Goal: Task Accomplishment & Management: Manage account settings

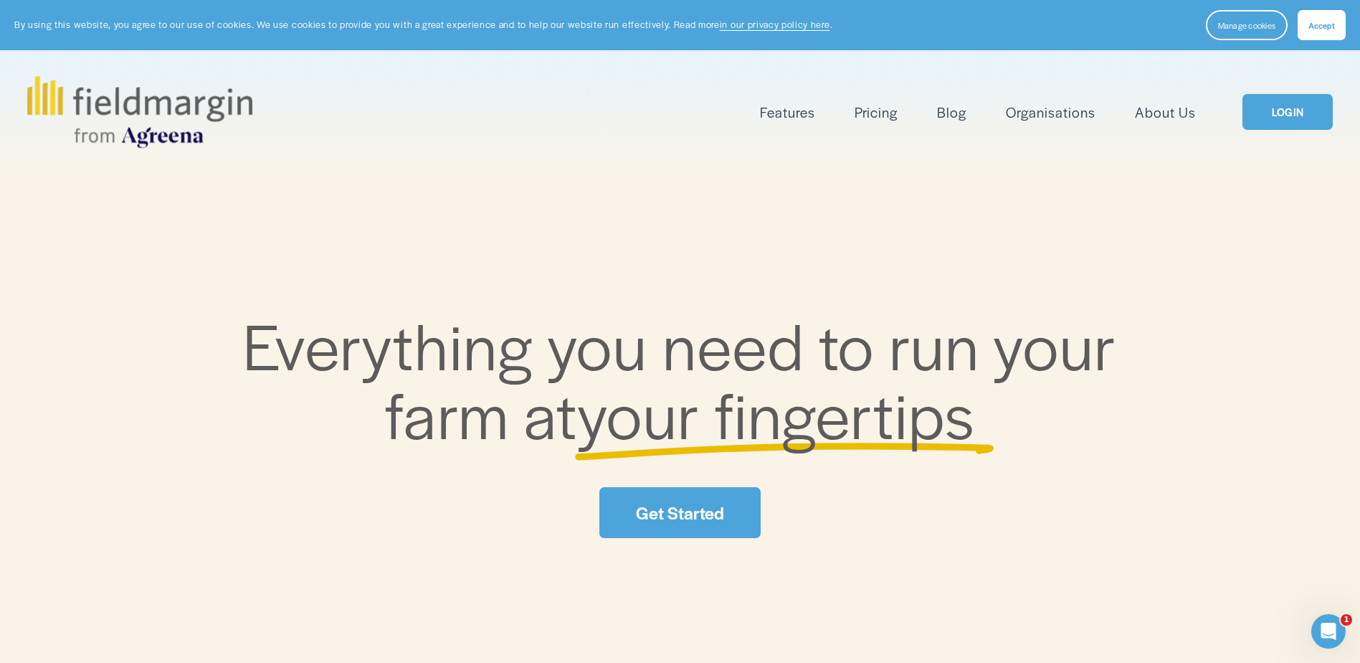
click at [1275, 111] on link "LOGIN" at bounding box center [1288, 112] width 90 height 37
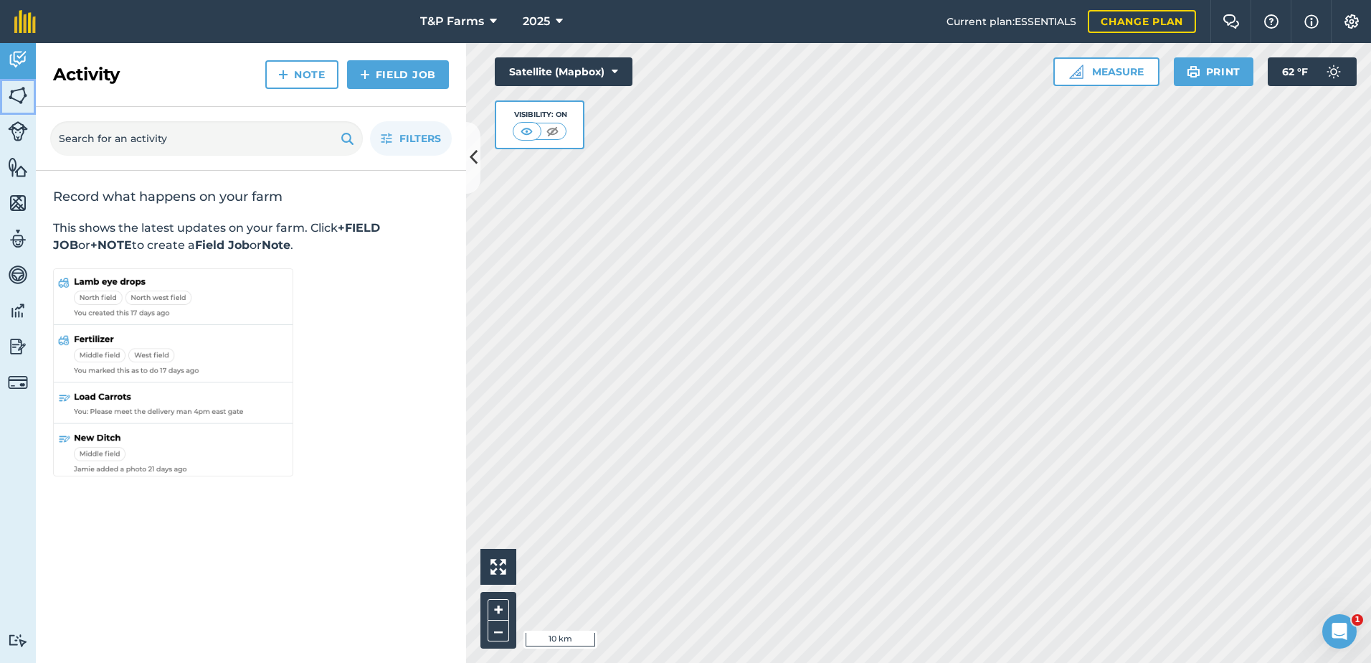
click at [14, 95] on img at bounding box center [18, 96] width 20 height 22
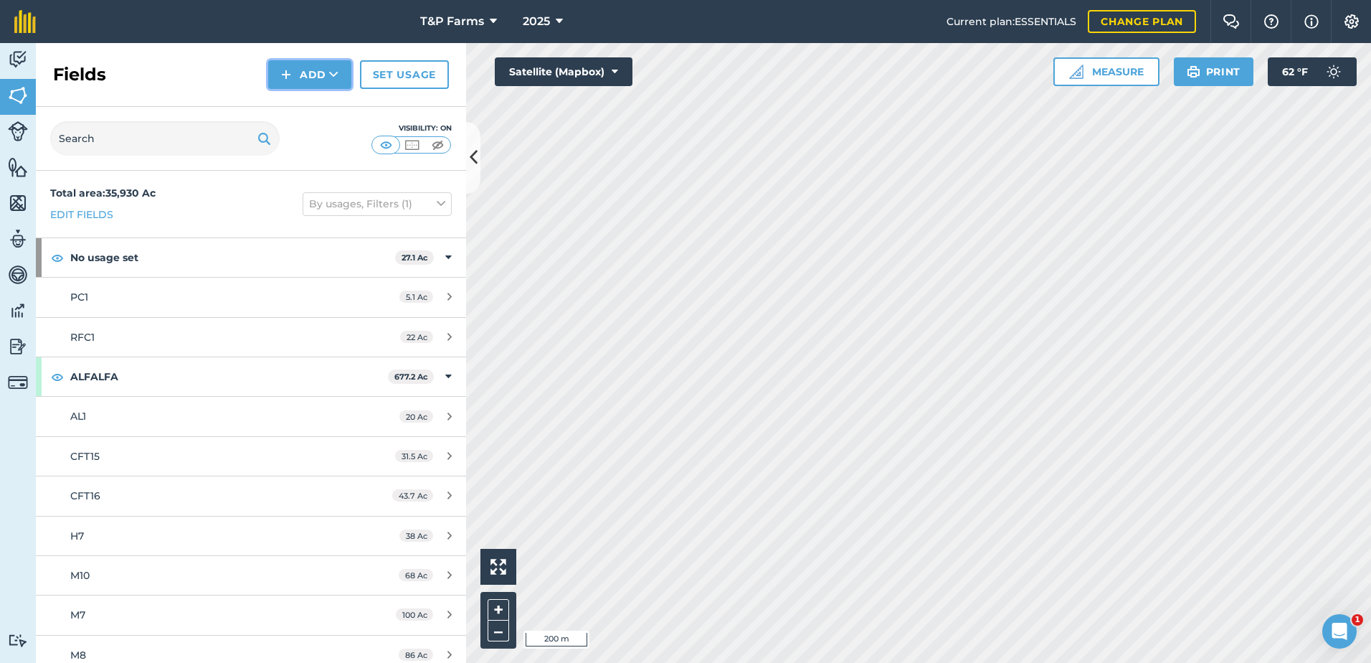
click at [301, 69] on button "Add" at bounding box center [309, 74] width 83 height 29
click at [310, 101] on link "Draw" at bounding box center [309, 107] width 79 height 32
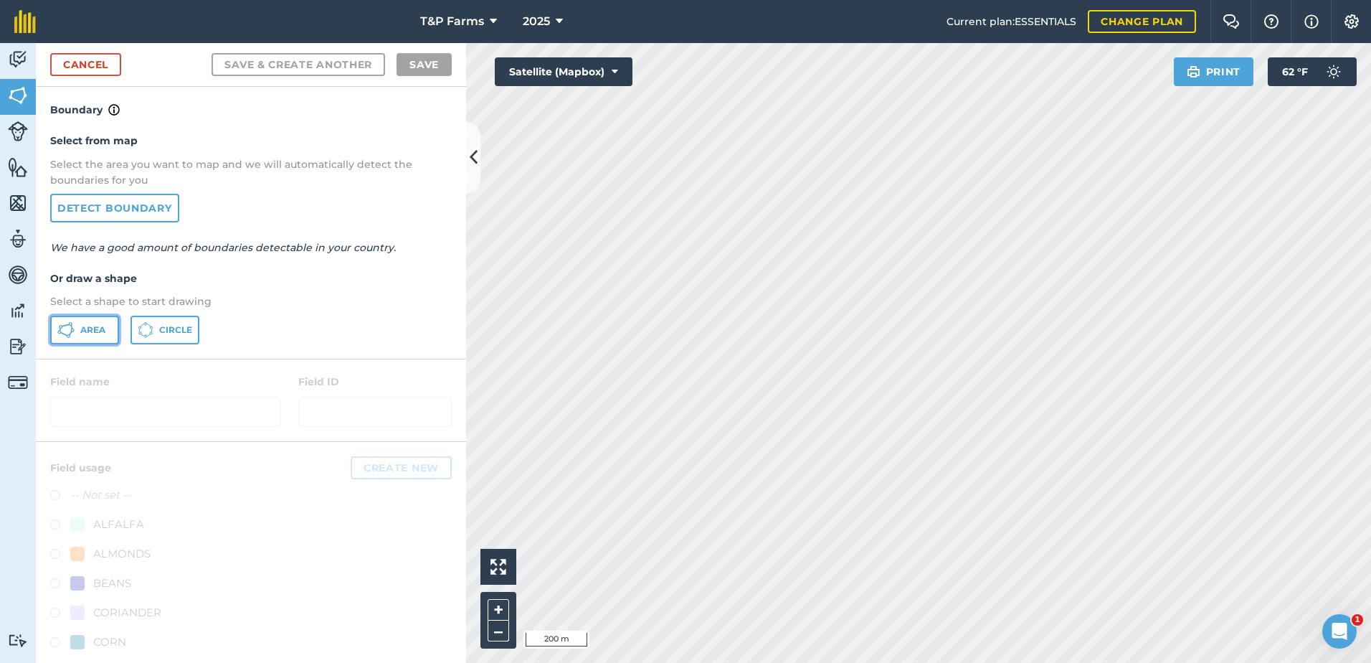
click at [90, 329] on span "Area" at bounding box center [92, 329] width 25 height 11
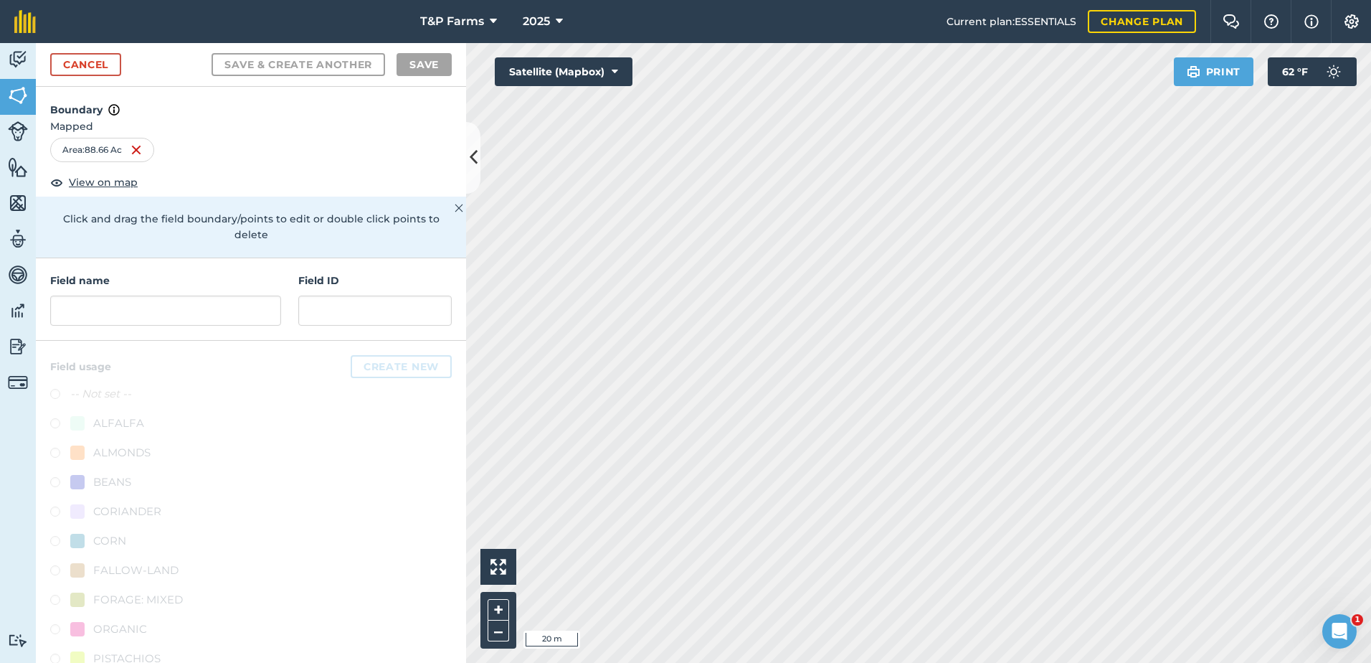
click at [1084, 662] on html "T&P Farms 2025 Current plan : ESSENTIALS Change plan Farm Chat Help Info Settin…" at bounding box center [685, 331] width 1371 height 663
click at [1186, 662] on html "T&P Farms 2025 Current plan : ESSENTIALS Change plan Farm Chat Help Info Settin…" at bounding box center [685, 331] width 1371 height 663
click at [1145, 662] on html "T&P Farms 2025 Current plan : ESSENTIALS Change plan Farm Chat Help Info Settin…" at bounding box center [685, 331] width 1371 height 663
click at [1144, 662] on html "T&P Farms 2025 Current plan : ESSENTIALS Change plan Farm Chat Help Info Settin…" at bounding box center [685, 331] width 1371 height 663
click at [130, 324] on input "text" at bounding box center [165, 310] width 231 height 30
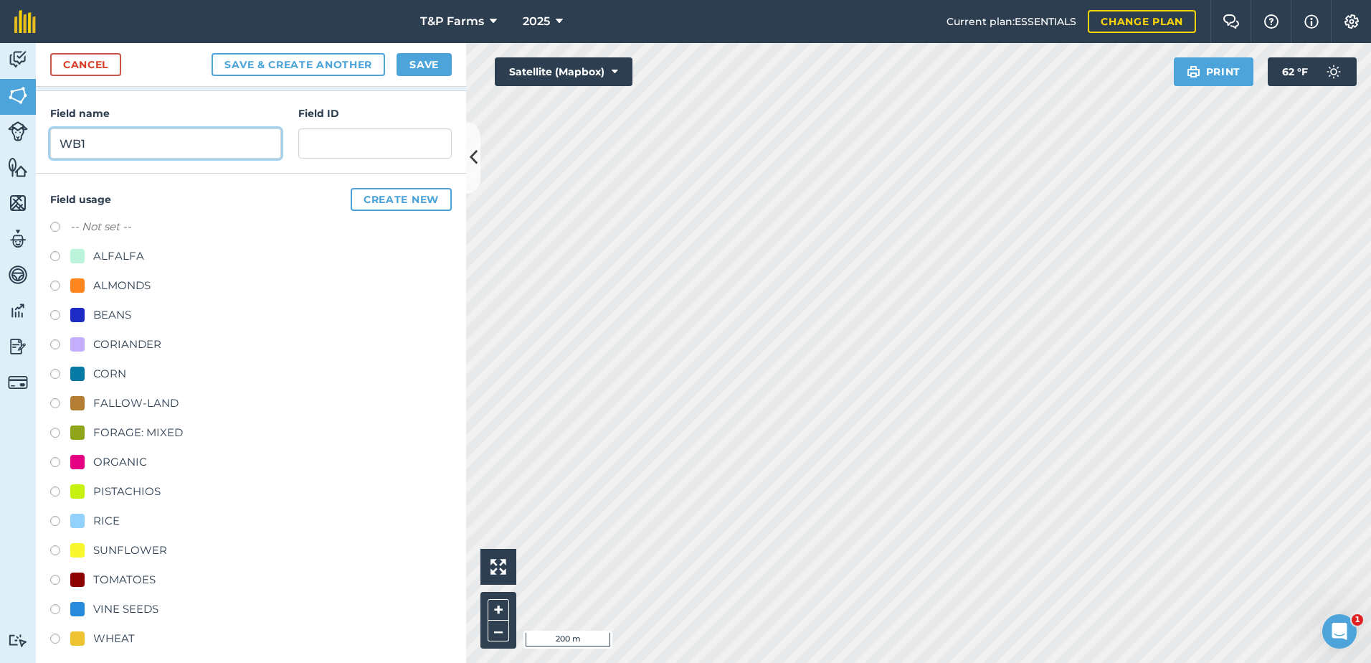
scroll to position [179, 0]
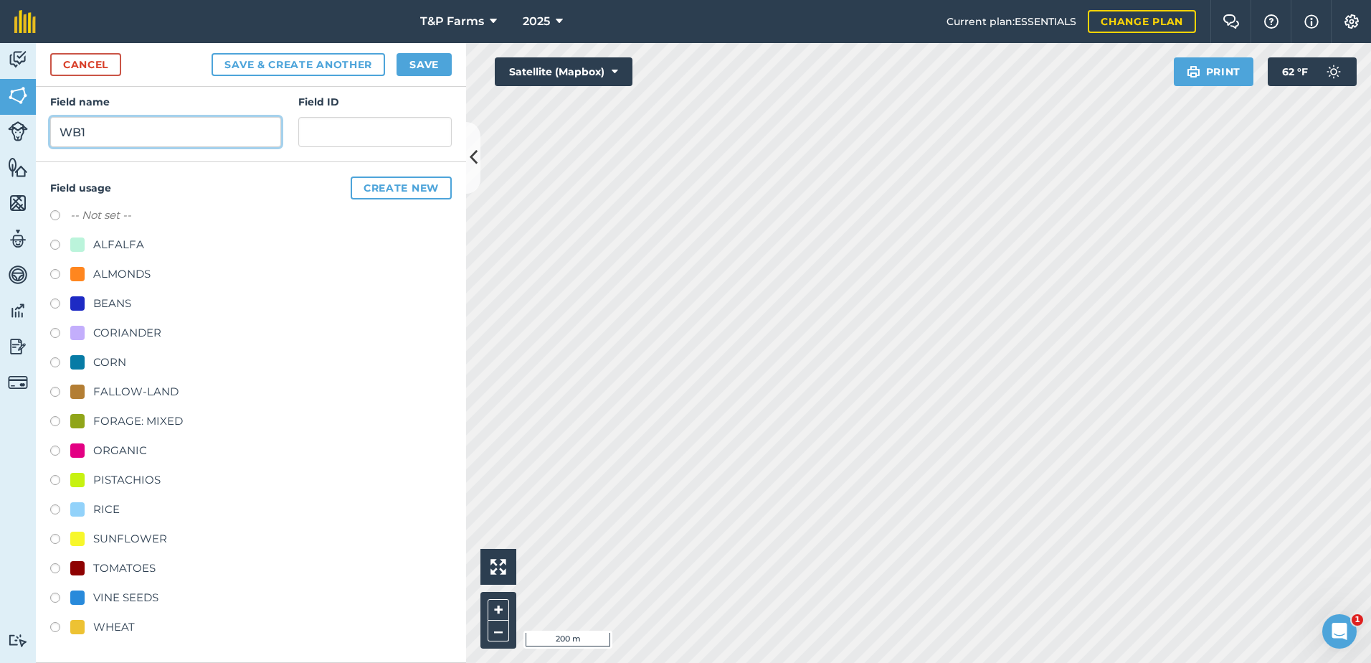
type input "WB1"
click at [131, 595] on div "VINE SEEDS" at bounding box center [125, 597] width 65 height 17
radio input "true"
click at [416, 49] on div "Cancel Save & Create Another Save" at bounding box center [251, 65] width 430 height 44
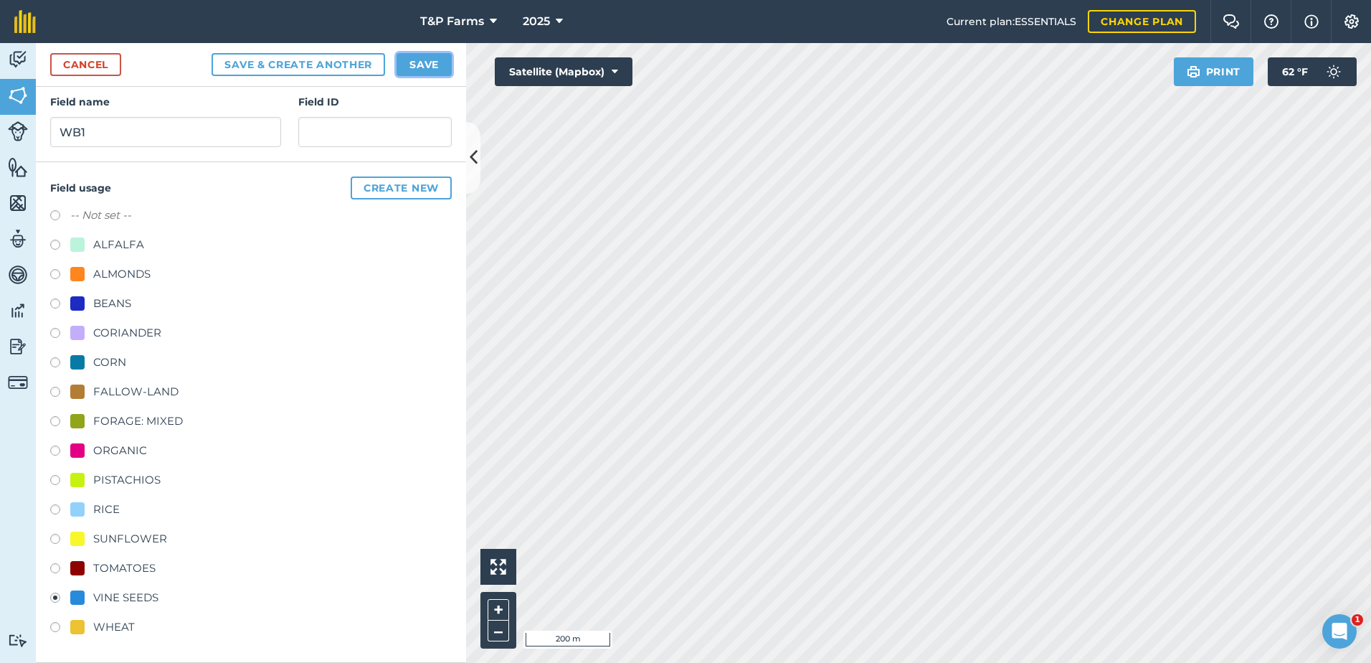
click at [417, 66] on button "Save" at bounding box center [424, 64] width 55 height 23
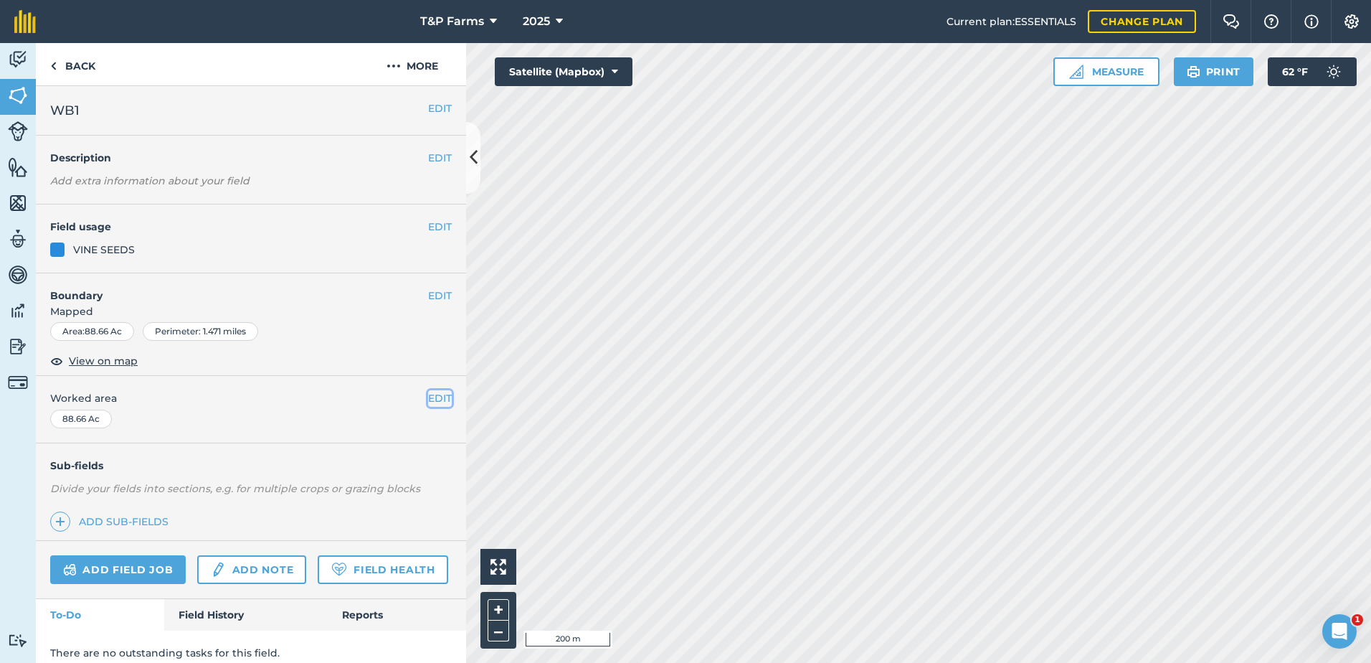
click at [440, 402] on button "EDIT" at bounding box center [440, 398] width 24 height 16
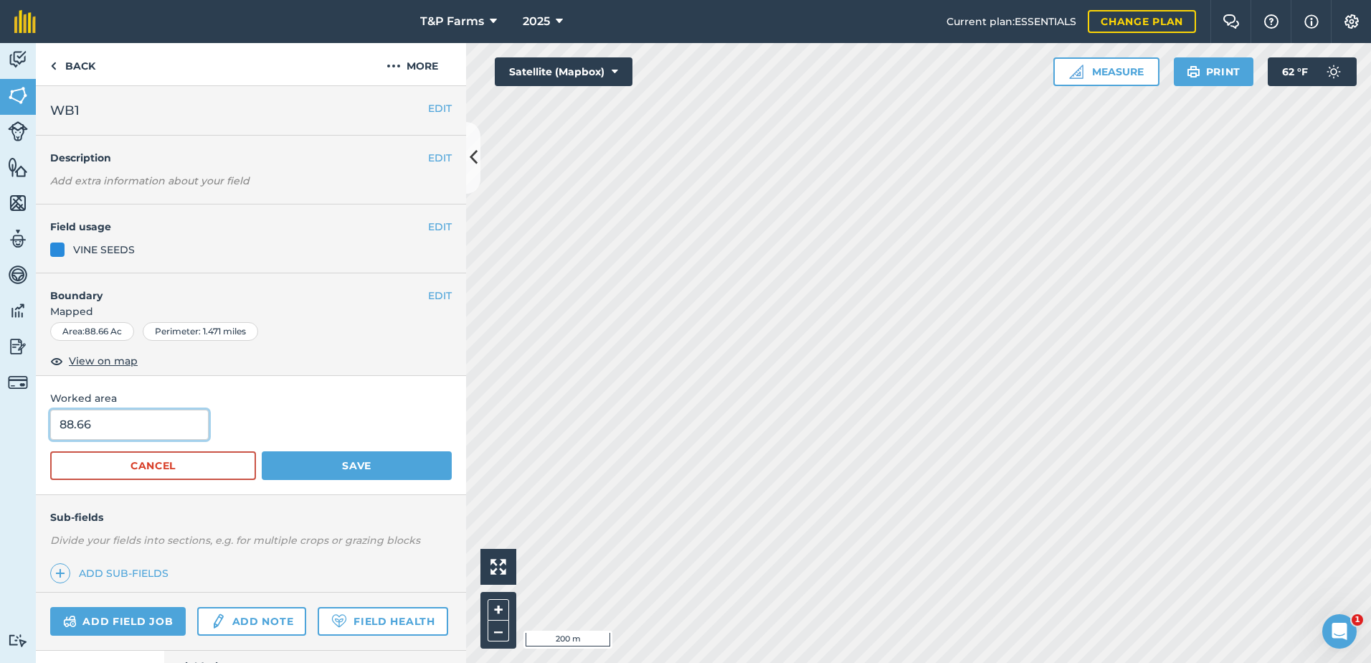
drag, startPoint x: 150, startPoint y: 419, endPoint x: 44, endPoint y: 445, distance: 109.4
click at [44, 445] on div "Worked area 88.66 Cancel Save" at bounding box center [251, 435] width 430 height 118
type input "85"
click at [262, 451] on button "Save" at bounding box center [357, 465] width 190 height 29
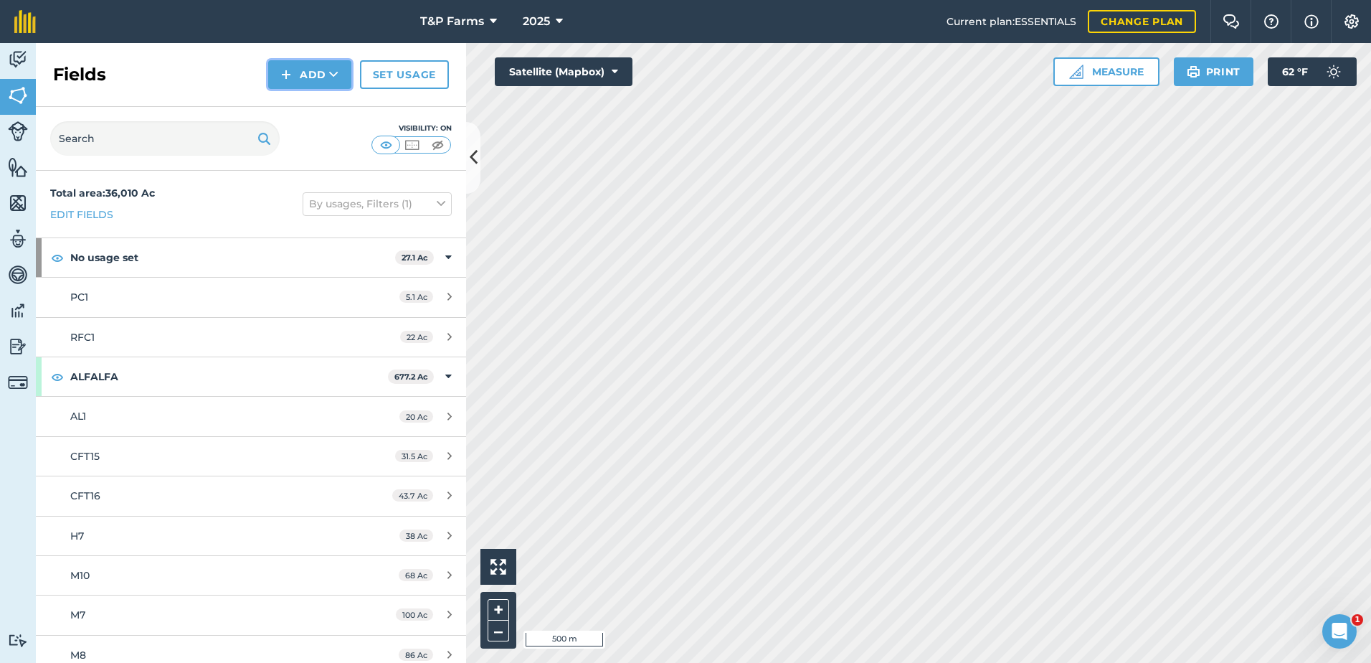
click at [277, 72] on button "Add" at bounding box center [309, 74] width 83 height 29
click at [291, 90] on div "Fields Add Draw Import Set usage" at bounding box center [251, 75] width 430 height 64
click at [313, 65] on button "Add" at bounding box center [309, 74] width 83 height 29
click at [307, 98] on link "Draw" at bounding box center [309, 107] width 79 height 32
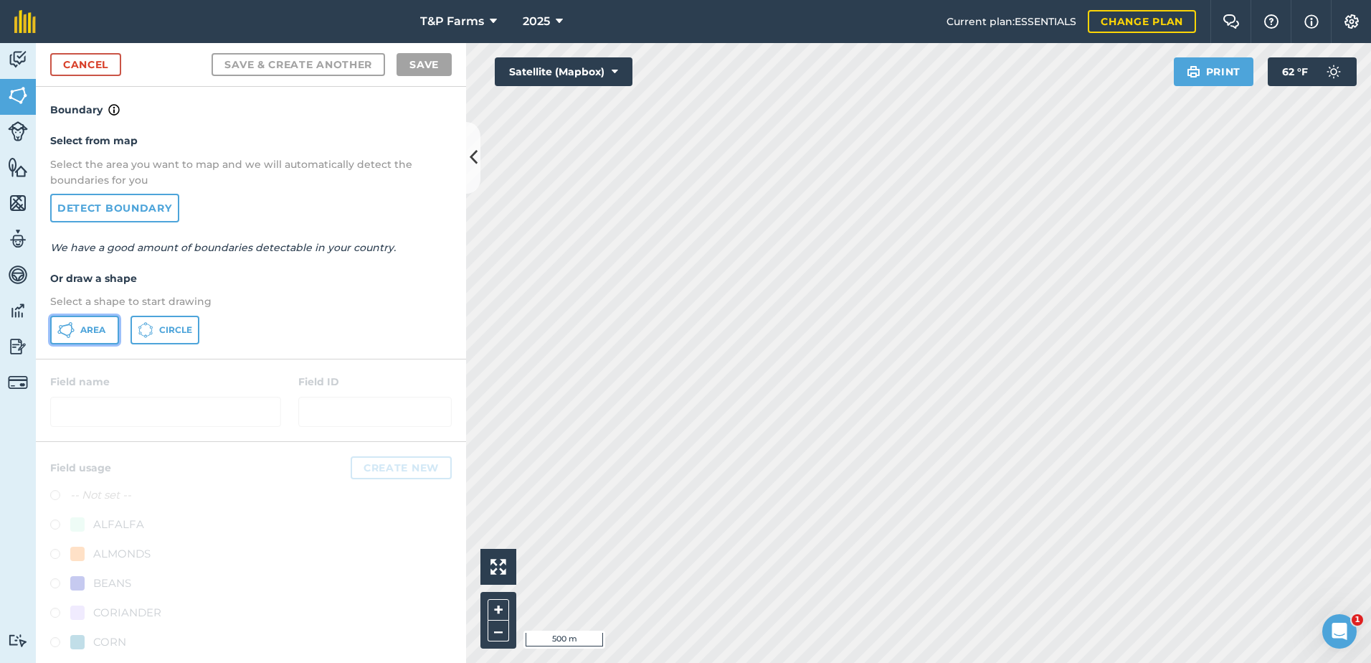
click at [88, 327] on span "Area" at bounding box center [92, 329] width 25 height 11
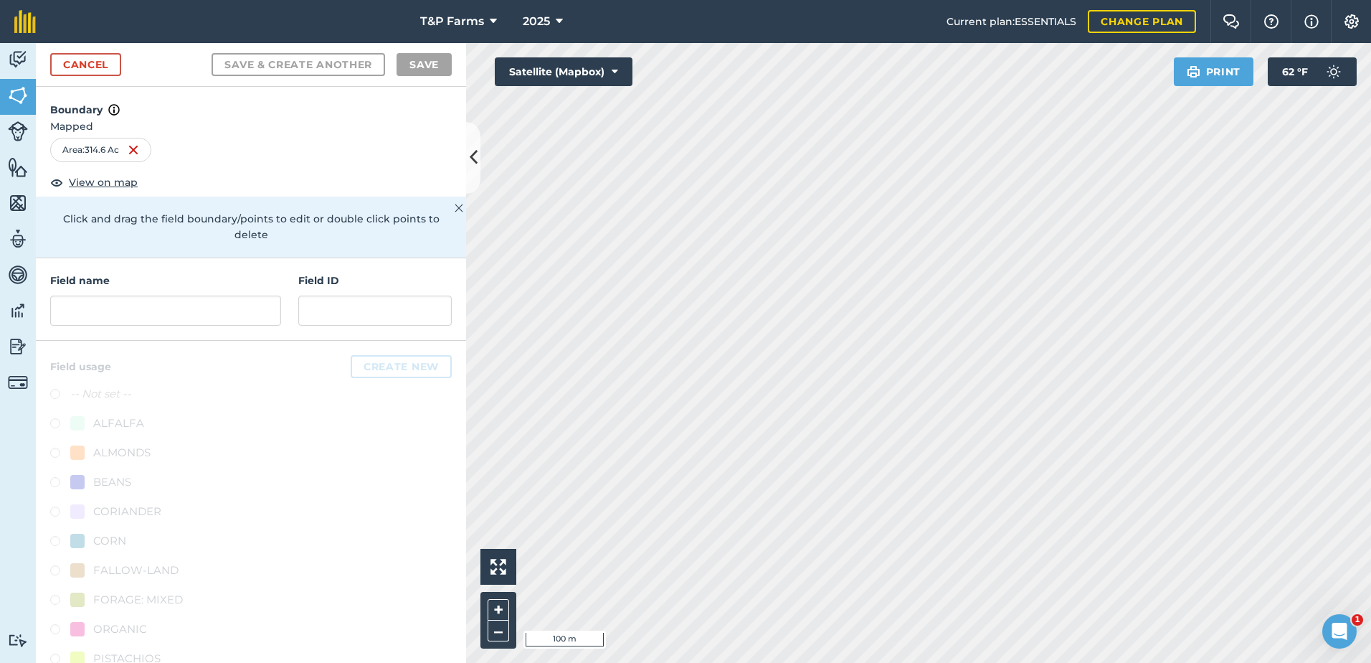
click at [409, 580] on div "Activity Fields Livestock Features Maps Team Vehicles Data Reporting Billing Tu…" at bounding box center [685, 353] width 1371 height 620
click at [241, 308] on input "text" at bounding box center [165, 310] width 231 height 30
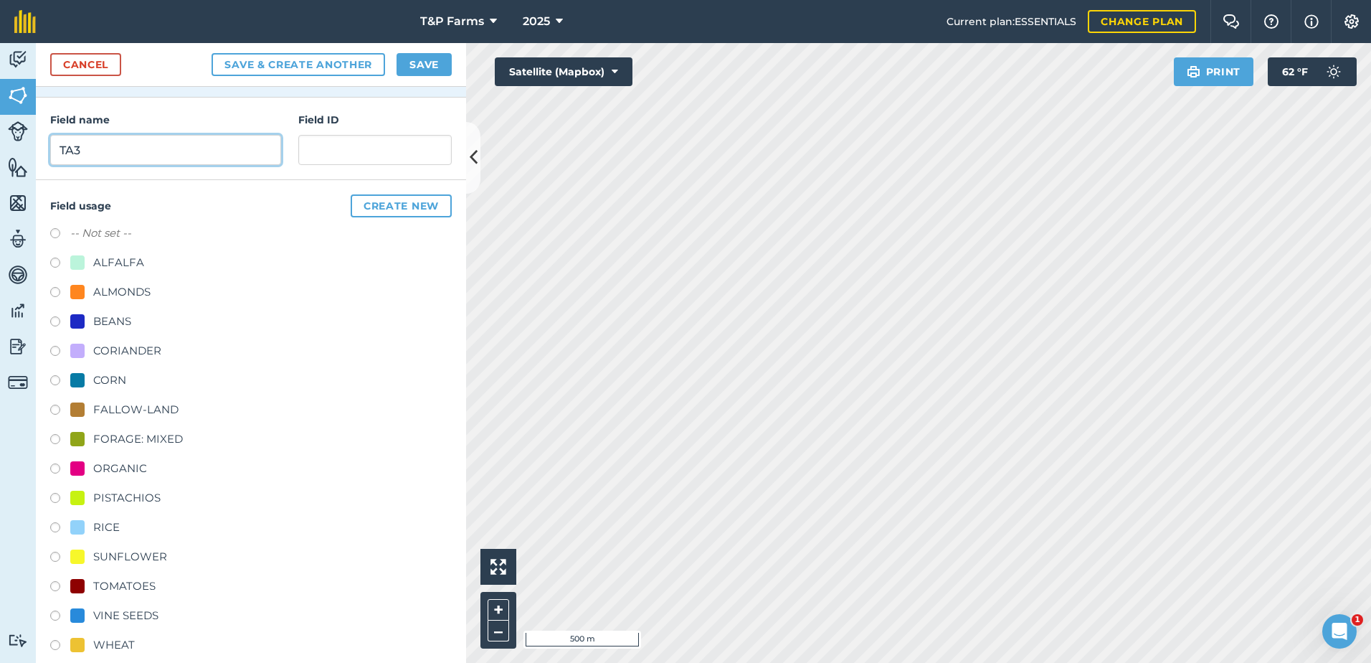
scroll to position [179, 0]
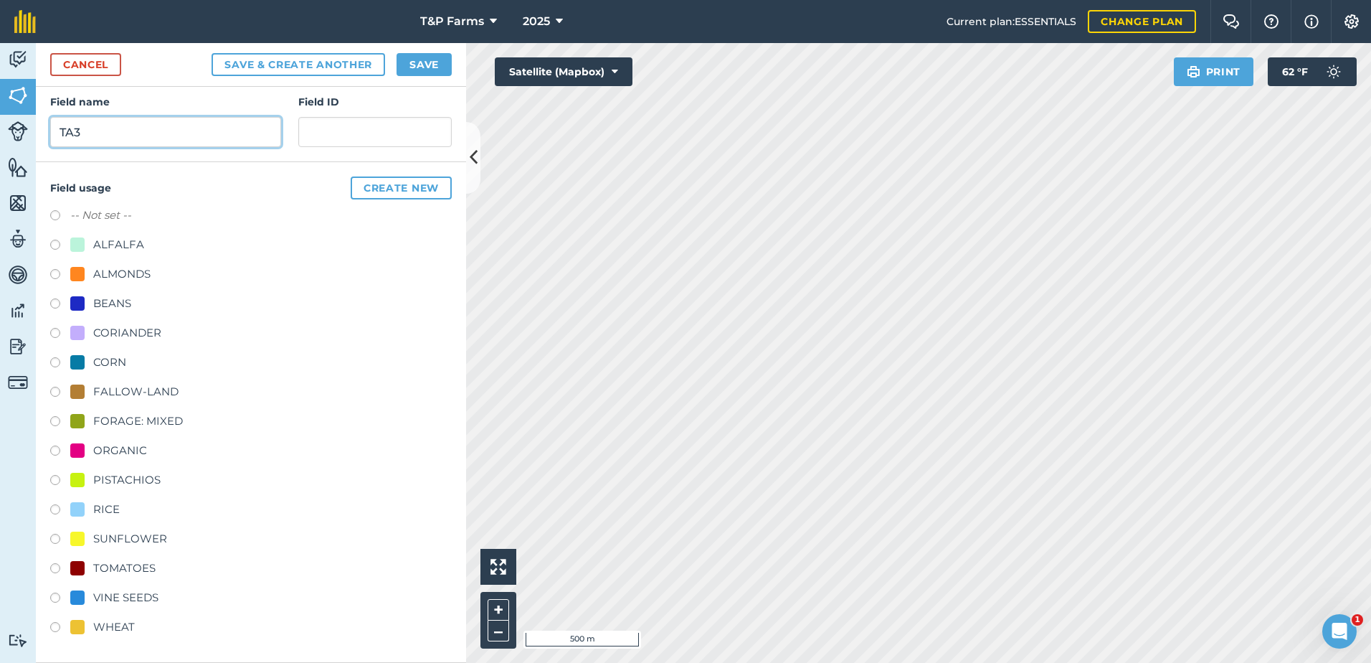
type input "TA3"
click at [93, 512] on div "RICE" at bounding box center [106, 509] width 27 height 17
radio input "true"
click at [440, 60] on button "Save" at bounding box center [424, 64] width 55 height 23
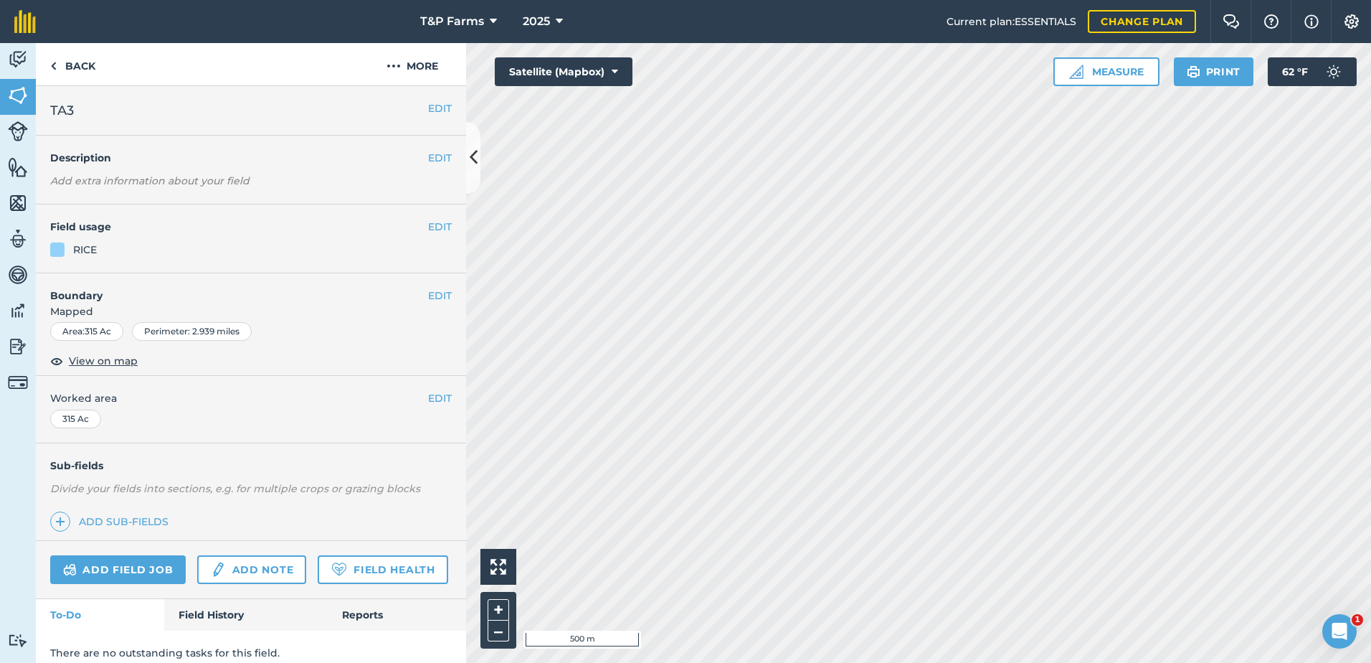
click at [432, 409] on div "EDIT Worked area 315 Ac" at bounding box center [251, 409] width 430 height 67
click at [430, 403] on button "EDIT" at bounding box center [440, 398] width 24 height 16
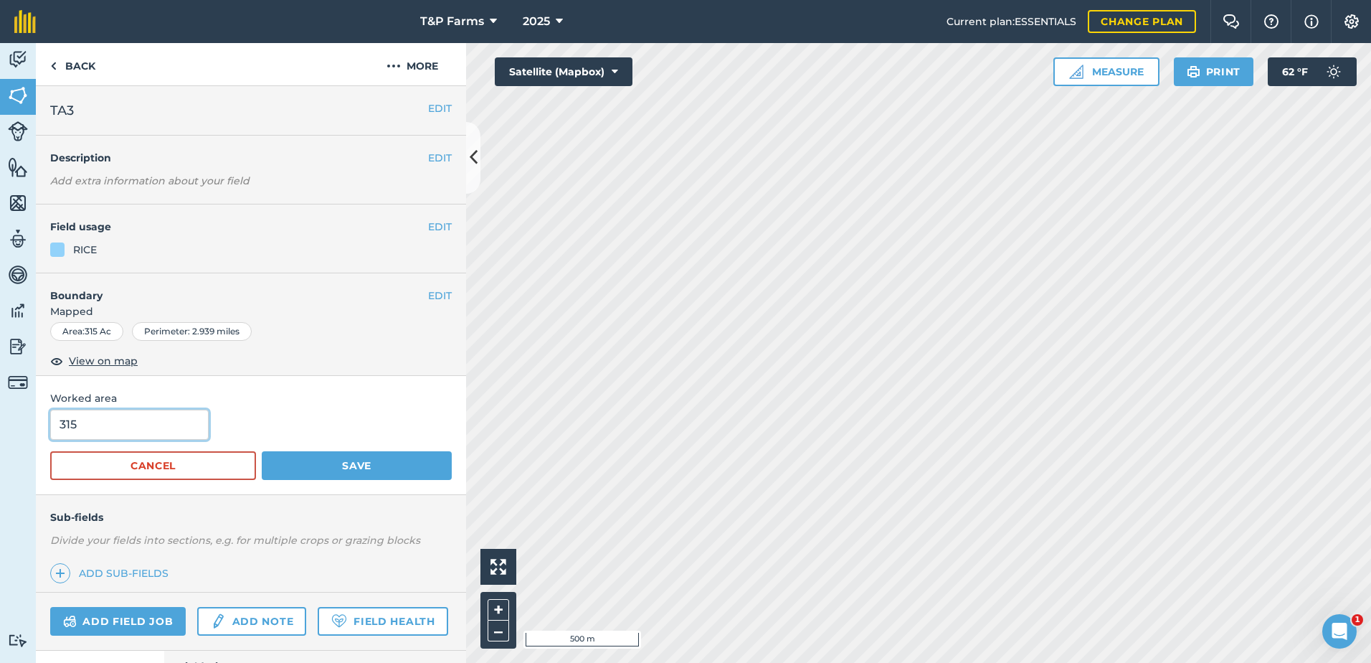
drag, startPoint x: 113, startPoint y: 435, endPoint x: 1, endPoint y: 440, distance: 111.3
click at [1, 440] on div "Activity Fields Livestock Features Maps Team Vehicles Data Reporting Billing Tu…" at bounding box center [685, 353] width 1371 height 620
type input "312"
click at [262, 451] on button "Save" at bounding box center [357, 465] width 190 height 29
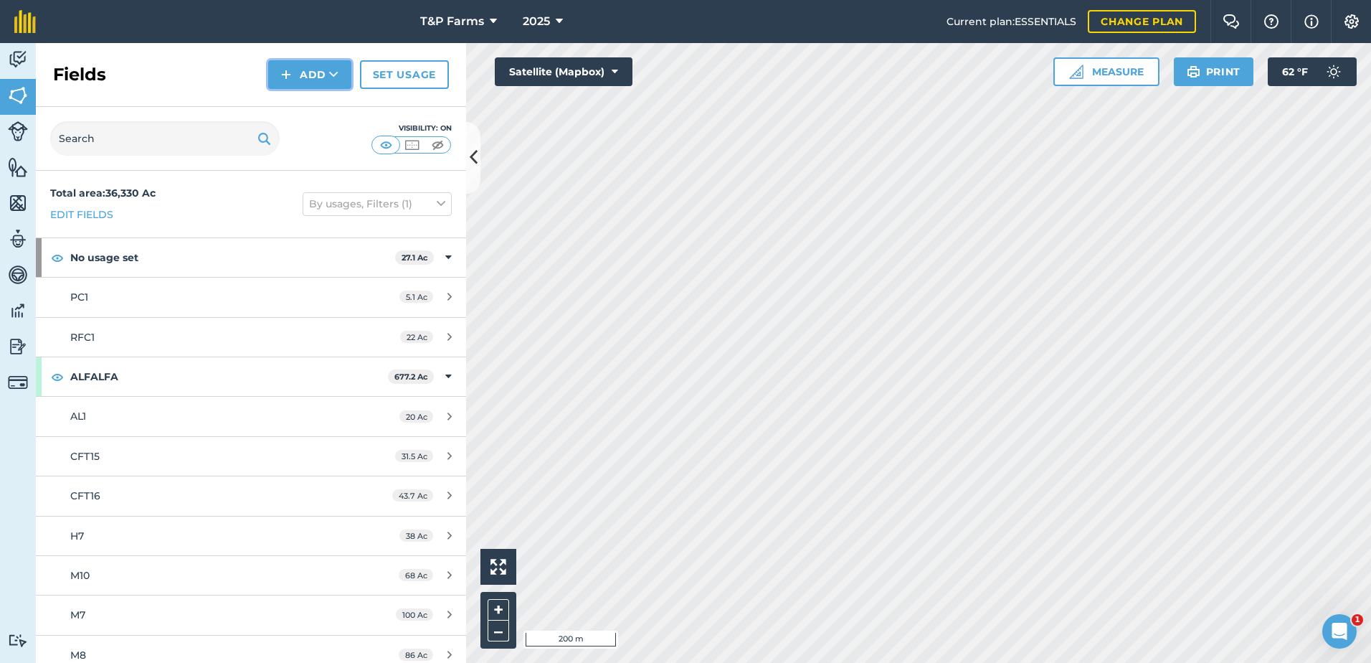
click at [275, 77] on button "Add" at bounding box center [309, 74] width 83 height 29
click at [290, 110] on link "Draw" at bounding box center [309, 107] width 79 height 32
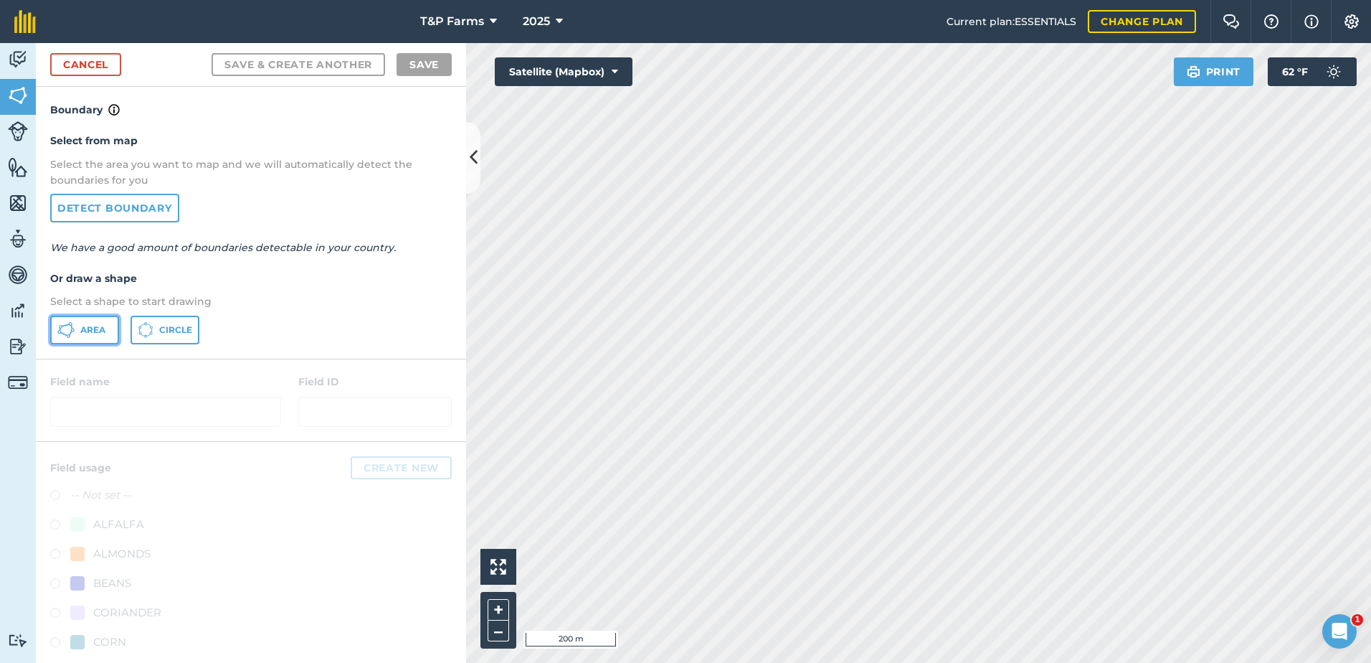
click at [99, 329] on span "Area" at bounding box center [92, 329] width 25 height 11
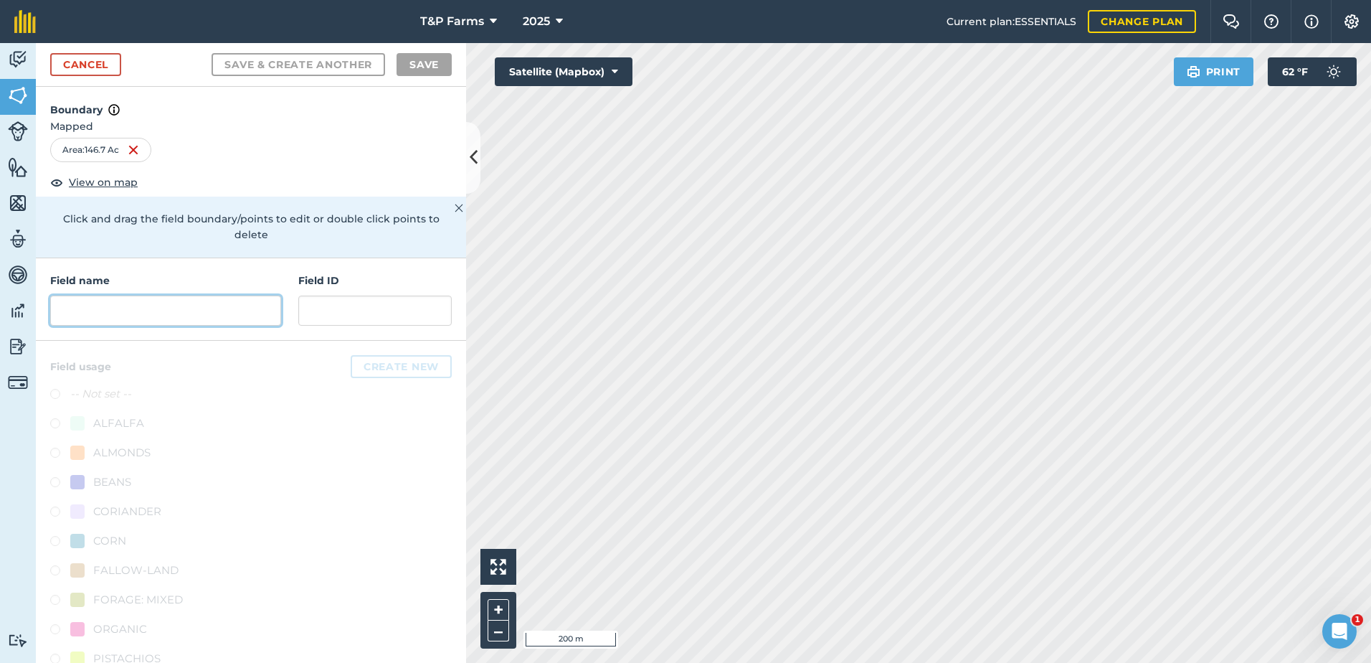
click at [250, 302] on input "text" at bounding box center [165, 310] width 231 height 30
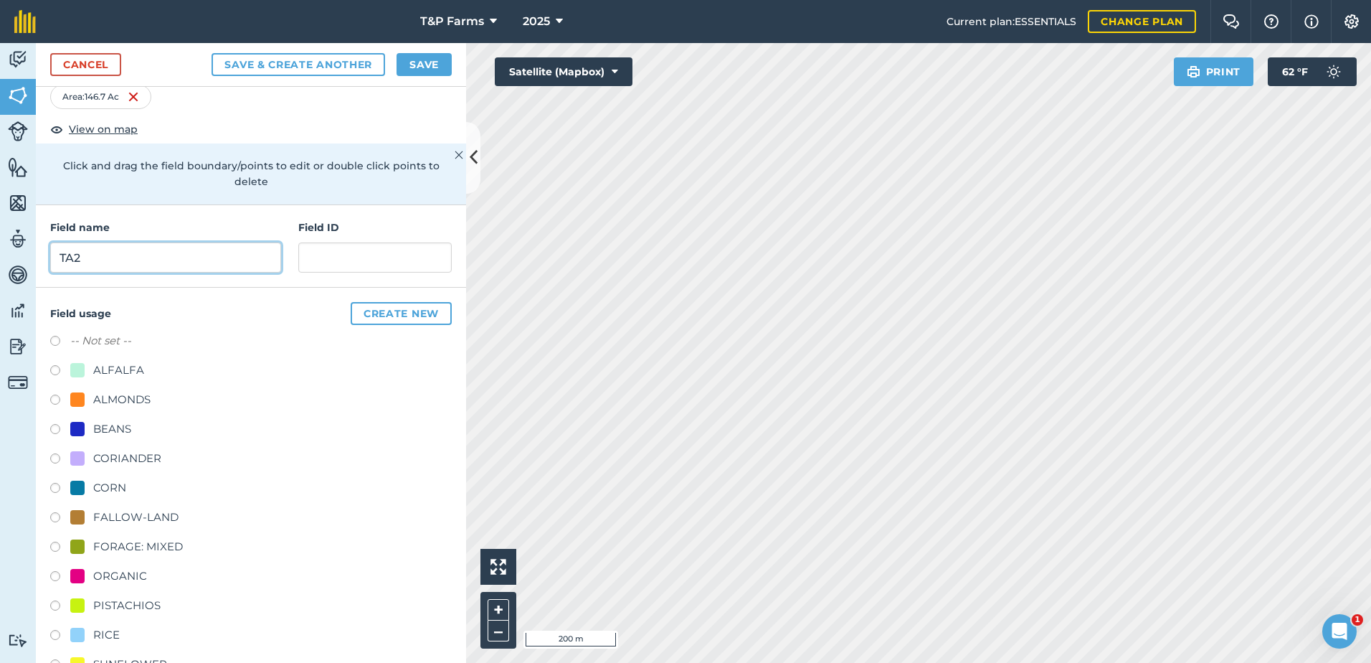
scroll to position [179, 0]
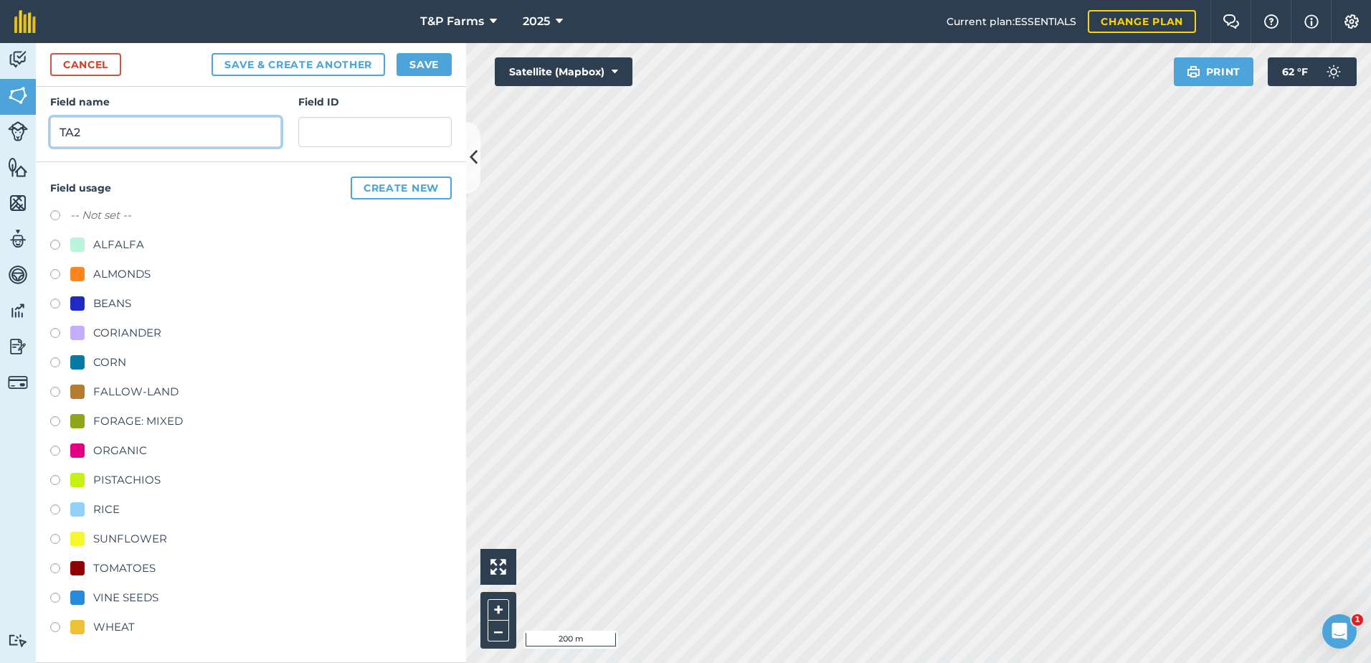
type input "TA2"
click at [114, 511] on div "RICE" at bounding box center [106, 509] width 27 height 17
radio input "true"
click at [441, 60] on button "Save" at bounding box center [424, 64] width 55 height 23
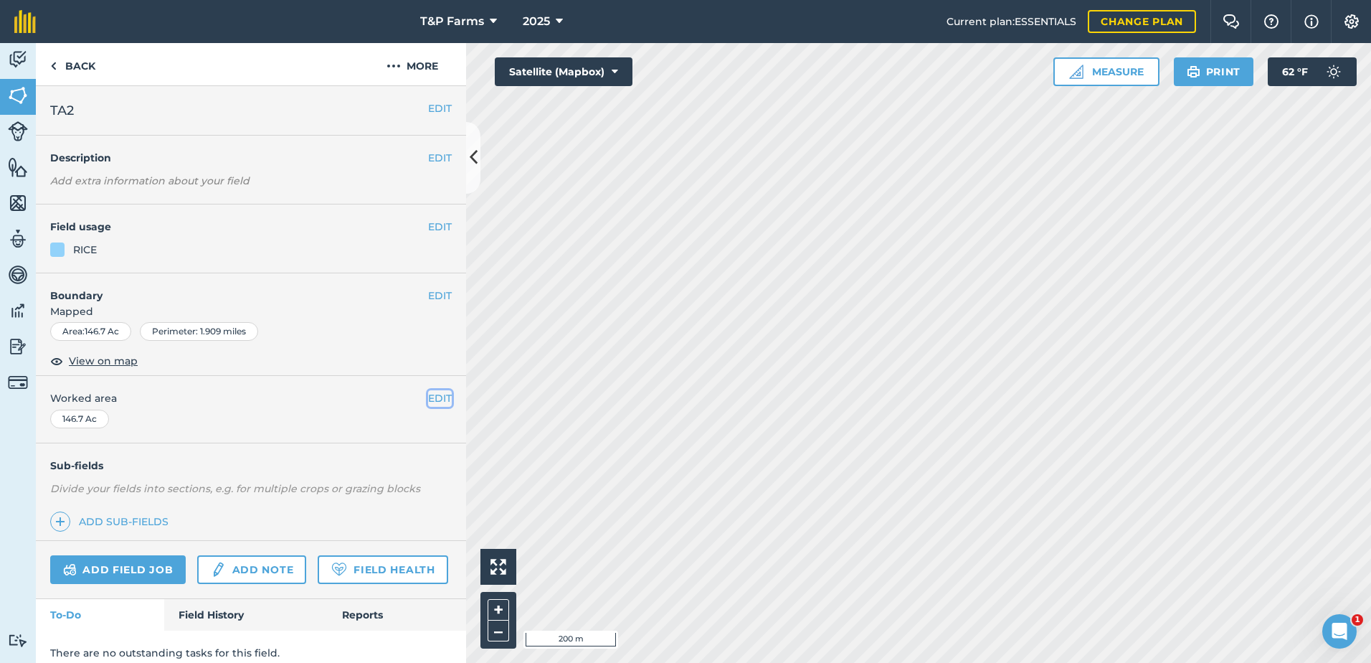
click at [430, 395] on button "EDIT" at bounding box center [440, 398] width 24 height 16
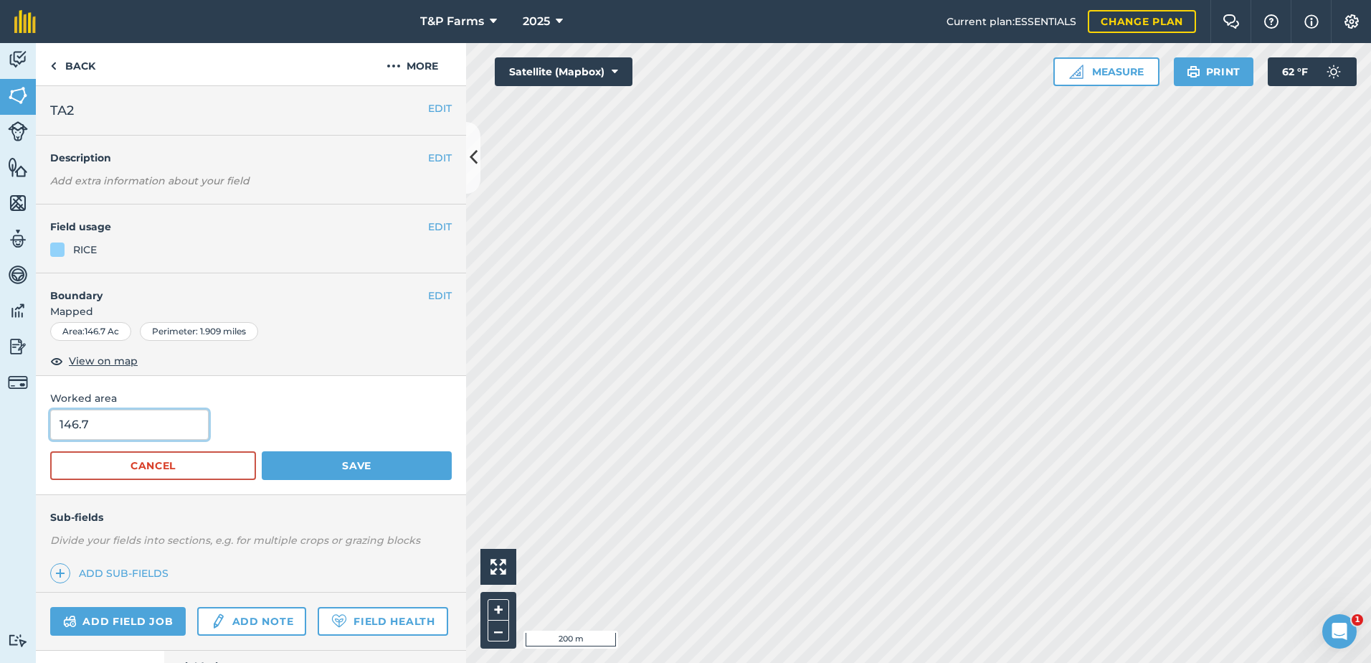
drag, startPoint x: 169, startPoint y: 422, endPoint x: -3, endPoint y: 417, distance: 171.5
click at [0, 417] on html "T&P Farms 2025 Current plan : ESSENTIALS Change plan Farm Chat Help Info Settin…" at bounding box center [685, 331] width 1371 height 663
type input "145"
click at [262, 451] on button "Save" at bounding box center [357, 465] width 190 height 29
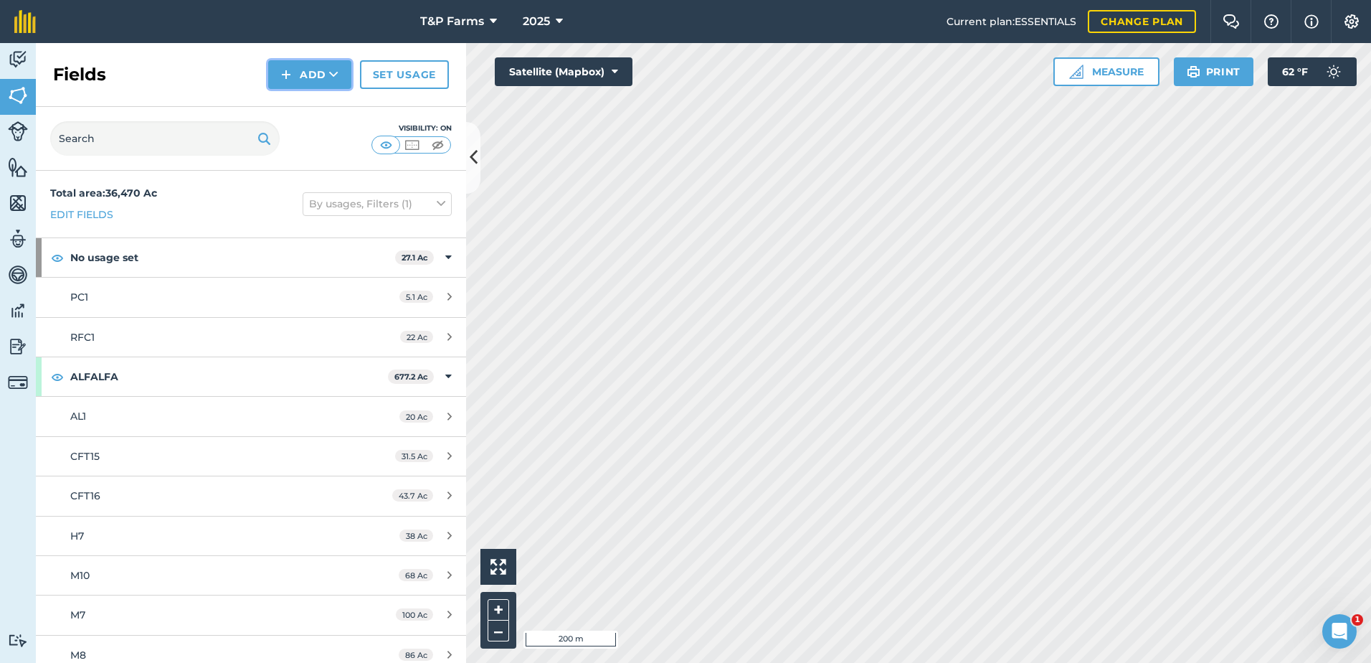
click at [331, 85] on button "Add" at bounding box center [309, 74] width 83 height 29
click at [335, 98] on link "Draw" at bounding box center [309, 107] width 79 height 32
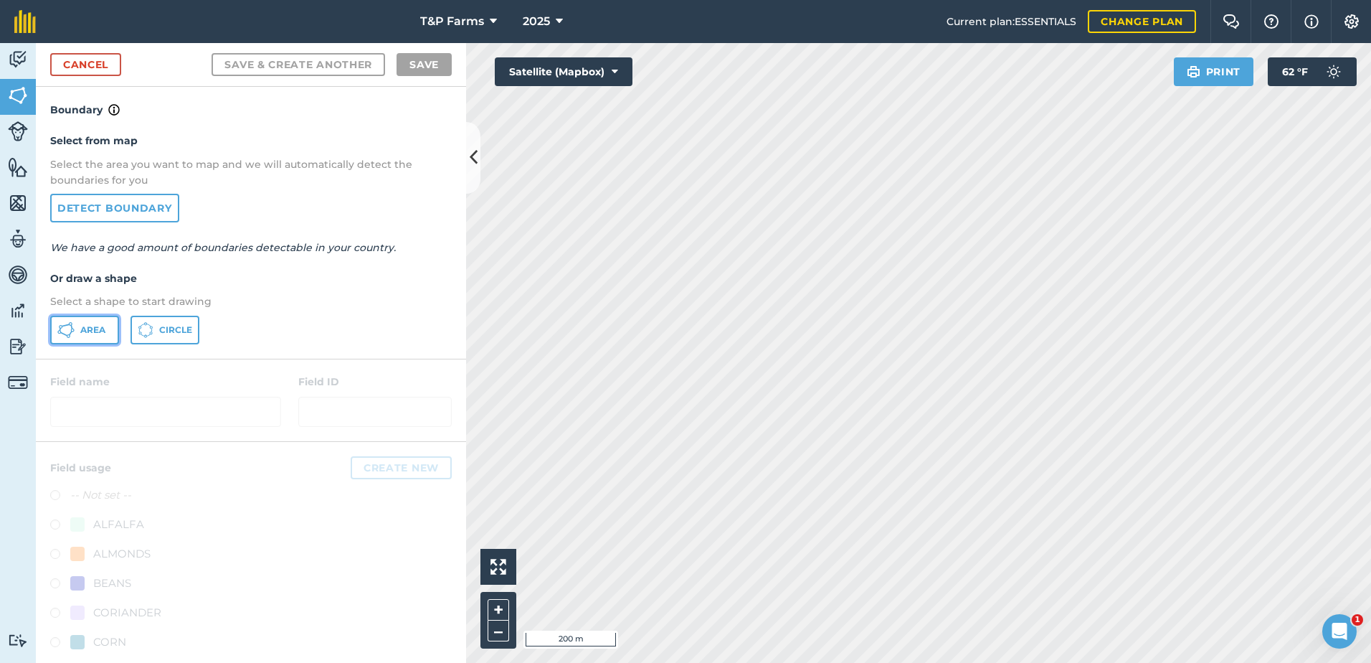
drag, startPoint x: 94, startPoint y: 335, endPoint x: 432, endPoint y: 344, distance: 337.9
click at [94, 334] on span "Area" at bounding box center [92, 329] width 25 height 11
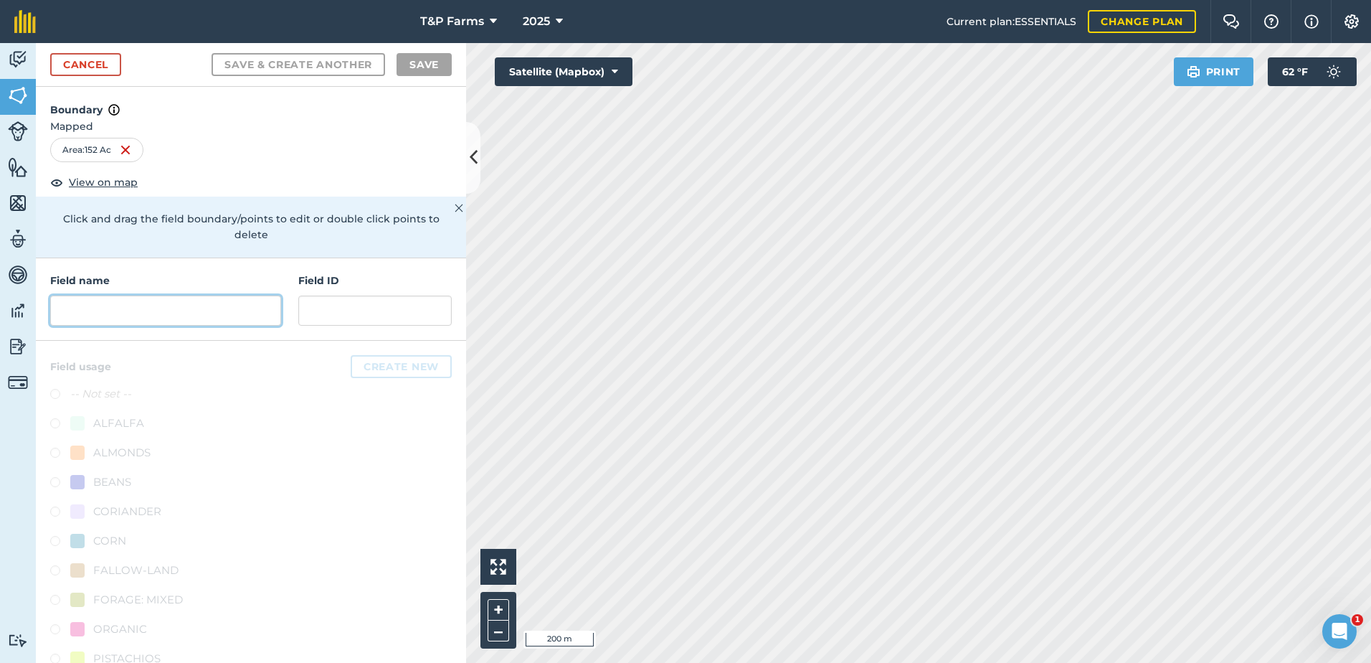
click at [132, 307] on input "text" at bounding box center [165, 310] width 231 height 30
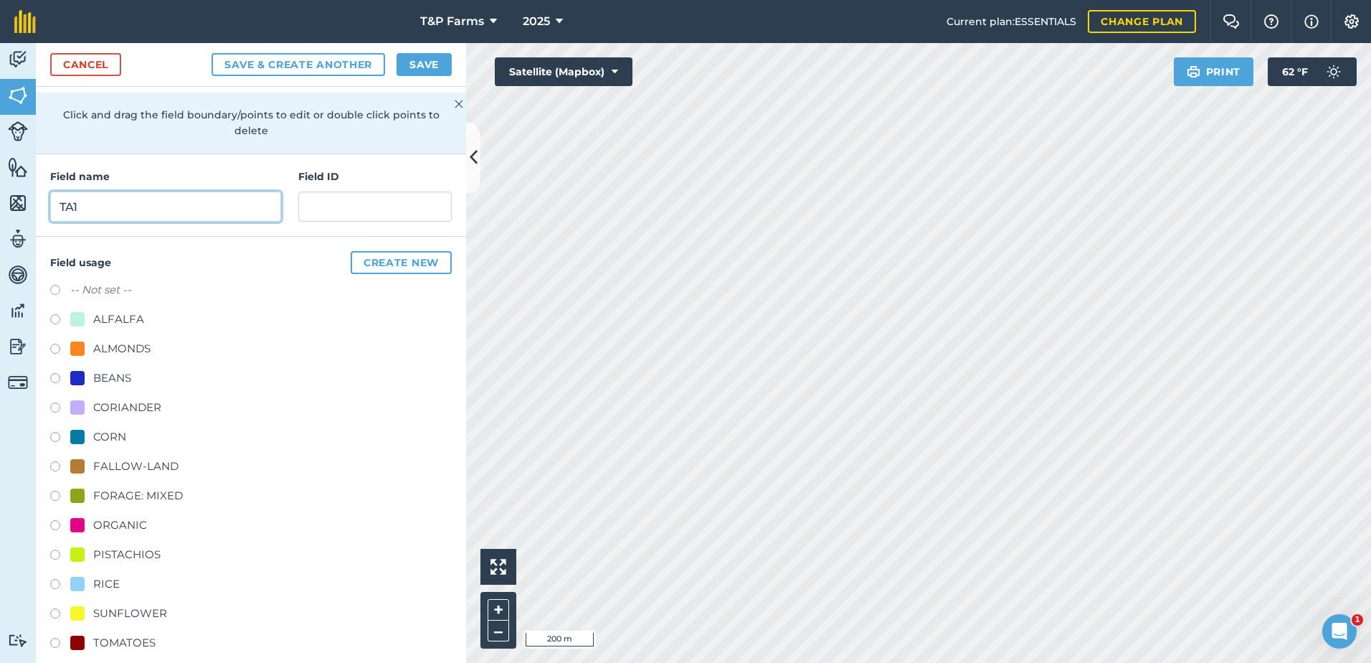
scroll to position [179, 0]
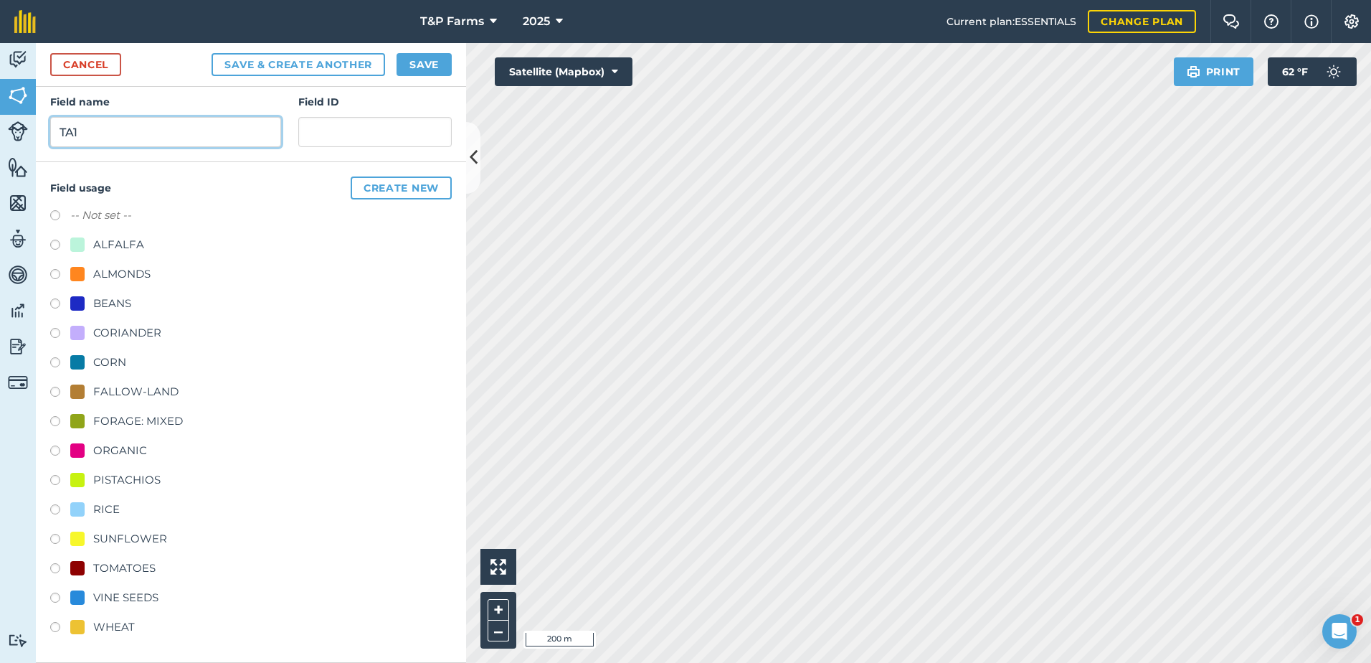
type input "TA1"
click at [100, 516] on div "RICE" at bounding box center [106, 509] width 27 height 17
radio input "true"
click at [417, 60] on button "Save" at bounding box center [424, 64] width 55 height 23
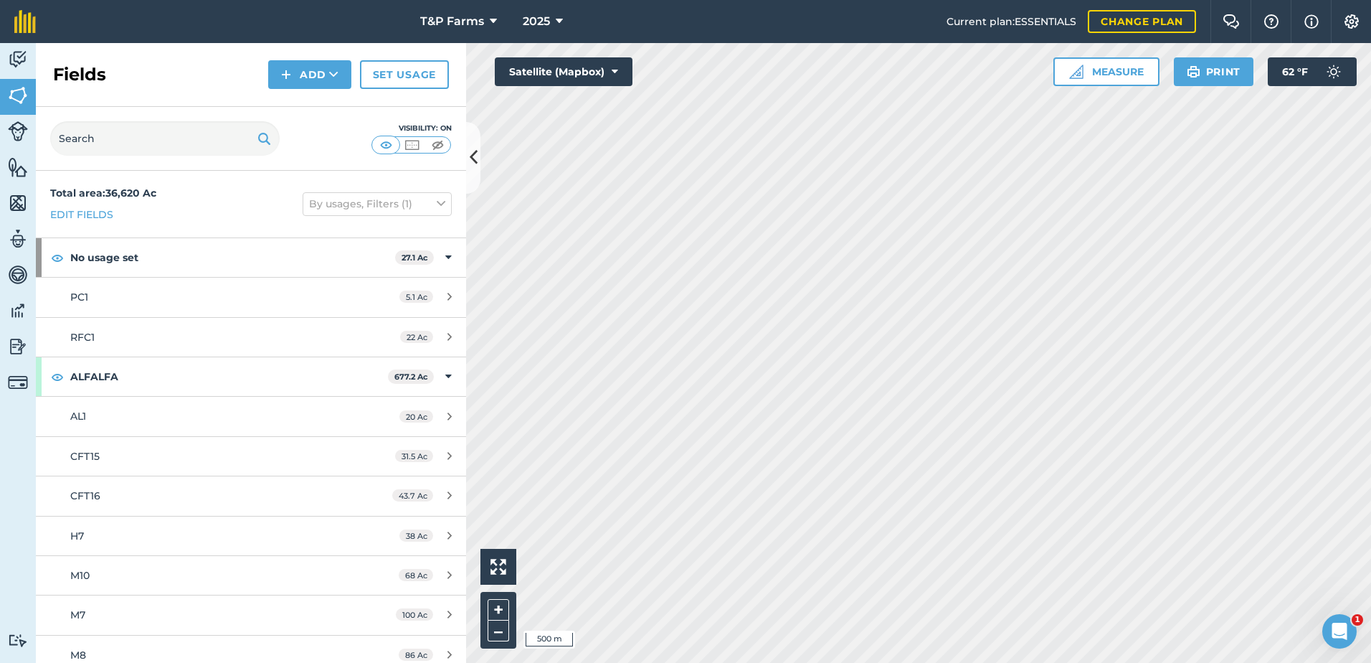
click at [1091, 662] on html "T&P Farms 2025 Current plan : ESSENTIALS Change plan Farm Chat Help Info Settin…" at bounding box center [685, 331] width 1371 height 663
click at [275, 80] on button "Add" at bounding box center [309, 74] width 83 height 29
click at [288, 118] on link "Draw" at bounding box center [309, 107] width 79 height 32
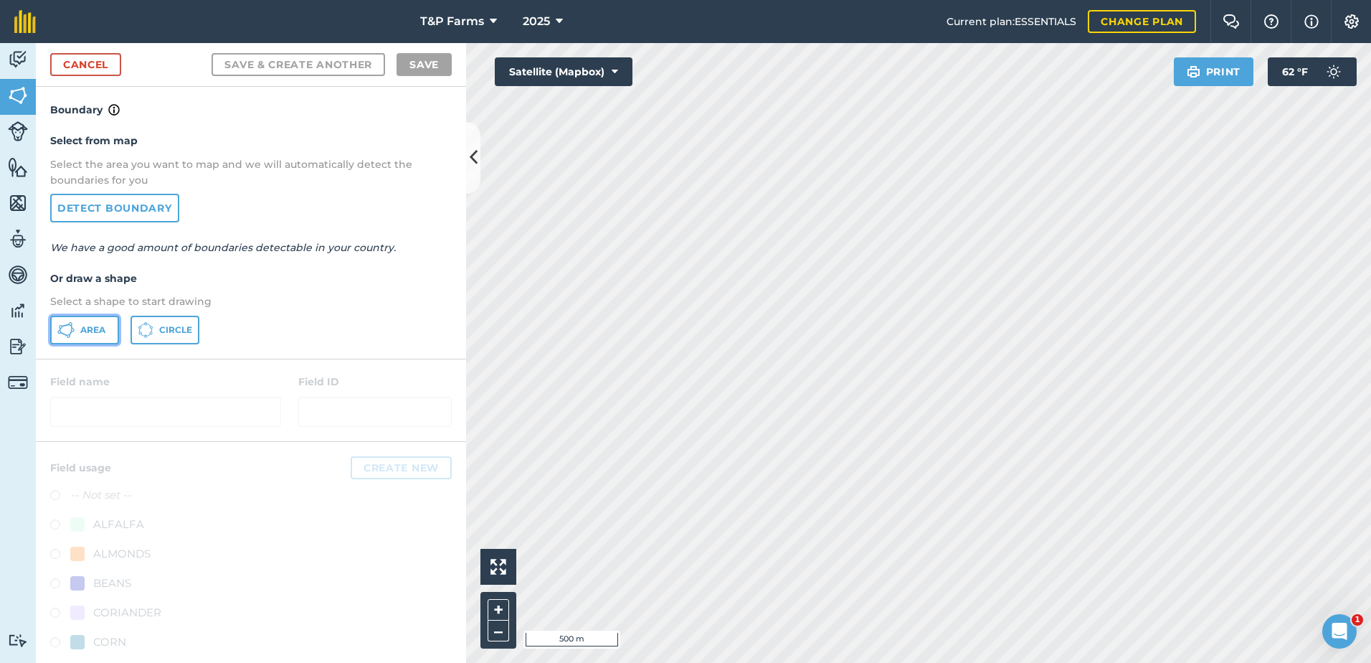
click at [109, 333] on button "Area" at bounding box center [84, 330] width 69 height 29
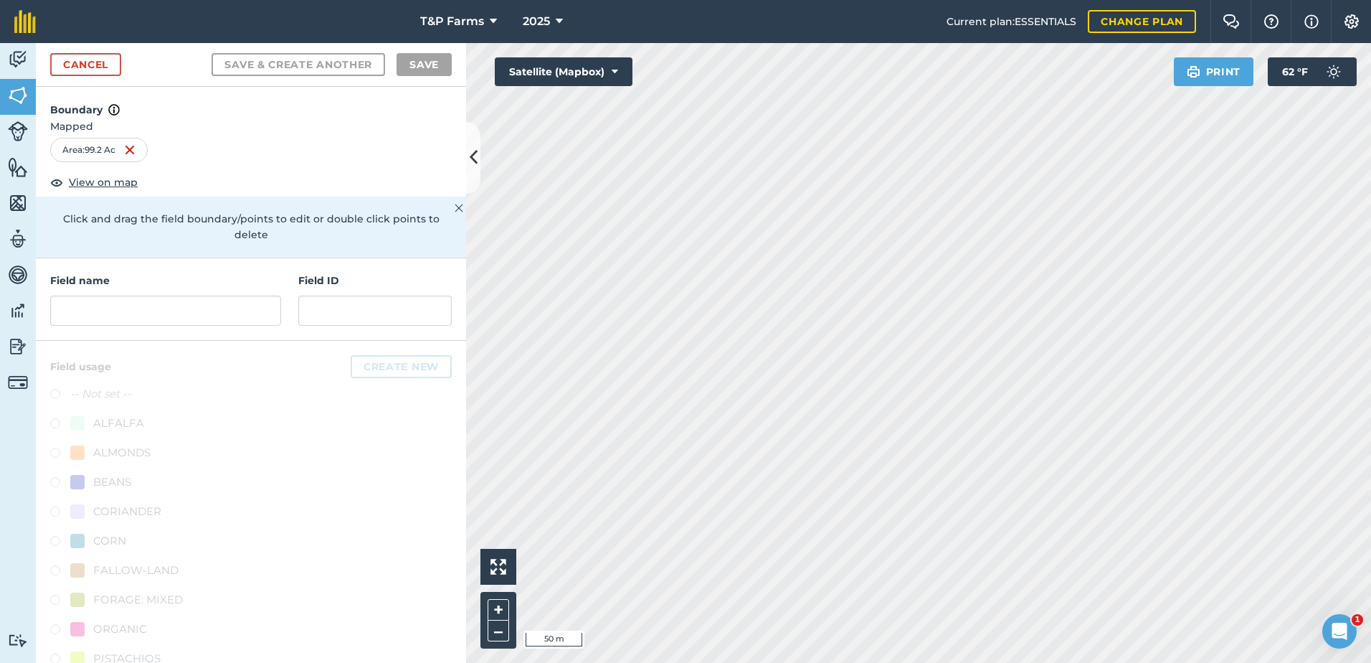
click at [1072, 0] on html "T&P Farms 2025 Current plan : ESSENTIALS Change plan Farm Chat Help Info Settin…" at bounding box center [685, 331] width 1371 height 663
click at [176, 305] on input "text" at bounding box center [165, 310] width 231 height 30
click at [173, 317] on input "text" at bounding box center [165, 310] width 231 height 30
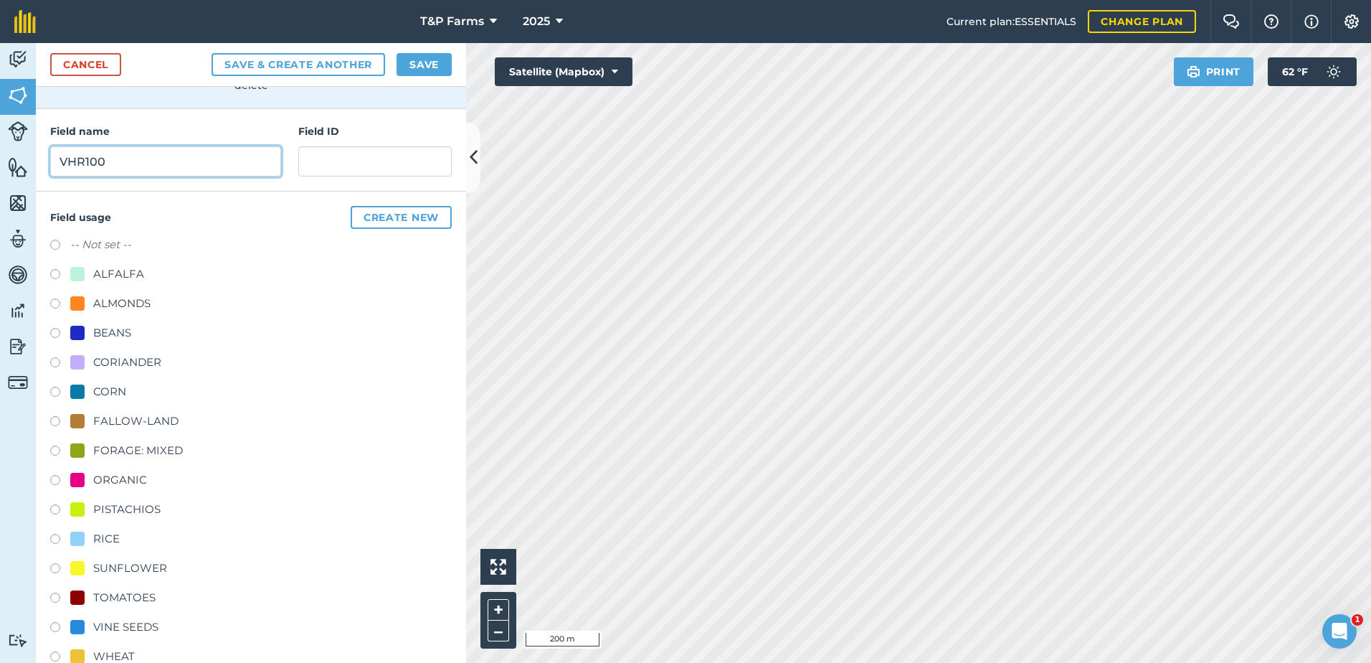
scroll to position [179, 0]
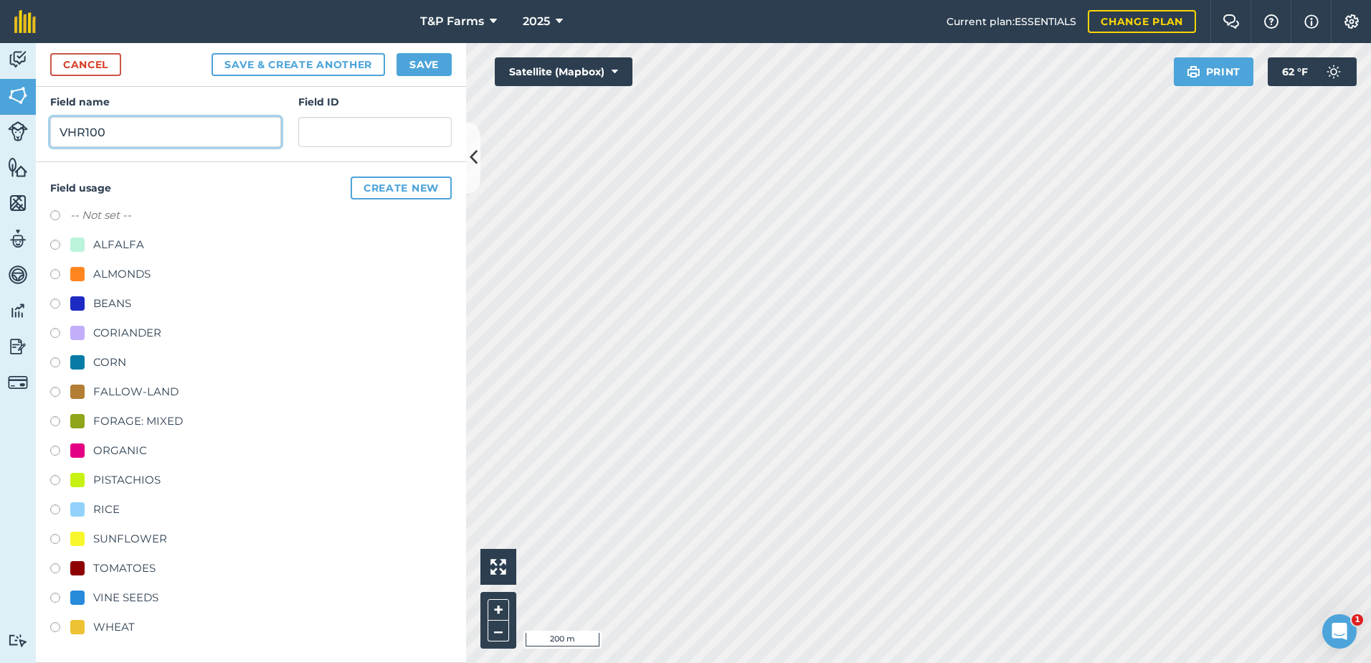
type input "VHR100"
click at [170, 391] on div "FALLOW-LAND" at bounding box center [135, 391] width 85 height 17
radio input "true"
click at [423, 60] on button "Save" at bounding box center [424, 64] width 55 height 23
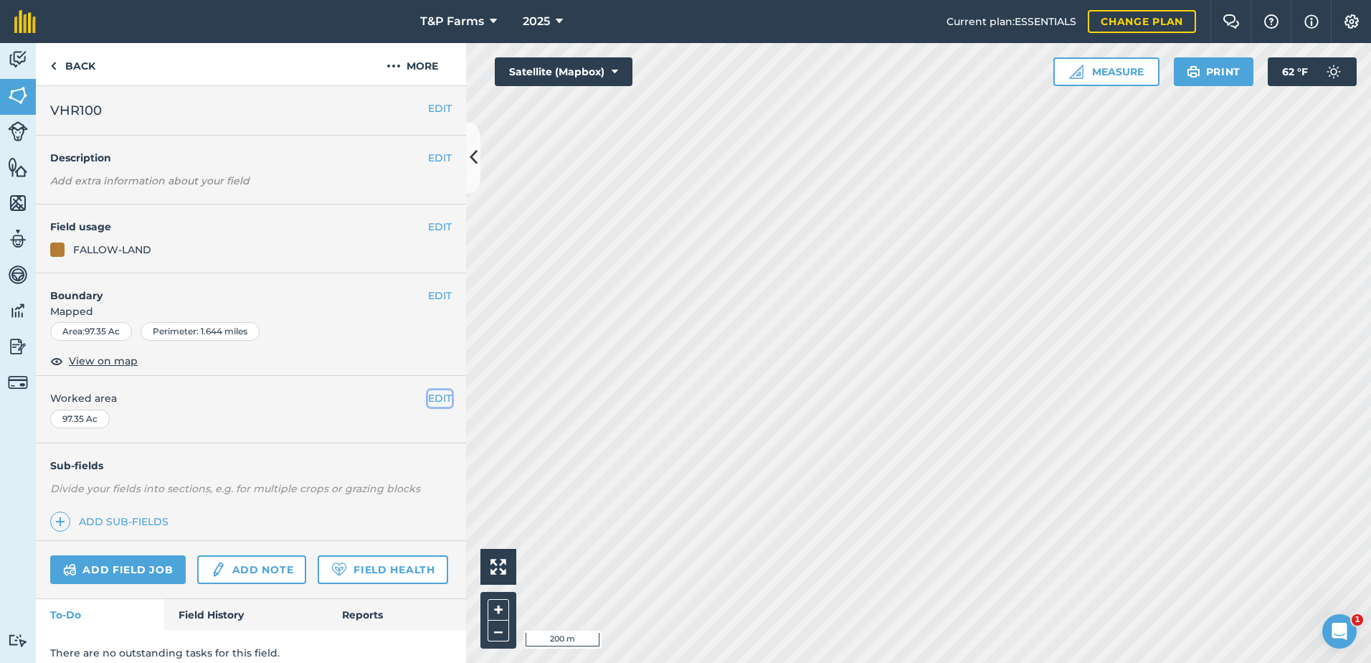
click at [428, 399] on button "EDIT" at bounding box center [440, 398] width 24 height 16
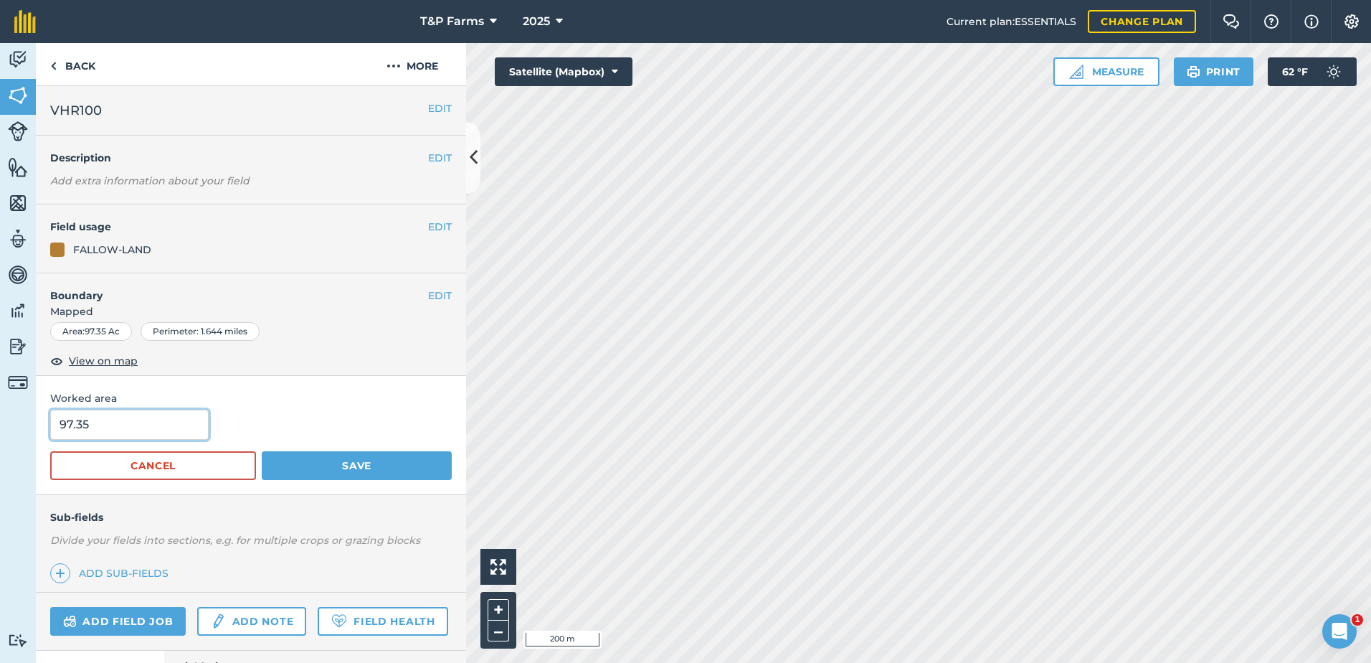
drag, startPoint x: 171, startPoint y: 428, endPoint x: -3, endPoint y: 428, distance: 173.5
click at [0, 428] on html "T&P Farms 2025 Current plan : ESSENTIALS Change plan Farm Chat Help Info Settin…" at bounding box center [685, 331] width 1371 height 663
type input "92.2"
click at [262, 451] on button "Save" at bounding box center [357, 465] width 190 height 29
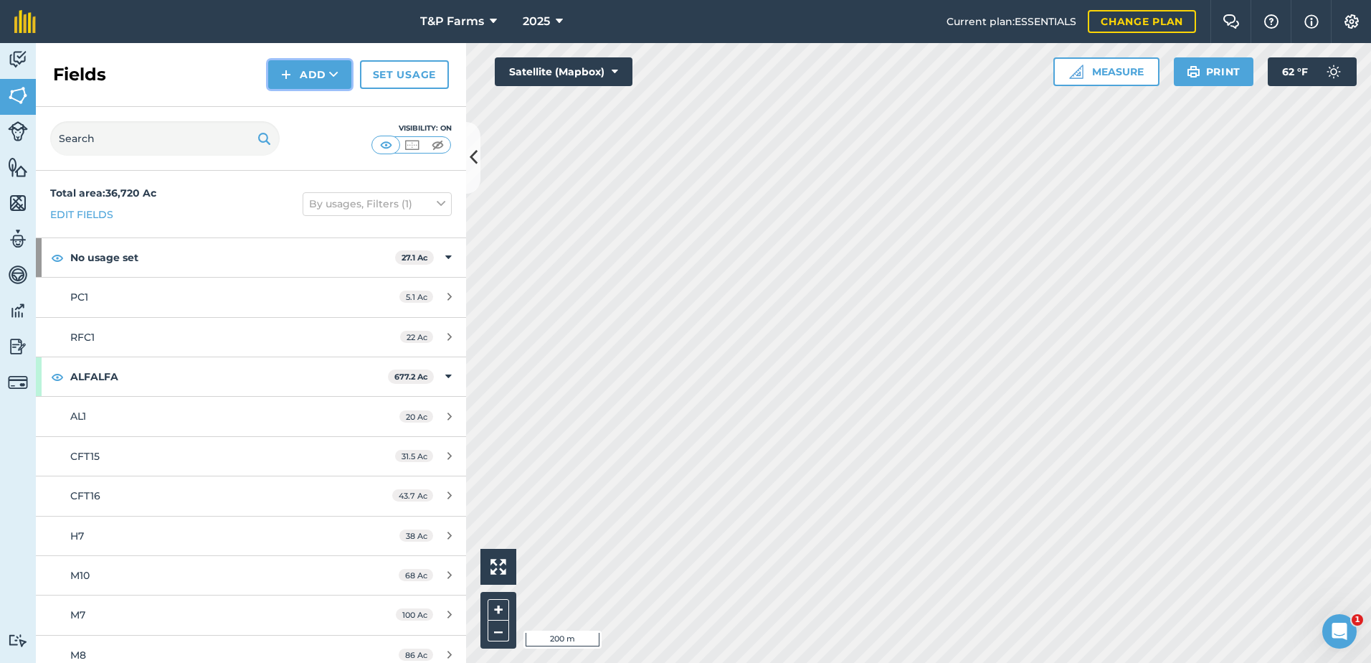
click at [273, 60] on button "Add" at bounding box center [309, 74] width 83 height 29
click at [313, 101] on link "Draw" at bounding box center [309, 107] width 79 height 32
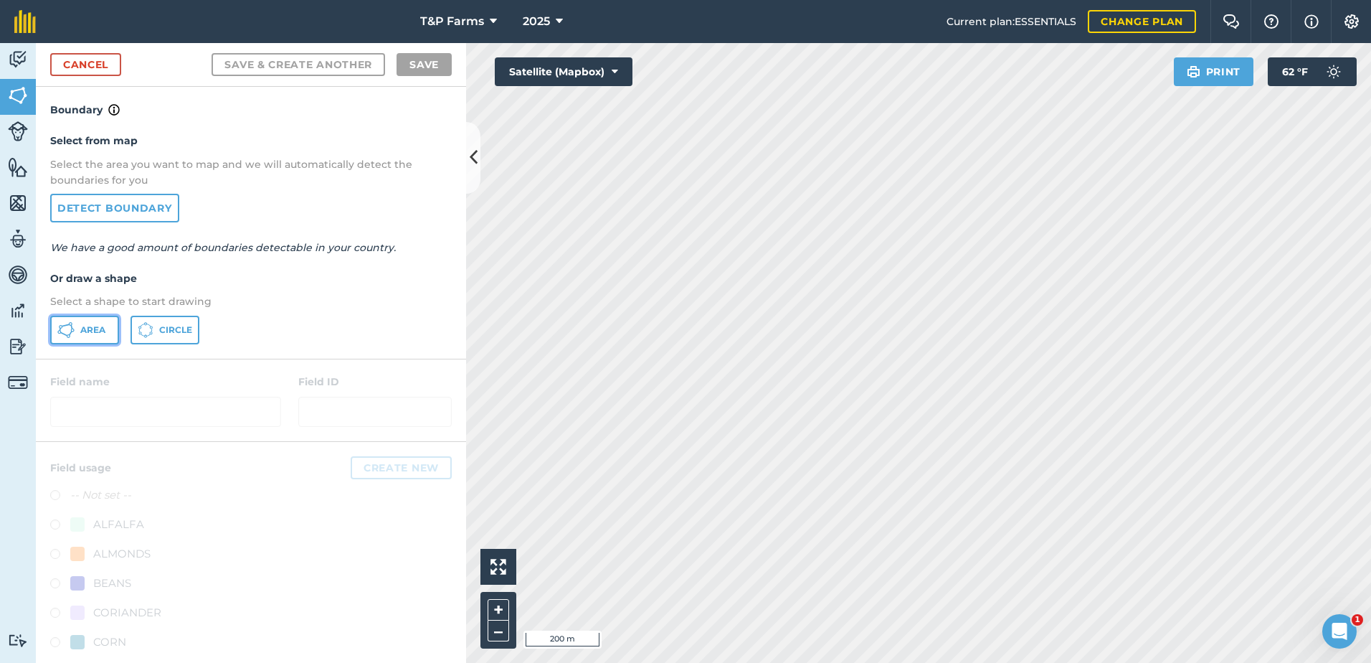
click at [84, 340] on button "Area" at bounding box center [84, 330] width 69 height 29
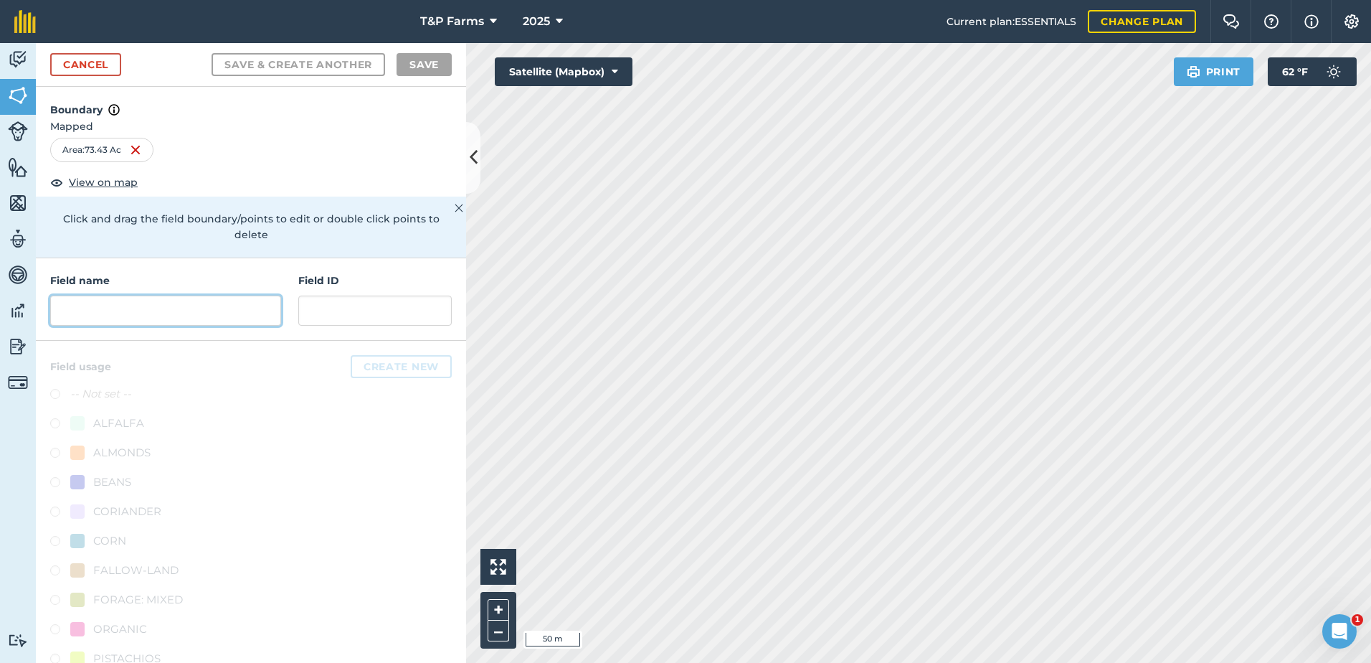
click at [214, 316] on input "text" at bounding box center [165, 310] width 231 height 30
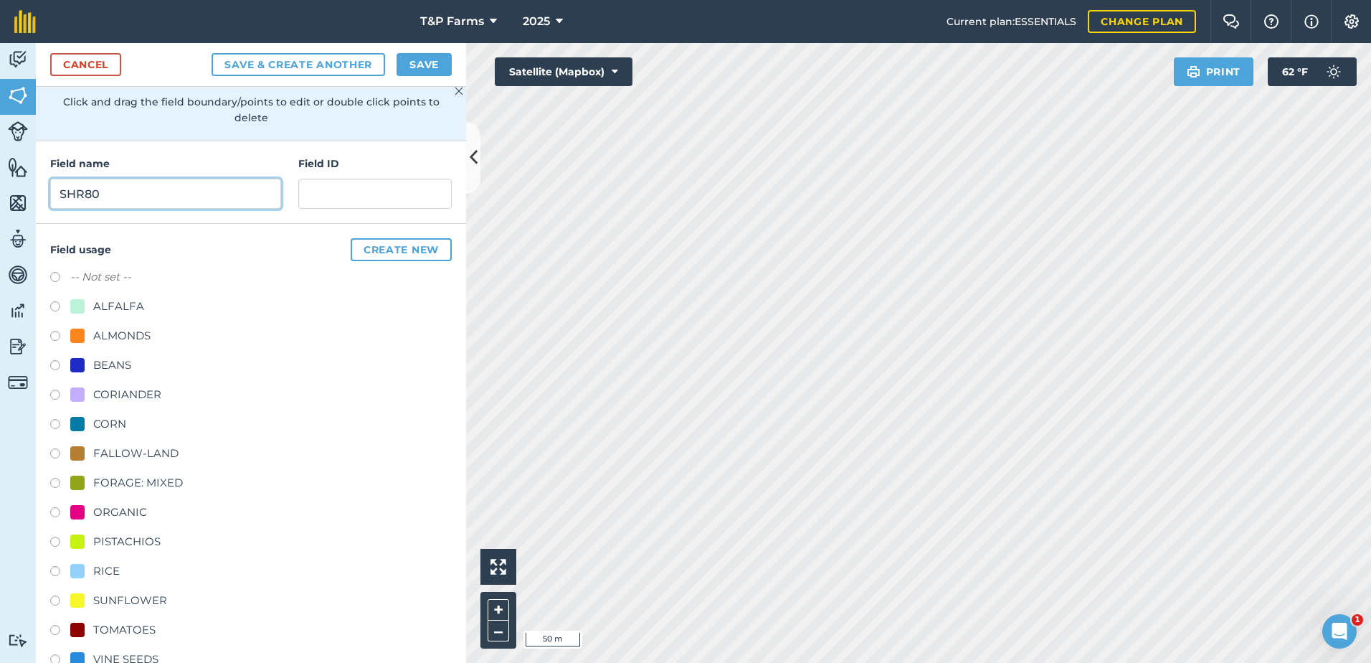
scroll to position [179, 0]
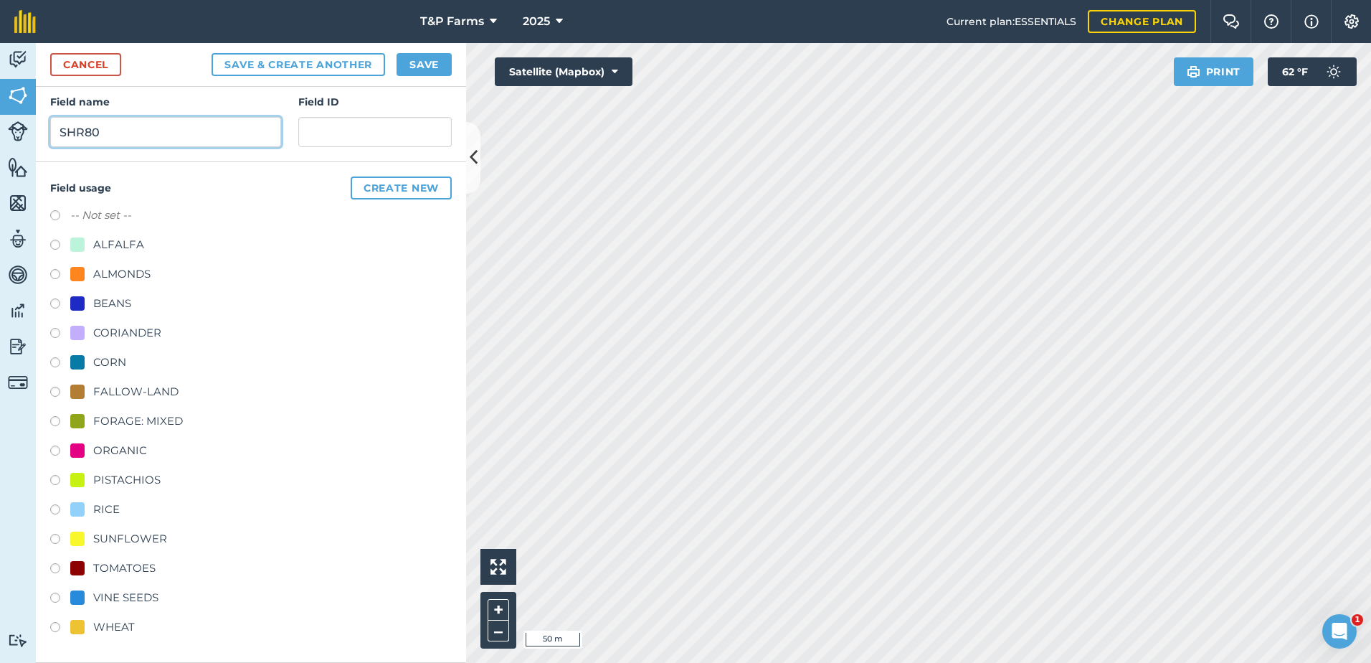
type input "SHR80"
click at [140, 383] on div "FALLOW-LAND" at bounding box center [135, 391] width 85 height 17
radio input "true"
click at [405, 59] on button "Save" at bounding box center [424, 64] width 55 height 23
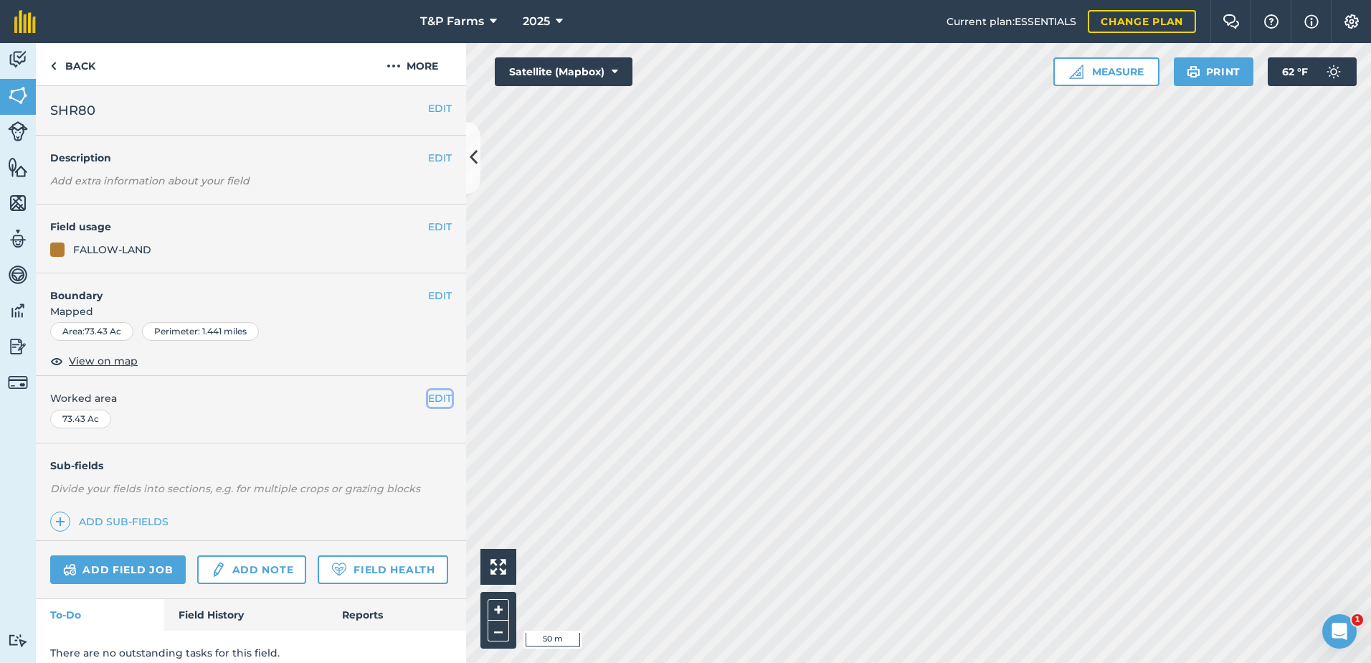
click at [432, 398] on button "EDIT" at bounding box center [440, 398] width 24 height 16
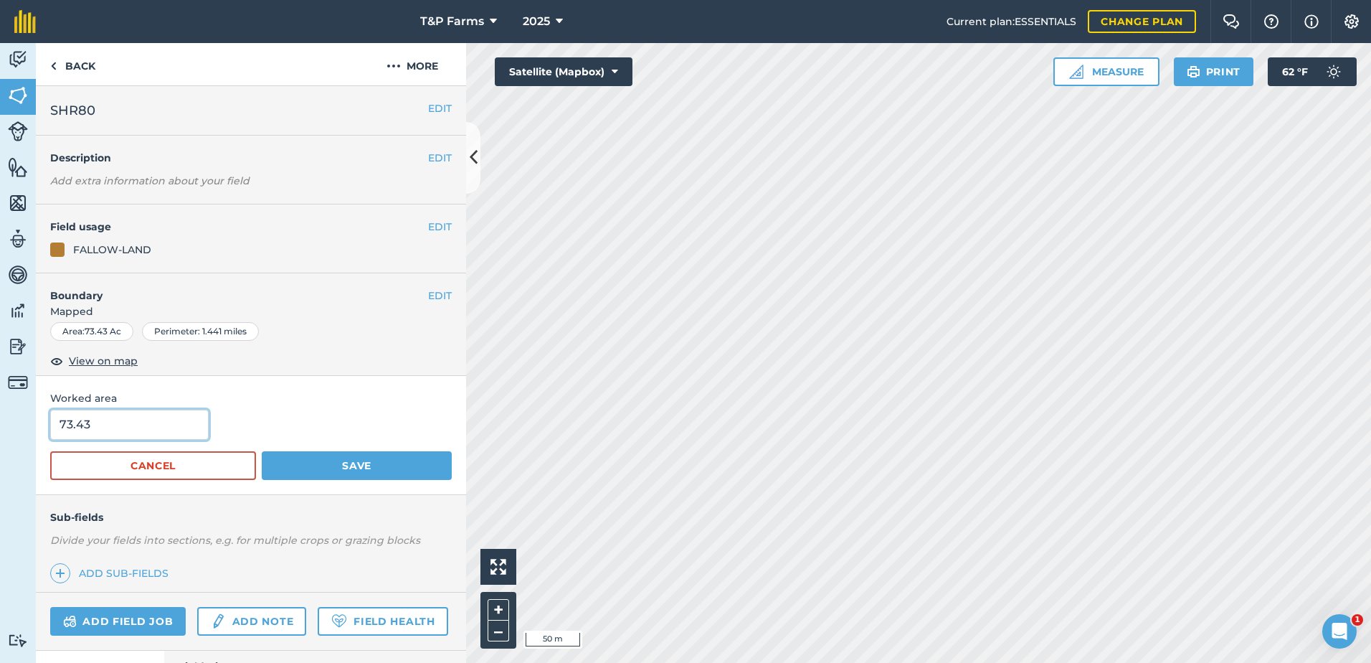
drag, startPoint x: 166, startPoint y: 427, endPoint x: -3, endPoint y: 418, distance: 169.5
click at [0, 418] on html "T&P Farms 2025 Current plan : ESSENTIALS Change plan Farm Chat Help Info Settin…" at bounding box center [685, 331] width 1371 height 663
type input "69.8"
click at [262, 451] on button "Save" at bounding box center [357, 465] width 190 height 29
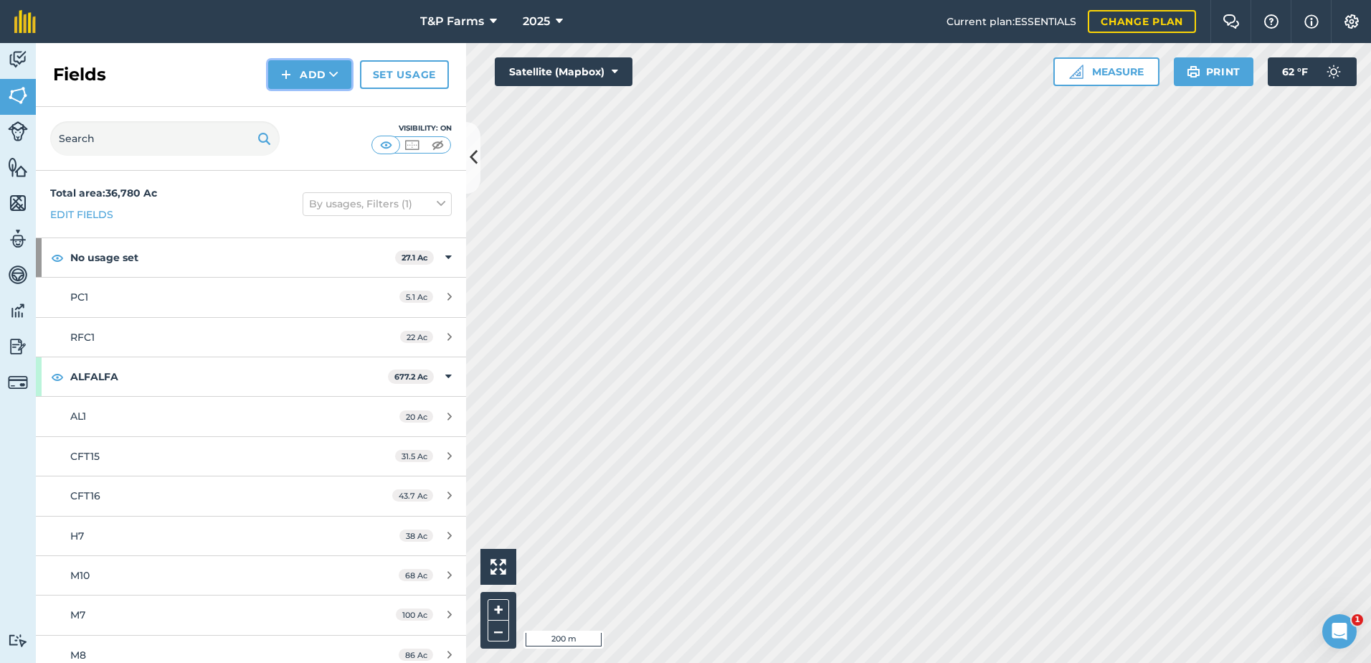
click at [286, 73] on img at bounding box center [286, 74] width 10 height 17
click at [330, 113] on link "Draw" at bounding box center [309, 107] width 79 height 32
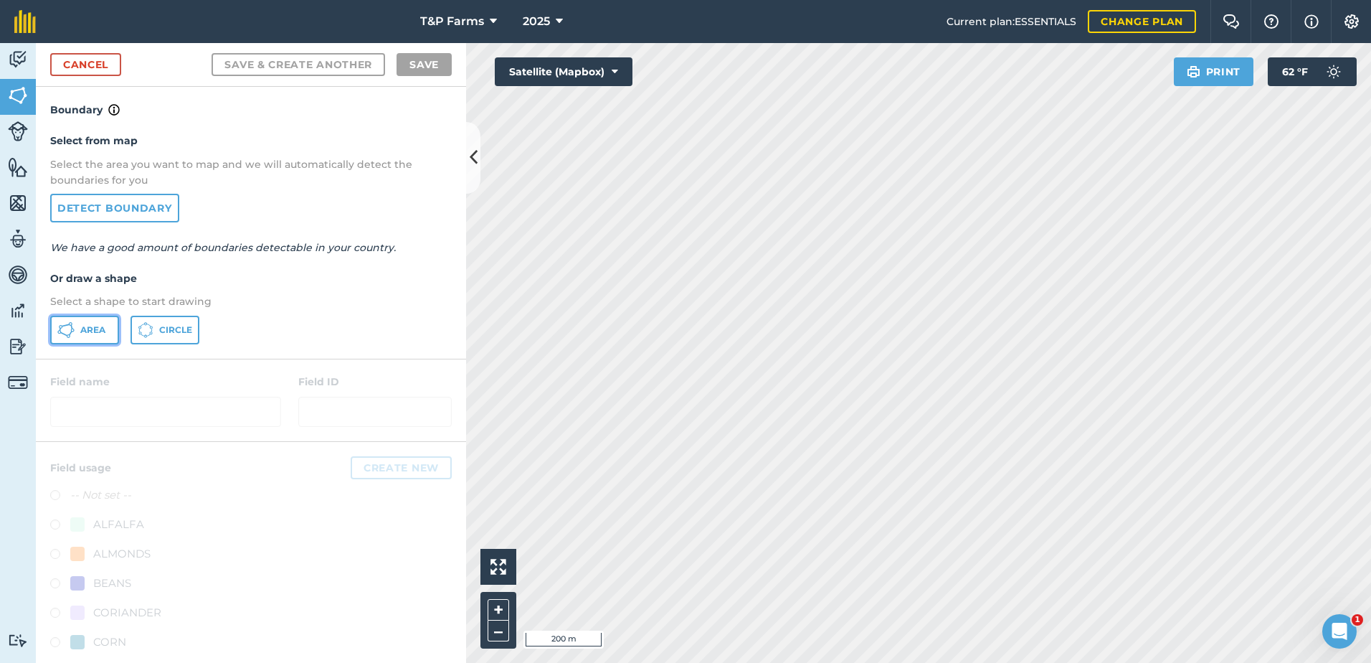
click at [86, 326] on span "Area" at bounding box center [92, 329] width 25 height 11
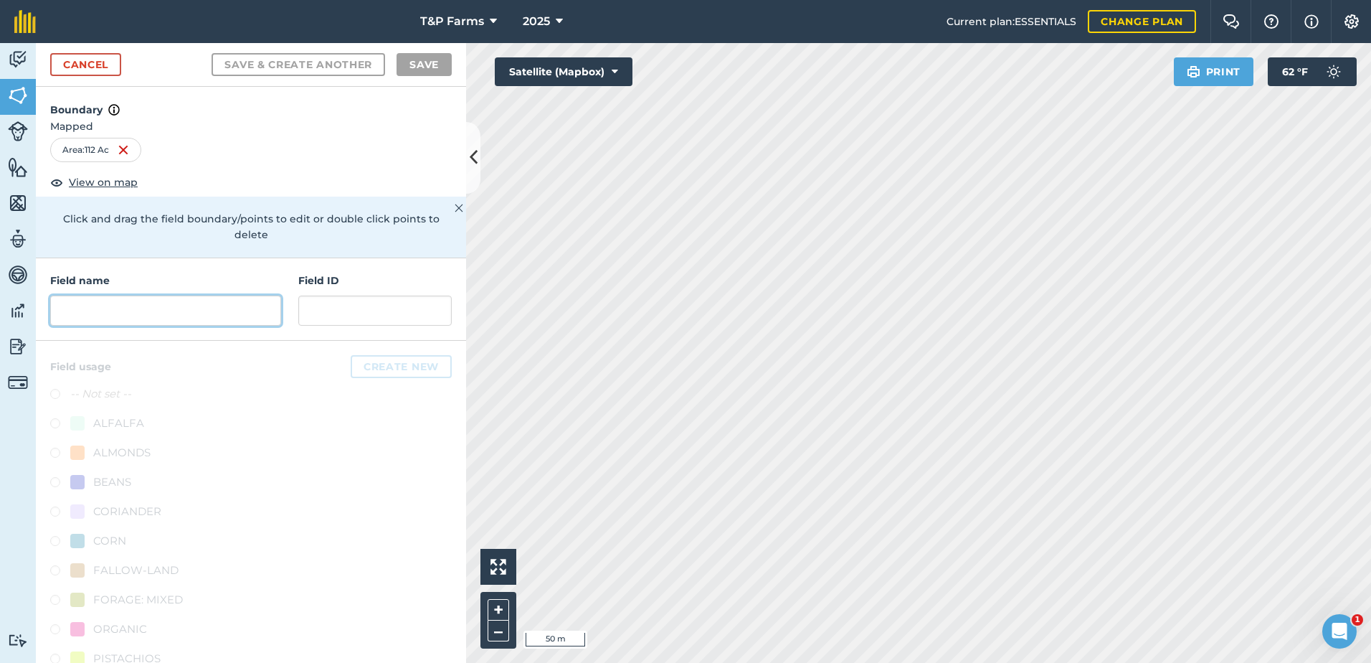
click at [186, 322] on input "text" at bounding box center [165, 310] width 231 height 30
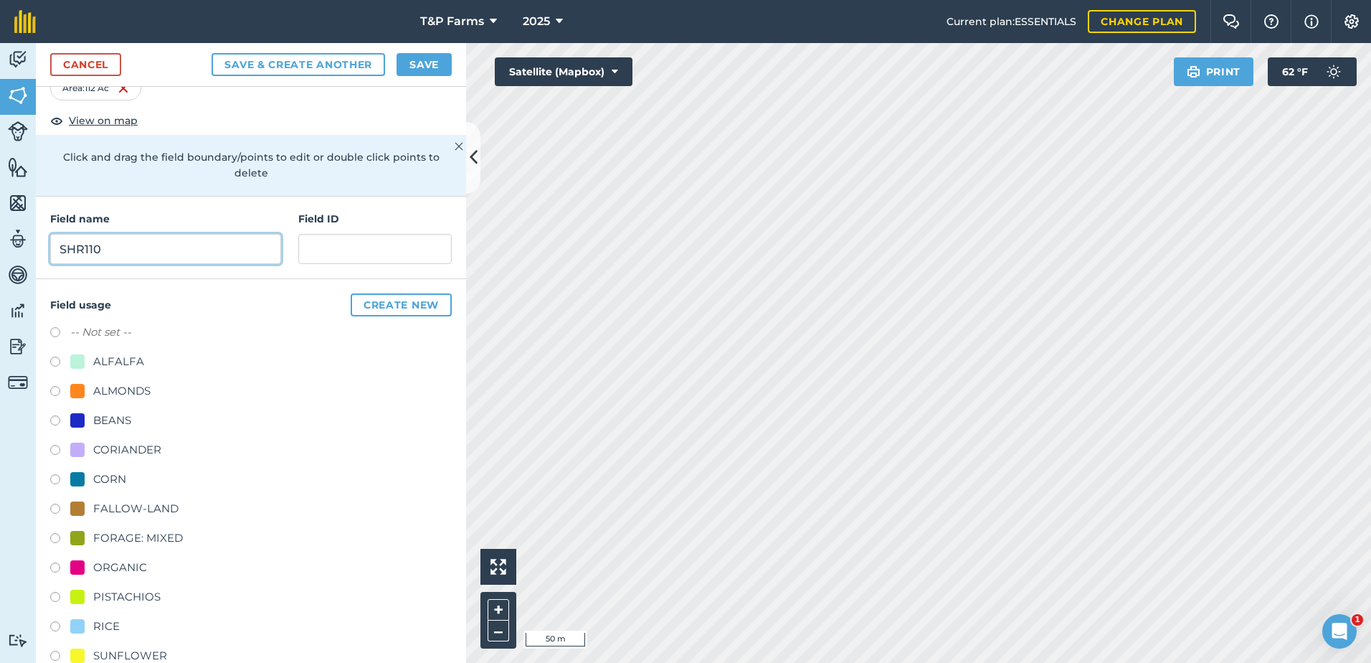
scroll to position [179, 0]
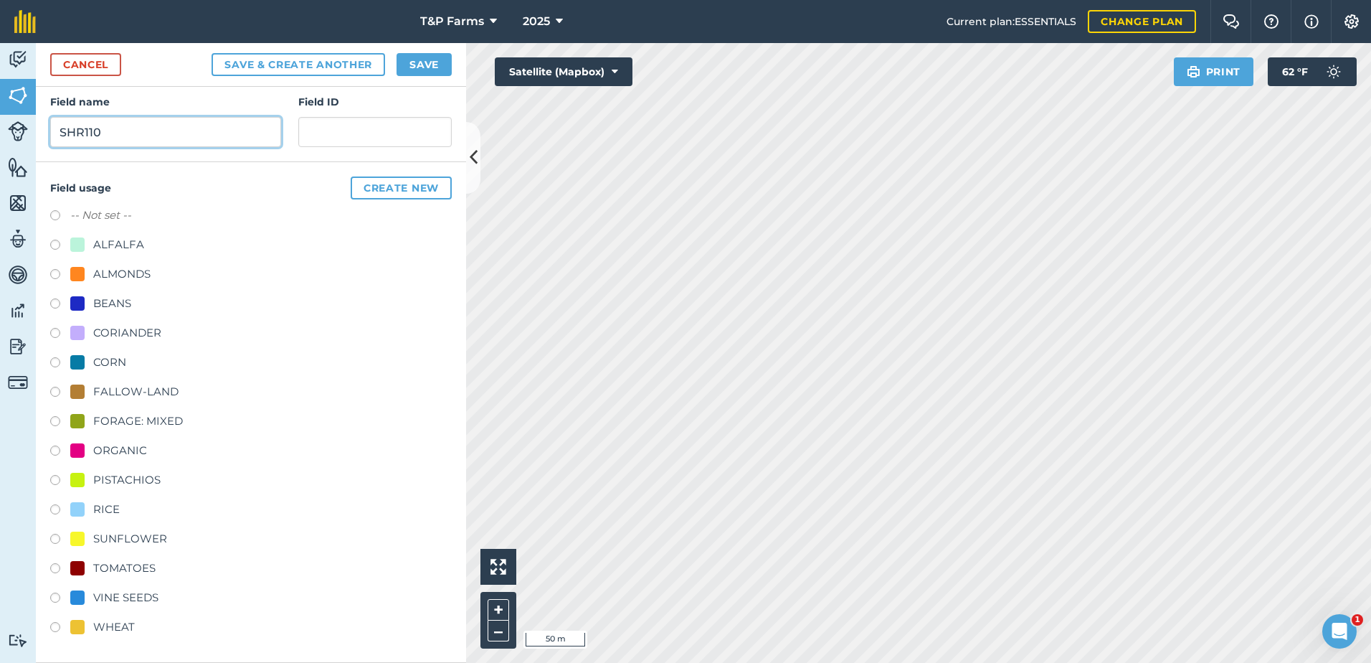
type input "SHR110"
click at [131, 572] on div "TOMATOES" at bounding box center [124, 567] width 62 height 17
radio input "true"
click at [418, 68] on button "Save" at bounding box center [424, 64] width 55 height 23
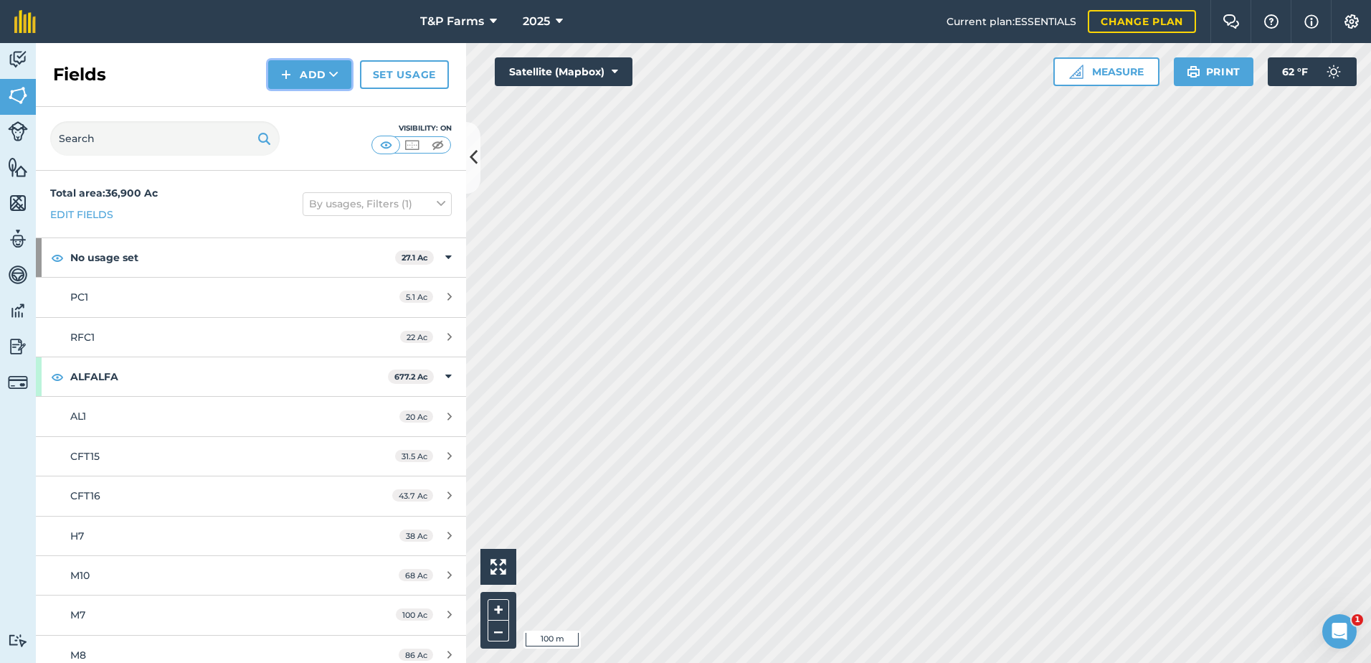
click at [304, 72] on button "Add" at bounding box center [309, 74] width 83 height 29
click at [323, 113] on link "Draw" at bounding box center [309, 107] width 79 height 32
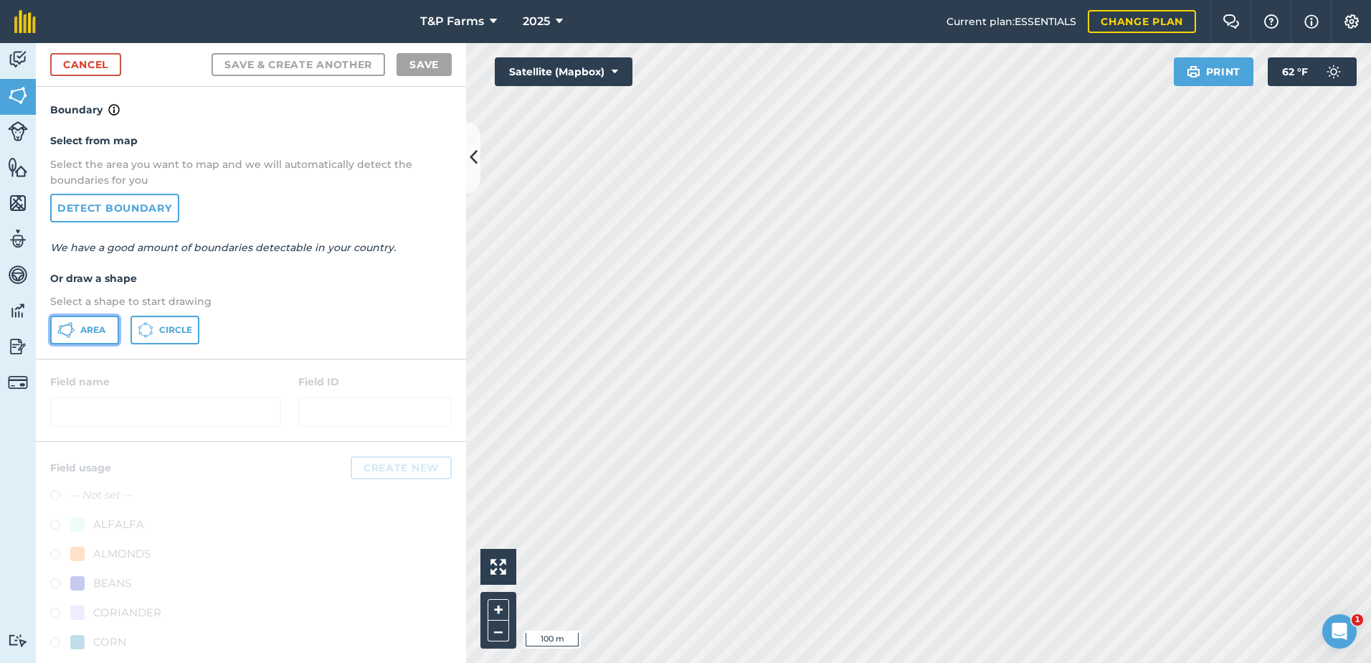
click at [117, 317] on button "Area" at bounding box center [84, 330] width 69 height 29
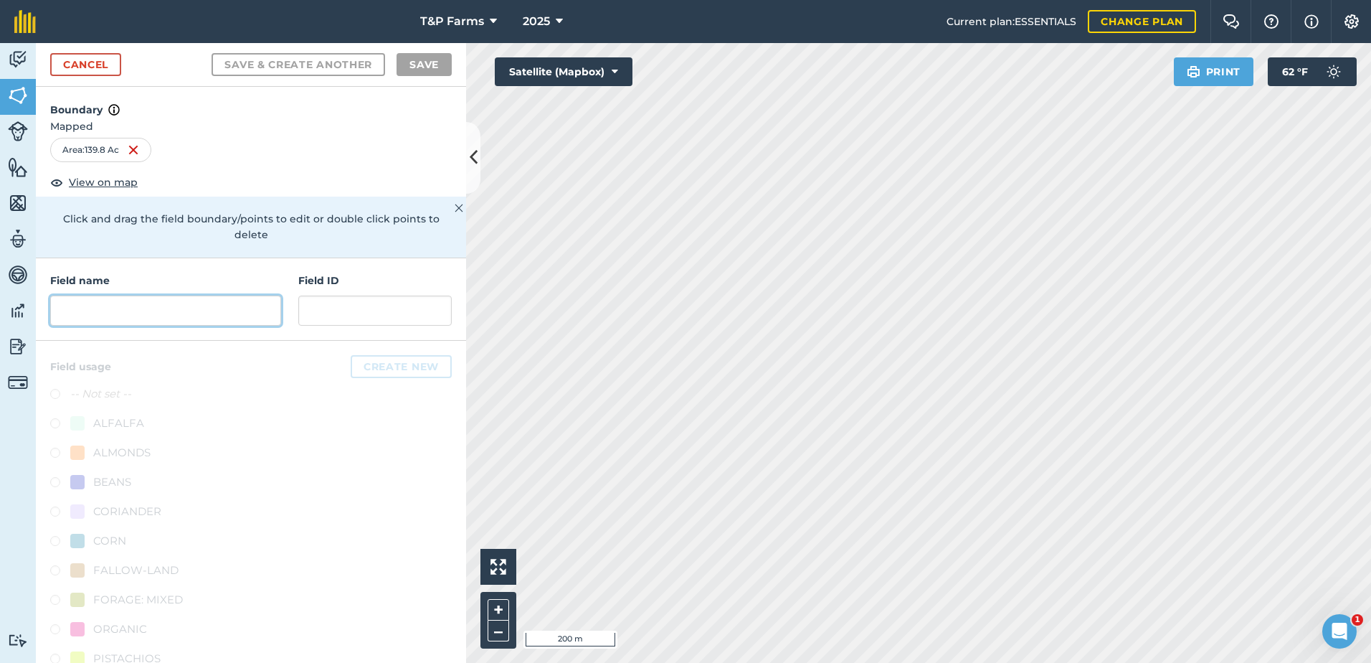
click at [165, 305] on input "text" at bounding box center [165, 310] width 231 height 30
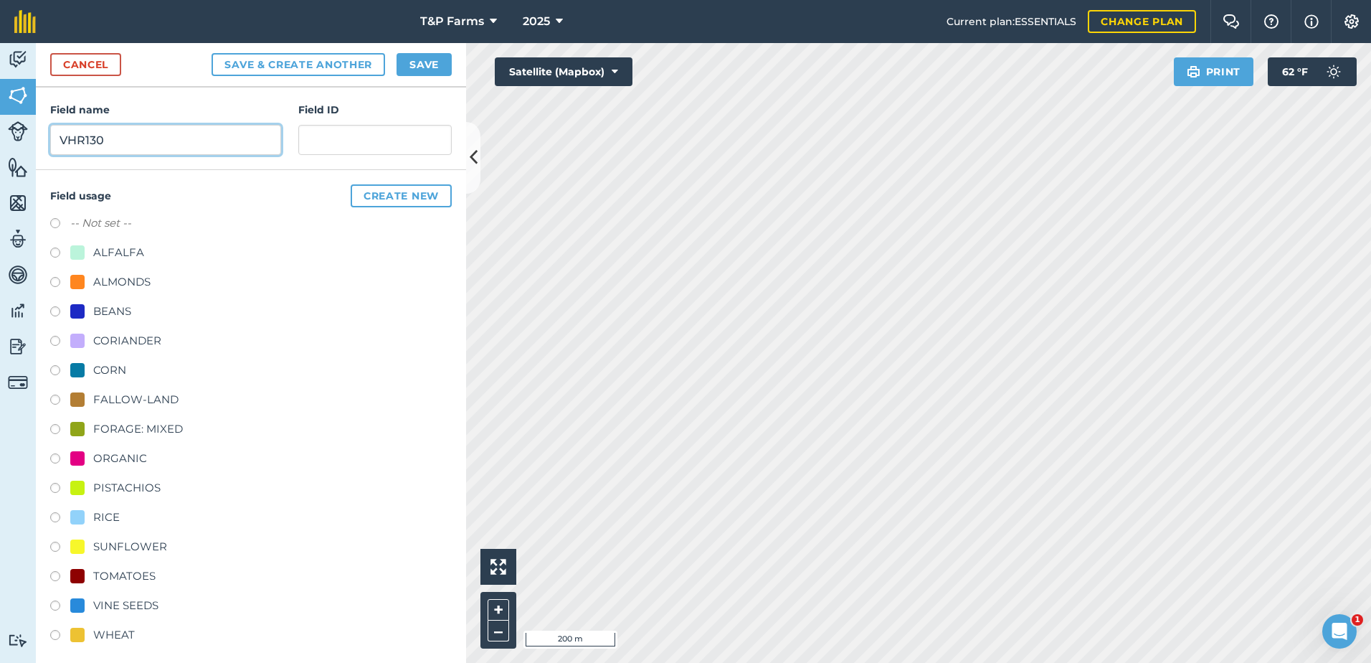
scroll to position [179, 0]
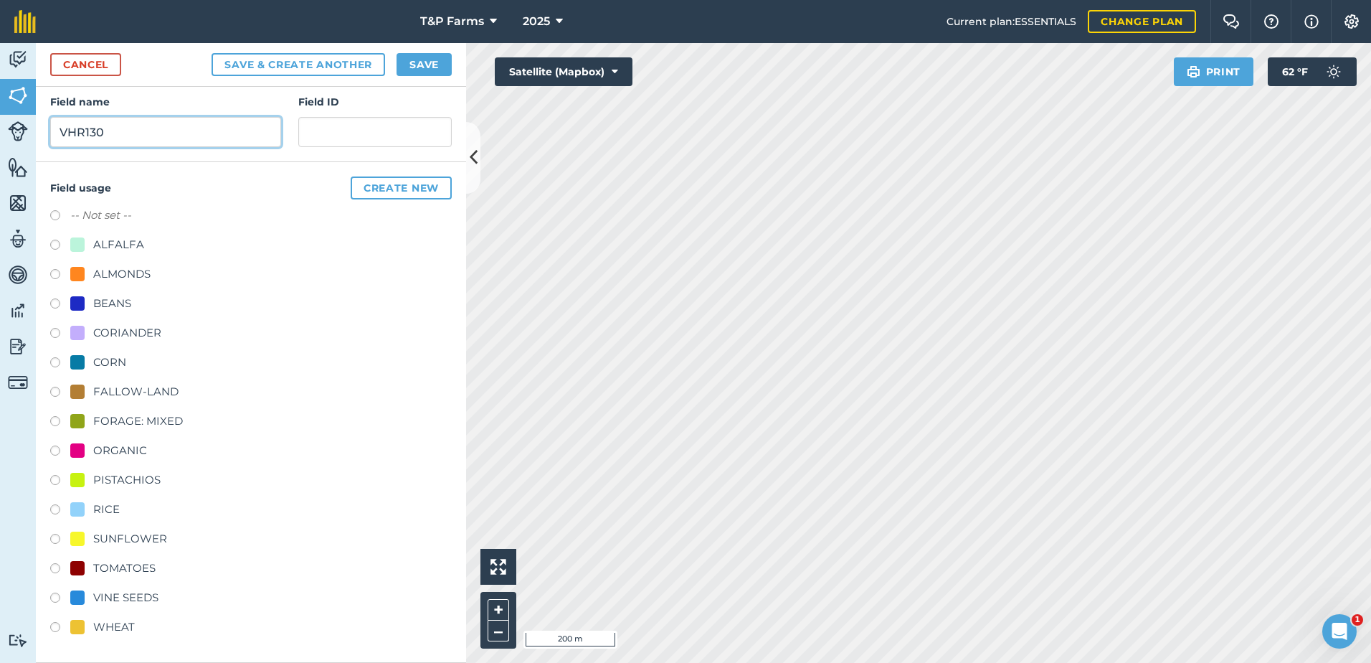
type input "VHR130"
click at [142, 564] on div "TOMATOES" at bounding box center [124, 567] width 62 height 17
radio input "true"
click at [430, 67] on button "Save" at bounding box center [424, 64] width 55 height 23
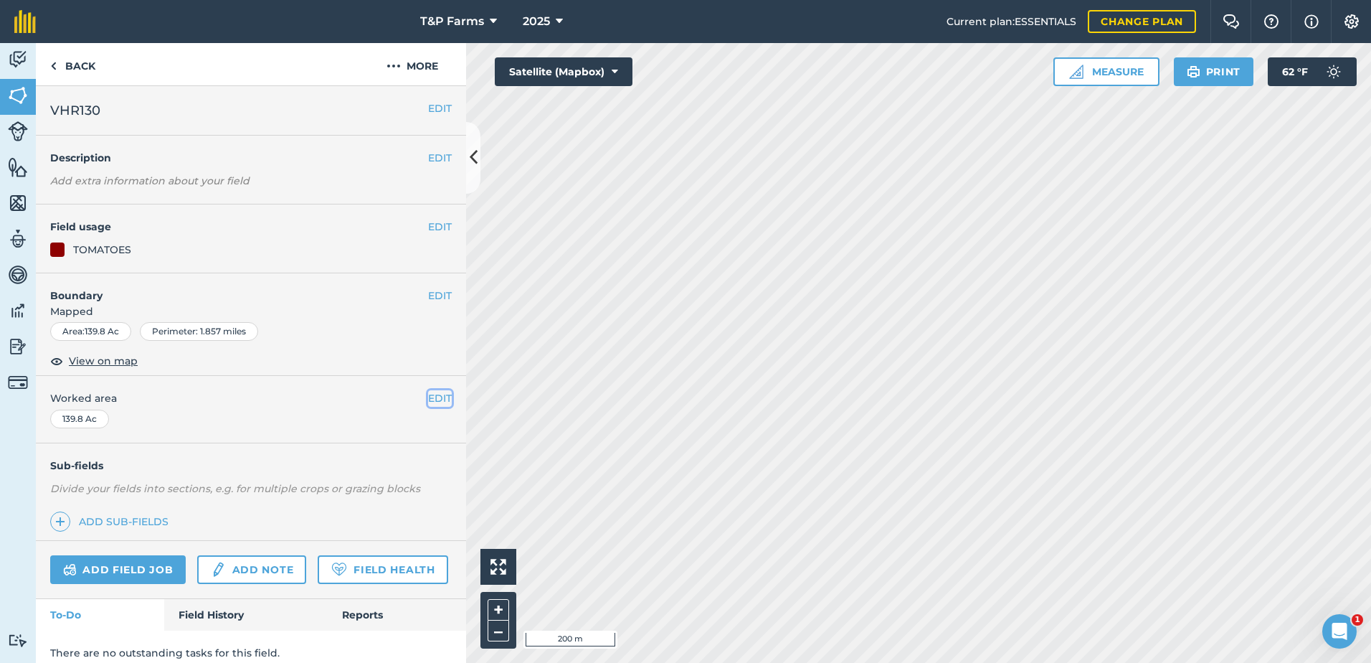
click at [428, 392] on button "EDIT" at bounding box center [440, 398] width 24 height 16
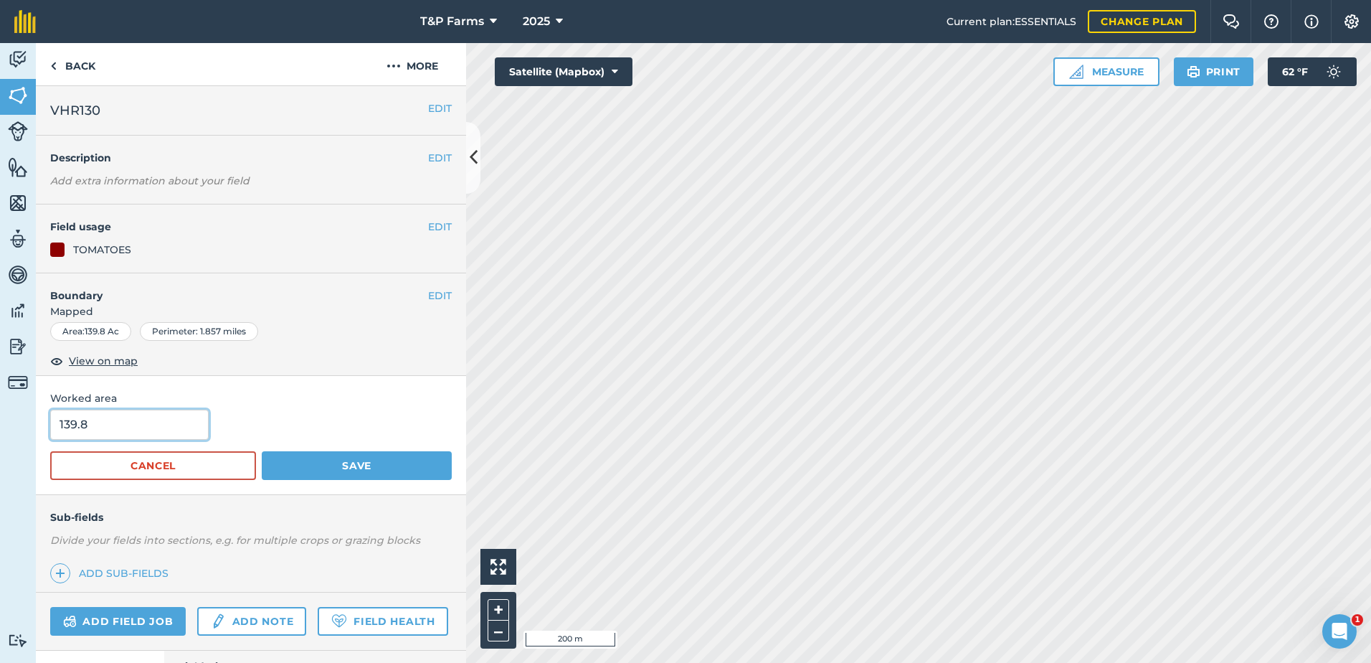
drag, startPoint x: 113, startPoint y: 415, endPoint x: -3, endPoint y: 435, distance: 117.1
click at [0, 435] on html "T&P Farms 2025 Current plan : ESSENTIALS Change plan Farm Chat Help Info Settin…" at bounding box center [685, 331] width 1371 height 663
type input "128"
click at [262, 451] on button "Save" at bounding box center [357, 465] width 190 height 29
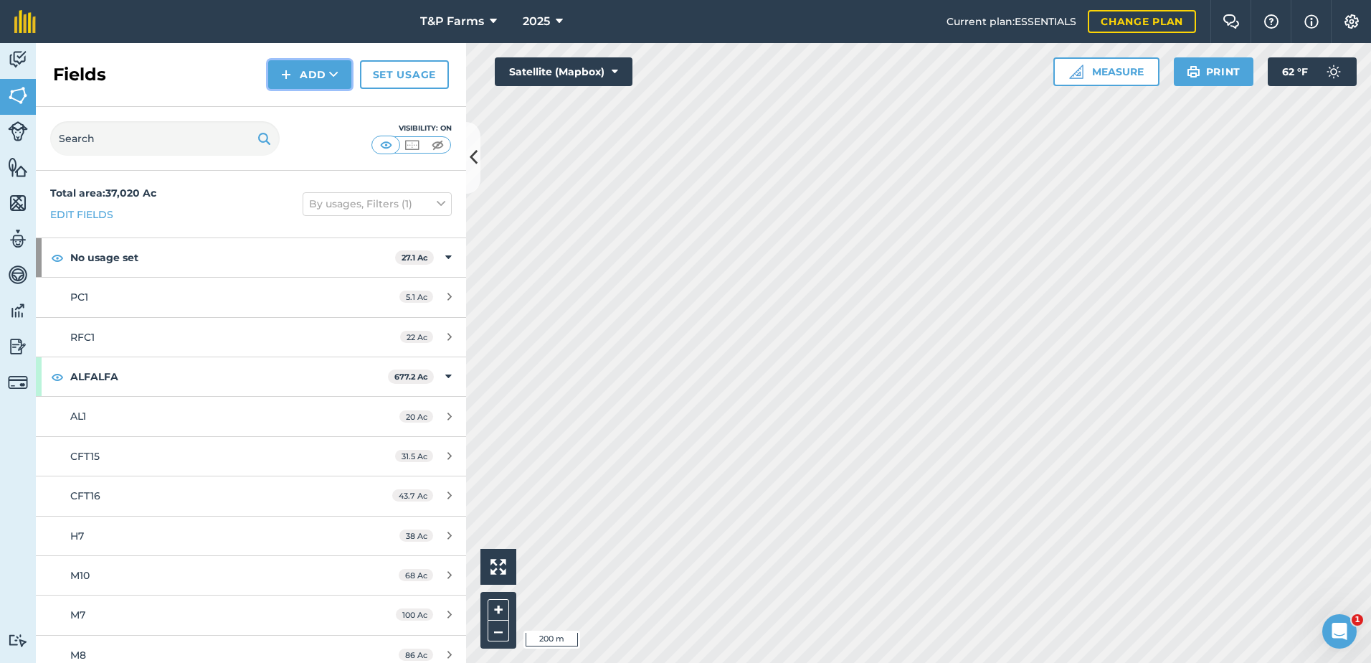
click at [300, 74] on button "Add" at bounding box center [309, 74] width 83 height 29
click at [289, 101] on link "Draw" at bounding box center [309, 107] width 79 height 32
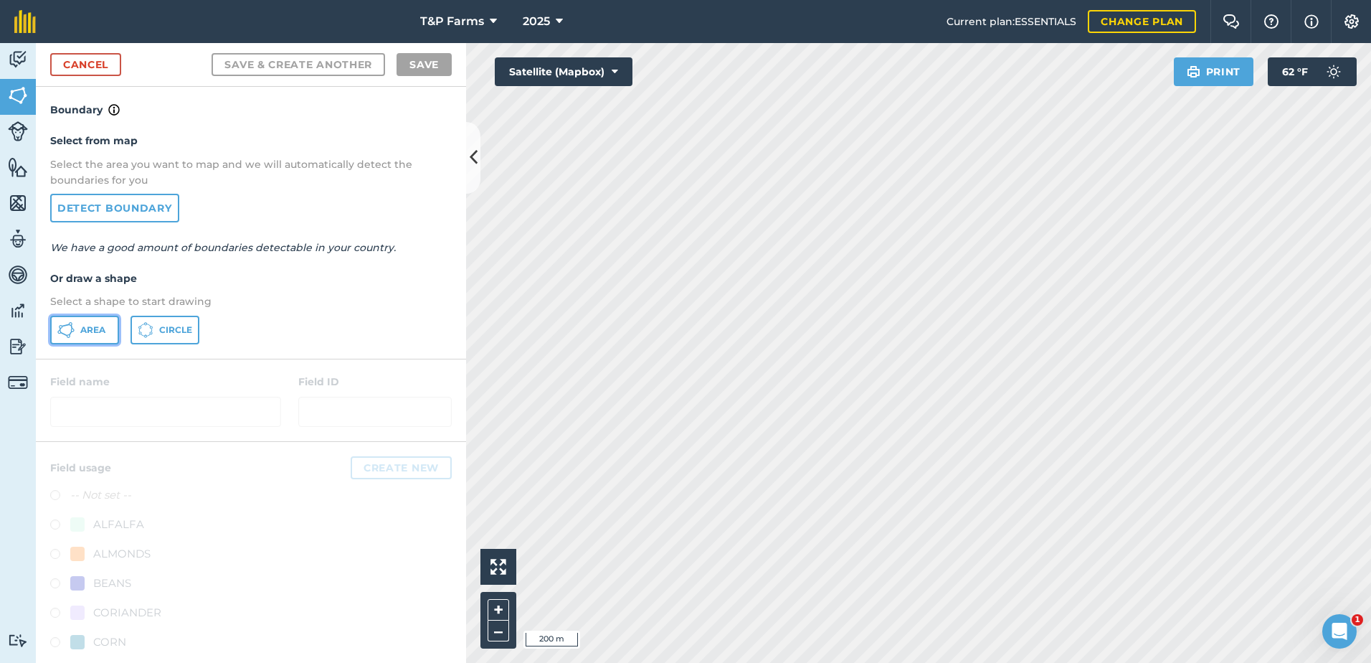
click at [99, 323] on button "Area" at bounding box center [84, 330] width 69 height 29
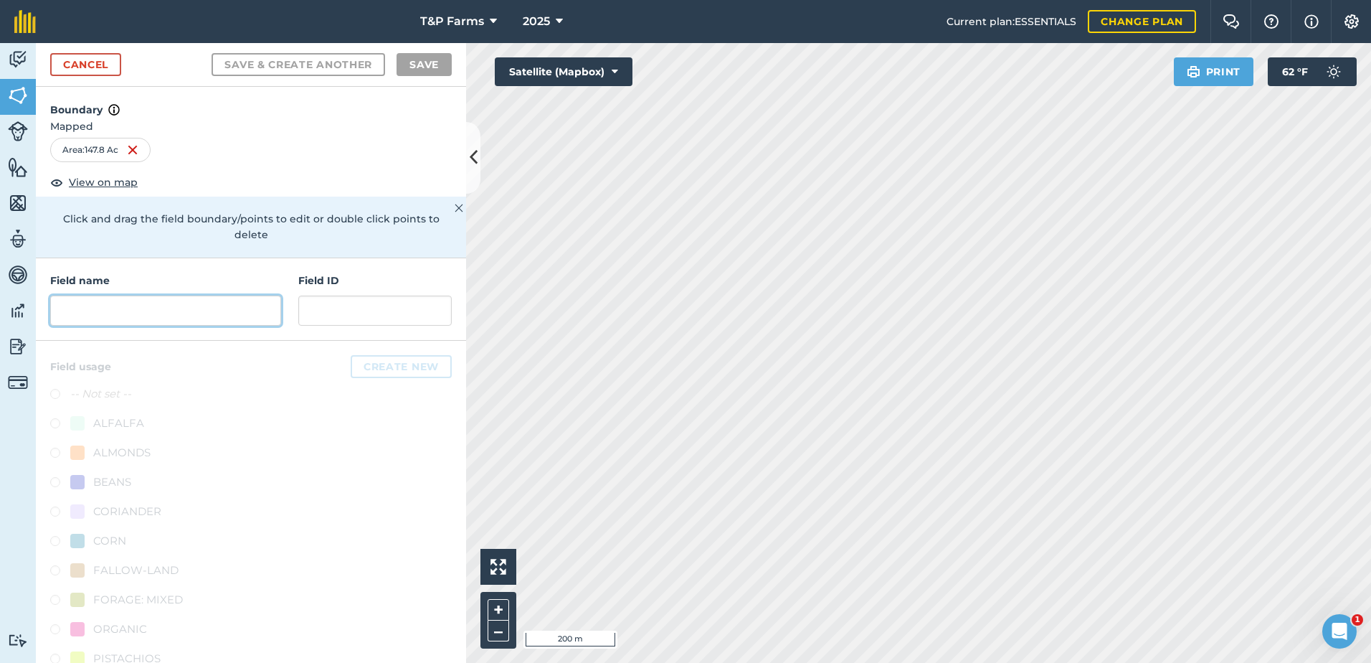
click at [221, 318] on input "text" at bounding box center [165, 310] width 231 height 30
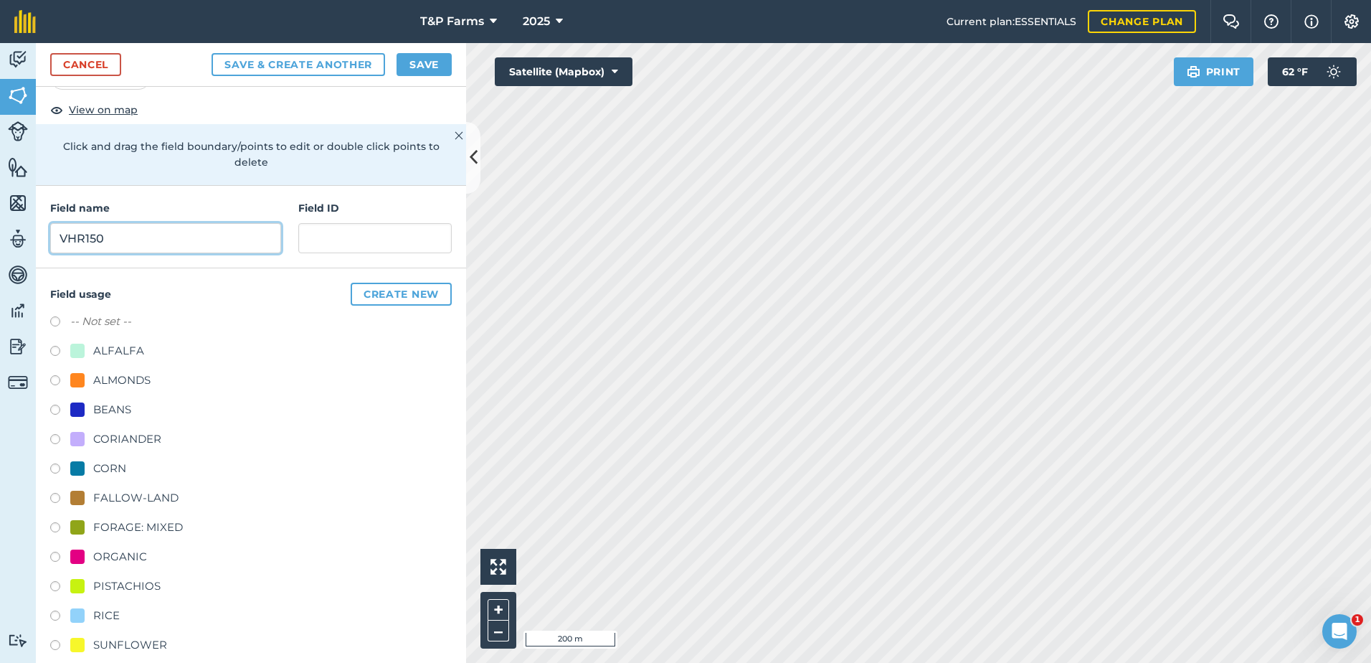
scroll to position [179, 0]
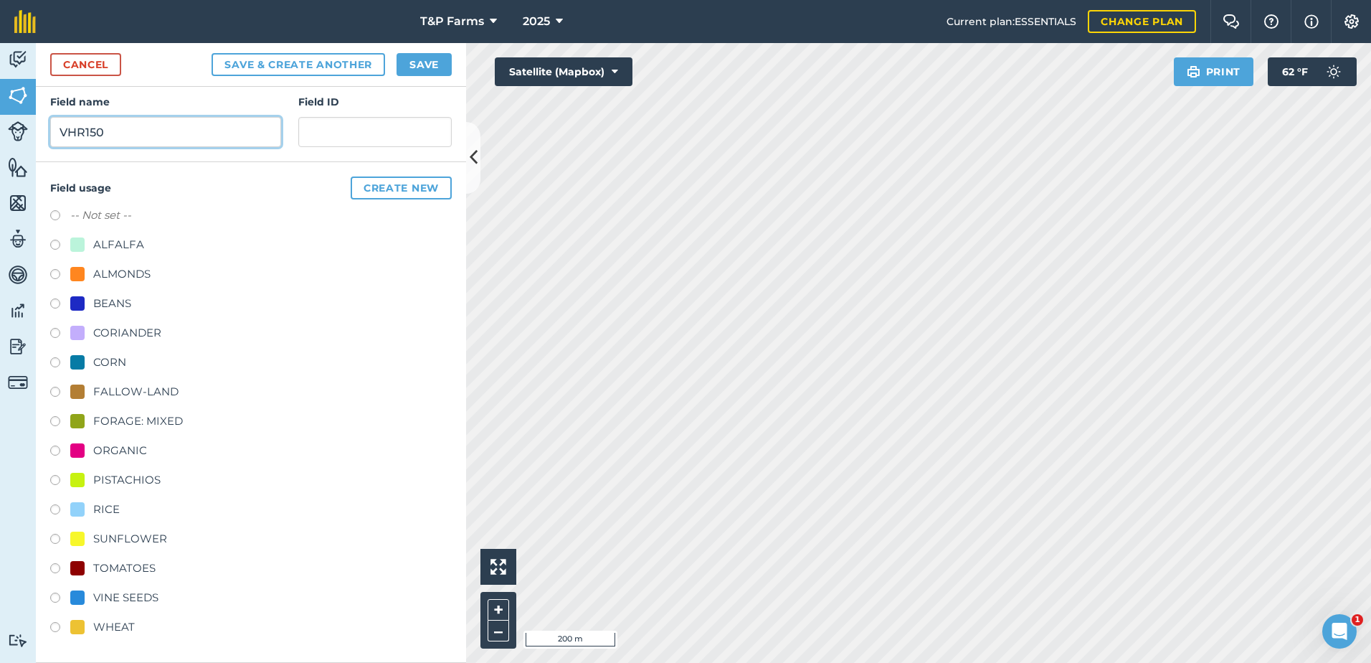
type input "VHR150"
click at [137, 556] on div "-- Not set -- ALFALFA ALMONDS BEANS CORIANDER CORN FALLOW-LAND FORAGE: MIXED OR…" at bounding box center [251, 423] width 402 height 432
drag, startPoint x: 141, startPoint y: 563, endPoint x: 164, endPoint y: 533, distance: 37.9
click at [142, 562] on div "TOMATOES" at bounding box center [124, 567] width 62 height 17
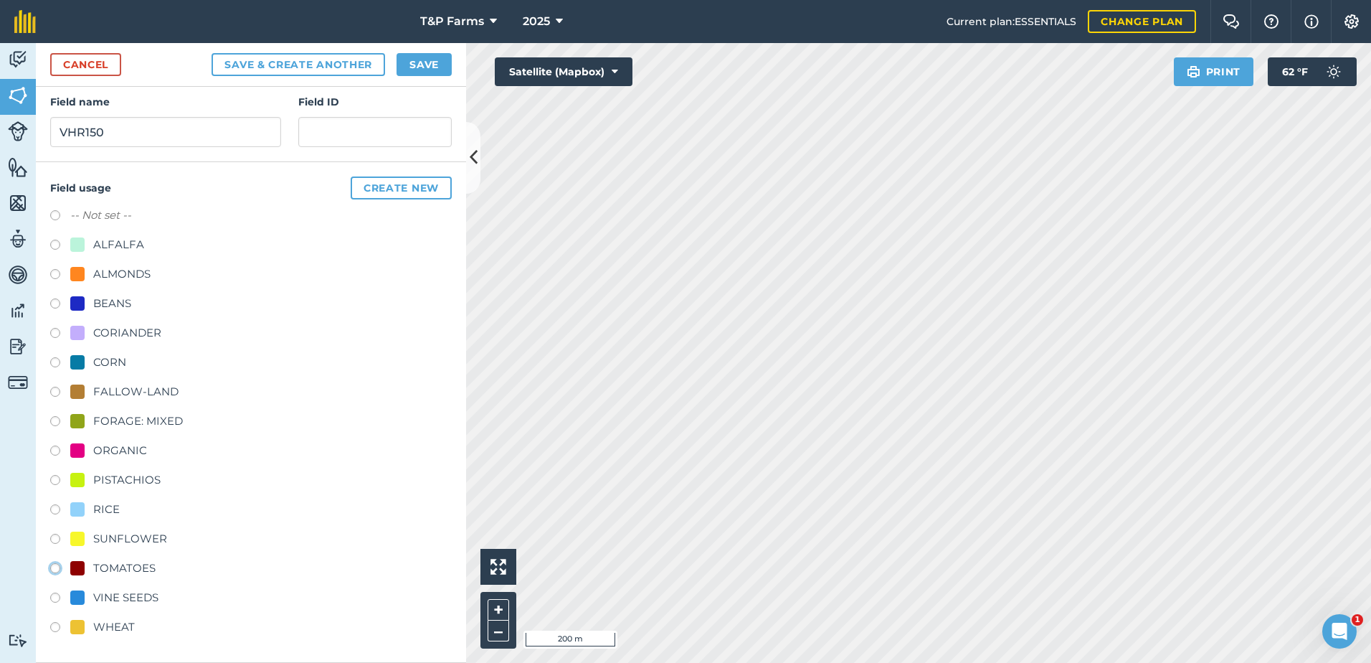
radio input "true"
click at [440, 60] on button "Save" at bounding box center [424, 64] width 55 height 23
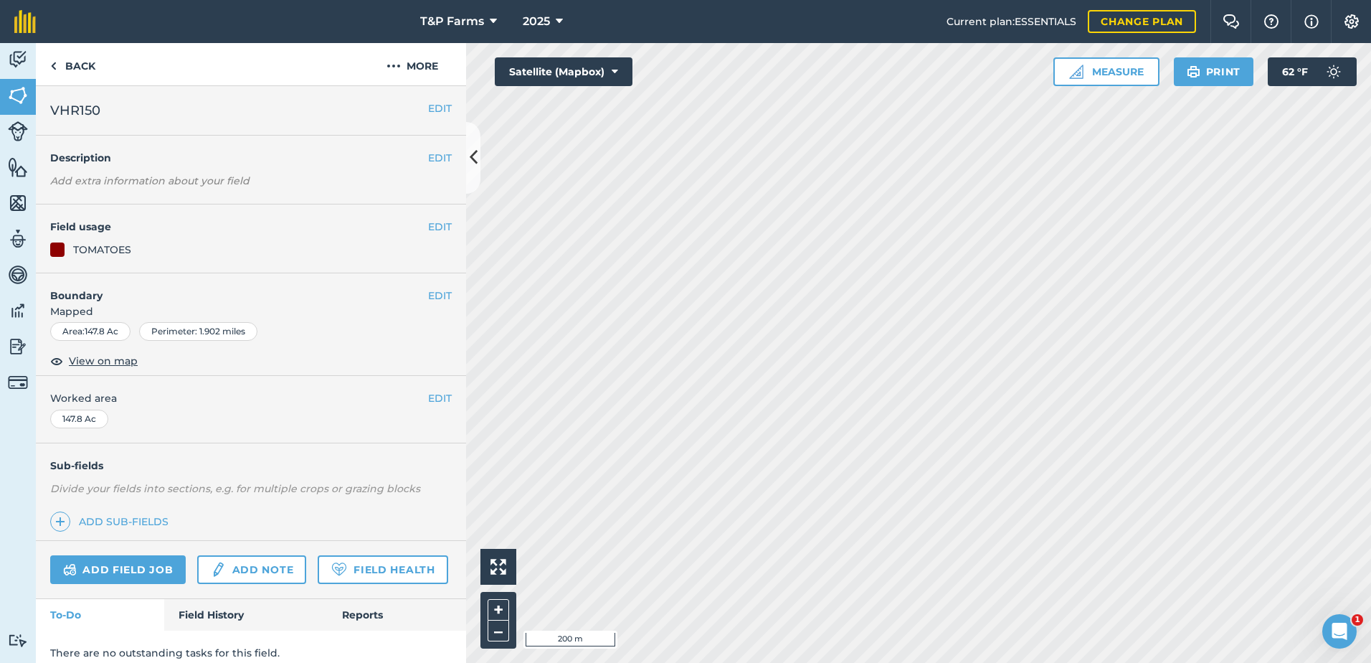
click at [413, 397] on span "Worked area" at bounding box center [251, 398] width 402 height 16
click at [442, 396] on div "EDIT Worked area 147.8 Ac" at bounding box center [251, 409] width 430 height 67
drag, startPoint x: 440, startPoint y: 398, endPoint x: 388, endPoint y: 407, distance: 53.2
click at [440, 398] on button "EDIT" at bounding box center [440, 398] width 24 height 16
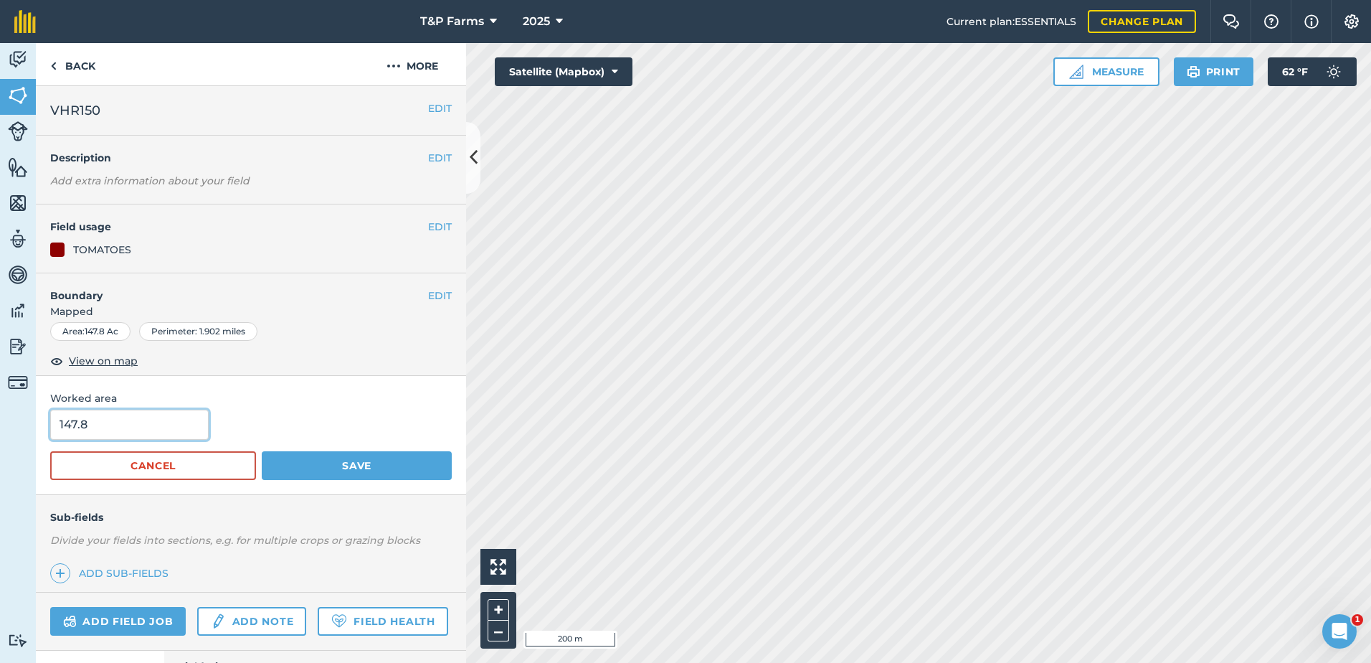
drag, startPoint x: 156, startPoint y: 431, endPoint x: 0, endPoint y: 445, distance: 156.2
click at [0, 449] on html "T&P Farms 2025 Current plan : ESSENTIALS Change plan Farm Chat Help Info Settin…" at bounding box center [685, 331] width 1371 height 663
type input "150"
click at [262, 451] on button "Save" at bounding box center [357, 465] width 190 height 29
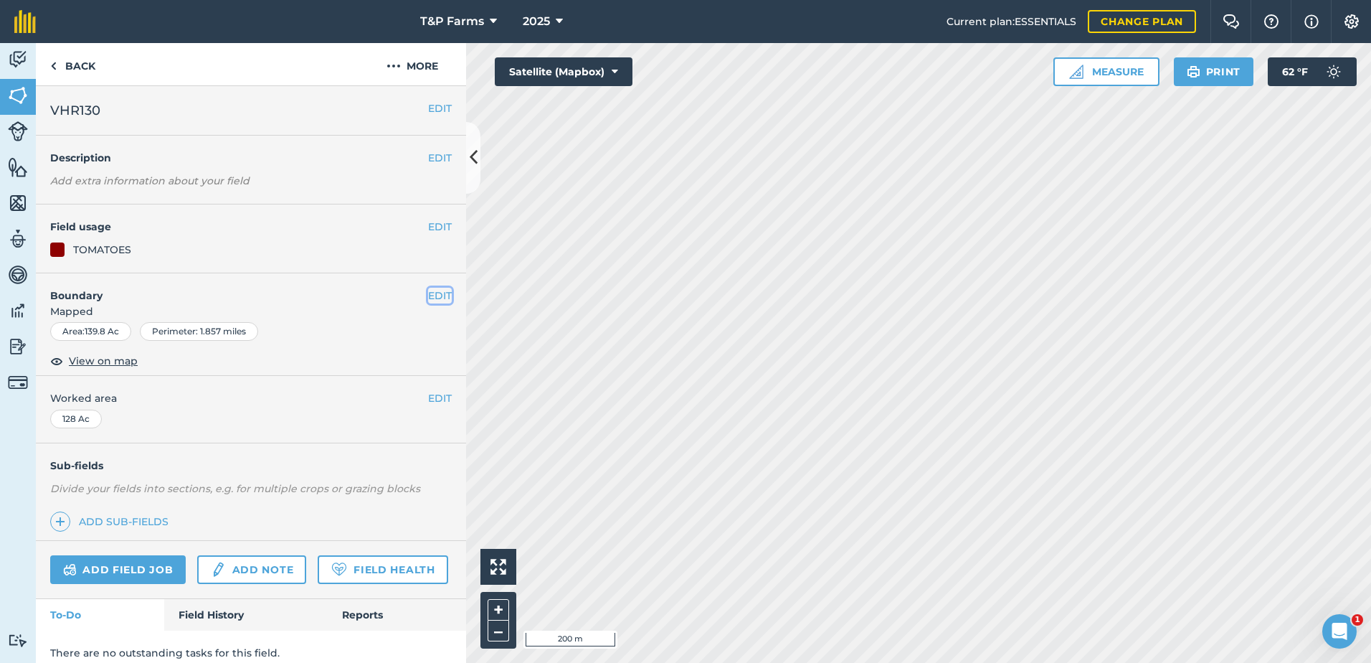
click at [428, 295] on button "EDIT" at bounding box center [440, 296] width 24 height 16
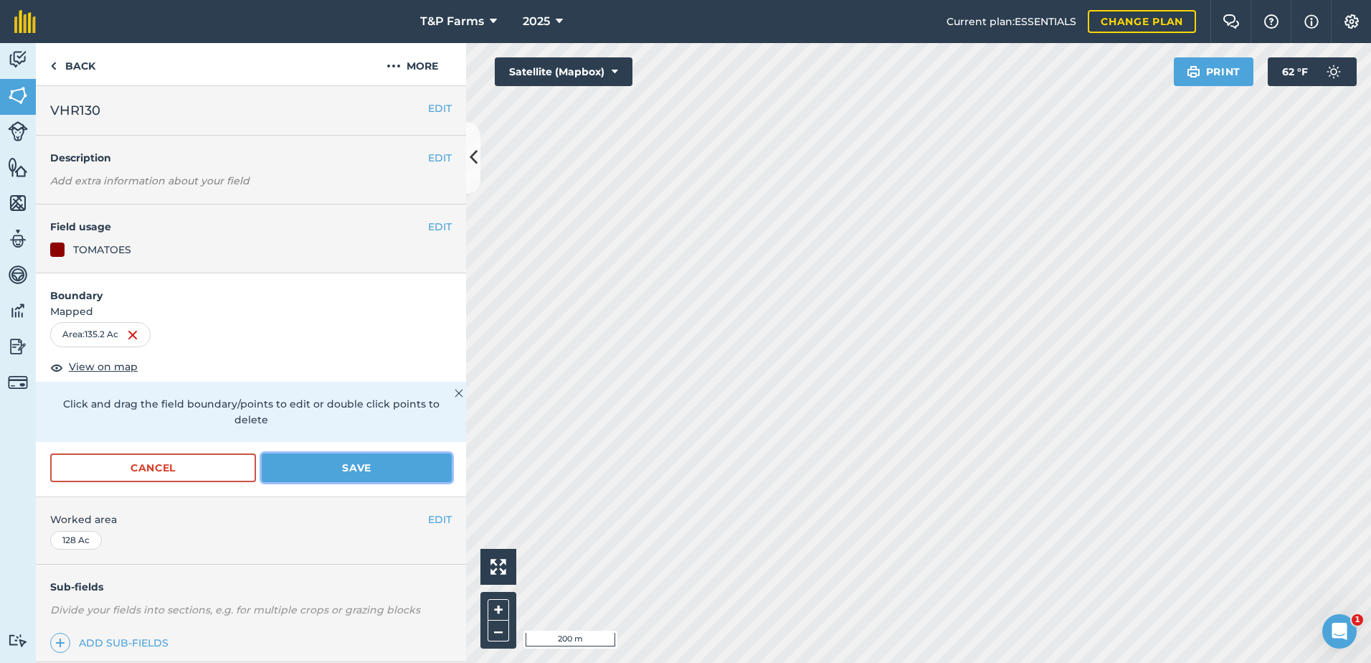
click at [323, 469] on button "Save" at bounding box center [357, 467] width 190 height 29
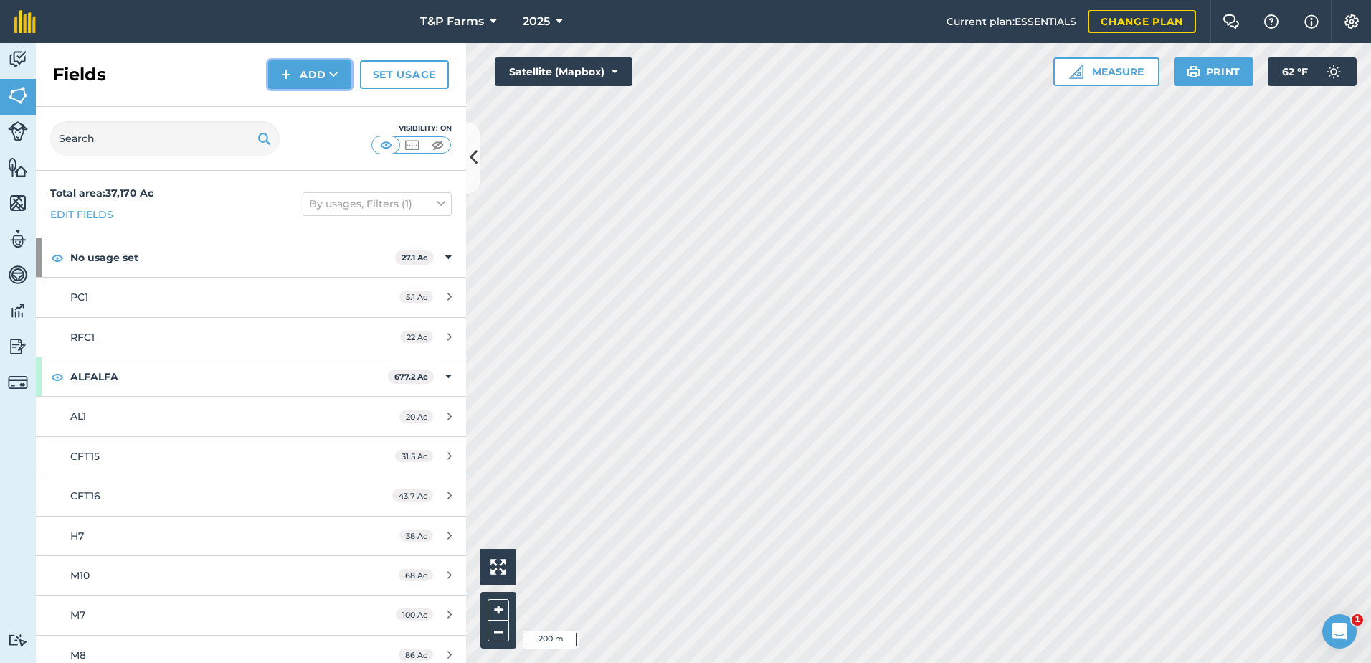
click at [300, 72] on button "Add" at bounding box center [309, 74] width 83 height 29
click at [309, 105] on link "Draw" at bounding box center [309, 107] width 79 height 32
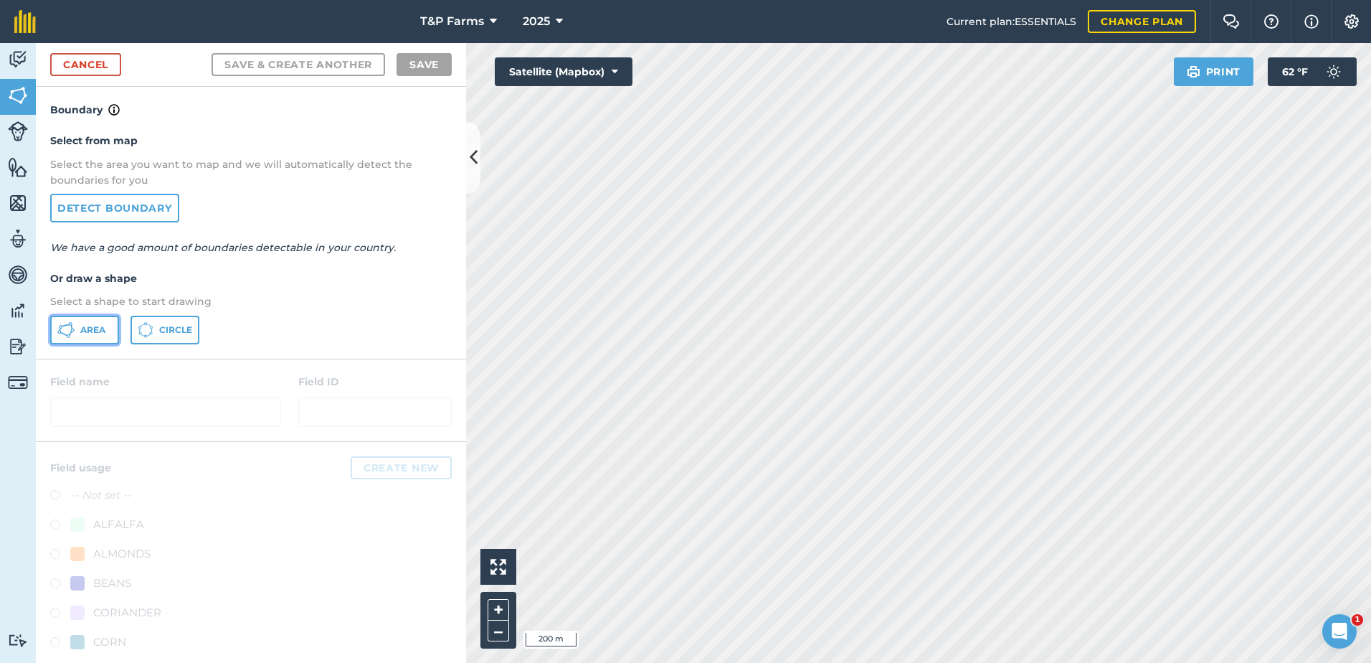
click at [95, 316] on button "Area" at bounding box center [84, 330] width 69 height 29
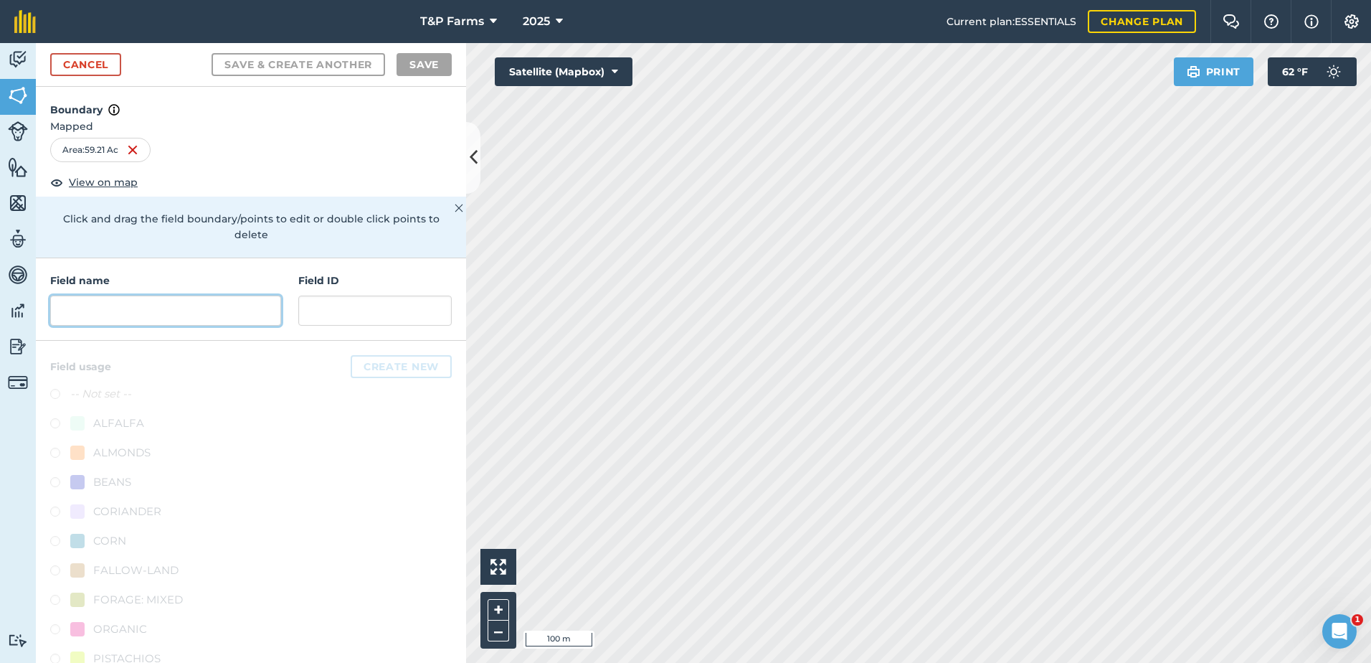
click at [135, 317] on input "text" at bounding box center [165, 310] width 231 height 30
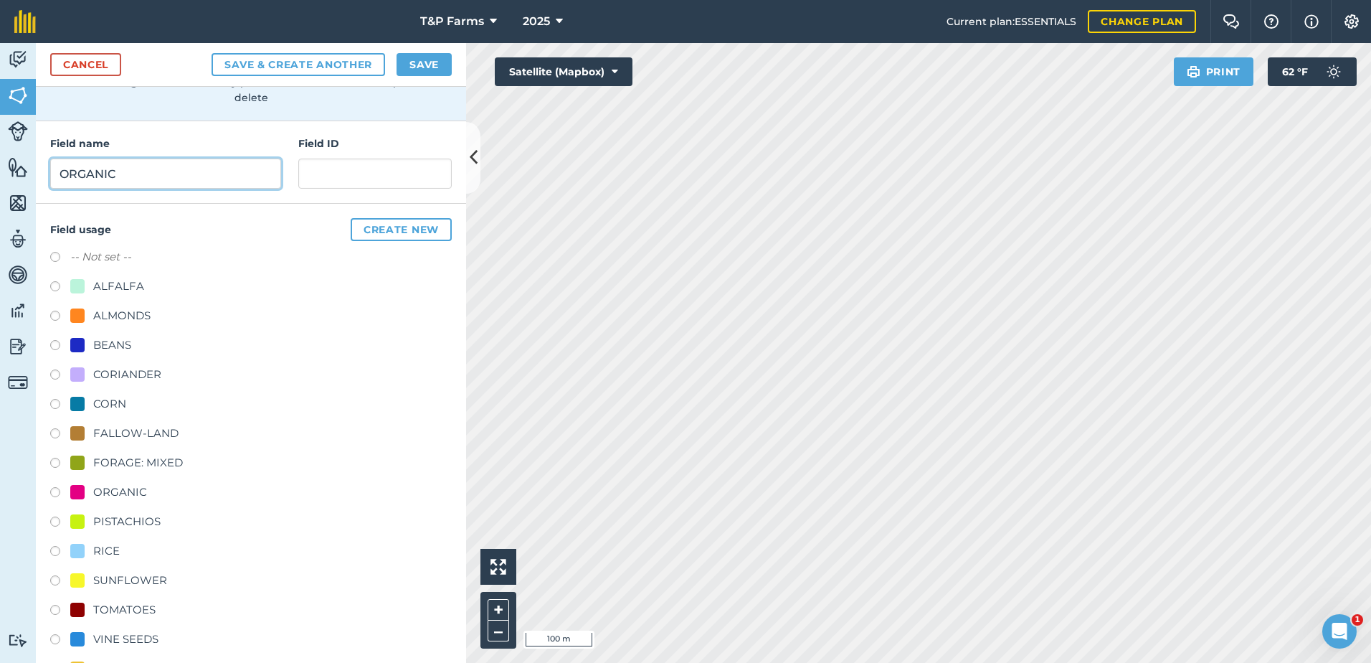
scroll to position [143, 0]
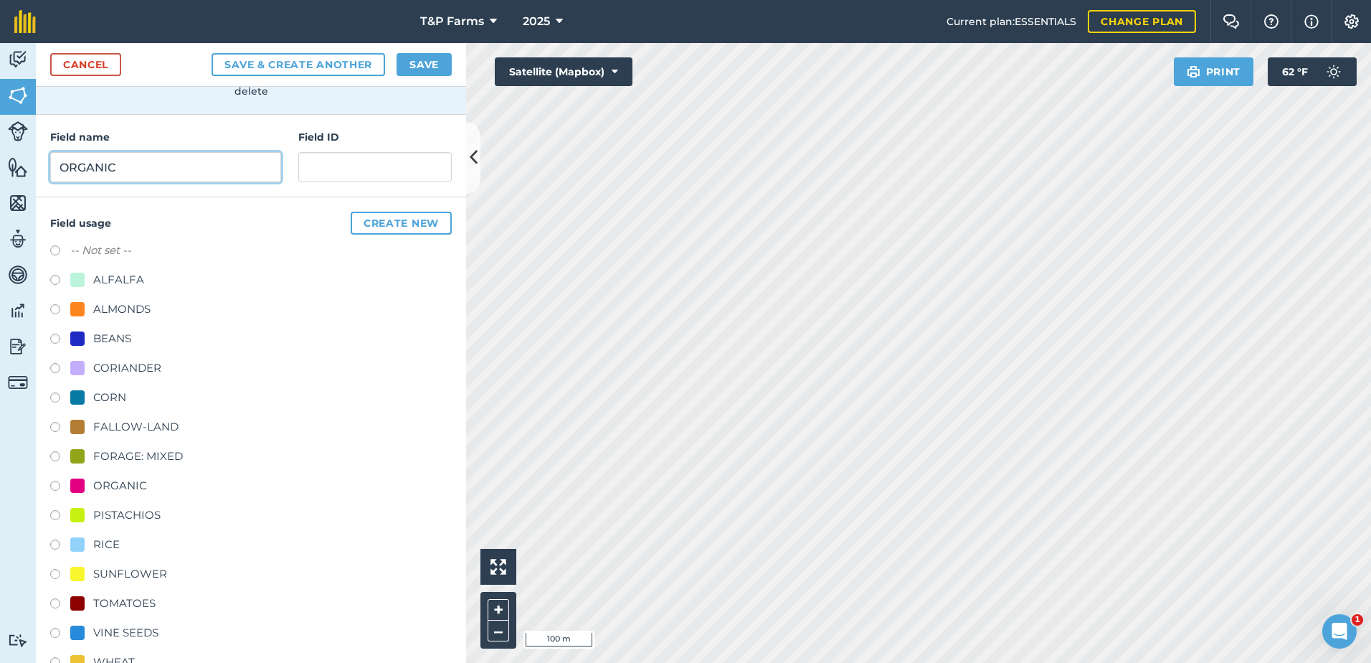
type input "ORGANIC"
click at [130, 488] on div "ORGANIC" at bounding box center [120, 485] width 54 height 17
radio input "true"
click at [407, 62] on button "Save" at bounding box center [424, 64] width 55 height 23
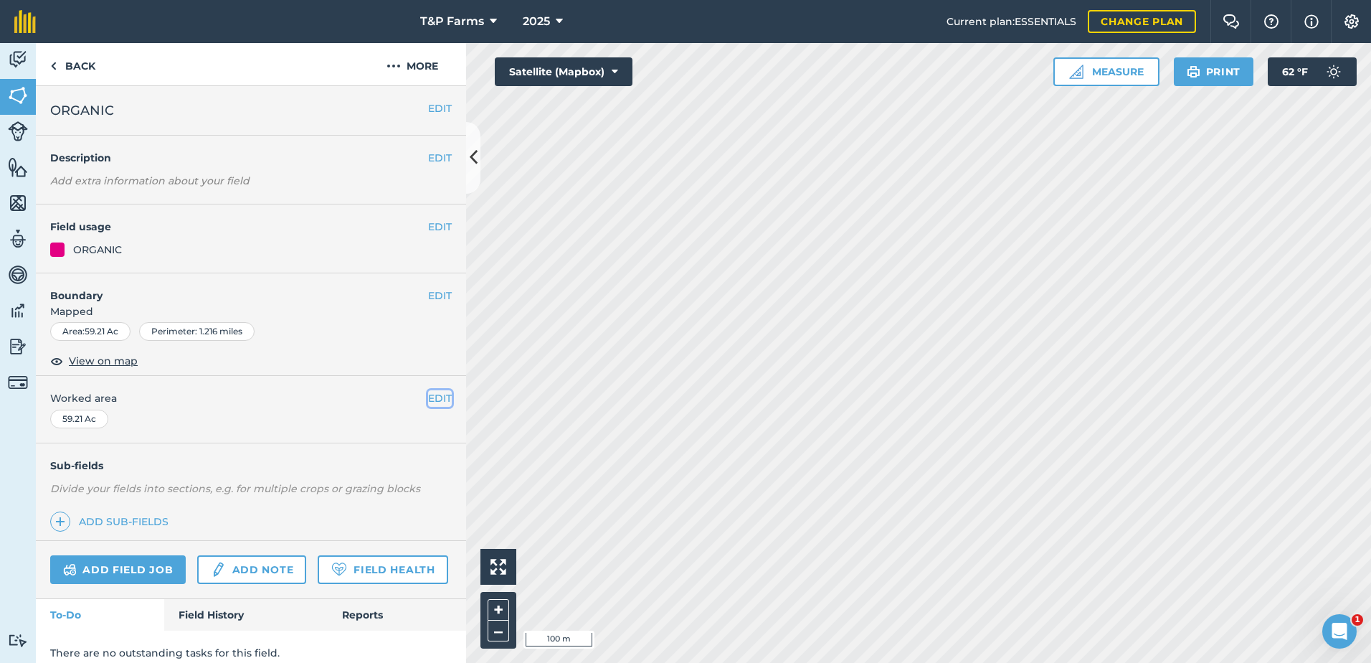
drag, startPoint x: 427, startPoint y: 402, endPoint x: 246, endPoint y: 404, distance: 180.7
click at [428, 402] on button "EDIT" at bounding box center [440, 398] width 24 height 16
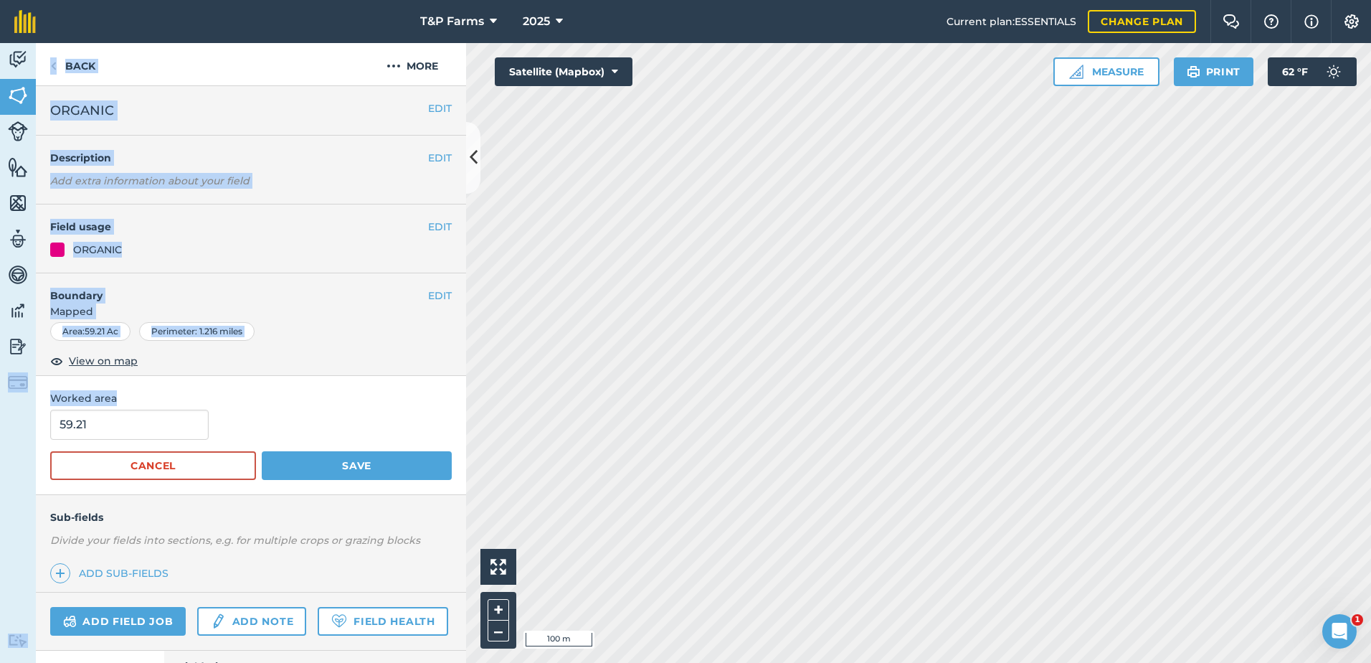
drag, startPoint x: 37, startPoint y: 402, endPoint x: 10, endPoint y: 417, distance: 31.5
click at [10, 417] on div "Activity Fields Livestock Features Maps Team Vehicles Data Reporting Billing Tu…" at bounding box center [685, 353] width 1371 height 620
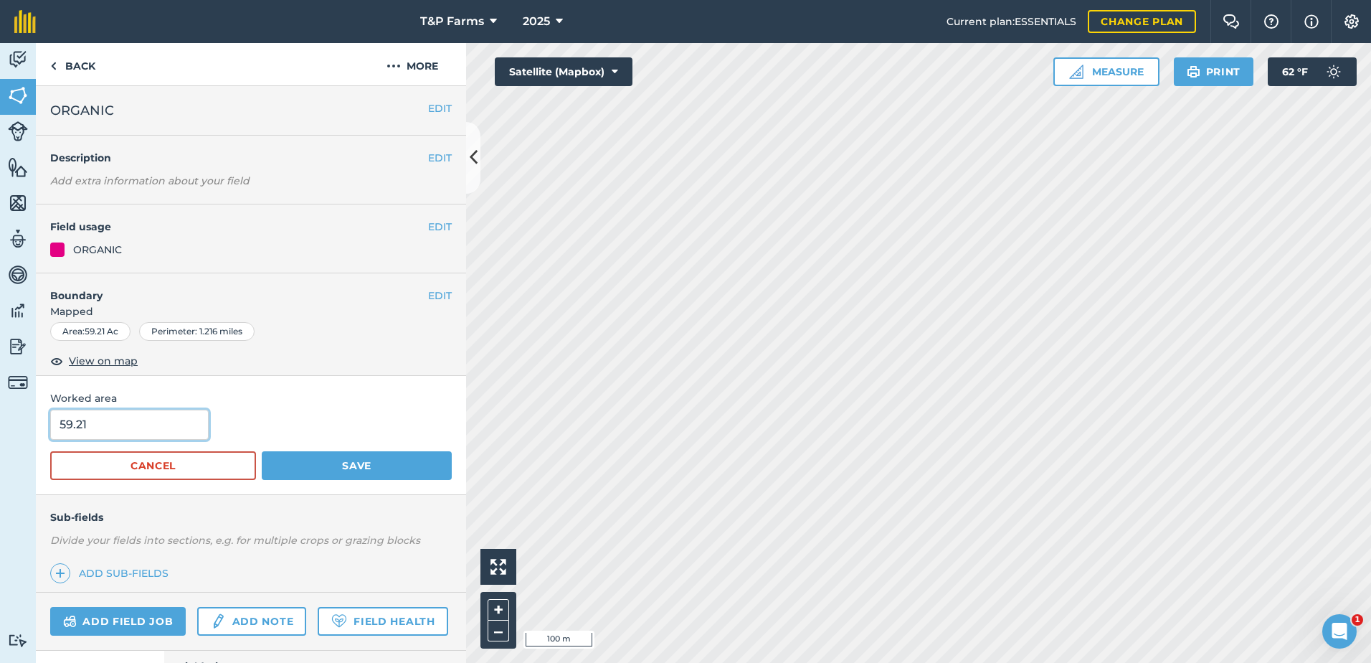
drag, startPoint x: 10, startPoint y: 417, endPoint x: 166, endPoint y: 437, distance: 156.8
click at [153, 436] on input "59.21" at bounding box center [129, 424] width 158 height 30
drag, startPoint x: 150, startPoint y: 430, endPoint x: -3, endPoint y: 430, distance: 152.7
click at [0, 430] on html "T&P Farms 2025 Current plan : ESSENTIALS Change plan Farm Chat Help Info Settin…" at bounding box center [685, 331] width 1371 height 663
type input "60"
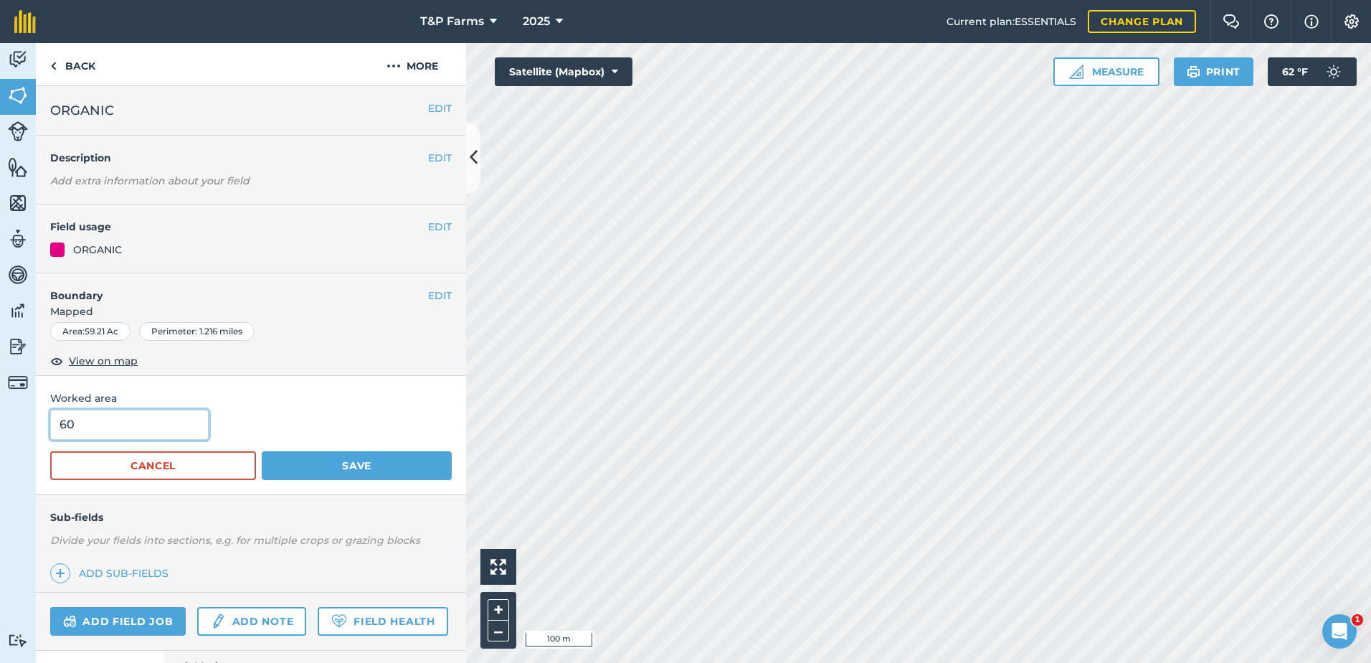
click at [262, 451] on button "Save" at bounding box center [357, 465] width 190 height 29
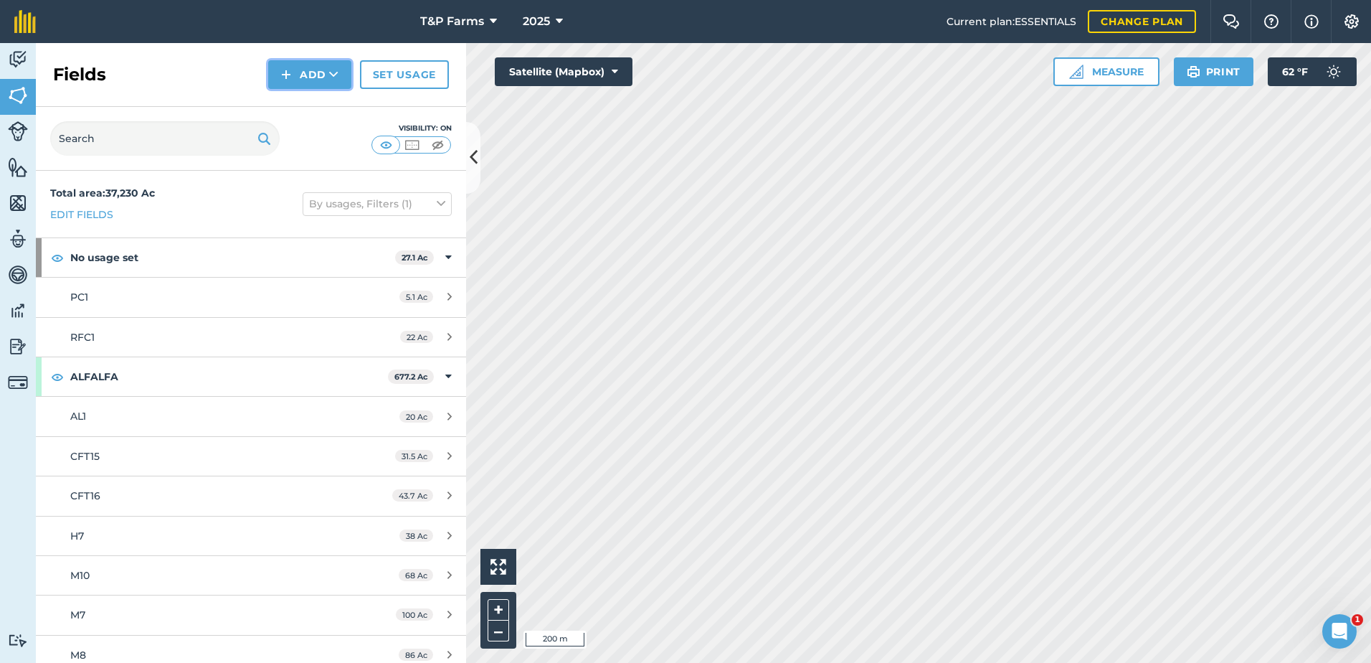
click at [319, 82] on button "Add" at bounding box center [309, 74] width 83 height 29
click at [323, 113] on link "Draw" at bounding box center [309, 107] width 79 height 32
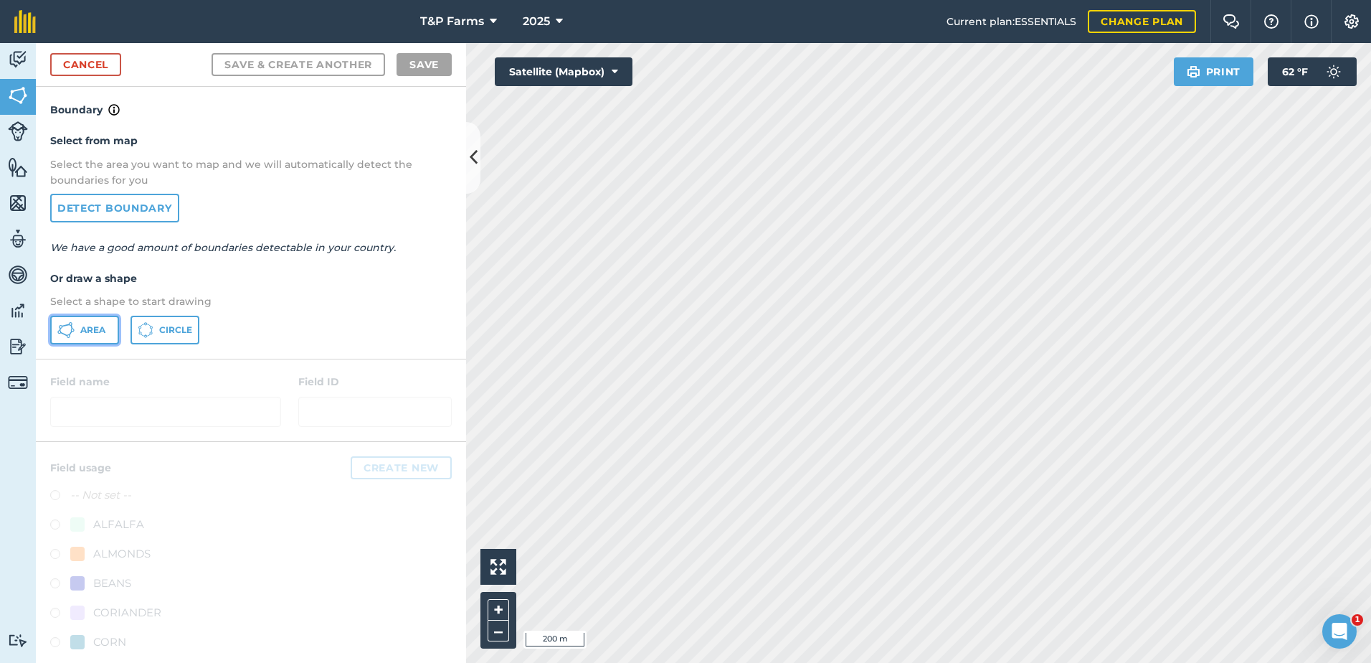
click at [59, 333] on icon at bounding box center [59, 332] width 4 height 4
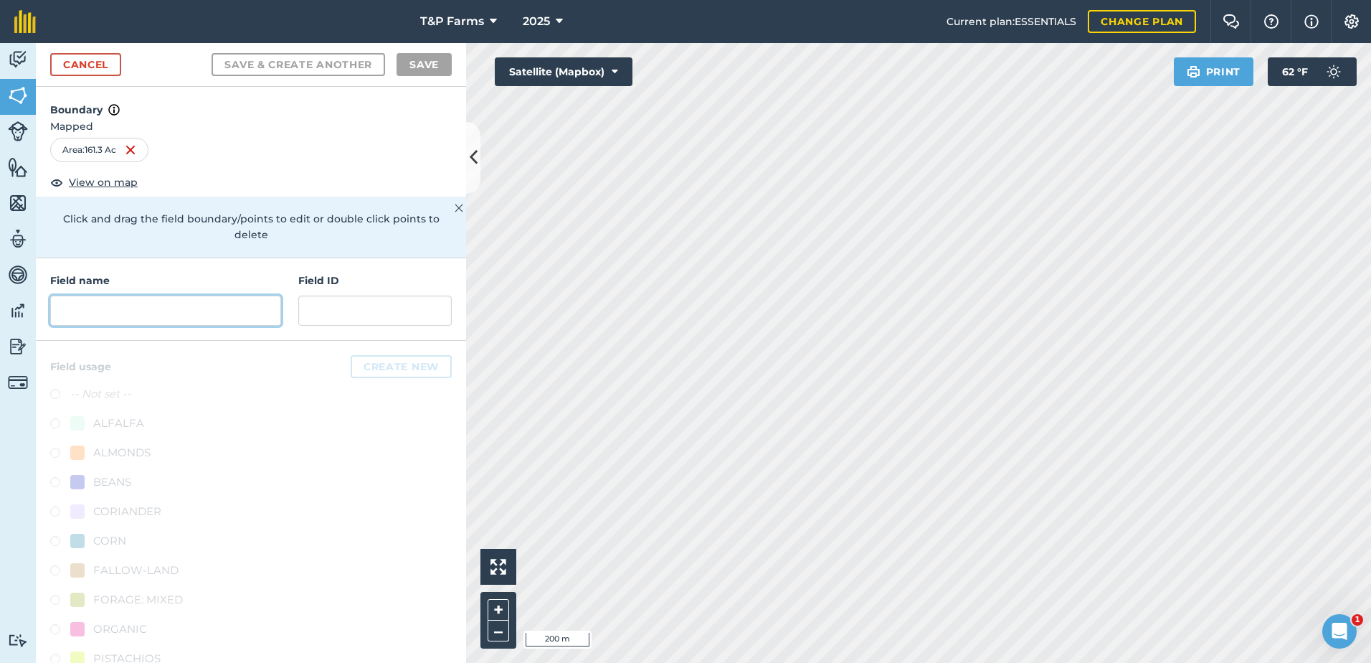
click at [163, 302] on input "text" at bounding box center [165, 310] width 231 height 30
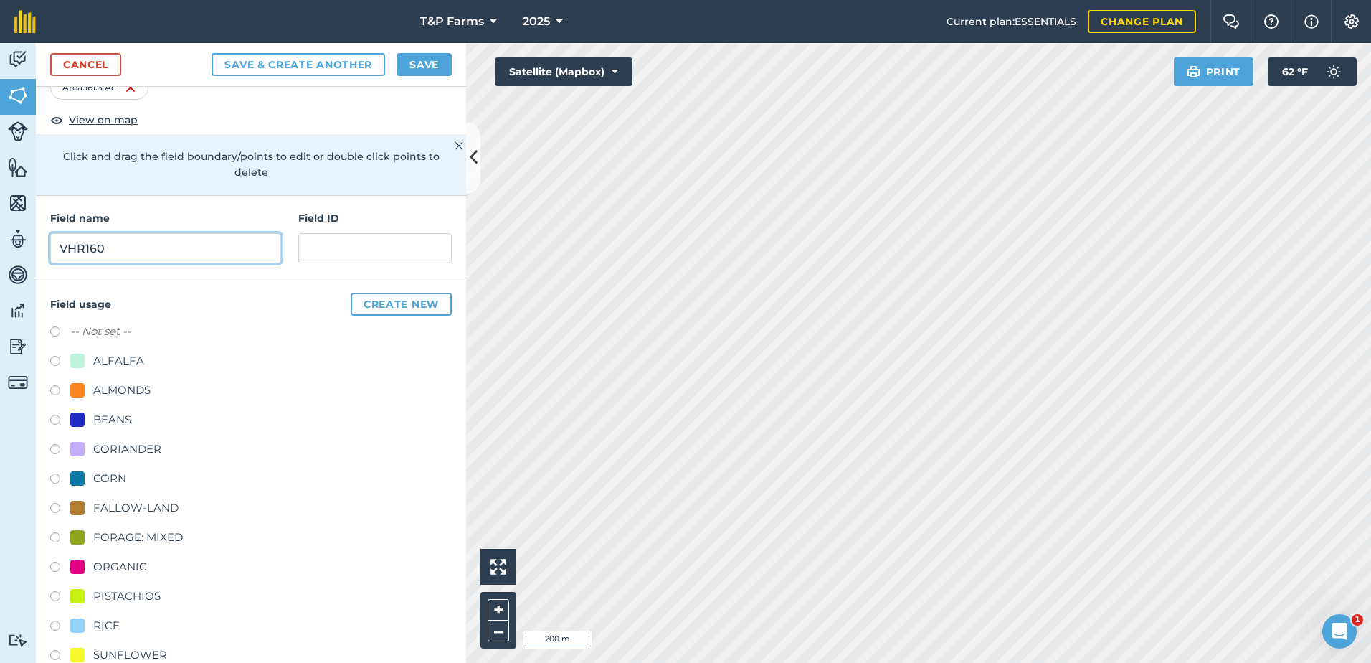
scroll to position [179, 0]
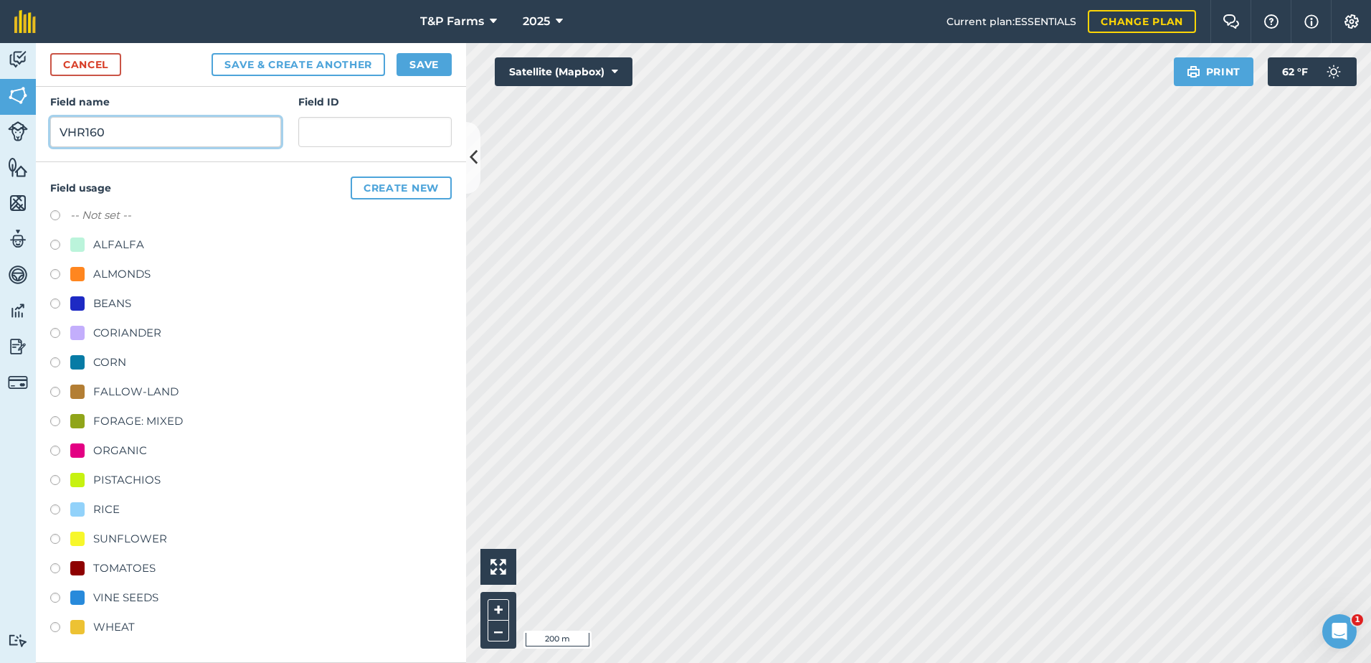
type input "VHR160"
click at [152, 391] on div "FALLOW-LAND" at bounding box center [135, 391] width 85 height 17
radio input "true"
click at [420, 65] on button "Save" at bounding box center [424, 64] width 55 height 23
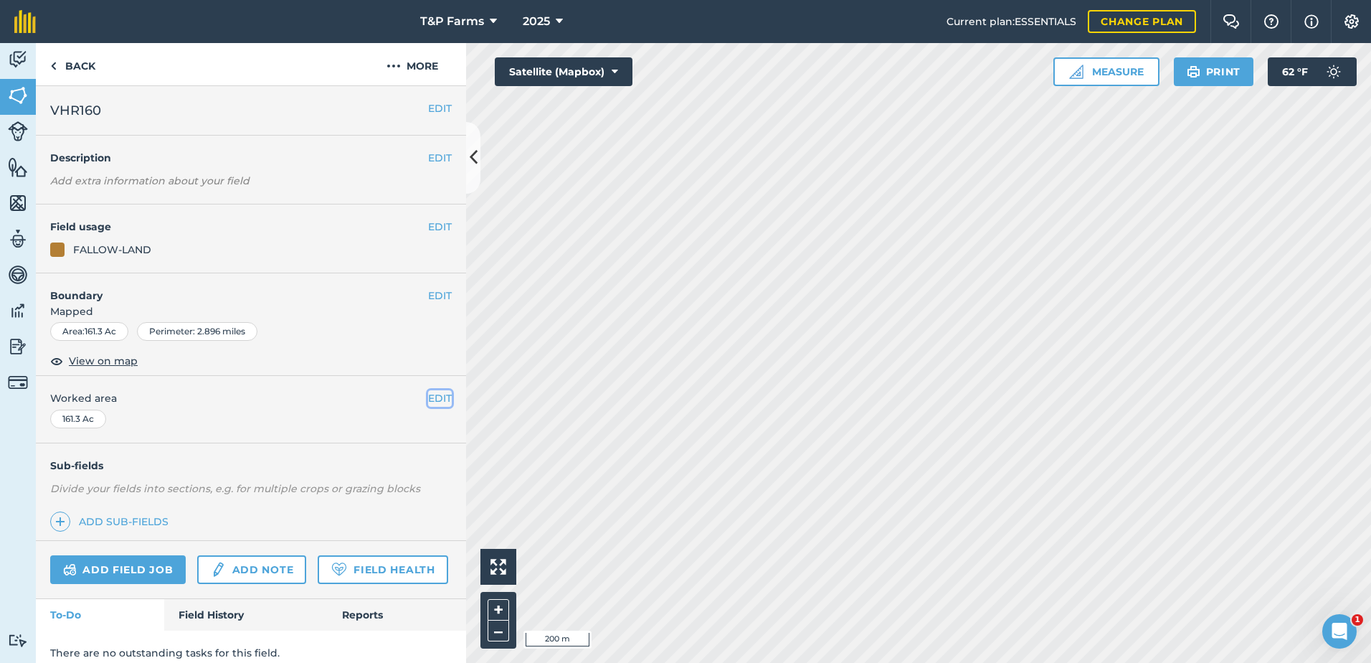
click at [428, 395] on button "EDIT" at bounding box center [440, 398] width 24 height 16
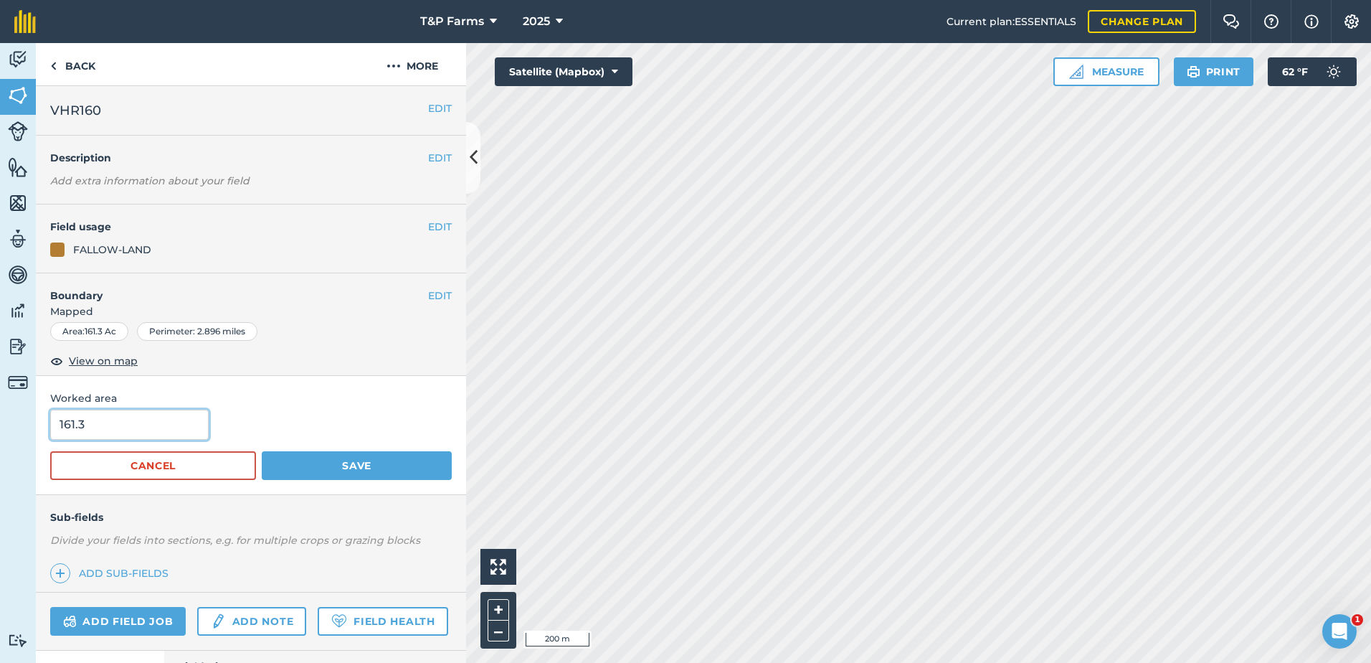
drag, startPoint x: 146, startPoint y: 420, endPoint x: 0, endPoint y: 366, distance: 155.2
click at [0, 387] on html "T&P Farms 2025 Current plan : ESSENTIALS Change plan Farm Chat Help Info Settin…" at bounding box center [685, 331] width 1371 height 663
type input "160"
click at [262, 451] on button "Save" at bounding box center [357, 465] width 190 height 29
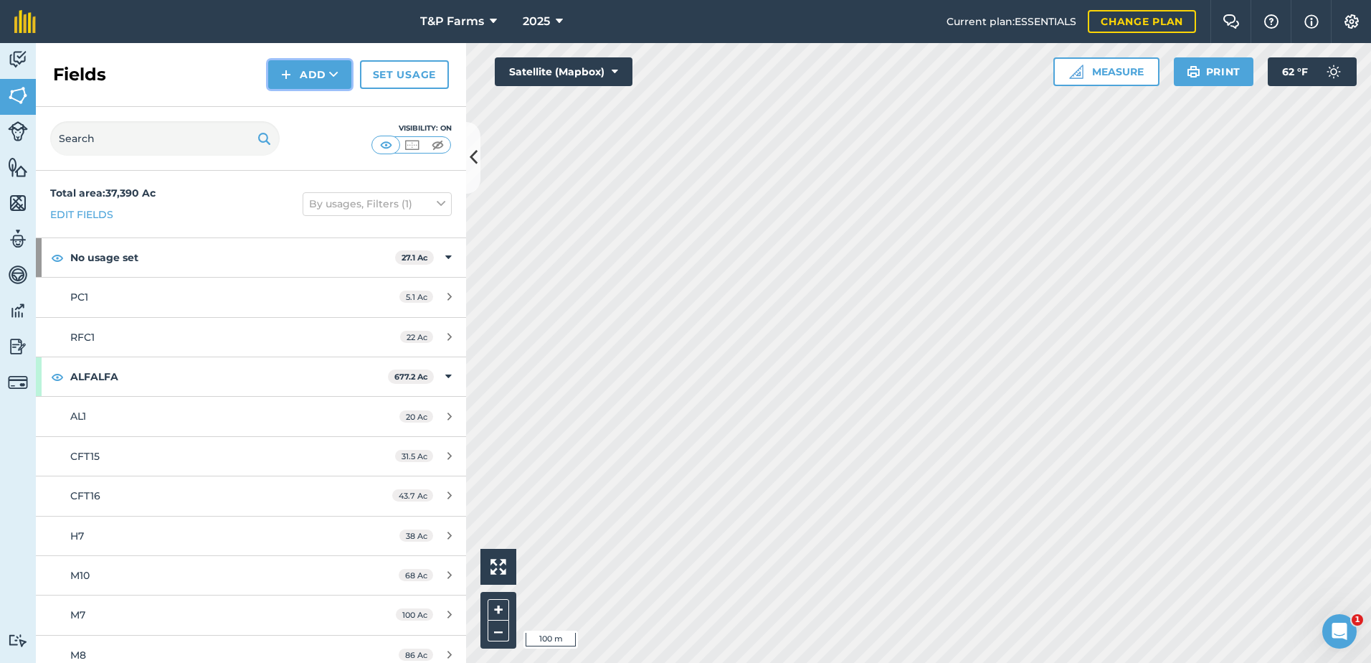
click at [331, 73] on icon at bounding box center [333, 74] width 9 height 14
click at [324, 111] on link "Draw" at bounding box center [309, 107] width 79 height 32
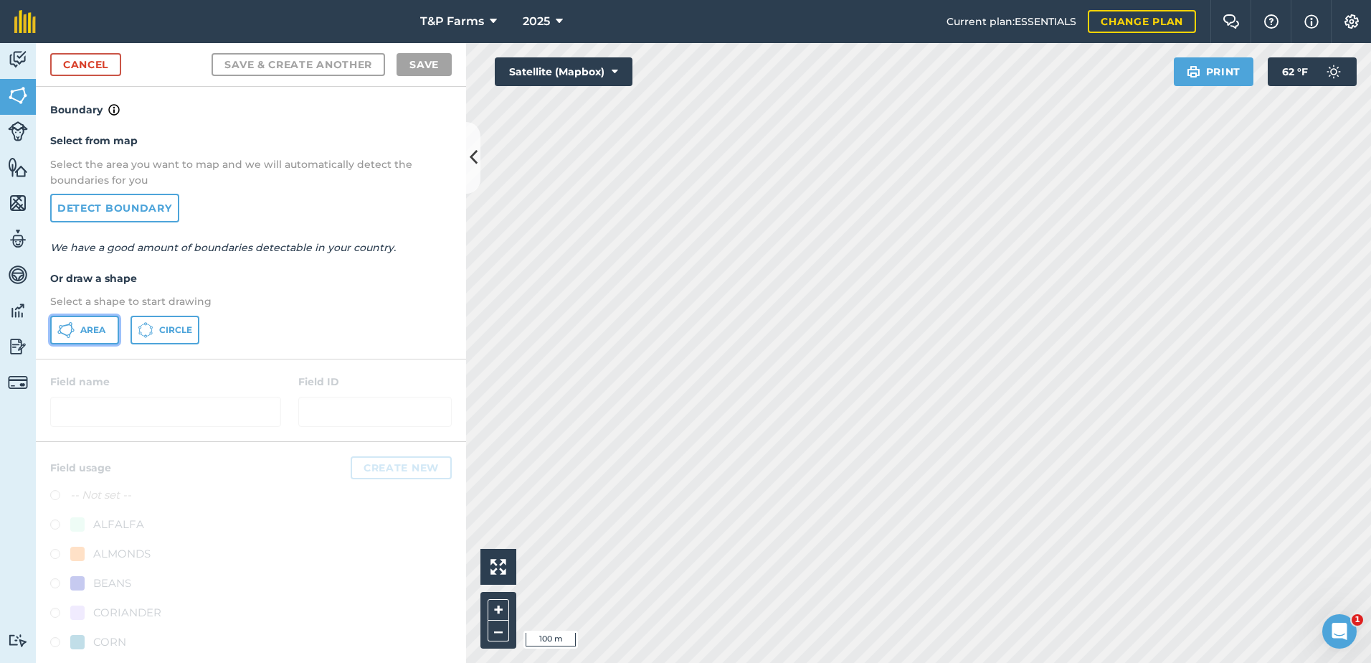
drag, startPoint x: 105, startPoint y: 330, endPoint x: 590, endPoint y: 320, distance: 484.9
click at [108, 333] on button "Area" at bounding box center [84, 330] width 69 height 29
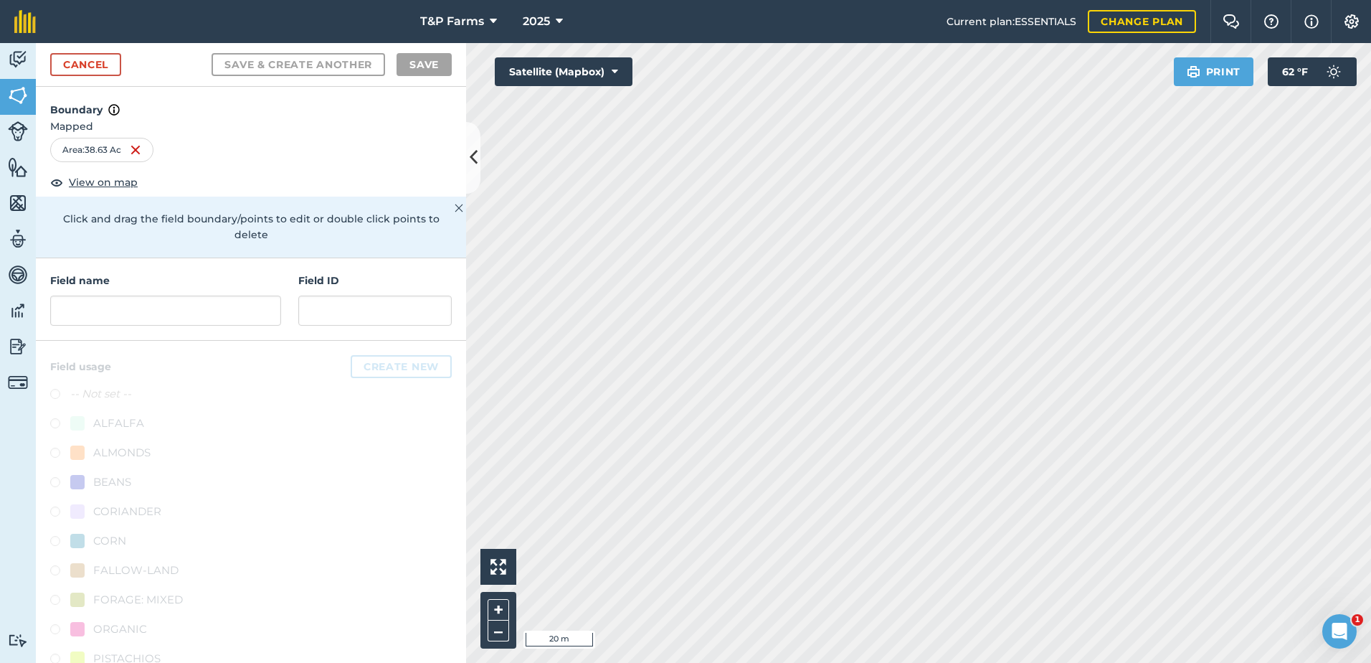
click at [958, 0] on html "T&P Farms 2025 Current plan : ESSENTIALS Change plan Farm Chat Help Info Settin…" at bounding box center [685, 331] width 1371 height 663
click at [396, 137] on div "Activity Fields Livestock Features Maps Team Vehicles Data Reporting Billing Tu…" at bounding box center [685, 353] width 1371 height 620
click at [217, 324] on input "text" at bounding box center [165, 310] width 231 height 30
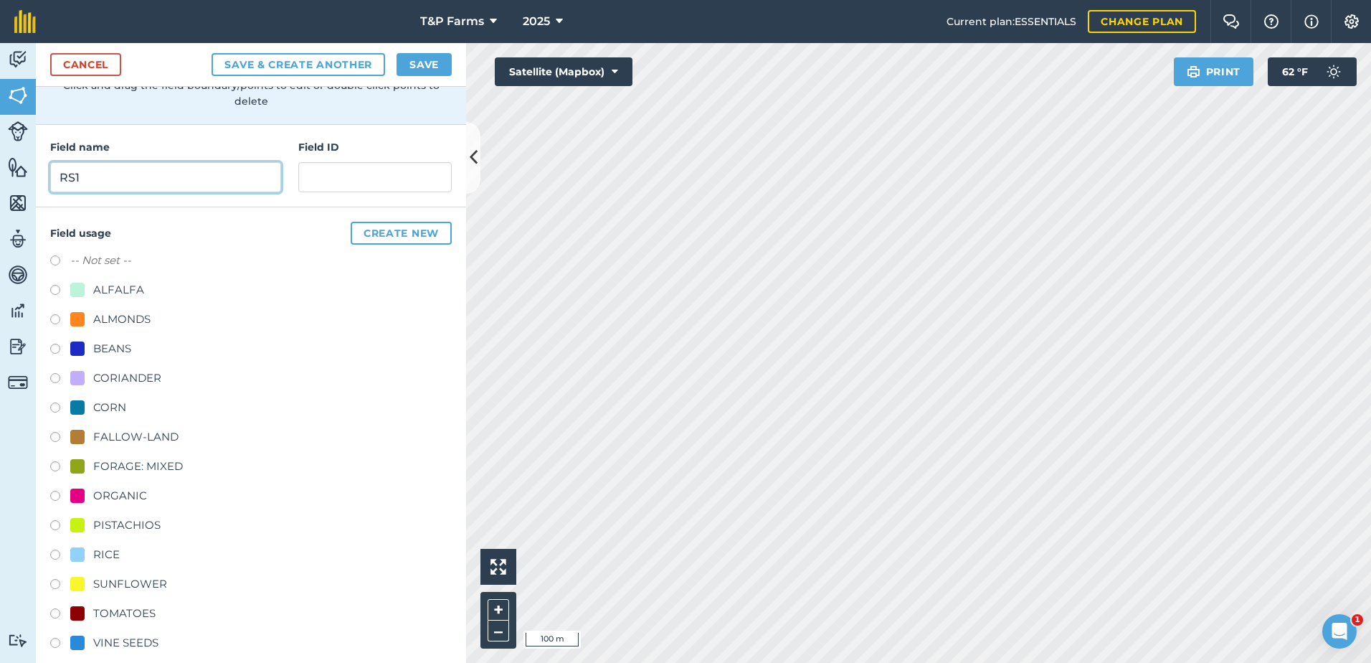
scroll to position [179, 0]
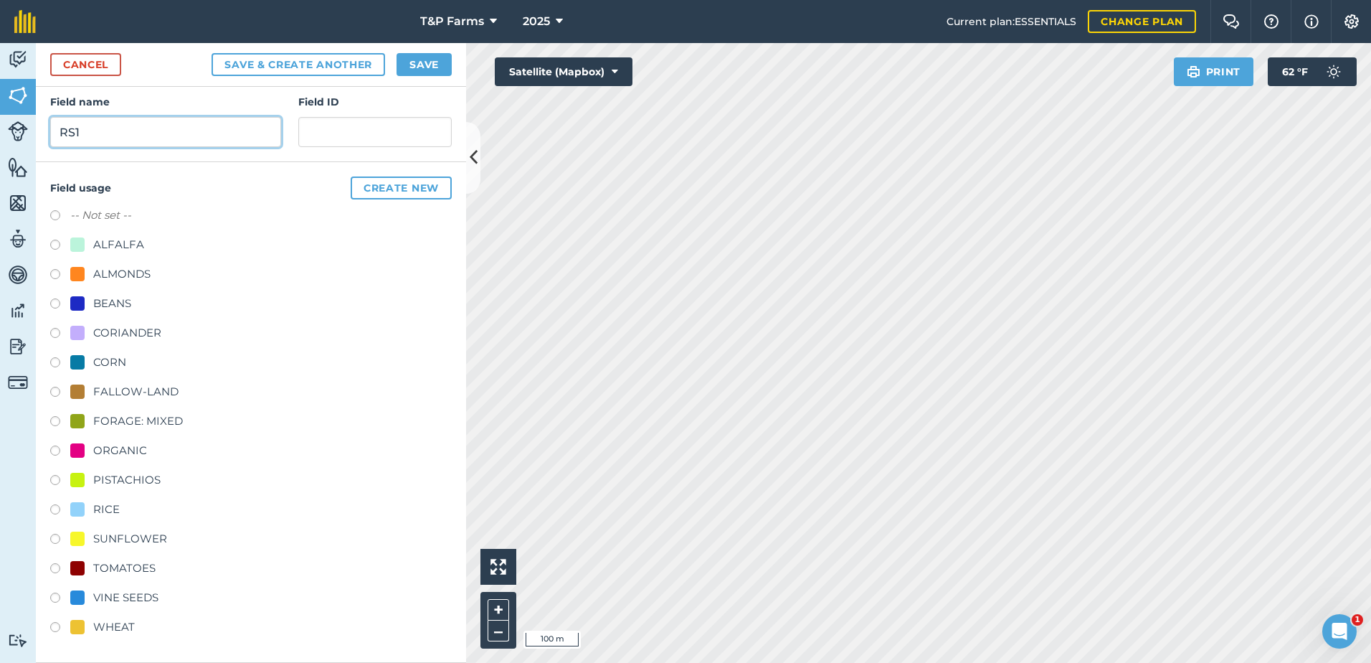
type input "RS1"
click at [103, 572] on div "TOMATOES" at bounding box center [124, 567] width 62 height 17
radio input "true"
click at [409, 64] on button "Save" at bounding box center [424, 64] width 55 height 23
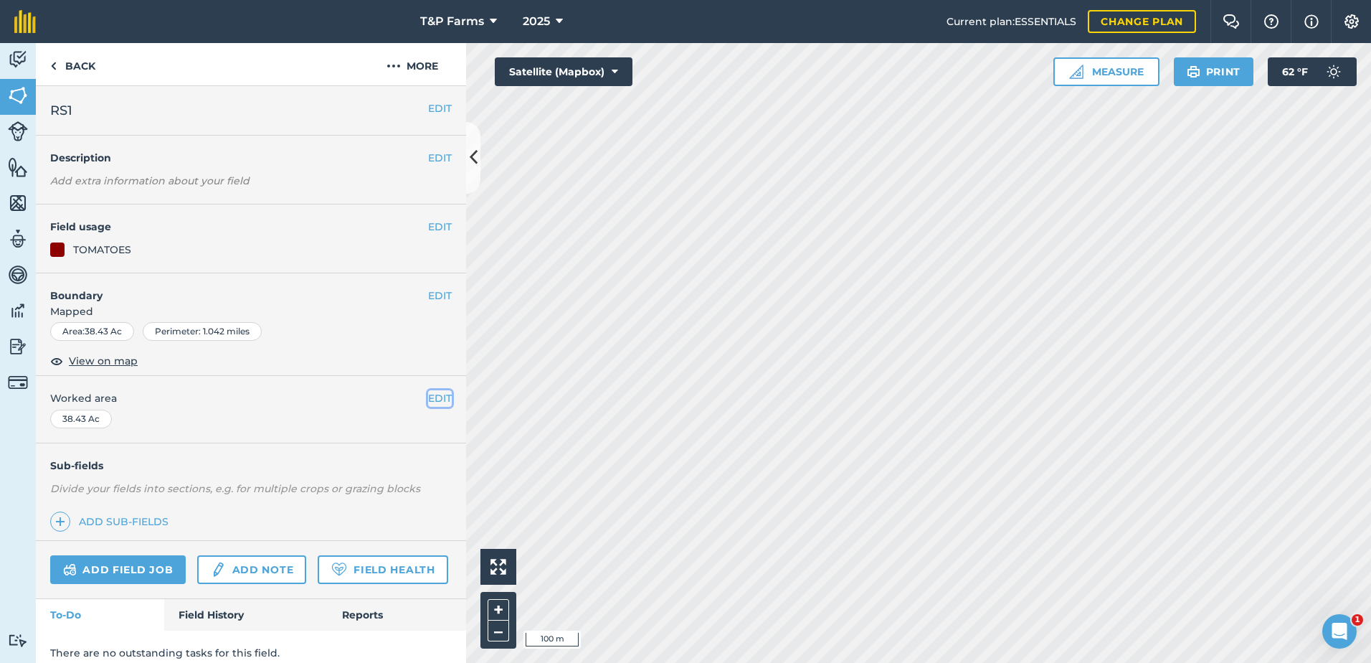
drag, startPoint x: 427, startPoint y: 396, endPoint x: 400, endPoint y: 407, distance: 29.3
click at [428, 399] on button "EDIT" at bounding box center [440, 398] width 24 height 16
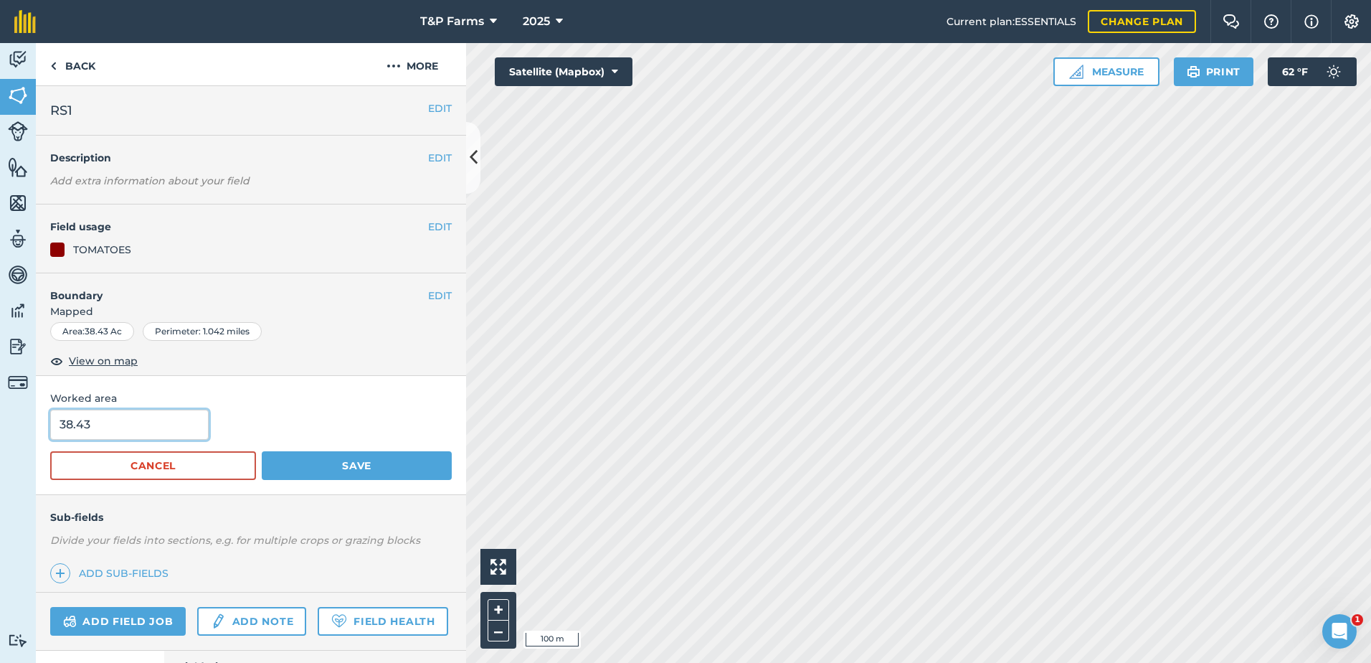
drag, startPoint x: 164, startPoint y: 422, endPoint x: 31, endPoint y: 418, distance: 132.7
click at [0, 426] on html "T&P Farms 2025 Current plan : ESSENTIALS Change plan Farm Chat Help Info Settin…" at bounding box center [685, 331] width 1371 height 663
type input "36"
click at [262, 451] on button "Save" at bounding box center [357, 465] width 190 height 29
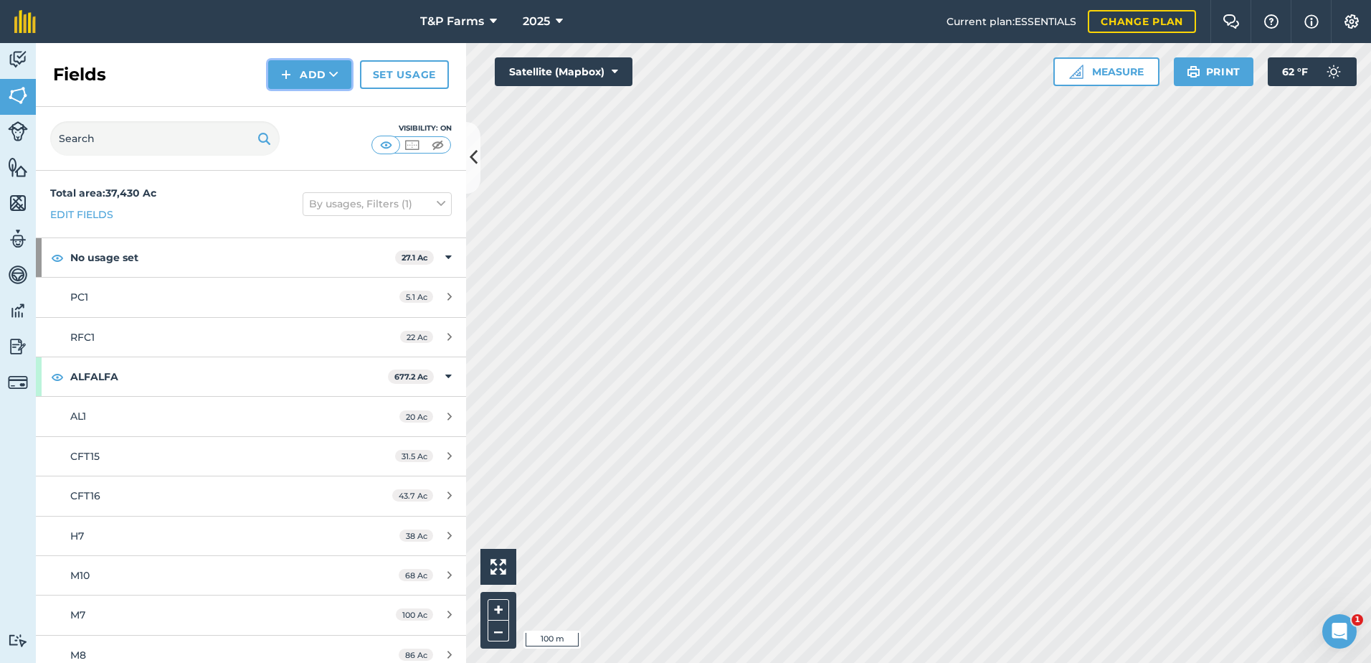
click at [308, 75] on button "Add" at bounding box center [309, 74] width 83 height 29
click at [305, 102] on link "Draw" at bounding box center [309, 107] width 79 height 32
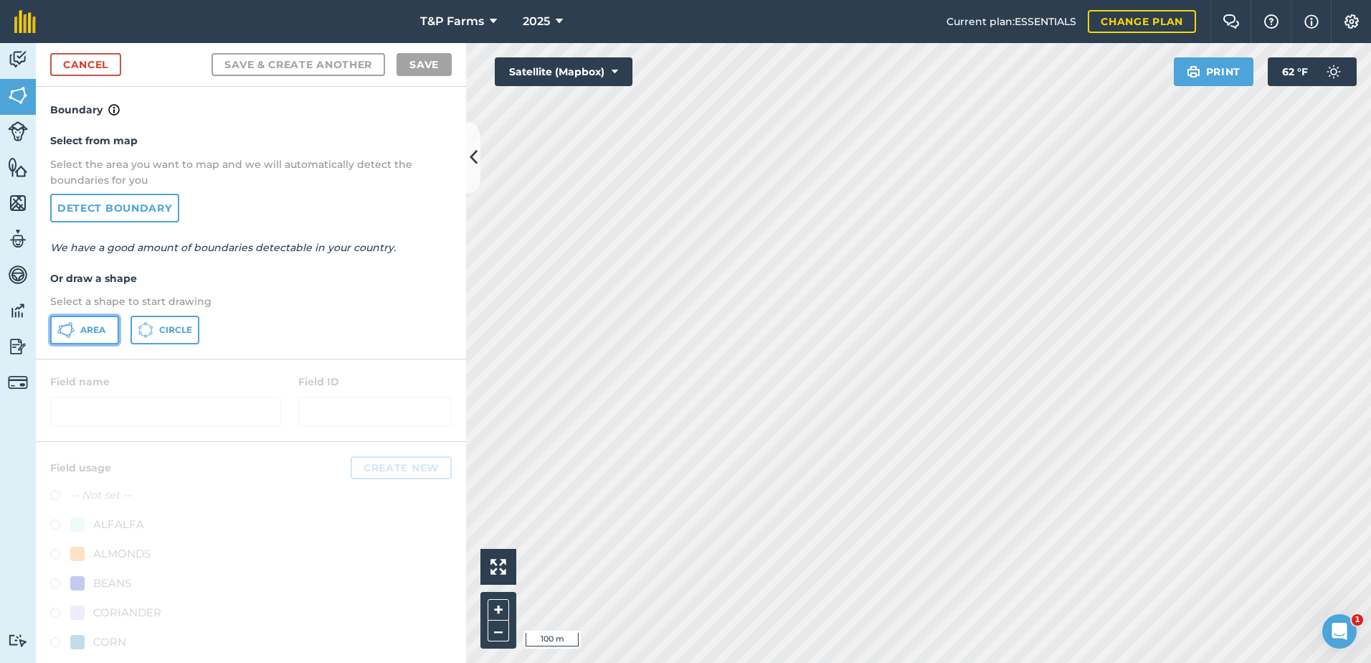
drag, startPoint x: 100, startPoint y: 336, endPoint x: 633, endPoint y: 294, distance: 535.2
click at [100, 336] on button "Area" at bounding box center [84, 330] width 69 height 29
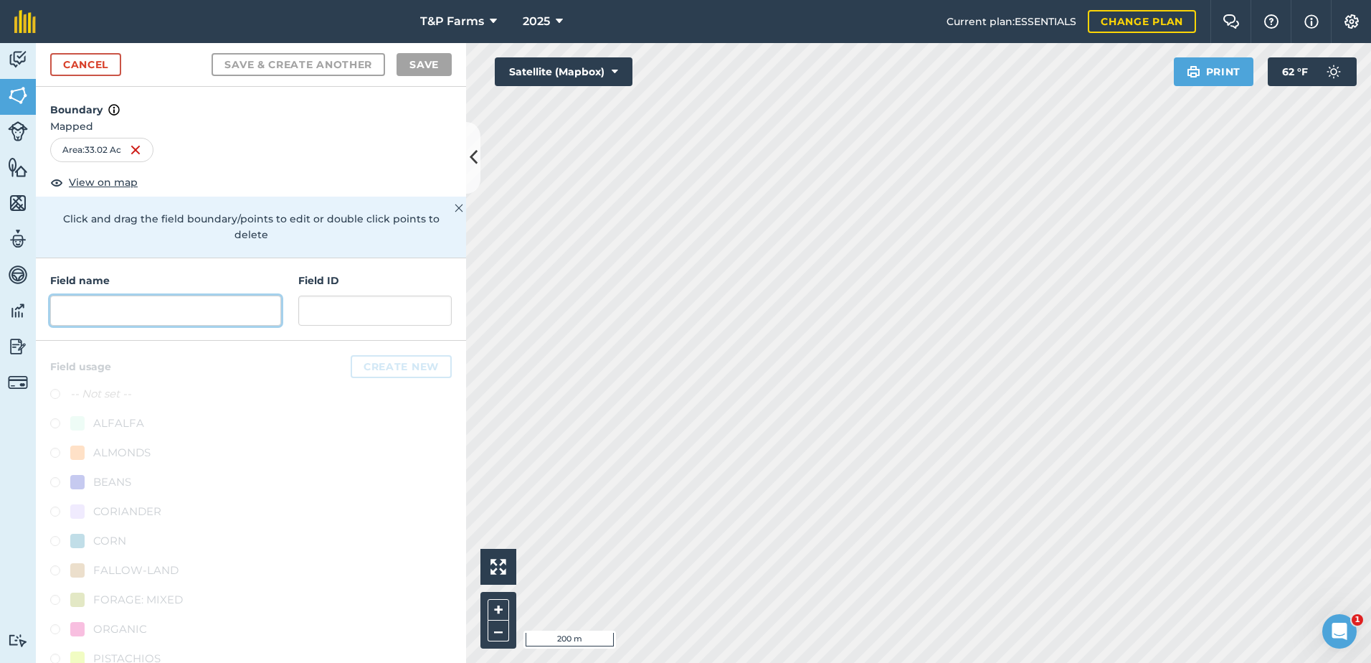
click at [141, 304] on input "text" at bounding box center [165, 310] width 231 height 30
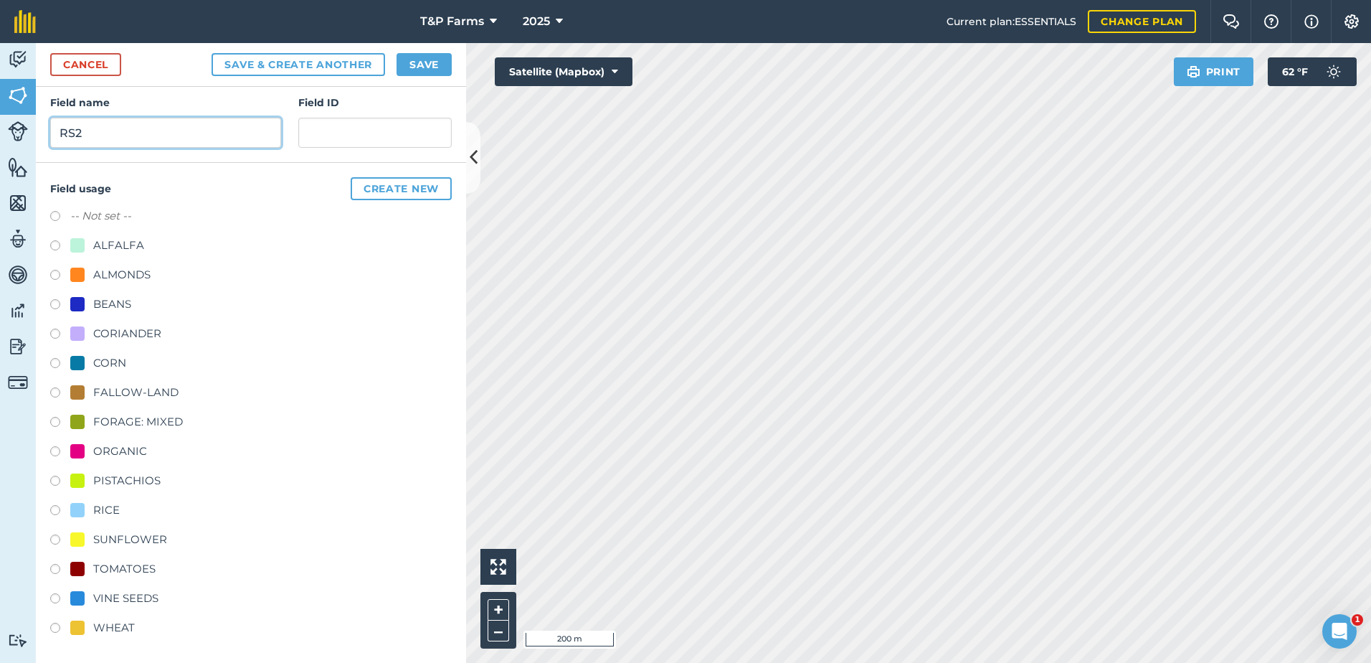
scroll to position [179, 0]
type input "RS2"
click at [110, 564] on div "TOMATOES" at bounding box center [124, 567] width 62 height 17
radio input "true"
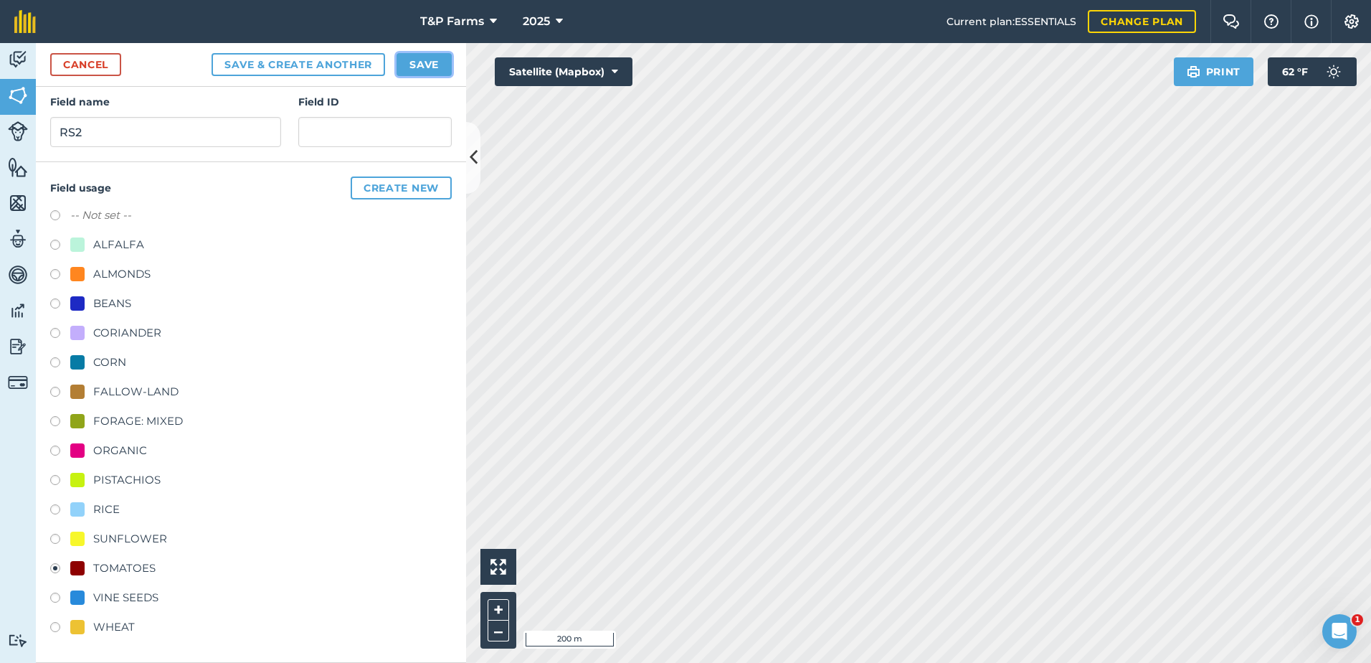
drag, startPoint x: 430, startPoint y: 60, endPoint x: 469, endPoint y: 123, distance: 74.0
click at [430, 62] on button "Save" at bounding box center [424, 64] width 55 height 23
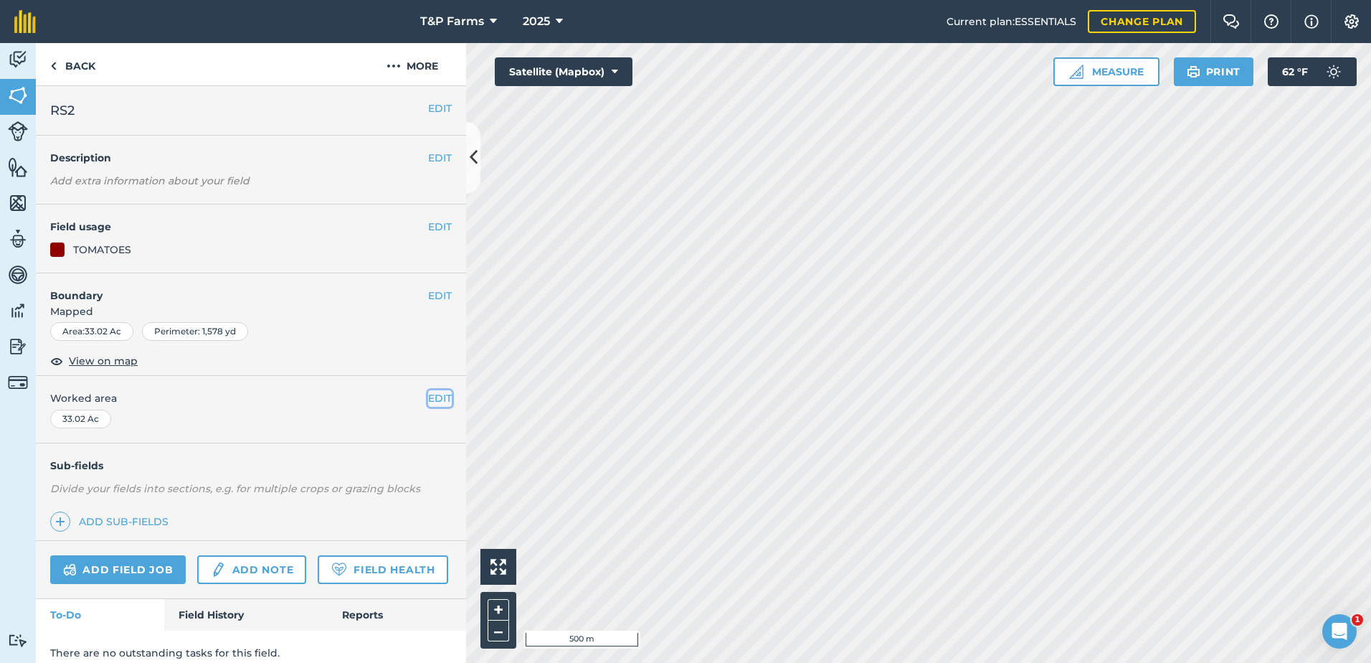
click at [429, 399] on button "EDIT" at bounding box center [440, 398] width 24 height 16
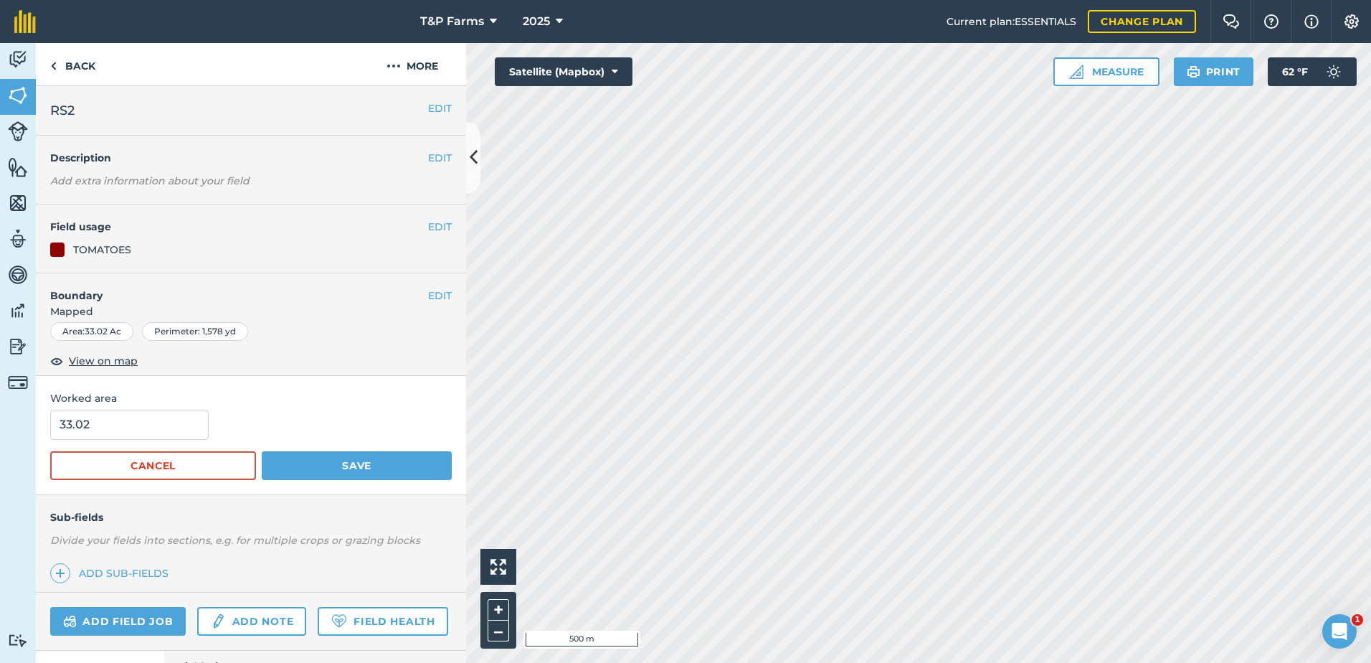
click at [191, 442] on form "33.02 Cancel Save" at bounding box center [251, 444] width 402 height 70
click at [189, 414] on input "33.02" at bounding box center [129, 424] width 158 height 30
type input "33"
click at [425, 467] on button "Save" at bounding box center [357, 465] width 190 height 29
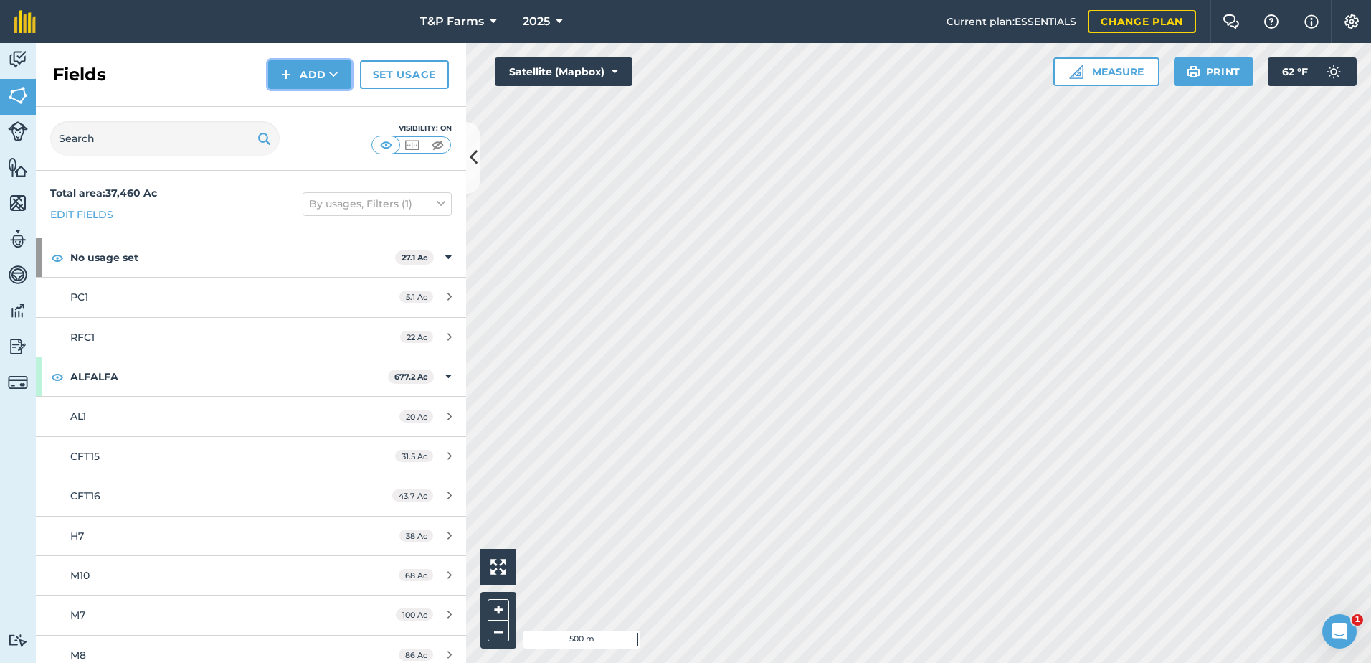
click at [332, 87] on button "Add" at bounding box center [309, 74] width 83 height 29
click at [299, 126] on link "Import" at bounding box center [309, 139] width 79 height 32
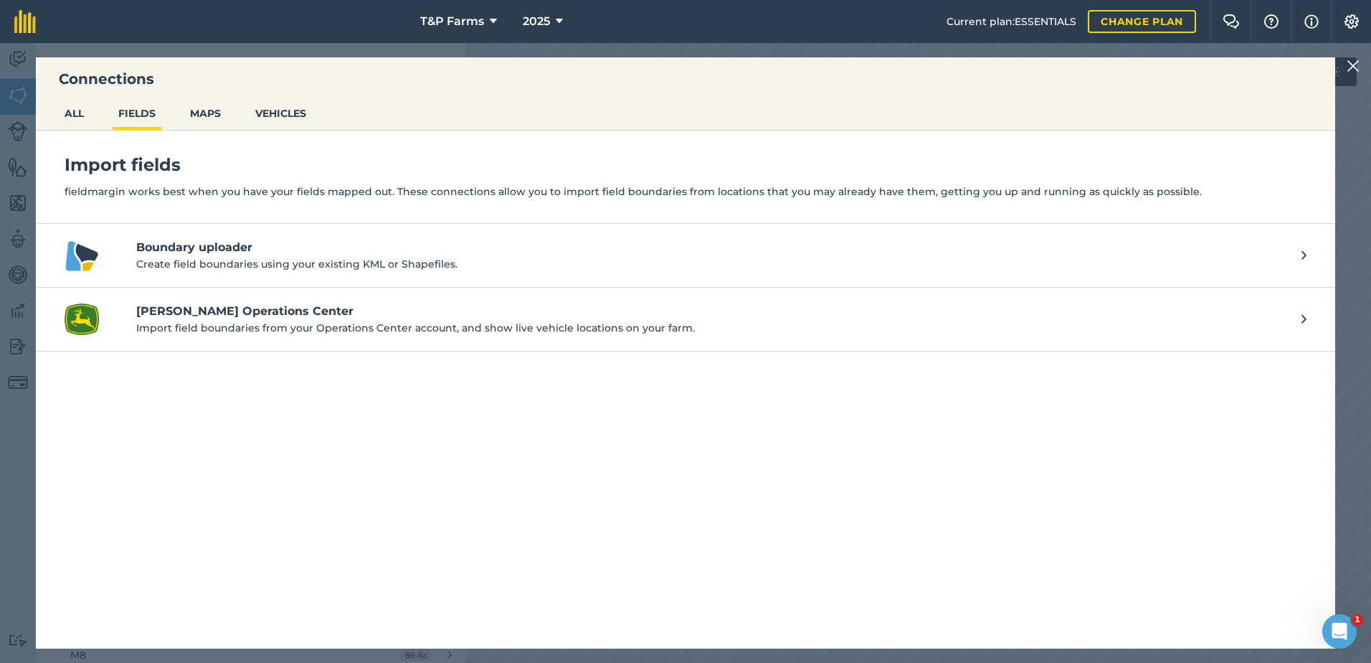
click at [1355, 62] on img at bounding box center [1353, 65] width 13 height 17
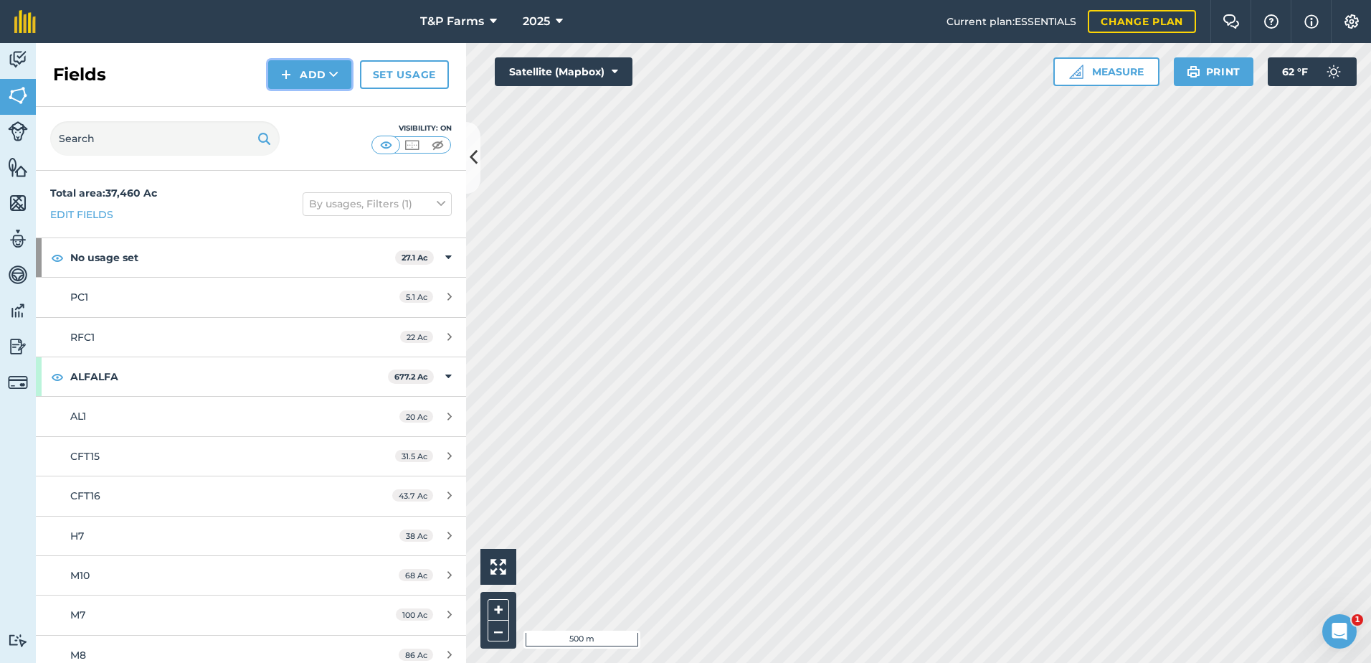
drag, startPoint x: 334, startPoint y: 75, endPoint x: 328, endPoint y: 90, distance: 15.7
click at [332, 78] on icon at bounding box center [333, 74] width 9 height 14
click at [327, 103] on link "Draw" at bounding box center [309, 107] width 79 height 32
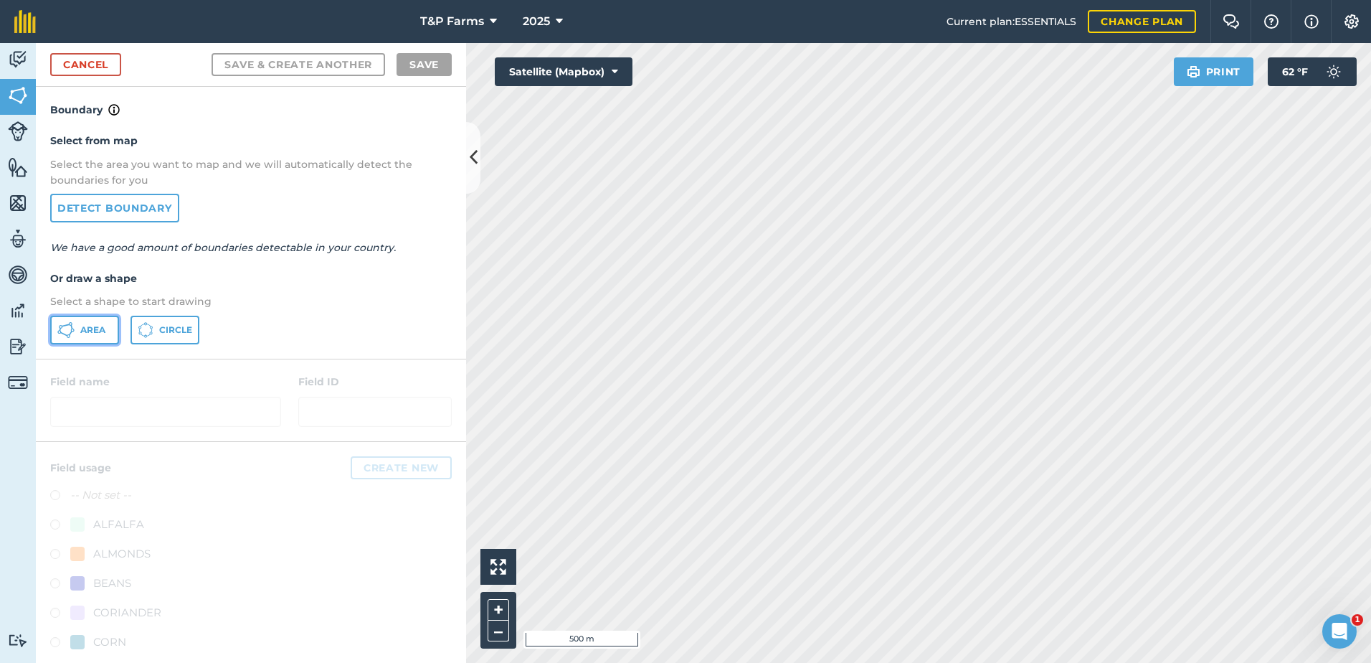
drag, startPoint x: 98, startPoint y: 327, endPoint x: 378, endPoint y: 359, distance: 281.5
click at [100, 329] on span "Area" at bounding box center [92, 329] width 25 height 11
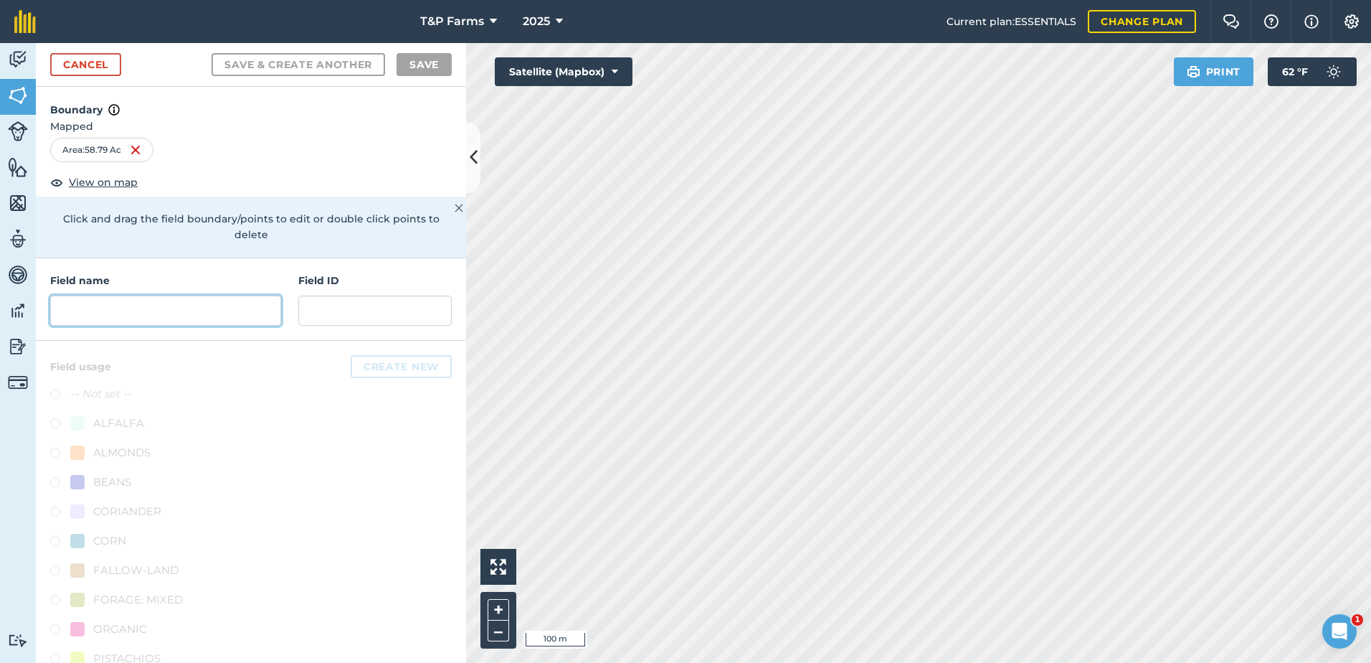
click at [104, 312] on input "text" at bounding box center [165, 310] width 231 height 30
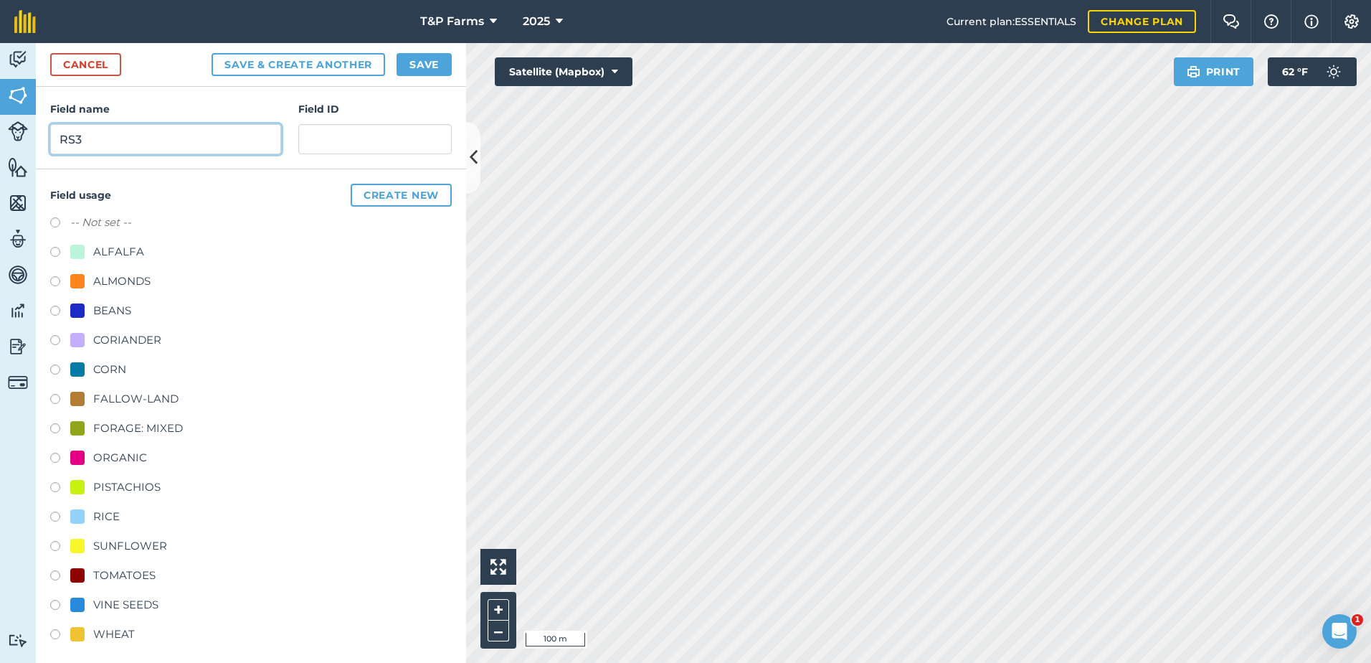
scroll to position [179, 0]
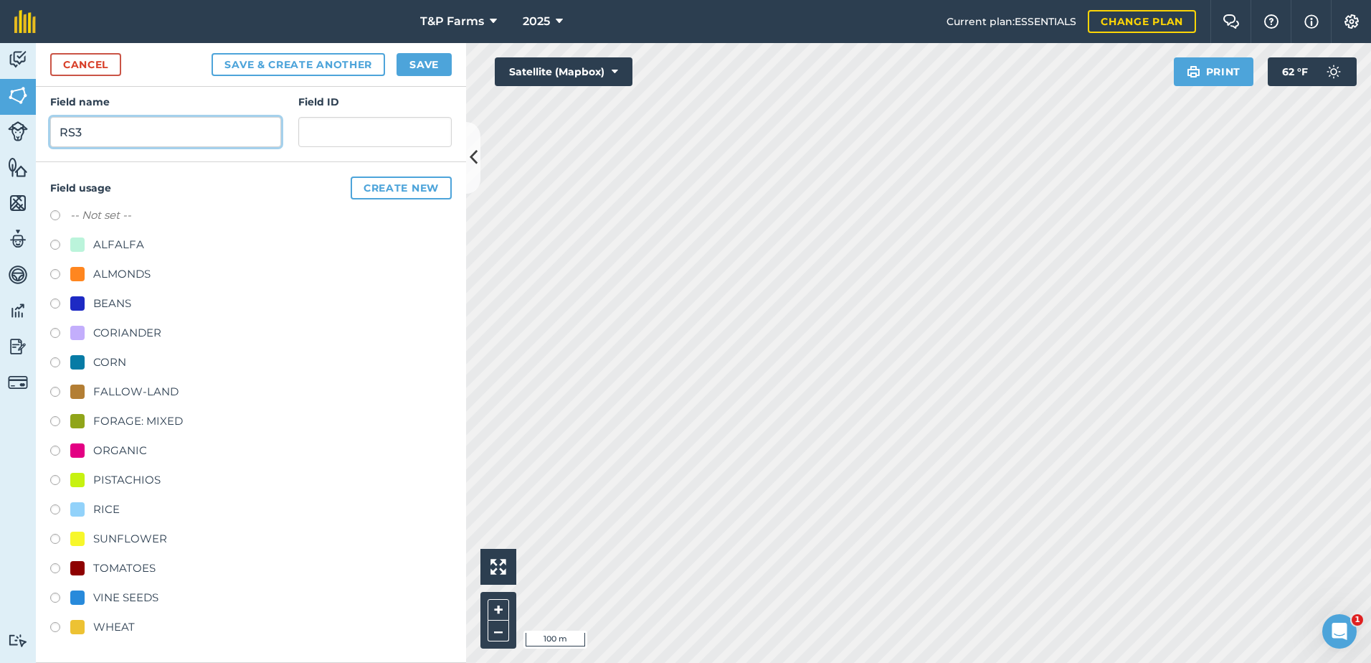
type input "RS3"
click at [144, 597] on div "VINE SEEDS" at bounding box center [125, 597] width 65 height 17
radio input "true"
click at [422, 70] on button "Save" at bounding box center [424, 64] width 55 height 23
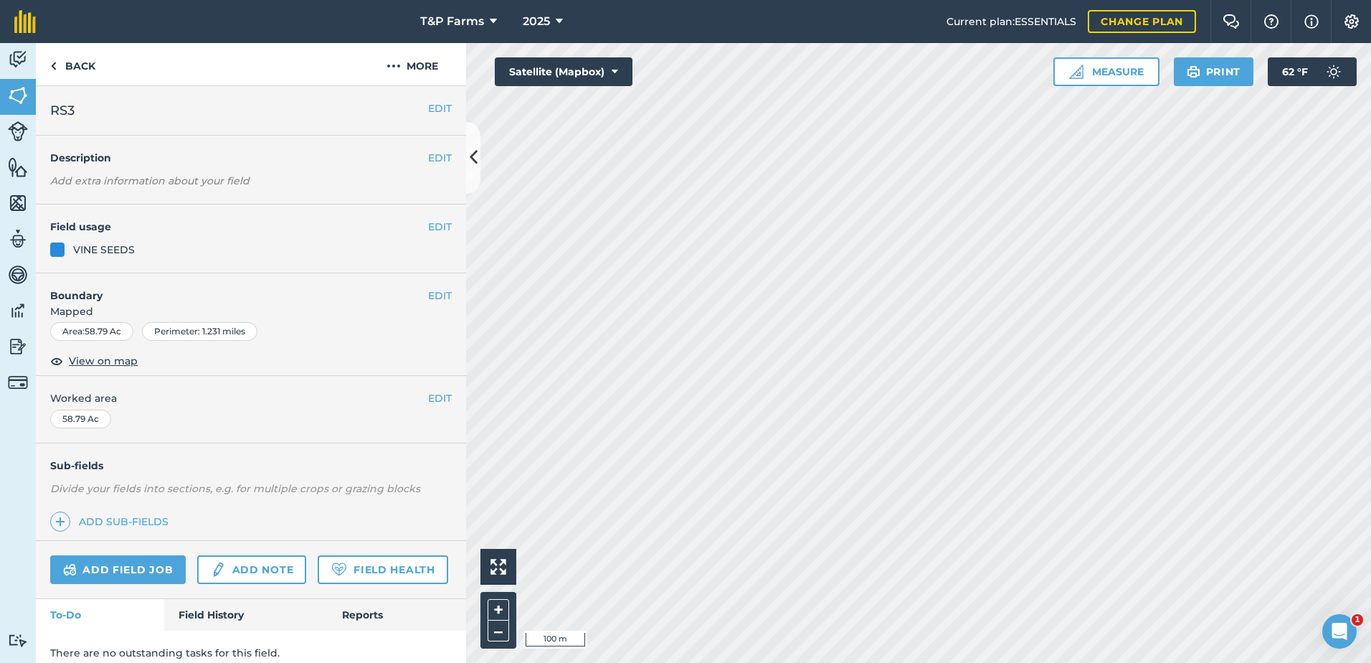
click at [420, 389] on div "EDIT Worked area 58.79 Ac" at bounding box center [251, 409] width 430 height 67
click at [429, 399] on button "EDIT" at bounding box center [440, 398] width 24 height 16
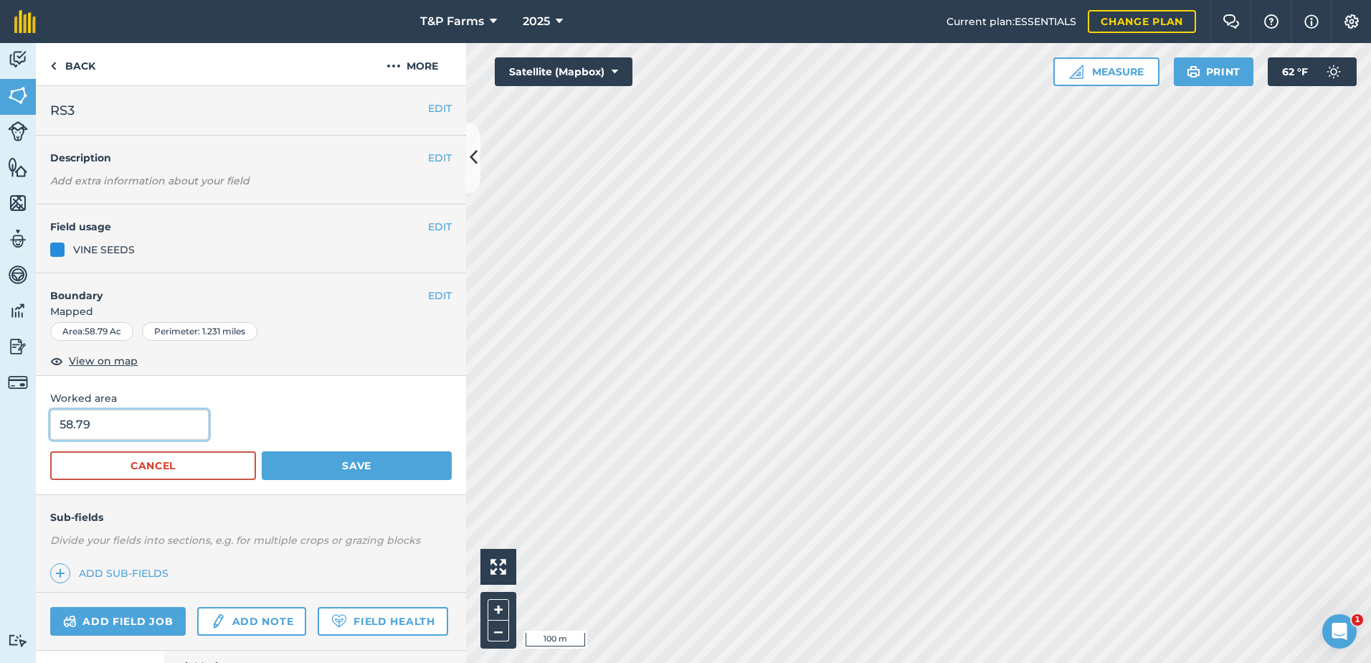
drag, startPoint x: 148, startPoint y: 427, endPoint x: 25, endPoint y: 432, distance: 123.4
click at [25, 432] on div "Activity Fields Livestock Features Maps Team Vehicles Data Reporting Billing Tu…" at bounding box center [685, 353] width 1371 height 620
type input "54.3"
click at [262, 451] on button "Save" at bounding box center [357, 465] width 190 height 29
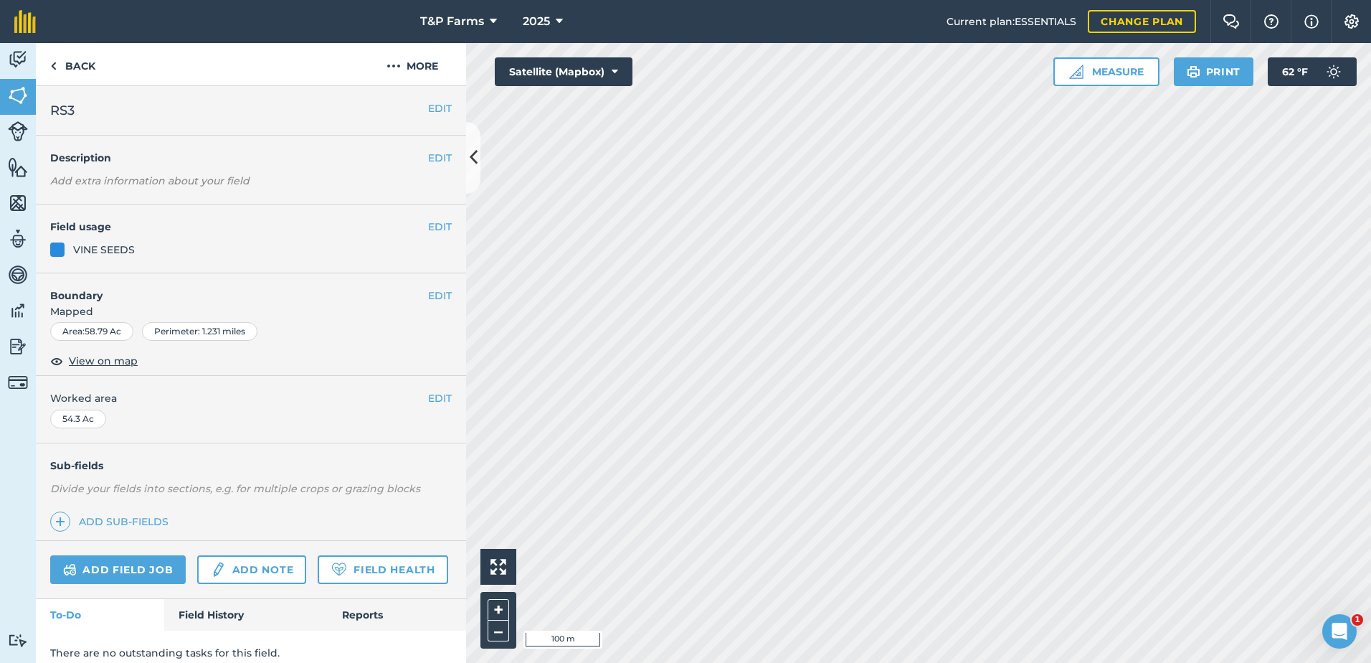
click at [416, 290] on h4 "Boundary" at bounding box center [232, 288] width 392 height 30
click at [428, 295] on button "EDIT" at bounding box center [440, 296] width 24 height 16
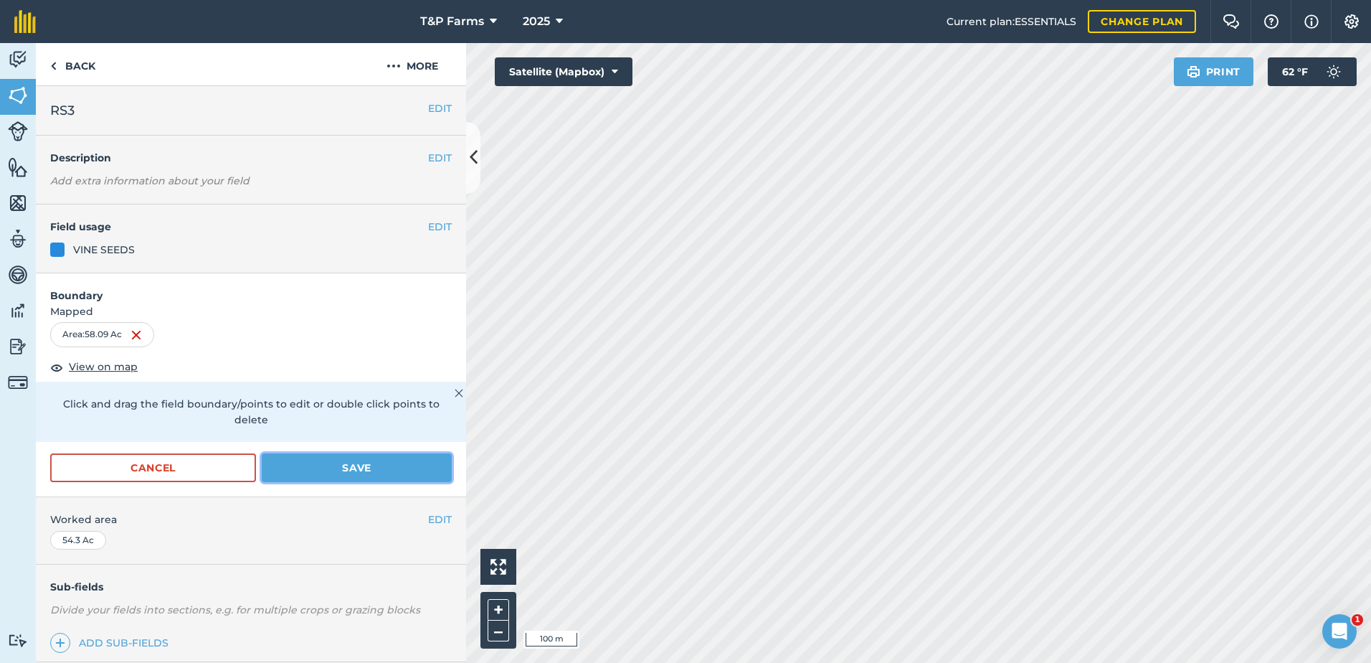
click at [395, 476] on button "Save" at bounding box center [357, 467] width 190 height 29
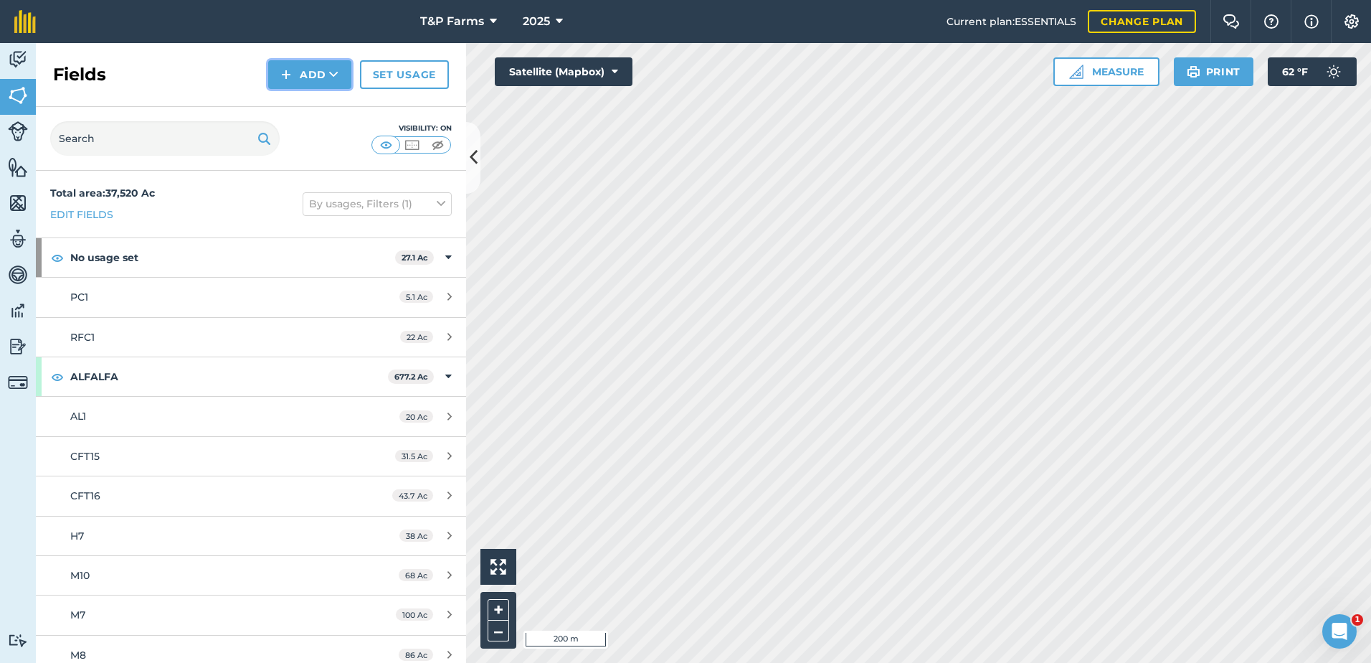
click at [290, 71] on img at bounding box center [286, 74] width 10 height 17
click at [295, 95] on link "Draw" at bounding box center [309, 107] width 79 height 32
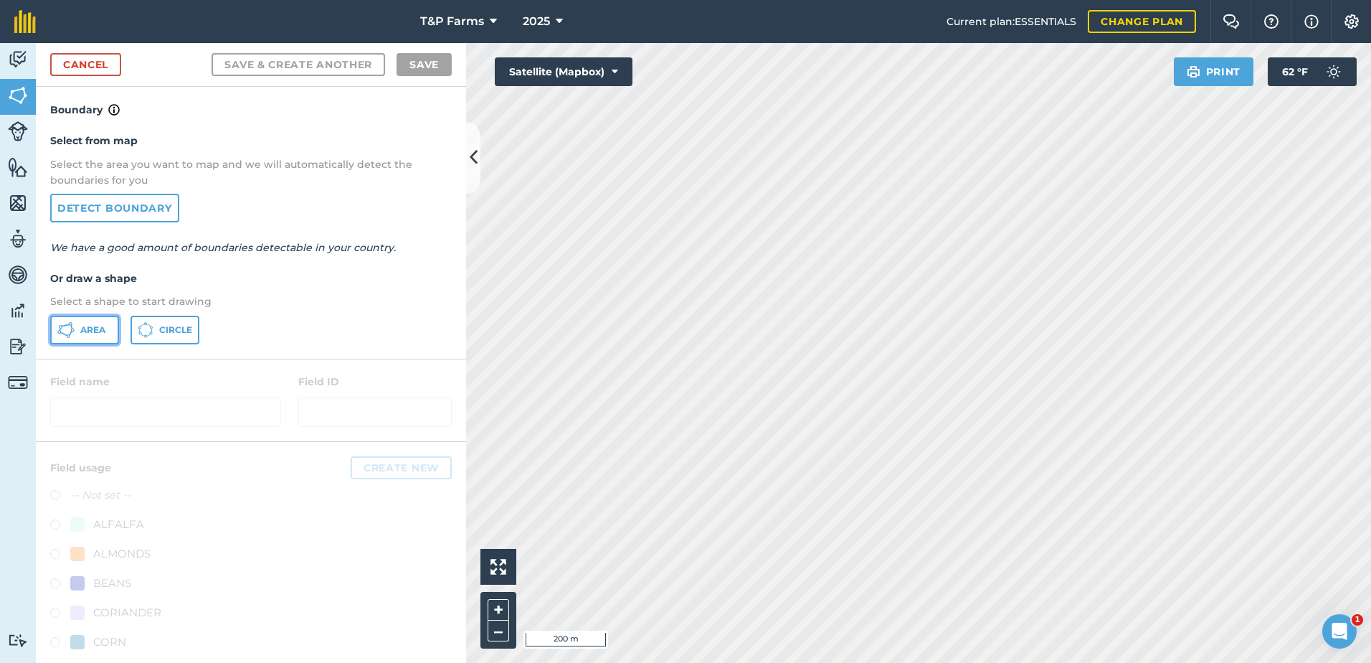
drag, startPoint x: 100, startPoint y: 338, endPoint x: 115, endPoint y: 340, distance: 14.5
click at [100, 338] on button "Area" at bounding box center [84, 330] width 69 height 29
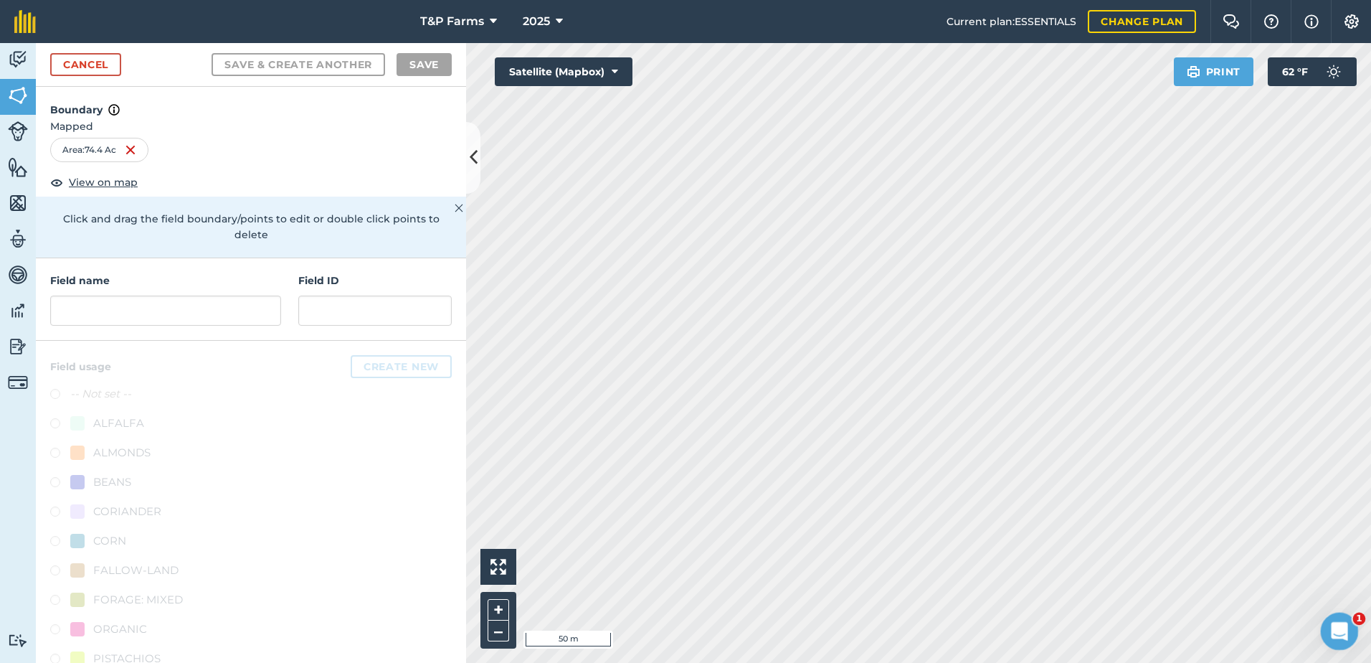
drag, startPoint x: 1330, startPoint y: 629, endPoint x: 1147, endPoint y: 620, distance: 182.4
click at [1320, 620] on html at bounding box center [1337, 629] width 34 height 34
drag, startPoint x: 1294, startPoint y: 615, endPoint x: 919, endPoint y: 579, distance: 376.1
click at [1320, 612] on html at bounding box center [1337, 629] width 34 height 34
click at [245, 312] on input "text" at bounding box center [165, 310] width 231 height 30
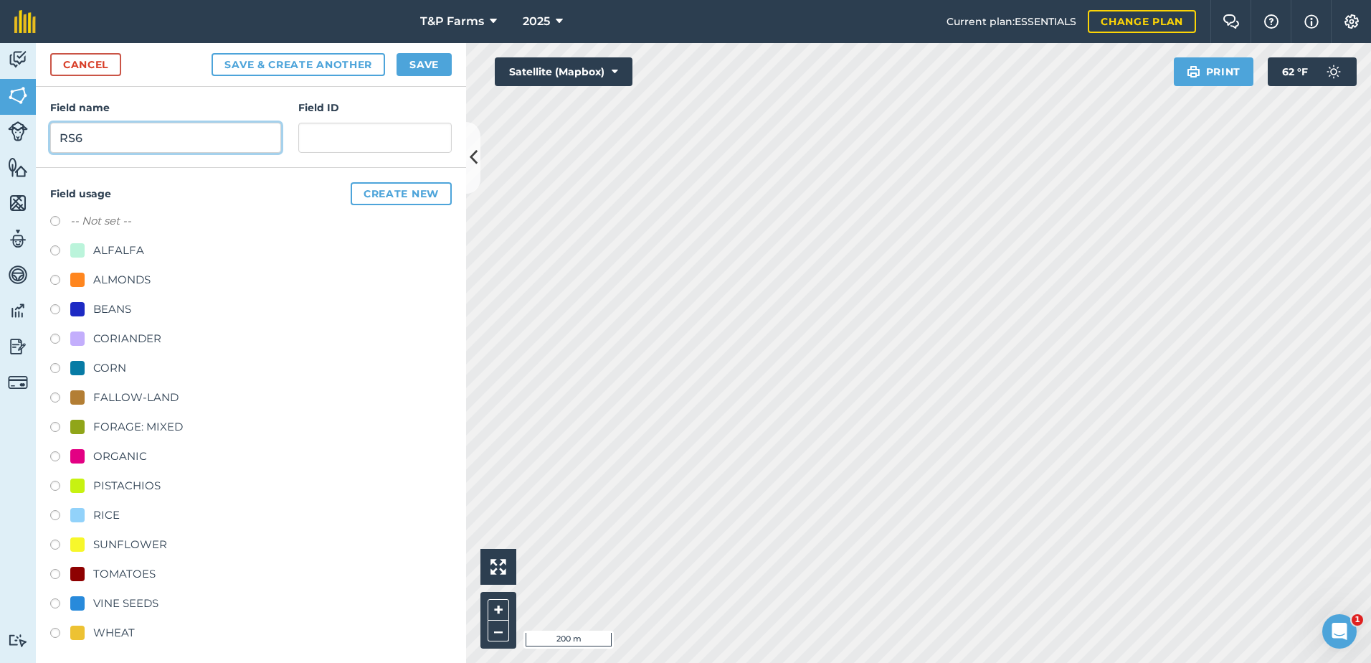
scroll to position [179, 0]
type input "RS6"
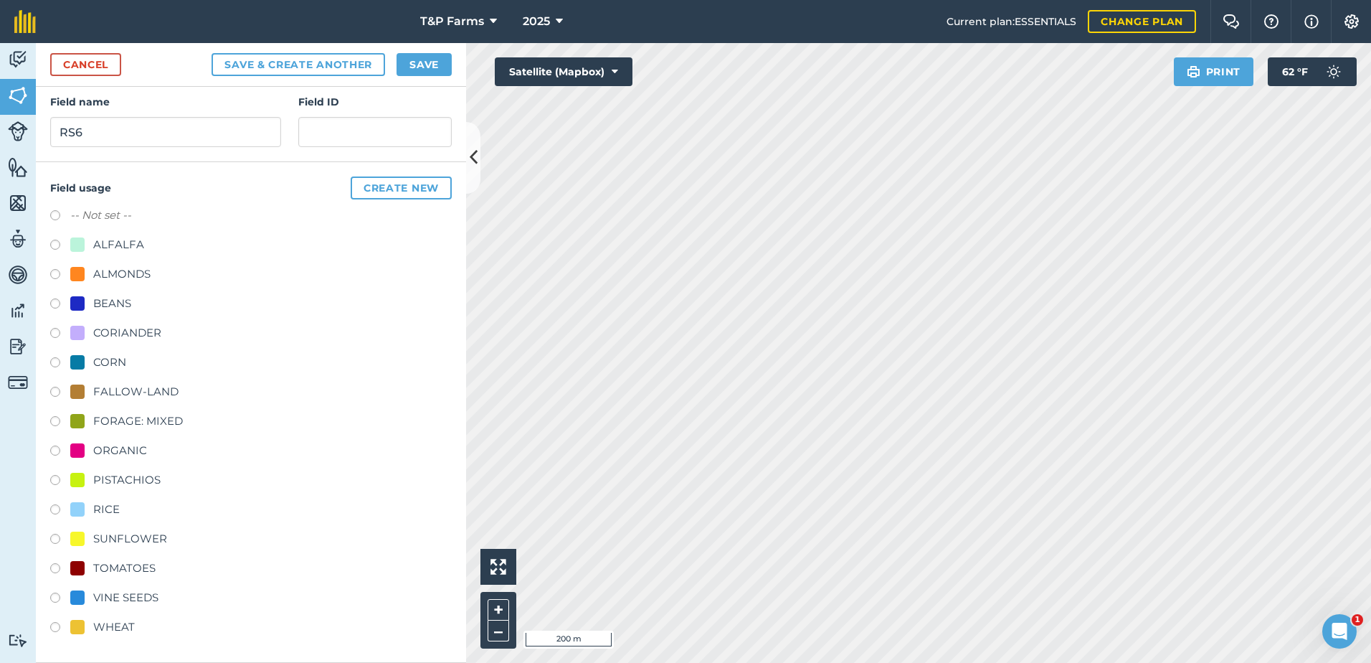
click at [118, 636] on div "WHEAT" at bounding box center [251, 628] width 402 height 21
click at [118, 627] on div "WHEAT" at bounding box center [114, 626] width 42 height 17
radio input "true"
click at [436, 61] on button "Save" at bounding box center [424, 64] width 55 height 23
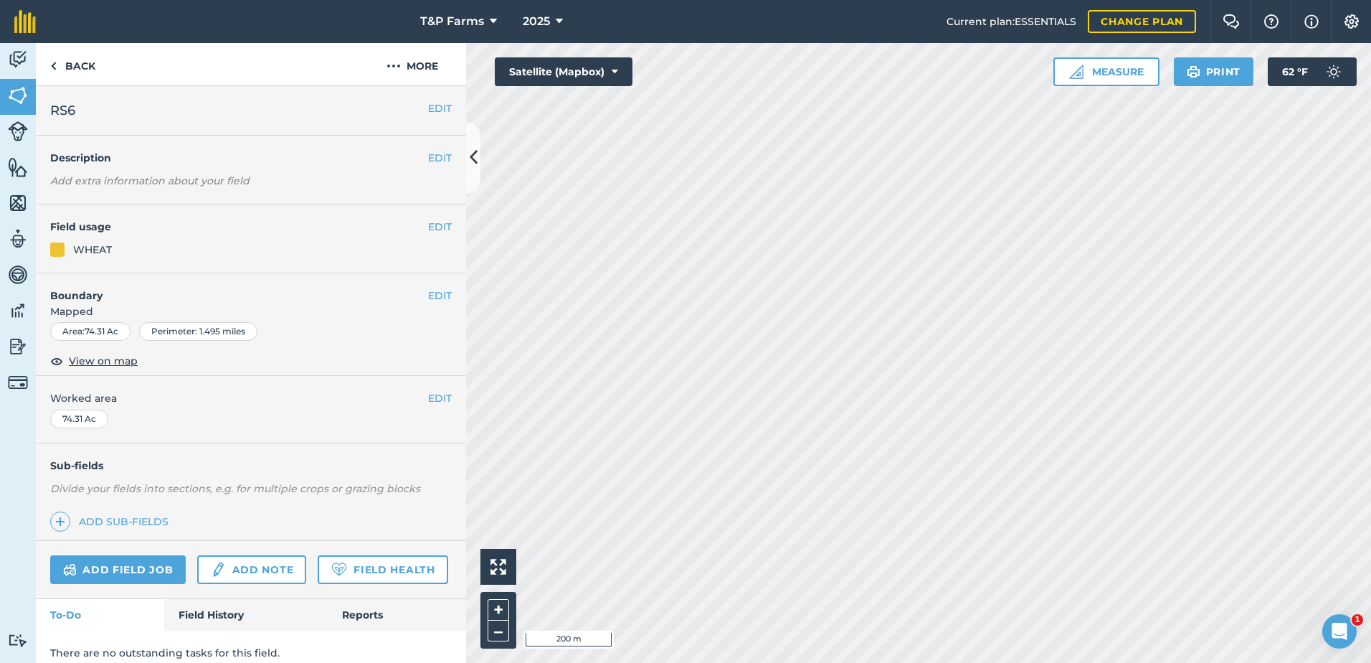
click at [435, 389] on div "EDIT Worked area 74.31 Ac" at bounding box center [251, 409] width 430 height 67
click at [432, 389] on div "EDIT Worked area 74.31 Ac" at bounding box center [251, 409] width 430 height 67
click at [430, 398] on button "EDIT" at bounding box center [440, 398] width 24 height 16
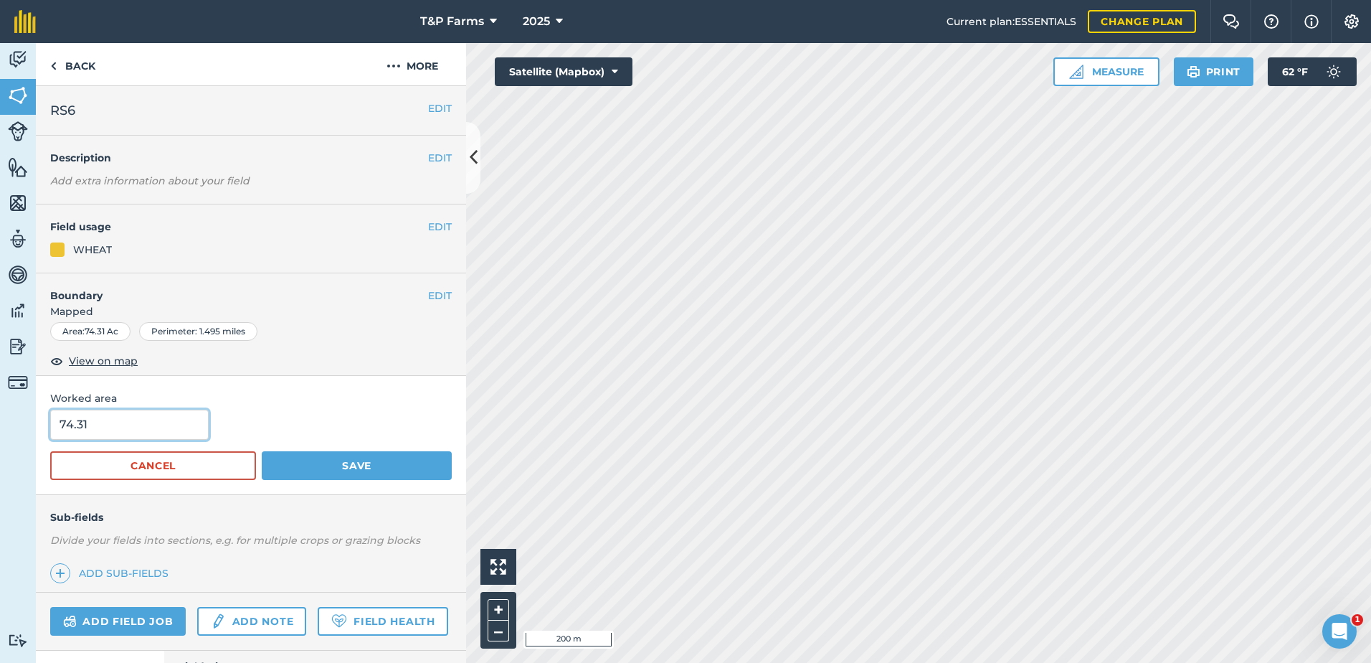
drag, startPoint x: 153, startPoint y: 431, endPoint x: 15, endPoint y: 433, distance: 137.7
click at [15, 433] on div "Activity Fields Livestock Features Maps Team Vehicles Data Reporting Billing Tu…" at bounding box center [685, 353] width 1371 height 620
type input "76"
click at [262, 451] on button "Save" at bounding box center [357, 465] width 190 height 29
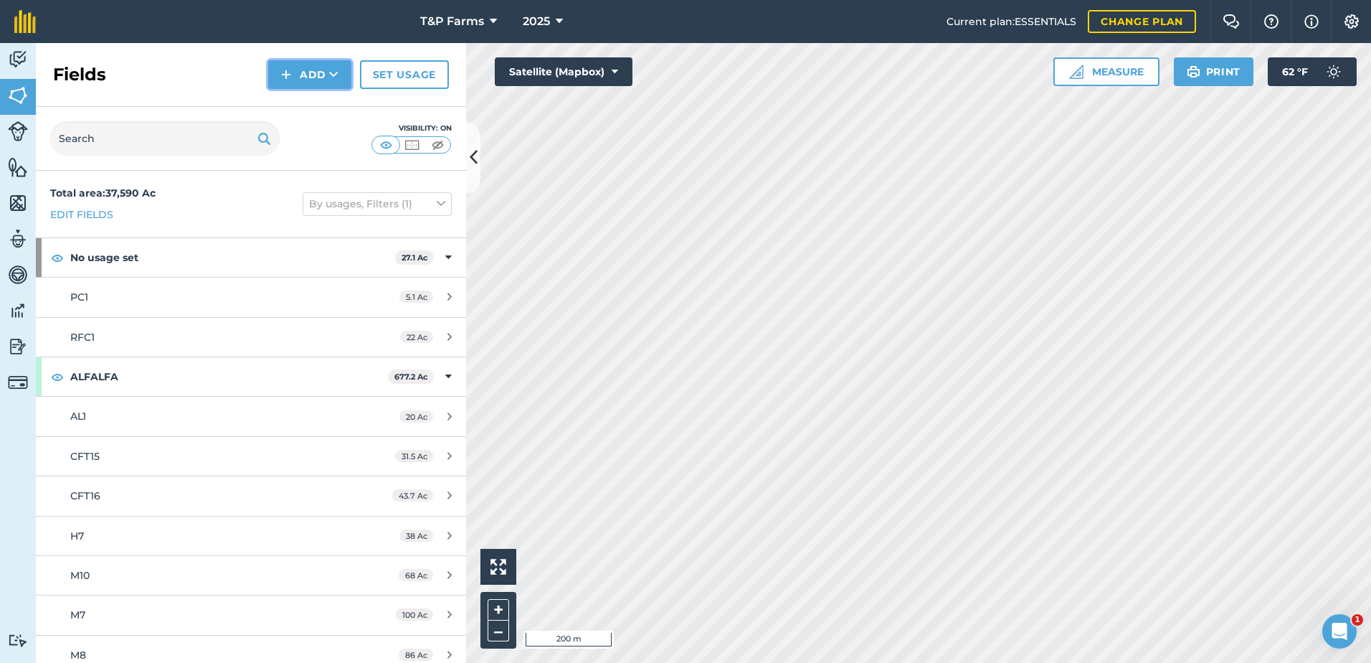
click at [308, 68] on button "Add" at bounding box center [309, 74] width 83 height 29
click at [306, 90] on div "Fields Add Draw Import Set usage" at bounding box center [251, 75] width 430 height 64
click at [314, 77] on button "Add" at bounding box center [309, 74] width 83 height 29
click at [328, 113] on link "Draw" at bounding box center [309, 107] width 79 height 32
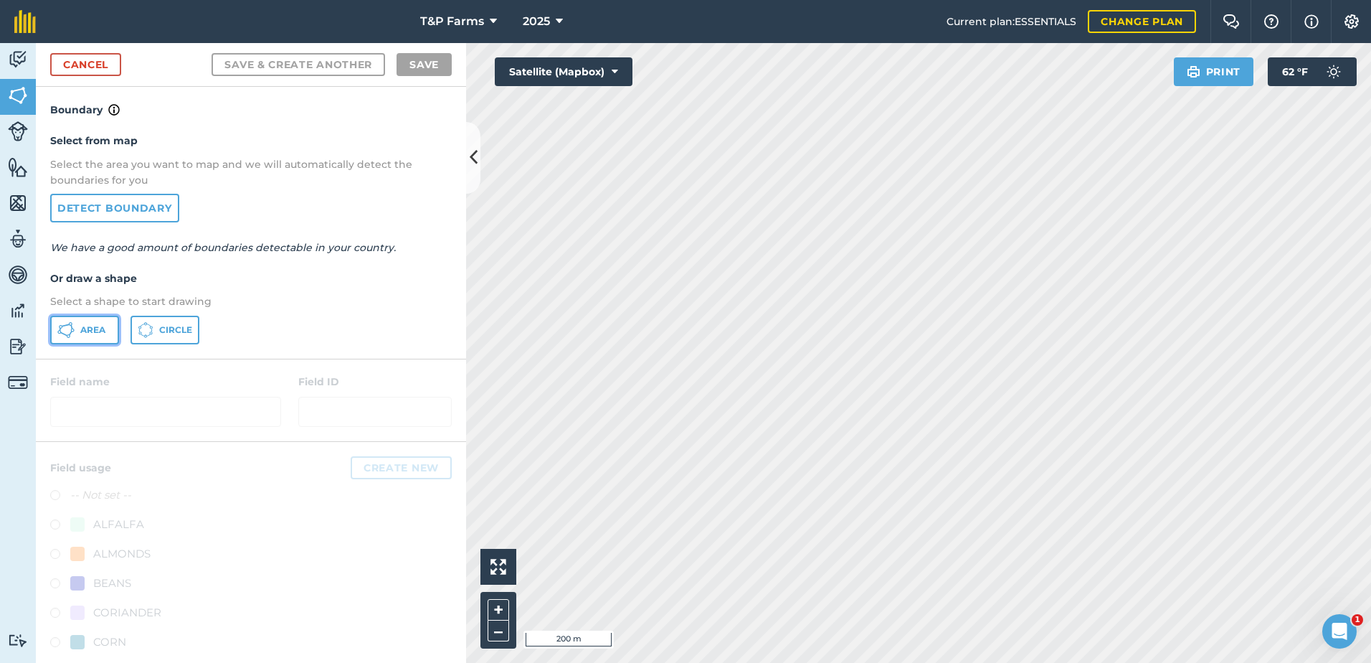
click at [98, 322] on button "Area" at bounding box center [84, 330] width 69 height 29
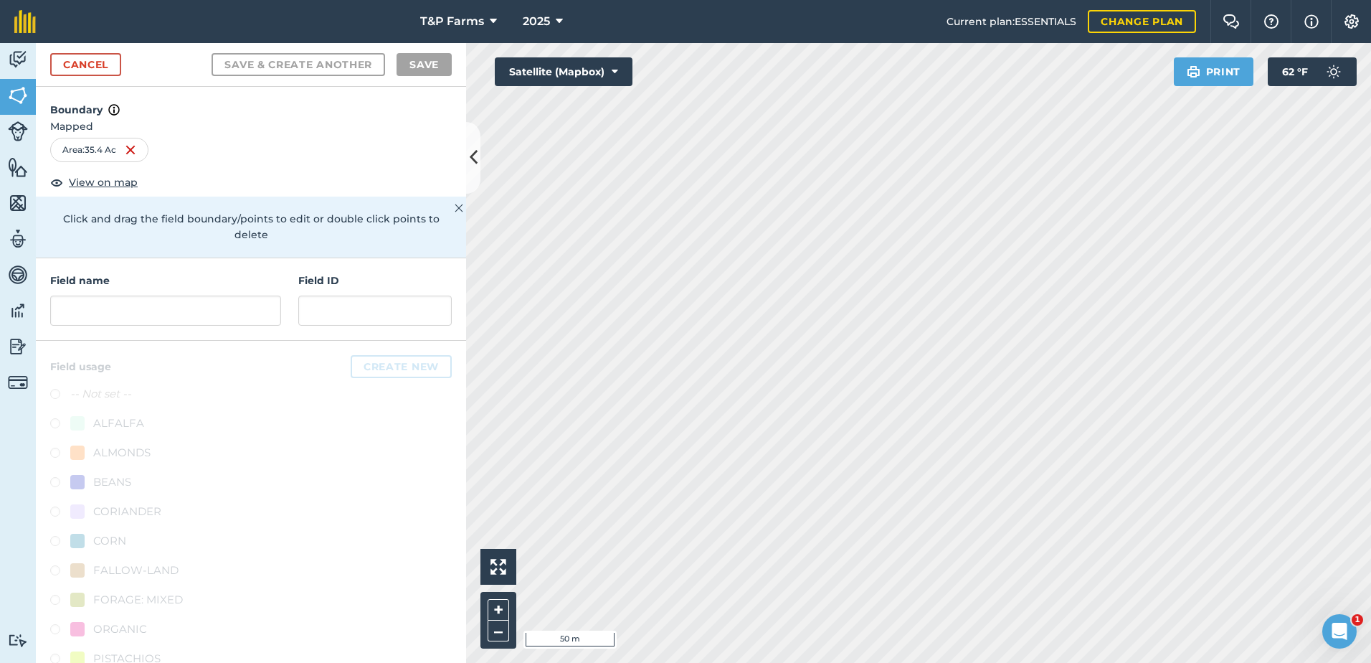
click at [1020, 4] on div "T&P Farms 2025 Current plan : ESSENTIALS Change plan Farm Chat Help Info Settin…" at bounding box center [685, 331] width 1371 height 663
click at [191, 312] on input "text" at bounding box center [165, 310] width 231 height 30
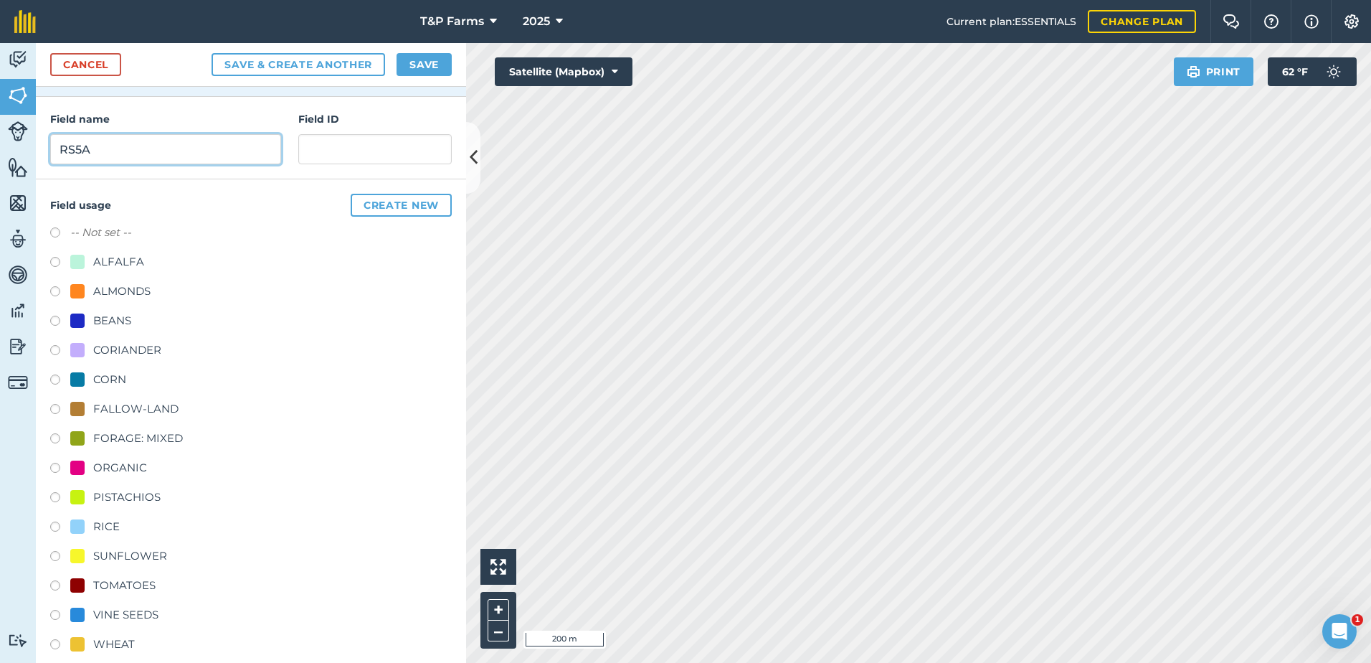
scroll to position [179, 0]
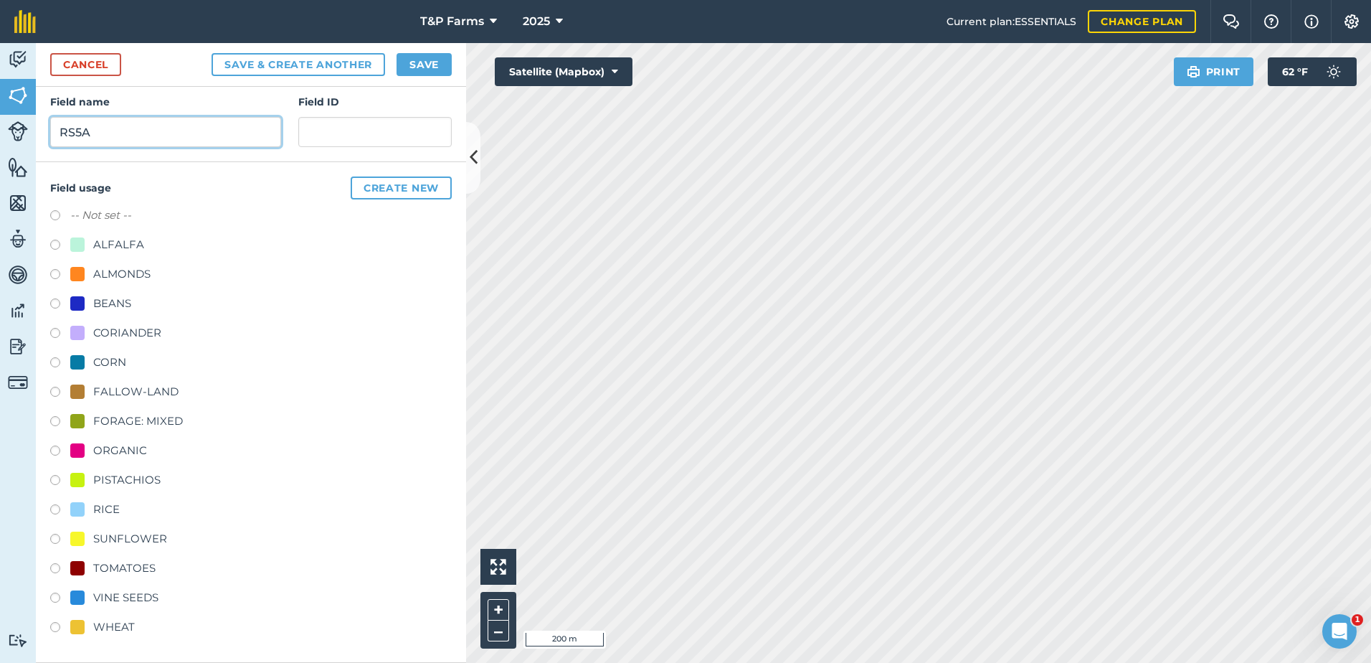
type input "RS5A"
click at [138, 591] on div "VINE SEEDS" at bounding box center [125, 597] width 65 height 17
radio input "true"
click at [410, 67] on button "Save" at bounding box center [424, 64] width 55 height 23
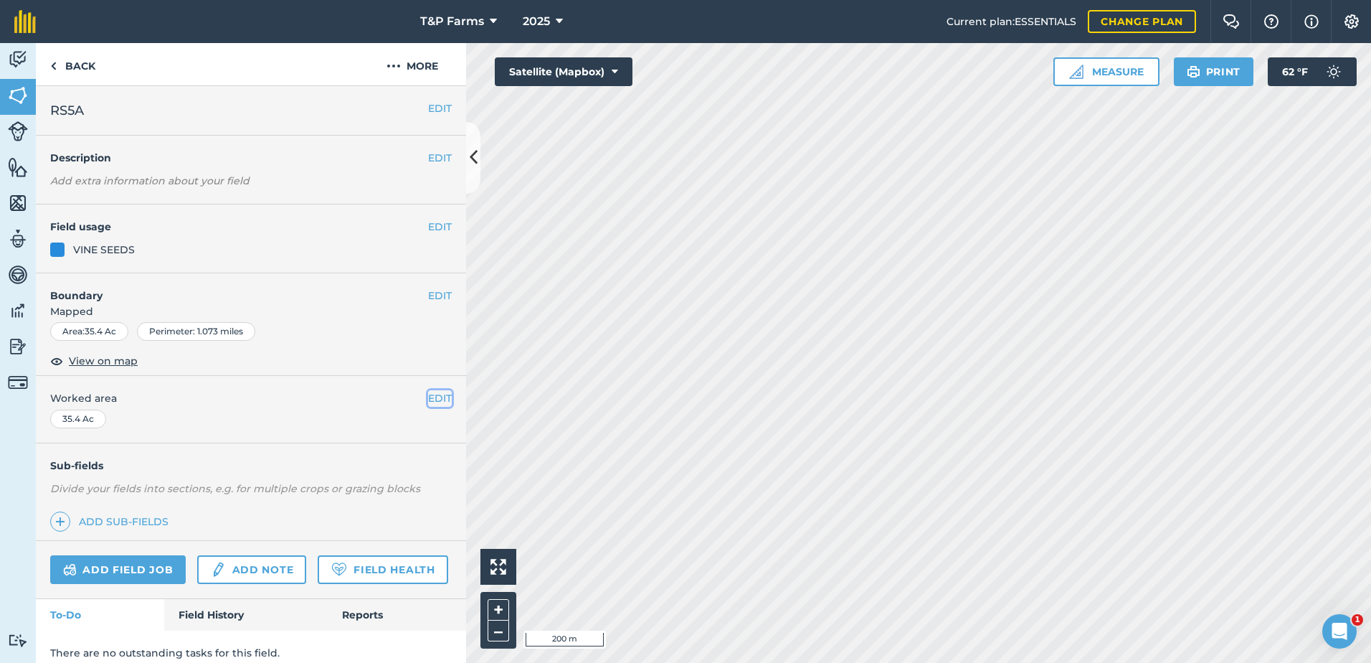
click at [432, 395] on button "EDIT" at bounding box center [440, 398] width 24 height 16
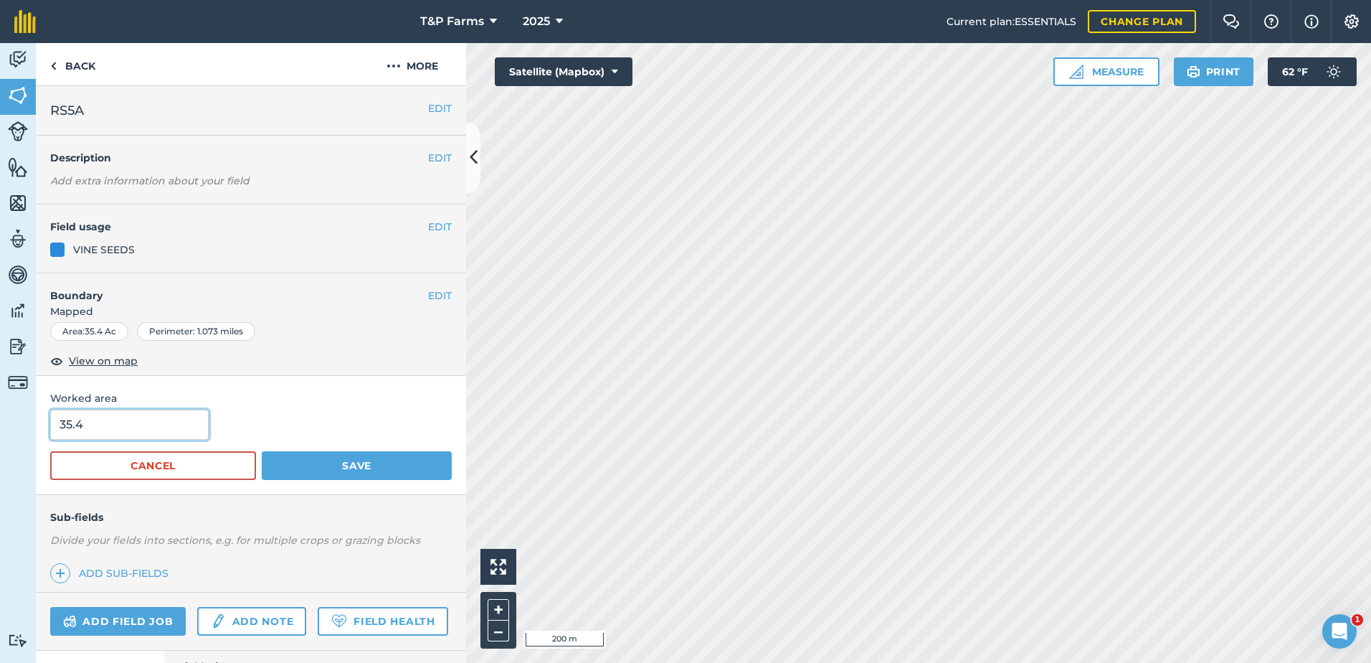
drag, startPoint x: 141, startPoint y: 425, endPoint x: 0, endPoint y: 423, distance: 140.6
click at [0, 423] on html "T&P Farms 2025 Current plan : ESSENTIALS Change plan Farm Chat Help Info Settin…" at bounding box center [685, 331] width 1371 height 663
type input "34.9"
click at [262, 451] on button "Save" at bounding box center [357, 465] width 190 height 29
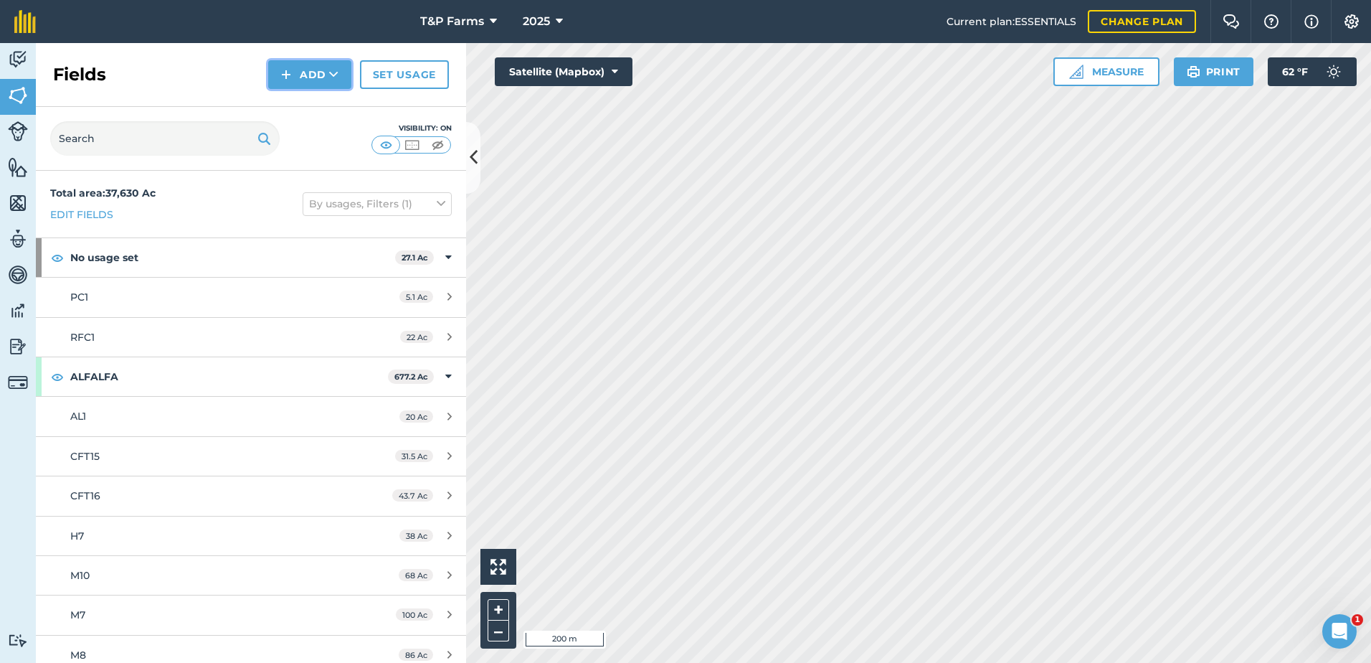
click at [298, 77] on button "Add" at bounding box center [309, 74] width 83 height 29
click at [311, 131] on link "Import" at bounding box center [309, 139] width 79 height 32
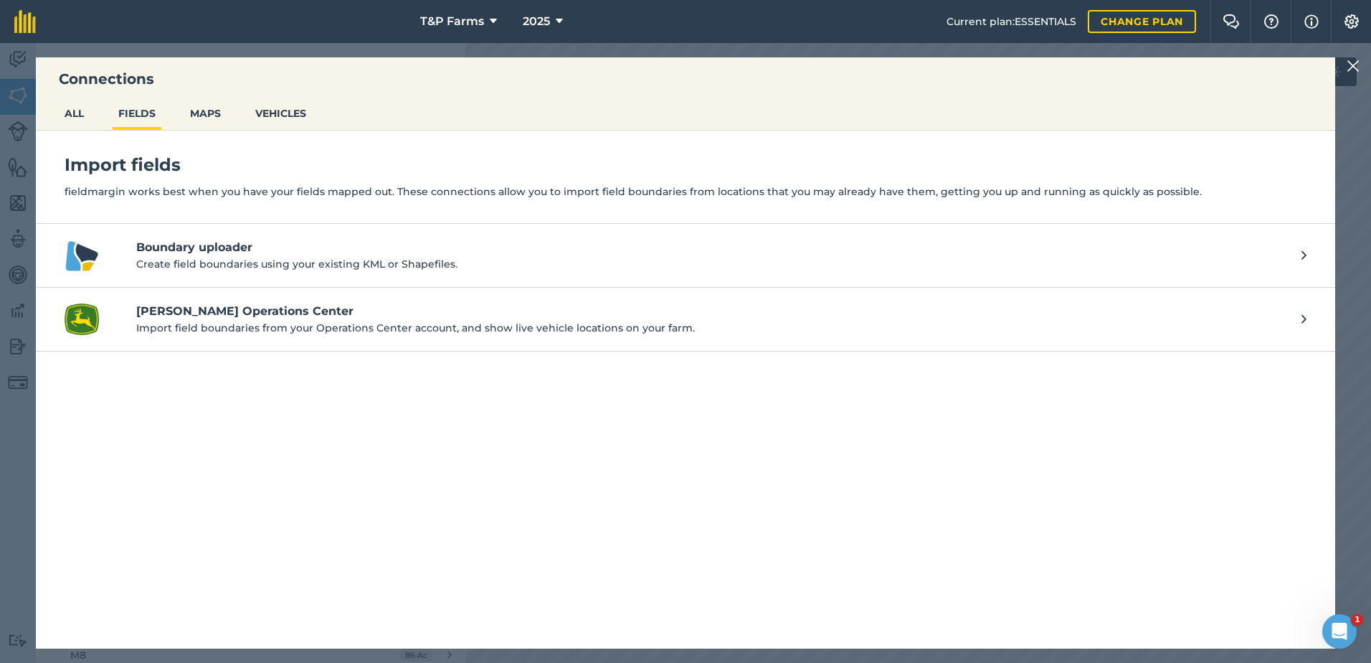
drag, startPoint x: 1358, startPoint y: 62, endPoint x: 1332, endPoint y: 63, distance: 25.9
click at [1358, 61] on img at bounding box center [1353, 65] width 13 height 17
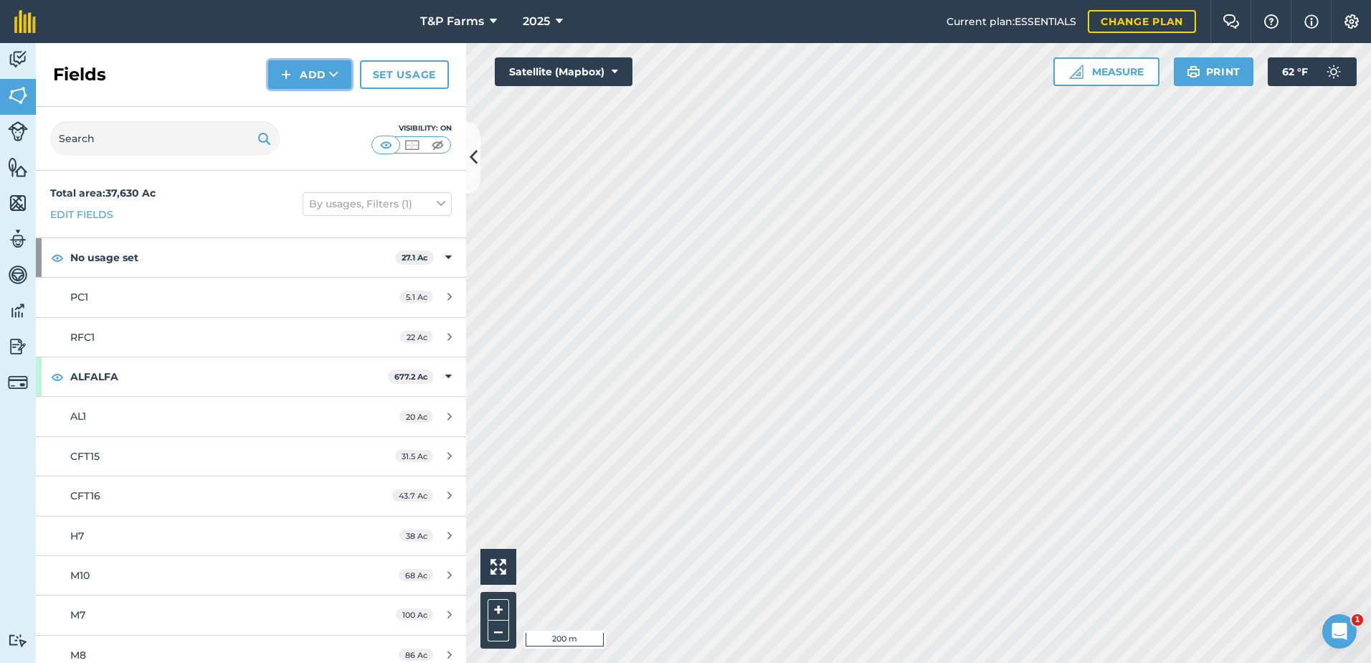
click at [321, 69] on button "Add" at bounding box center [309, 74] width 83 height 29
click at [327, 99] on link "Draw" at bounding box center [309, 107] width 79 height 32
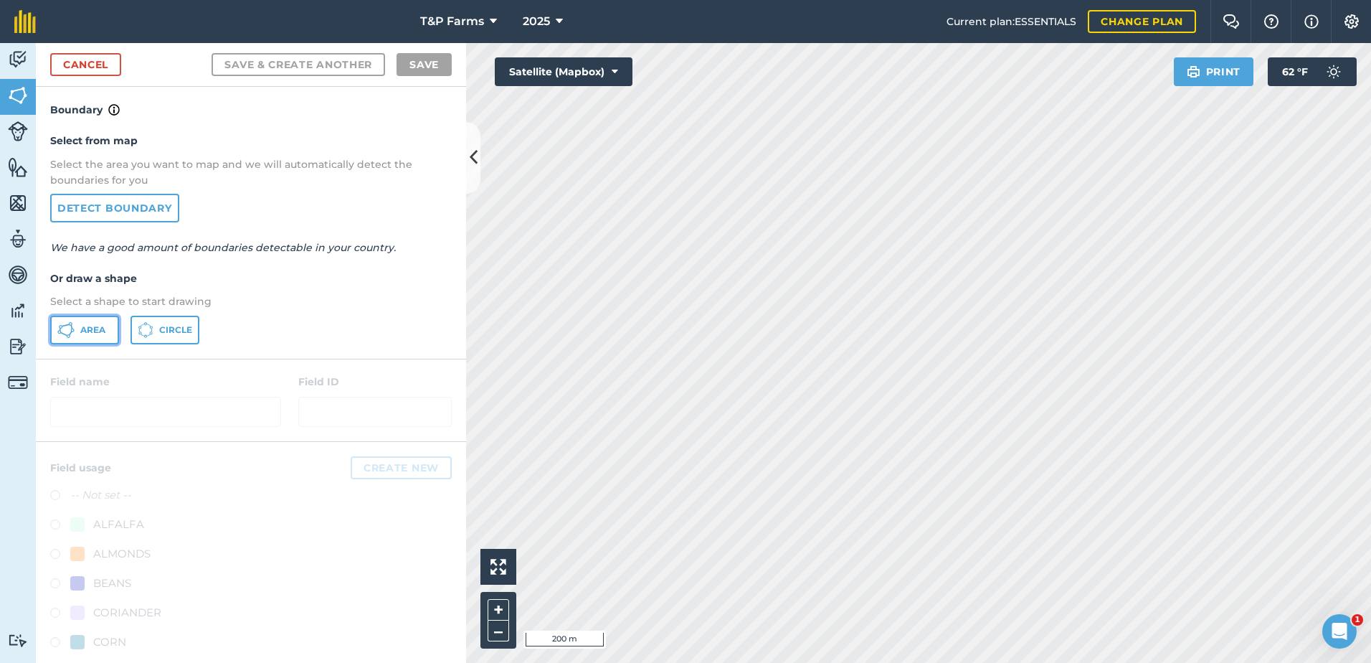
click at [95, 333] on span "Area" at bounding box center [92, 329] width 25 height 11
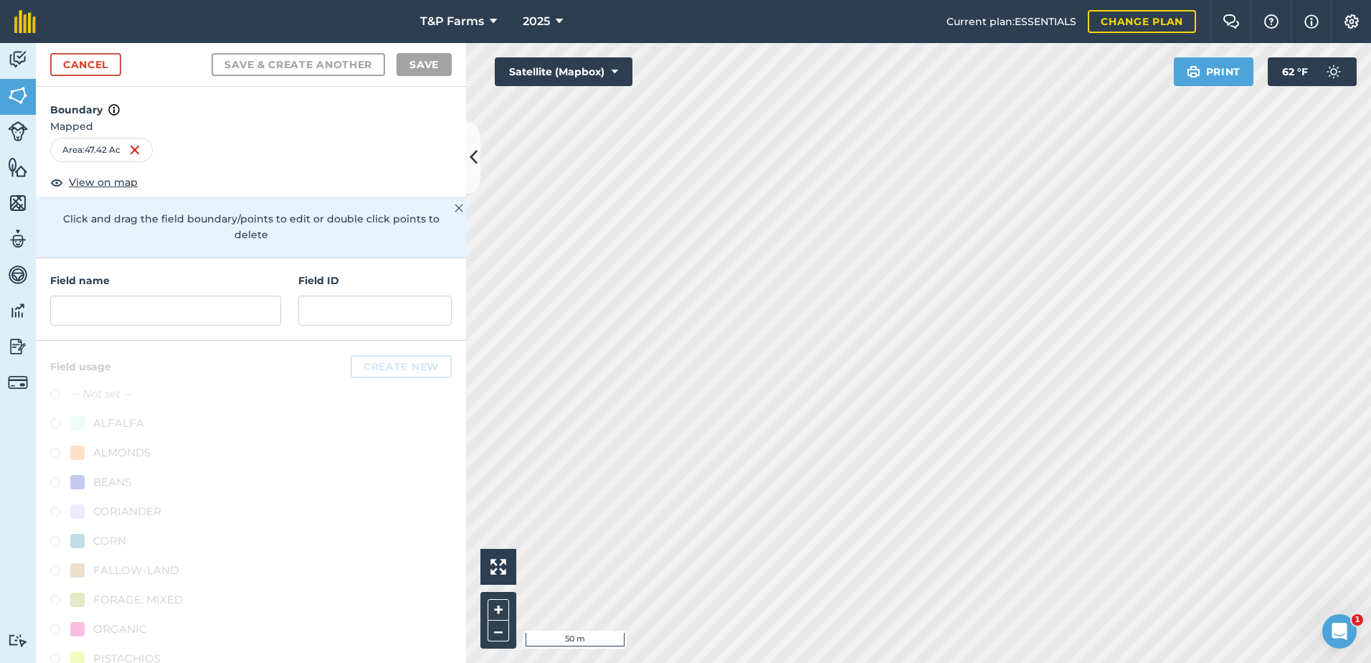
click at [1112, 33] on div "T&P Farms 2025 Current plan : ESSENTIALS Change plan Farm Chat Help Info Settin…" at bounding box center [685, 331] width 1371 height 663
click at [186, 304] on input "text" at bounding box center [165, 310] width 231 height 30
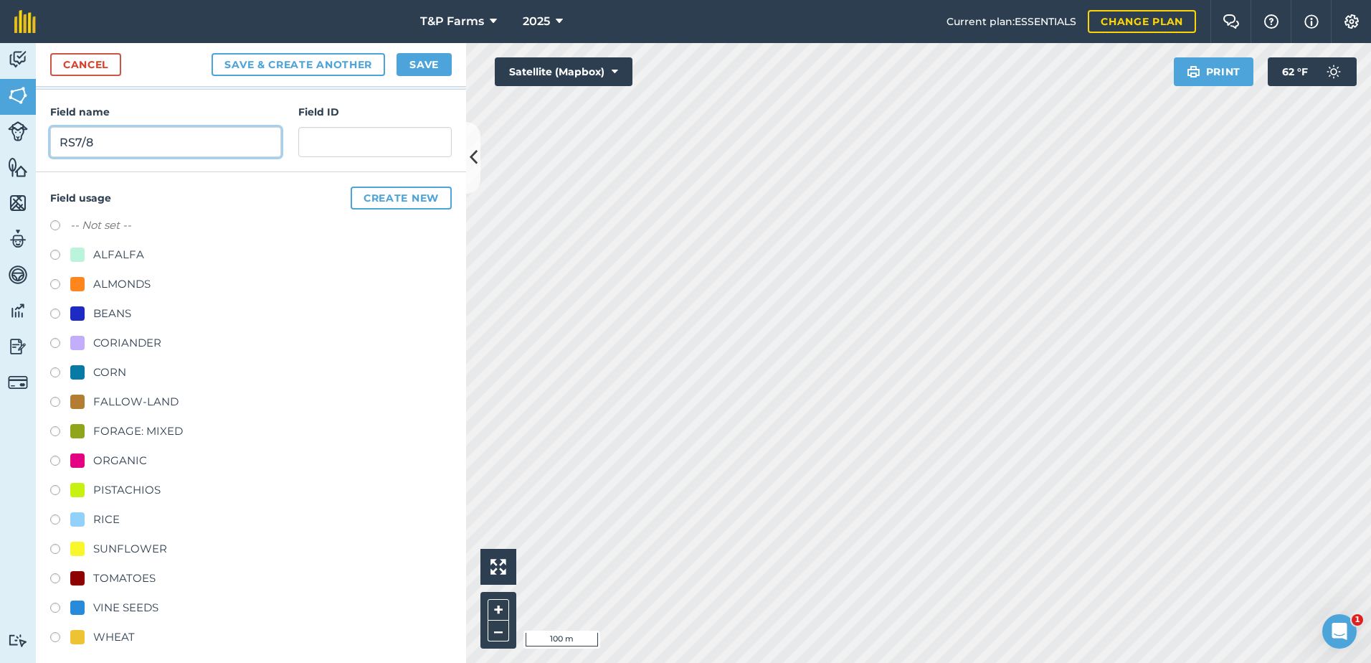
scroll to position [179, 0]
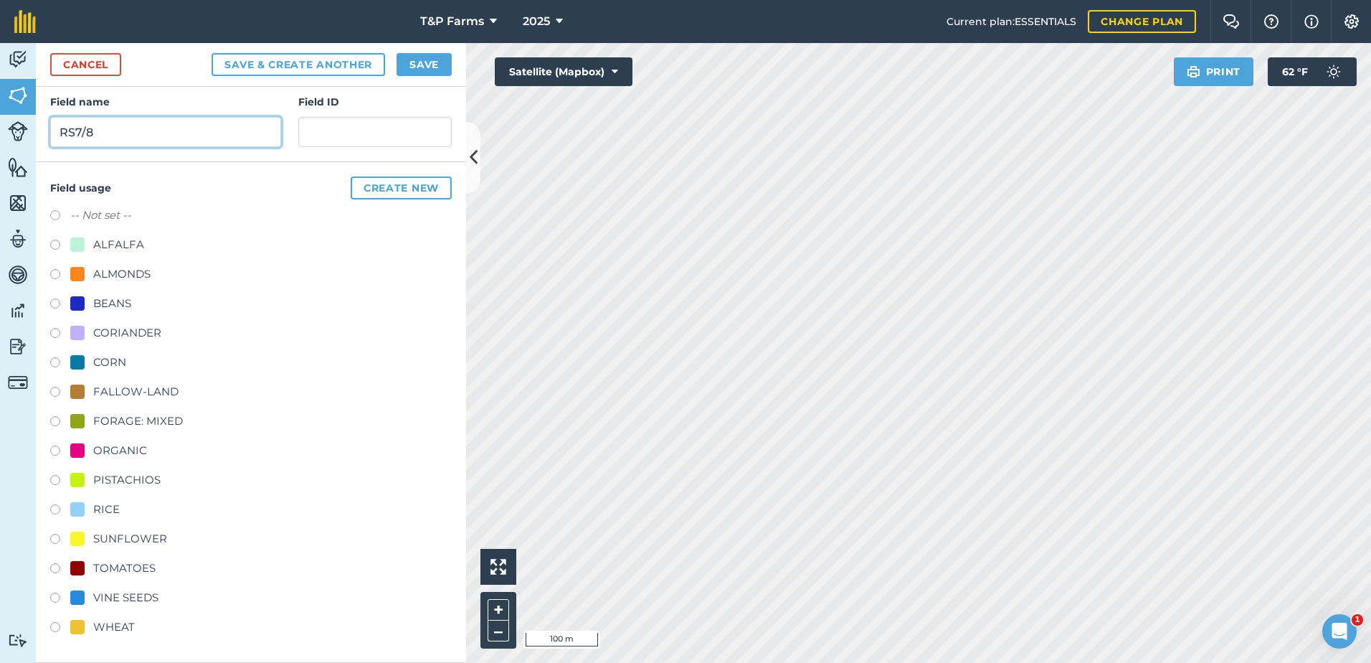
type input "RS7/8"
click at [114, 510] on div "RICE" at bounding box center [106, 509] width 27 height 17
radio input "true"
click at [431, 60] on button "Save" at bounding box center [424, 64] width 55 height 23
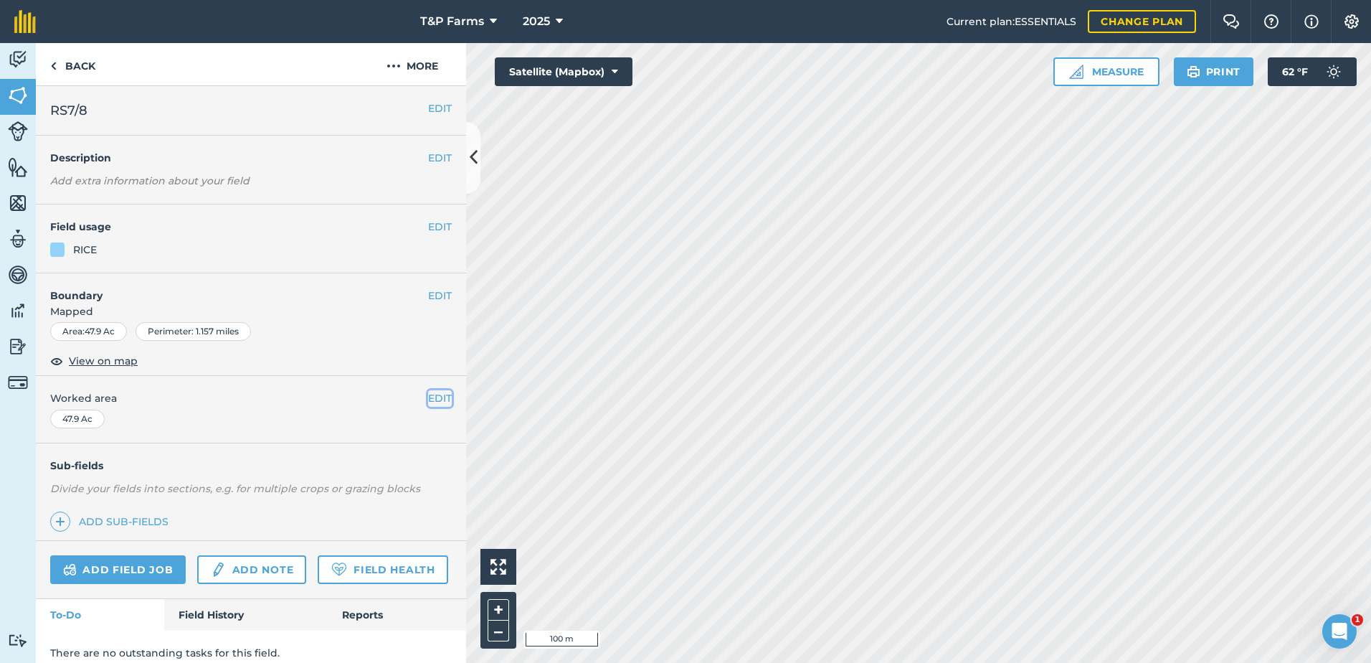
click at [428, 399] on button "EDIT" at bounding box center [440, 398] width 24 height 16
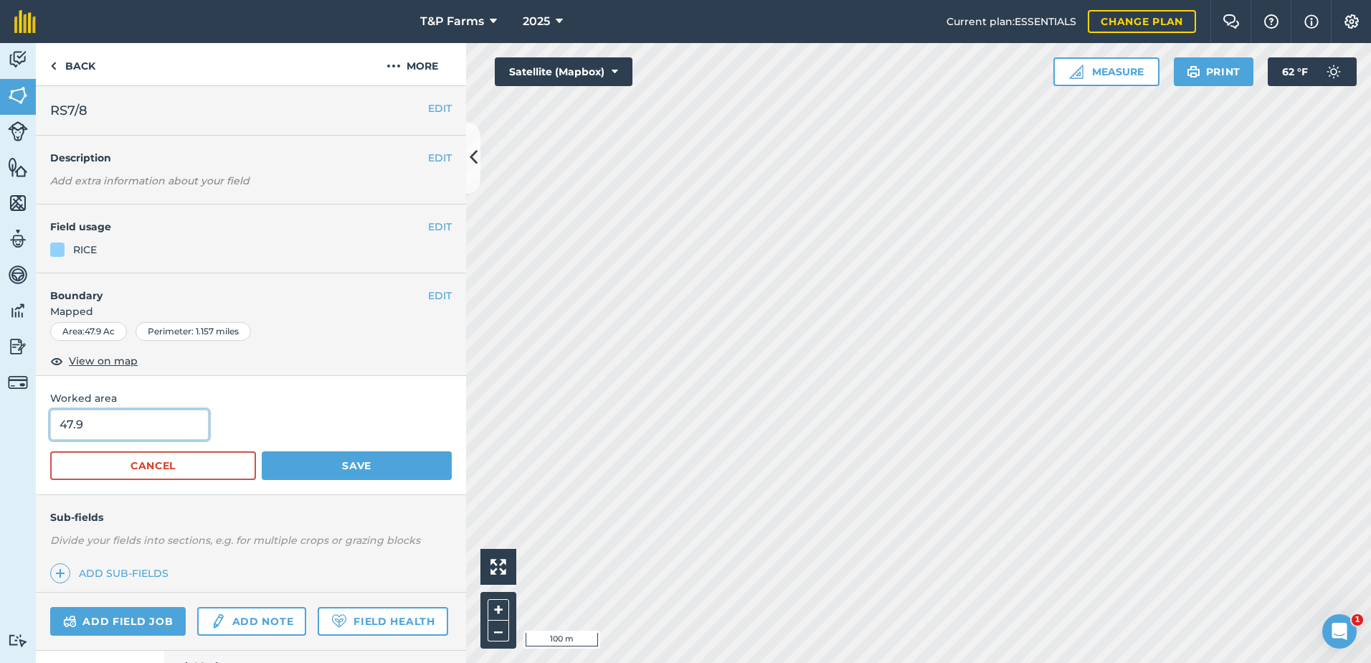
drag, startPoint x: 138, startPoint y: 433, endPoint x: 59, endPoint y: 430, distance: 78.9
click at [59, 430] on input "47.9" at bounding box center [129, 424] width 158 height 30
type input "48"
click at [262, 451] on button "Save" at bounding box center [357, 465] width 190 height 29
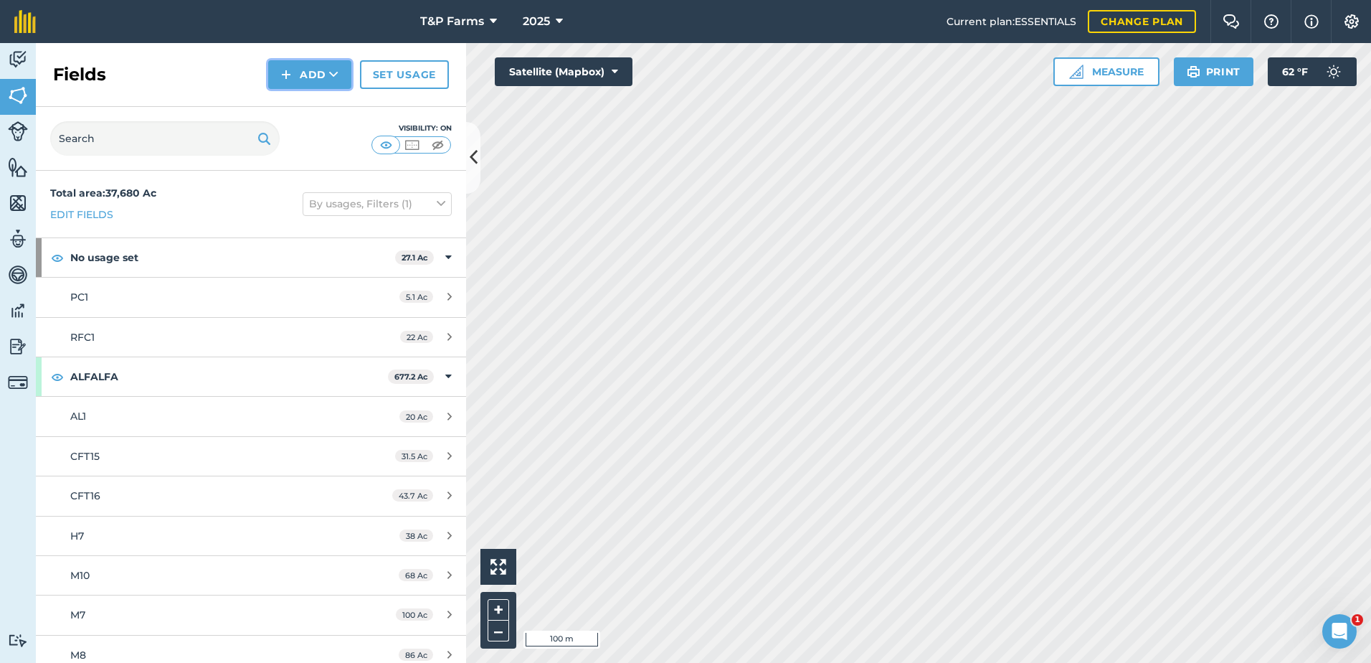
click at [315, 74] on button "Add" at bounding box center [309, 74] width 83 height 29
click at [308, 96] on link "Draw" at bounding box center [309, 107] width 79 height 32
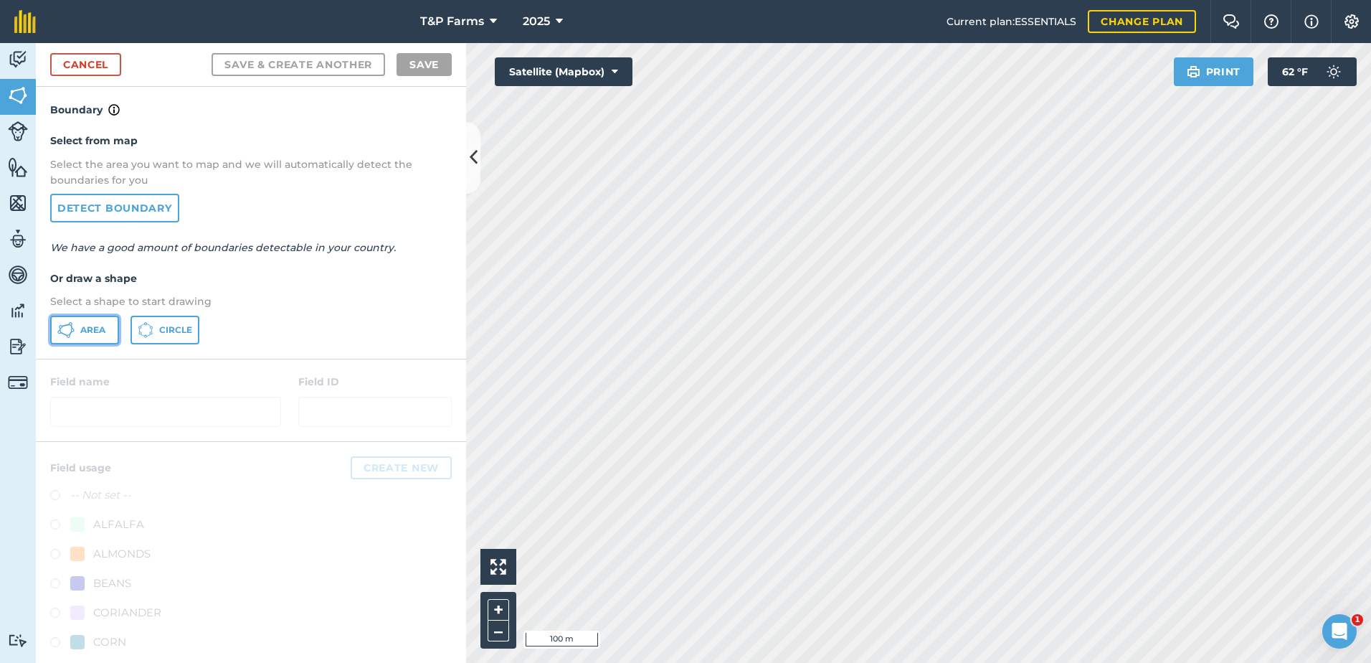
click at [80, 328] on span "Area" at bounding box center [92, 329] width 25 height 11
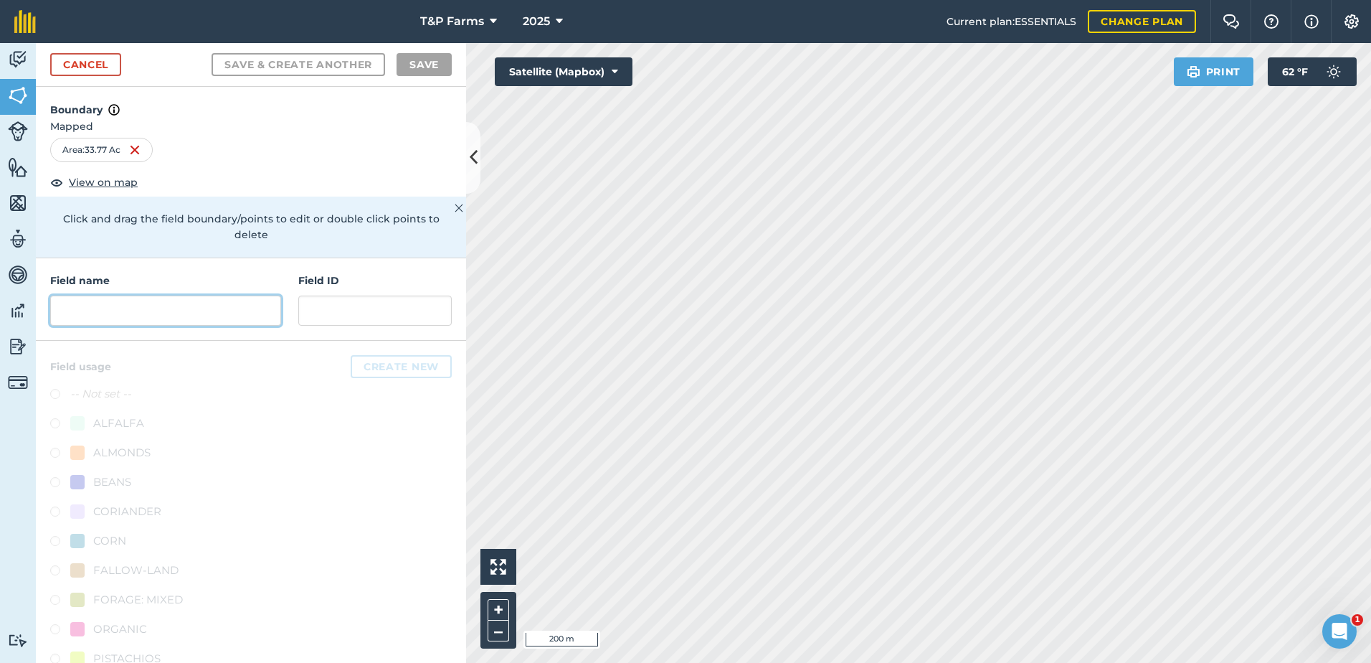
click at [185, 318] on input "text" at bounding box center [165, 310] width 231 height 30
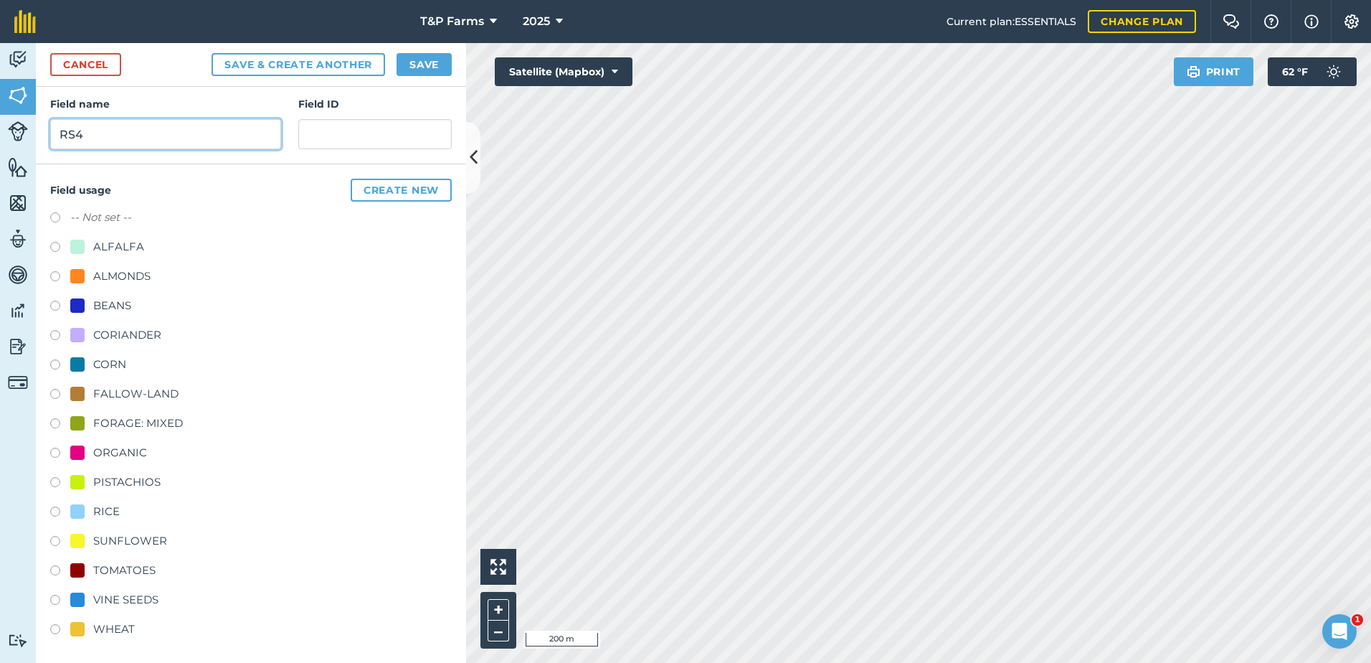
scroll to position [179, 0]
type input "RS4"
click at [81, 505] on div at bounding box center [77, 509] width 14 height 14
radio input "true"
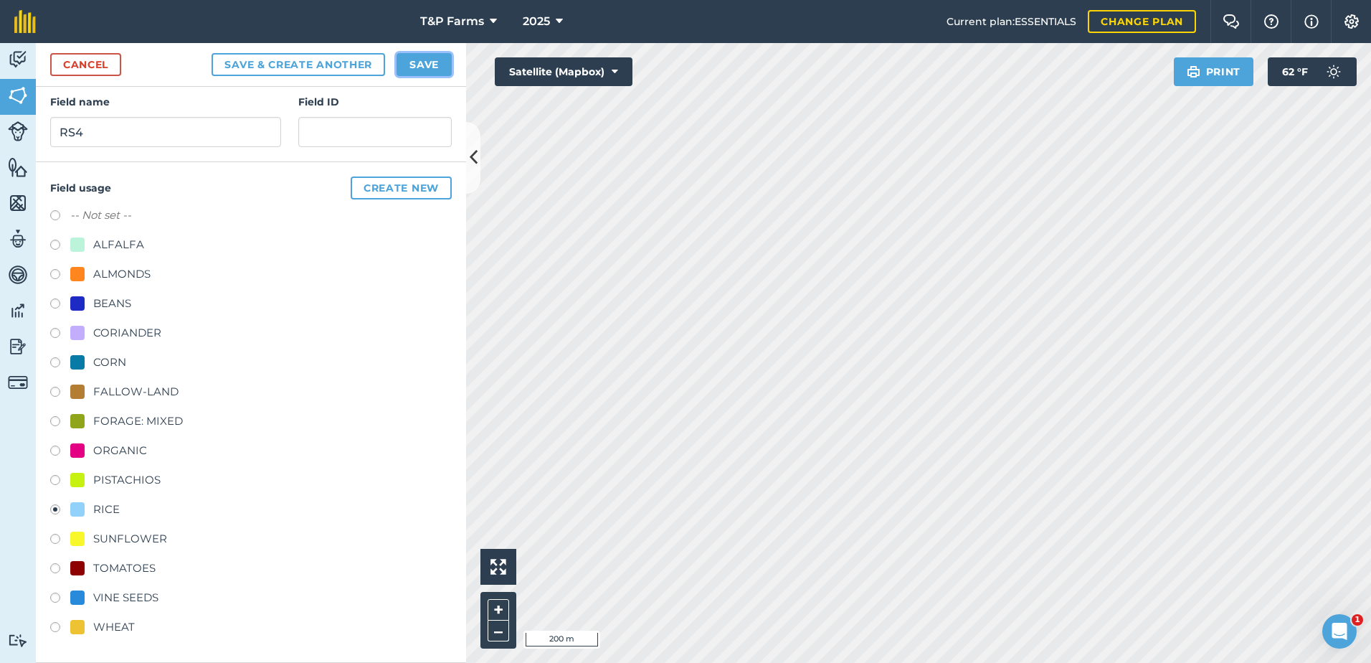
click at [426, 62] on button "Save" at bounding box center [424, 64] width 55 height 23
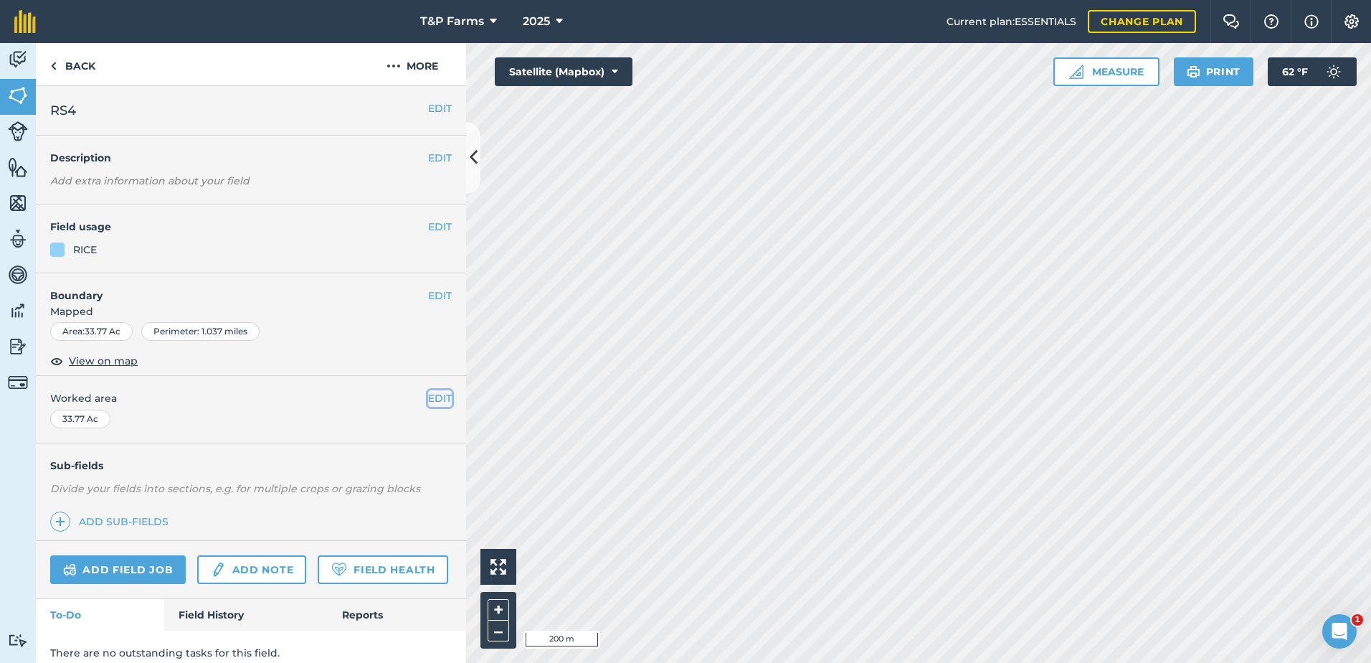
click at [428, 394] on button "EDIT" at bounding box center [440, 398] width 24 height 16
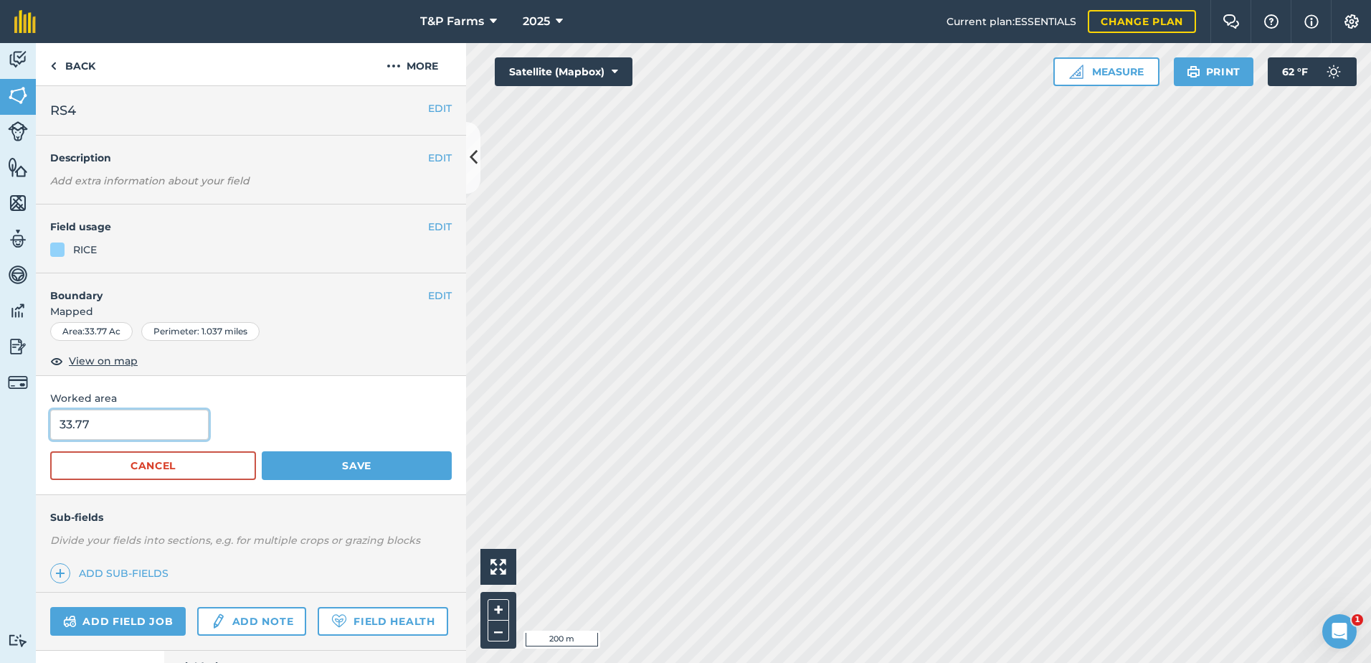
drag, startPoint x: 139, startPoint y: 412, endPoint x: 47, endPoint y: 412, distance: 92.5
click at [26, 435] on div "Activity Fields Livestock Features Maps Team Vehicles Data Reporting Billing Tu…" at bounding box center [685, 353] width 1371 height 620
type input "24"
click at [262, 451] on button "Save" at bounding box center [357, 465] width 190 height 29
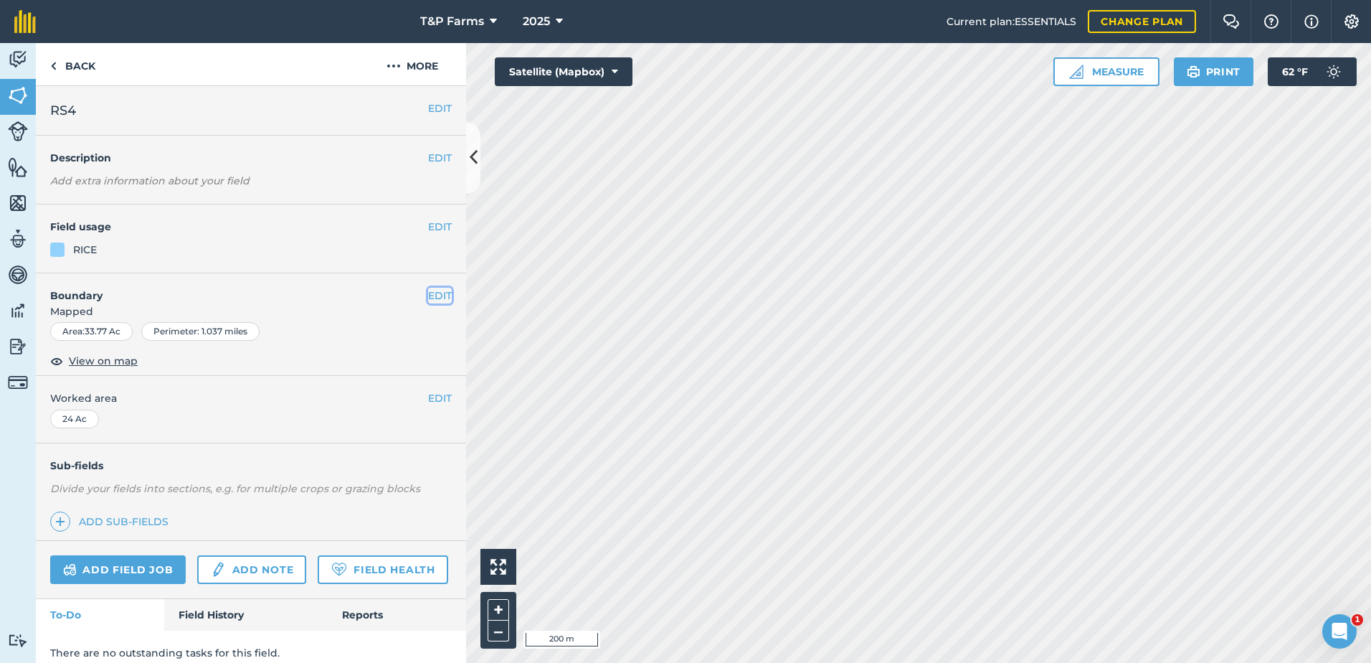
click at [431, 301] on button "EDIT" at bounding box center [440, 296] width 24 height 16
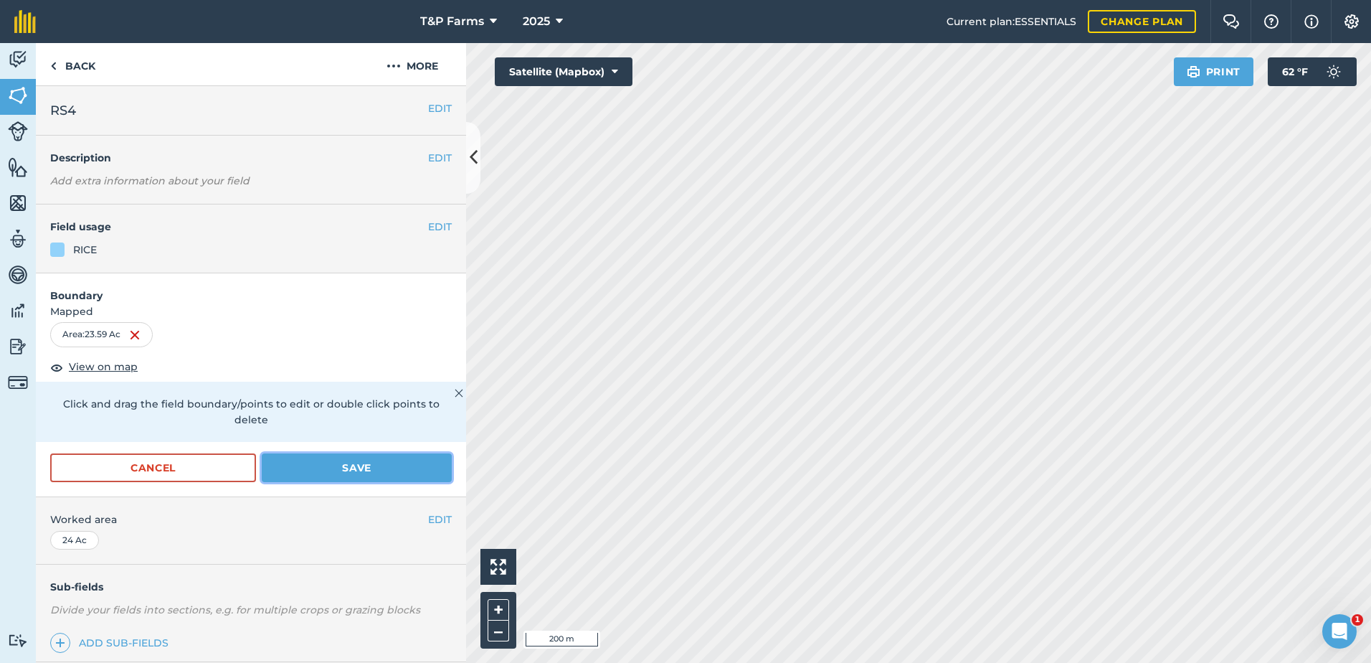
click at [351, 455] on button "Save" at bounding box center [357, 467] width 190 height 29
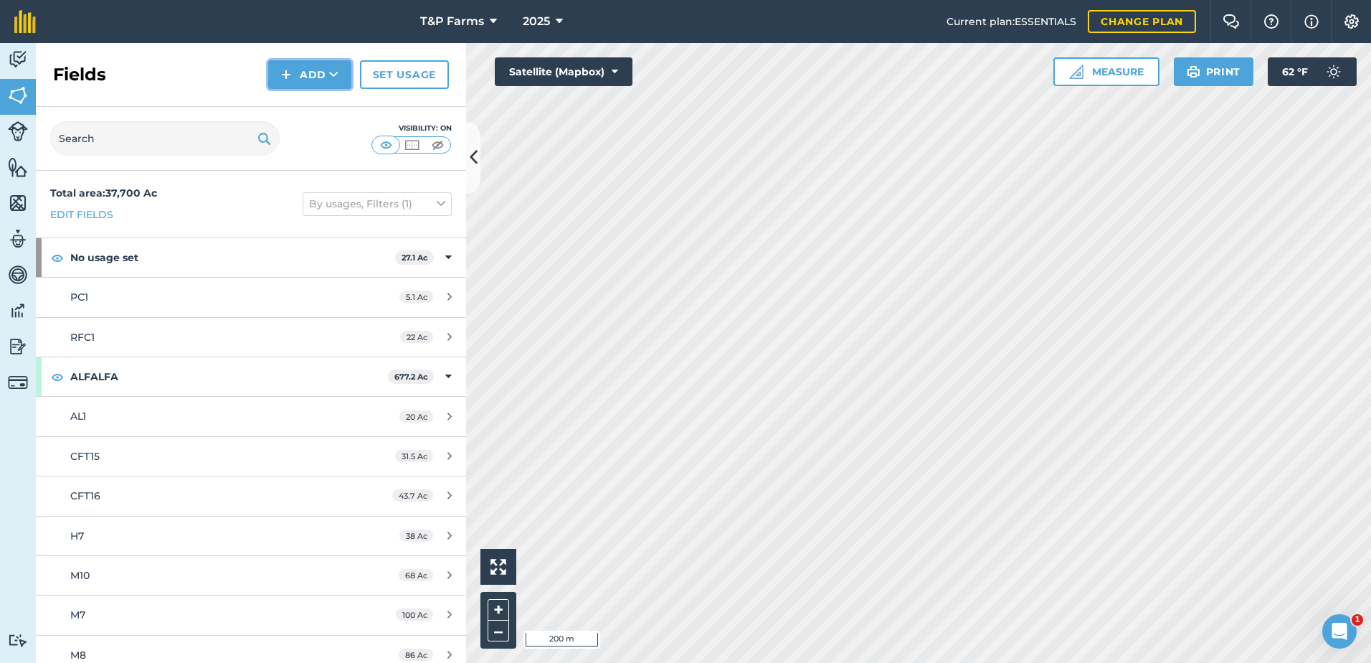
click at [328, 74] on button "Add" at bounding box center [309, 74] width 83 height 29
click at [318, 100] on link "Draw" at bounding box center [309, 107] width 79 height 32
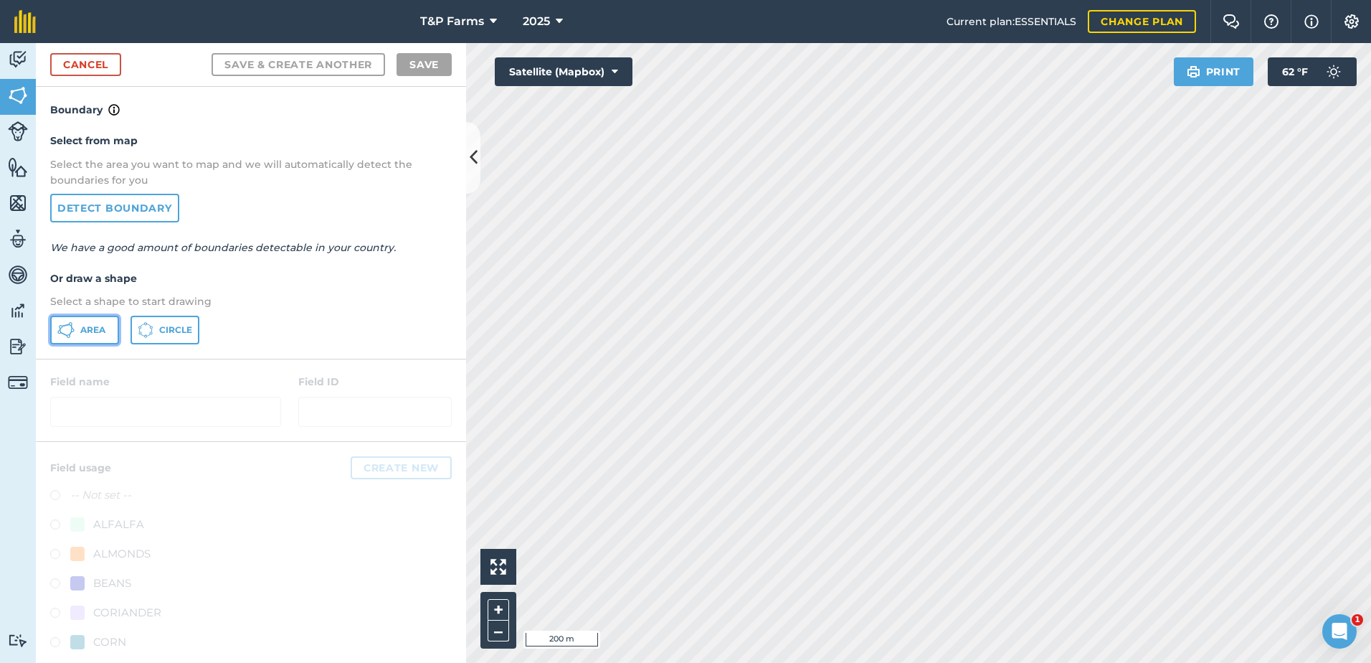
drag, startPoint x: 92, startPoint y: 330, endPoint x: 885, endPoint y: 347, distance: 793.3
click at [101, 330] on span "Area" at bounding box center [92, 329] width 25 height 11
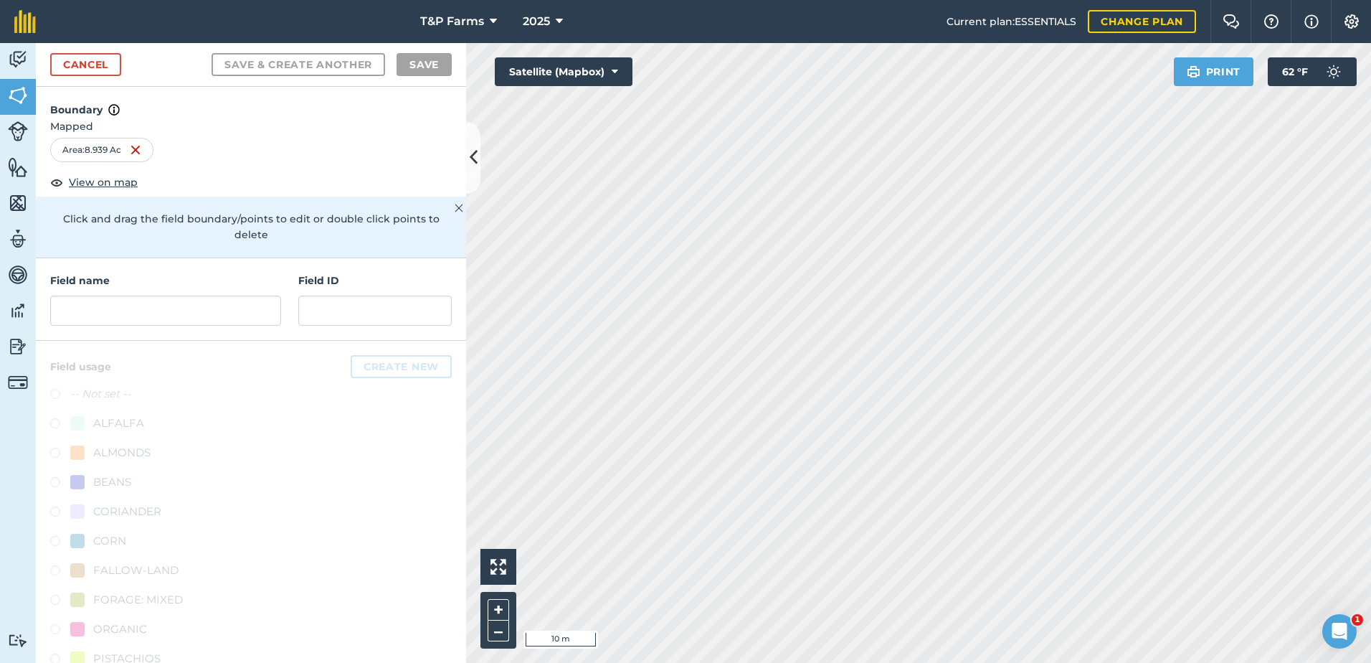
click at [1201, 662] on html "T&P Farms 2025 Current plan : ESSENTIALS Change plan Farm Chat Help Info Settin…" at bounding box center [685, 331] width 1371 height 663
click at [124, 305] on input "text" at bounding box center [165, 310] width 231 height 30
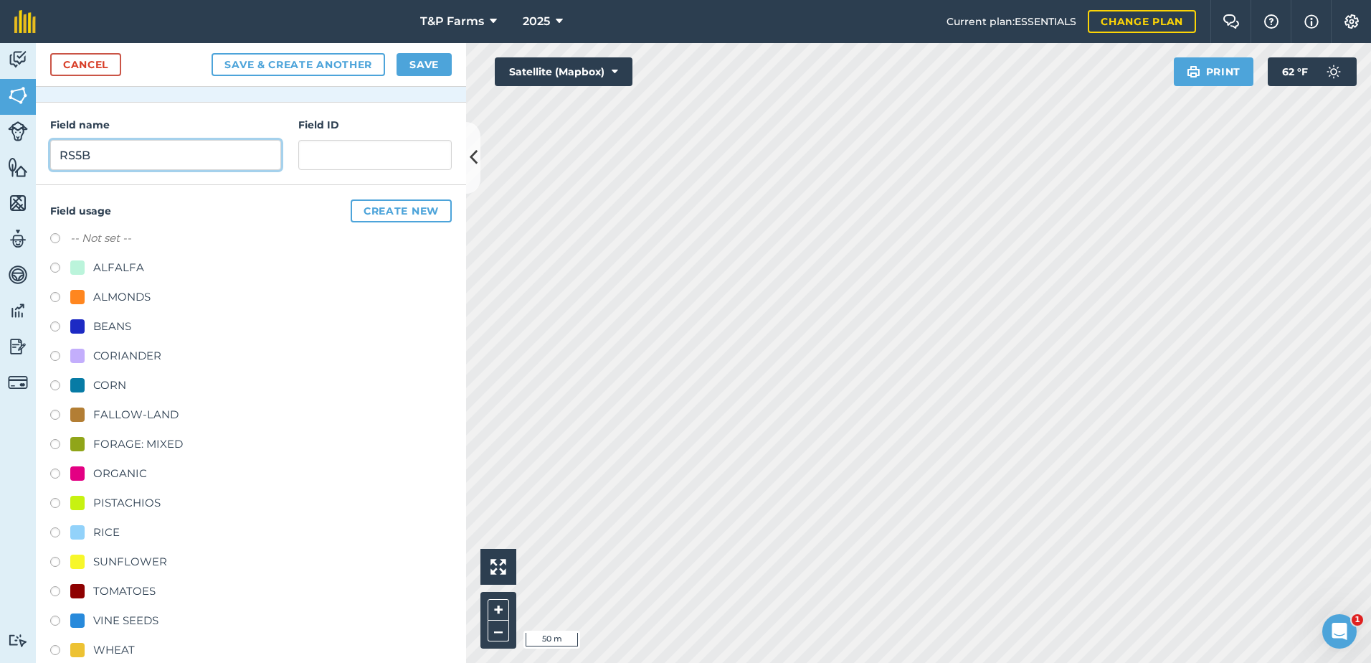
scroll to position [179, 0]
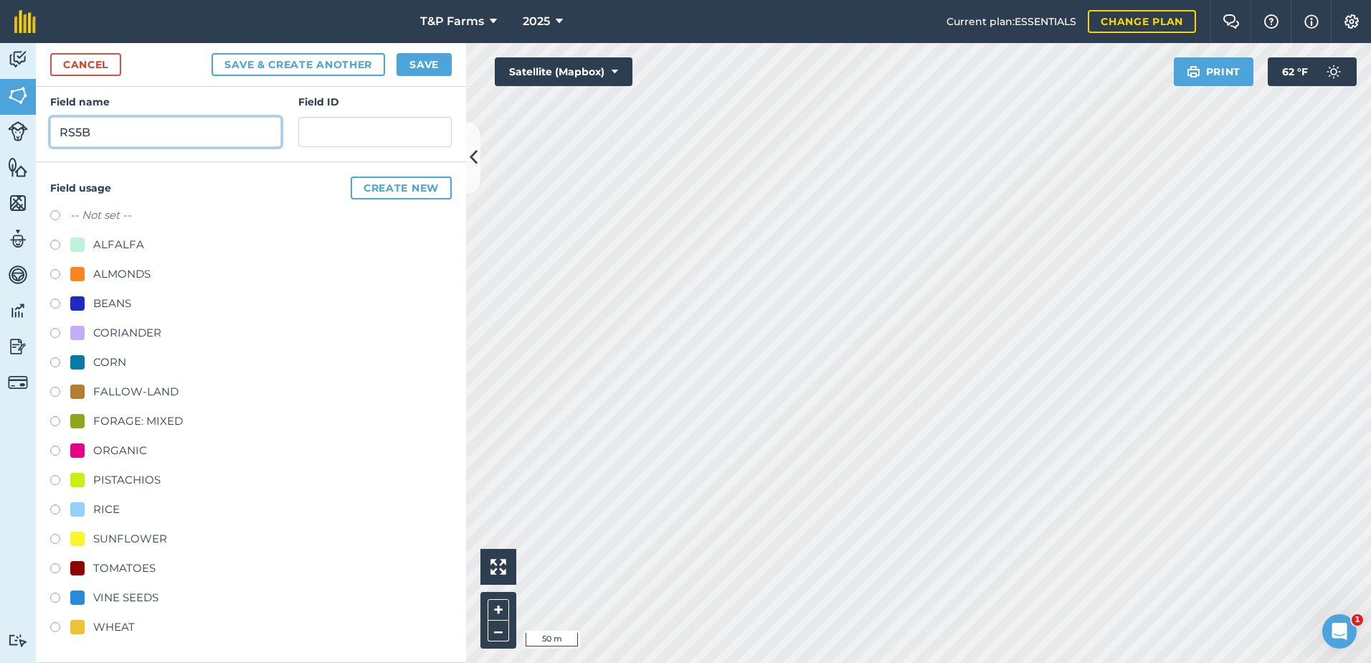
type input "RS5B"
click at [107, 511] on div "RICE" at bounding box center [106, 509] width 27 height 17
radio input "true"
click at [447, 75] on button "Save" at bounding box center [424, 64] width 55 height 23
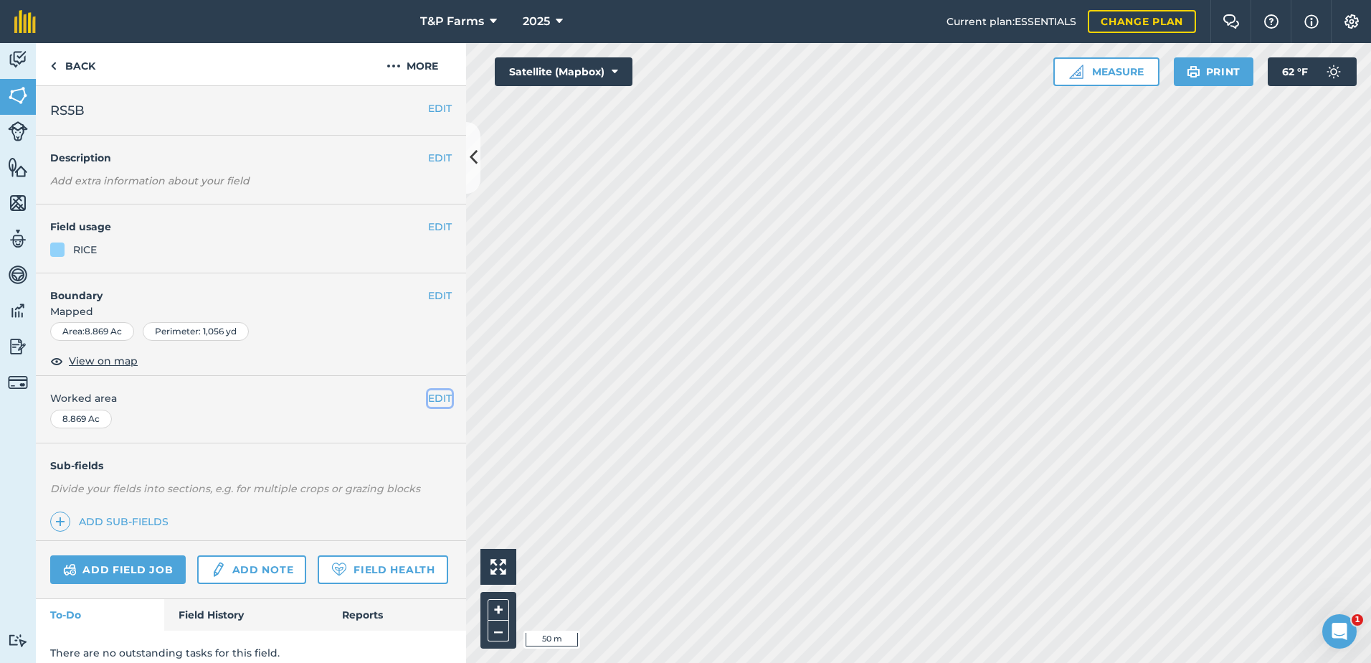
drag, startPoint x: 434, startPoint y: 392, endPoint x: 374, endPoint y: 407, distance: 62.1
click at [428, 396] on button "EDIT" at bounding box center [440, 398] width 24 height 16
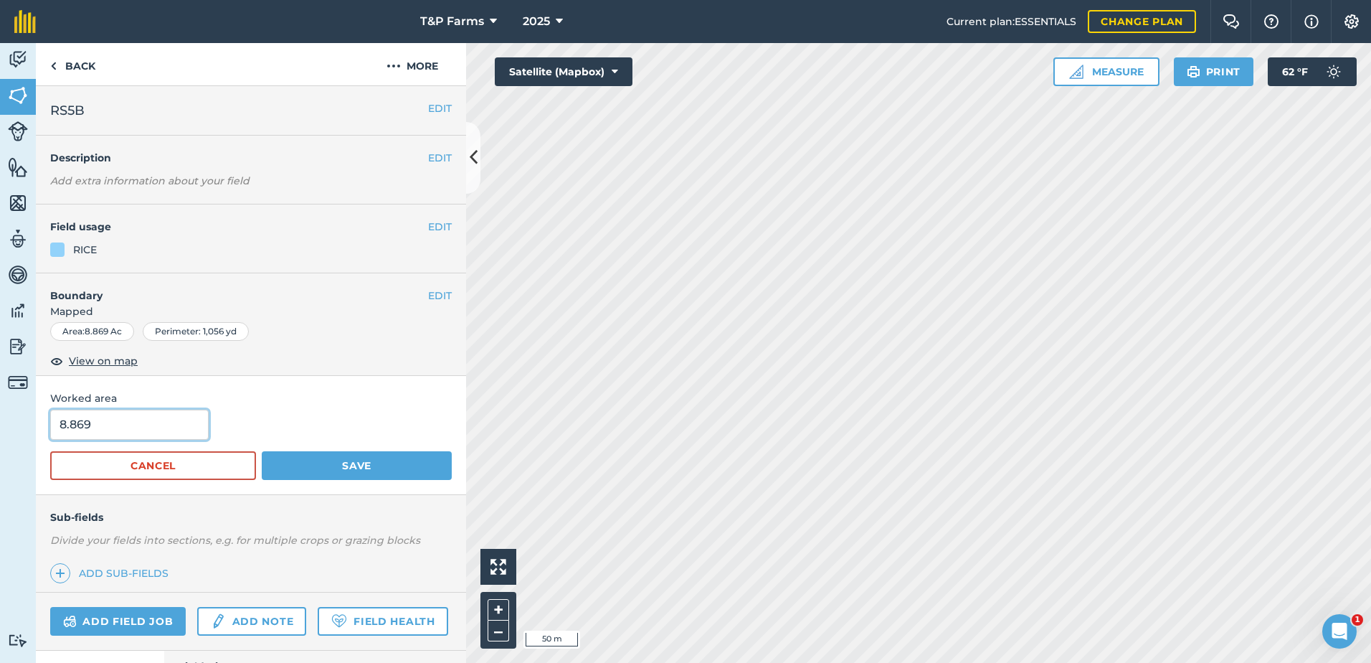
drag, startPoint x: 196, startPoint y: 425, endPoint x: -3, endPoint y: 437, distance: 199.1
click at [0, 437] on html "T&P Farms 2025 Current plan : ESSENTIALS Change plan Farm Chat Help Info Settin…" at bounding box center [685, 331] width 1371 height 663
type input "9"
click at [262, 451] on button "Save" at bounding box center [357, 465] width 190 height 29
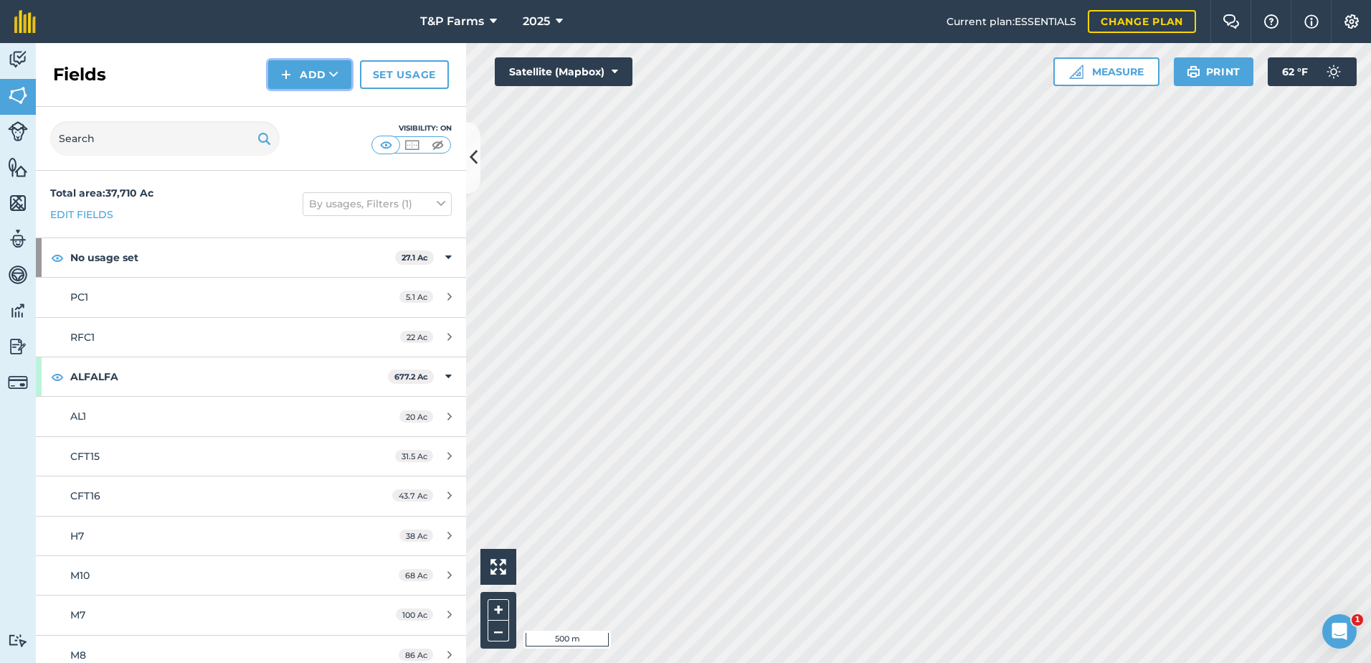
click at [300, 62] on button "Add" at bounding box center [309, 74] width 83 height 29
click at [300, 101] on link "Draw" at bounding box center [309, 107] width 79 height 32
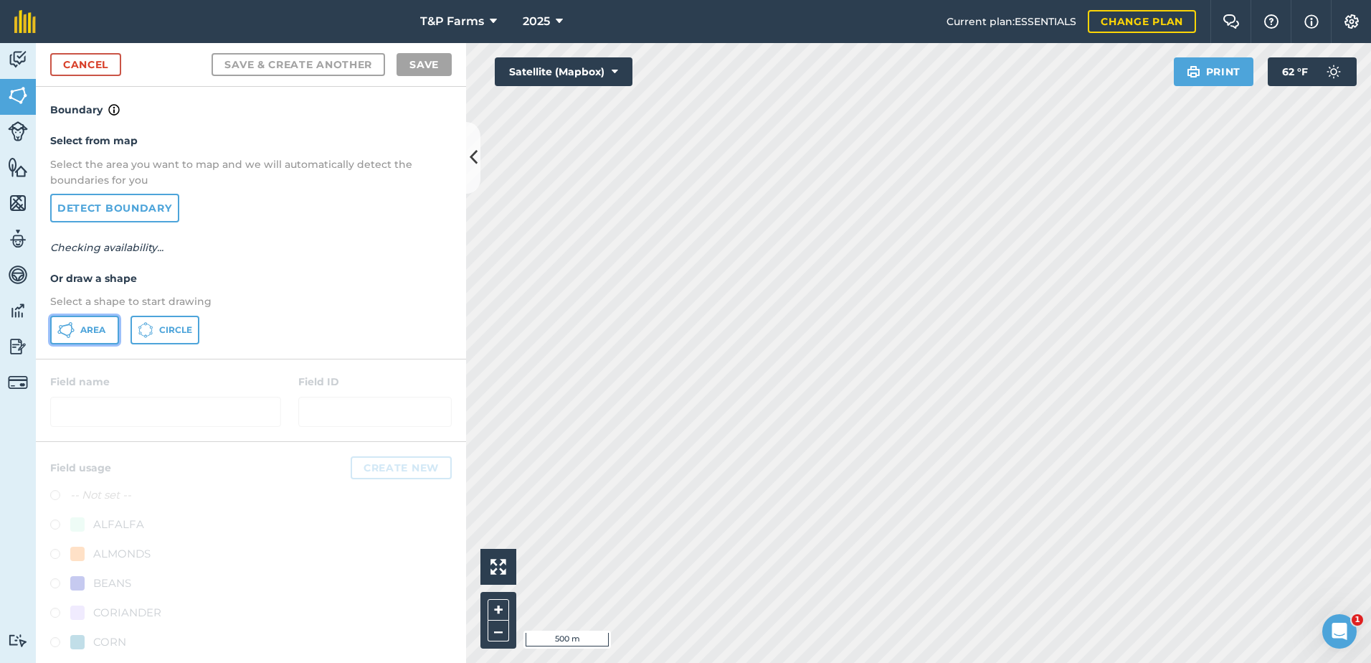
drag, startPoint x: 98, startPoint y: 325, endPoint x: 128, endPoint y: 315, distance: 32.4
click at [98, 326] on span "Area" at bounding box center [92, 329] width 25 height 11
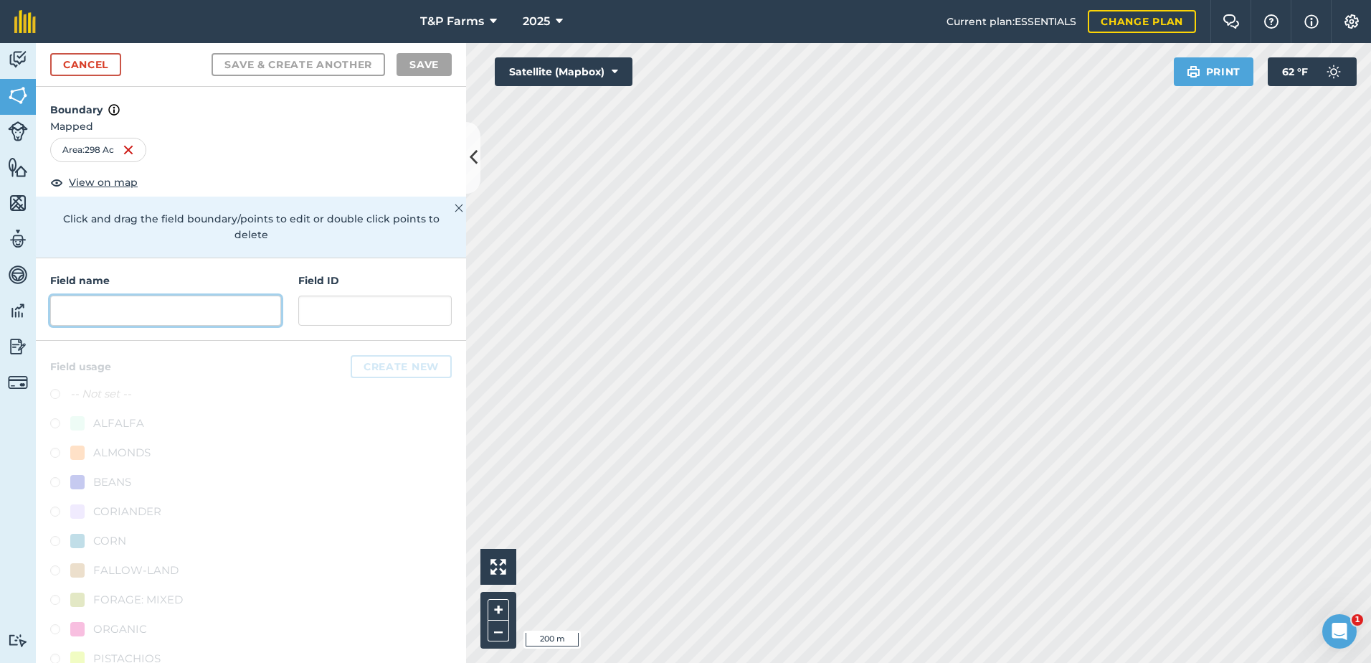
click at [129, 322] on input "text" at bounding box center [165, 310] width 231 height 30
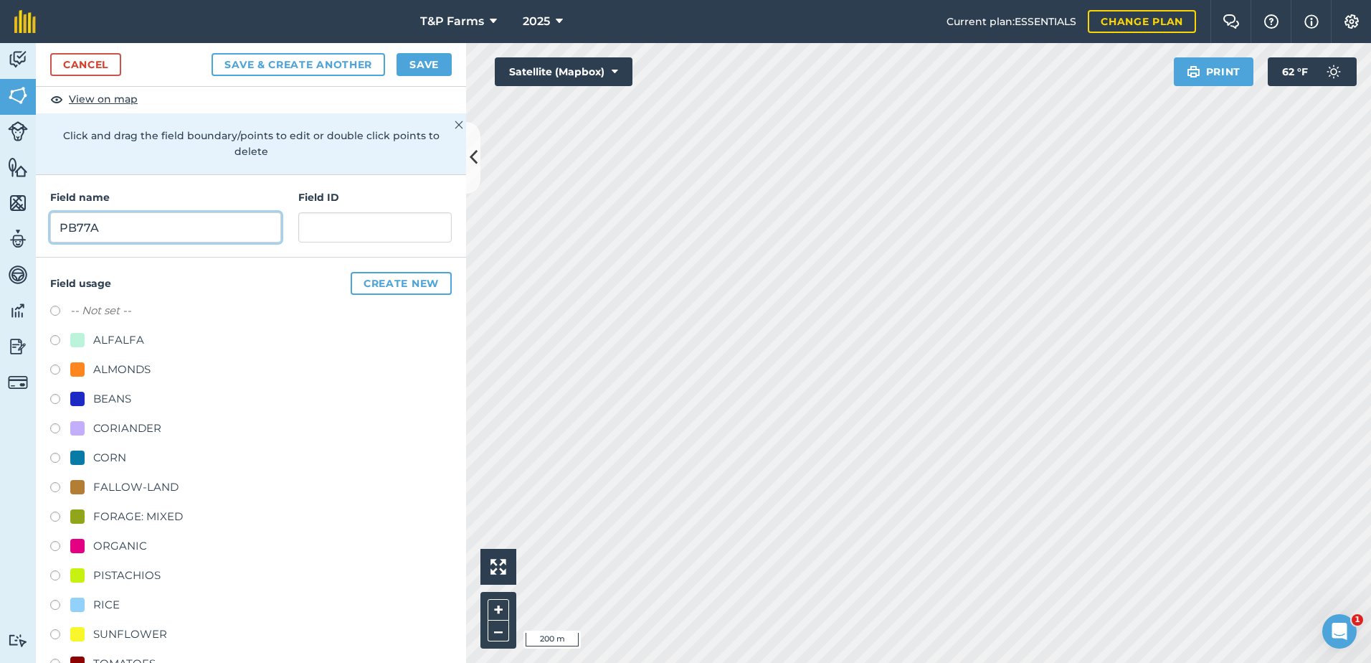
scroll to position [179, 0]
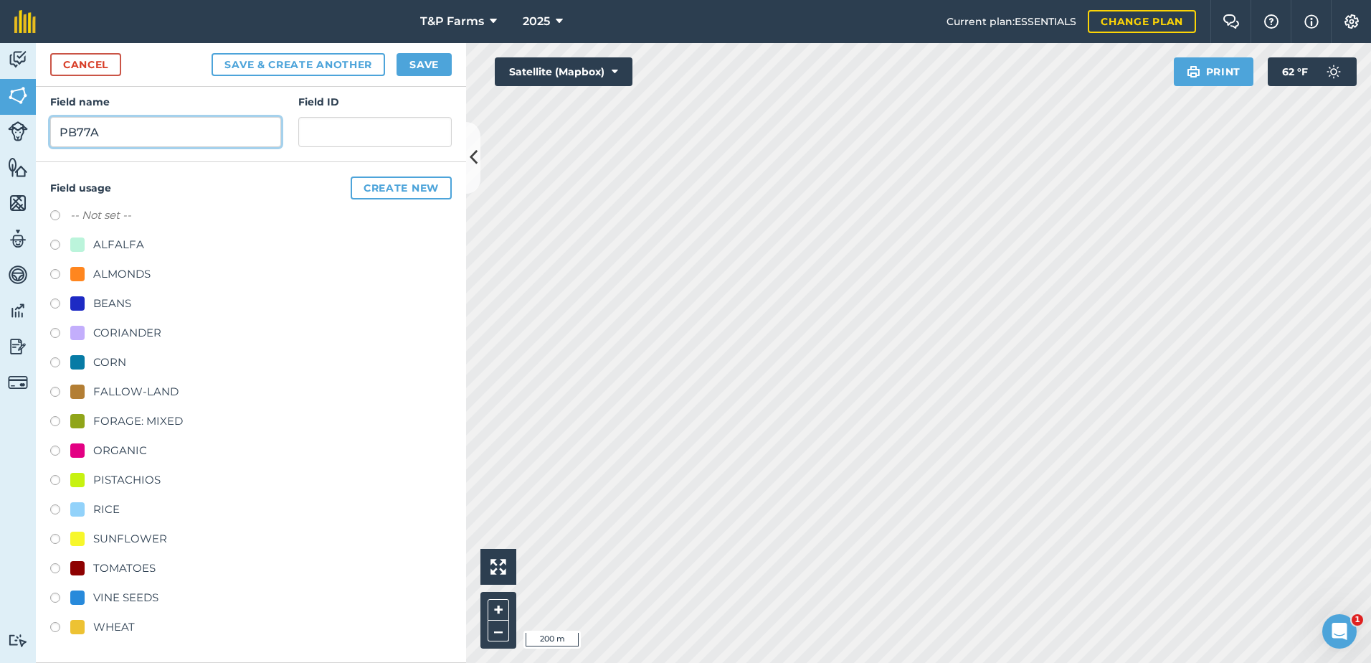
type input "PB77A"
click at [113, 508] on div "RICE" at bounding box center [106, 509] width 27 height 17
radio input "true"
click at [425, 67] on button "Save" at bounding box center [424, 64] width 55 height 23
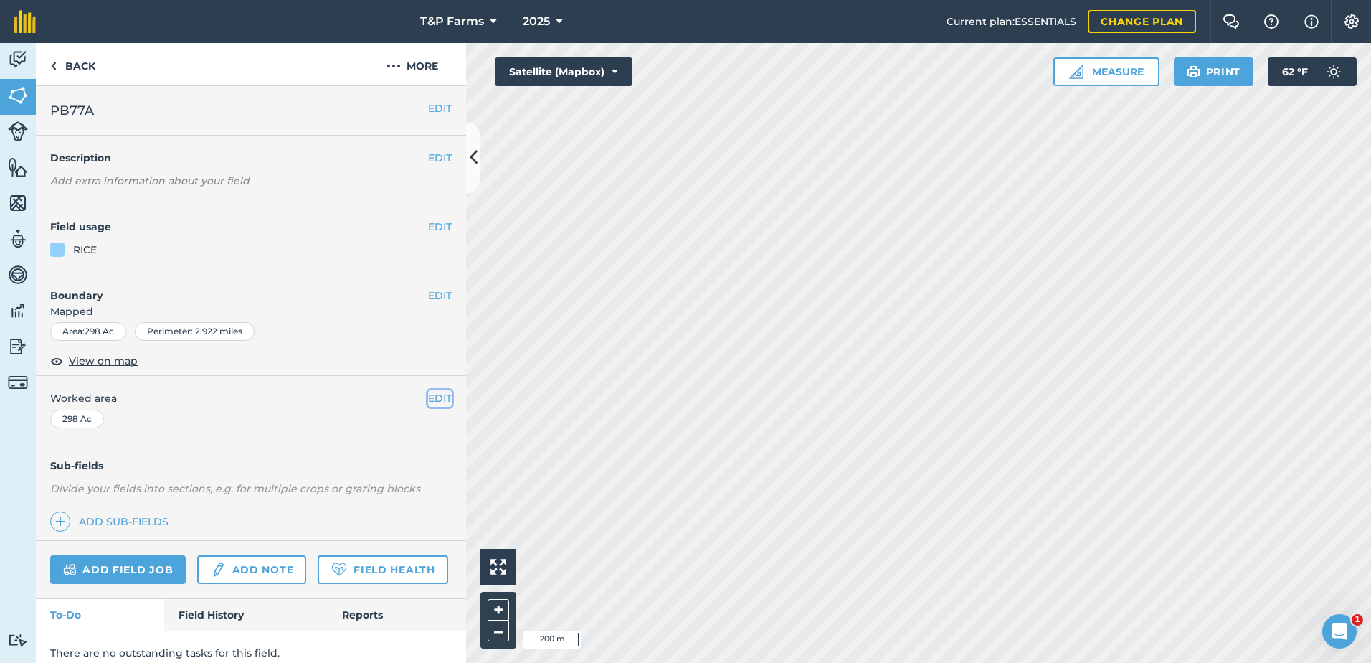
click at [435, 399] on button "EDIT" at bounding box center [440, 398] width 24 height 16
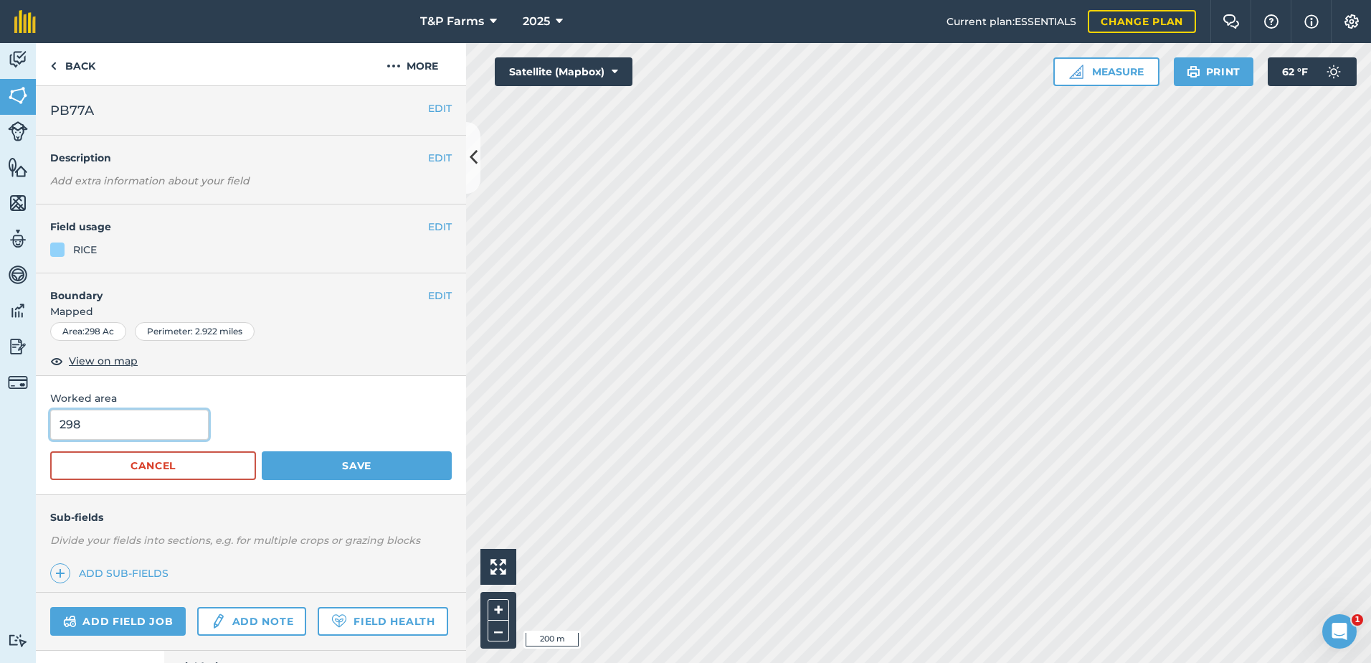
drag, startPoint x: 127, startPoint y: 417, endPoint x: -3, endPoint y: 440, distance: 131.7
click at [0, 440] on html "T&P Farms 2025 Current plan : ESSENTIALS Change plan Farm Chat Help Info Settin…" at bounding box center [685, 331] width 1371 height 663
type input "304"
click at [262, 451] on button "Save" at bounding box center [357, 465] width 190 height 29
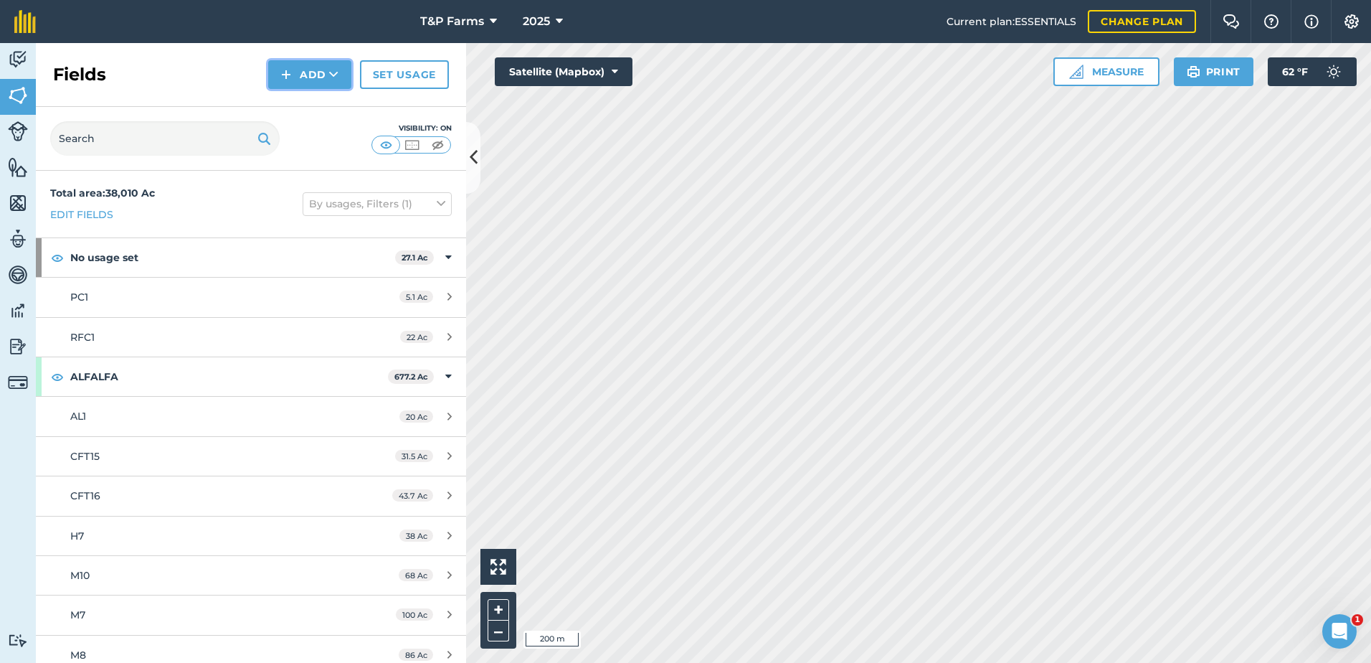
click at [320, 67] on button "Add" at bounding box center [309, 74] width 83 height 29
click at [313, 92] on link "Draw" at bounding box center [309, 107] width 79 height 32
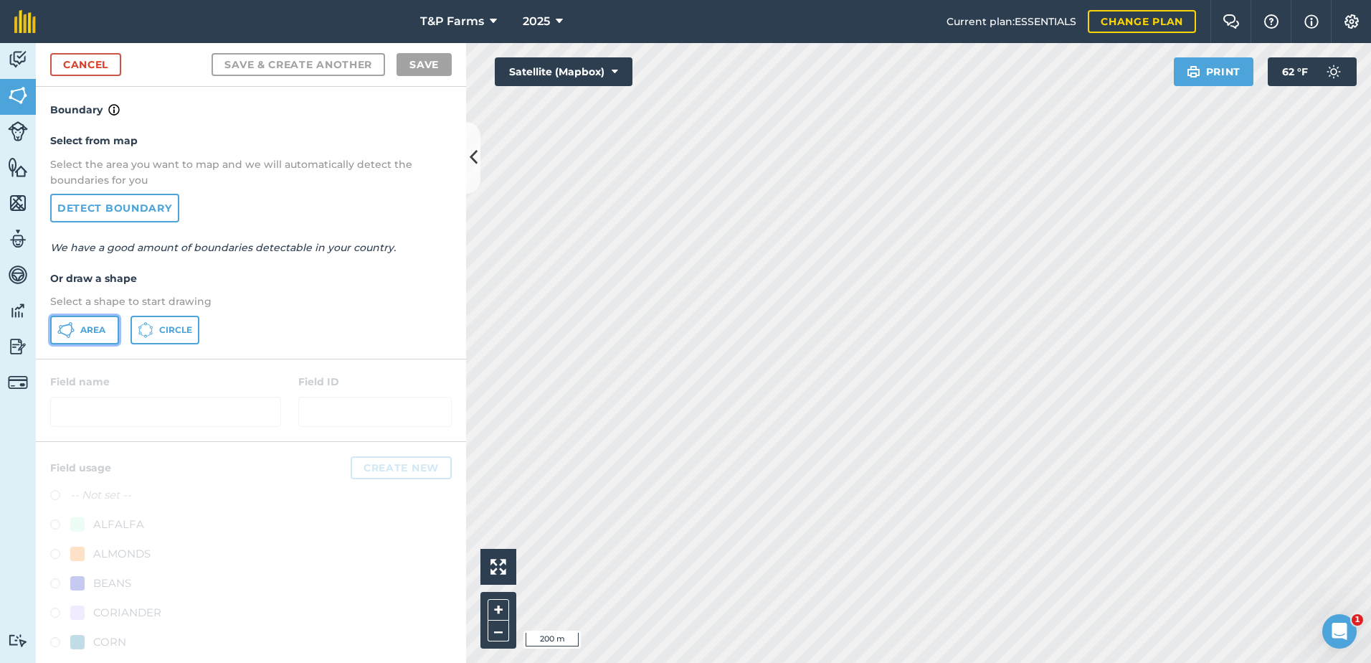
click at [106, 336] on button "Area" at bounding box center [84, 330] width 69 height 29
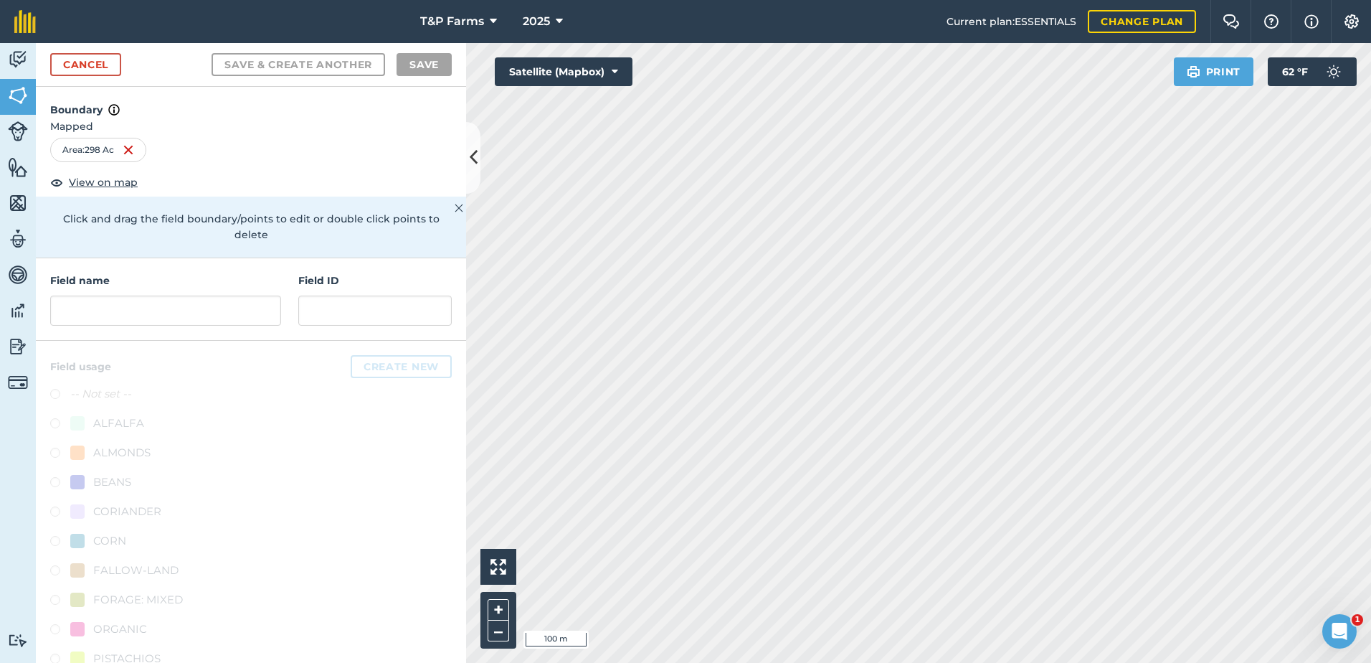
click at [1000, 662] on html "T&P Farms 2025 Current plan : ESSENTIALS Change plan Farm Chat Help Info Settin…" at bounding box center [685, 331] width 1371 height 663
click at [922, 0] on html "T&P Farms 2025 Current plan : ESSENTIALS Change plan Farm Chat Help Info Settin…" at bounding box center [685, 331] width 1371 height 663
click at [139, 321] on input "text" at bounding box center [165, 310] width 231 height 30
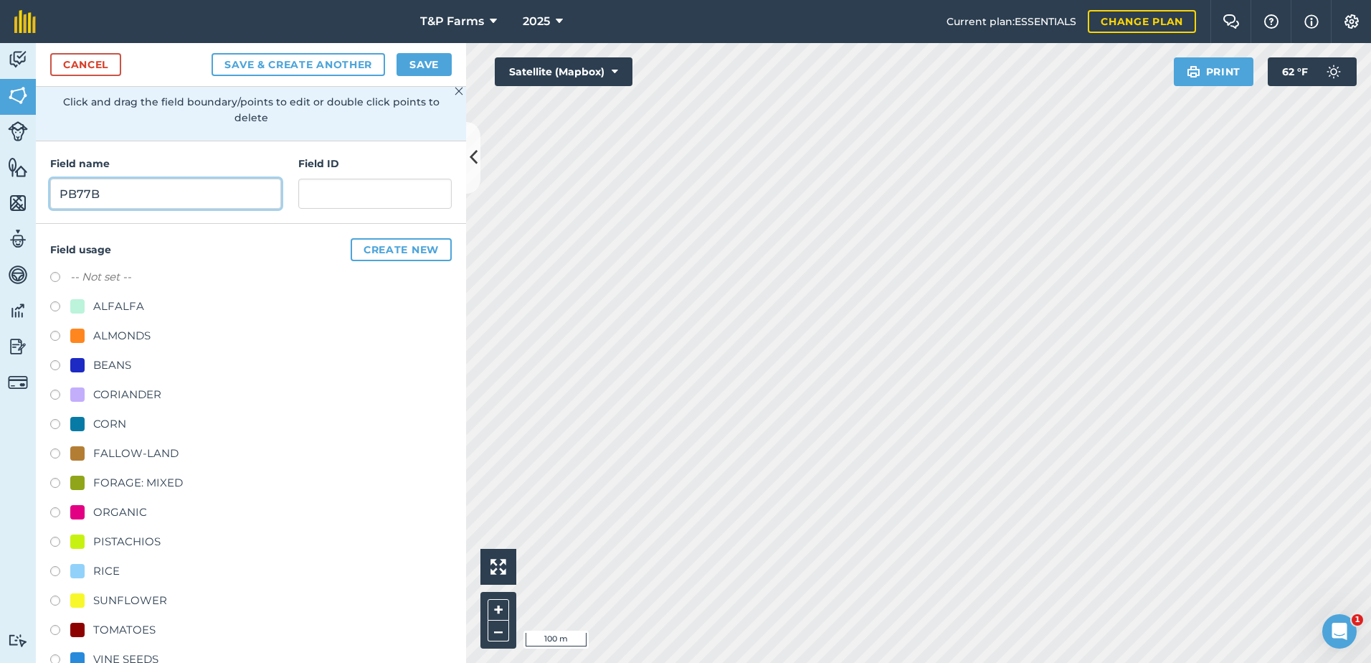
scroll to position [143, 0]
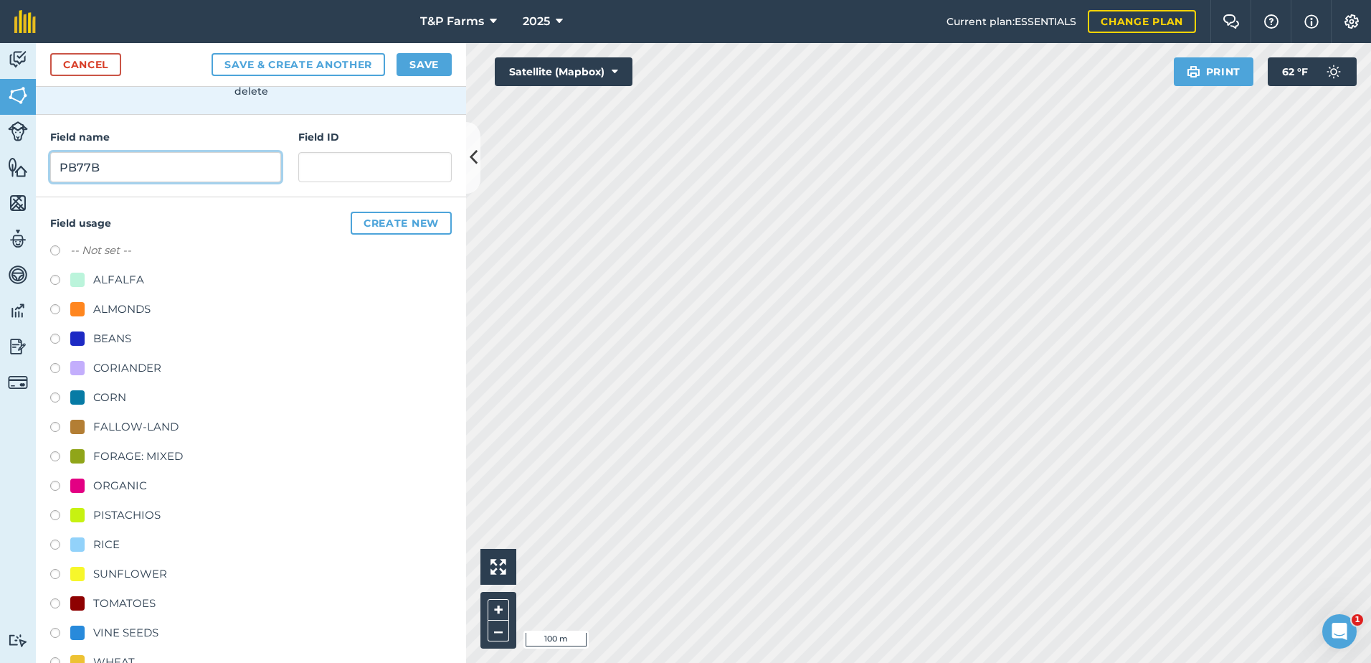
type input "PB77B"
click at [98, 542] on div "RICE" at bounding box center [106, 544] width 27 height 17
radio input "true"
click at [415, 64] on button "Save" at bounding box center [424, 64] width 55 height 23
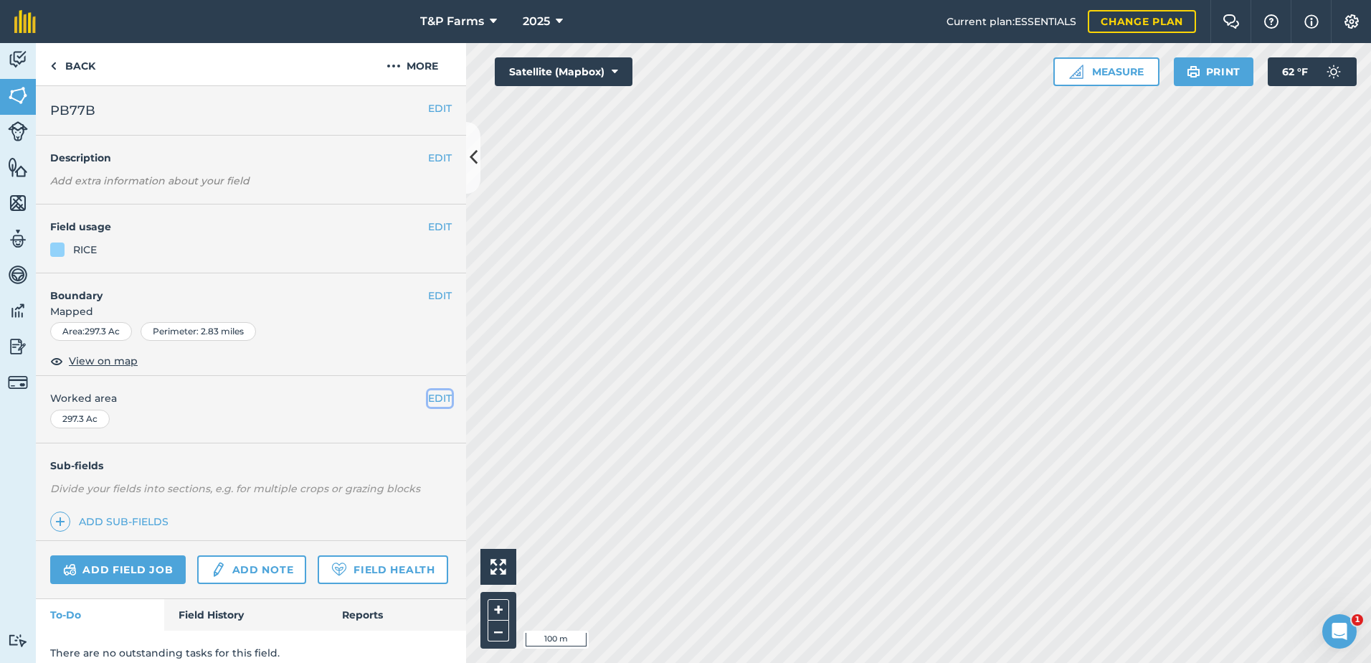
click at [437, 394] on button "EDIT" at bounding box center [440, 398] width 24 height 16
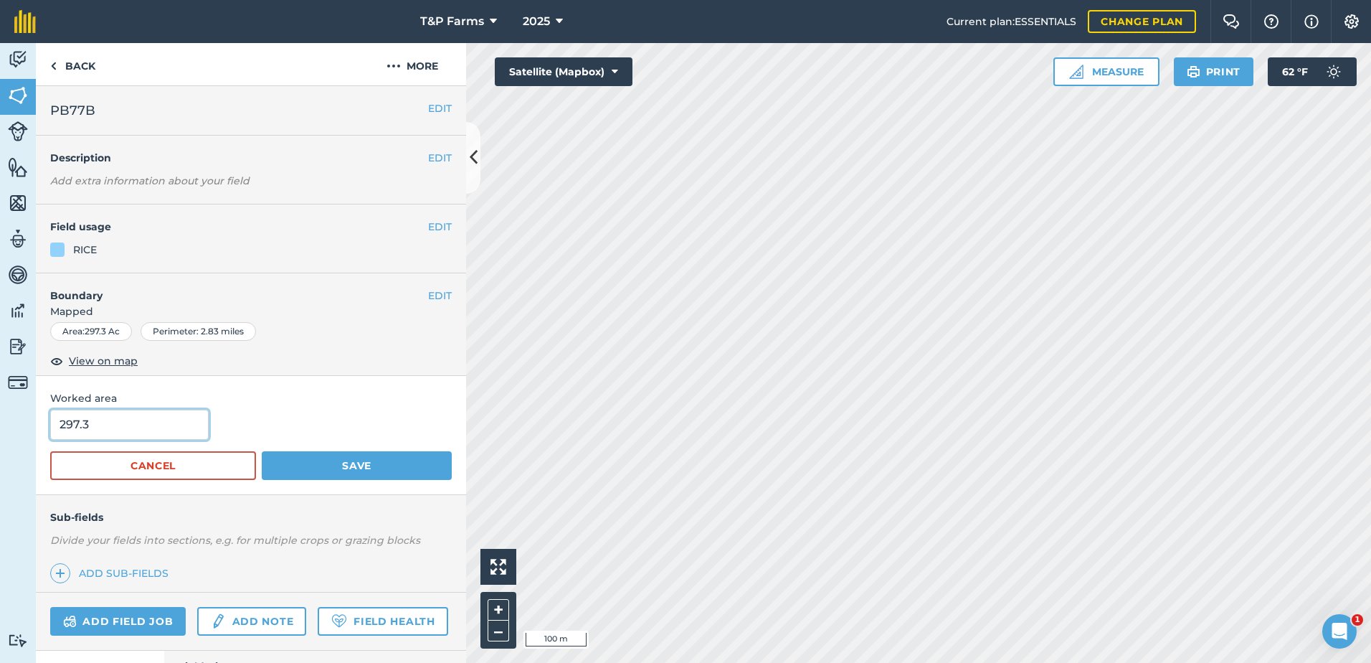
drag, startPoint x: 128, startPoint y: 429, endPoint x: -3, endPoint y: 427, distance: 131.2
click at [0, 427] on html "T&P Farms 2025 Current plan : ESSENTIALS Change plan Farm Chat Help Info Settin…" at bounding box center [685, 331] width 1371 height 663
type input "295"
click at [262, 451] on button "Save" at bounding box center [357, 465] width 190 height 29
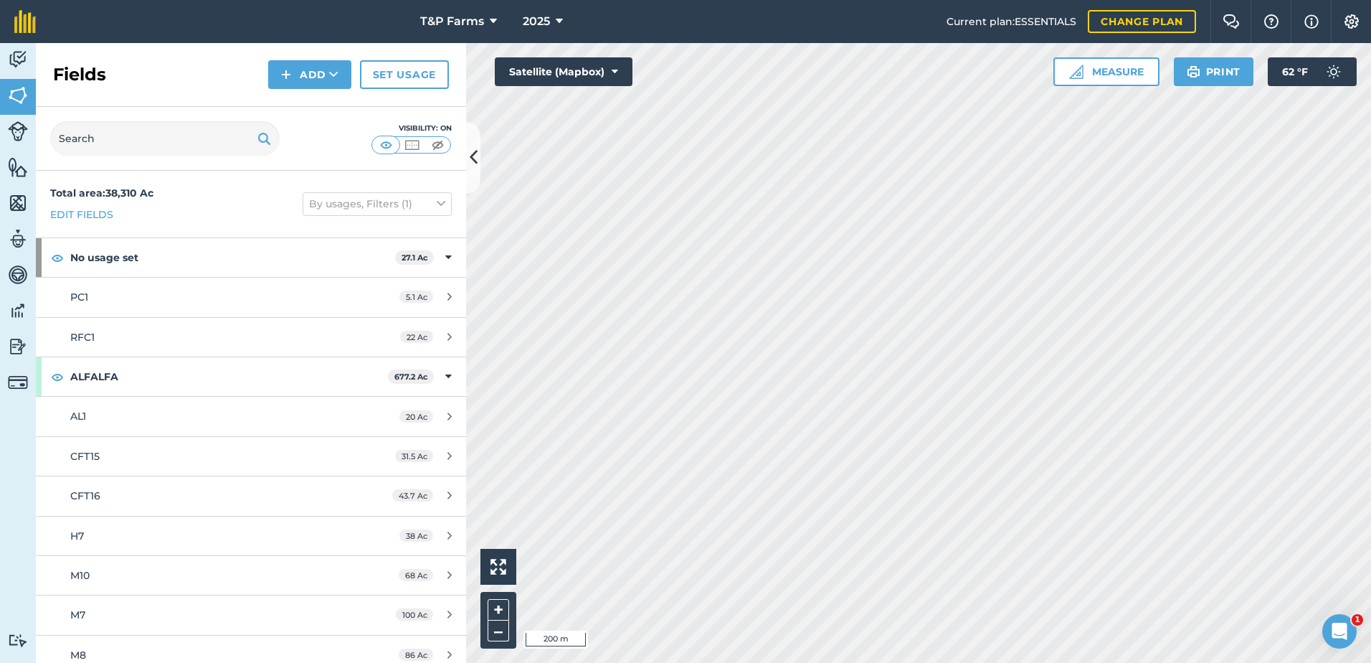
click at [313, 89] on div "Fields Add Set usage" at bounding box center [251, 75] width 430 height 64
click at [318, 75] on button "Add" at bounding box center [309, 74] width 83 height 29
click at [311, 101] on link "Draw" at bounding box center [309, 107] width 79 height 32
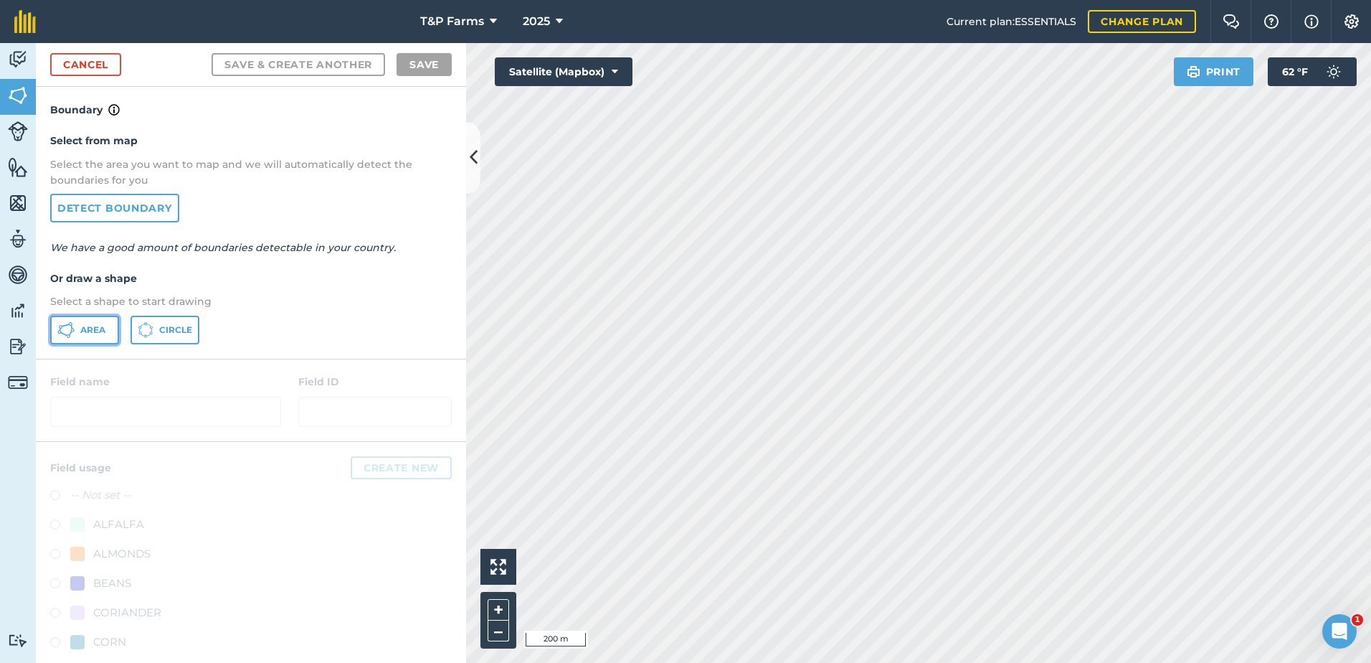
drag, startPoint x: 59, startPoint y: 336, endPoint x: 222, endPoint y: 354, distance: 163.7
click at [62, 336] on icon at bounding box center [65, 329] width 17 height 17
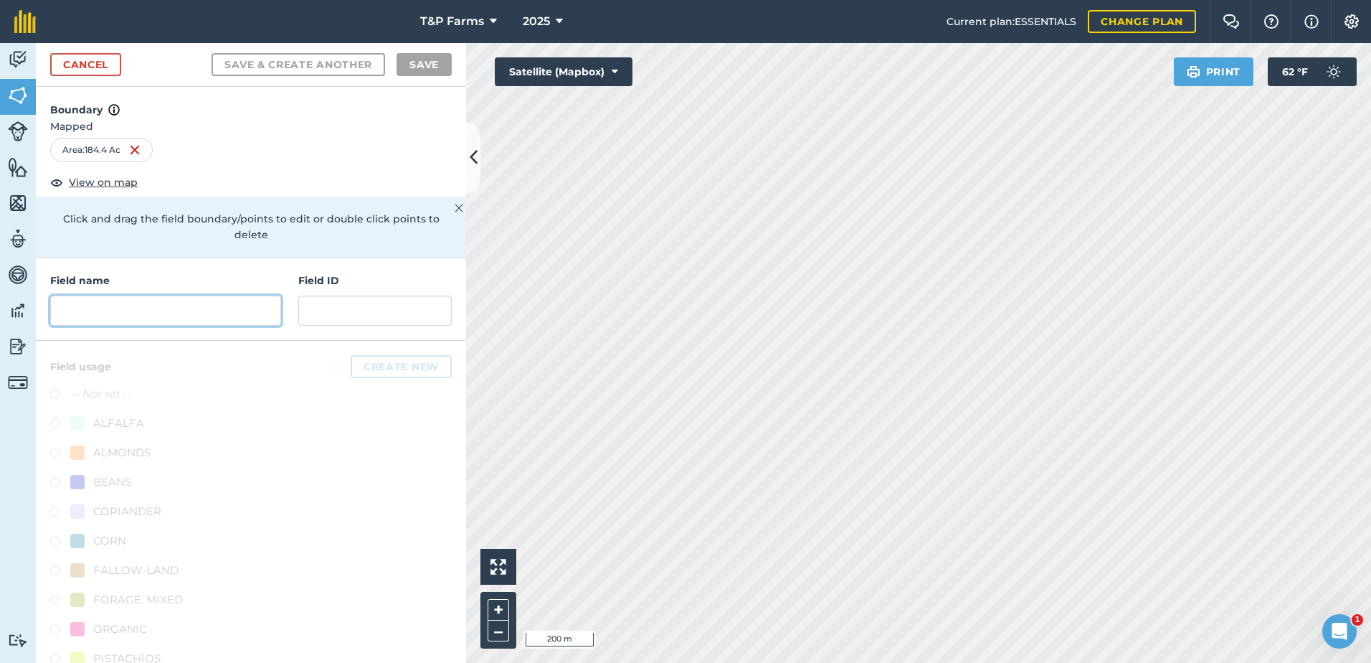
click at [131, 323] on input "text" at bounding box center [165, 310] width 231 height 30
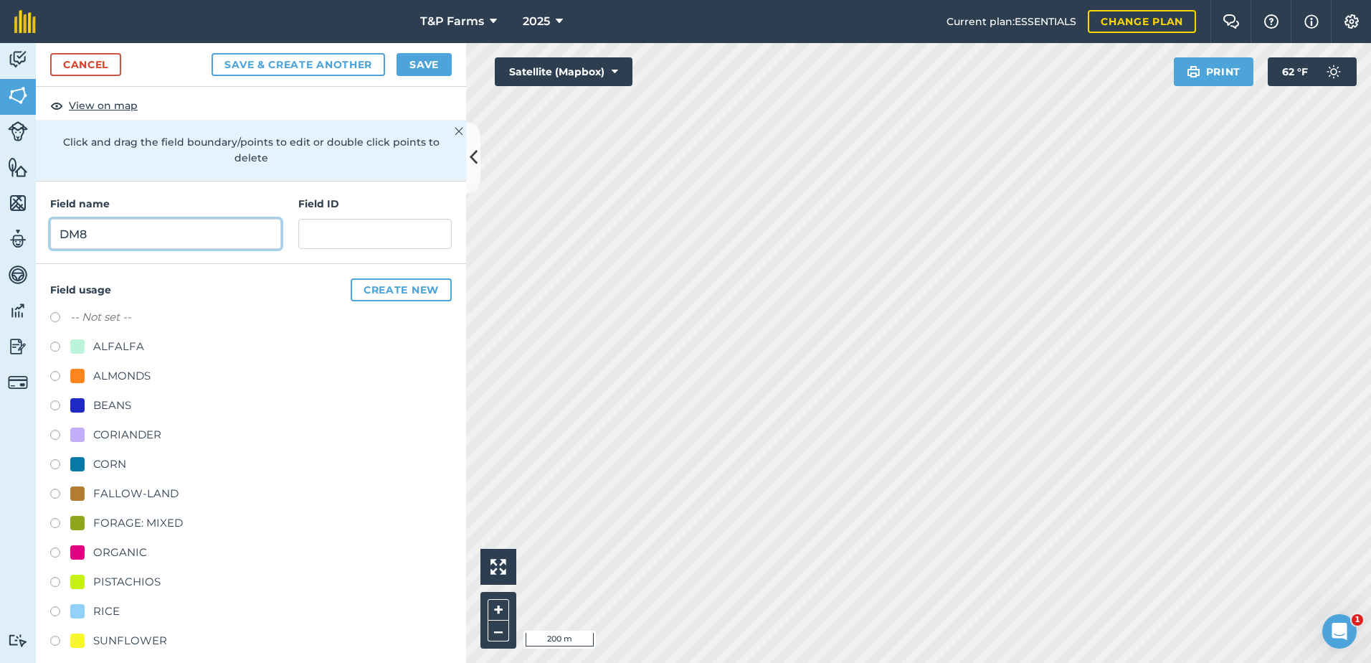
scroll to position [179, 0]
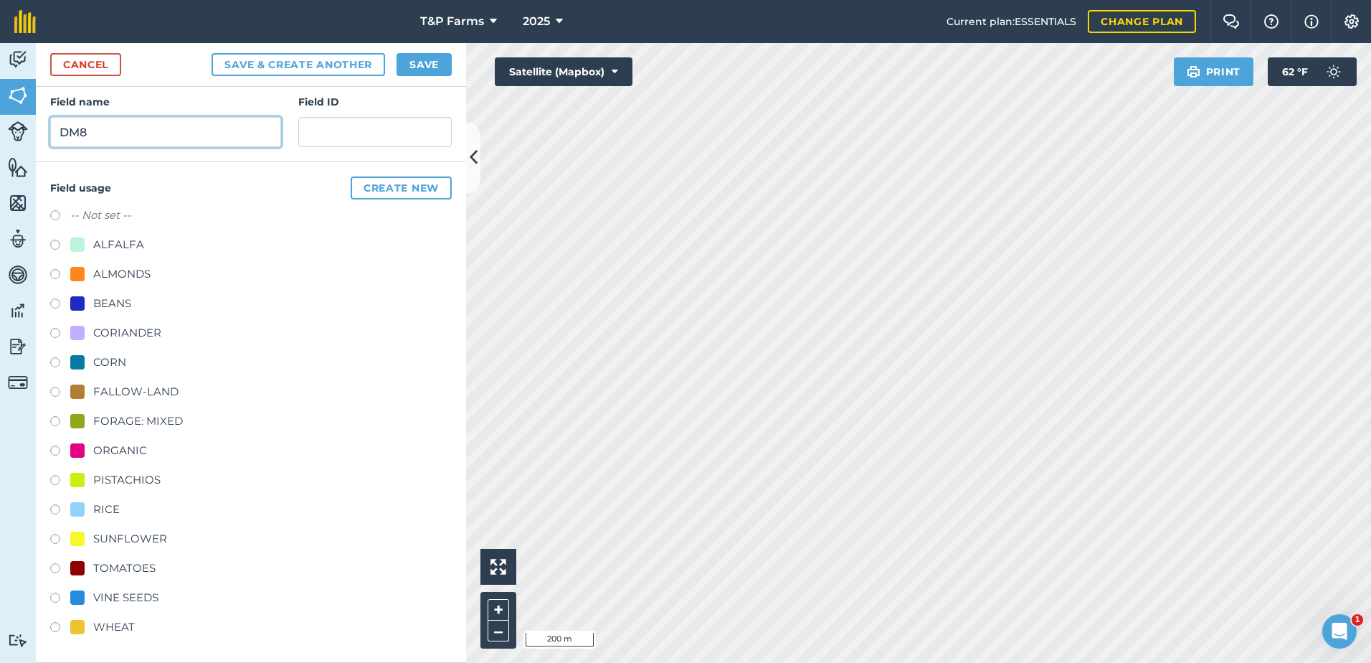
type input "DM8"
click at [135, 589] on div "VINE SEEDS" at bounding box center [125, 597] width 65 height 17
radio input "true"
click at [402, 63] on button "Save" at bounding box center [424, 64] width 55 height 23
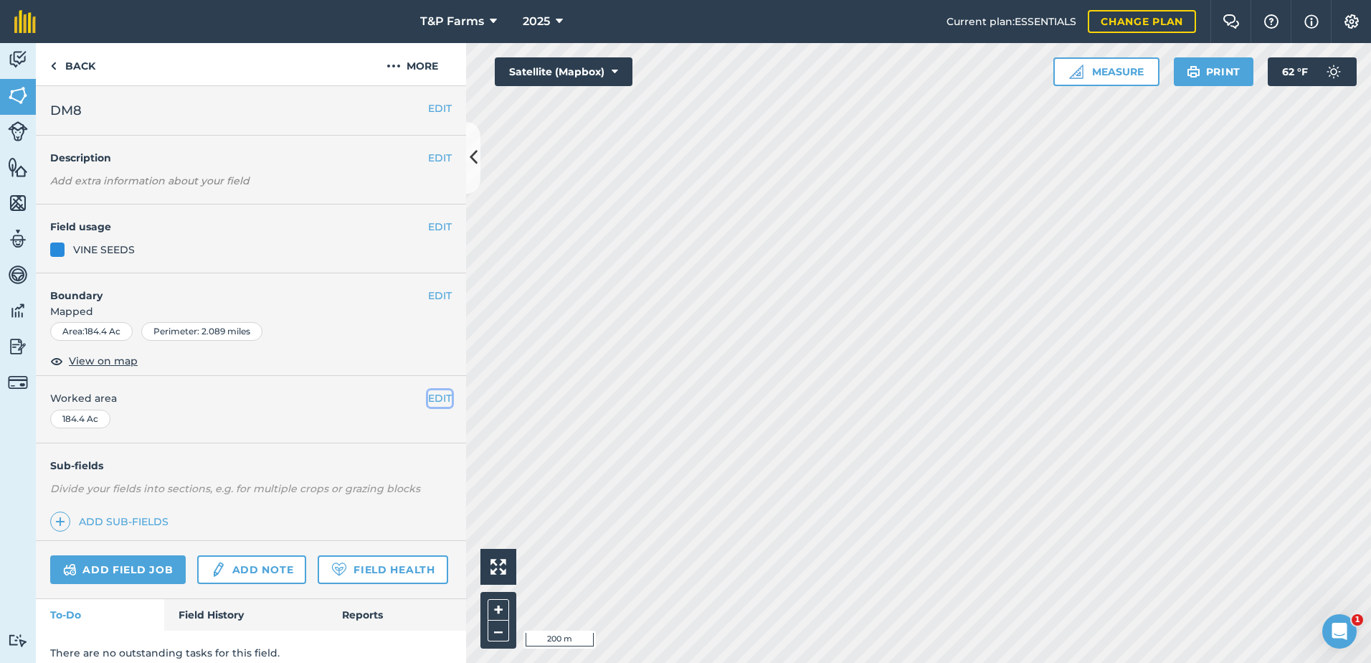
drag, startPoint x: 427, startPoint y: 399, endPoint x: 131, endPoint y: 444, distance: 298.8
click at [413, 402] on div "EDIT Worked area 184.4 Ac" at bounding box center [251, 409] width 430 height 67
drag, startPoint x: 420, startPoint y: 392, endPoint x: 392, endPoint y: 400, distance: 29.3
click at [428, 392] on button "EDIT" at bounding box center [440, 398] width 24 height 16
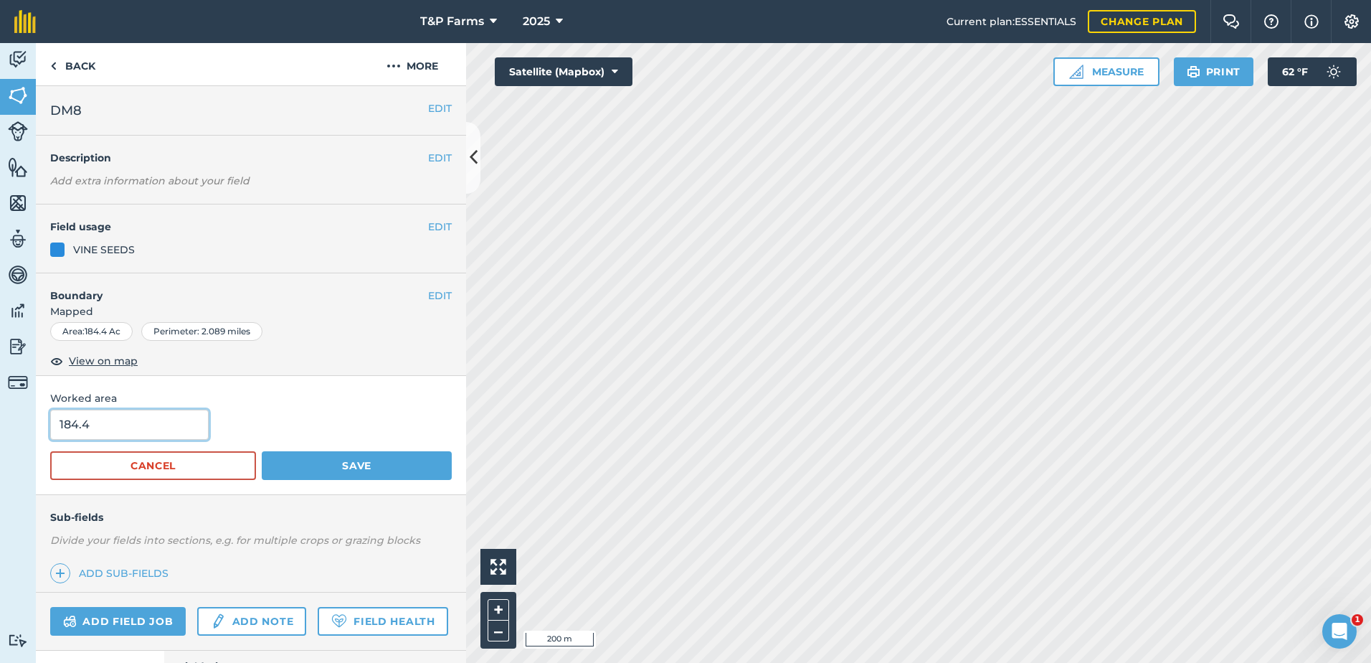
drag, startPoint x: 84, startPoint y: 423, endPoint x: -3, endPoint y: 422, distance: 86.8
click at [0, 422] on html "T&P Farms 2025 Current plan : ESSENTIALS Change plan Farm Chat Help Info Settin…" at bounding box center [685, 331] width 1371 height 663
drag, startPoint x: 174, startPoint y: 420, endPoint x: -3, endPoint y: 440, distance: 178.2
click at [0, 440] on html "T&P Farms 2025 Current plan : ESSENTIALS Change plan Farm Chat Help Info Settin…" at bounding box center [685, 331] width 1371 height 663
type input "179.5"
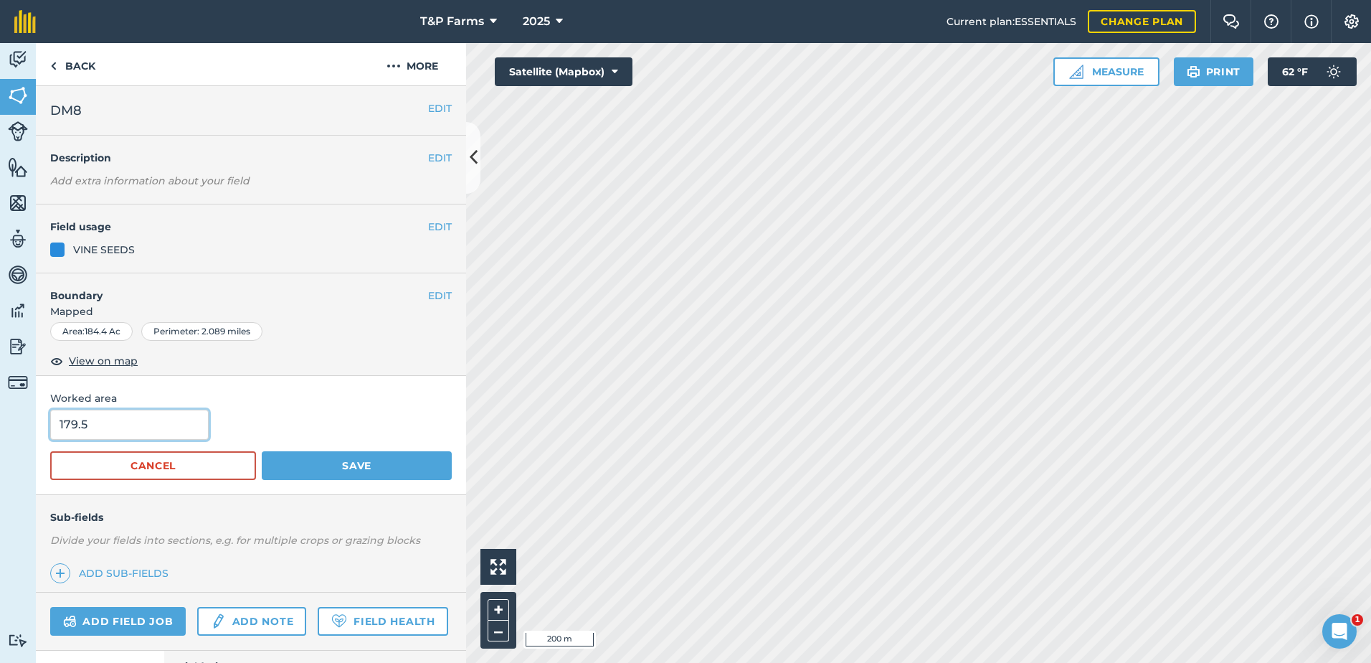
click at [262, 451] on button "Save" at bounding box center [357, 465] width 190 height 29
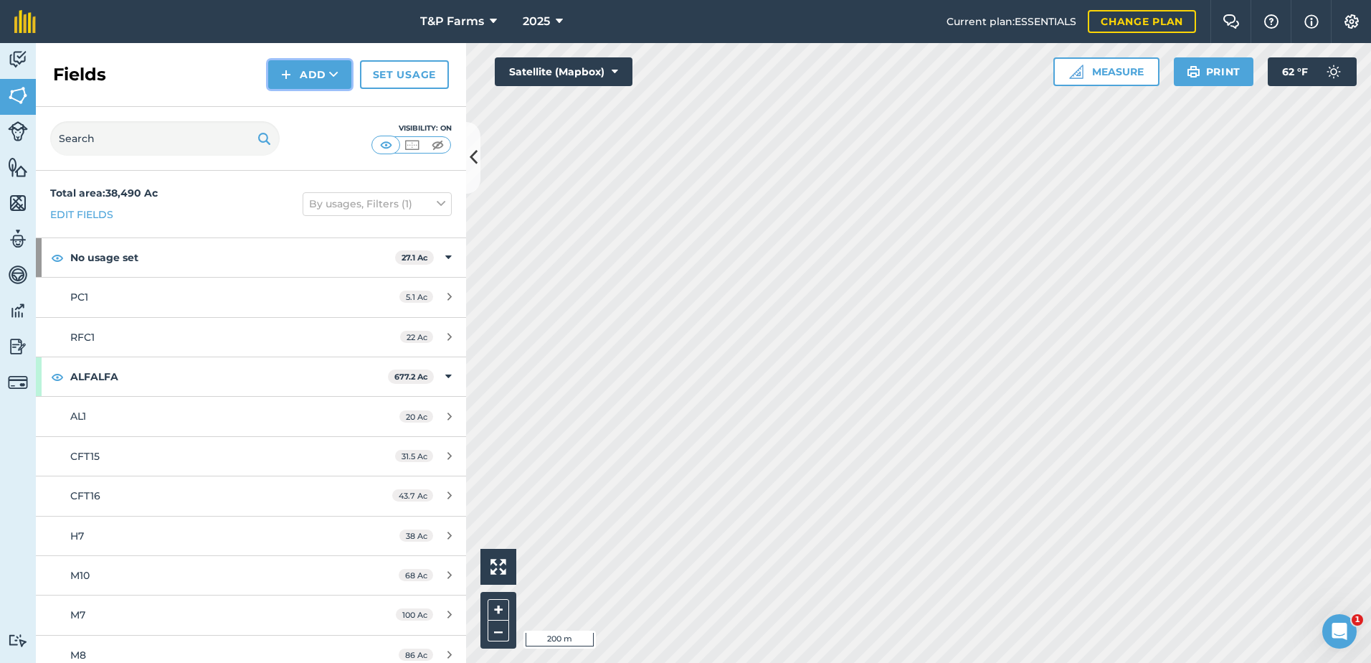
click at [323, 71] on button "Add" at bounding box center [309, 74] width 83 height 29
click at [324, 103] on link "Draw" at bounding box center [309, 107] width 79 height 32
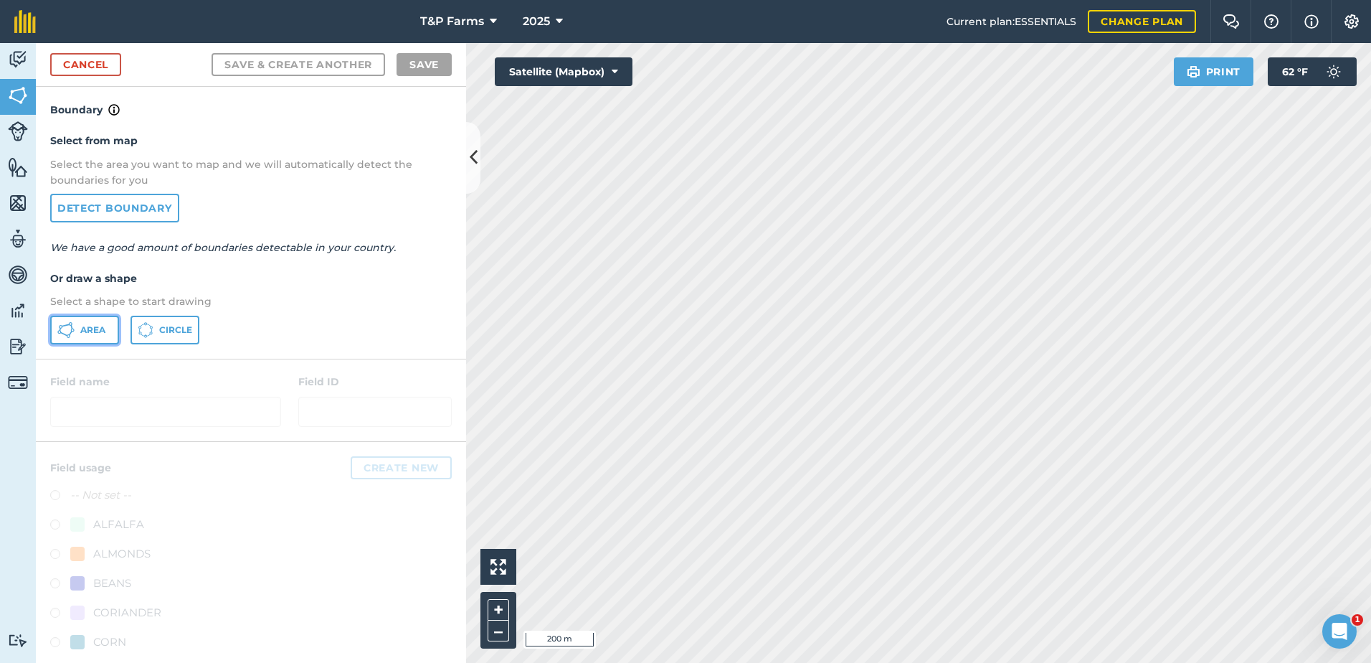
drag, startPoint x: 98, startPoint y: 319, endPoint x: 531, endPoint y: 336, distance: 433.5
click at [117, 323] on button "Area" at bounding box center [84, 330] width 69 height 29
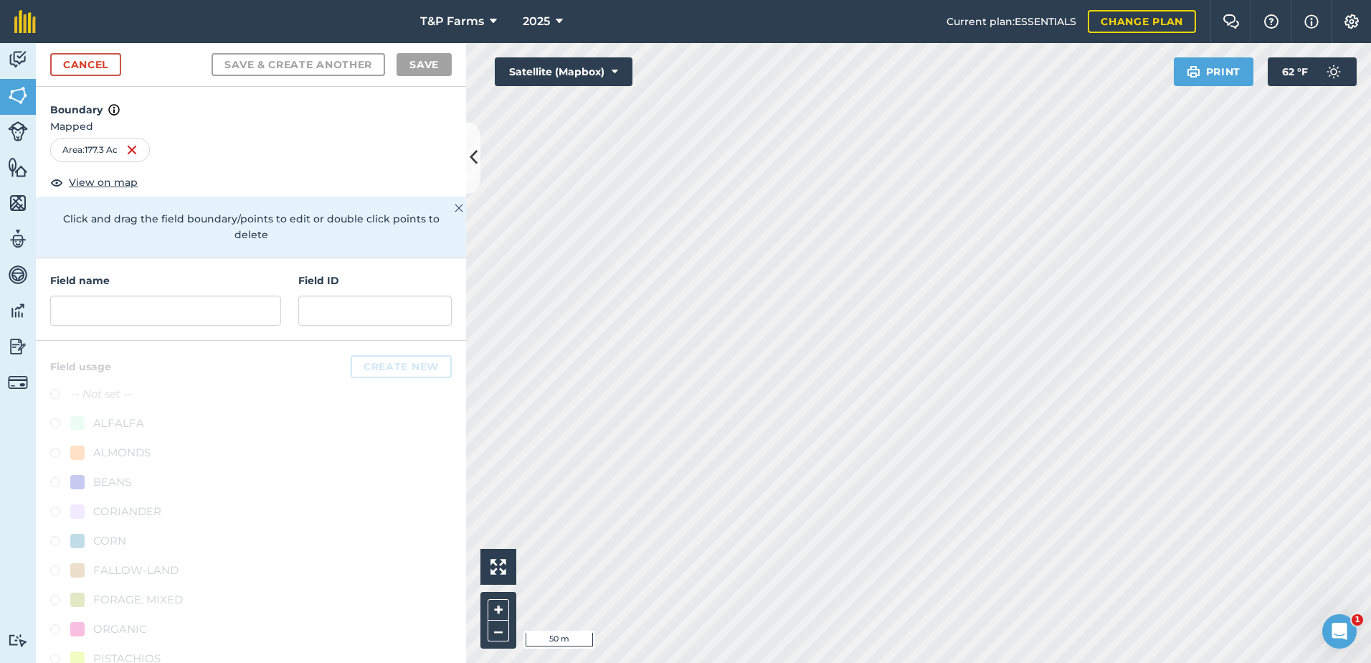
click at [853, 662] on html "T&P Farms 2025 Current plan : ESSENTIALS Change plan Farm Chat Help Info Settin…" at bounding box center [685, 331] width 1371 height 663
click at [108, 322] on input "text" at bounding box center [165, 310] width 231 height 30
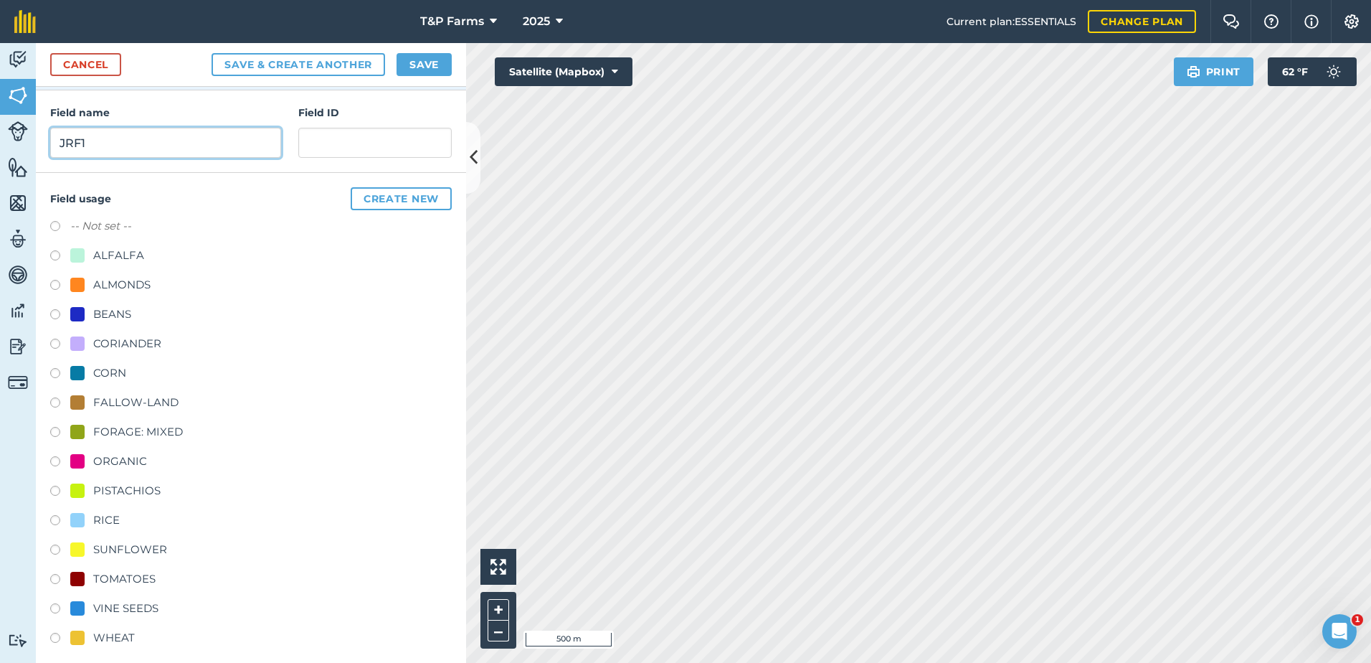
scroll to position [179, 0]
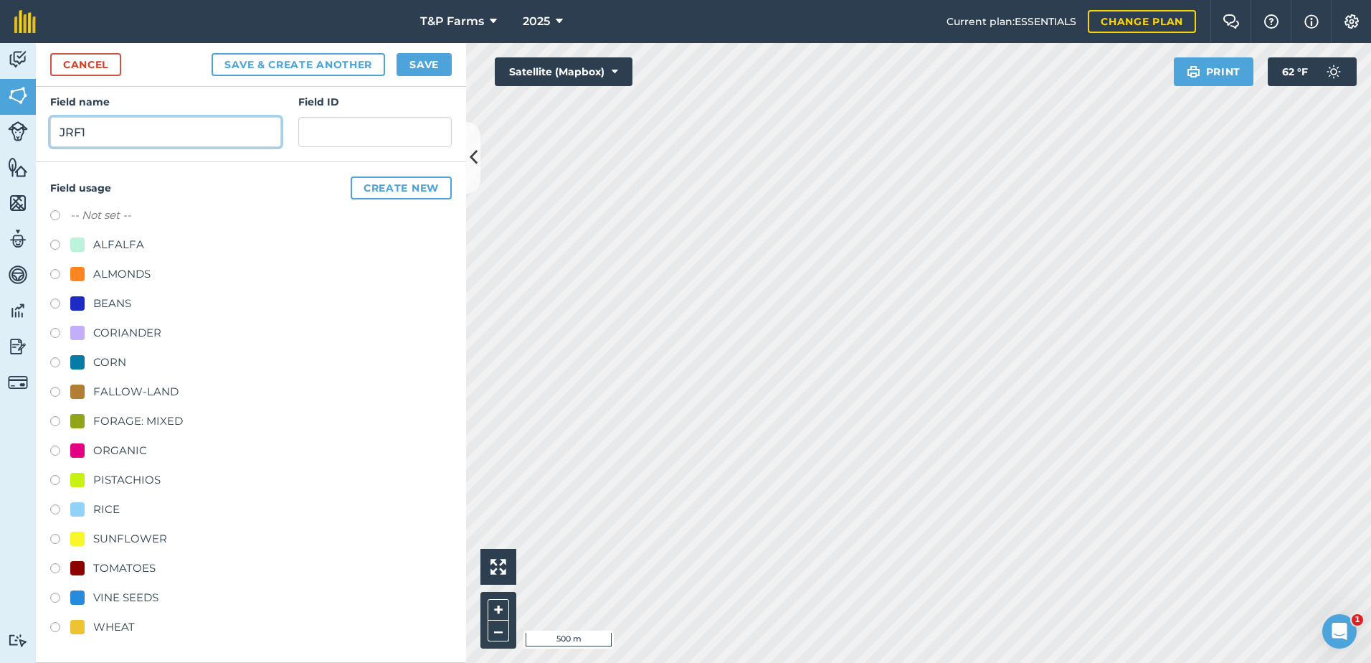
type input "JRF1"
click at [117, 620] on div "WHEAT" at bounding box center [114, 626] width 42 height 17
radio input "true"
click at [438, 57] on button "Save" at bounding box center [424, 64] width 55 height 23
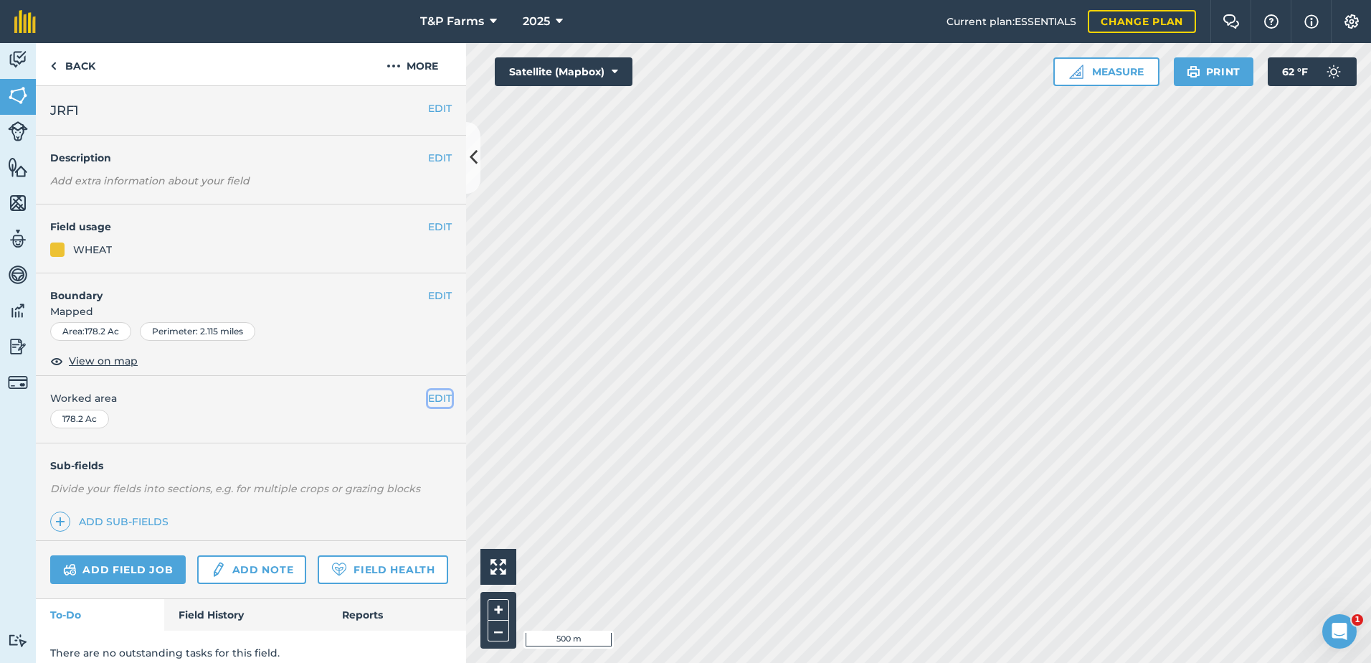
click at [428, 404] on button "EDIT" at bounding box center [440, 398] width 24 height 16
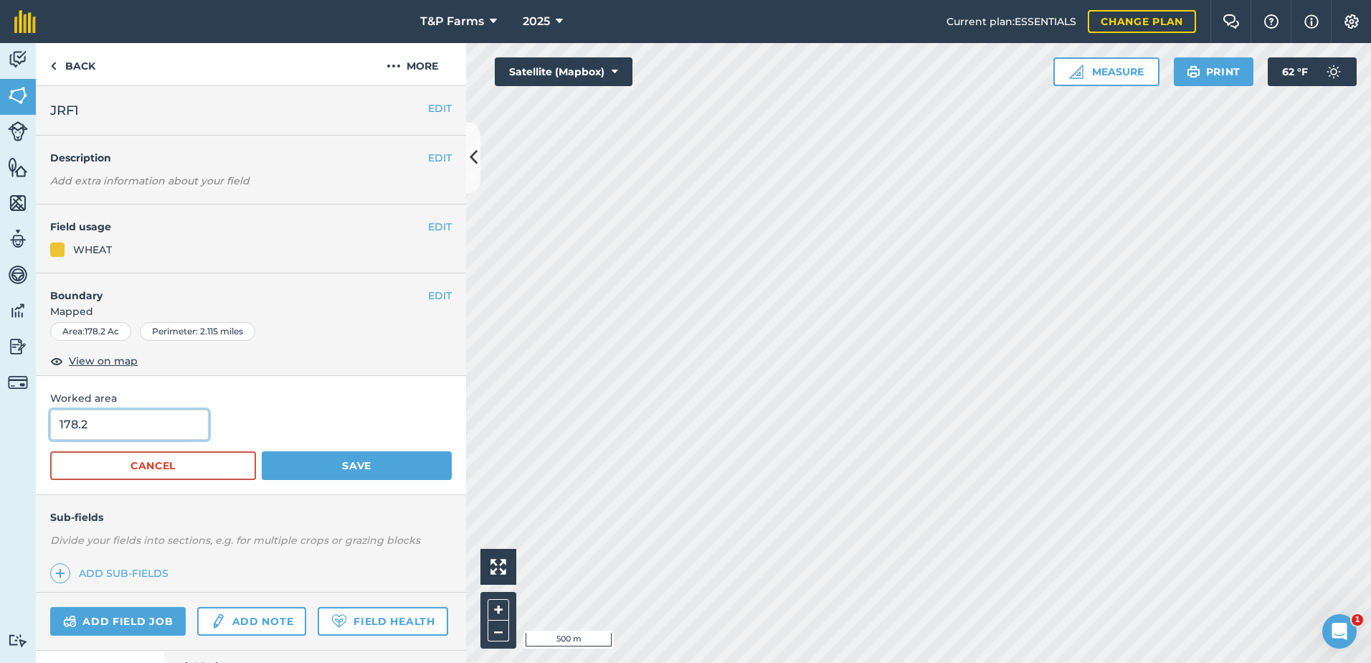
drag, startPoint x: 133, startPoint y: 417, endPoint x: -3, endPoint y: 431, distance: 136.2
click at [0, 431] on html "T&P Farms 2025 Current plan : ESSENTIALS Change plan Farm Chat Help Info Settin…" at bounding box center [685, 331] width 1371 height 663
type input "180"
click at [262, 451] on button "Save" at bounding box center [357, 465] width 190 height 29
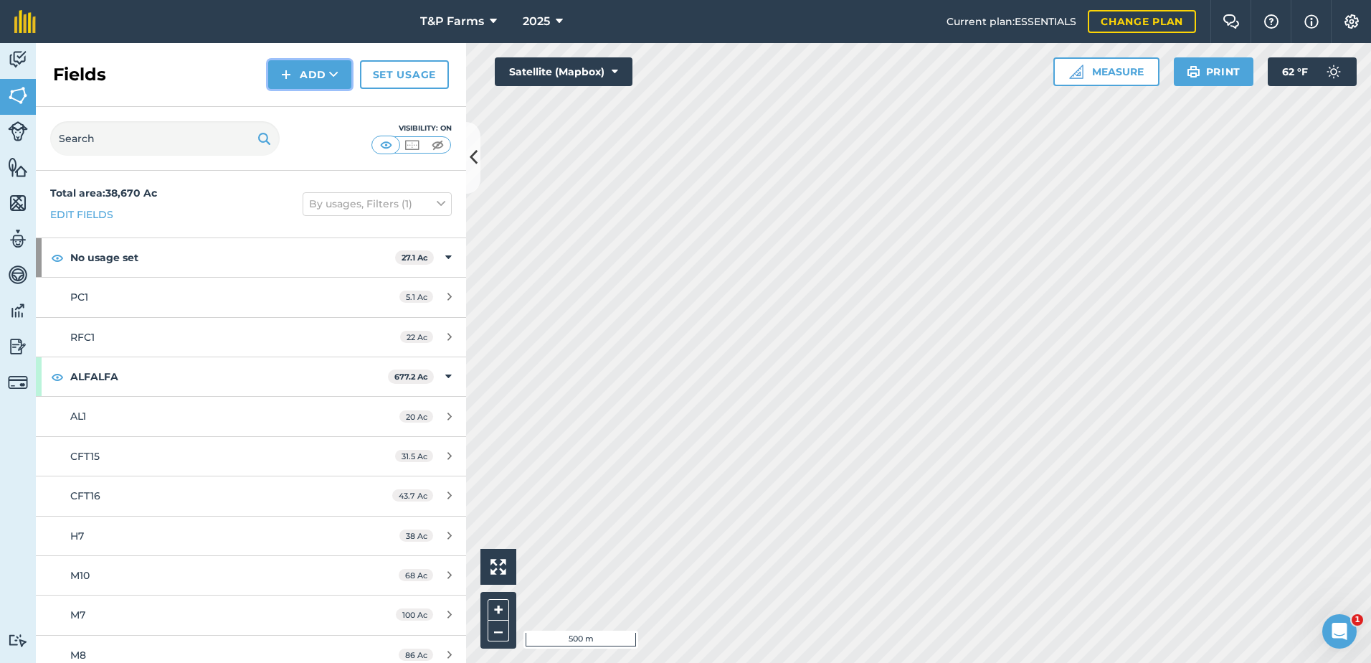
click at [311, 82] on button "Add" at bounding box center [309, 74] width 83 height 29
click at [311, 118] on link "Draw" at bounding box center [309, 107] width 79 height 32
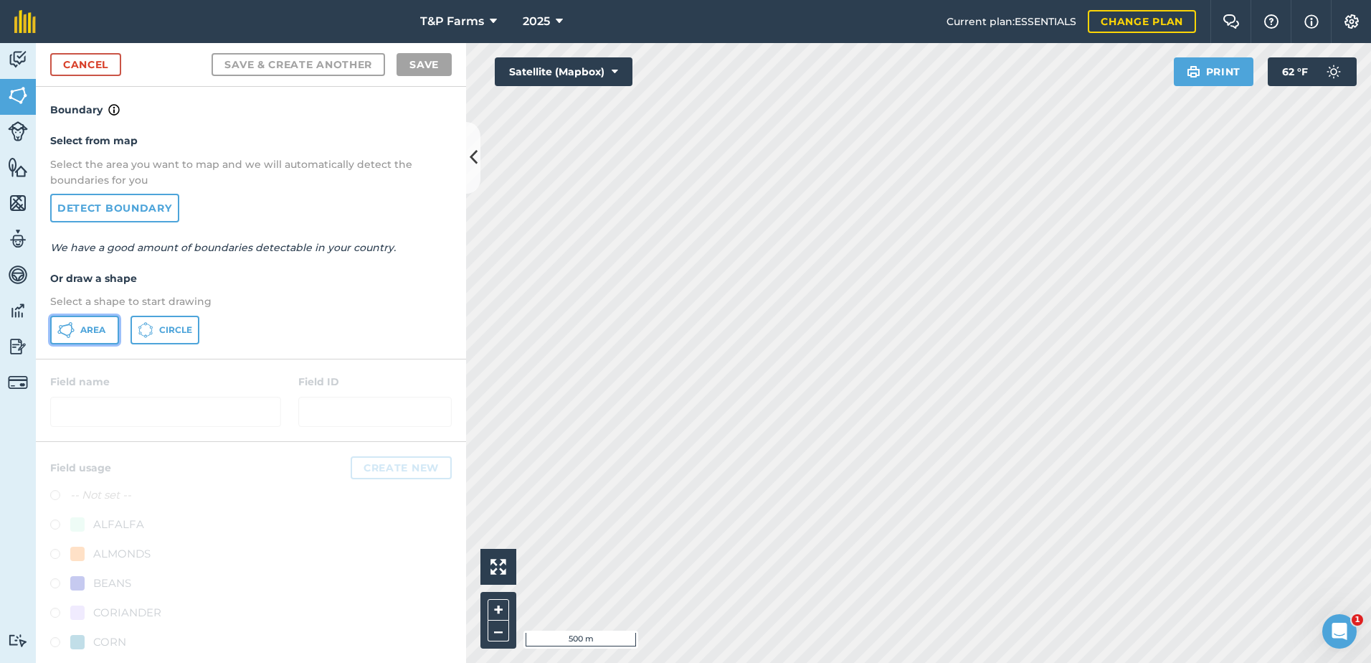
drag, startPoint x: 111, startPoint y: 323, endPoint x: 425, endPoint y: 355, distance: 315.7
click at [136, 324] on div "Area Circle" at bounding box center [251, 330] width 402 height 29
click at [89, 338] on button "Area" at bounding box center [84, 330] width 69 height 29
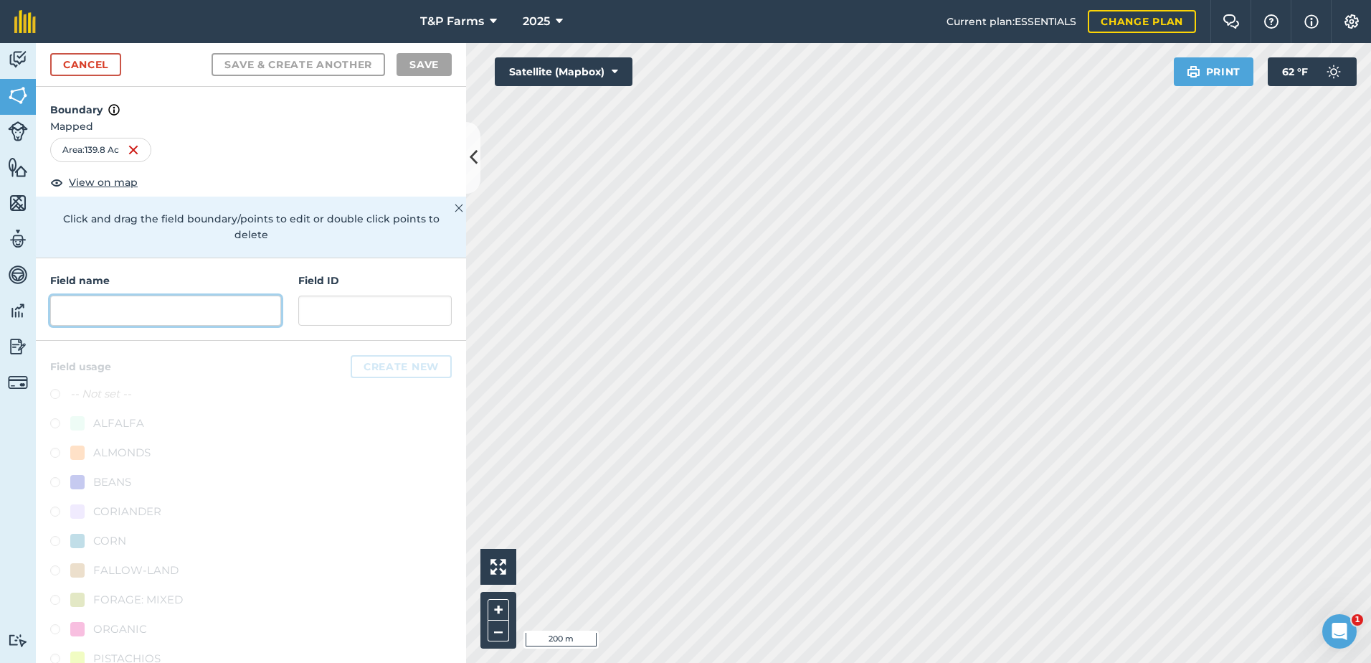
click at [165, 309] on input "text" at bounding box center [165, 310] width 231 height 30
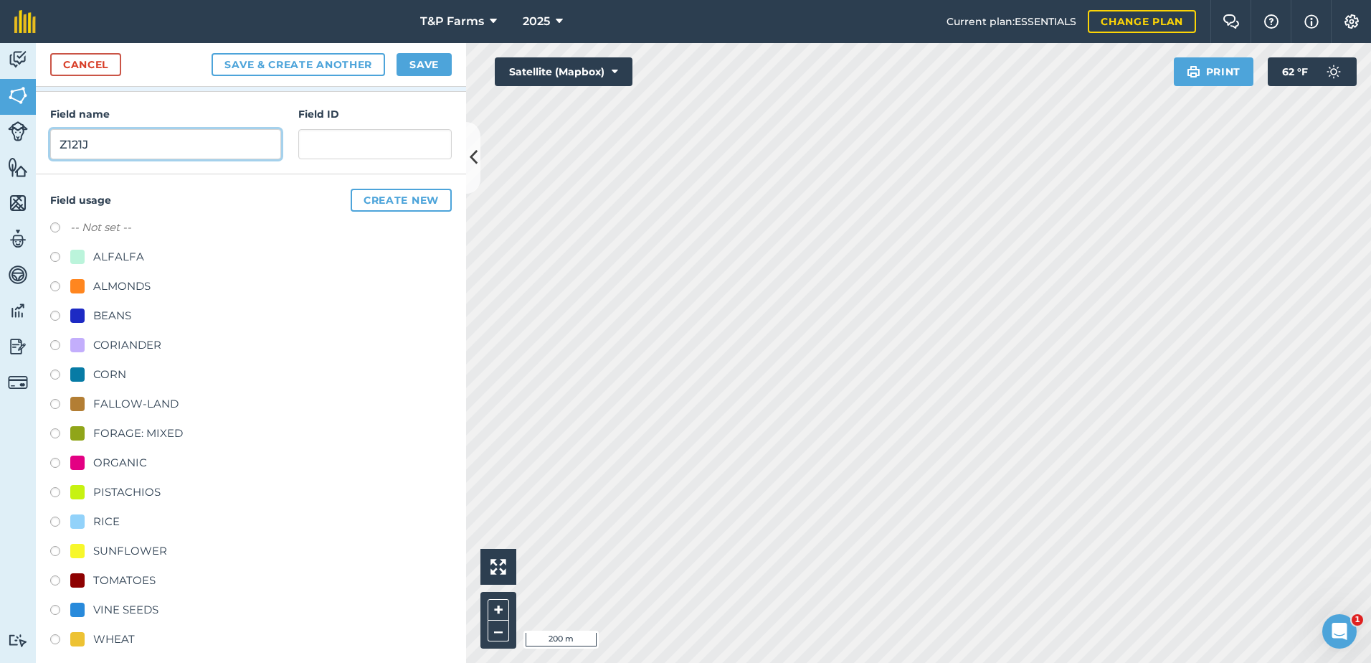
scroll to position [179, 0]
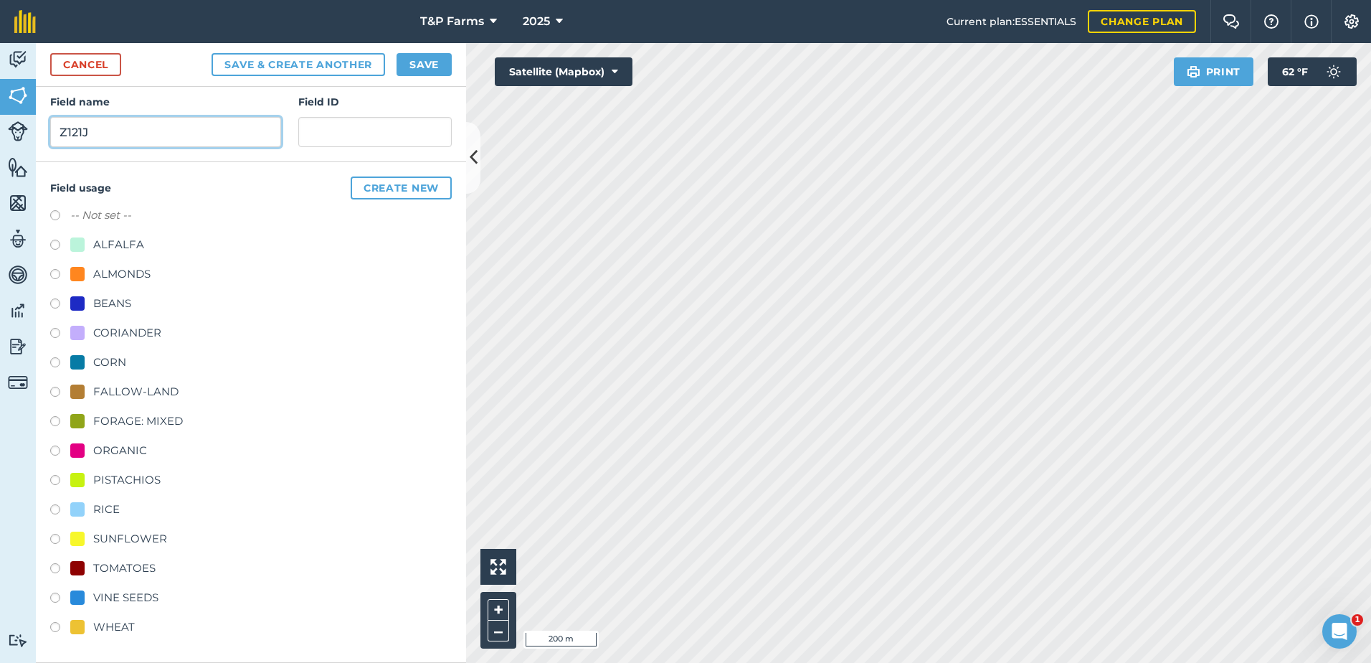
type input "Z121J"
click at [134, 554] on div "-- Not set -- ALFALFA ALMONDS BEANS CORIANDER CORN FALLOW-LAND FORAGE: MIXED OR…" at bounding box center [251, 423] width 402 height 432
click at [134, 564] on div "TOMATOES" at bounding box center [124, 567] width 62 height 17
radio input "true"
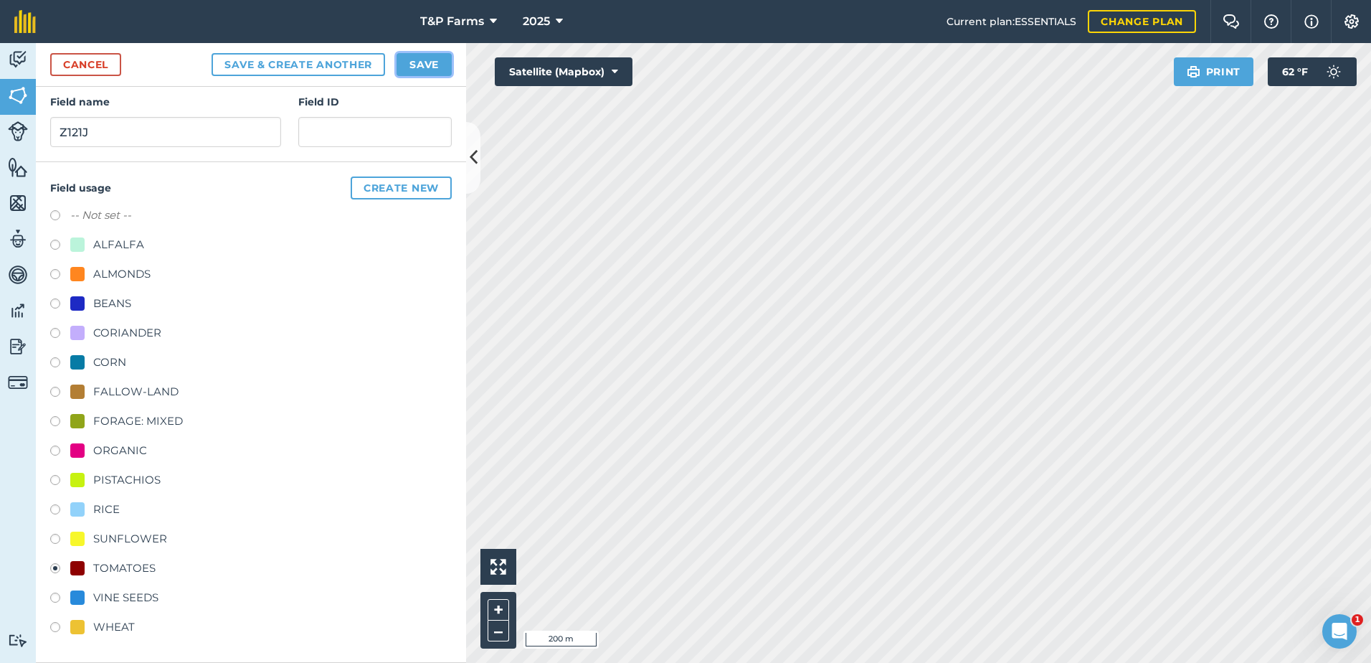
click at [425, 67] on button "Save" at bounding box center [424, 64] width 55 height 23
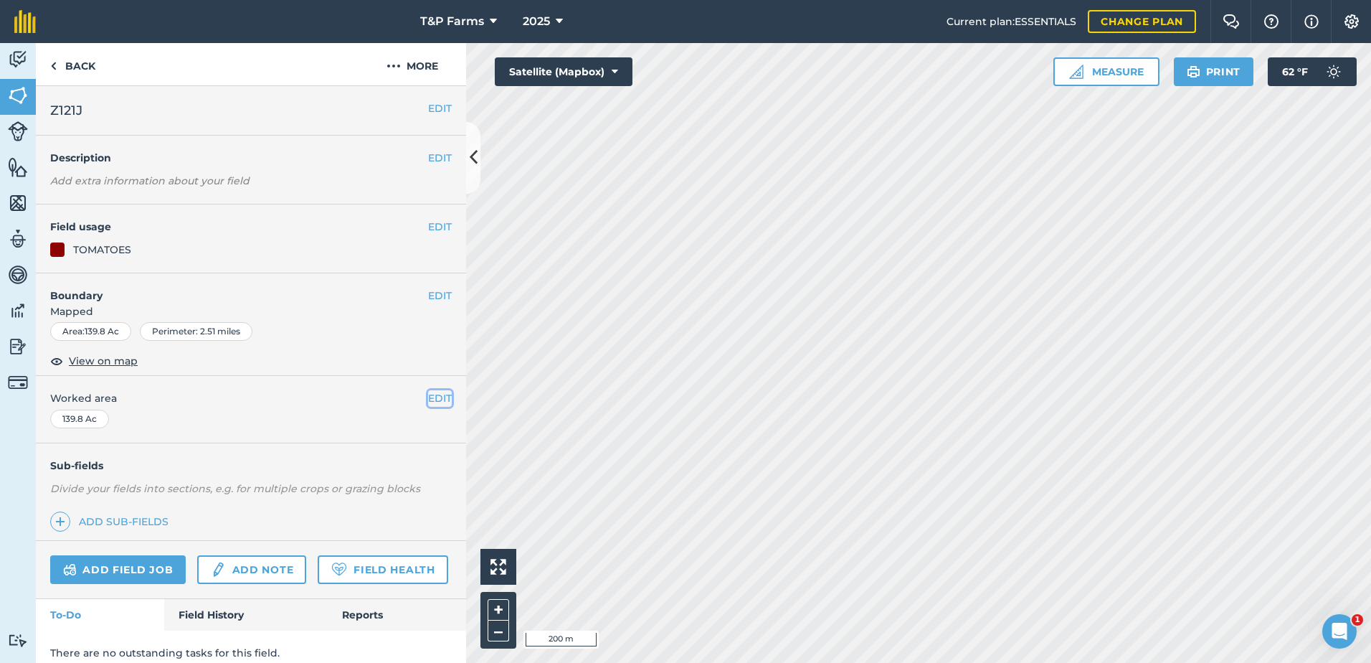
click at [437, 398] on button "EDIT" at bounding box center [440, 398] width 24 height 16
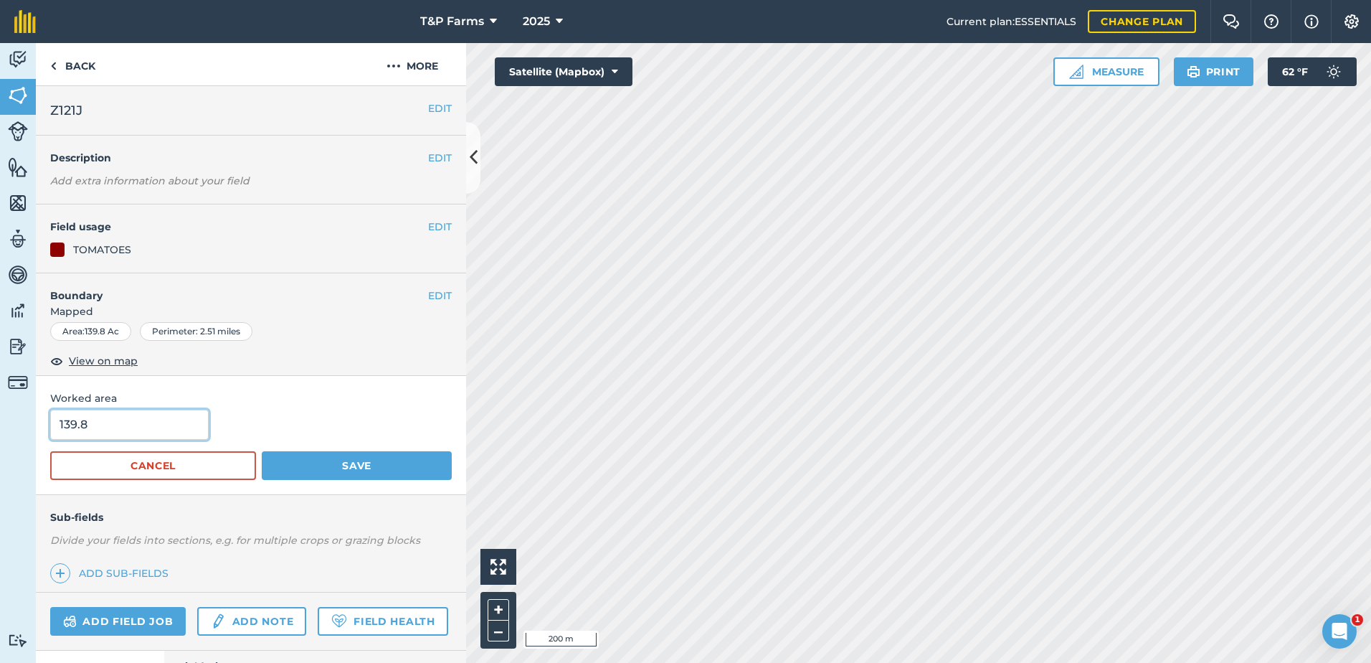
click at [0, 430] on html "T&P Farms 2025 Current plan : ESSENTIALS Change plan Farm Chat Help Info Settin…" at bounding box center [685, 331] width 1371 height 663
type input "143"
click at [262, 451] on button "Save" at bounding box center [357, 465] width 190 height 29
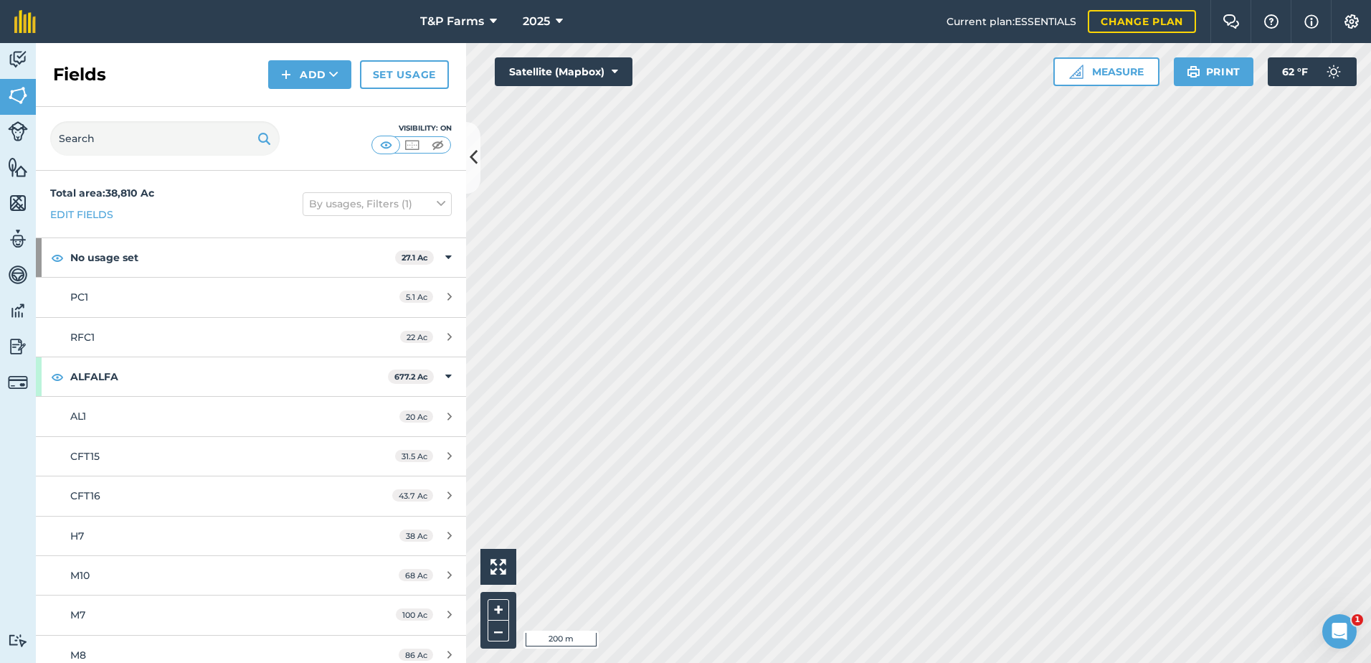
click at [1125, 662] on html "143 T&P Farms 2025 Current plan : ESSENTIALS Change plan Farm Chat Help Info Se…" at bounding box center [685, 331] width 1371 height 663
click at [311, 73] on button "Add" at bounding box center [309, 74] width 83 height 29
click at [294, 101] on link "Draw" at bounding box center [309, 107] width 79 height 32
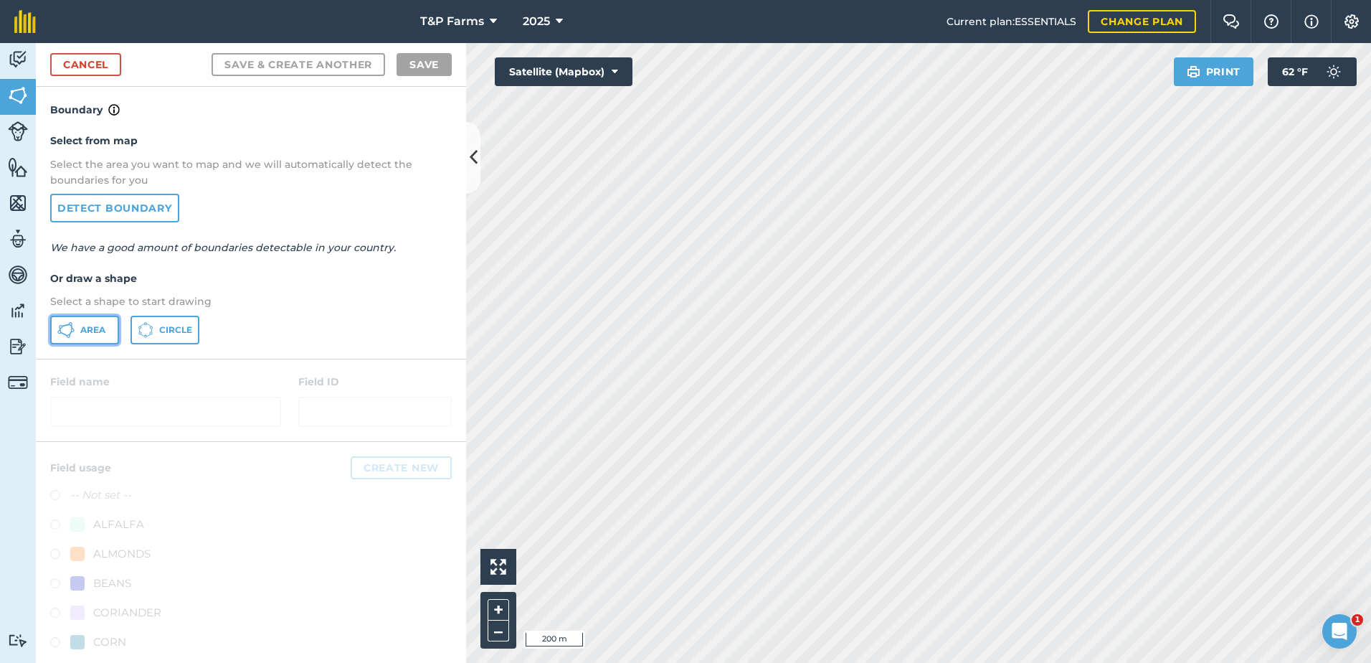
drag, startPoint x: 90, startPoint y: 332, endPoint x: 645, endPoint y: 273, distance: 558.2
click at [95, 331] on span "Area" at bounding box center [92, 329] width 25 height 11
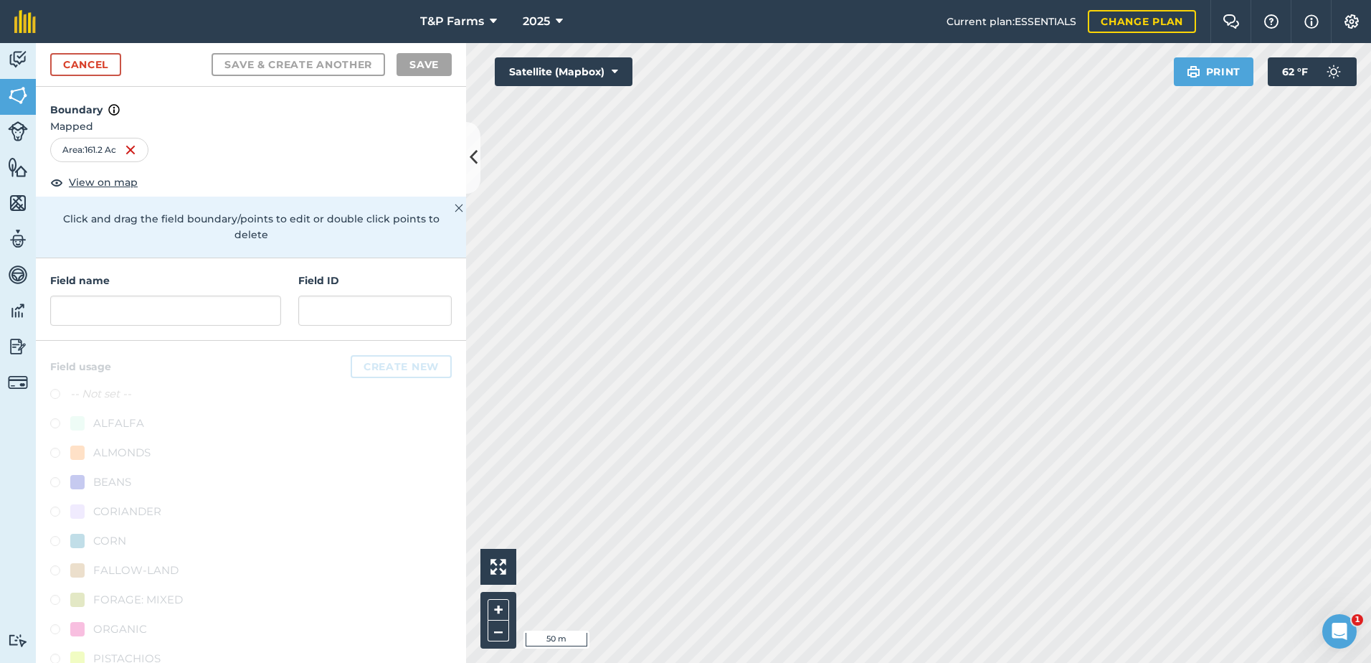
click at [1096, 0] on html "T&P Farms 2025 Current plan : ESSENTIALS Change plan Farm Chat Help Info Settin…" at bounding box center [685, 331] width 1371 height 663
click at [117, 300] on input "text" at bounding box center [165, 310] width 231 height 30
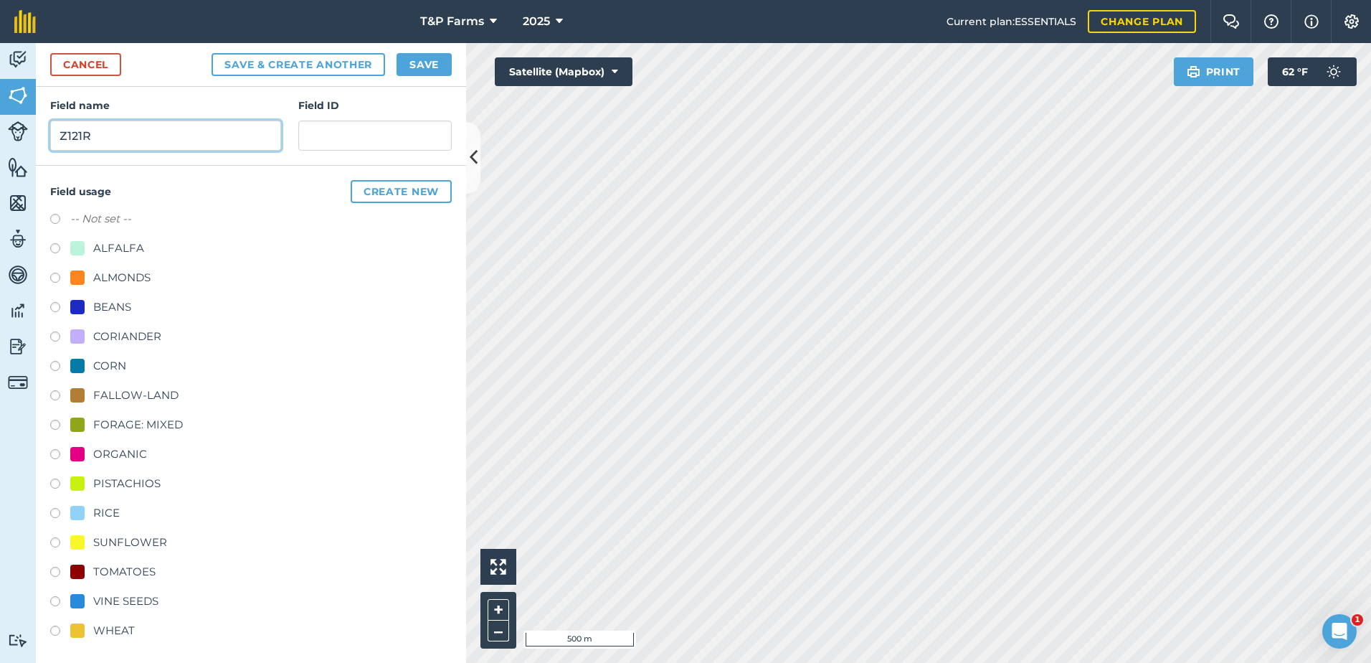
scroll to position [179, 0]
type input "Z121R"
click at [135, 563] on div "TOMATOES" at bounding box center [124, 567] width 62 height 17
radio input "true"
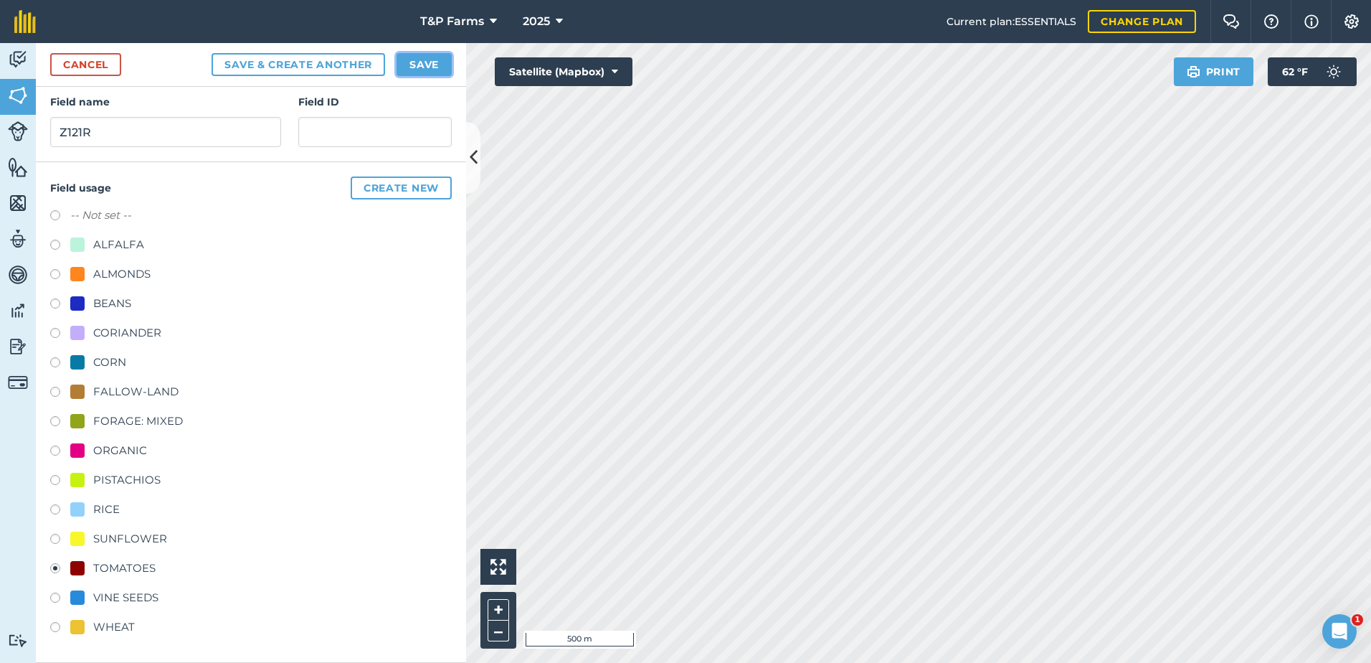
click at [421, 60] on button "Save" at bounding box center [424, 64] width 55 height 23
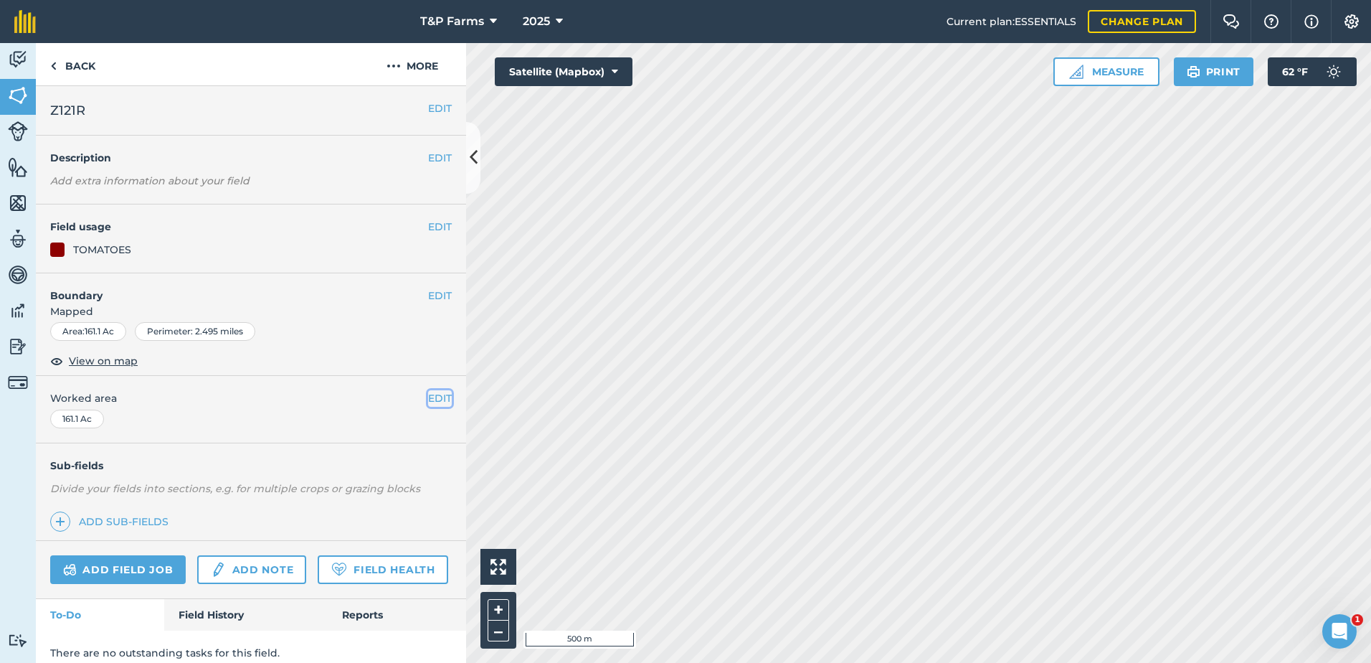
drag, startPoint x: 422, startPoint y: 399, endPoint x: 202, endPoint y: 423, distance: 221.4
click at [415, 399] on div "EDIT Worked area 161.1 Ac" at bounding box center [251, 409] width 430 height 67
click at [428, 397] on button "EDIT" at bounding box center [440, 398] width 24 height 16
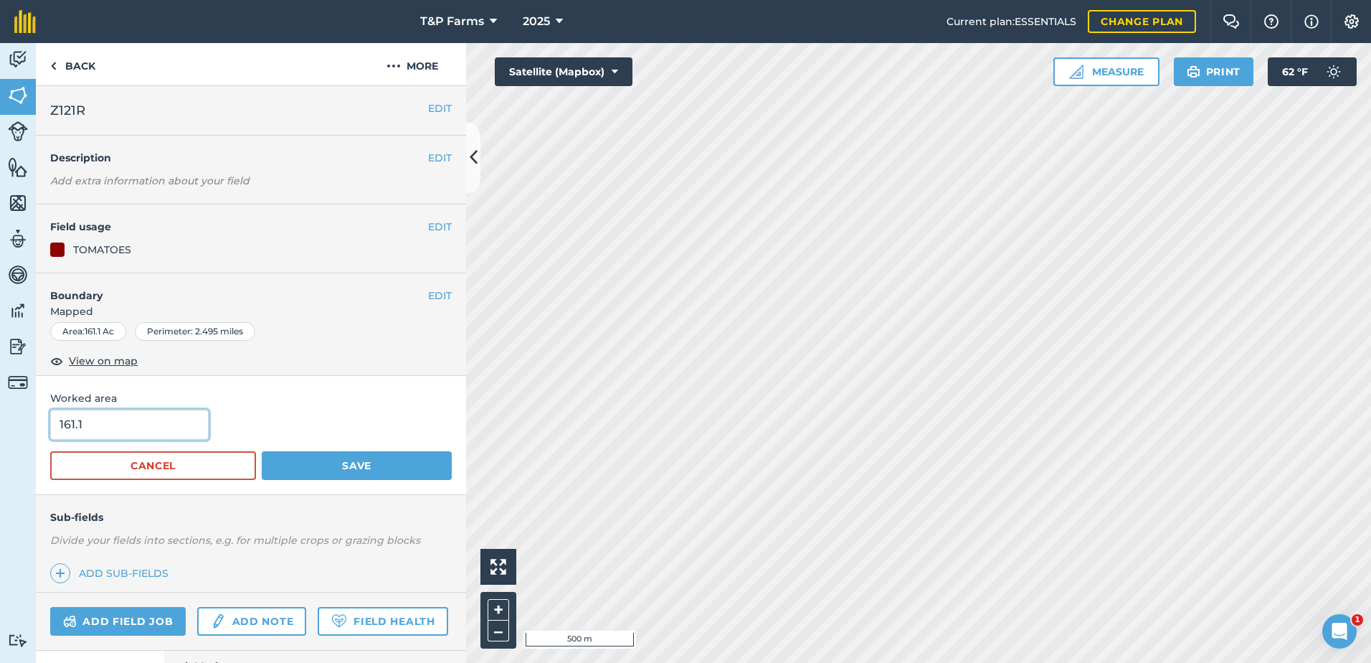
drag, startPoint x: 105, startPoint y: 437, endPoint x: -3, endPoint y: 436, distance: 107.6
click at [0, 436] on html "T&P Farms 2025 Current plan : ESSENTIALS Change plan Farm Chat Help Info Settin…" at bounding box center [685, 331] width 1371 height 663
type input "160"
click at [262, 451] on button "Save" at bounding box center [357, 465] width 190 height 29
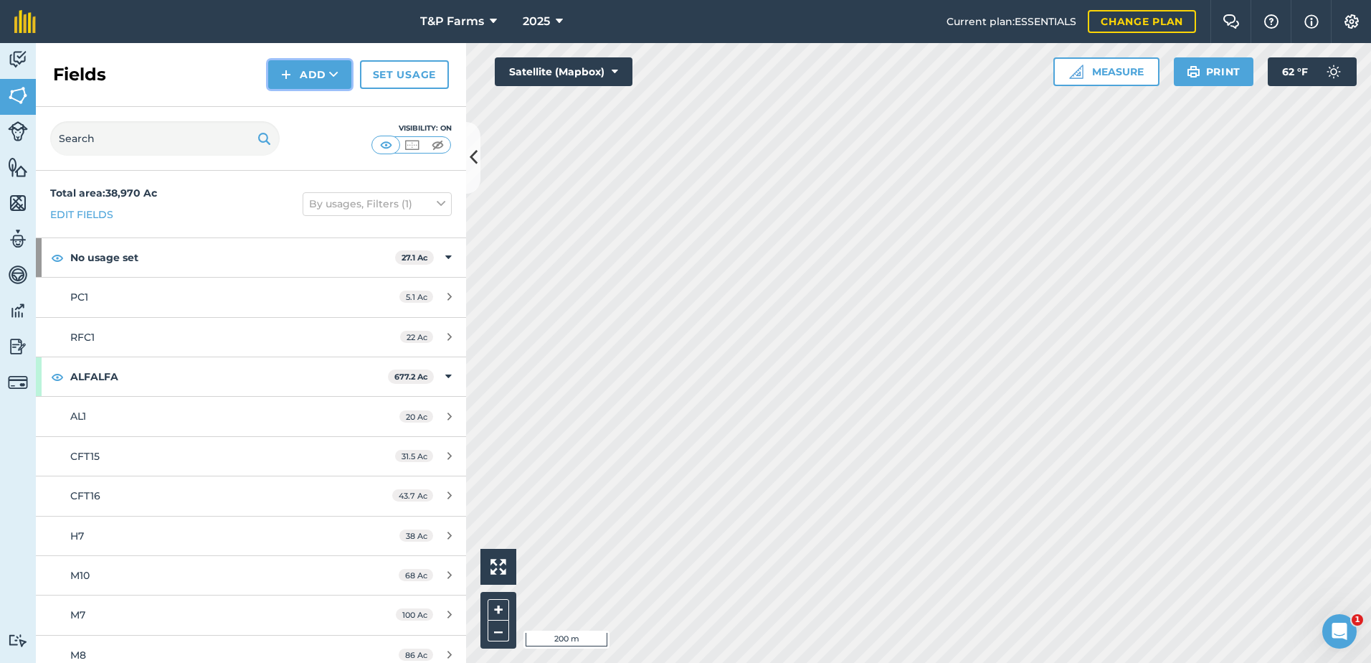
click at [326, 78] on button "Add" at bounding box center [309, 74] width 83 height 29
click at [330, 120] on link "Draw" at bounding box center [309, 107] width 79 height 32
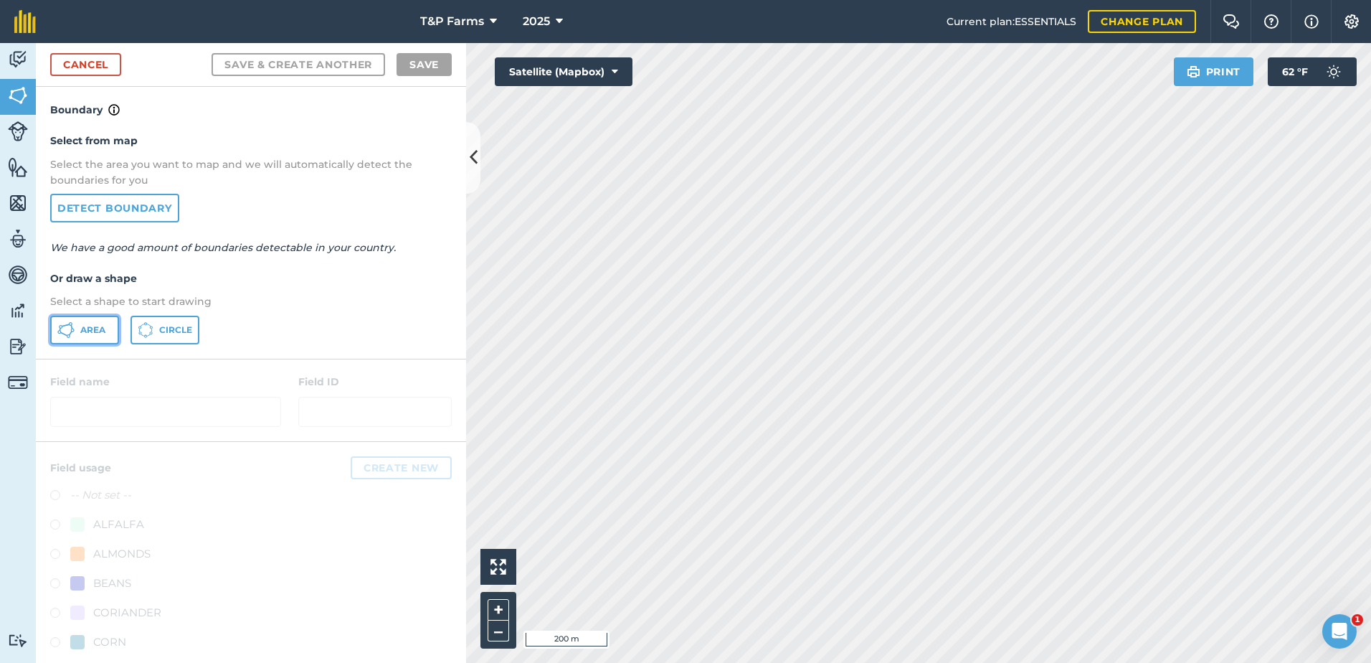
drag, startPoint x: 110, startPoint y: 328, endPoint x: 861, endPoint y: 415, distance: 755.8
click at [115, 328] on button "Area" at bounding box center [84, 330] width 69 height 29
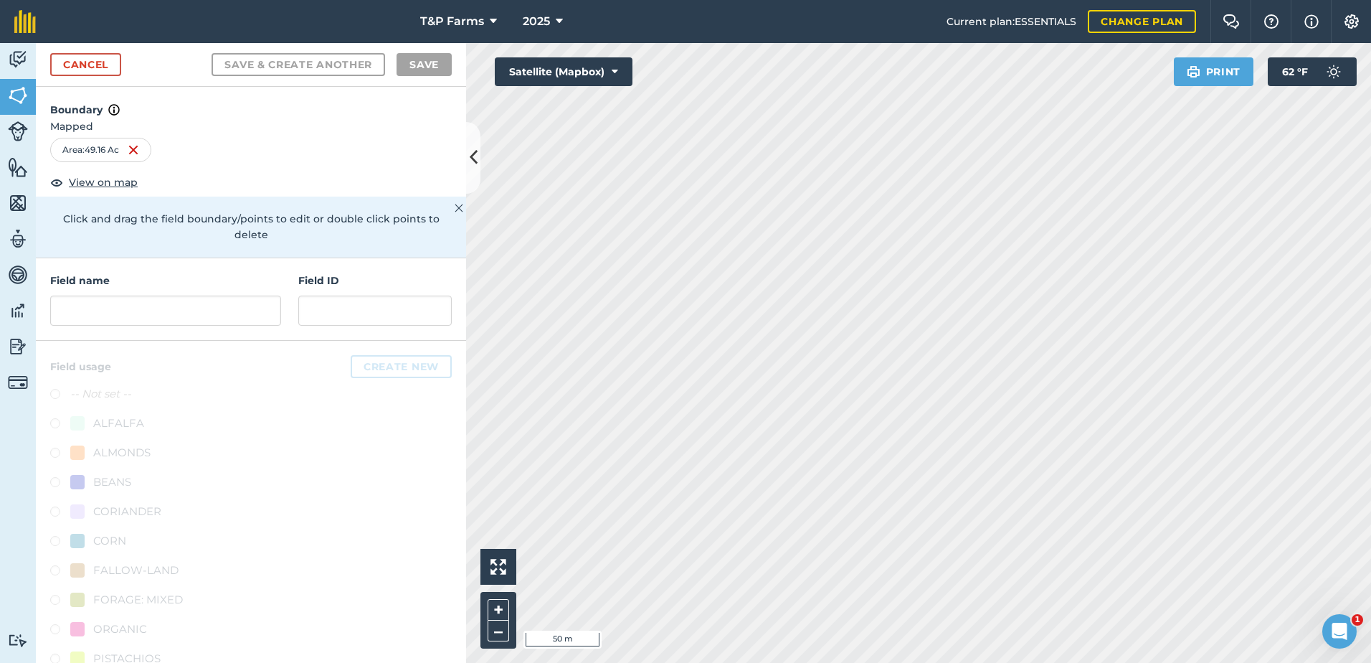
click at [924, 7] on div "T&P Farms 2025 Current plan : ESSENTIALS Change plan Farm Chat Help Info Settin…" at bounding box center [685, 331] width 1371 height 663
click at [229, 312] on input "text" at bounding box center [165, 310] width 231 height 30
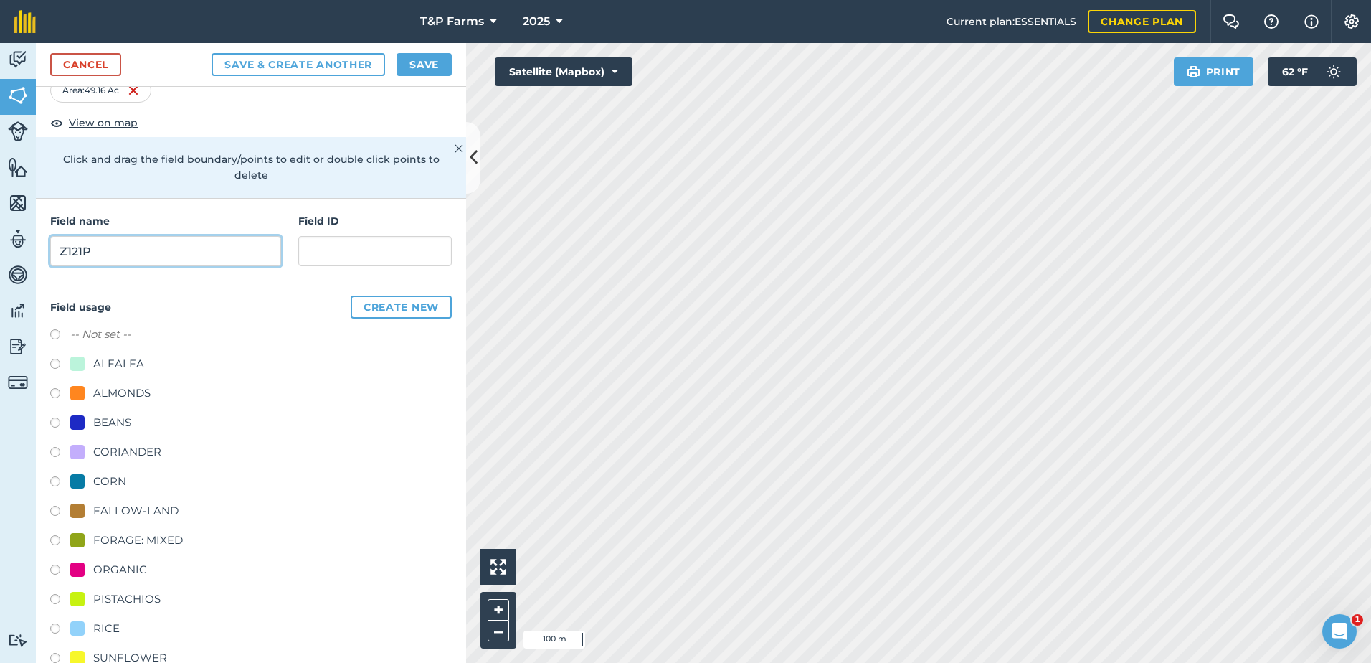
scroll to position [179, 0]
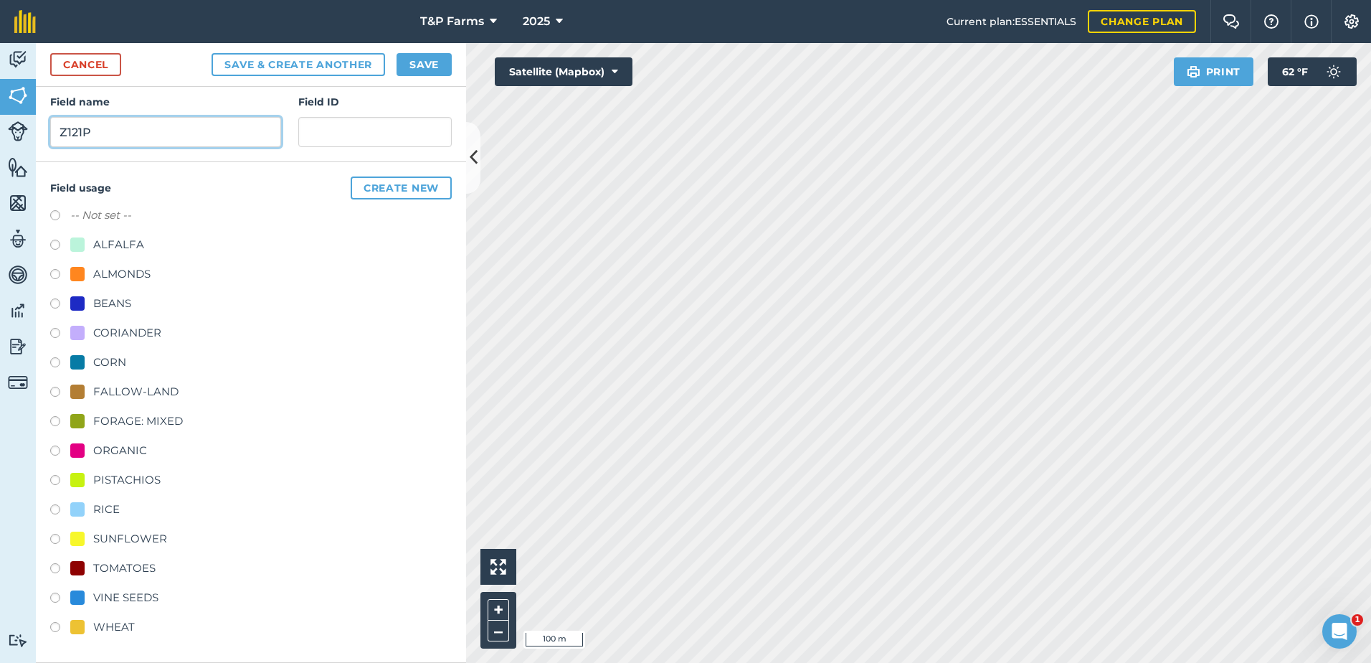
type input "Z121P"
click at [136, 594] on div "VINE SEEDS" at bounding box center [125, 597] width 65 height 17
radio input "true"
click at [429, 72] on button "Save" at bounding box center [424, 64] width 55 height 23
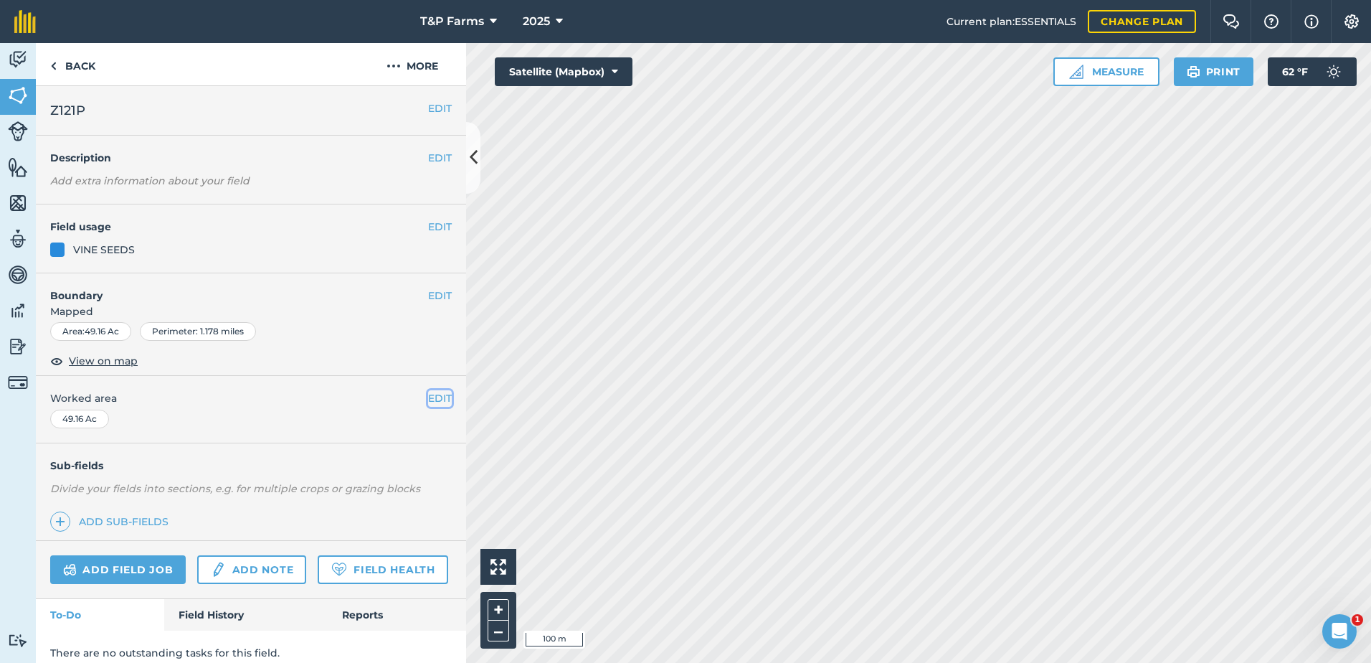
drag, startPoint x: 432, startPoint y: 394, endPoint x: 397, endPoint y: 407, distance: 37.2
click at [432, 394] on button "EDIT" at bounding box center [440, 398] width 24 height 16
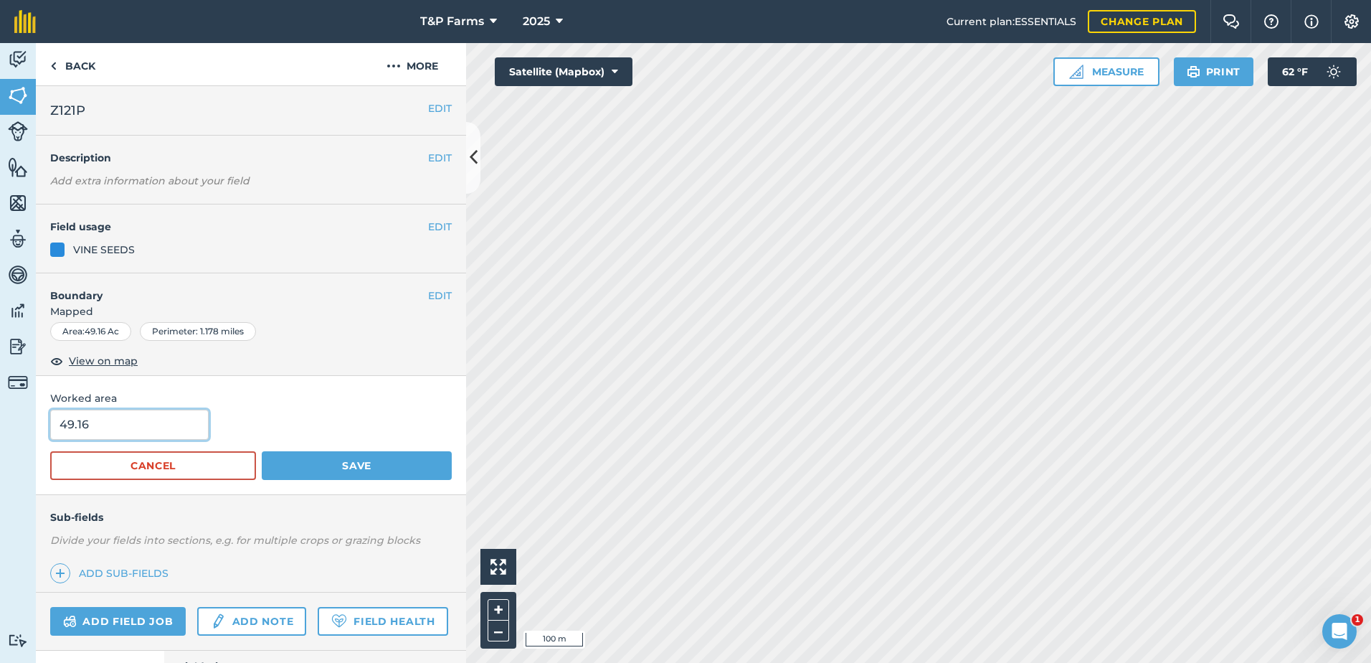
click at [209, 417] on input "49.16" at bounding box center [129, 424] width 158 height 30
type input "49.5"
click at [262, 451] on button "Save" at bounding box center [357, 465] width 190 height 29
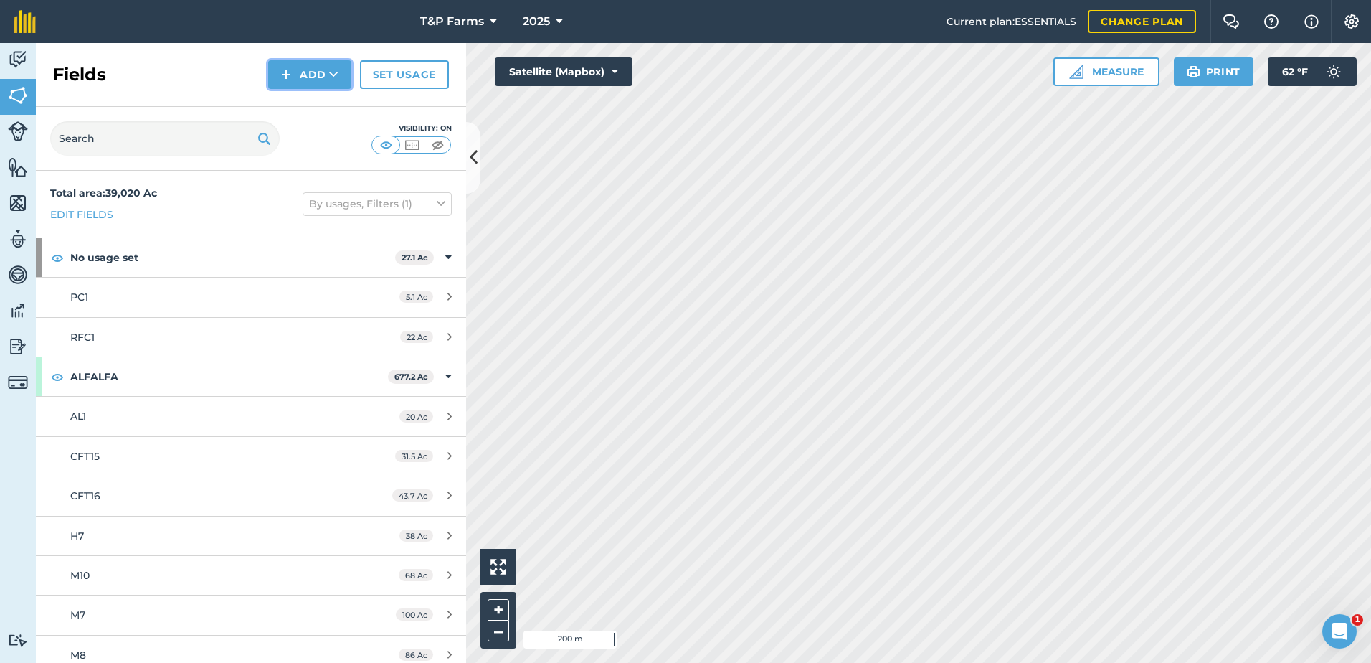
click at [306, 77] on button "Add" at bounding box center [309, 74] width 83 height 29
click at [309, 93] on link "Draw" at bounding box center [309, 107] width 79 height 32
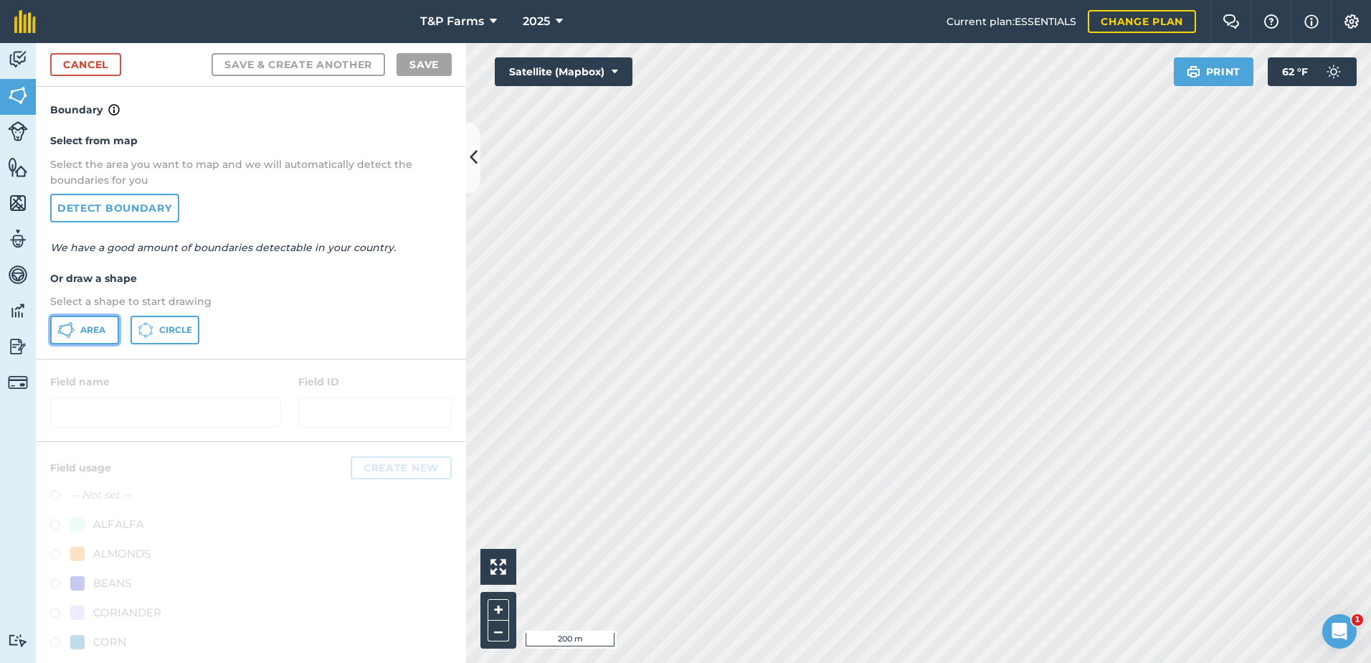
drag, startPoint x: 91, startPoint y: 339, endPoint x: 214, endPoint y: 323, distance: 124.3
click at [94, 340] on button "Area" at bounding box center [84, 330] width 69 height 29
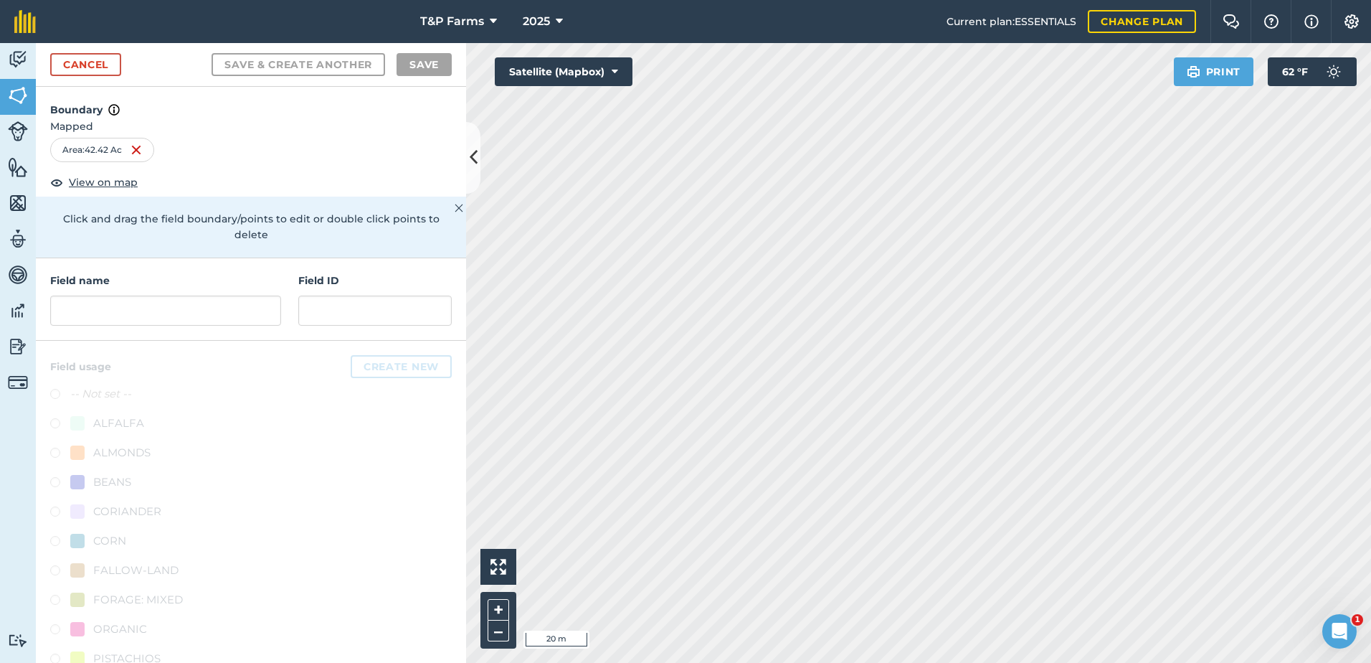
click at [861, 0] on div "T&P Farms 2025 Current plan : ESSENTIALS Change plan Farm Chat Help Info Settin…" at bounding box center [685, 331] width 1371 height 663
click at [170, 330] on div "Field name Field ID" at bounding box center [251, 299] width 430 height 82
click at [185, 319] on input "text" at bounding box center [165, 310] width 231 height 30
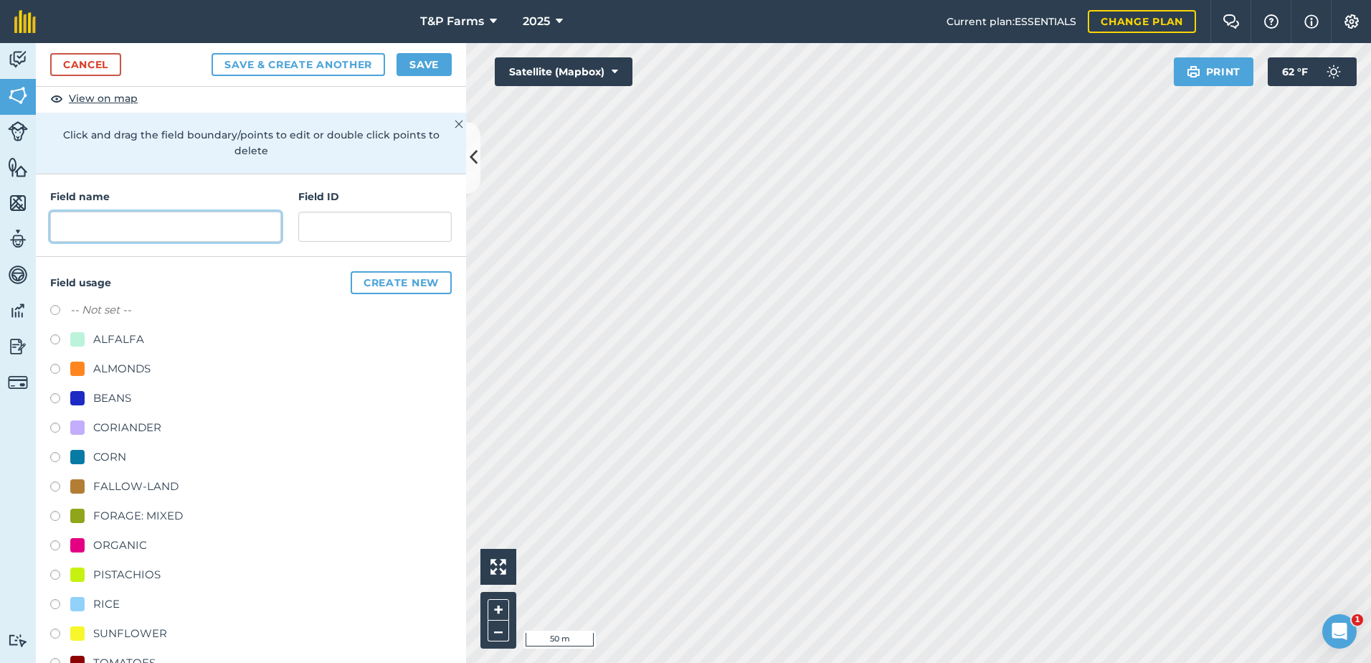
scroll to position [179, 0]
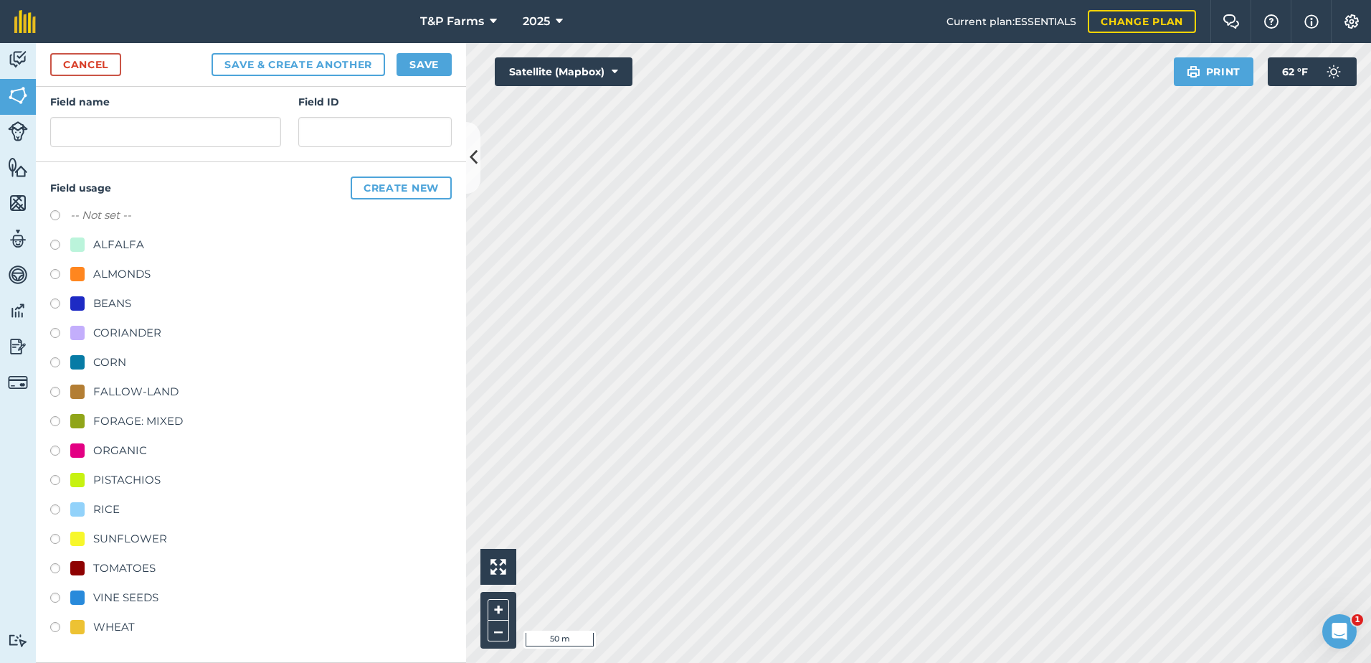
click at [128, 607] on div "VINE SEEDS" at bounding box center [251, 599] width 402 height 21
click at [132, 604] on div "VINE SEEDS" at bounding box center [125, 597] width 65 height 17
radio input "true"
click at [404, 62] on button "Save" at bounding box center [424, 64] width 55 height 23
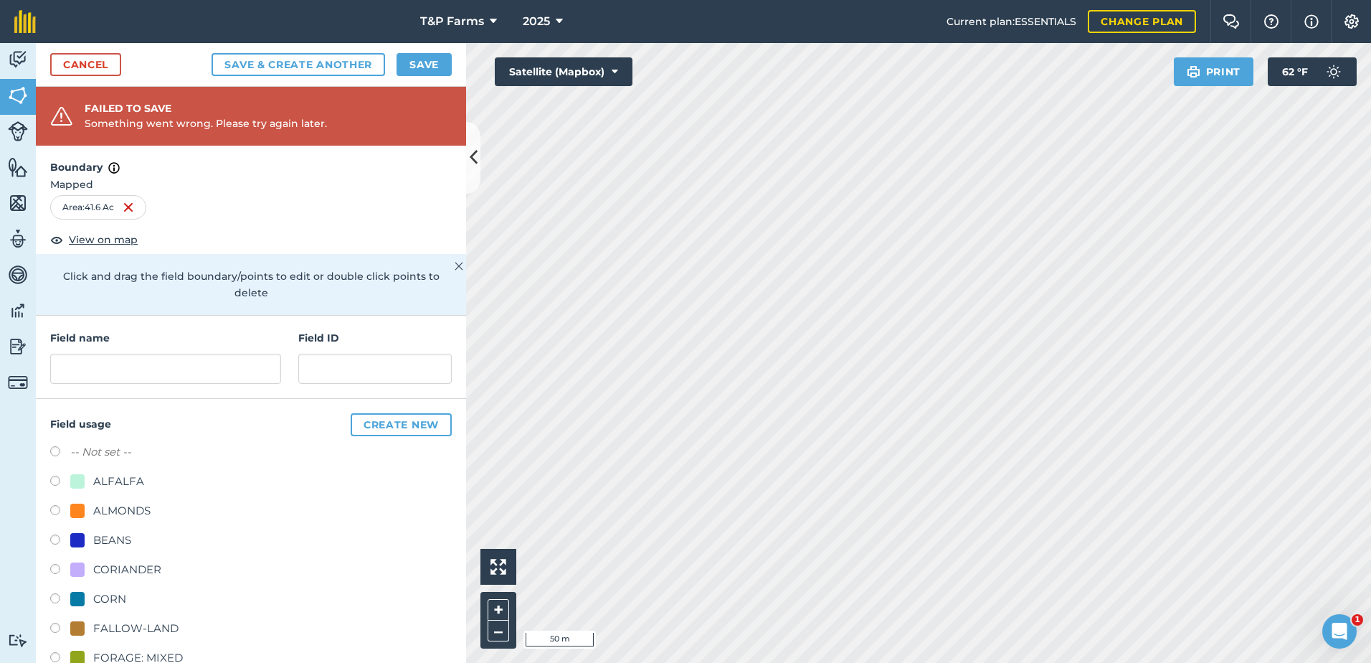
scroll to position [0, 0]
click at [168, 361] on input "text" at bounding box center [165, 370] width 231 height 30
type input "-"
click at [423, 59] on button "Save" at bounding box center [424, 64] width 55 height 23
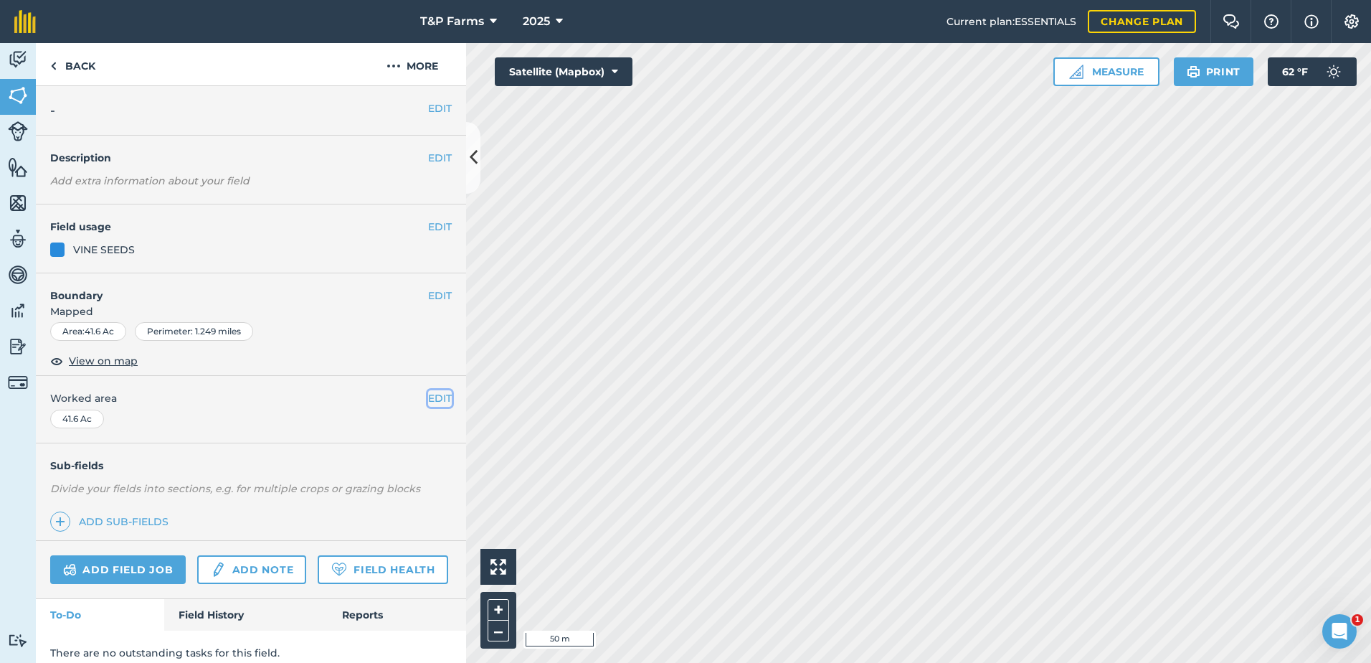
click at [428, 397] on button "EDIT" at bounding box center [440, 398] width 24 height 16
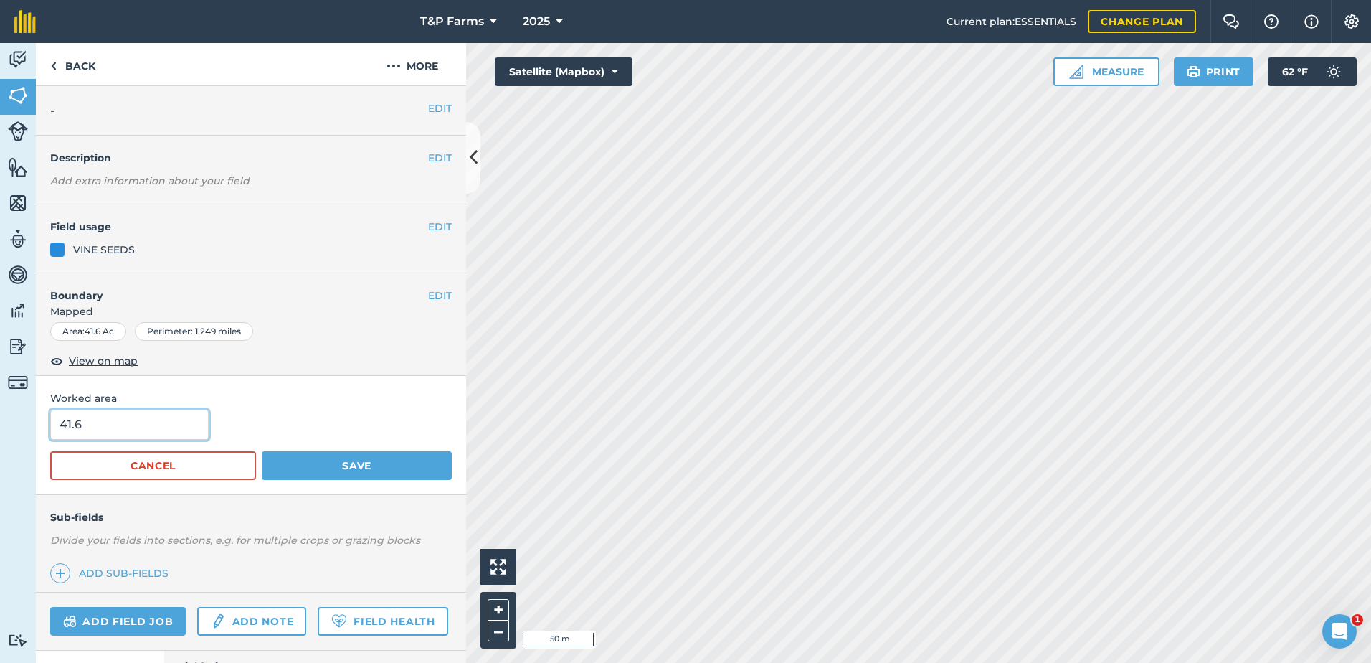
drag, startPoint x: 192, startPoint y: 433, endPoint x: 12, endPoint y: 430, distance: 180.0
click at [12, 430] on div "Activity Fields Livestock Features Maps Team Vehicles Data Reporting Billing Tu…" at bounding box center [685, 353] width 1371 height 620
type input "41"
click at [262, 451] on button "Save" at bounding box center [357, 465] width 190 height 29
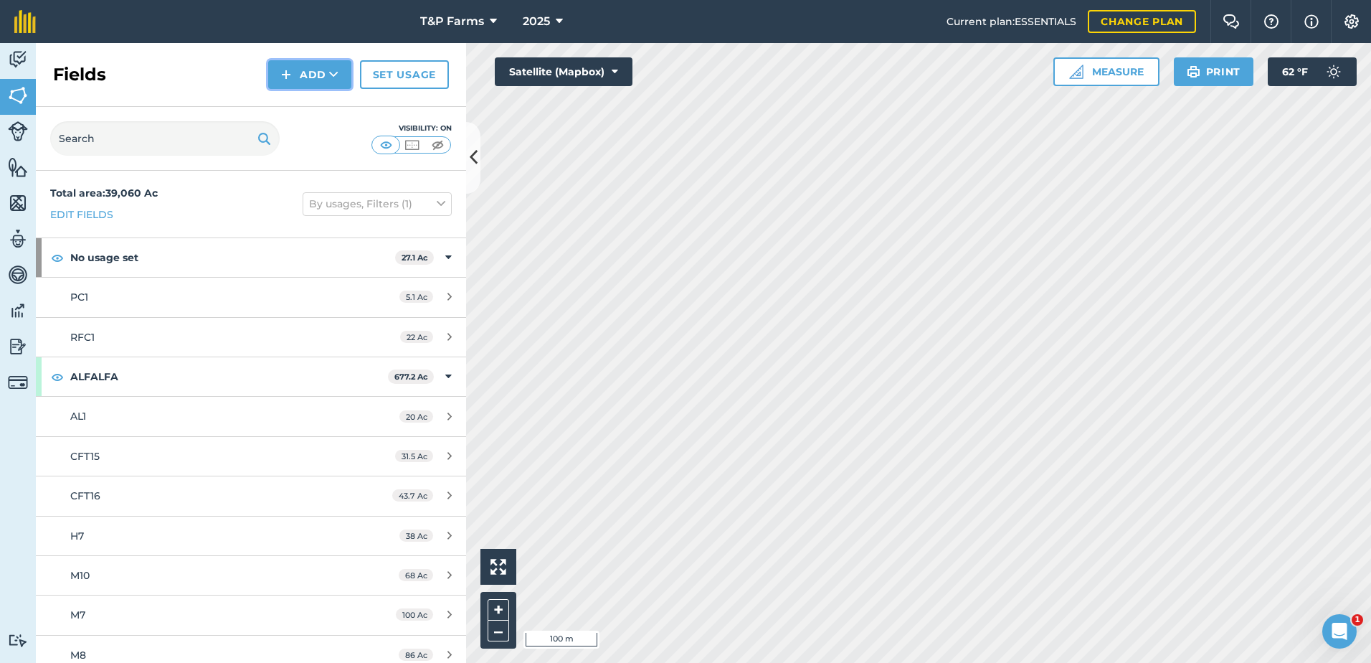
click at [328, 80] on button "Add" at bounding box center [309, 74] width 83 height 29
click at [324, 105] on link "Draw" at bounding box center [309, 107] width 79 height 32
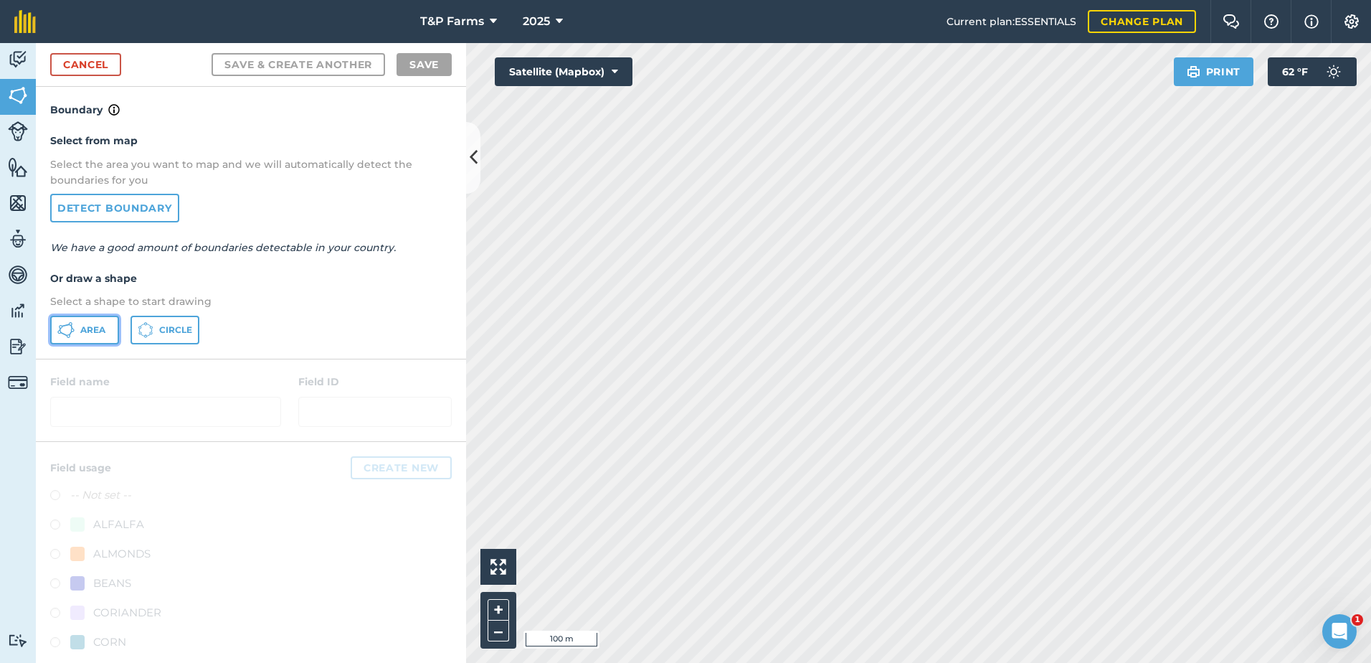
drag, startPoint x: 111, startPoint y: 331, endPoint x: 251, endPoint y: 331, distance: 139.8
click at [153, 331] on div "Area Circle" at bounding box center [251, 330] width 402 height 29
click at [87, 329] on span "Area" at bounding box center [92, 329] width 25 height 11
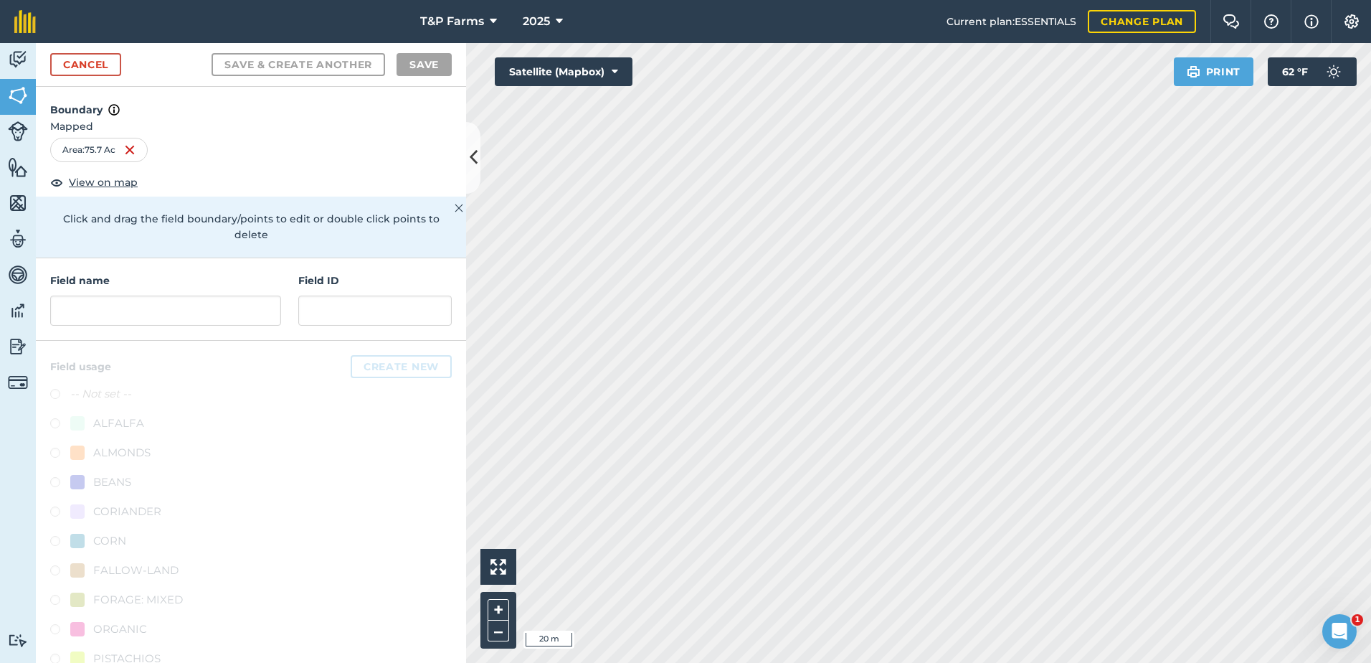
click at [978, 11] on div "T&P Farms 2025 Current plan : ESSENTIALS Change plan Farm Chat Help Info Settin…" at bounding box center [685, 331] width 1371 height 663
click at [990, 34] on div "T&P Farms 2025 Current plan : ESSENTIALS Change plan Farm Chat Help Info Settin…" at bounding box center [685, 331] width 1371 height 663
click at [191, 316] on input "text" at bounding box center [165, 310] width 231 height 30
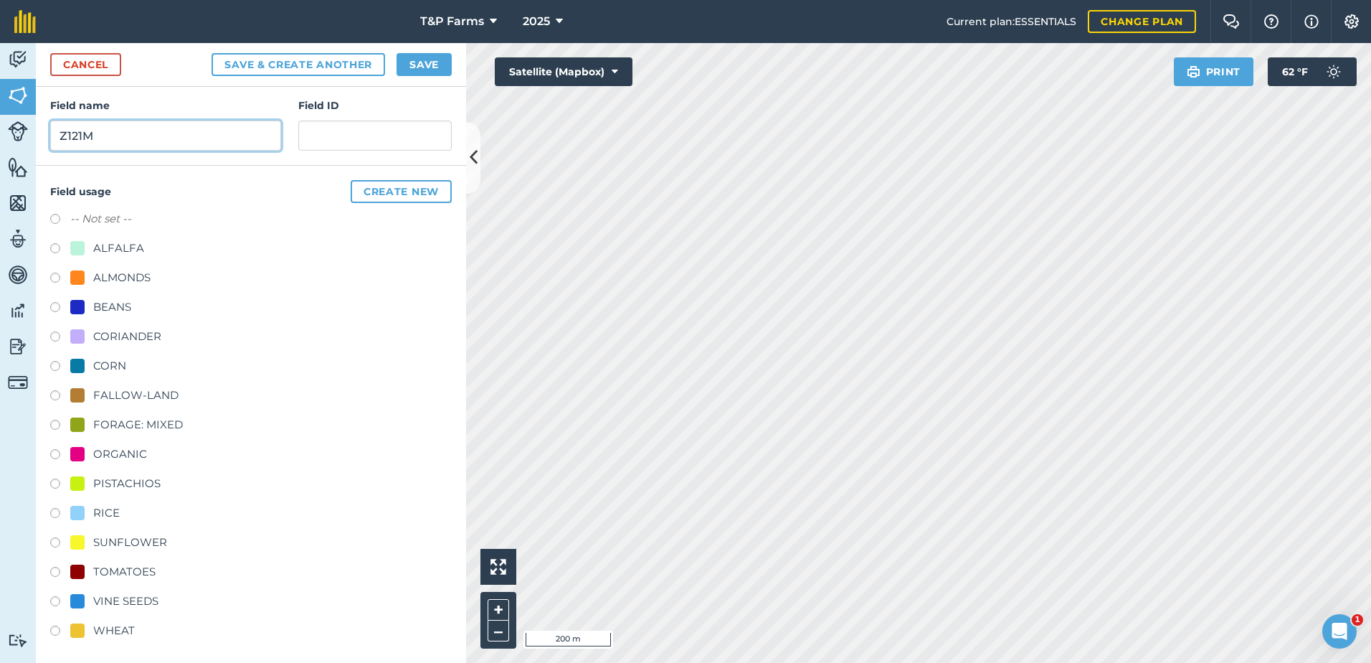
scroll to position [179, 0]
type input "Z121M"
click at [144, 572] on div "TOMATOES" at bounding box center [124, 567] width 62 height 17
radio input "true"
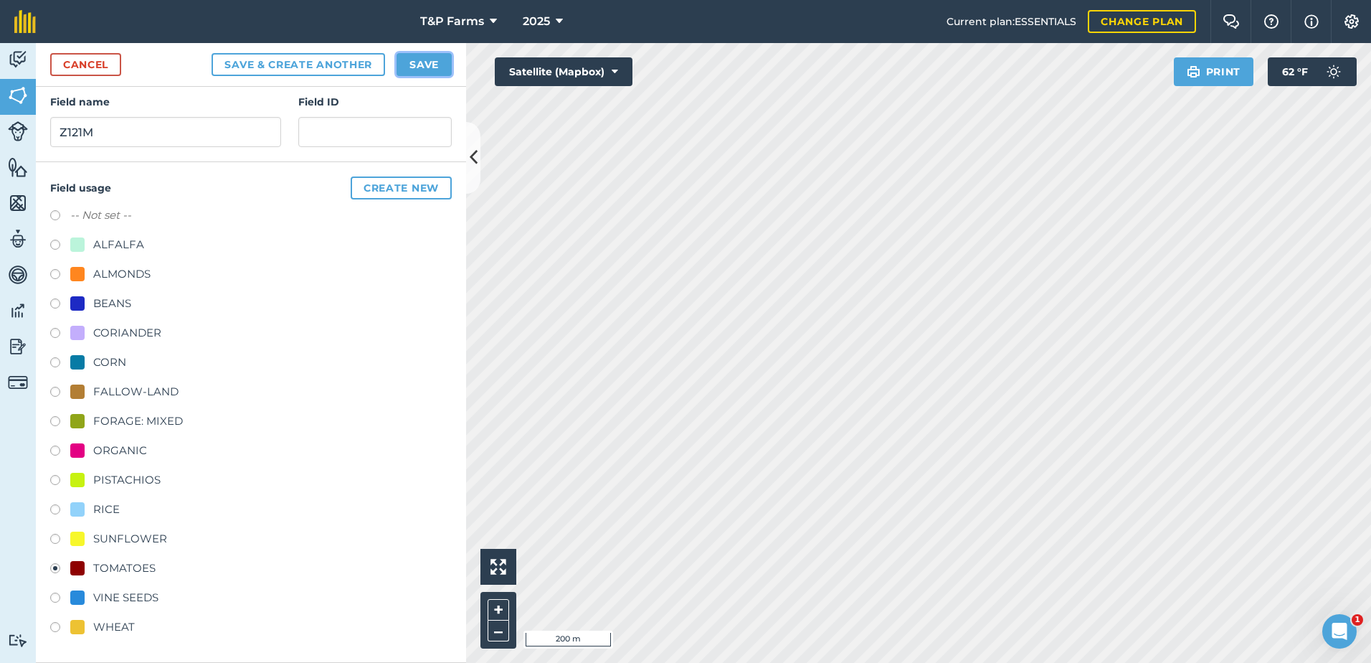
click at [440, 56] on button "Save" at bounding box center [424, 64] width 55 height 23
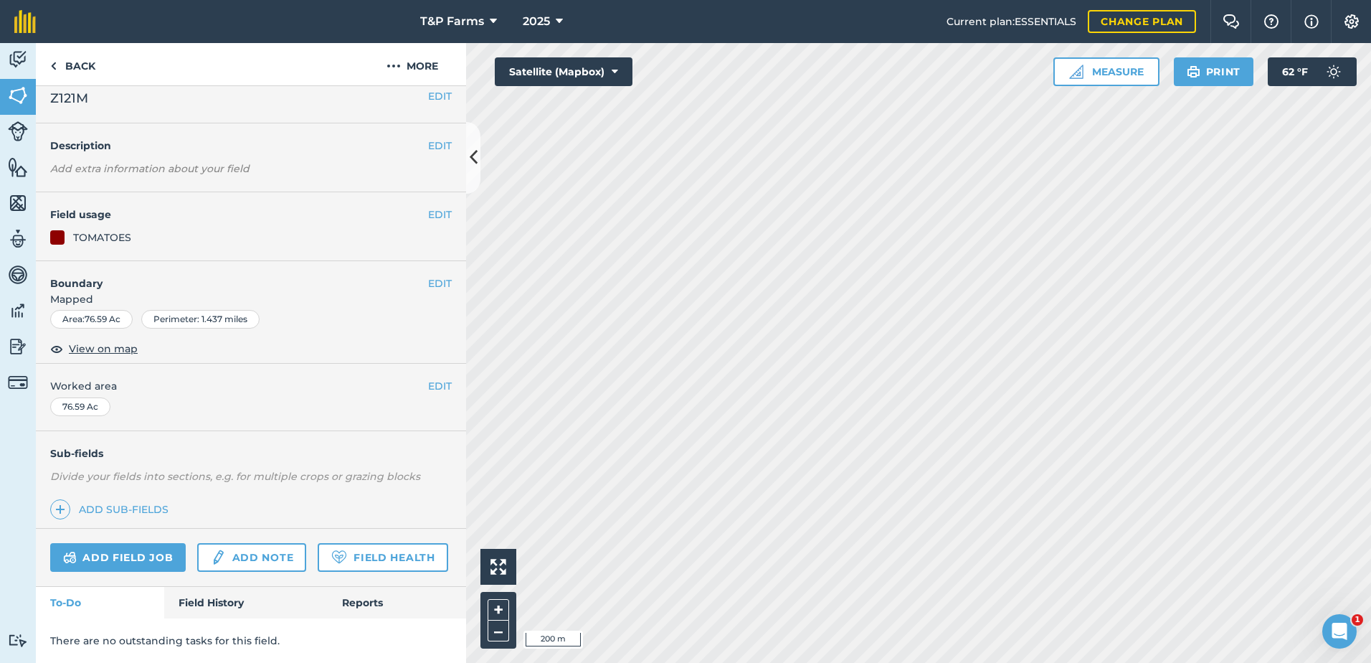
scroll to position [52, 0]
click at [437, 378] on button "EDIT" at bounding box center [440, 386] width 24 height 16
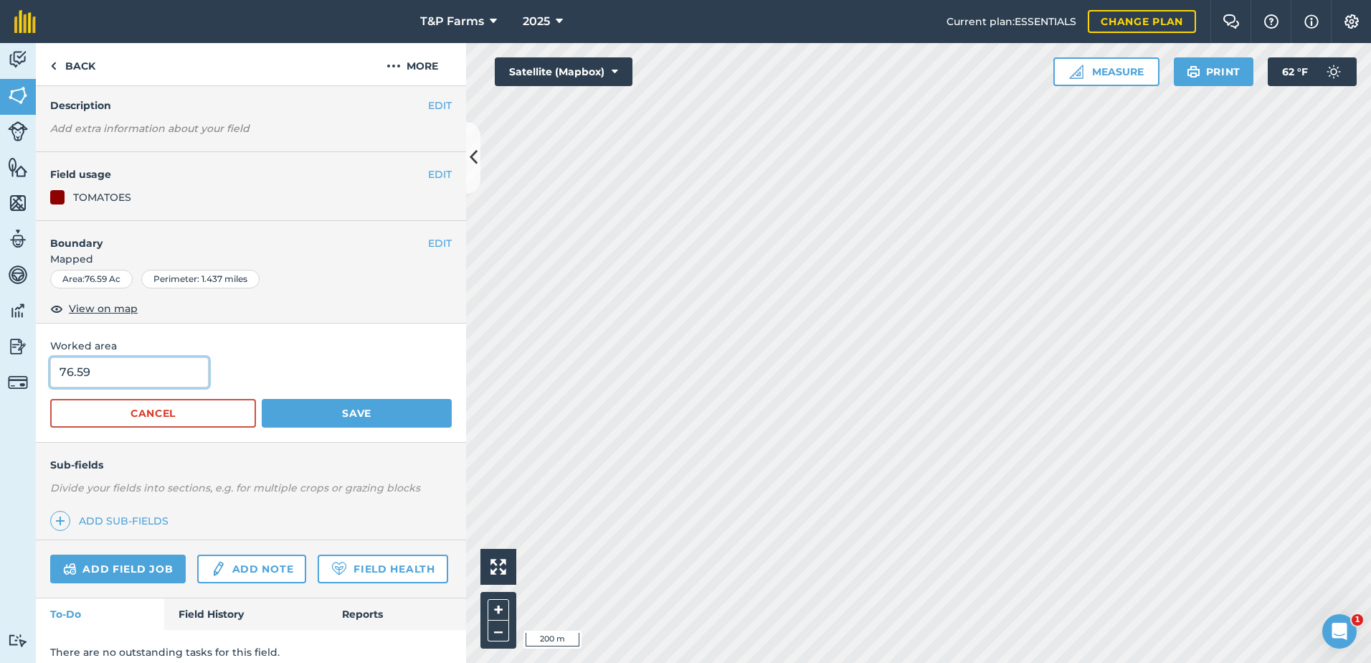
drag, startPoint x: 189, startPoint y: 379, endPoint x: -3, endPoint y: 381, distance: 191.5
click at [0, 381] on html "T&P Farms 2025 Current plan : ESSENTIALS Change plan Farm Chat Help Info Settin…" at bounding box center [685, 331] width 1371 height 663
type input "79"
click at [262, 399] on button "Save" at bounding box center [357, 413] width 190 height 29
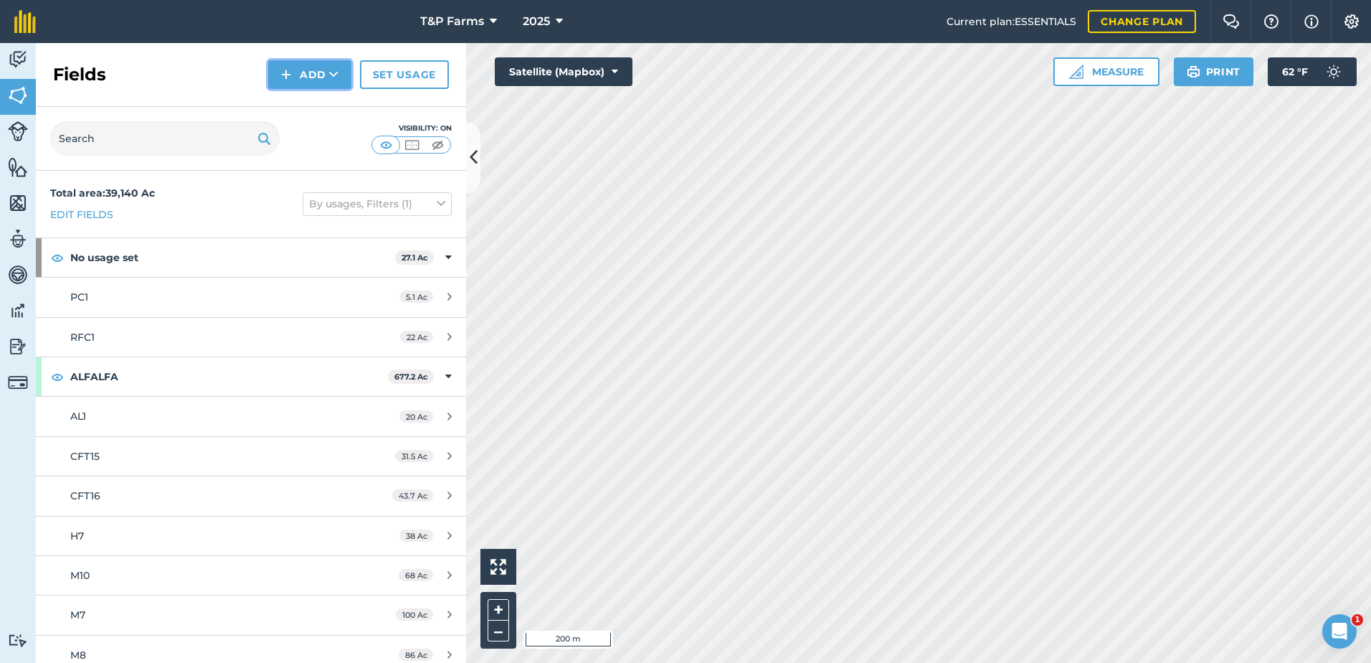
click at [333, 66] on button "Add" at bounding box center [309, 74] width 83 height 29
click at [322, 109] on link "Draw" at bounding box center [309, 107] width 79 height 32
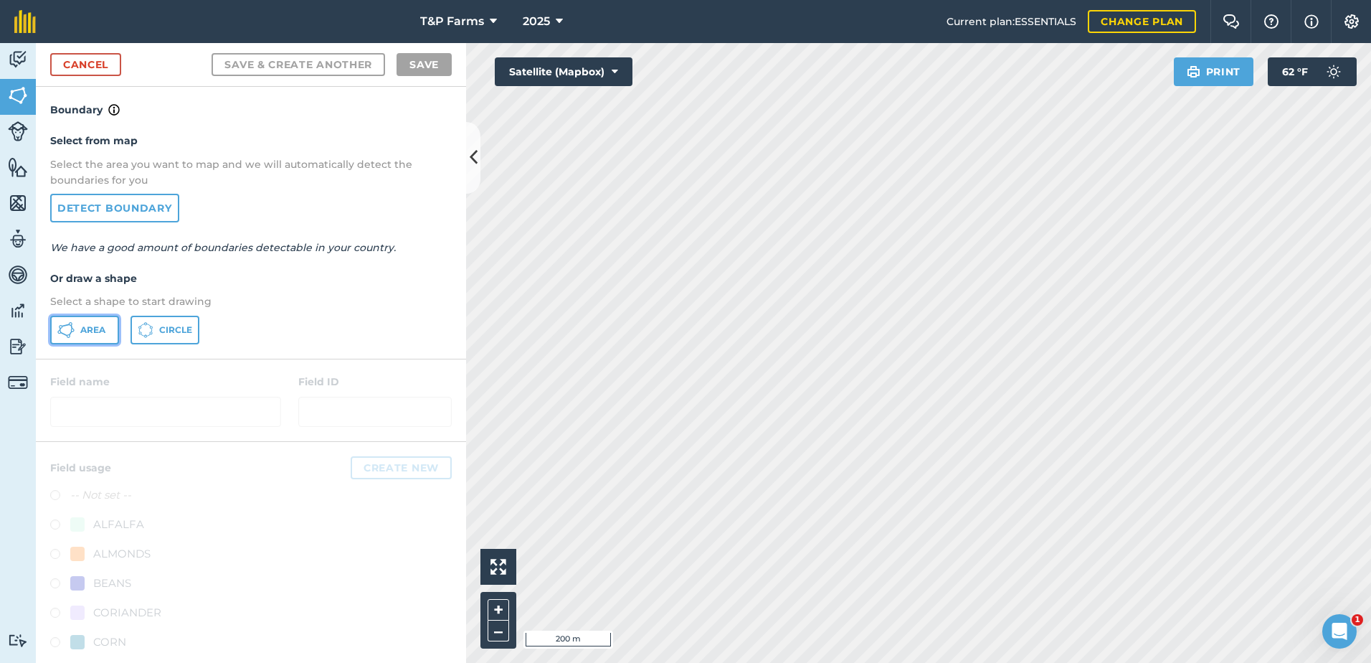
click at [76, 320] on button "Area" at bounding box center [84, 330] width 69 height 29
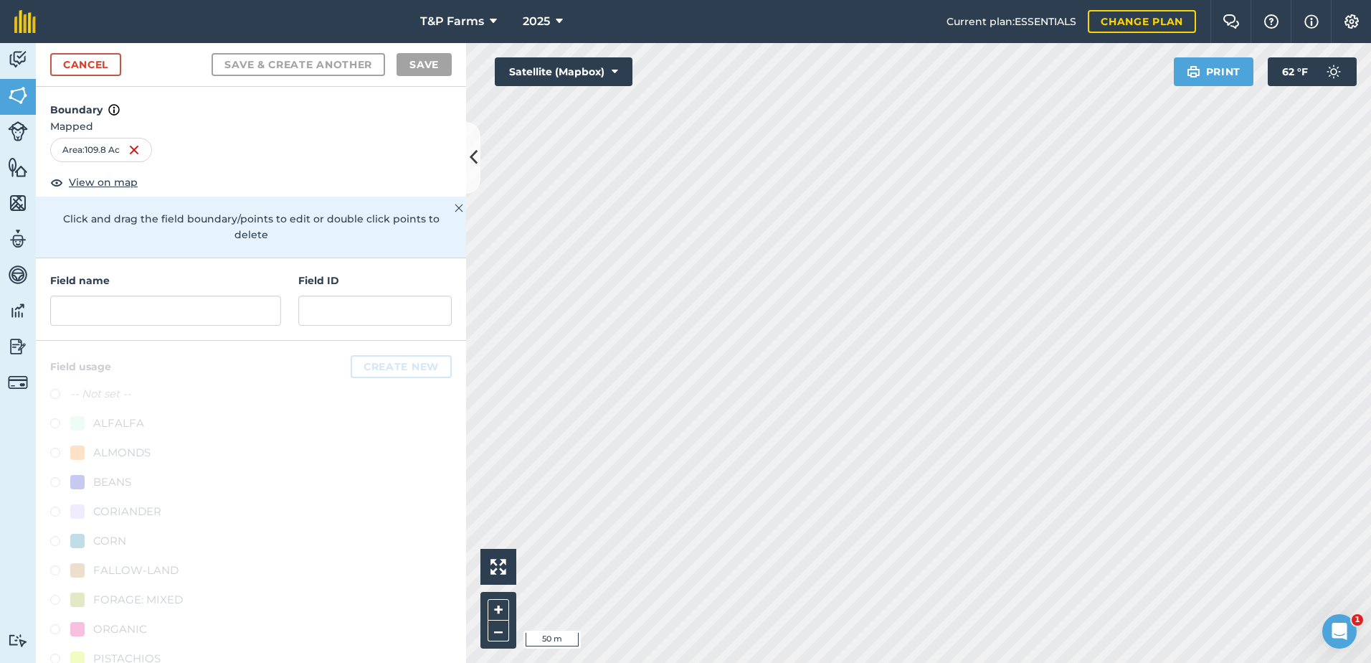
click at [913, 0] on html "T&P Farms 2025 Current plan : ESSENTIALS Change plan Farm Chat Help Info Settin…" at bounding box center [685, 331] width 1371 height 663
click at [208, 295] on input "text" at bounding box center [165, 310] width 231 height 30
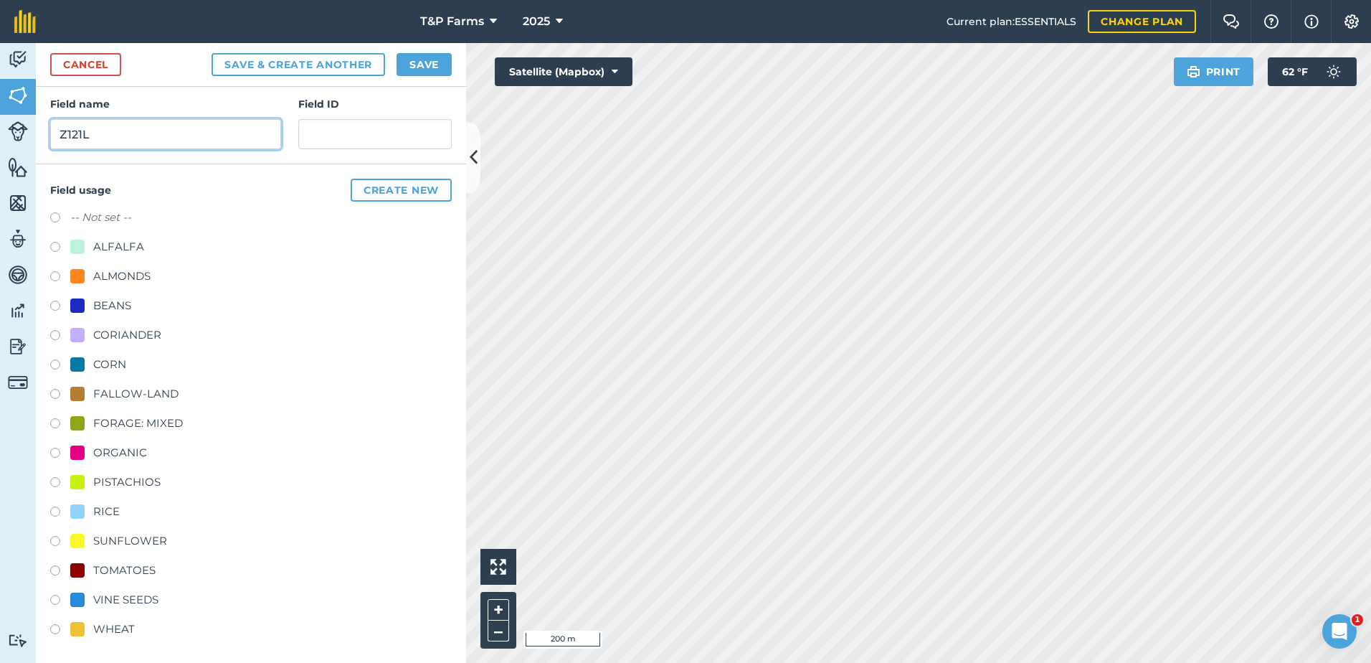
scroll to position [179, 0]
type input "Z121L"
click at [105, 508] on div "RICE" at bounding box center [106, 509] width 27 height 17
radio input "true"
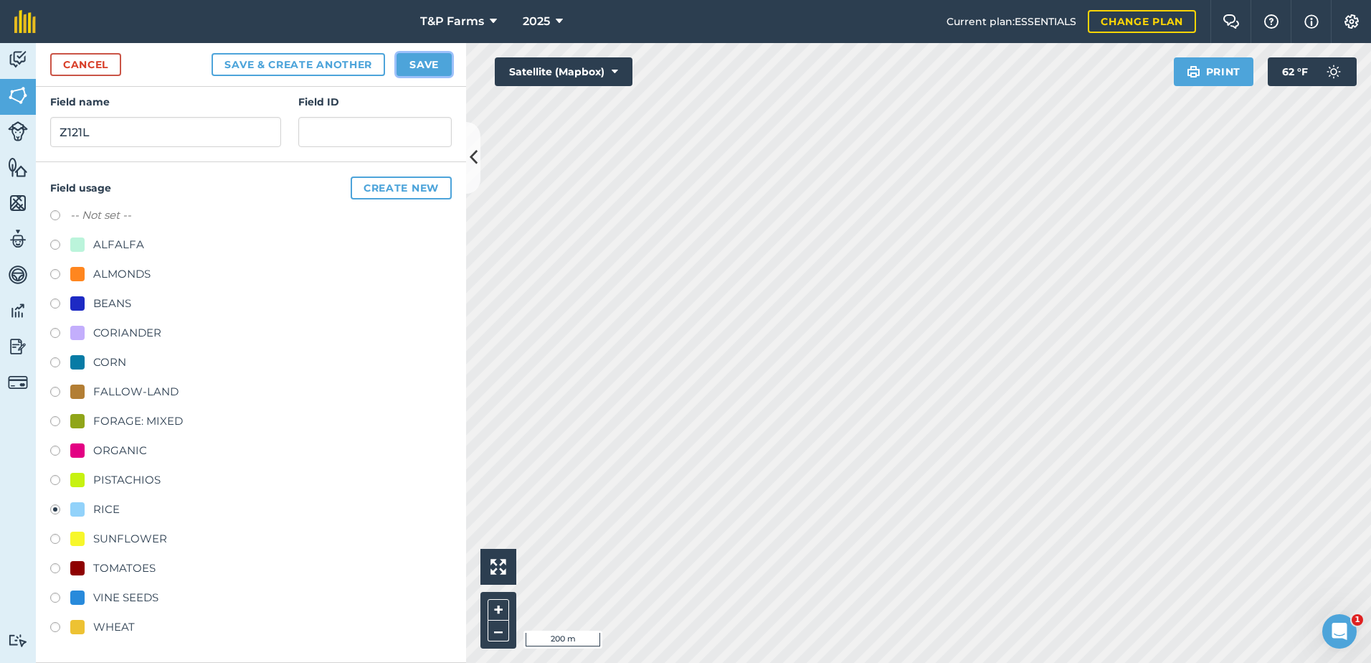
click at [430, 60] on button "Save" at bounding box center [424, 64] width 55 height 23
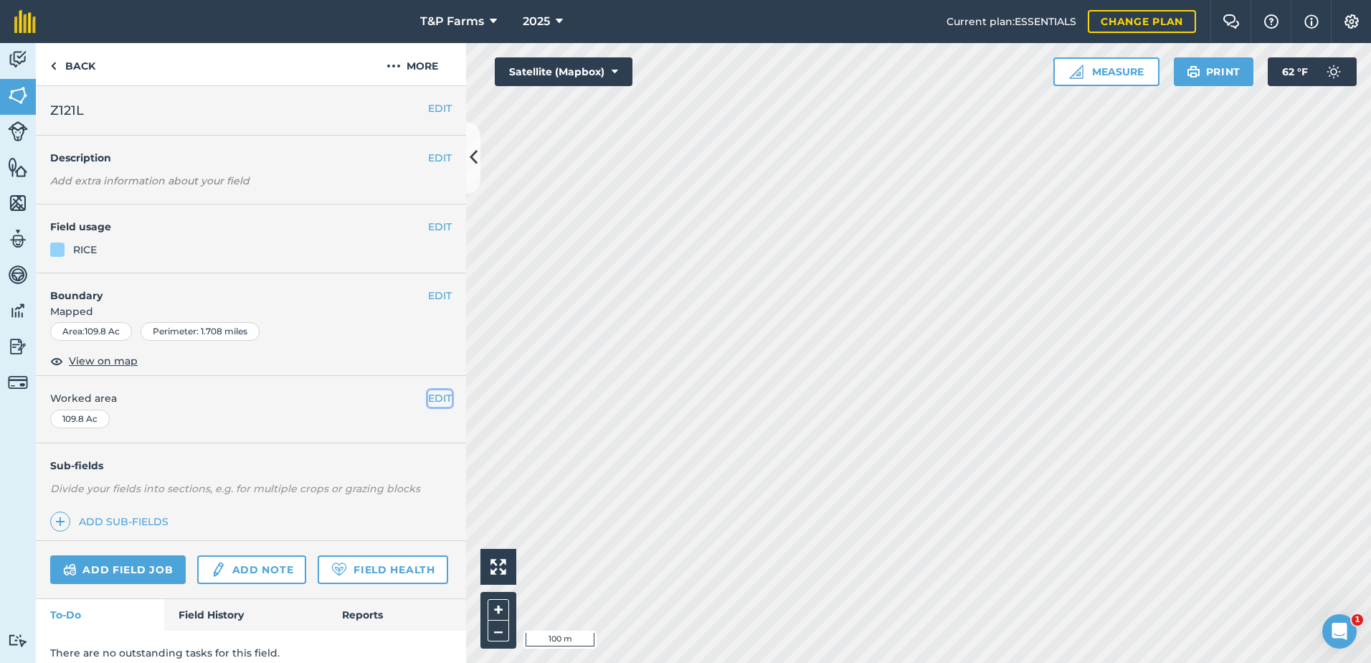
click at [428, 404] on button "EDIT" at bounding box center [440, 398] width 24 height 16
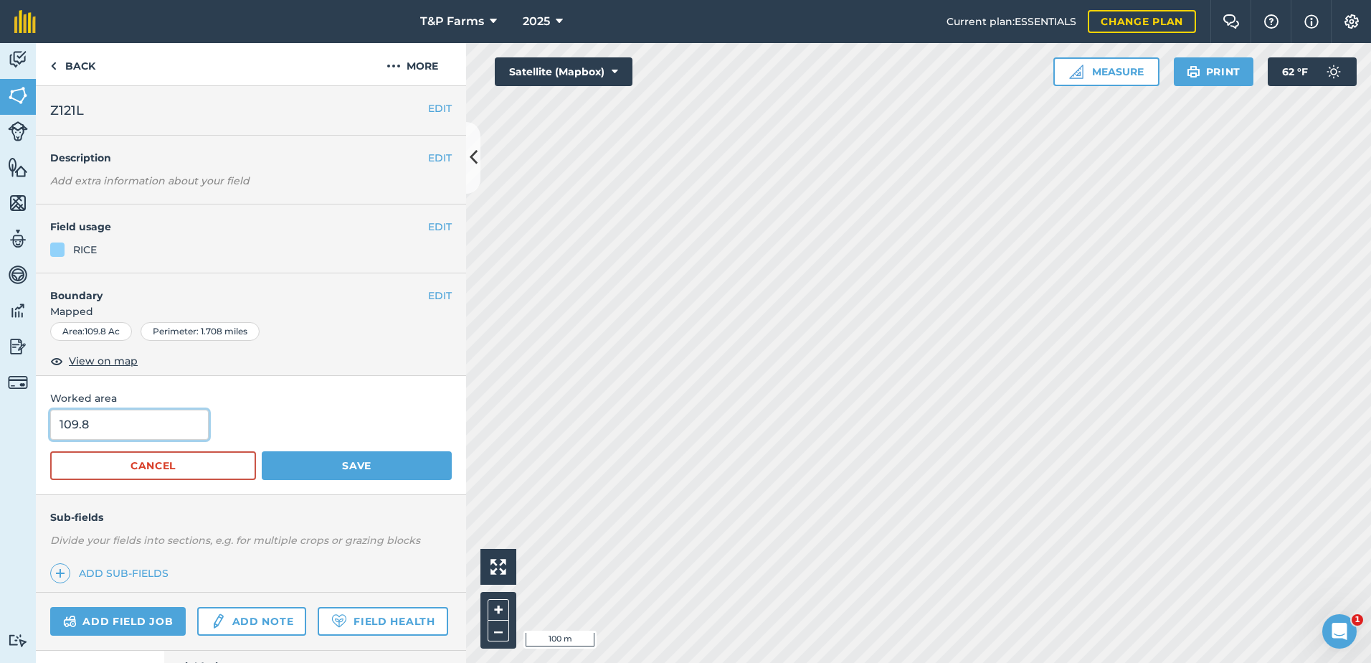
drag, startPoint x: 200, startPoint y: 424, endPoint x: -3, endPoint y: 423, distance: 202.9
click at [0, 423] on html "T&P Farms 2025 Current plan : ESSENTIALS Change plan Farm Chat Help Info Settin…" at bounding box center [685, 331] width 1371 height 663
type input "117"
click at [262, 451] on button "Save" at bounding box center [357, 465] width 190 height 29
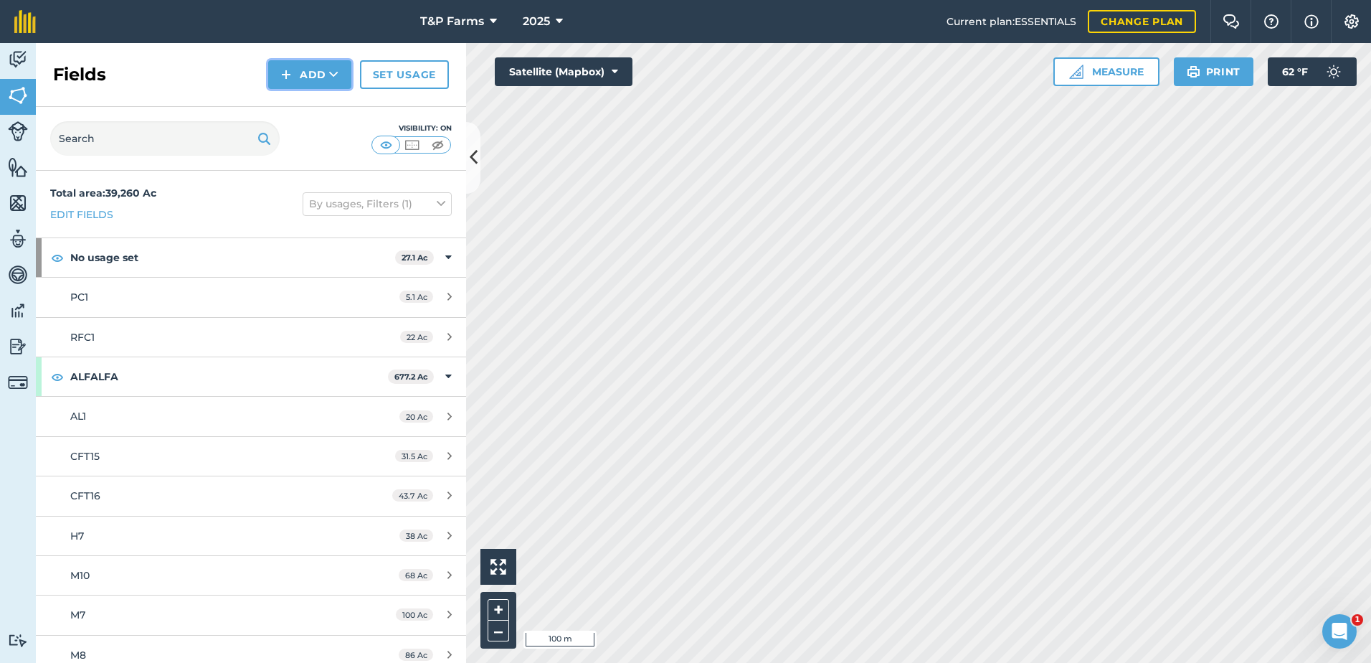
click at [317, 82] on button "Add" at bounding box center [309, 74] width 83 height 29
drag, startPoint x: 316, startPoint y: 87, endPoint x: 318, endPoint y: 113, distance: 25.9
click at [318, 113] on link "Draw" at bounding box center [309, 107] width 79 height 32
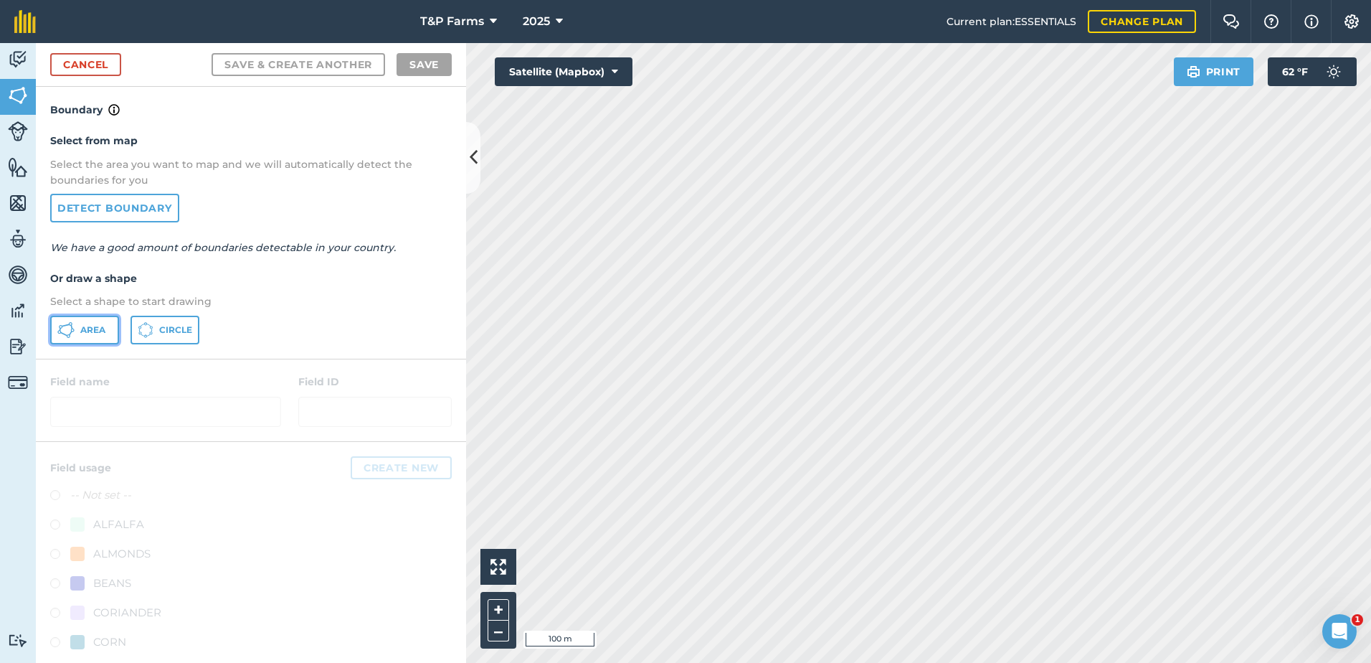
click at [92, 338] on button "Area" at bounding box center [84, 330] width 69 height 29
click at [1003, 662] on html "T&P Farms 2025 Current plan : ESSENTIALS Change plan Farm Chat Help Info Settin…" at bounding box center [685, 331] width 1371 height 663
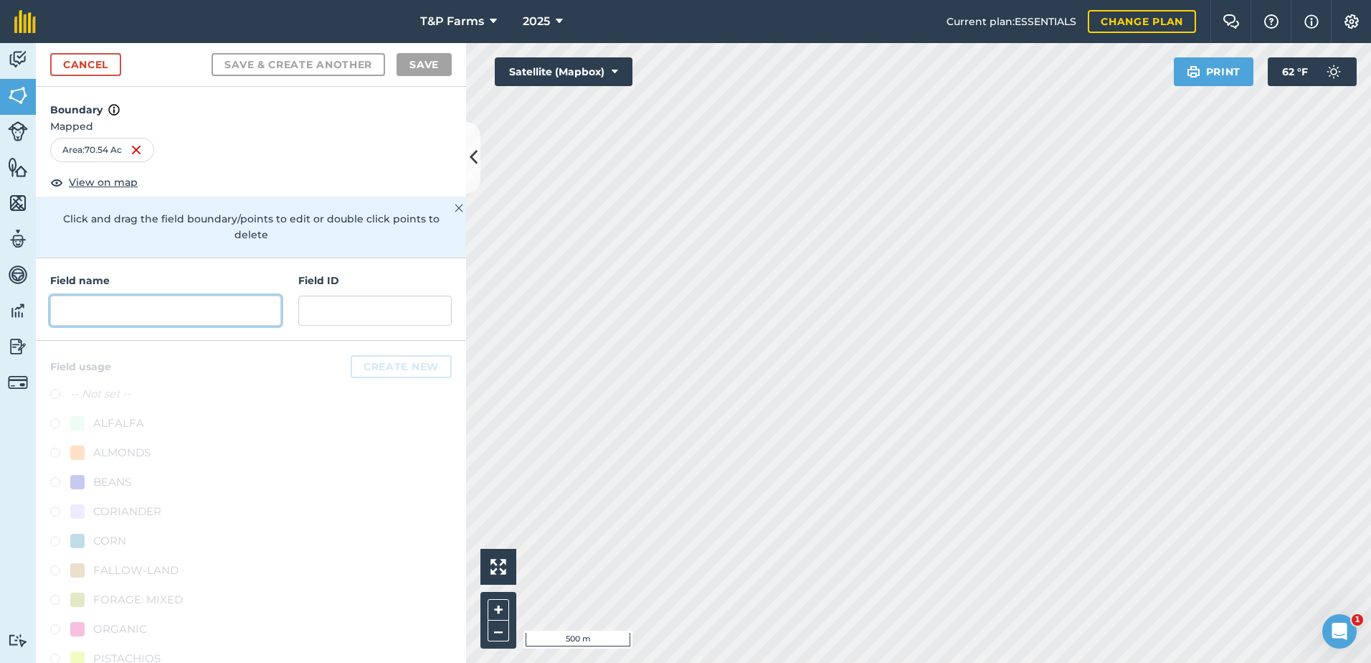
click at [242, 321] on input "text" at bounding box center [165, 310] width 231 height 30
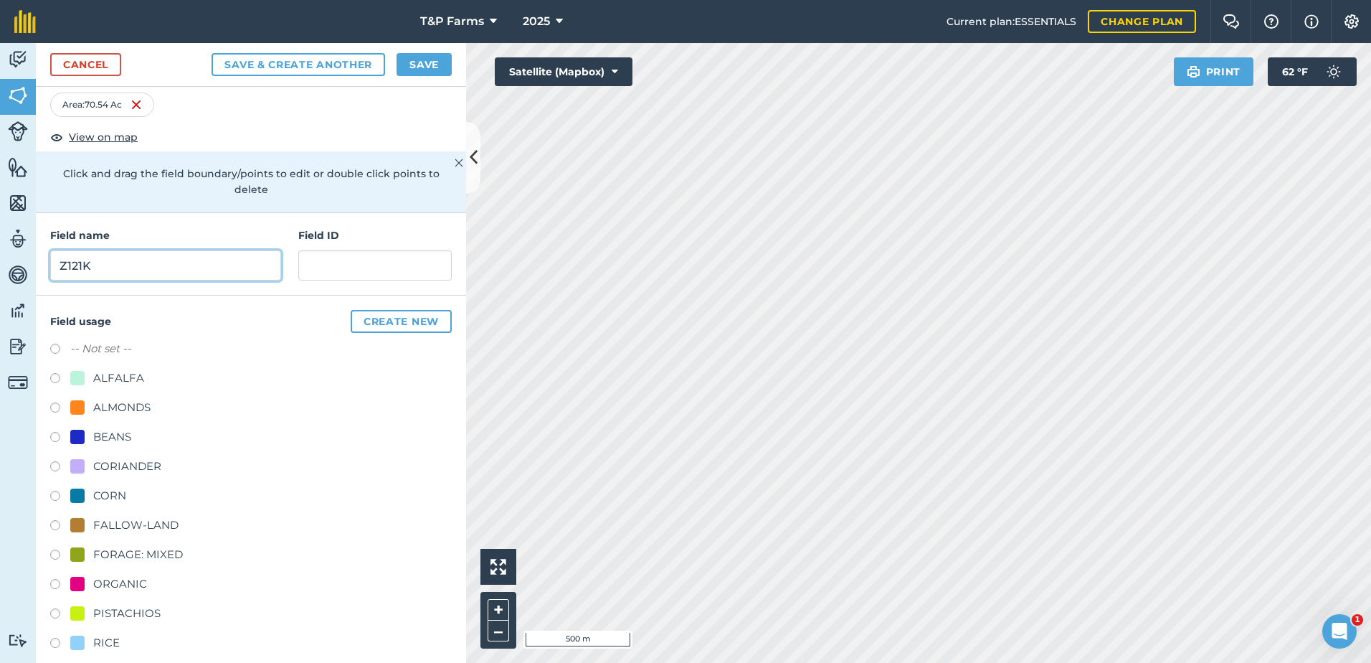
scroll to position [179, 0]
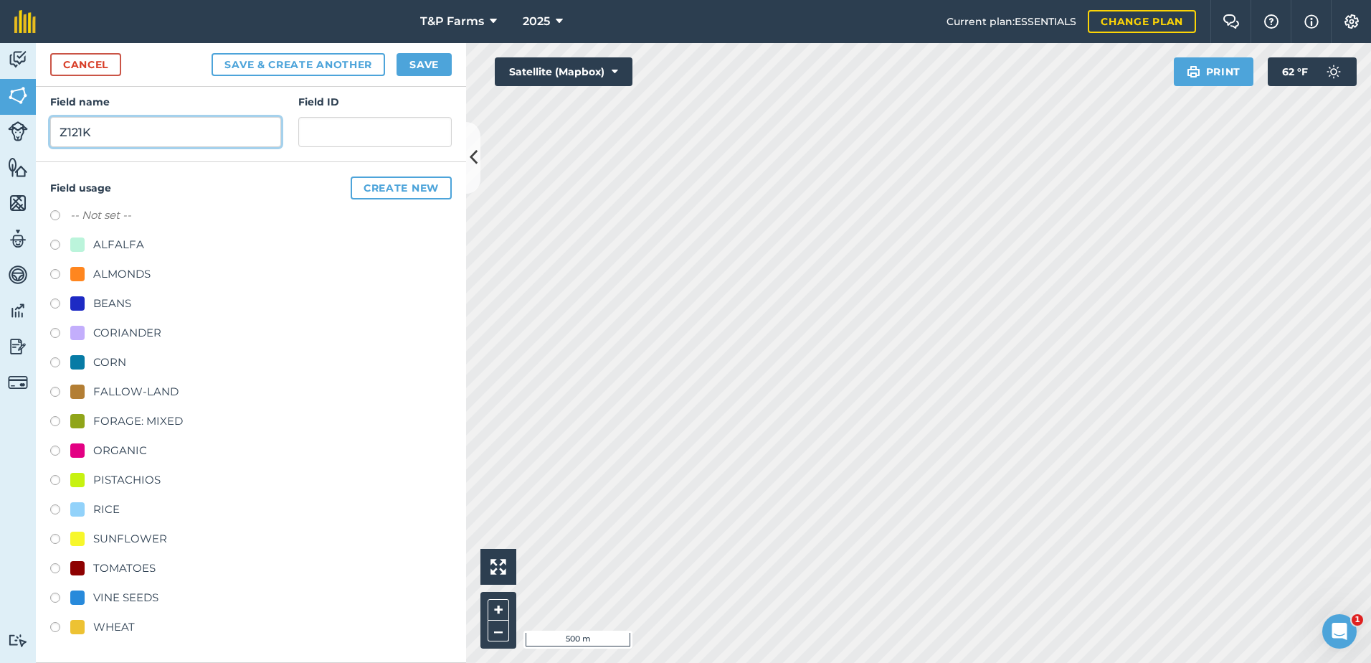
type input "Z121K"
click at [109, 579] on div "TOMATOES" at bounding box center [251, 569] width 402 height 21
click at [113, 572] on div "TOMATOES" at bounding box center [124, 567] width 62 height 17
radio input "true"
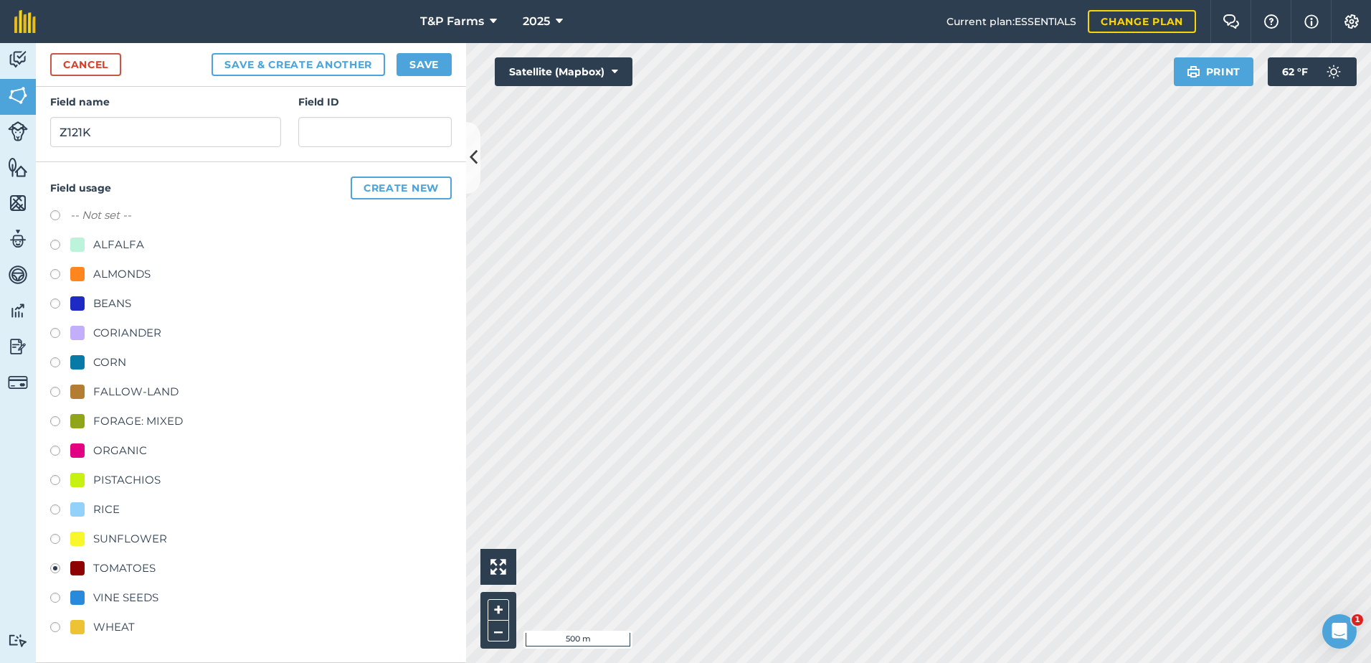
click at [409, 76] on div "Cancel Save & Create Another Save" at bounding box center [251, 65] width 430 height 44
click at [425, 60] on button "Save" at bounding box center [424, 64] width 55 height 23
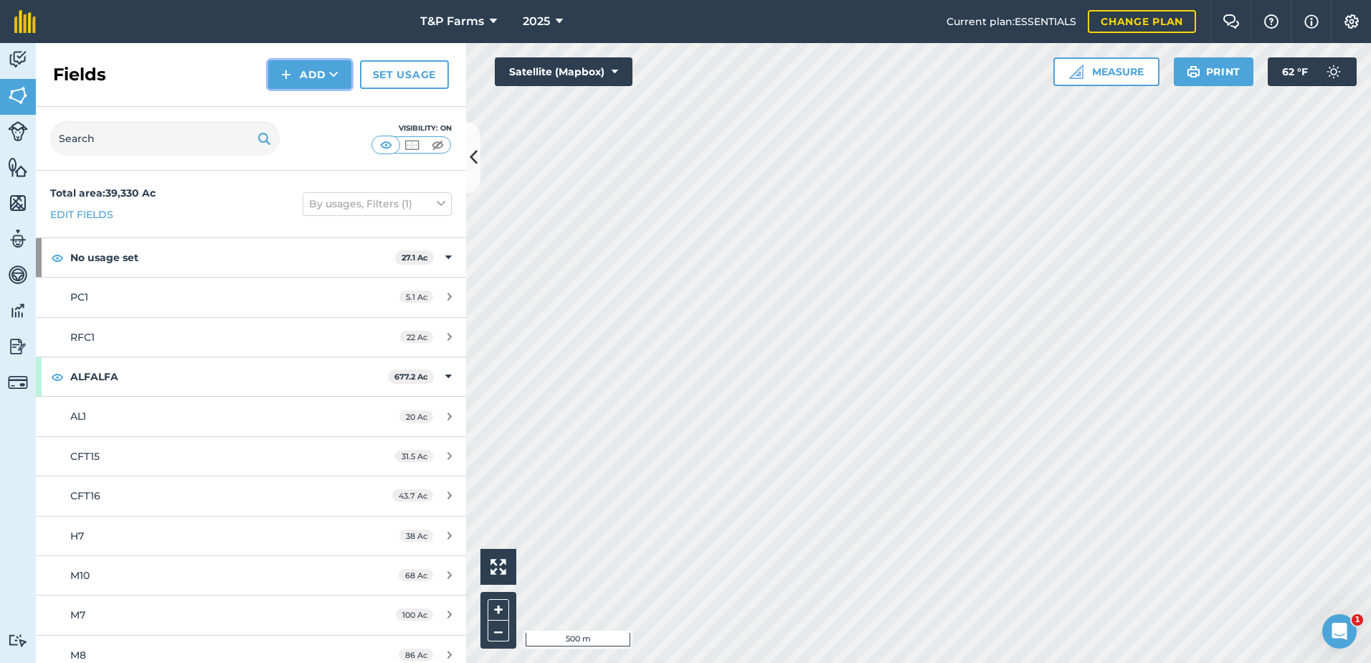
click at [300, 77] on button "Add" at bounding box center [309, 74] width 83 height 29
click at [326, 111] on link "Draw" at bounding box center [309, 107] width 79 height 32
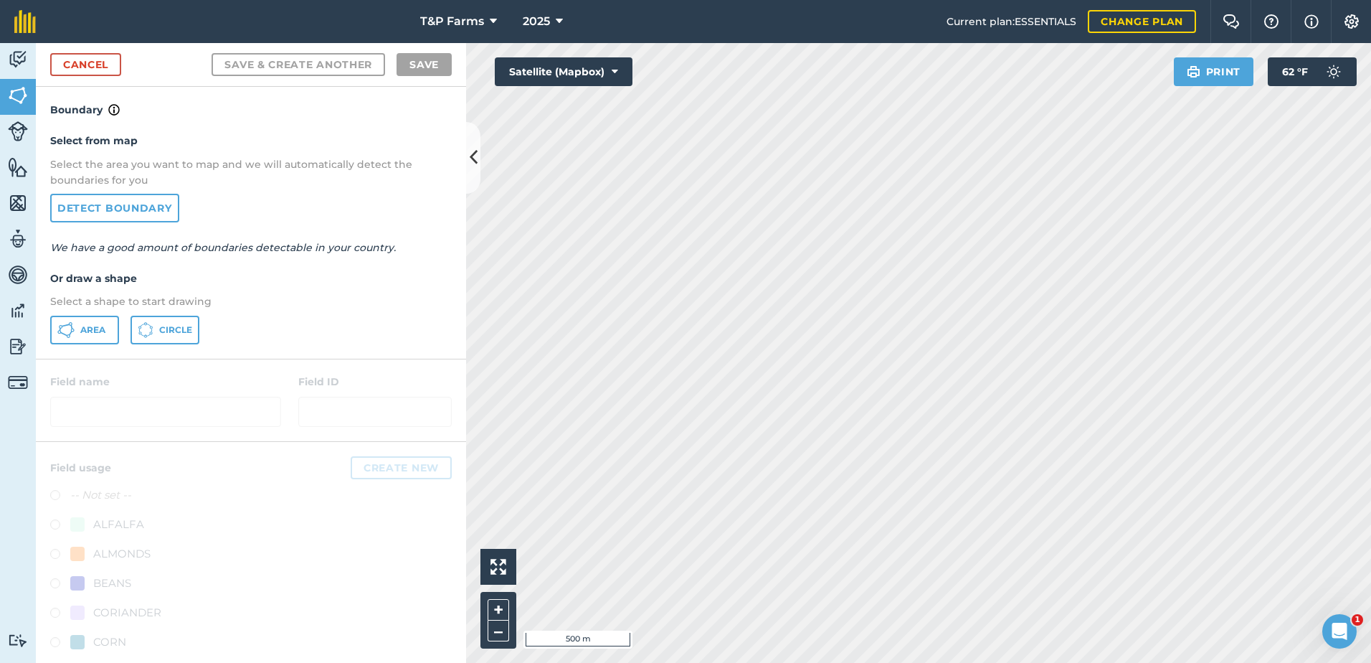
click at [49, 324] on div "Select from map Select the area you want to map and we will automatically detec…" at bounding box center [251, 238] width 430 height 240
click at [87, 324] on span "Area" at bounding box center [92, 329] width 25 height 11
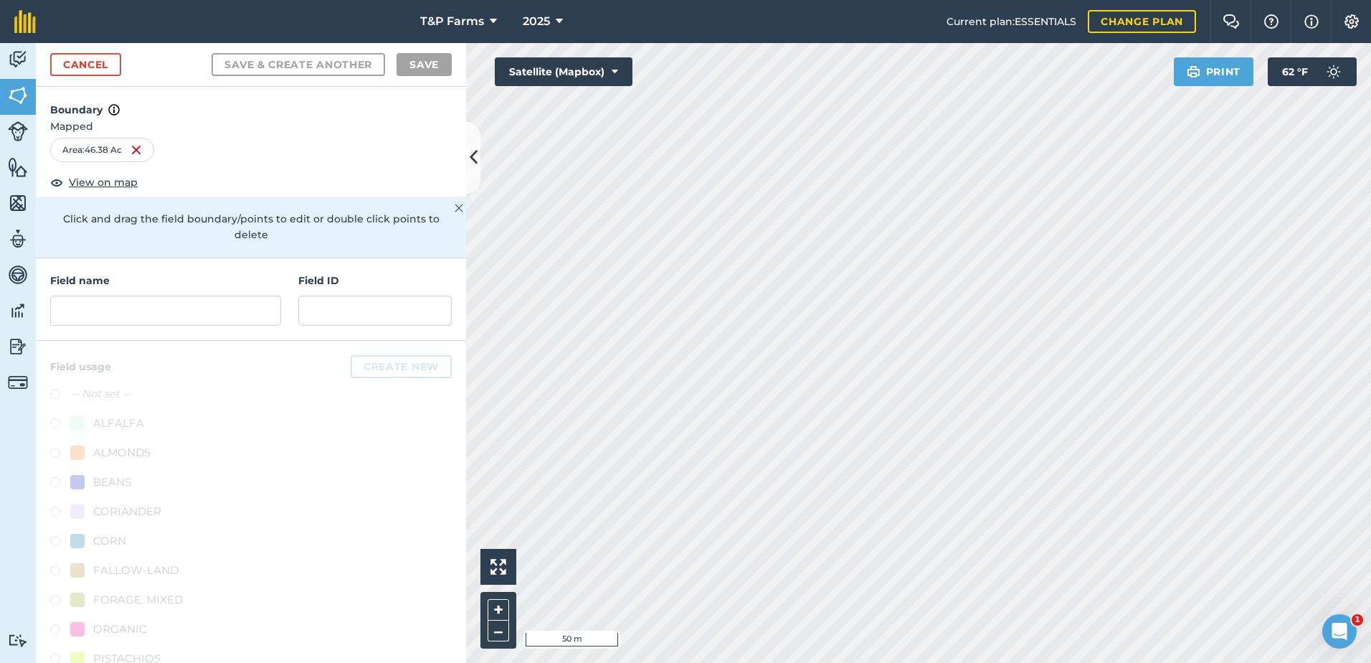
click at [1132, 662] on html "T&P Farms 2025 Current plan : ESSENTIALS Change plan Farm Chat Help Info Settin…" at bounding box center [685, 331] width 1371 height 663
click at [158, 326] on input "text" at bounding box center [165, 310] width 231 height 30
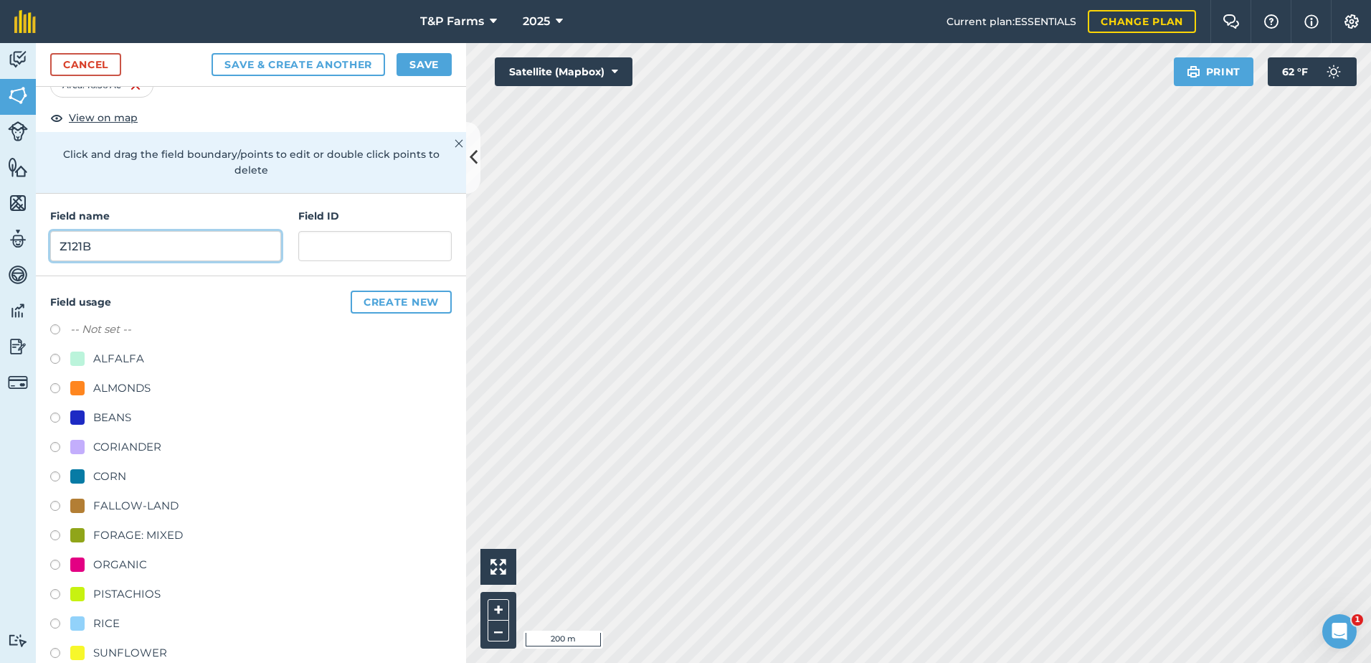
scroll to position [179, 0]
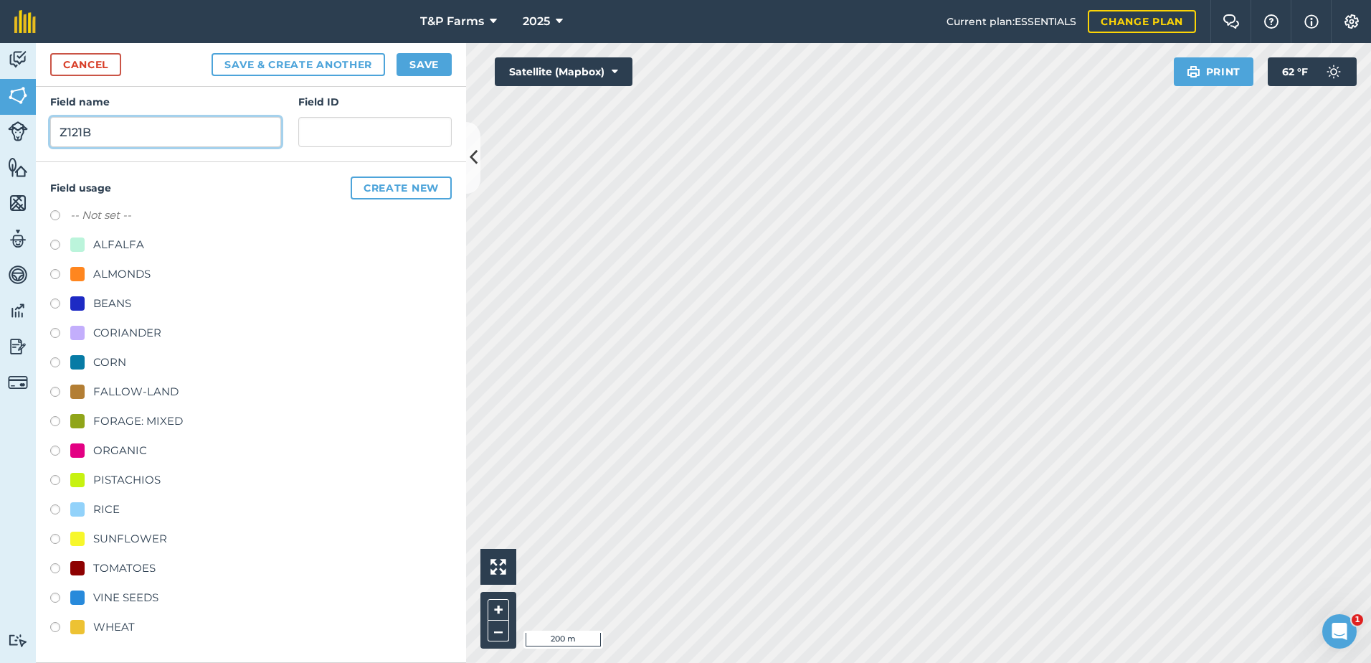
type input "Z121B"
click at [106, 628] on div "WHEAT" at bounding box center [114, 626] width 42 height 17
radio input "true"
click at [429, 61] on button "Save" at bounding box center [424, 64] width 55 height 23
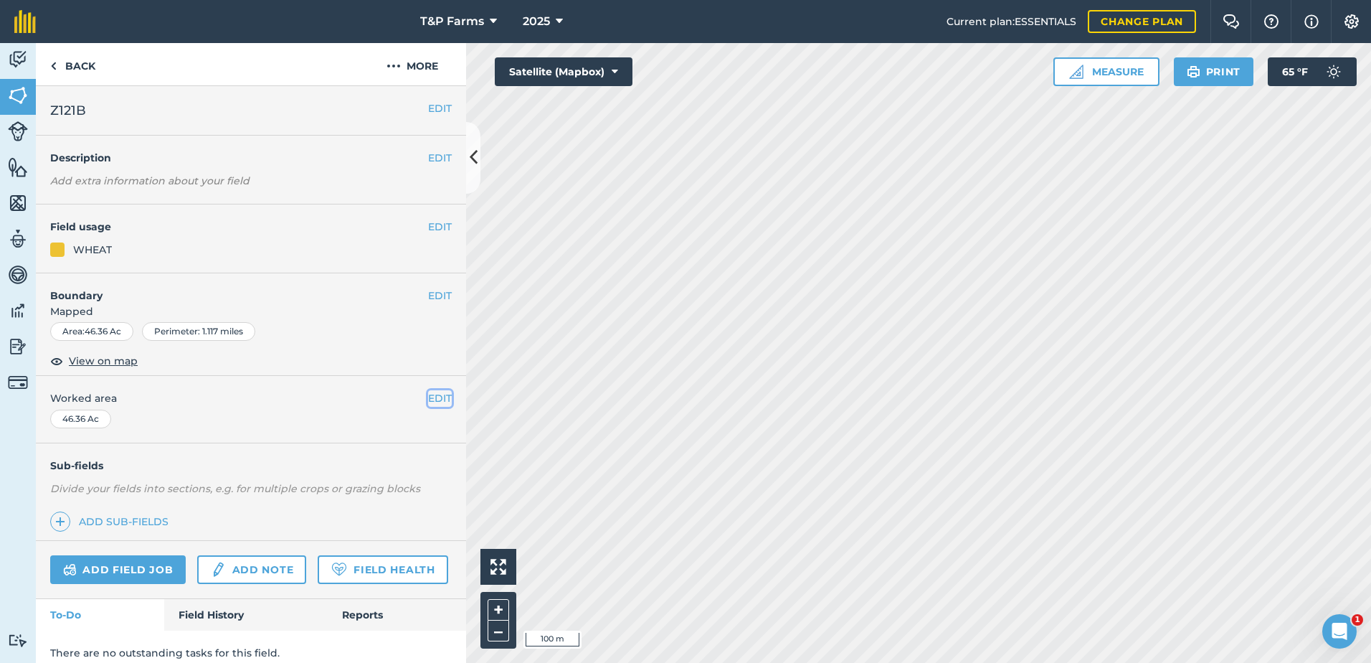
click at [428, 403] on button "EDIT" at bounding box center [440, 398] width 24 height 16
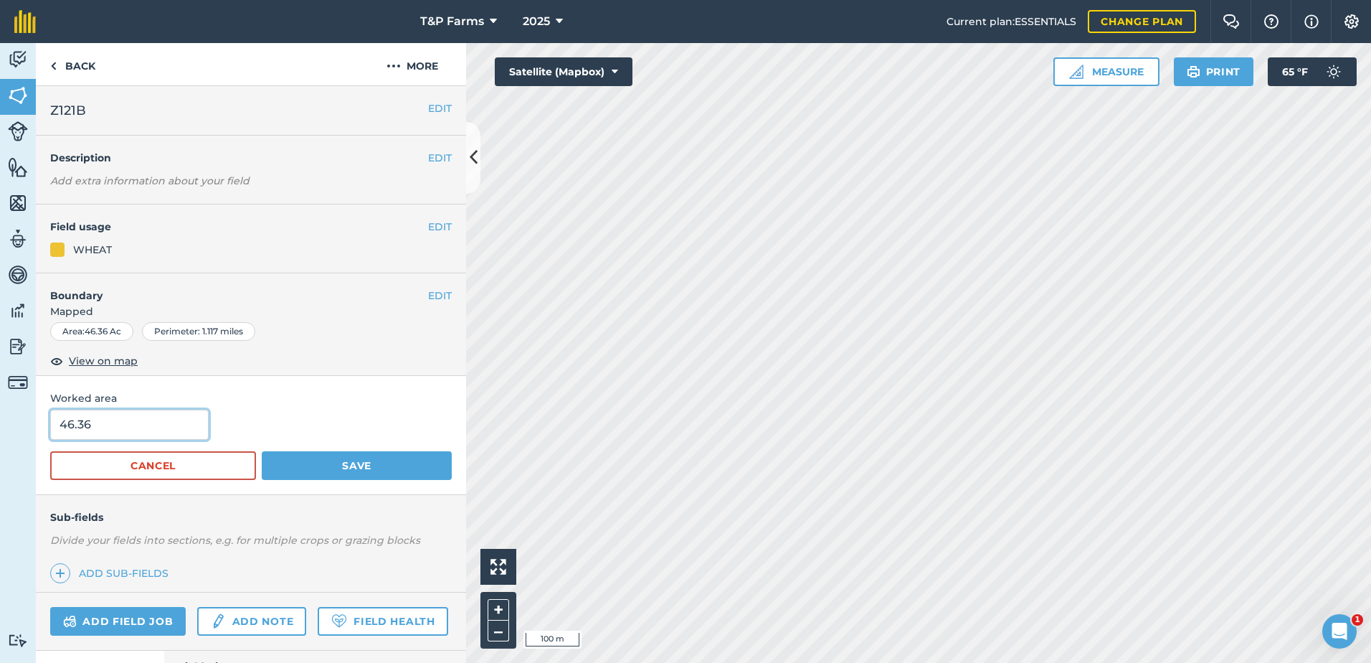
click at [82, 428] on input "46.36" at bounding box center [129, 424] width 158 height 30
type input "46.6"
click at [262, 451] on button "Save" at bounding box center [357, 465] width 190 height 29
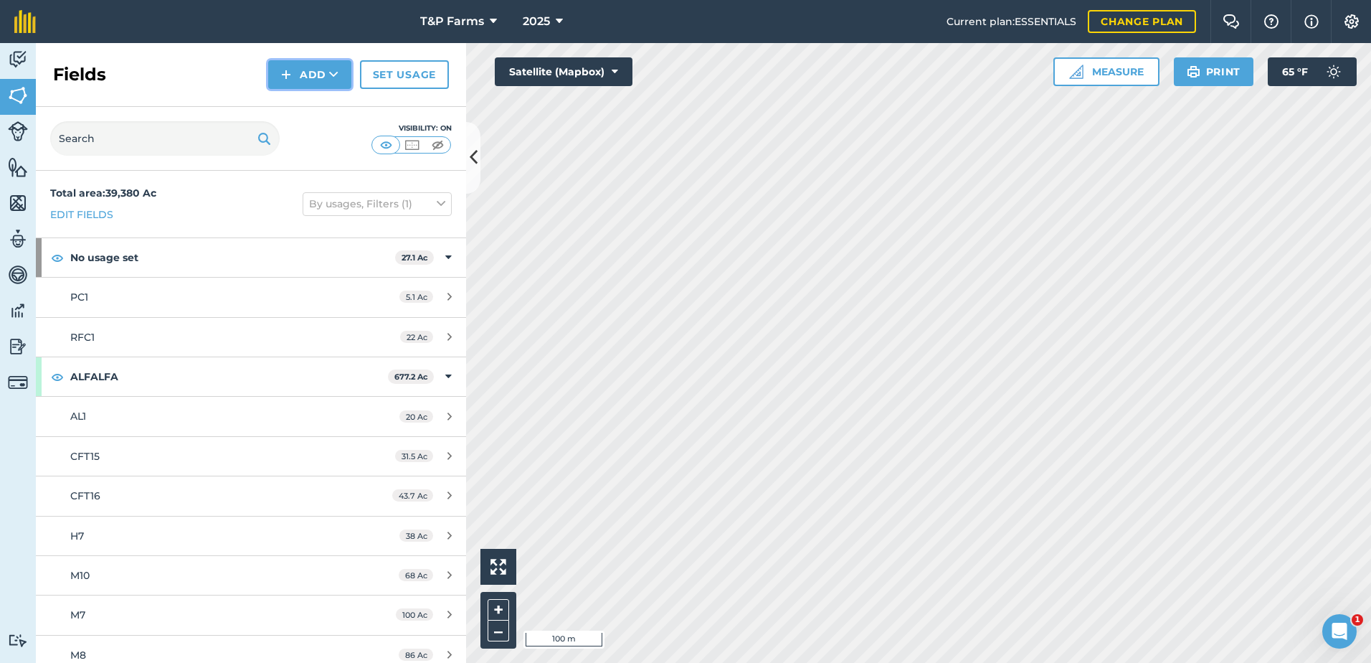
click at [344, 79] on button "Add" at bounding box center [309, 74] width 83 height 29
click at [344, 96] on link "Draw" at bounding box center [309, 107] width 79 height 32
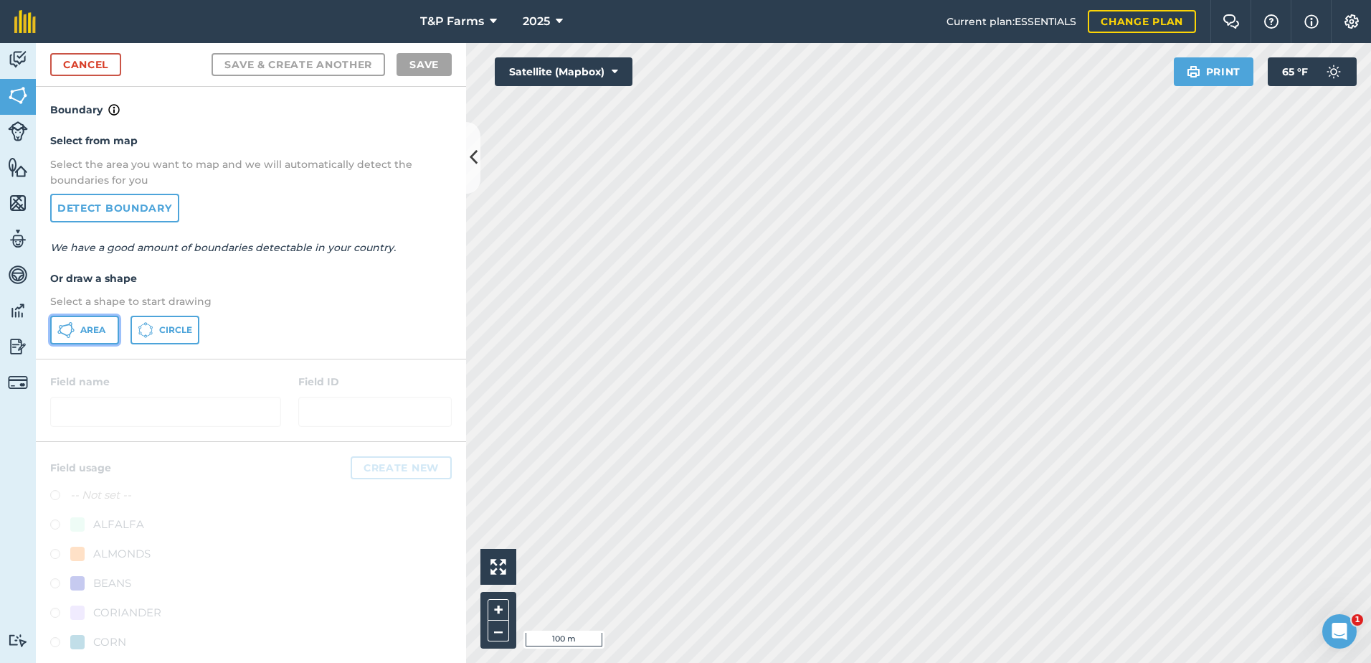
drag, startPoint x: 93, startPoint y: 327, endPoint x: 241, endPoint y: 316, distance: 148.9
click at [96, 329] on span "Area" at bounding box center [92, 329] width 25 height 11
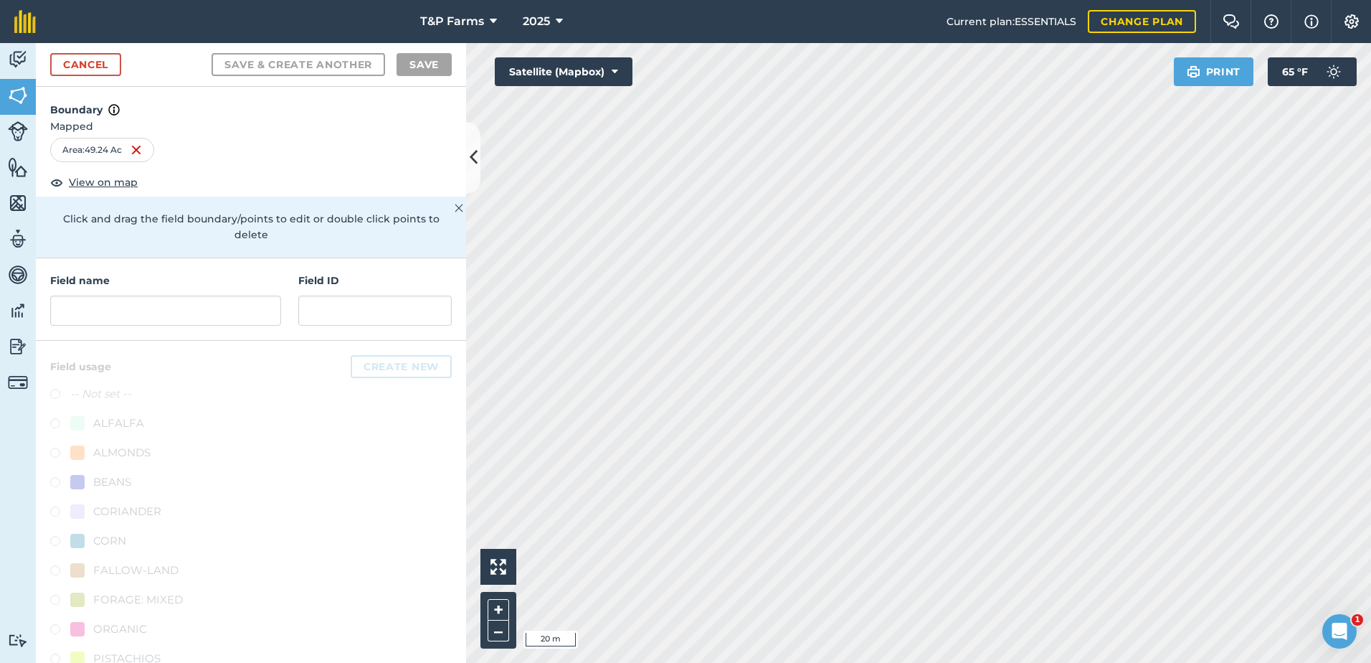
click at [872, 662] on html "T&P Farms 2025 Current plan : ESSENTIALS Change plan Farm Chat Help Info Settin…" at bounding box center [685, 331] width 1371 height 663
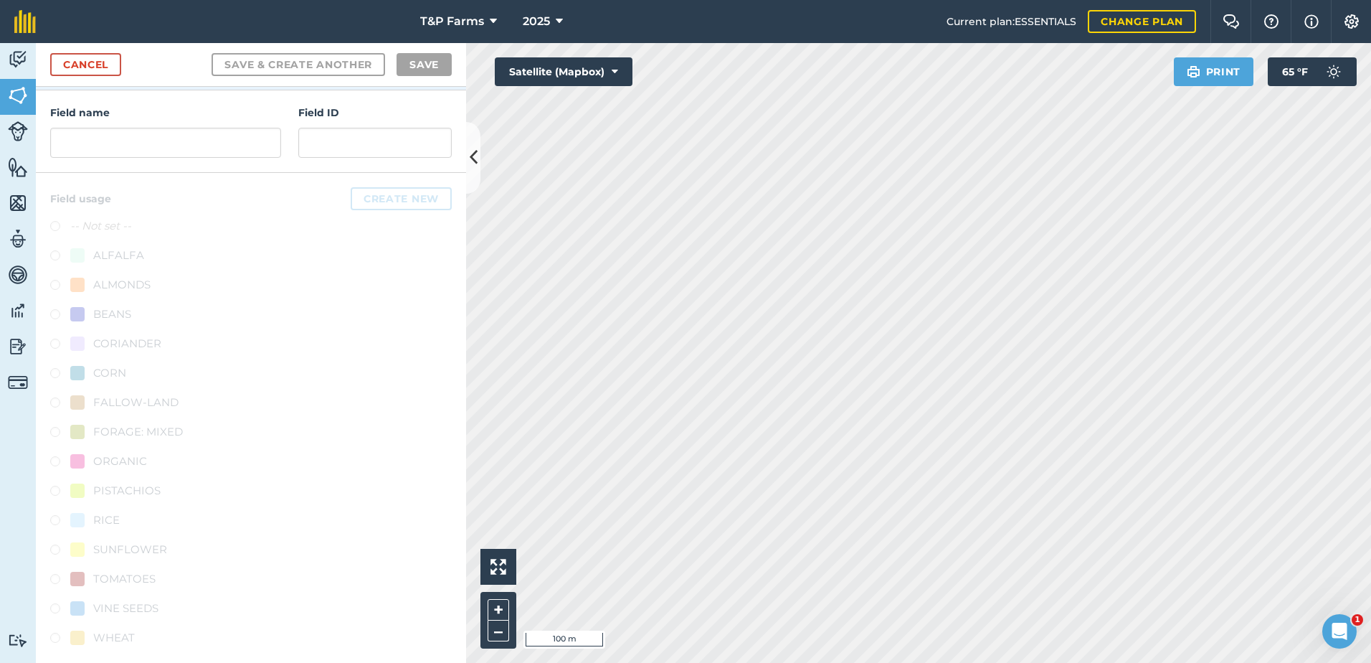
scroll to position [179, 0]
click at [199, 136] on input "text" at bounding box center [165, 132] width 231 height 30
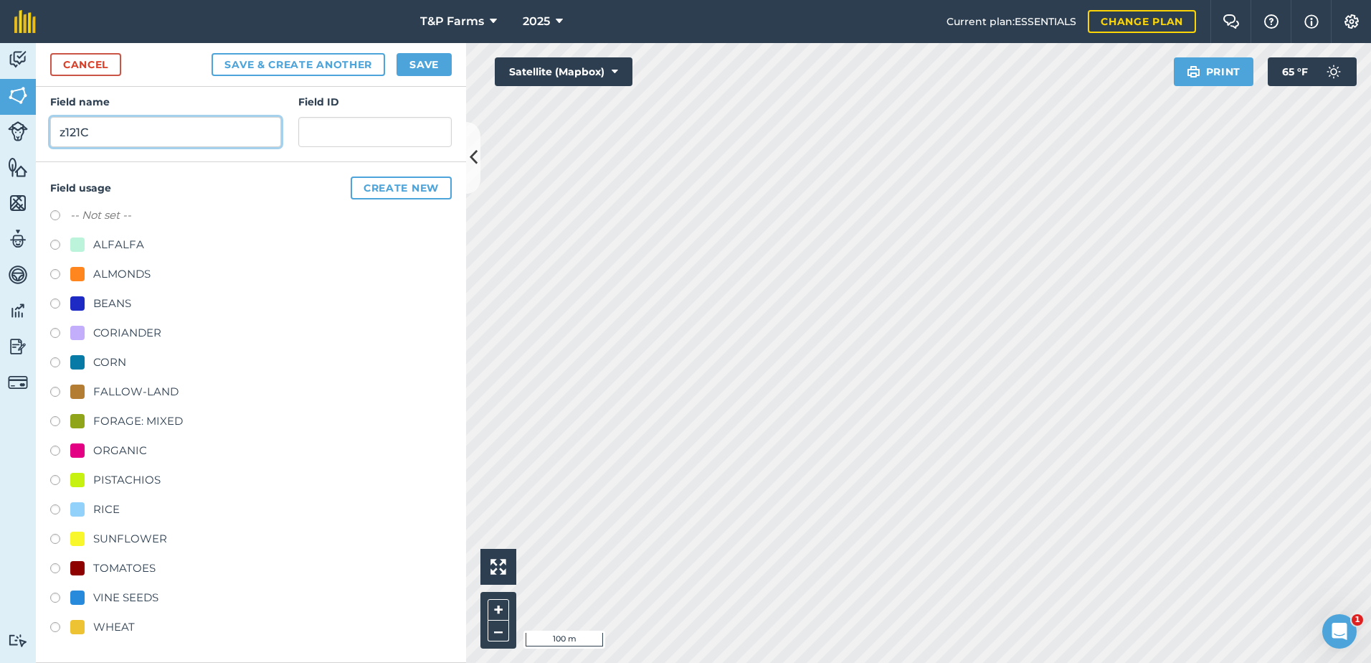
click at [64, 133] on input "z121C" at bounding box center [165, 132] width 231 height 30
type input "Z121C"
click at [141, 591] on div "VINE SEEDS" at bounding box center [125, 597] width 65 height 17
radio input "true"
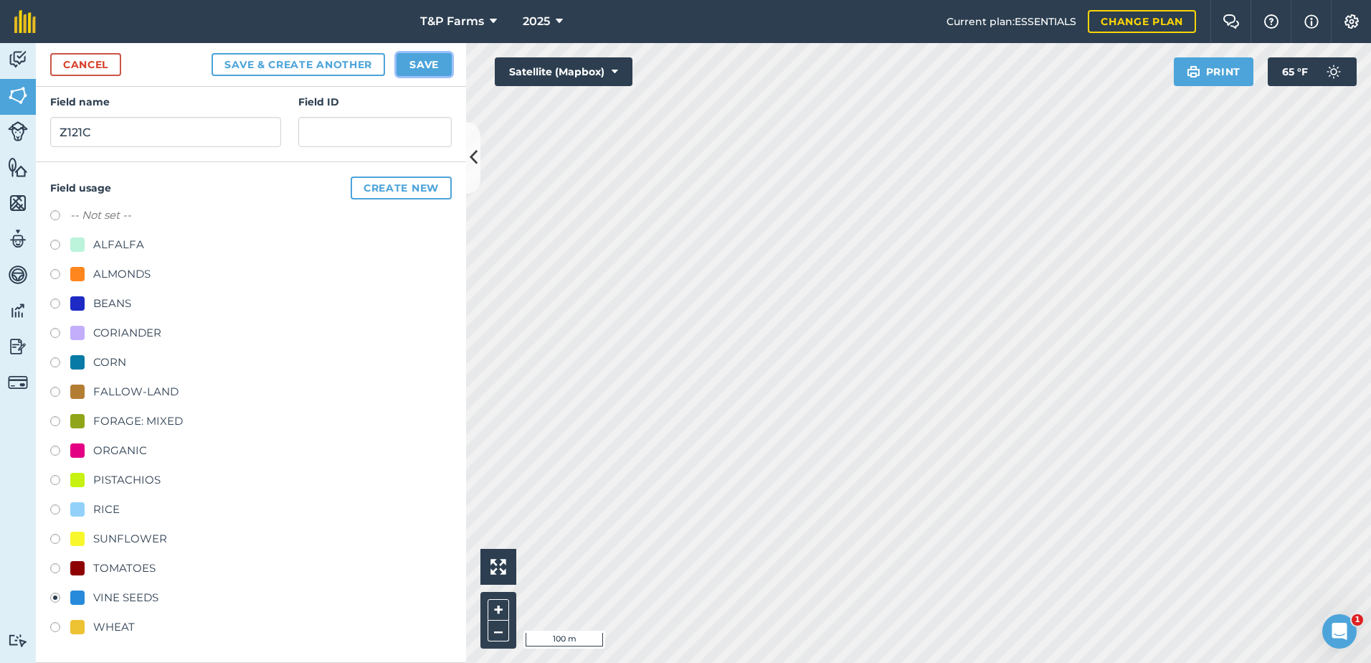
click at [417, 55] on button "Save" at bounding box center [424, 64] width 55 height 23
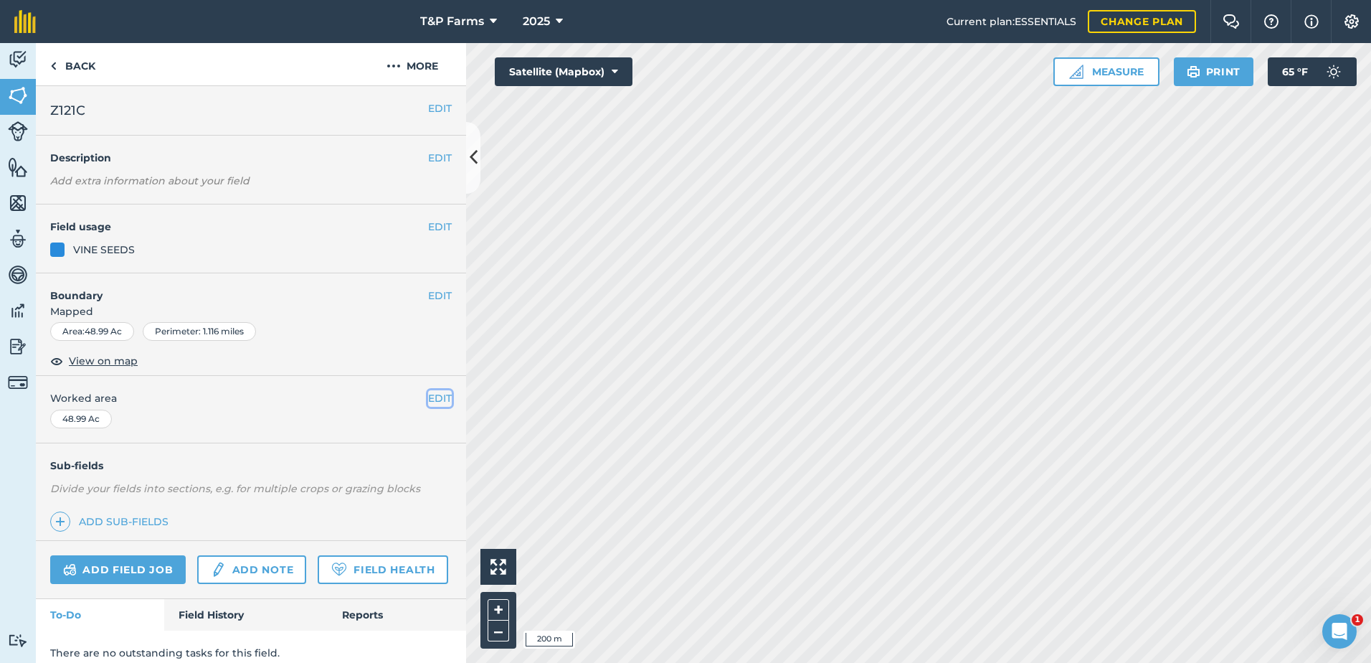
click at [428, 397] on button "EDIT" at bounding box center [440, 398] width 24 height 16
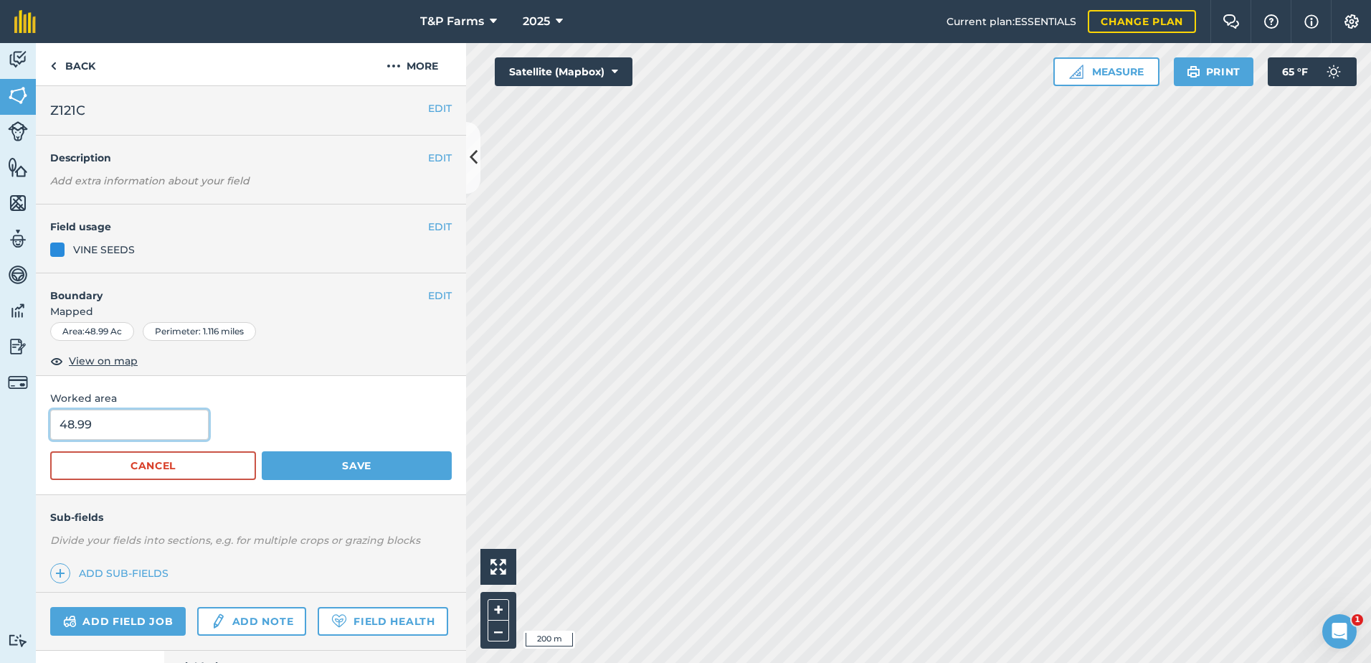
drag, startPoint x: 176, startPoint y: 430, endPoint x: -3, endPoint y: 445, distance: 179.1
click at [0, 445] on html "T&P Farms 2025 Current plan : ESSENTIALS Change plan Farm Chat Help Info Settin…" at bounding box center [685, 331] width 1371 height 663
type input "49.5"
click at [262, 451] on button "Save" at bounding box center [357, 465] width 190 height 29
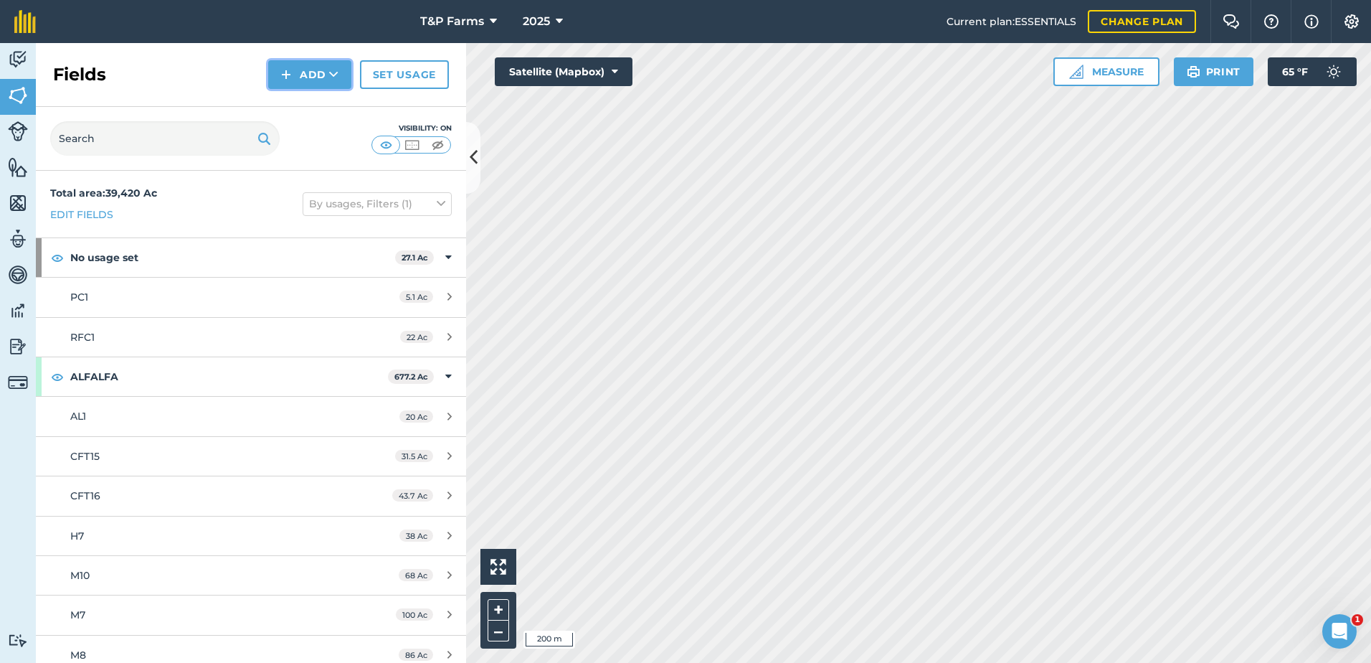
click at [312, 82] on button "Add" at bounding box center [309, 74] width 83 height 29
click at [297, 123] on li "Draw" at bounding box center [309, 107] width 79 height 32
click at [326, 80] on button "Add" at bounding box center [309, 74] width 83 height 29
click at [323, 107] on link "Draw" at bounding box center [309, 107] width 79 height 32
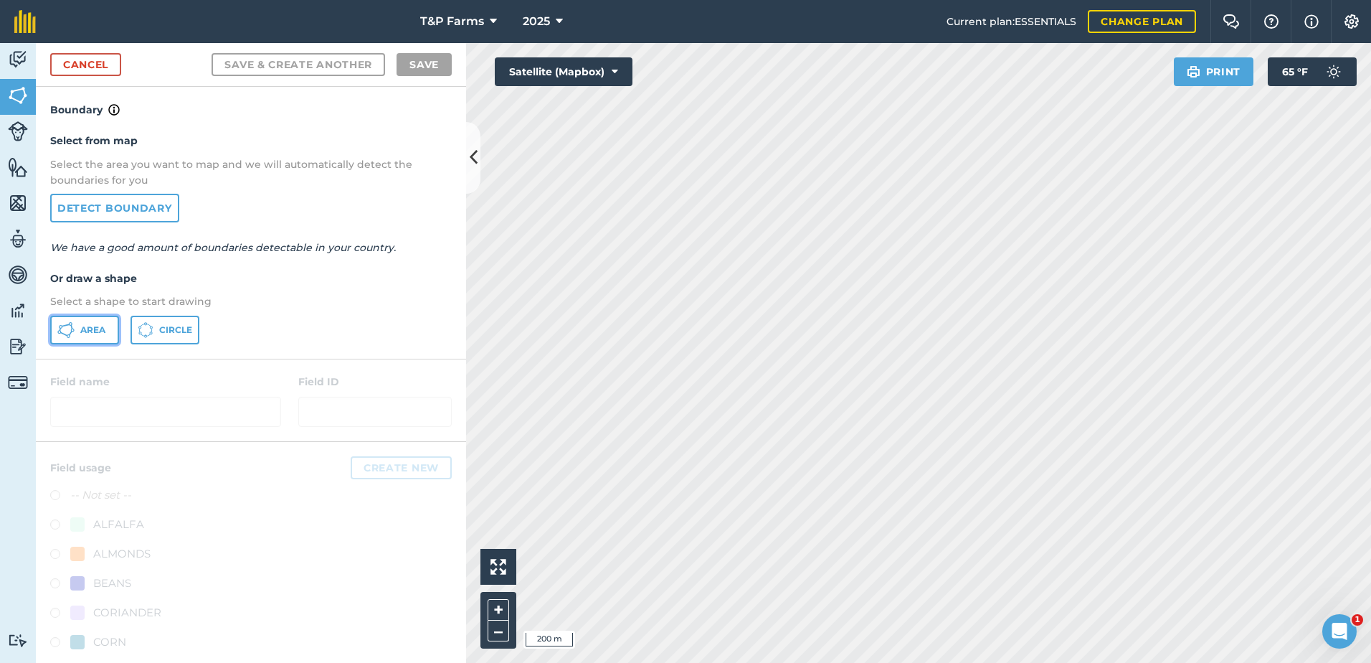
drag, startPoint x: 83, startPoint y: 323, endPoint x: 362, endPoint y: 363, distance: 281.8
click at [83, 322] on button "Area" at bounding box center [84, 330] width 69 height 29
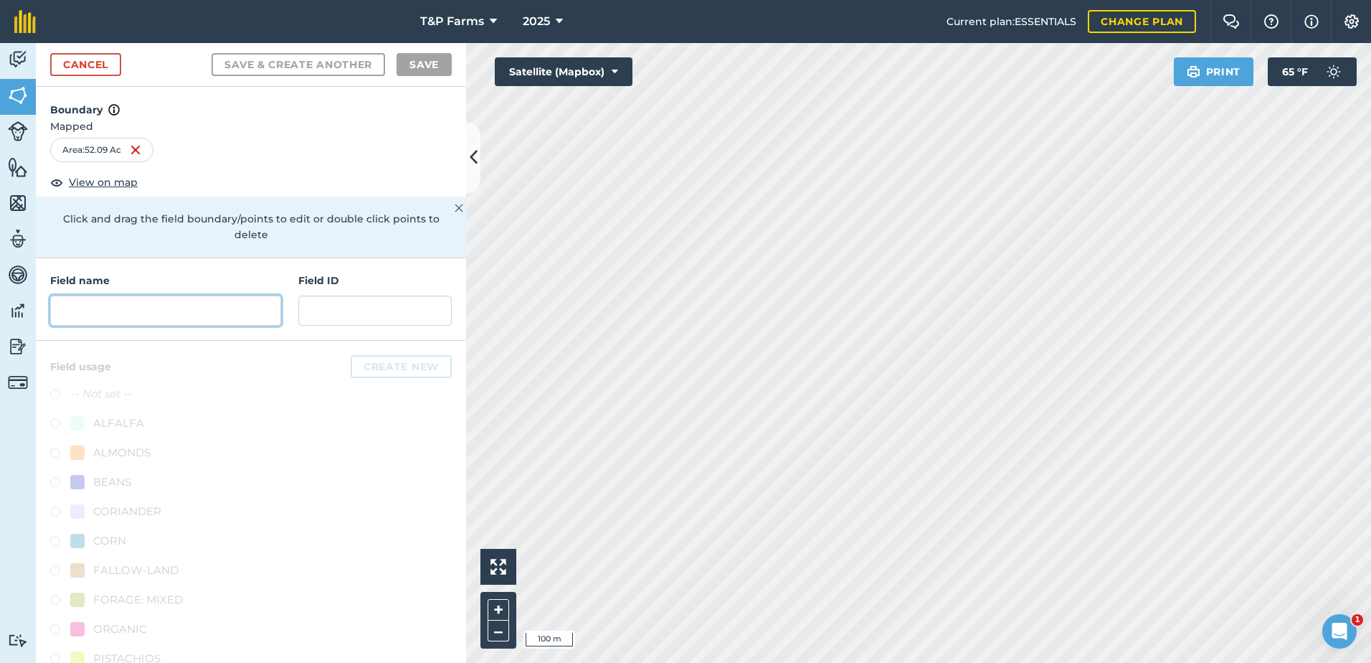
drag, startPoint x: 164, startPoint y: 316, endPoint x: 166, endPoint y: 306, distance: 9.6
click at [166, 315] on input "text" at bounding box center [165, 310] width 231 height 30
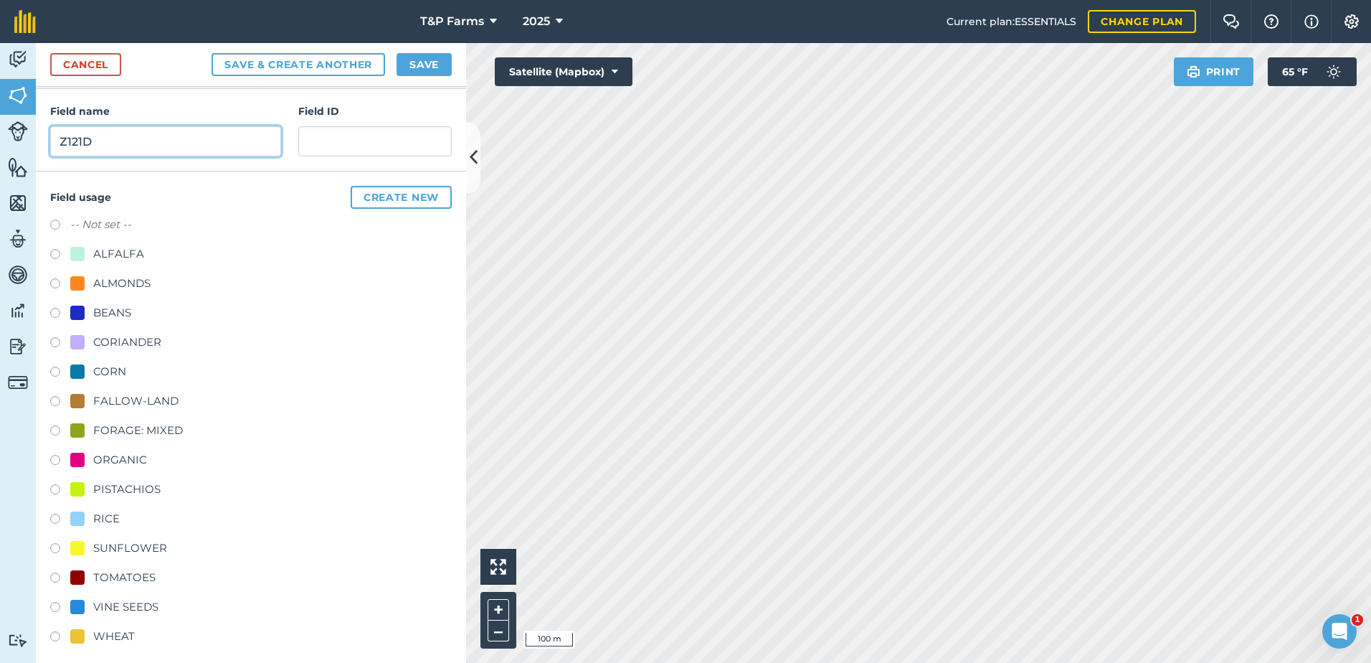
scroll to position [179, 0]
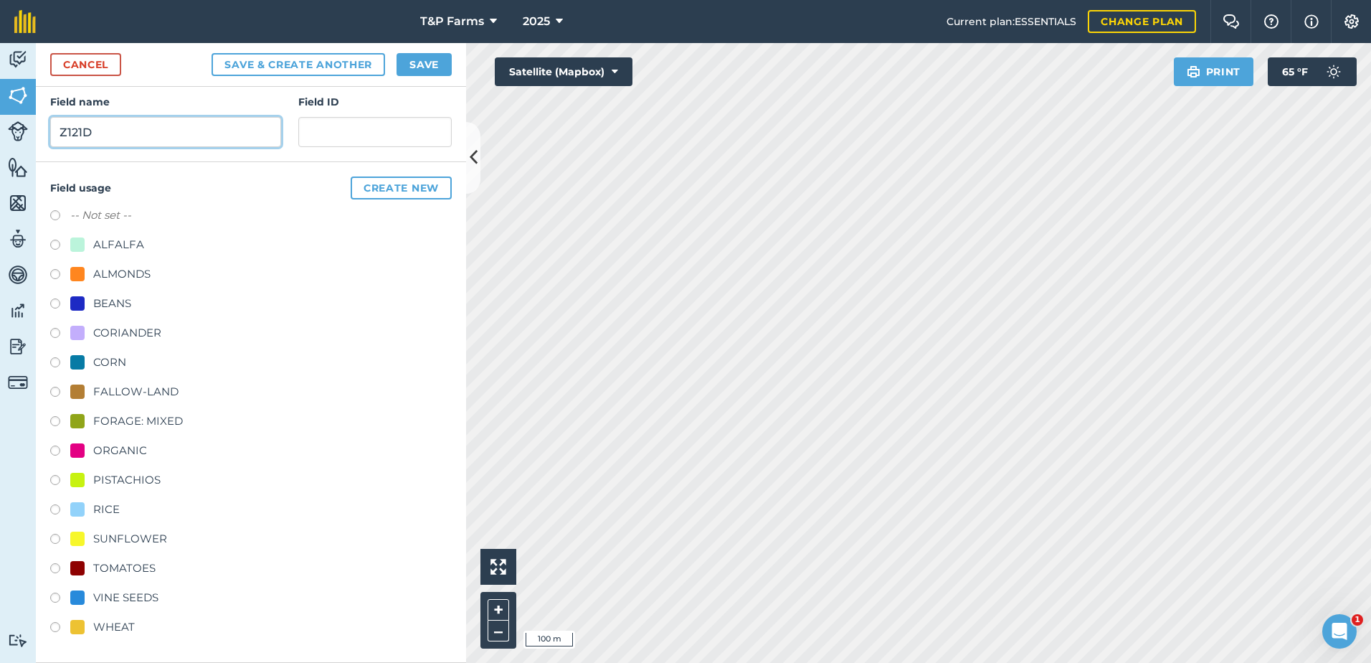
type input "Z121D"
click at [140, 591] on div "VINE SEEDS" at bounding box center [125, 597] width 65 height 17
radio input "true"
click at [435, 52] on div "Cancel Save & Create Another Save" at bounding box center [251, 65] width 430 height 44
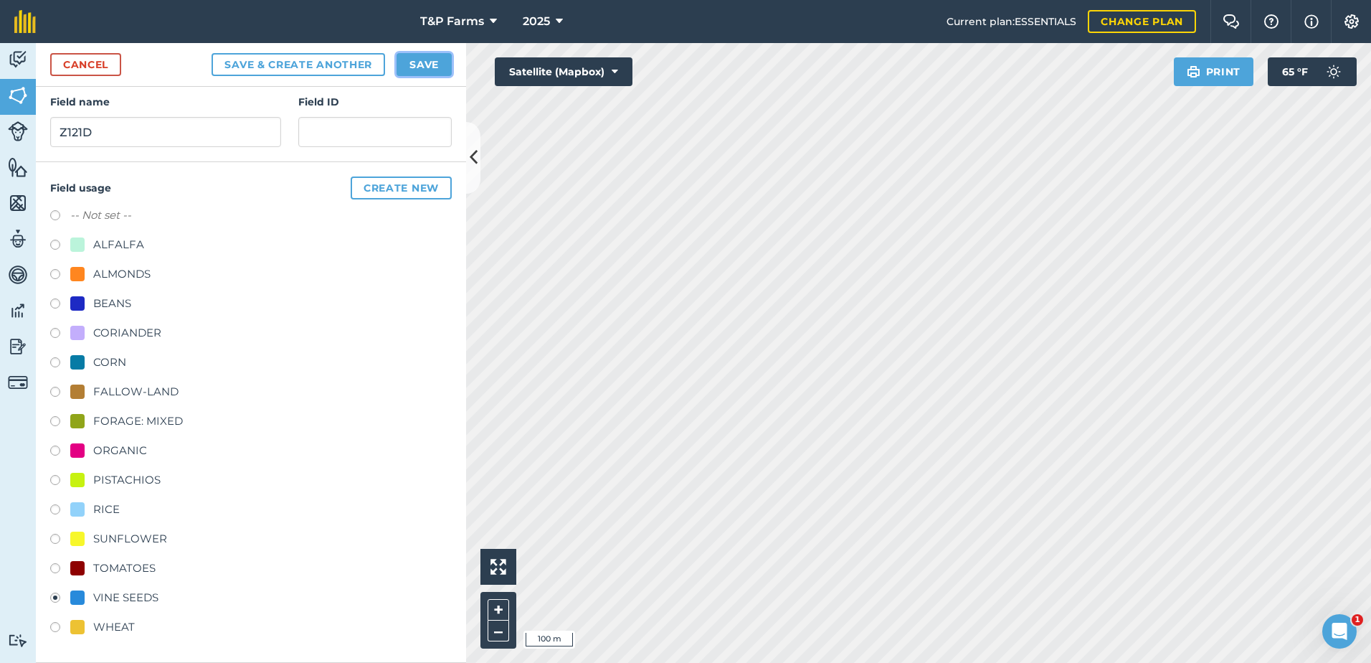
click at [404, 75] on button "Save" at bounding box center [424, 64] width 55 height 23
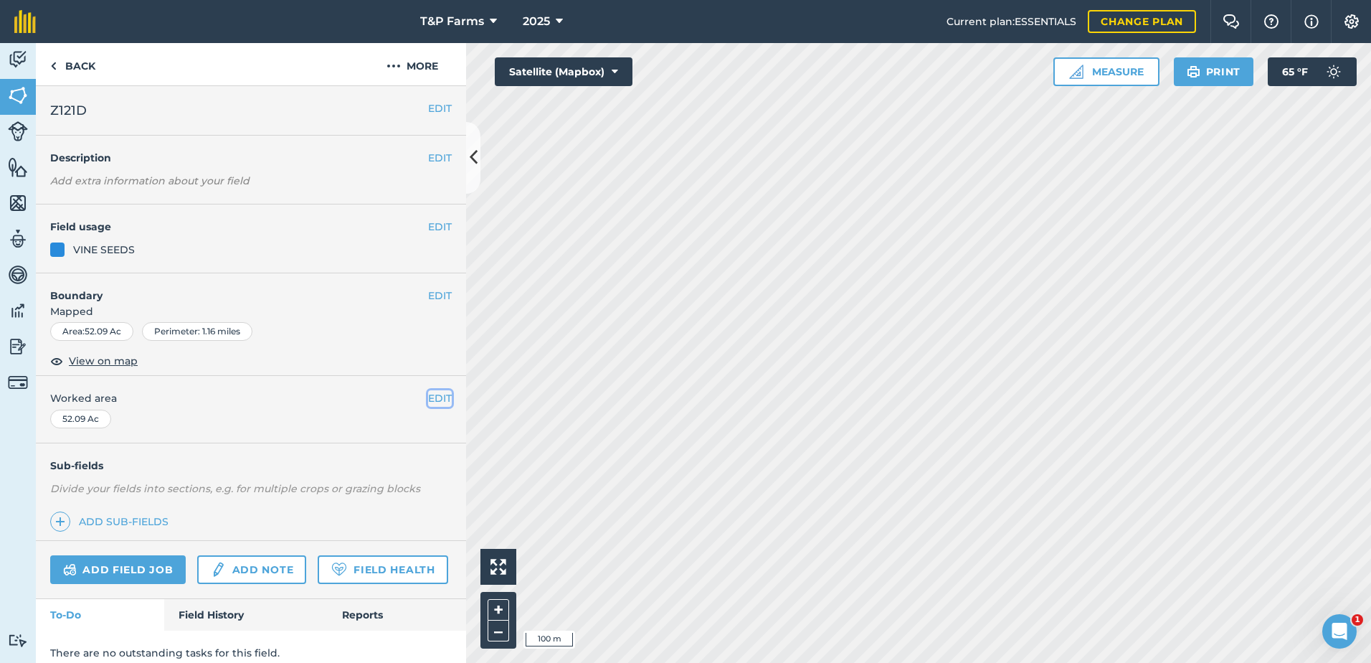
click at [430, 392] on button "EDIT" at bounding box center [440, 398] width 24 height 16
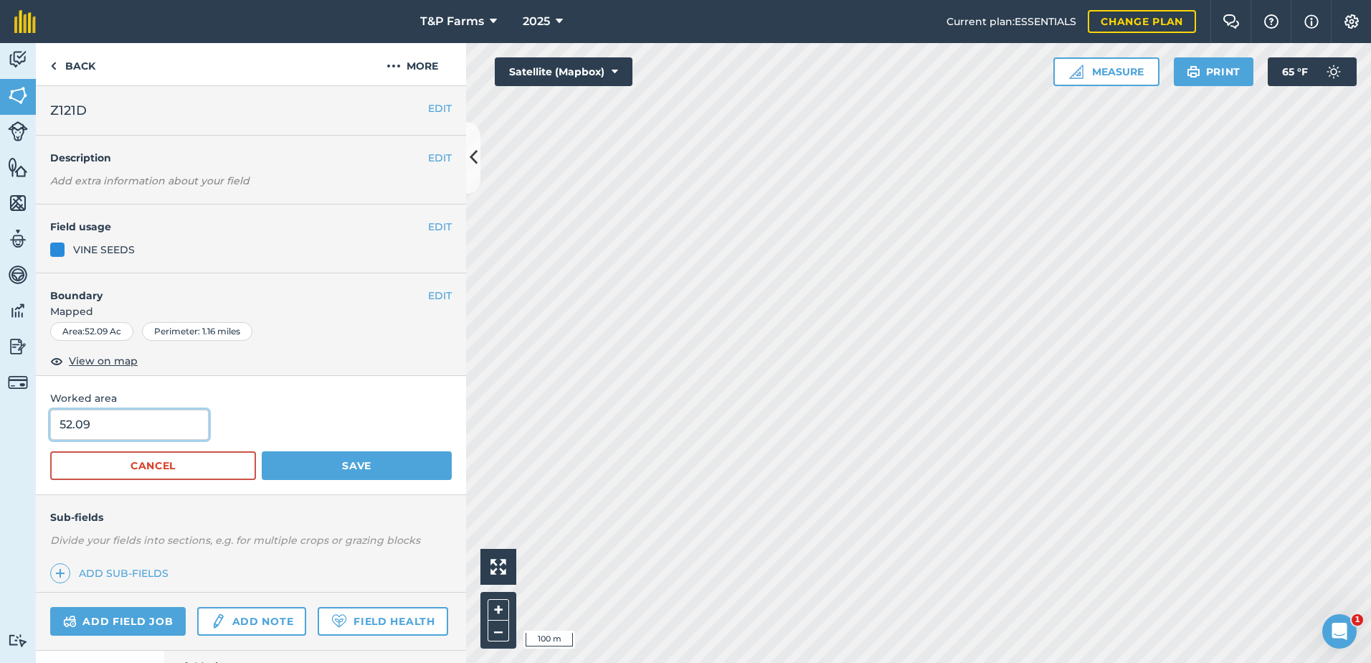
drag, startPoint x: 162, startPoint y: 425, endPoint x: 23, endPoint y: 435, distance: 139.5
click at [23, 435] on div "Activity Fields Livestock Features Maps Team Vehicles Data Reporting Billing Tu…" at bounding box center [685, 353] width 1371 height 620
type input "51.4"
click at [262, 451] on button "Save" at bounding box center [357, 465] width 190 height 29
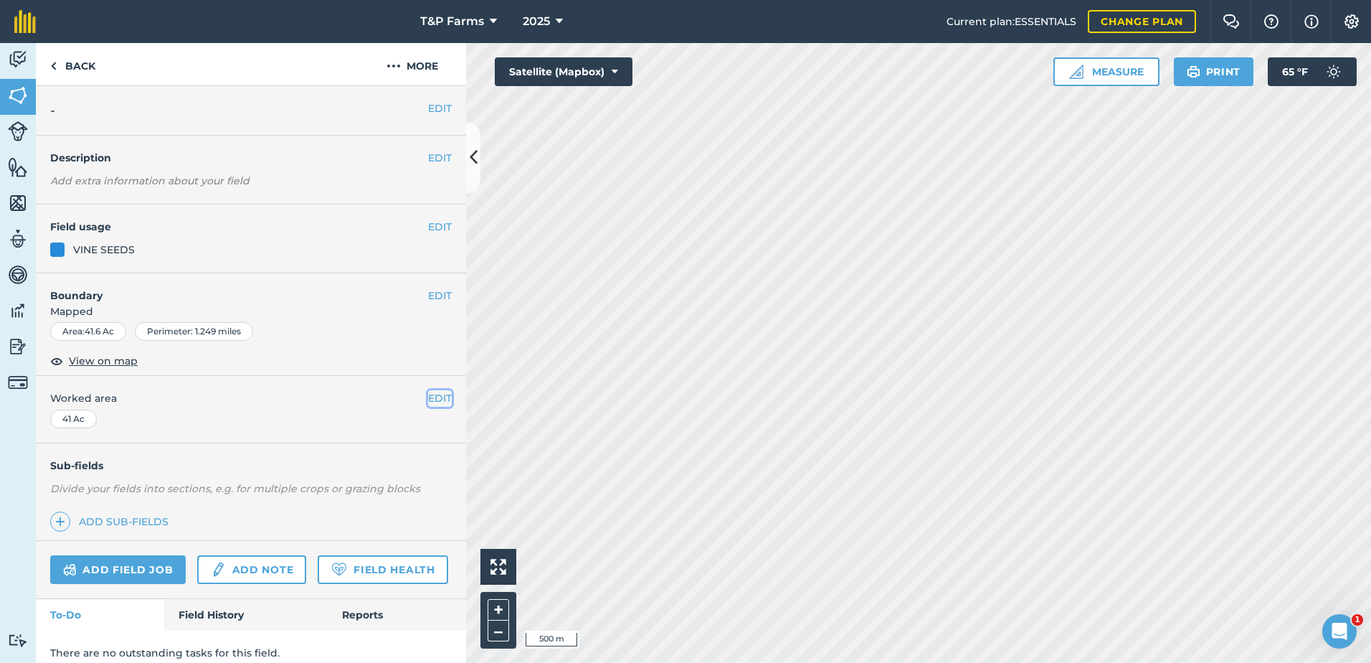
click at [437, 395] on button "EDIT" at bounding box center [440, 398] width 24 height 16
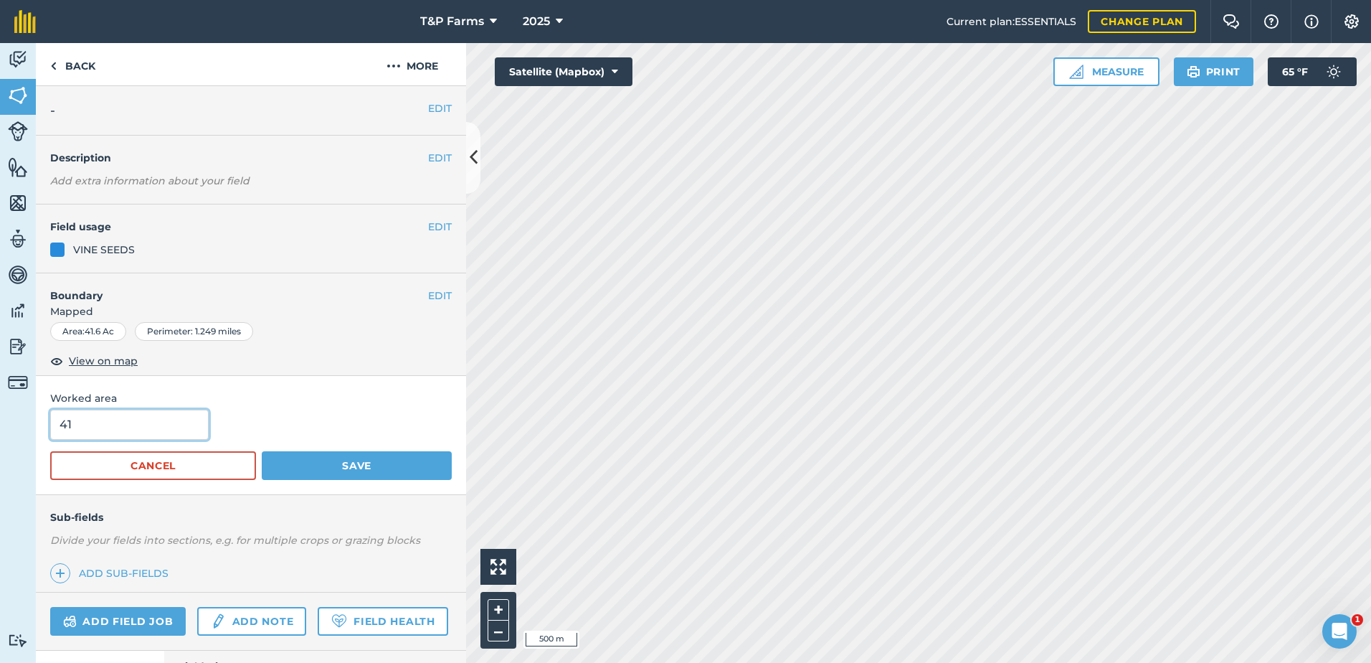
drag, startPoint x: 81, startPoint y: 438, endPoint x: 0, endPoint y: 448, distance: 81.7
click at [0, 446] on html "T&P Farms 2025 Current plan : ESSENTIALS Change plan Farm Chat Help Info Settin…" at bounding box center [685, 331] width 1371 height 663
type input "43"
drag, startPoint x: 435, startPoint y: 102, endPoint x: 215, endPoint y: 203, distance: 241.6
click at [434, 102] on button "EDIT" at bounding box center [440, 108] width 24 height 16
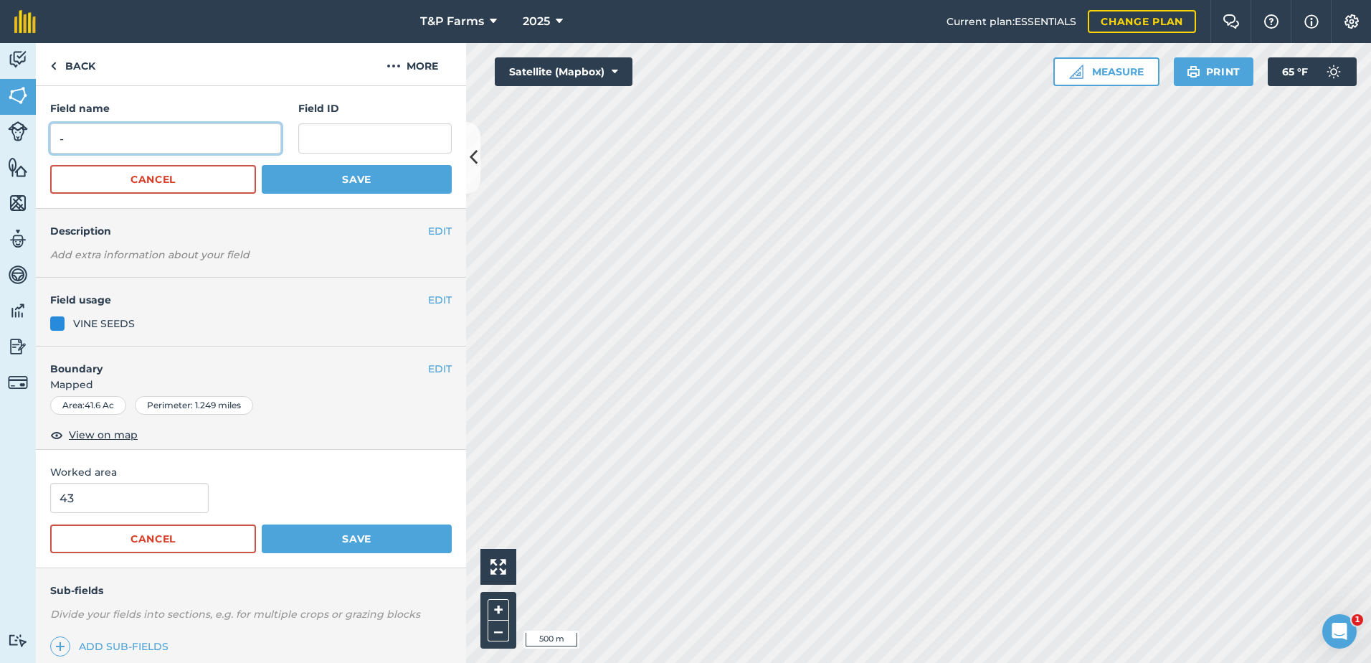
drag, startPoint x: 162, startPoint y: 133, endPoint x: -3, endPoint y: 156, distance: 166.5
click at [0, 156] on html "43 T&P Farms 2025 Current plan : ESSENTIALS Change plan Farm Chat Help Info Set…" at bounding box center [685, 331] width 1371 height 663
type input "Z121N"
click at [416, 180] on button "Save" at bounding box center [357, 179] width 190 height 29
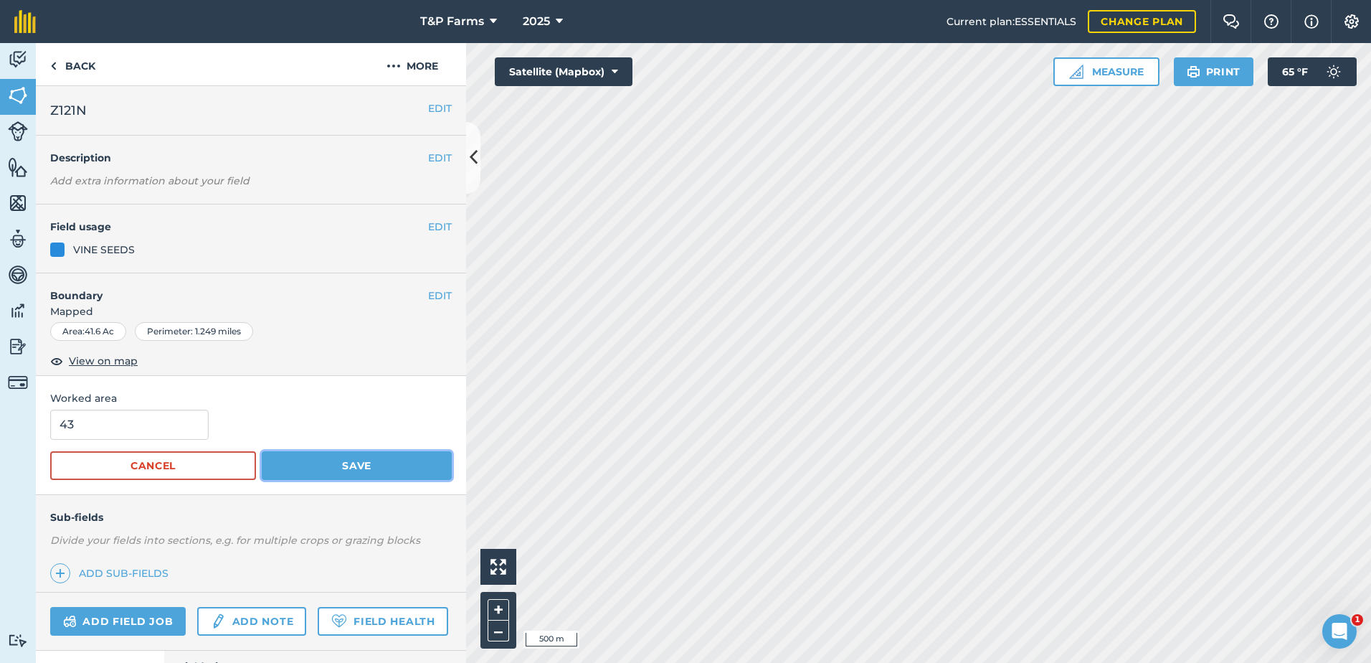
click at [351, 466] on button "Save" at bounding box center [357, 465] width 190 height 29
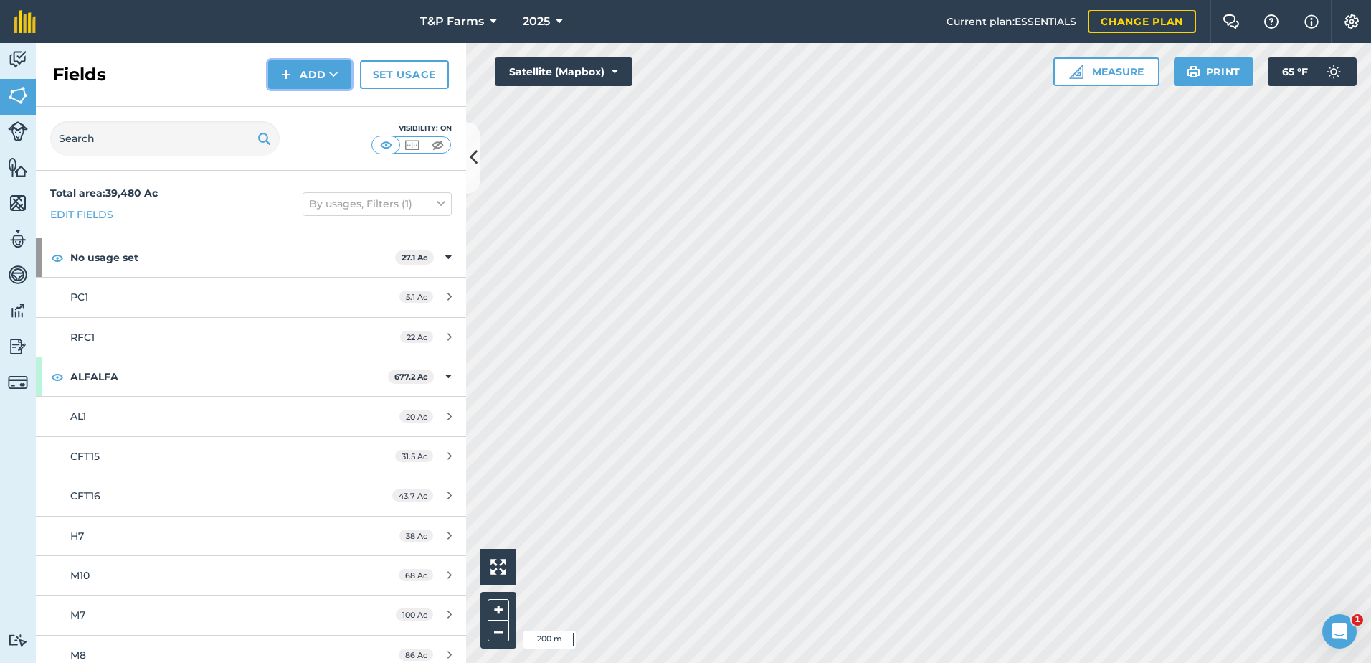
click at [303, 75] on button "Add" at bounding box center [309, 74] width 83 height 29
click at [313, 93] on link "Draw" at bounding box center [309, 107] width 79 height 32
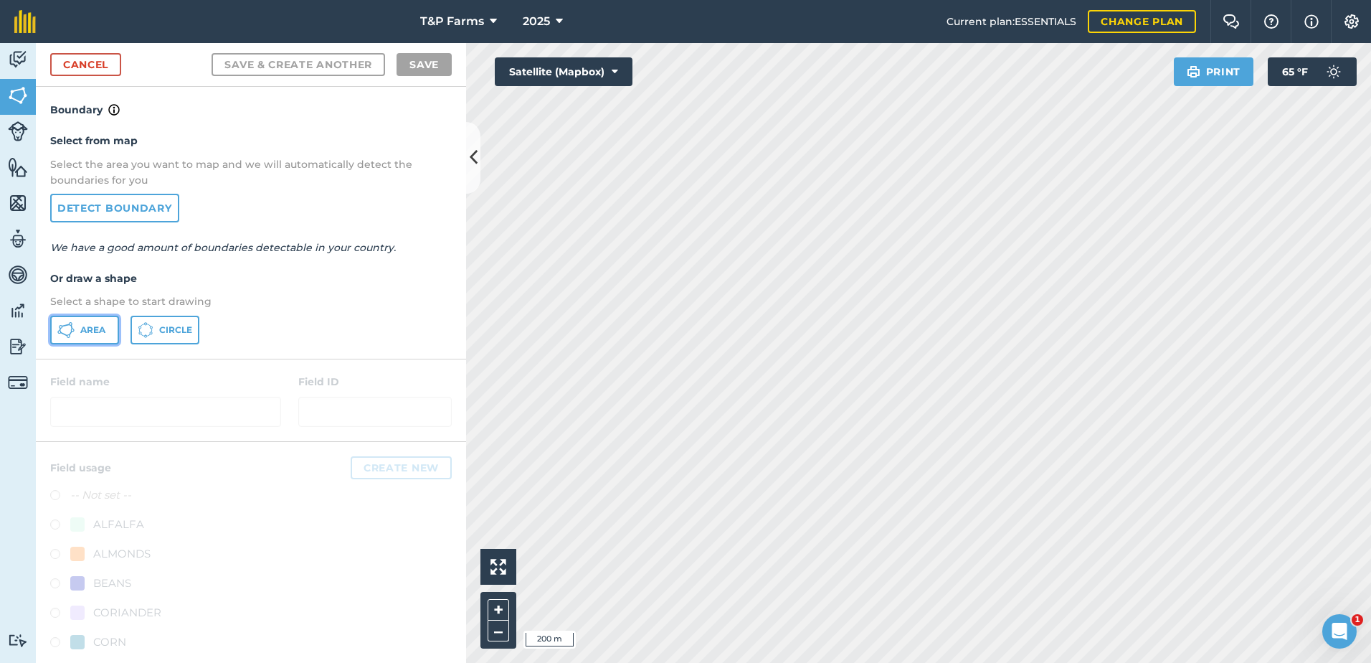
click at [77, 341] on button "Area" at bounding box center [84, 330] width 69 height 29
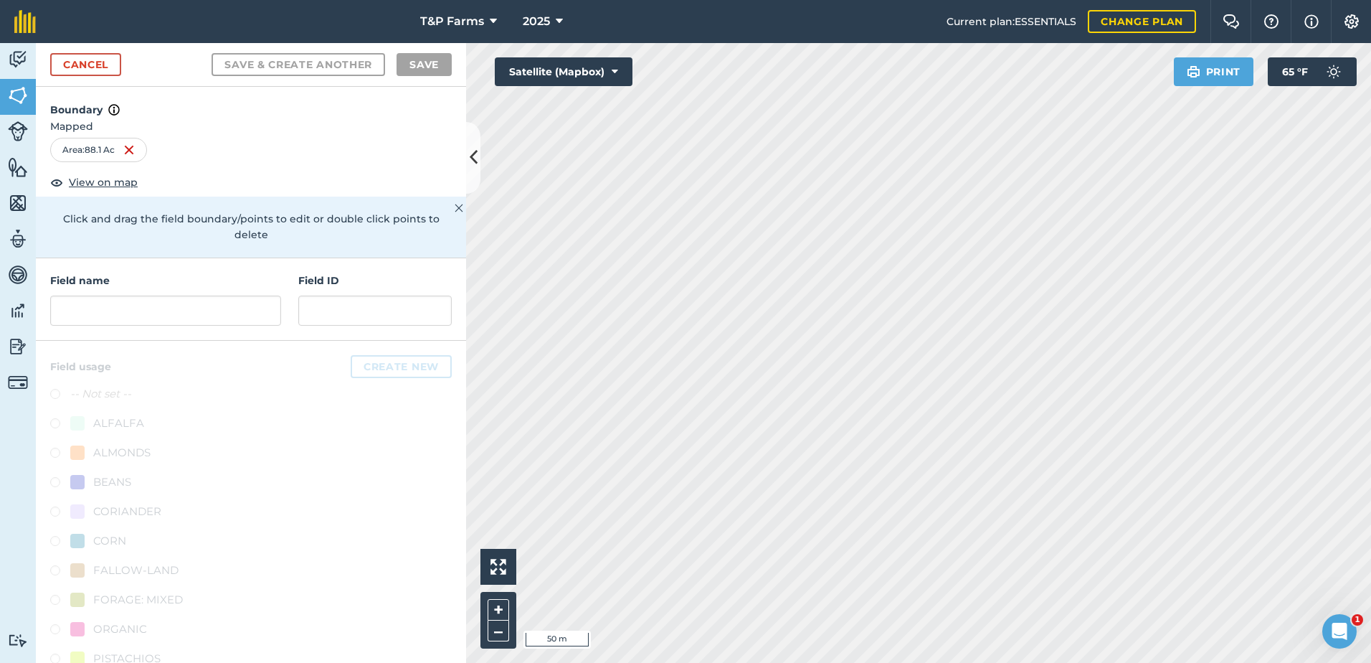
click at [403, 349] on div "Activity Fields Livestock Features Maps Team Vehicles Data Reporting Billing Tu…" at bounding box center [685, 353] width 1371 height 620
click at [166, 315] on input "text" at bounding box center [165, 310] width 231 height 30
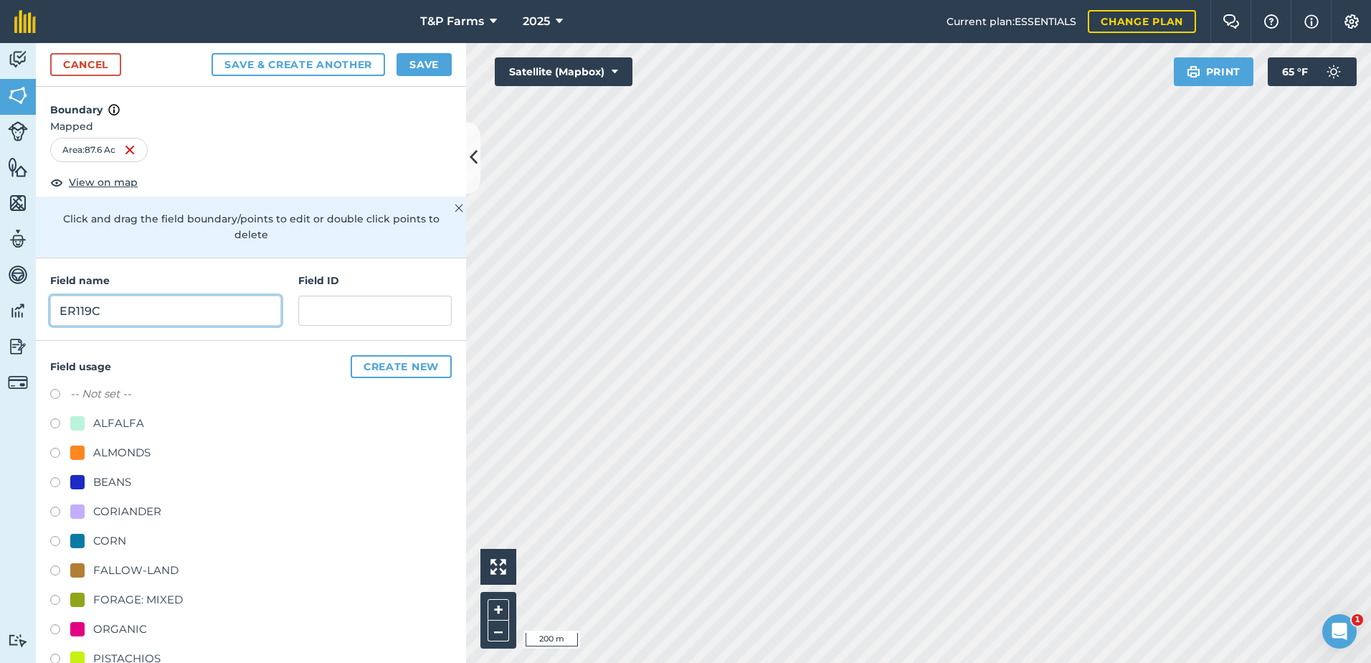
type input "ER119C"
click at [169, 562] on div "FALLOW-LAND" at bounding box center [135, 570] width 85 height 17
radio input "true"
click at [428, 62] on button "Save" at bounding box center [424, 64] width 55 height 23
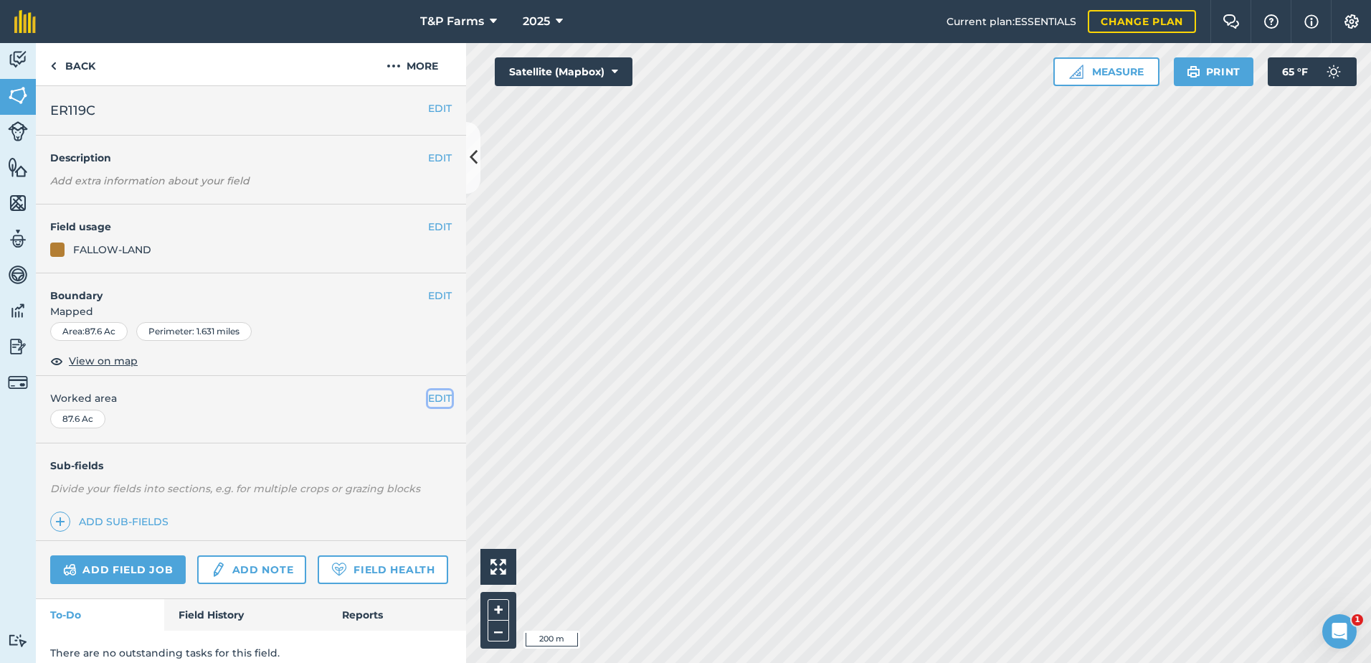
click at [436, 394] on button "EDIT" at bounding box center [440, 398] width 24 height 16
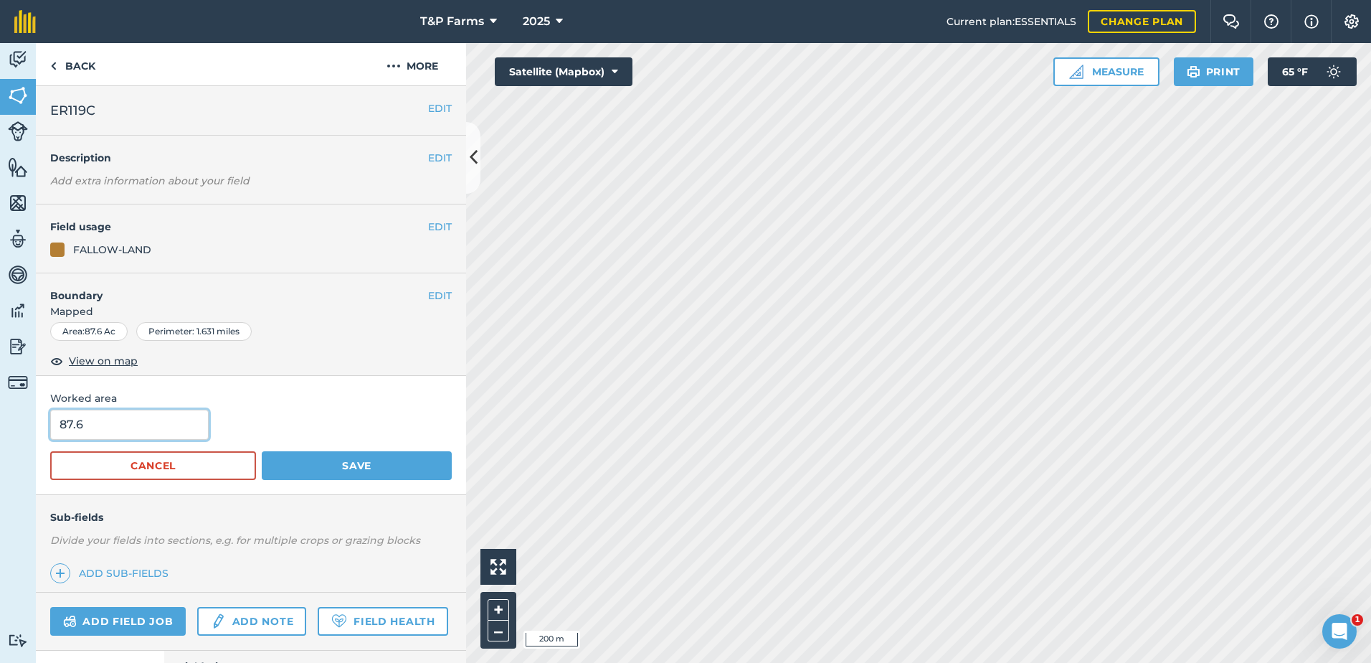
drag, startPoint x: 149, startPoint y: 421, endPoint x: -3, endPoint y: 450, distance: 154.7
click at [0, 450] on html "T&P Farms 2025 Current plan : ESSENTIALS Change plan Farm Chat Help Info Settin…" at bounding box center [685, 331] width 1371 height 663
type input "89"
click at [262, 451] on button "Save" at bounding box center [357, 465] width 190 height 29
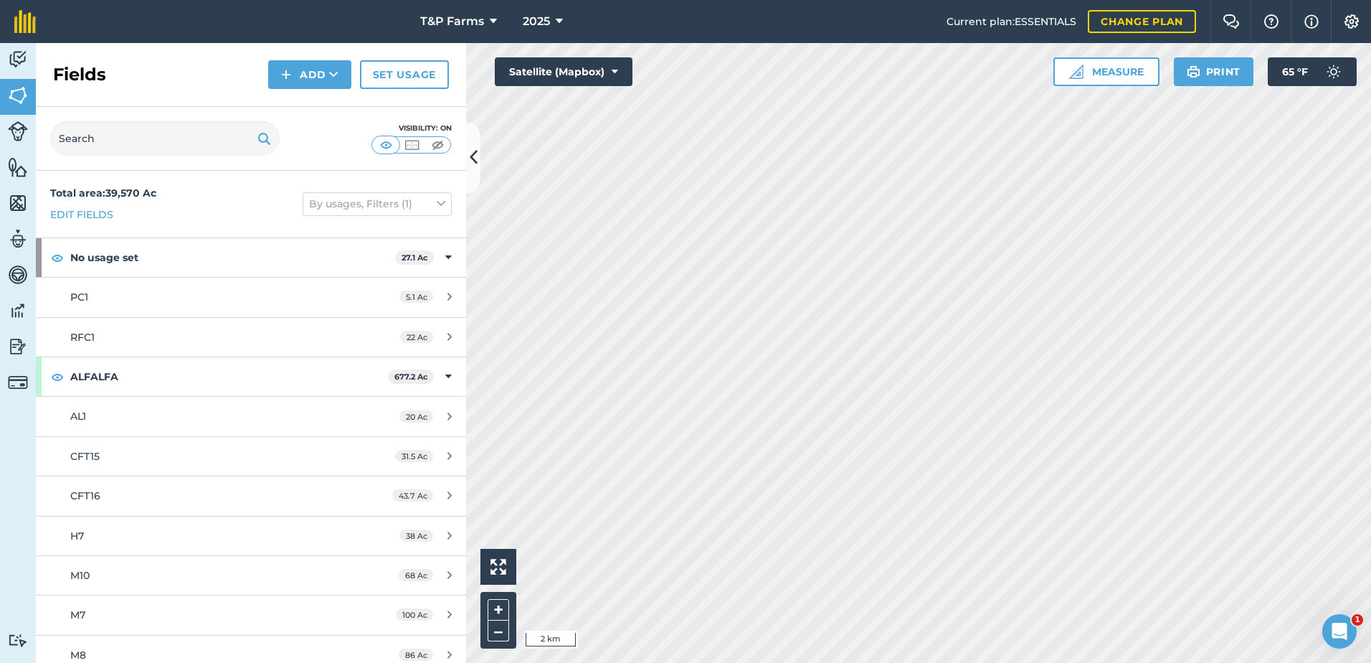
click at [813, 662] on html "T&P Farms 2025 Current plan : ESSENTIALS Change plan Farm Chat Help Info Settin…" at bounding box center [685, 331] width 1371 height 663
drag, startPoint x: 305, startPoint y: 67, endPoint x: 305, endPoint y: 88, distance: 21.5
click at [305, 67] on button "Add" at bounding box center [309, 74] width 83 height 29
click at [305, 95] on link "Draw" at bounding box center [309, 107] width 79 height 32
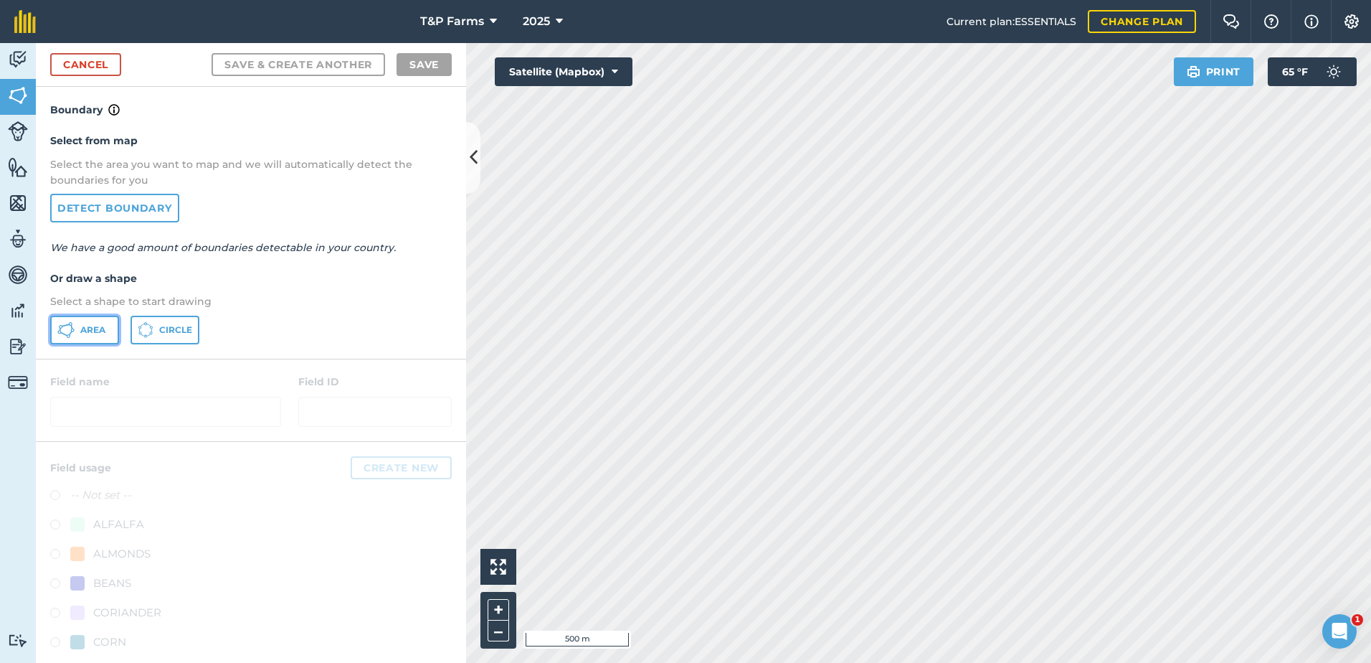
drag, startPoint x: 80, startPoint y: 335, endPoint x: 418, endPoint y: 348, distance: 338.0
click at [81, 335] on span "Area" at bounding box center [92, 329] width 25 height 11
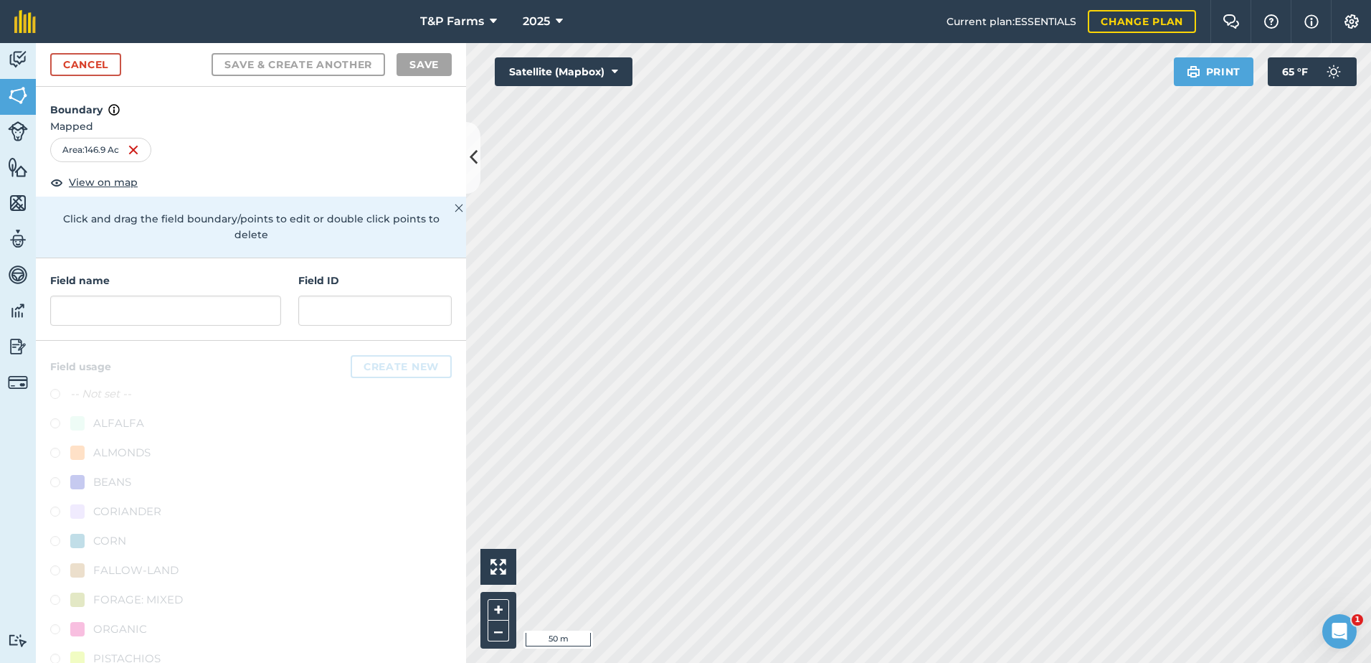
click at [414, 359] on div "Activity Fields Livestock Features Maps Team Vehicles Data Reporting Billing Tu…" at bounding box center [685, 353] width 1371 height 620
click at [156, 305] on input "text" at bounding box center [165, 310] width 231 height 30
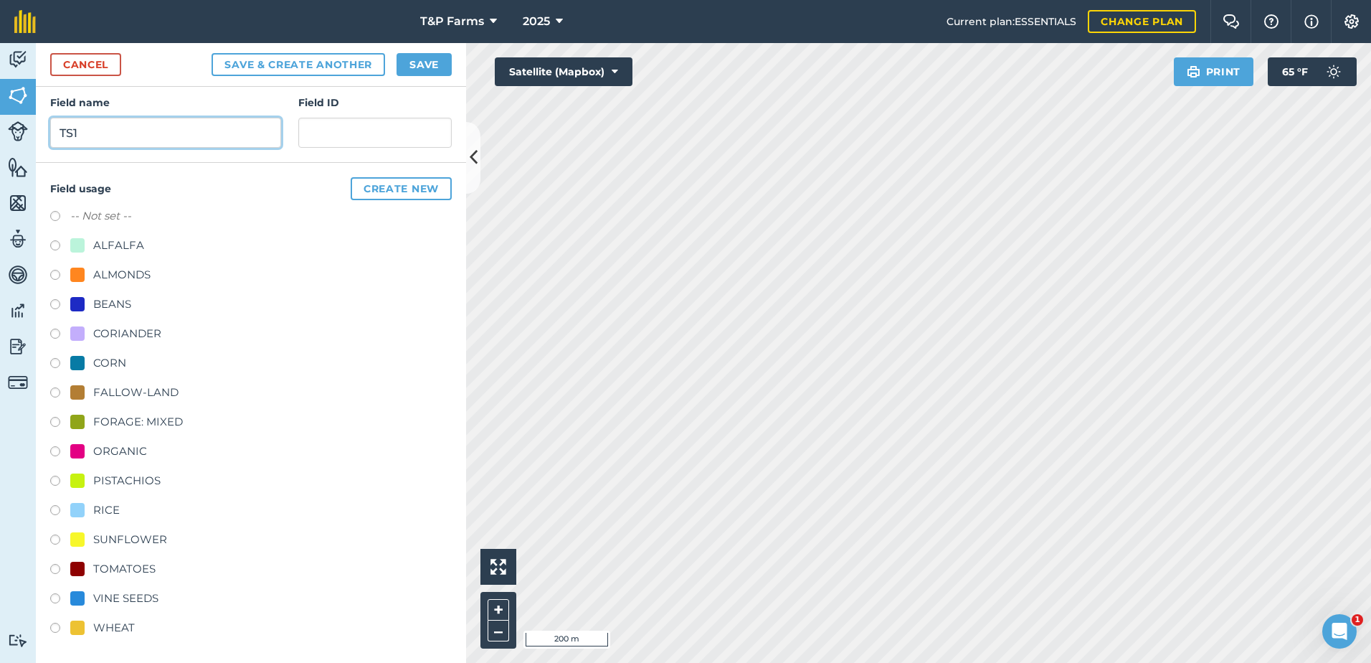
scroll to position [179, 0]
type input "TS1"
click at [128, 600] on div "VINE SEEDS" at bounding box center [125, 597] width 65 height 17
radio input "true"
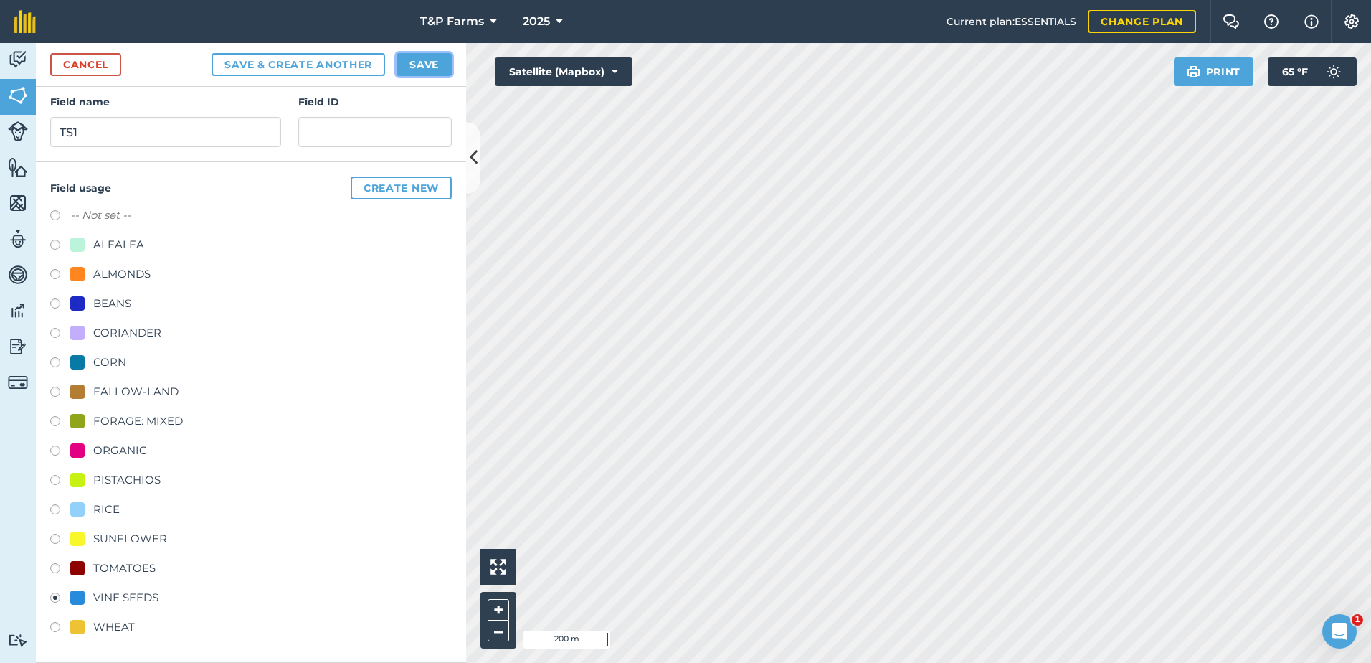
click at [433, 67] on button "Save" at bounding box center [424, 64] width 55 height 23
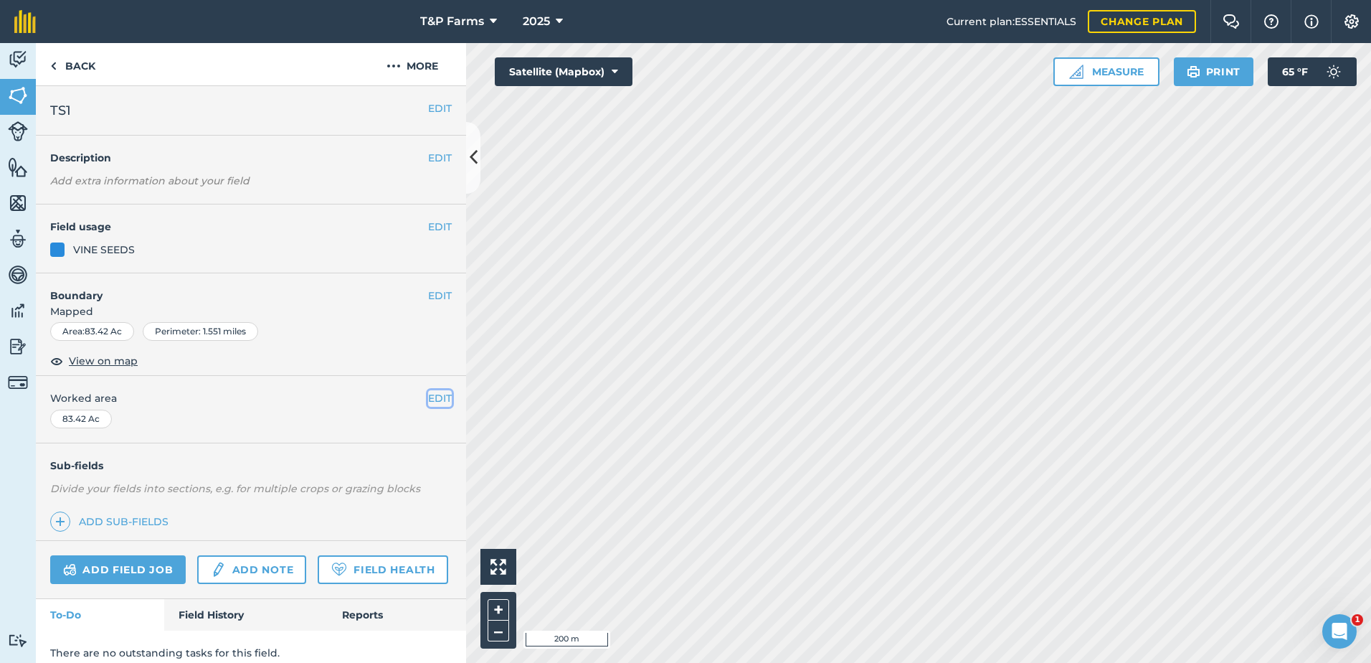
drag, startPoint x: 424, startPoint y: 397, endPoint x: 390, endPoint y: 403, distance: 34.2
click at [428, 397] on button "EDIT" at bounding box center [440, 398] width 24 height 16
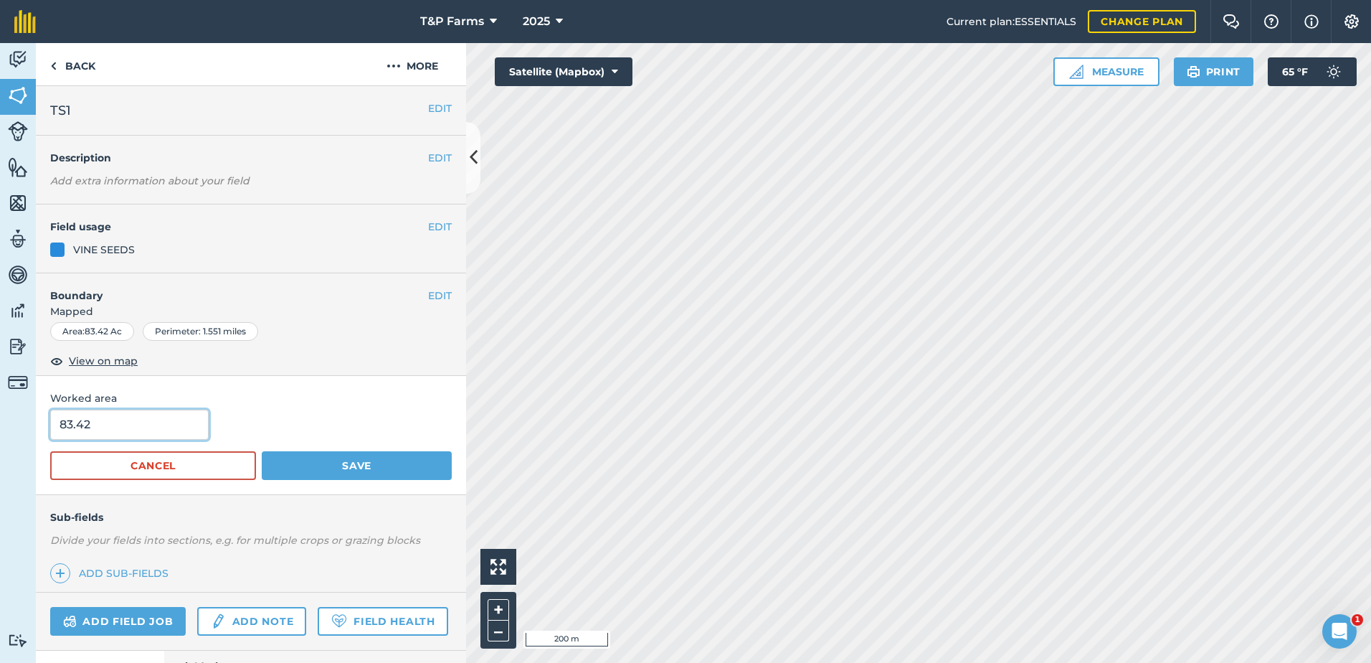
drag, startPoint x: 57, startPoint y: 439, endPoint x: -3, endPoint y: 454, distance: 62.1
click at [0, 454] on html "T&P Farms 2025 Current plan : ESSENTIALS Change plan Farm Chat Help Info Settin…" at bounding box center [685, 331] width 1371 height 663
type input "83.4"
click at [262, 451] on button "Save" at bounding box center [357, 465] width 190 height 29
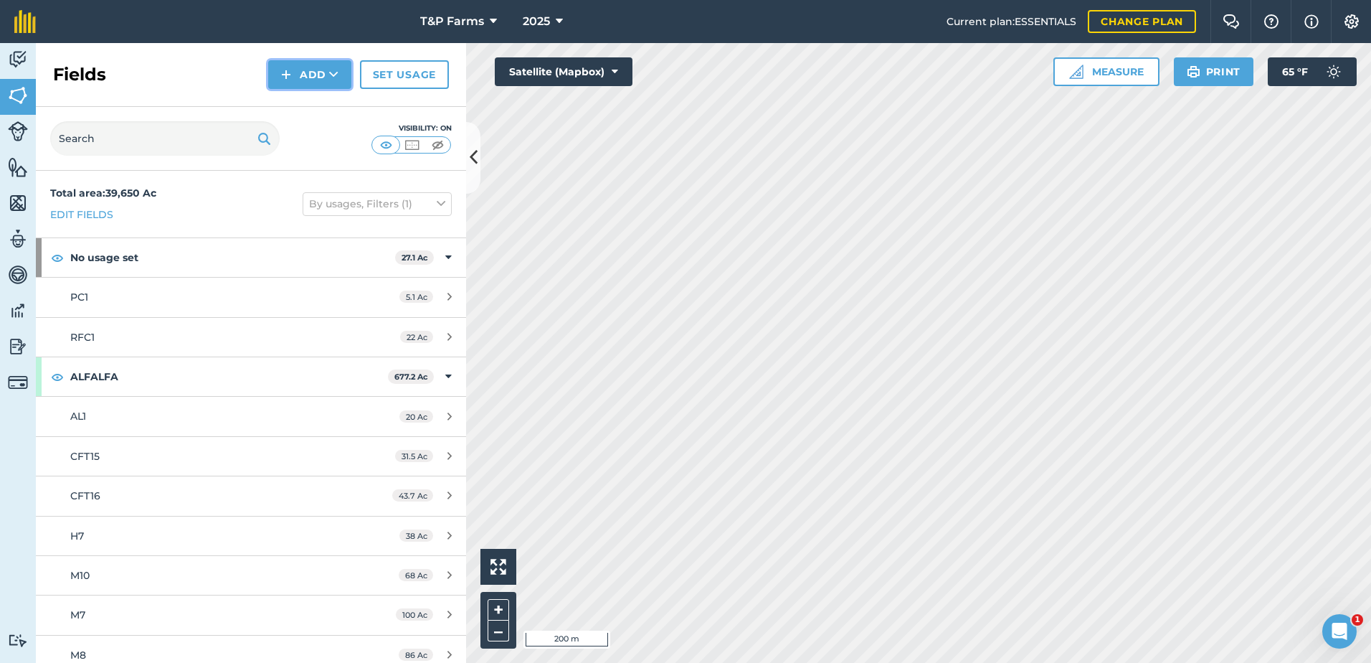
click at [313, 72] on button "Add" at bounding box center [309, 74] width 83 height 29
click at [333, 111] on link "Draw" at bounding box center [309, 107] width 79 height 32
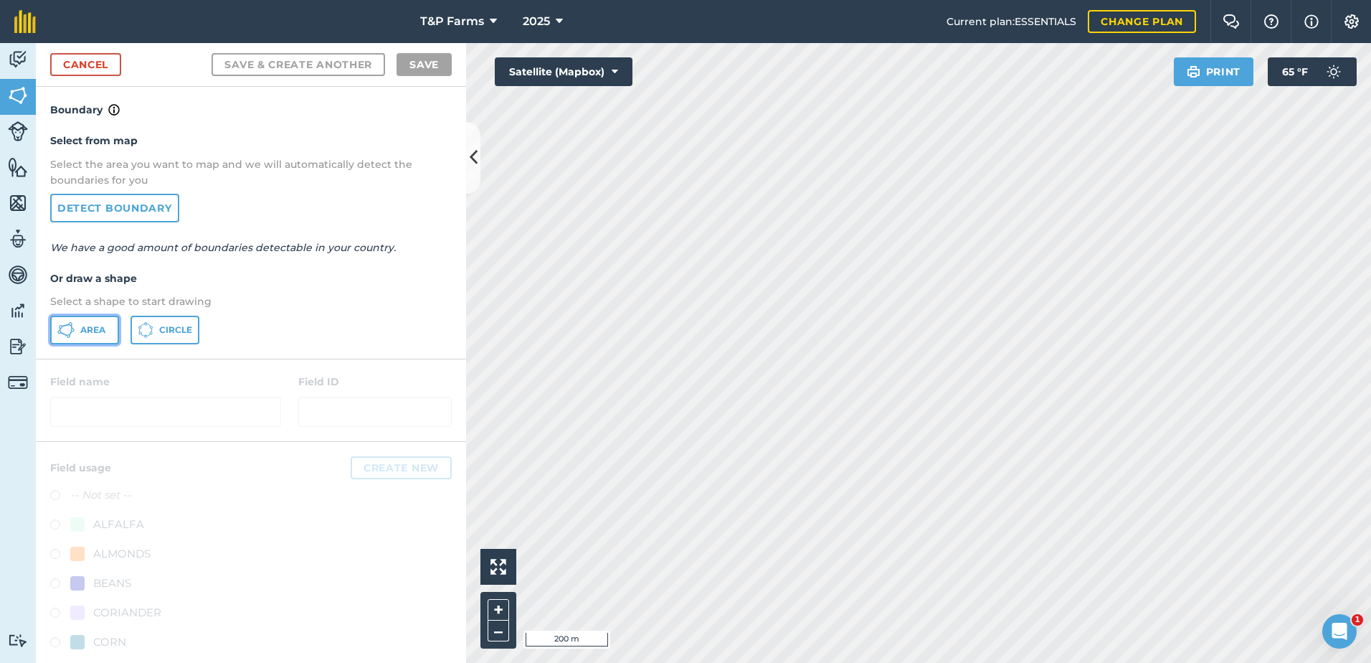
click at [81, 333] on span "Area" at bounding box center [92, 329] width 25 height 11
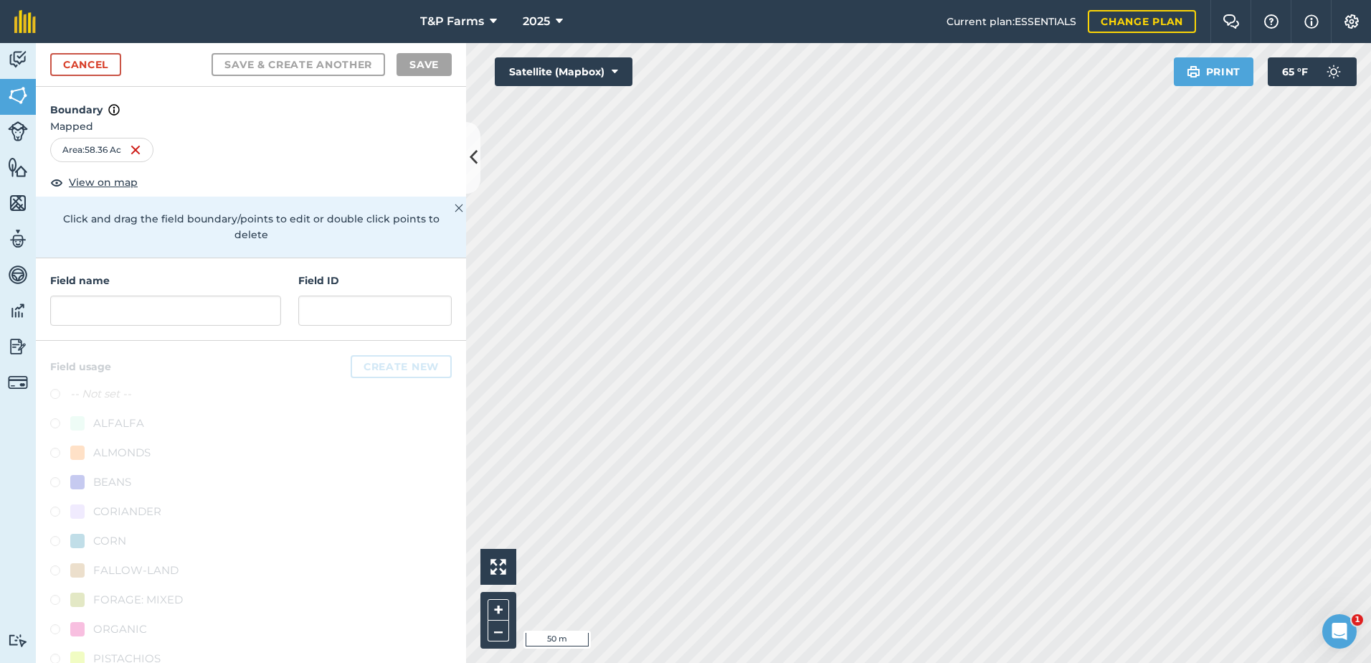
click at [453, 485] on div "Activity Fields Livestock Features Maps Team Vehicles Data Reporting Billing Tu…" at bounding box center [685, 353] width 1371 height 620
click at [1370, 394] on html "T&P Farms 2025 Current plan : ESSENTIALS Change plan Farm Chat Help Info Settin…" at bounding box center [685, 331] width 1371 height 663
click at [76, 317] on input "text" at bounding box center [165, 310] width 231 height 30
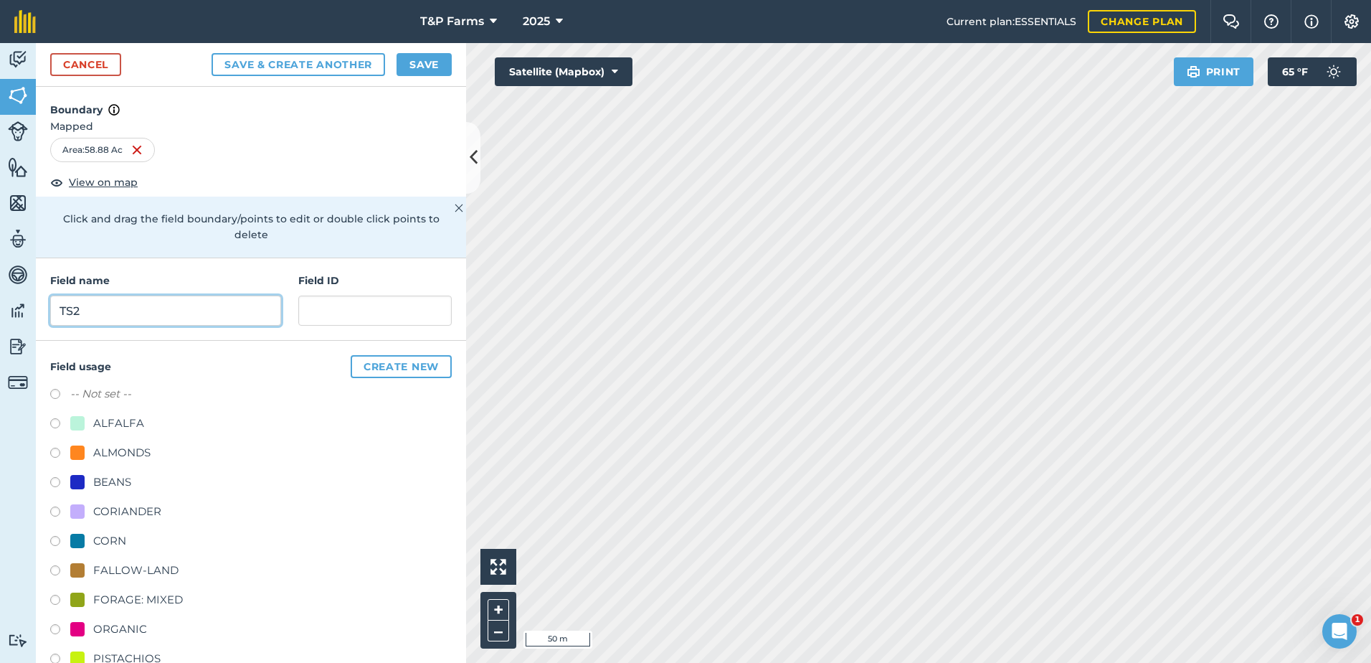
type input "TS2"
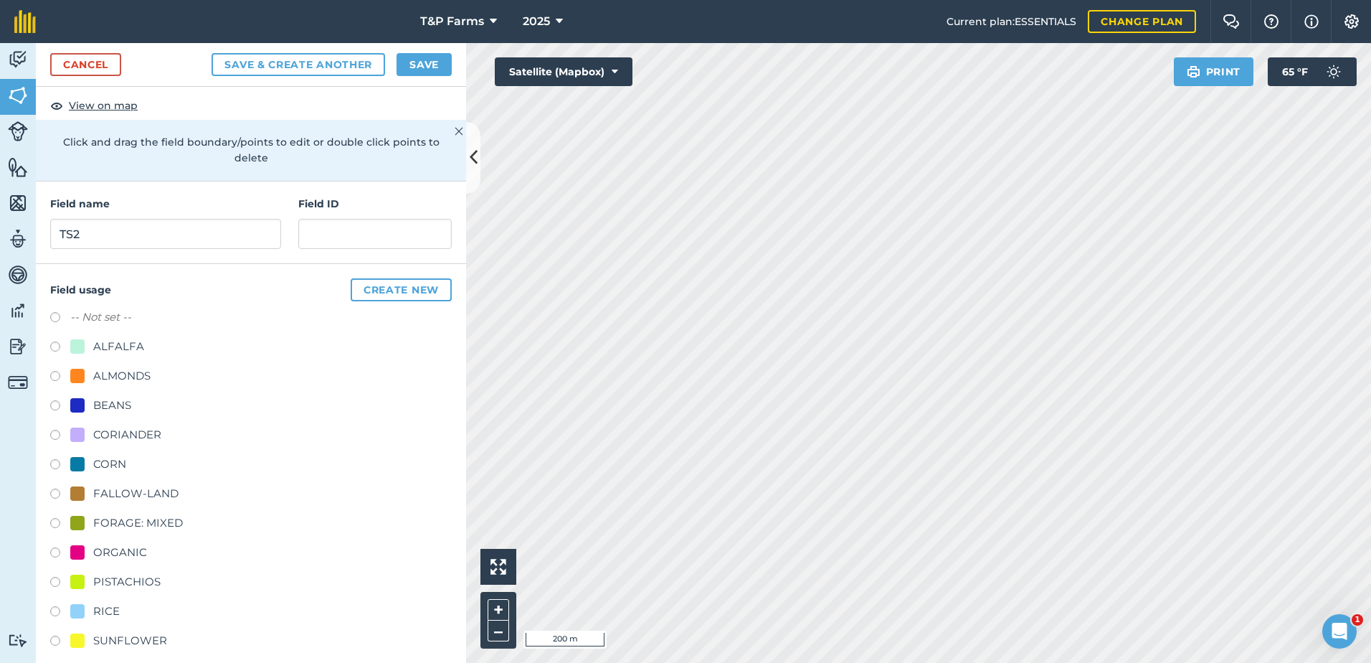
scroll to position [179, 0]
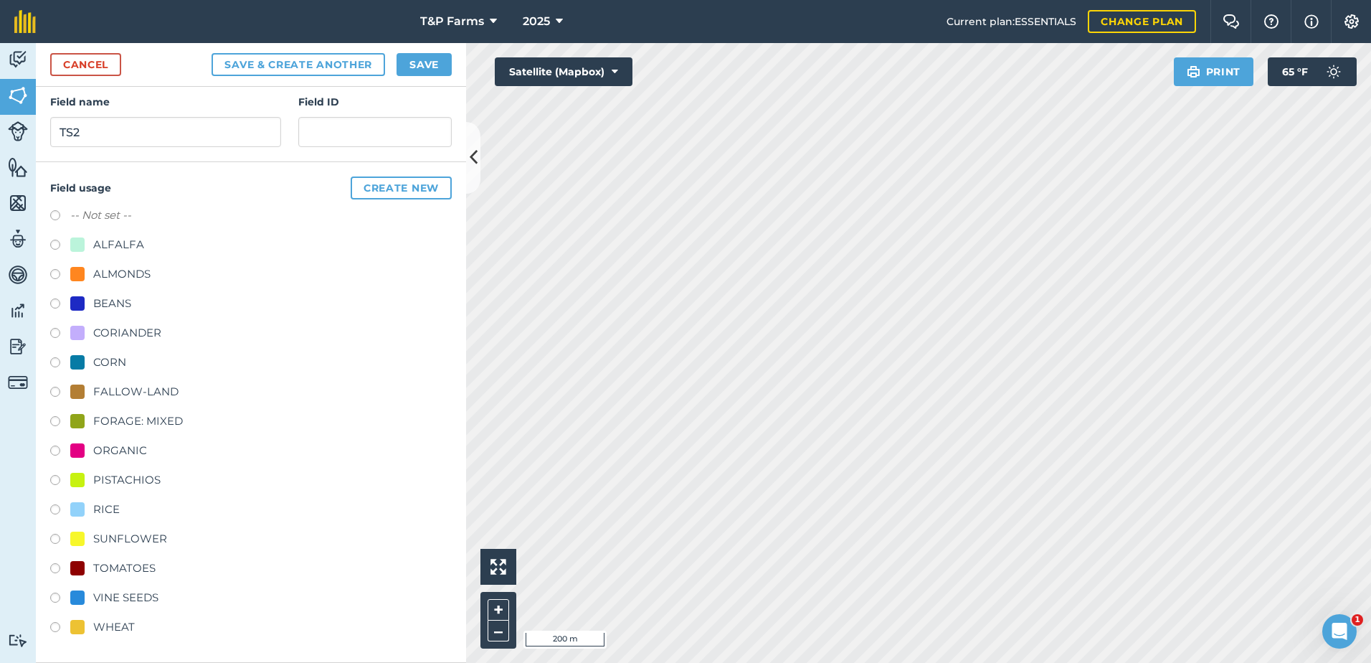
click at [126, 564] on div "TOMATOES" at bounding box center [124, 567] width 62 height 17
radio input "true"
click at [407, 59] on button "Save" at bounding box center [424, 64] width 55 height 23
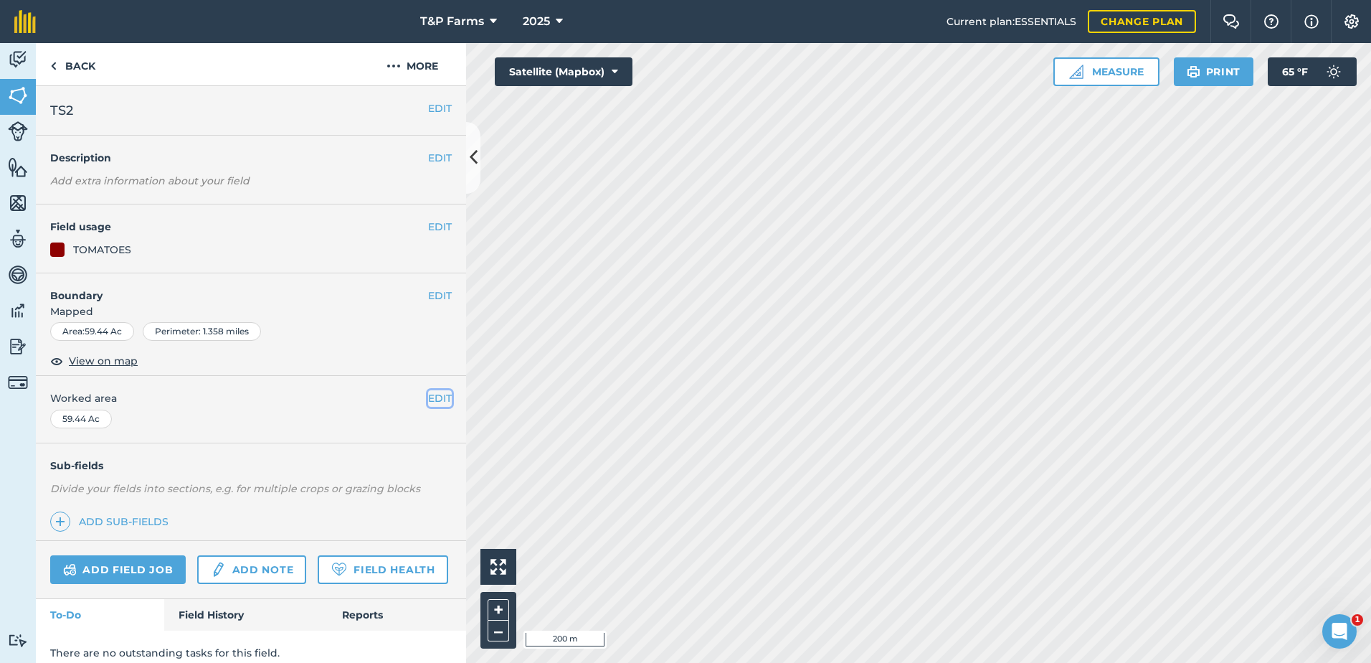
drag, startPoint x: 425, startPoint y: 394, endPoint x: 397, endPoint y: 401, distance: 29.6
click at [428, 394] on button "EDIT" at bounding box center [440, 398] width 24 height 16
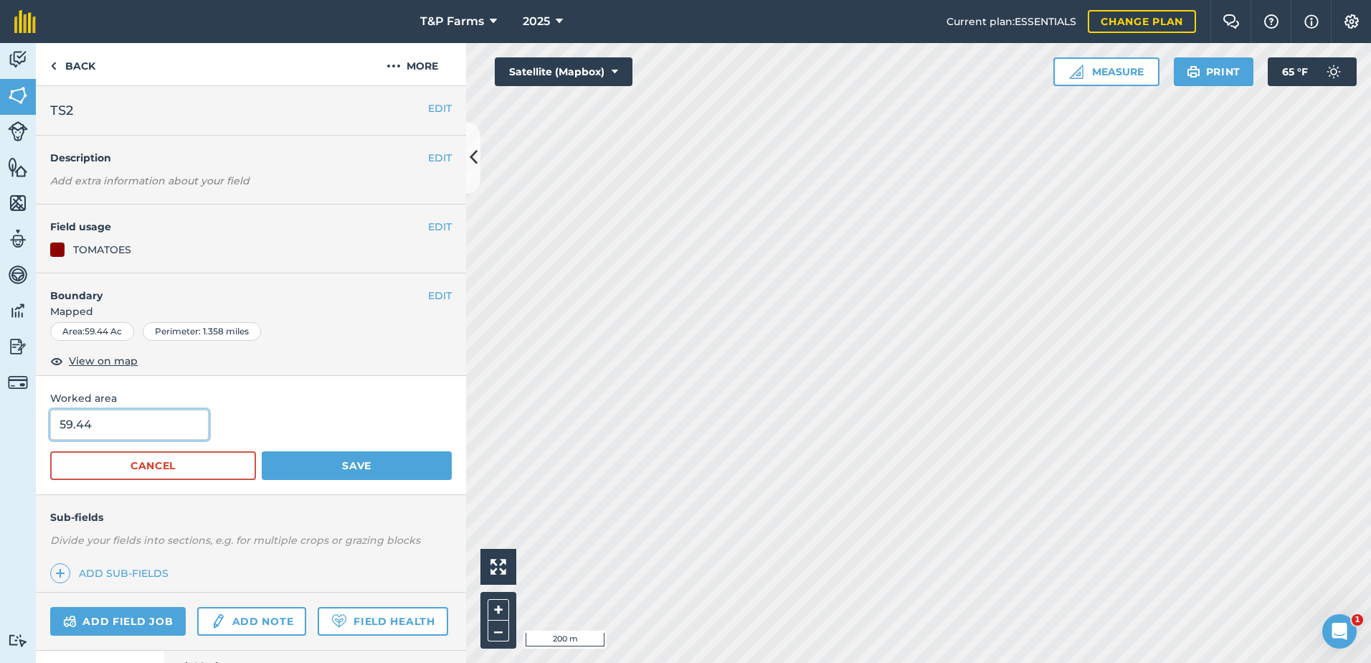
drag, startPoint x: 123, startPoint y: 427, endPoint x: -3, endPoint y: 417, distance: 125.9
click at [0, 417] on html "T&P Farms 2025 Current plan : ESSENTIALS Change plan Farm Chat Help Info Settin…" at bounding box center [685, 331] width 1371 height 663
type input "60"
click at [262, 451] on button "Save" at bounding box center [357, 465] width 190 height 29
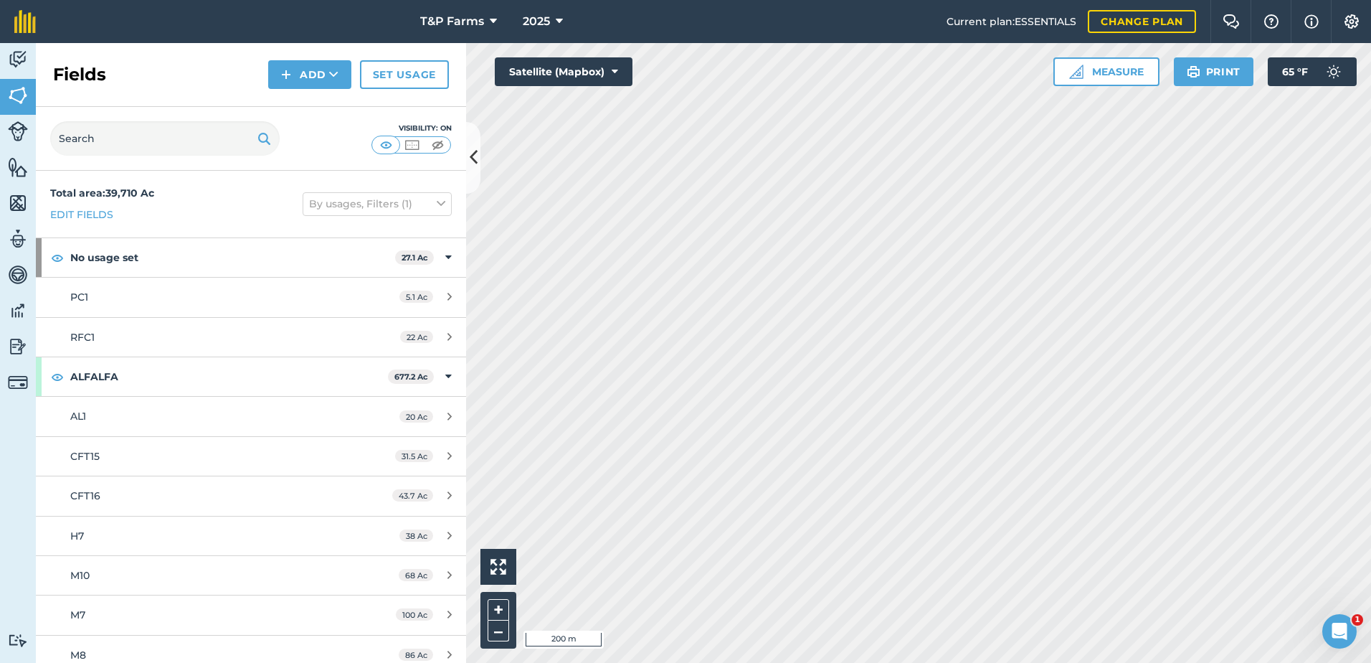
click at [285, 90] on div "Fields Add Set usage" at bounding box center [251, 75] width 430 height 64
click at [295, 83] on button "Add" at bounding box center [309, 74] width 83 height 29
click at [293, 122] on link "Draw" at bounding box center [309, 107] width 79 height 32
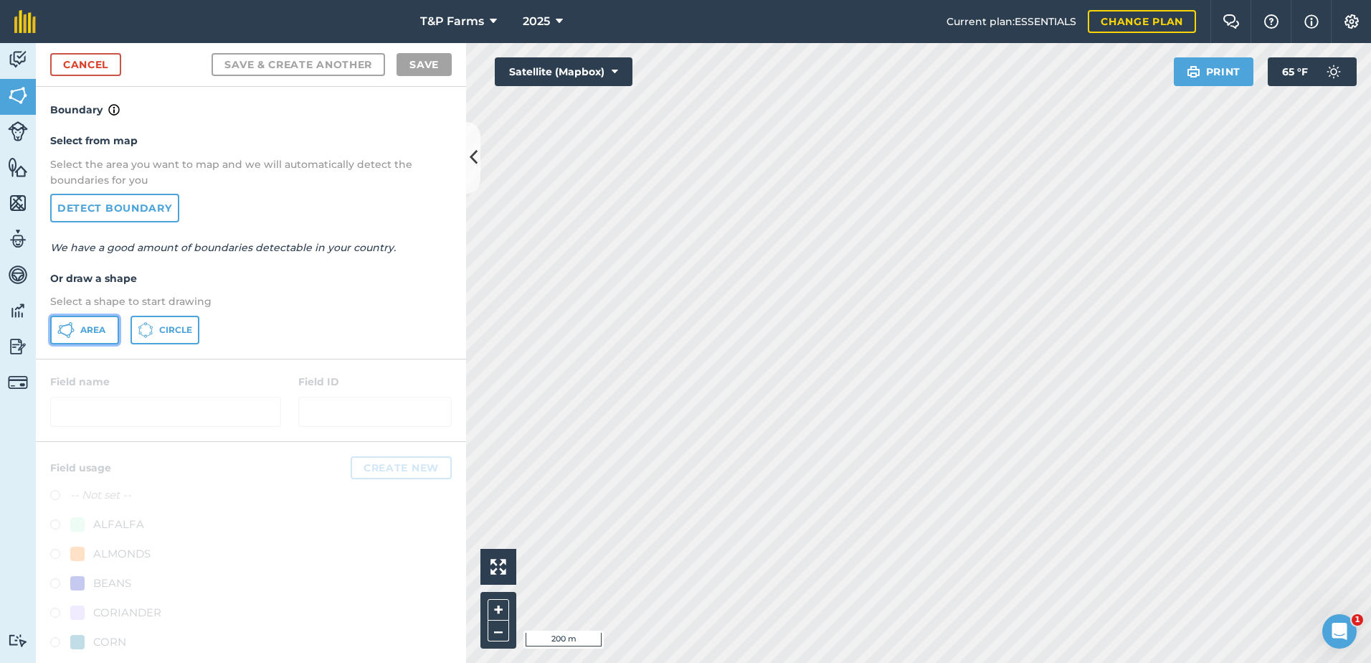
click at [90, 328] on span "Area" at bounding box center [92, 329] width 25 height 11
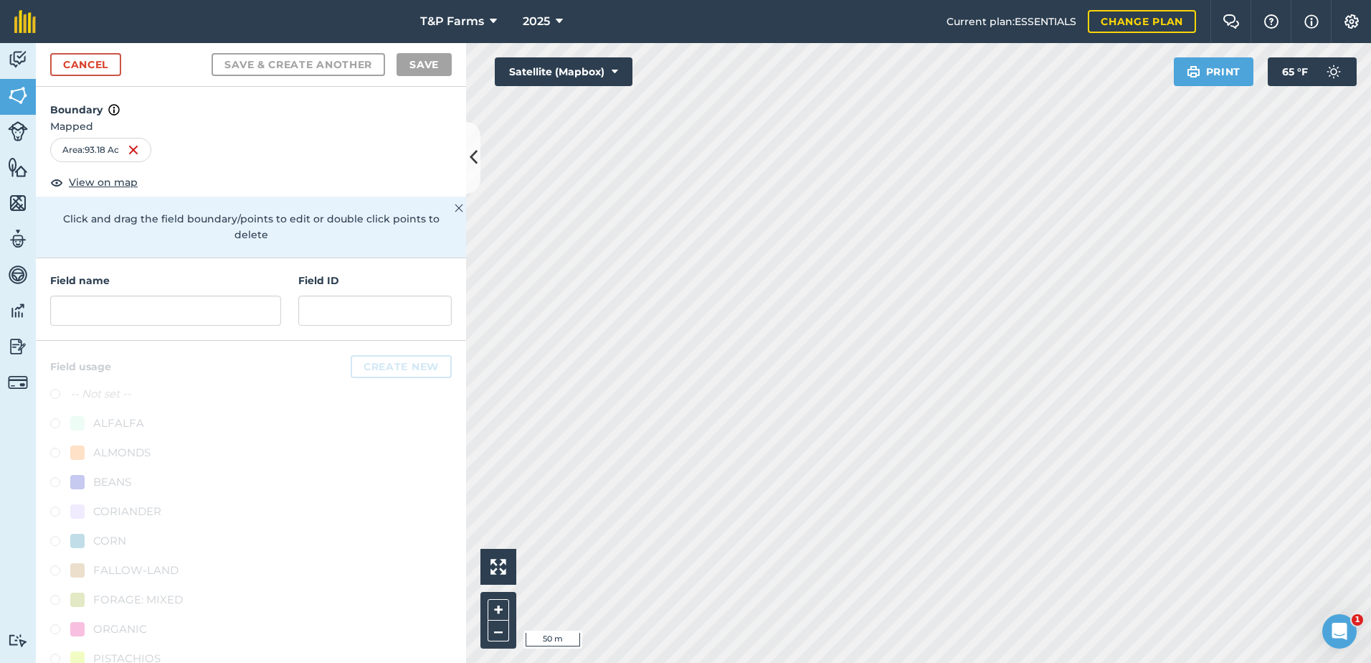
click at [396, 439] on div "Activity Fields Livestock Features Maps Team Vehicles Data Reporting Billing Tu…" at bounding box center [685, 353] width 1371 height 620
click at [220, 304] on input "text" at bounding box center [165, 310] width 231 height 30
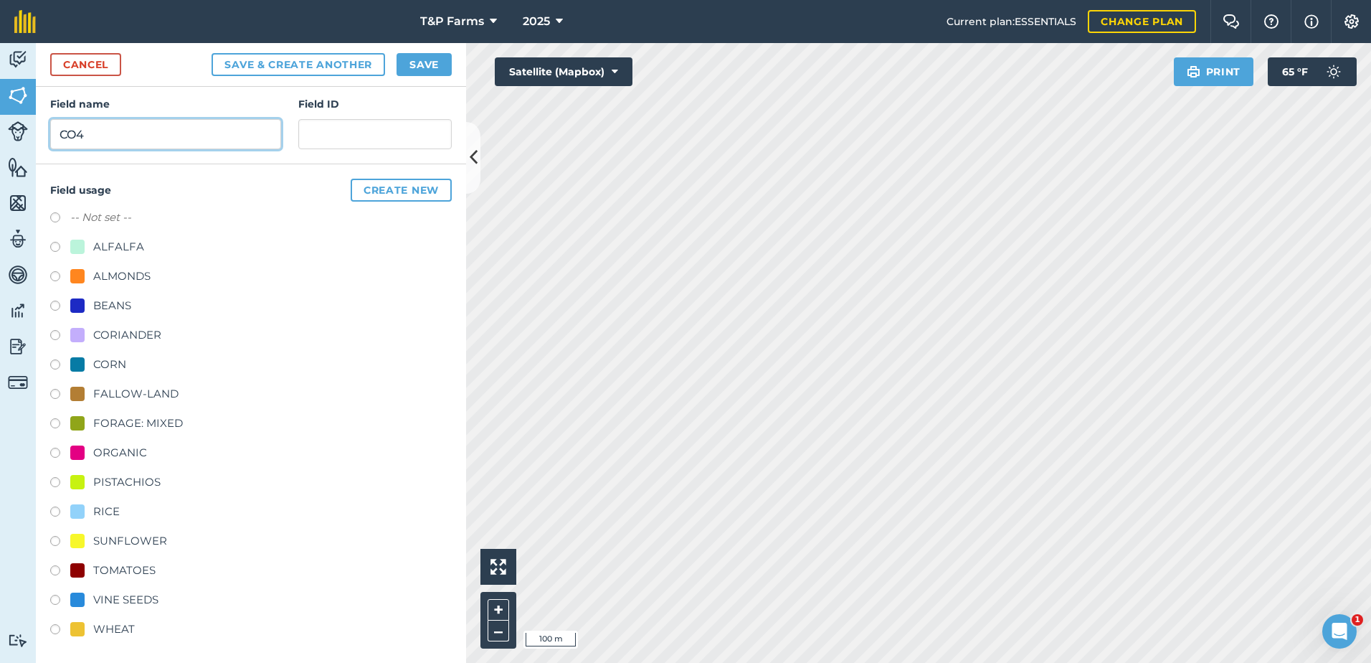
scroll to position [179, 0]
type input "CO4"
click at [143, 564] on div "TOMATOES" at bounding box center [124, 567] width 62 height 17
radio input "true"
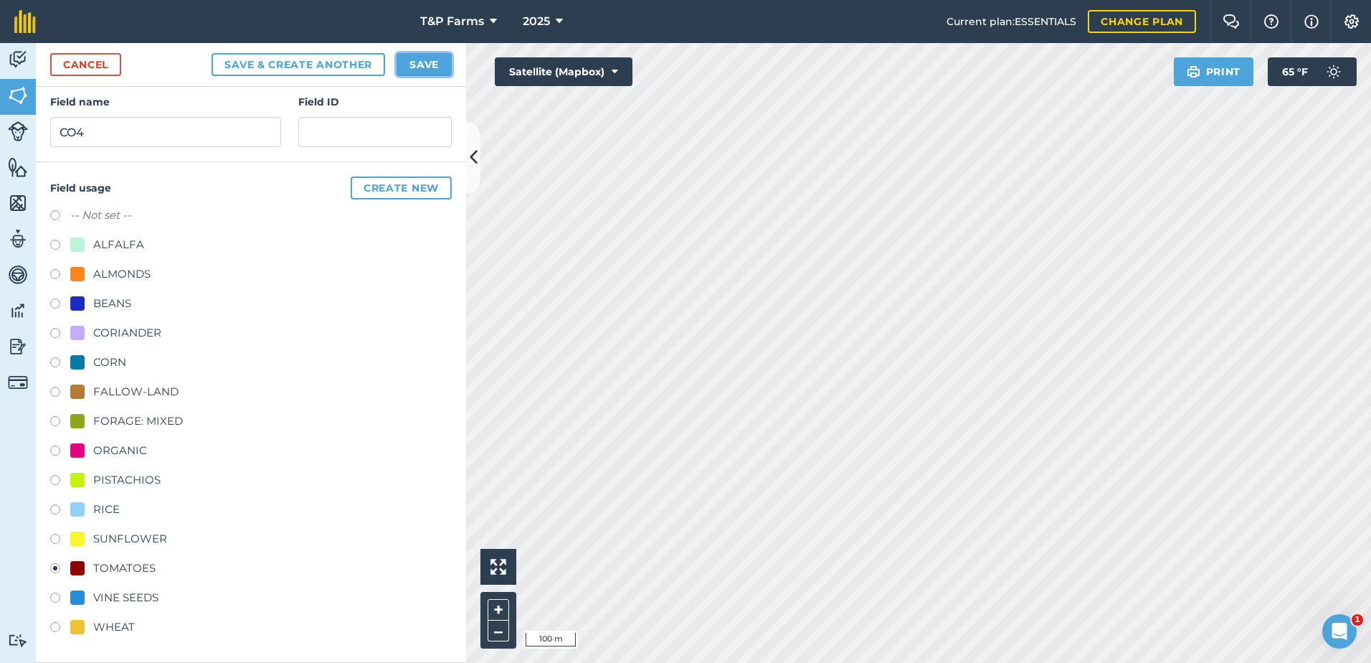
click at [445, 62] on button "Save" at bounding box center [424, 64] width 55 height 23
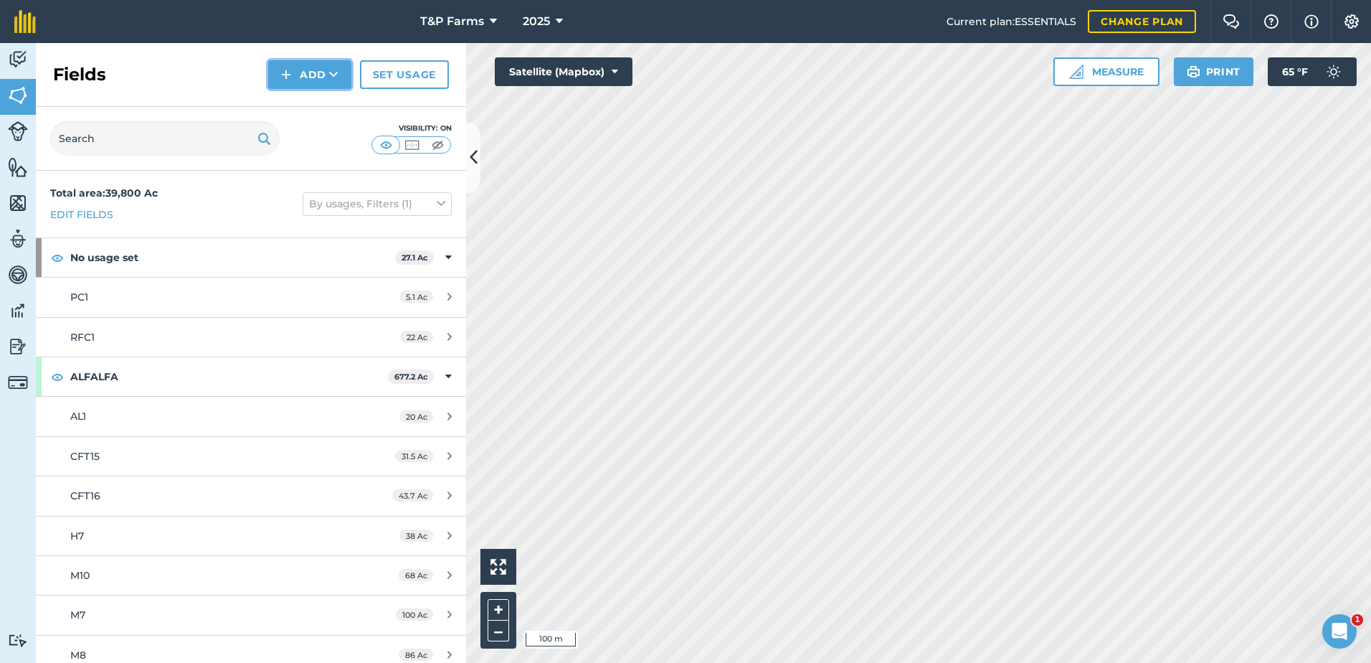
click at [303, 70] on button "Add" at bounding box center [309, 74] width 83 height 29
click at [322, 103] on link "Draw" at bounding box center [309, 107] width 79 height 32
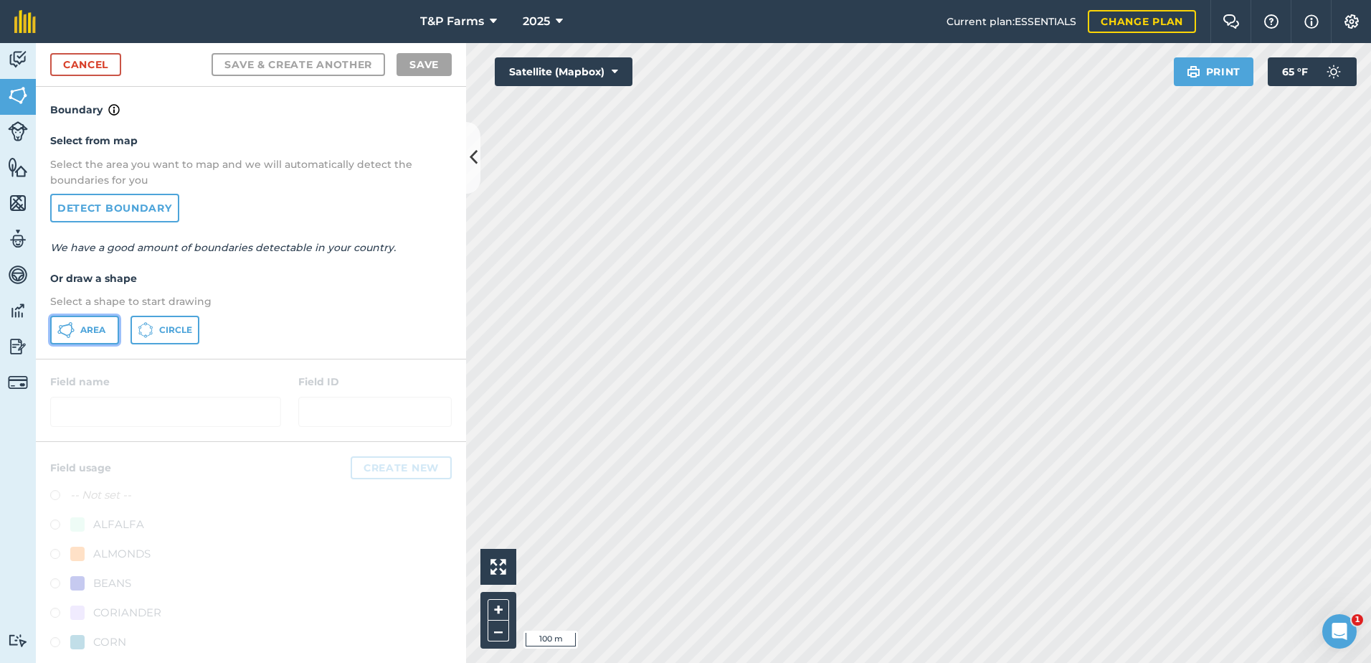
drag, startPoint x: 90, startPoint y: 322, endPoint x: 138, endPoint y: 336, distance: 50.8
click at [90, 322] on button "Area" at bounding box center [84, 330] width 69 height 29
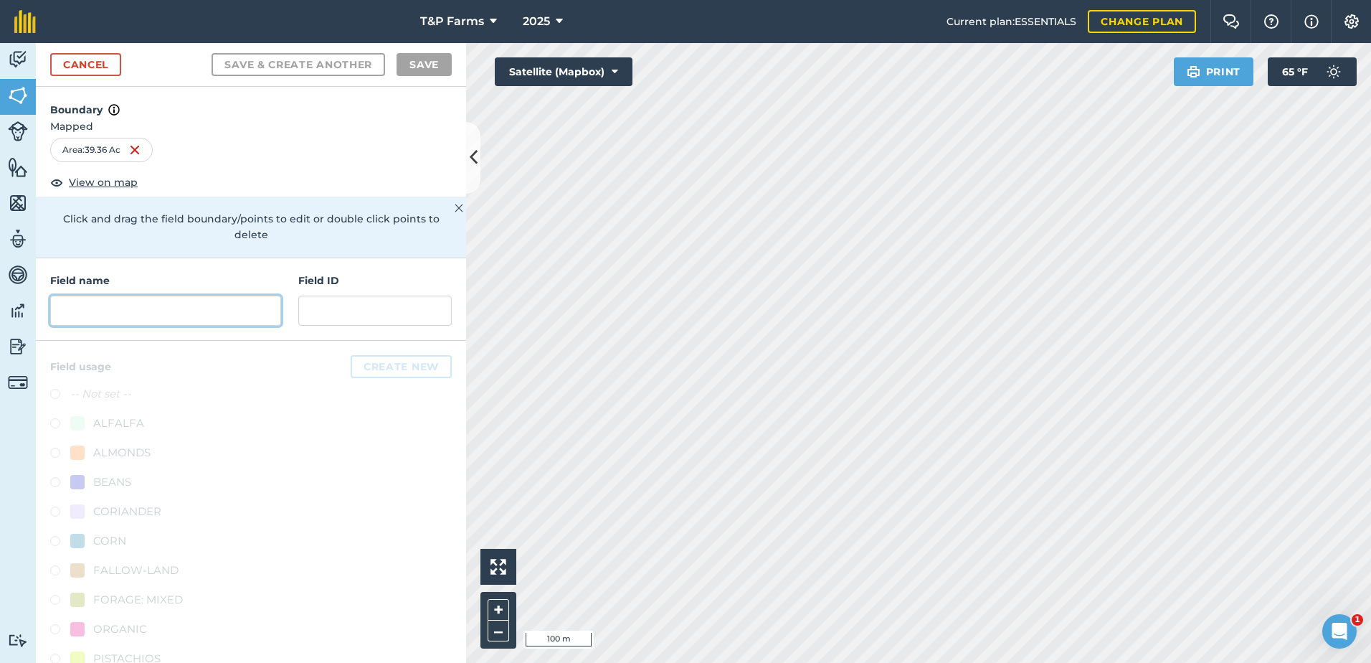
click at [188, 321] on input "text" at bounding box center [165, 310] width 231 height 30
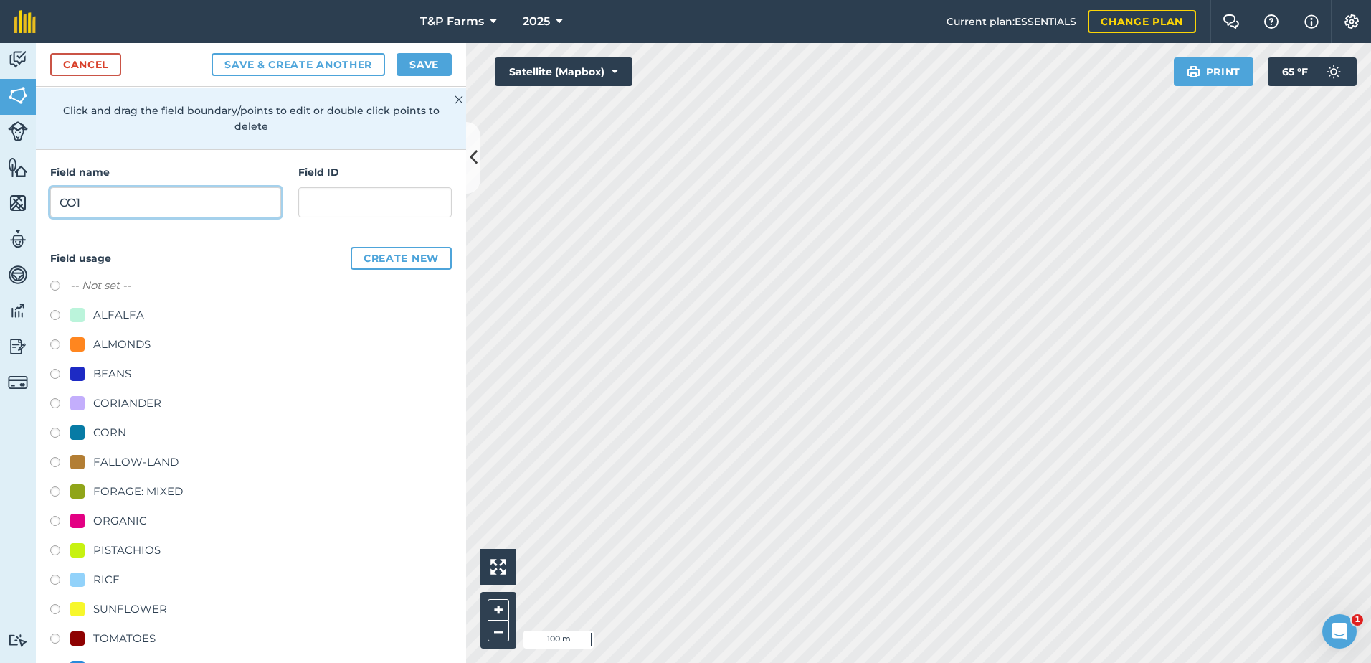
scroll to position [179, 0]
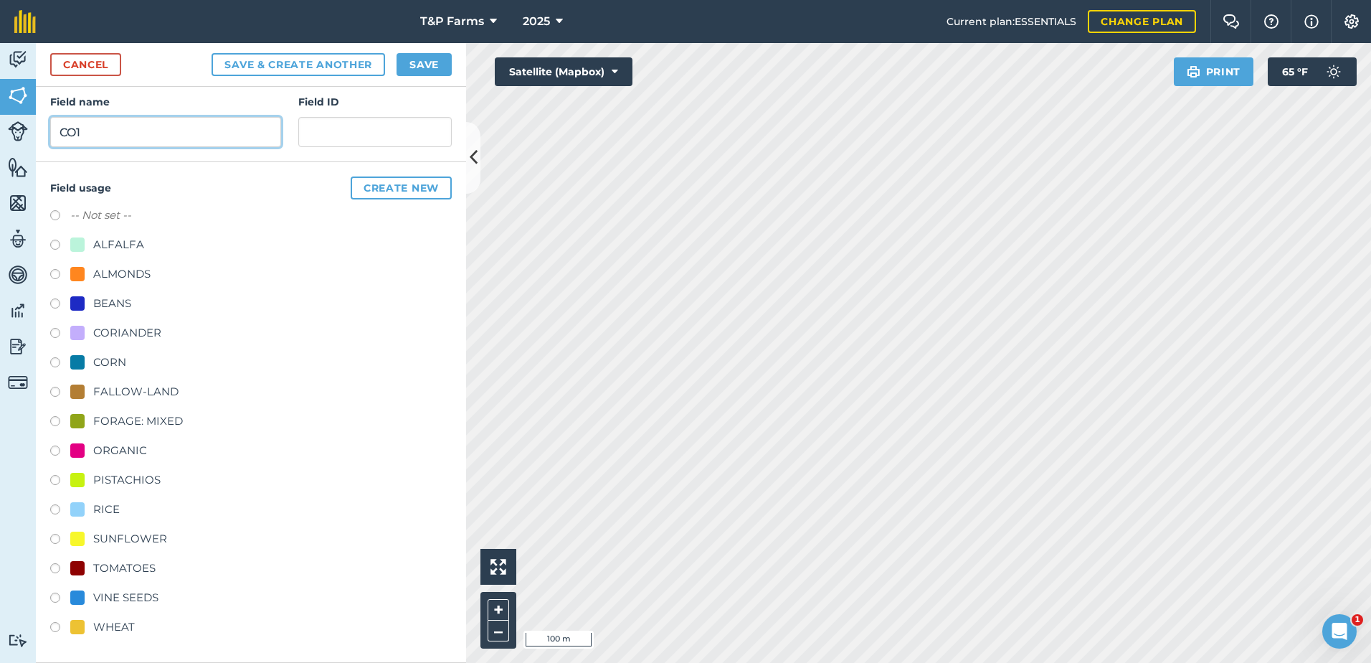
type input "CO1"
click at [147, 596] on div "VINE SEEDS" at bounding box center [125, 597] width 65 height 17
radio input "true"
click at [399, 67] on button "Save" at bounding box center [424, 64] width 55 height 23
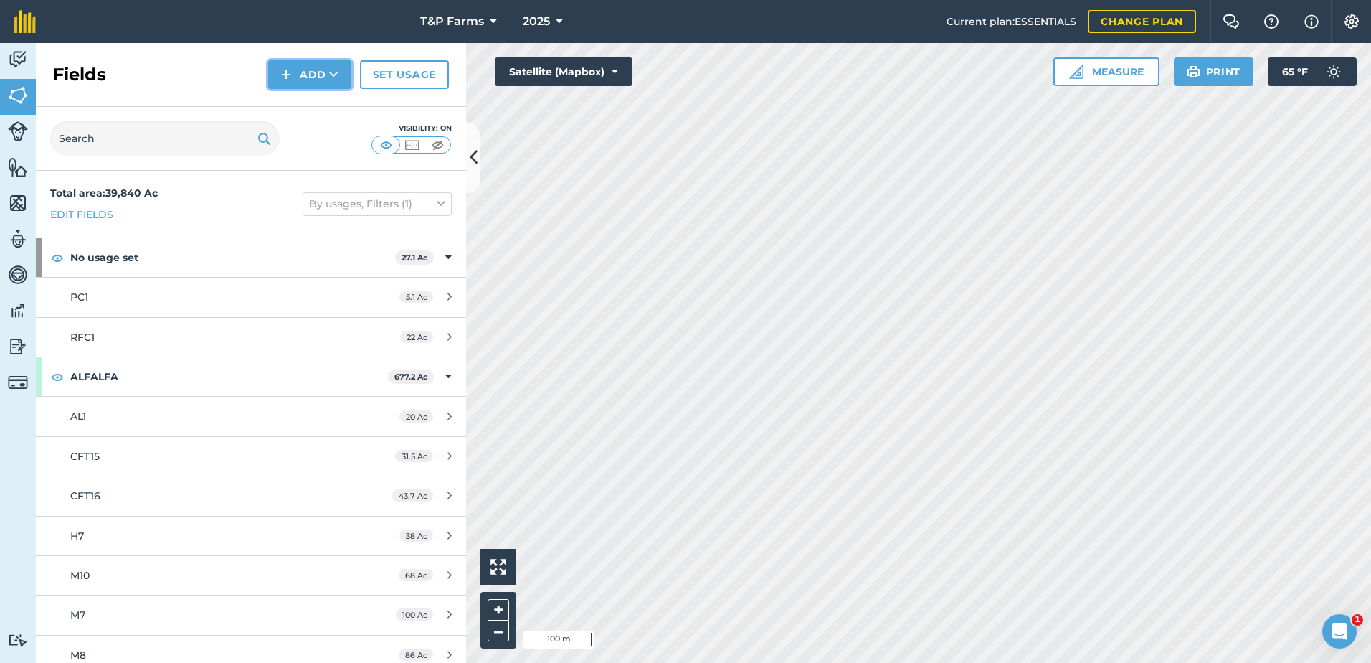
click at [315, 85] on button "Add" at bounding box center [309, 74] width 83 height 29
click at [304, 110] on link "Draw" at bounding box center [309, 107] width 79 height 32
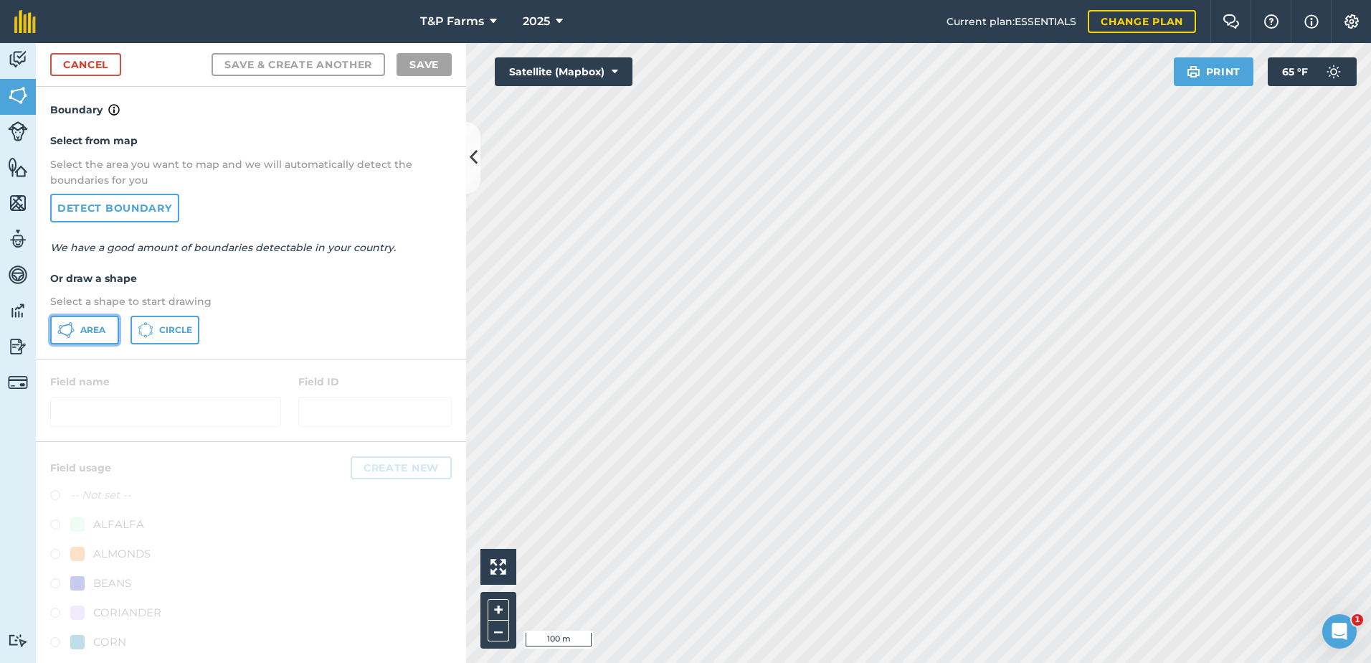
click at [106, 332] on button "Area" at bounding box center [84, 330] width 69 height 29
click at [814, 662] on html "T&P Farms 2025 Current plan : ESSENTIALS Change plan Farm Chat Help Info Settin…" at bounding box center [685, 331] width 1371 height 663
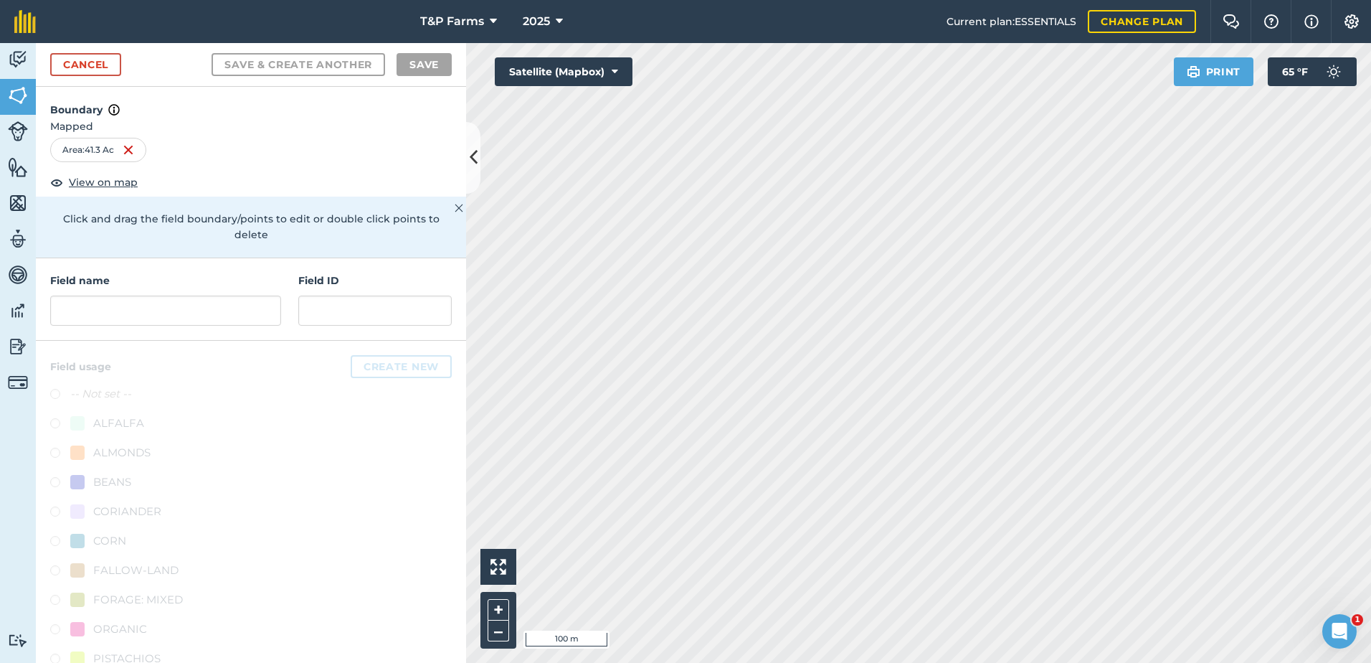
drag, startPoint x: 208, startPoint y: 296, endPoint x: 211, endPoint y: 314, distance: 18.2
click at [211, 308] on div "Field name" at bounding box center [165, 299] width 231 height 53
click at [211, 315] on input "text" at bounding box center [165, 310] width 231 height 30
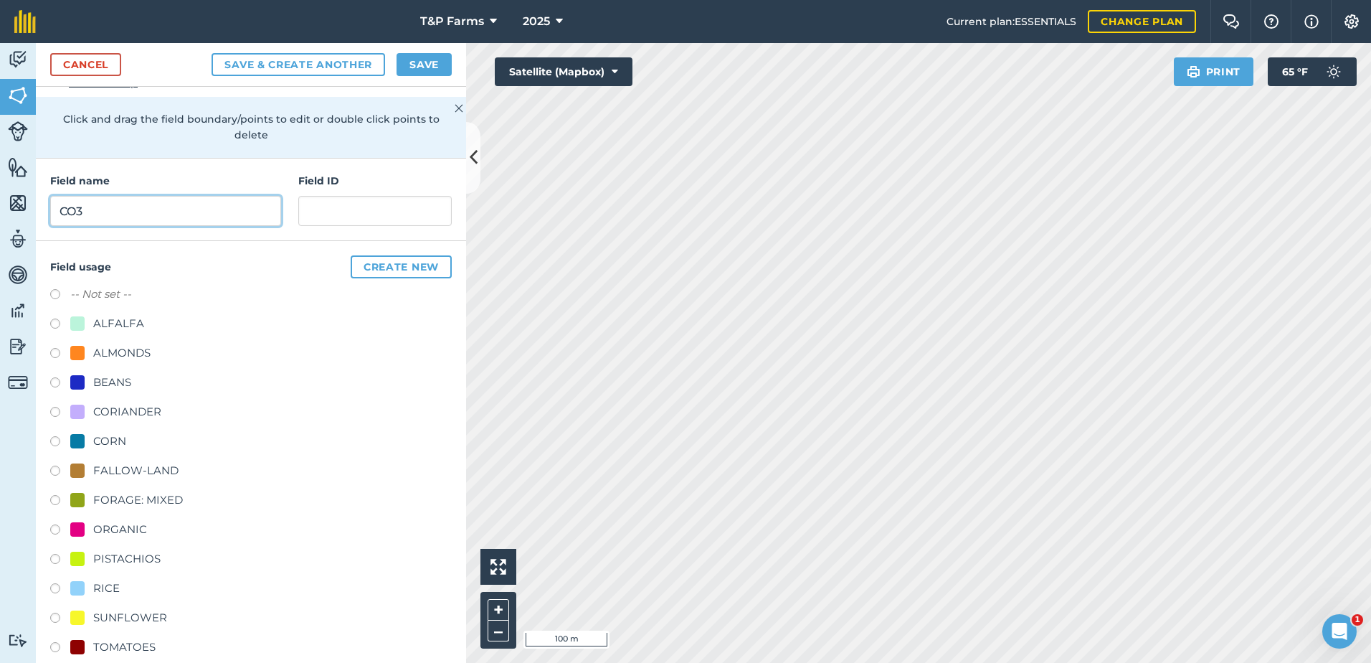
scroll to position [179, 0]
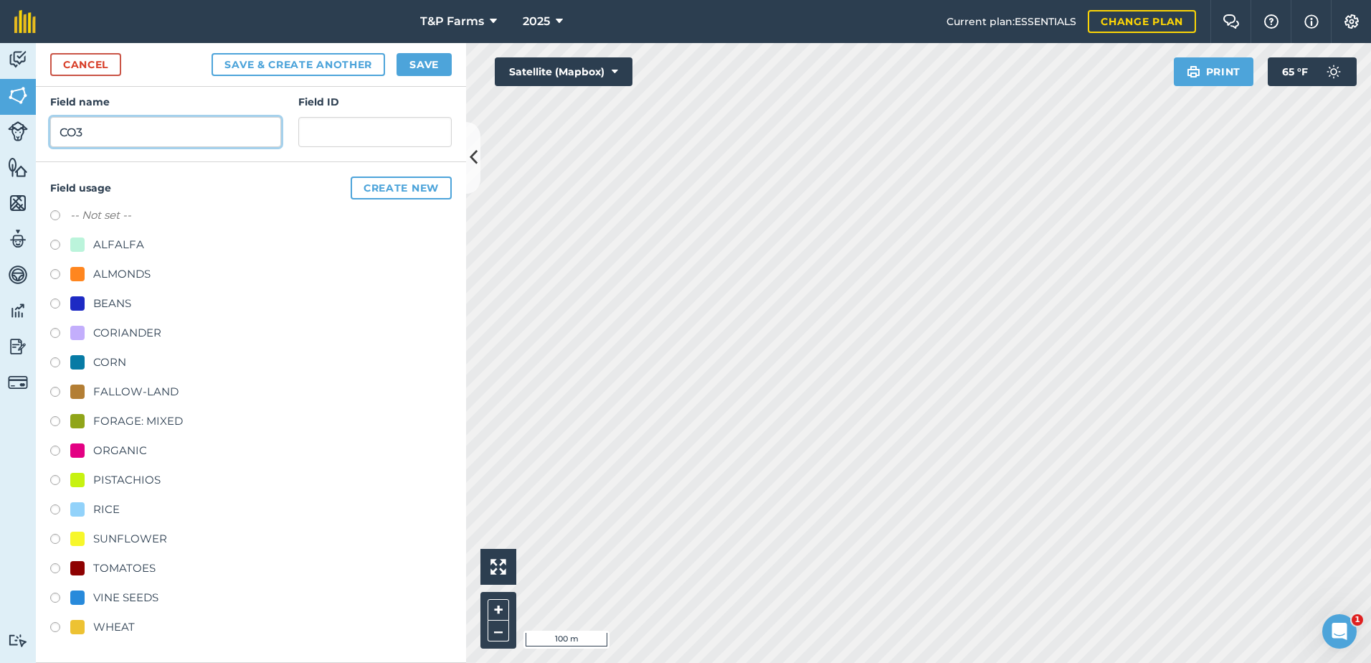
type input "CO3"
click at [114, 622] on div "WHEAT" at bounding box center [114, 626] width 42 height 17
radio input "true"
click at [441, 65] on button "Save" at bounding box center [424, 64] width 55 height 23
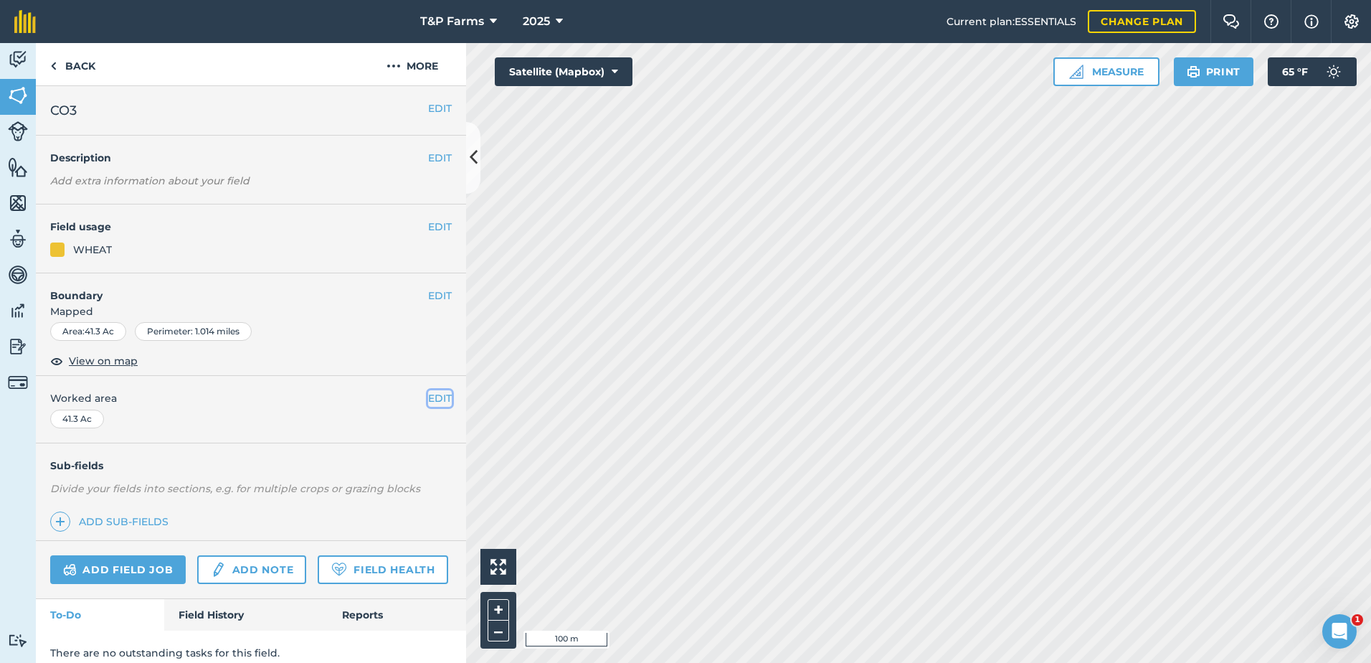
click at [436, 405] on button "EDIT" at bounding box center [440, 398] width 24 height 16
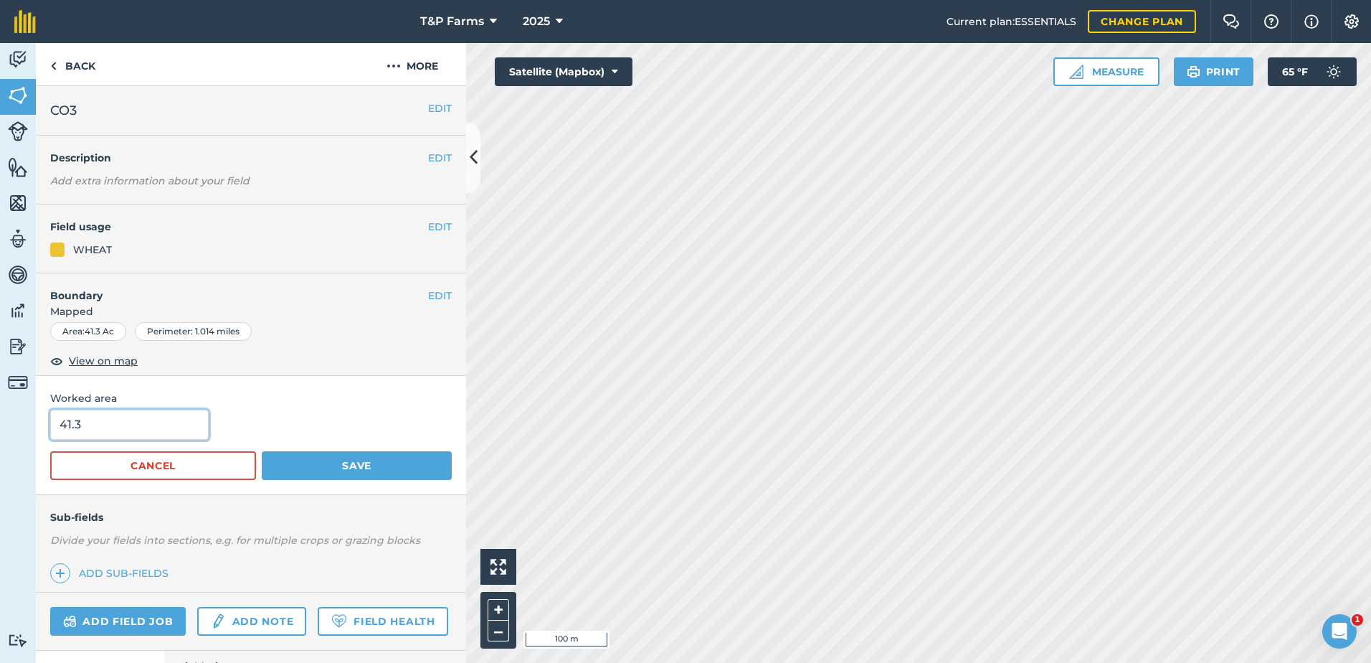
drag, startPoint x: 146, startPoint y: 420, endPoint x: -3, endPoint y: 450, distance: 152.2
click at [0, 450] on html "T&P Farms 2025 Current plan : ESSENTIALS Change plan Farm Chat Help Info Settin…" at bounding box center [685, 331] width 1371 height 663
type input "38.8"
click at [262, 451] on button "Save" at bounding box center [357, 465] width 190 height 29
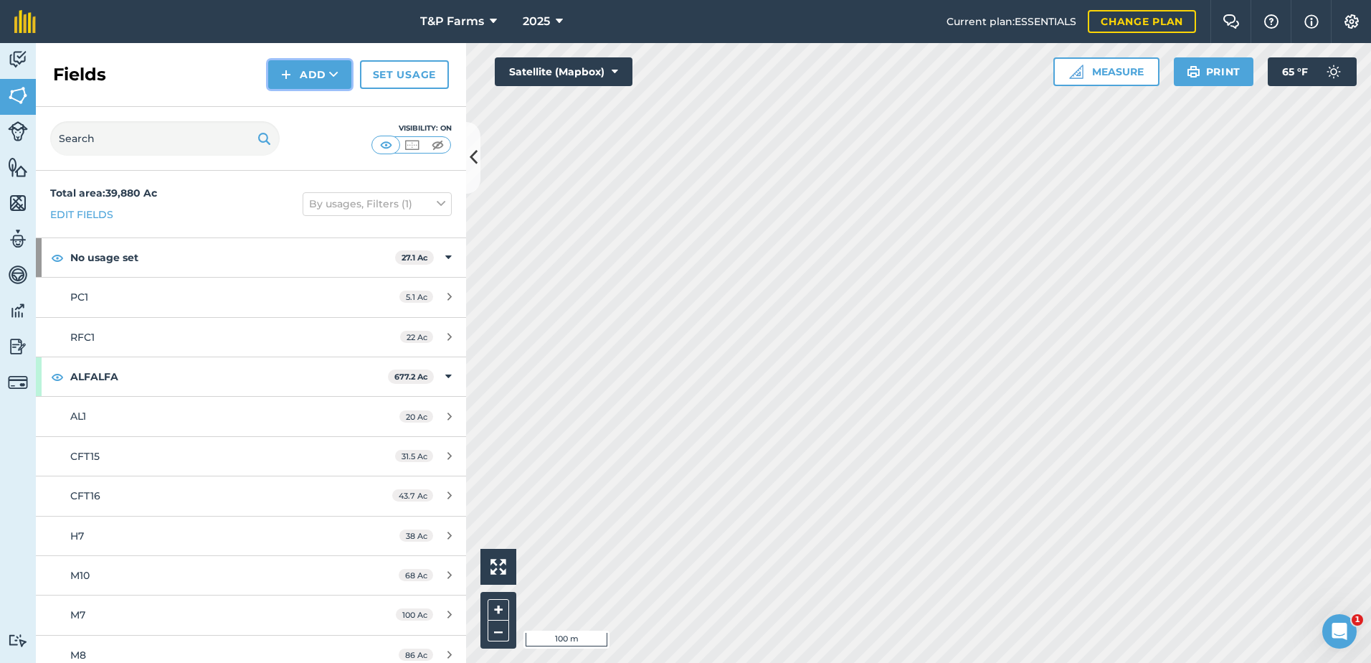
click at [311, 68] on button "Add" at bounding box center [309, 74] width 83 height 29
click at [316, 98] on link "Draw" at bounding box center [309, 107] width 79 height 32
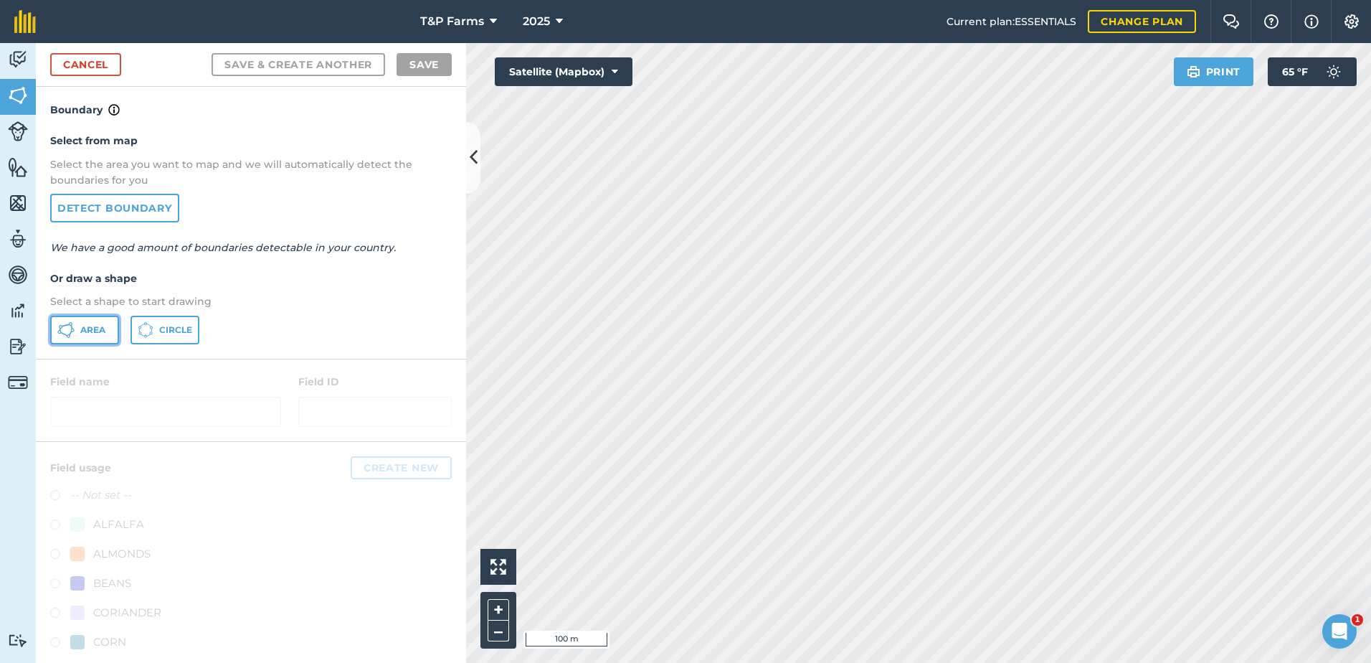
drag, startPoint x: 92, startPoint y: 338, endPoint x: 338, endPoint y: 317, distance: 247.6
click at [94, 340] on button "Area" at bounding box center [84, 330] width 69 height 29
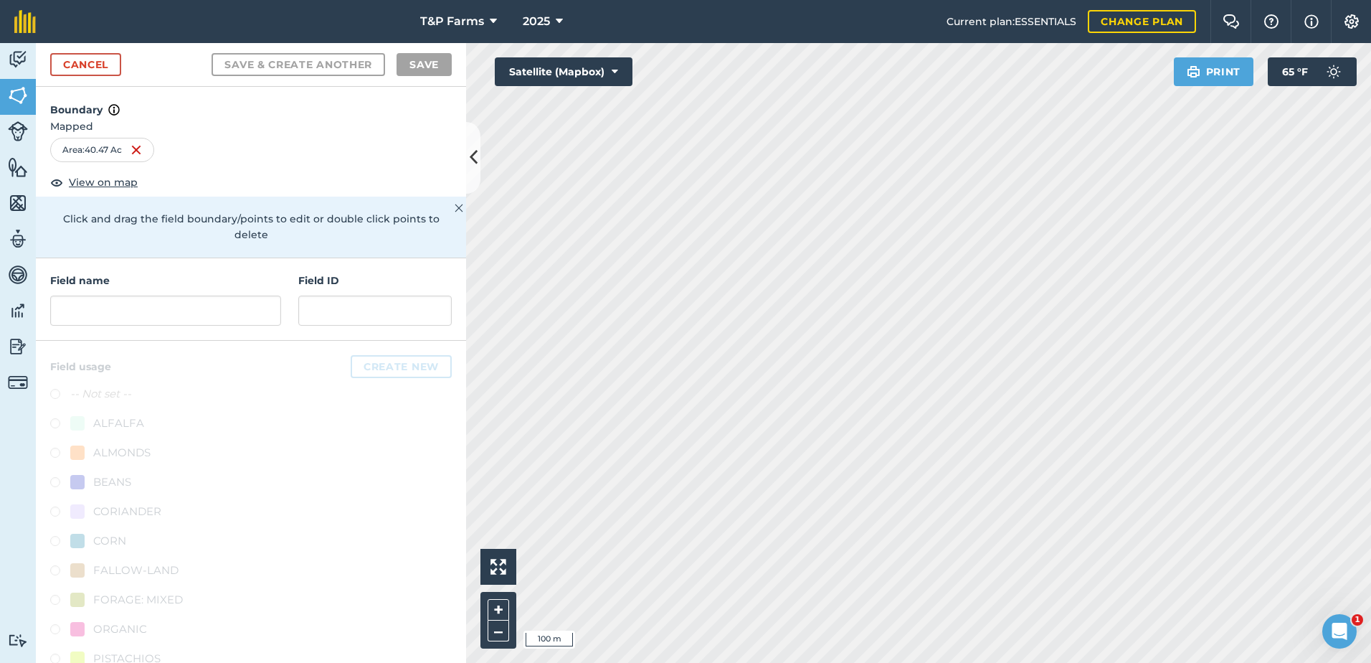
drag, startPoint x: 181, startPoint y: 329, endPoint x: 181, endPoint y: 317, distance: 12.2
click at [181, 326] on div "Field name Field ID" at bounding box center [251, 299] width 430 height 82
click at [182, 316] on input "text" at bounding box center [165, 310] width 231 height 30
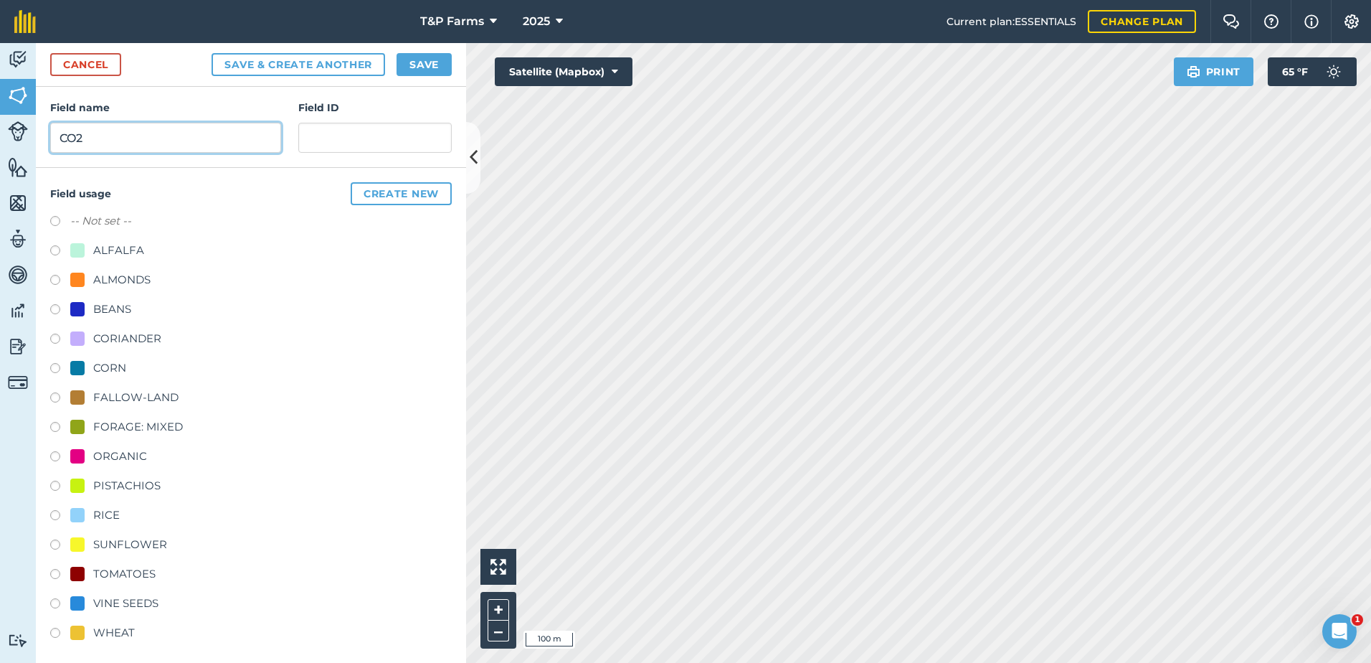
scroll to position [179, 0]
type input "CO2"
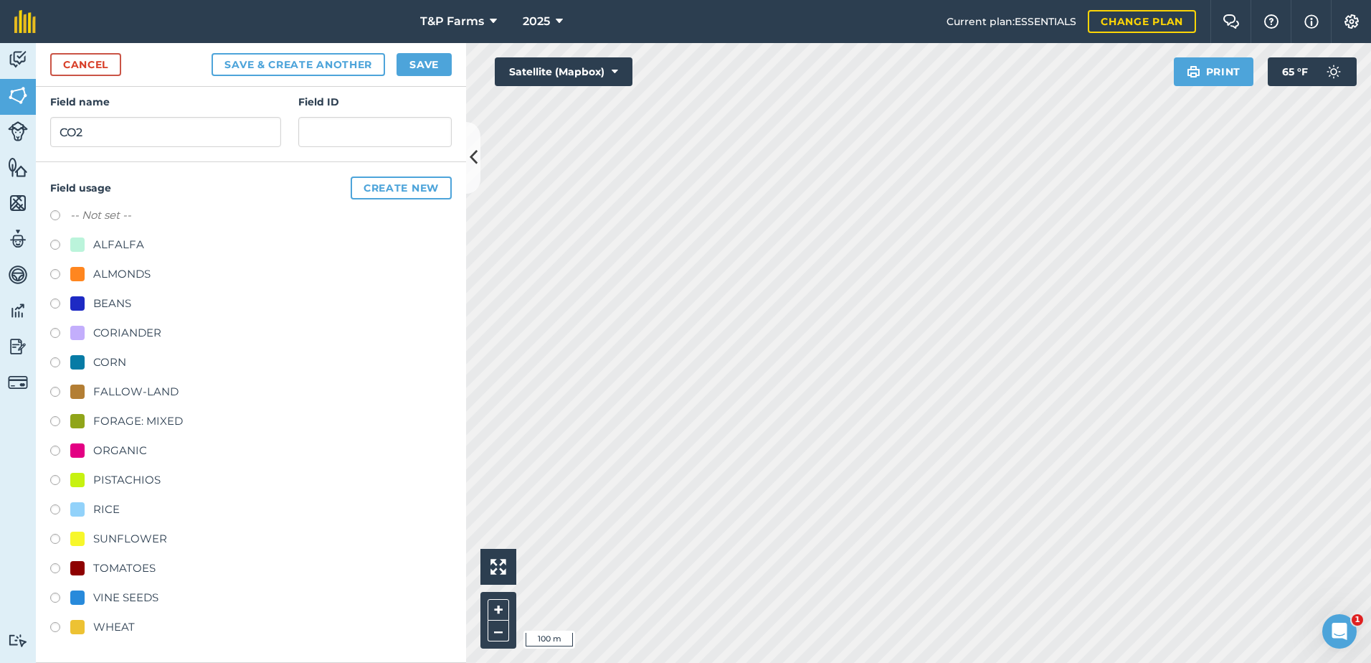
click at [104, 565] on div "TOMATOES" at bounding box center [124, 567] width 62 height 17
radio input "true"
click at [118, 634] on div "WHEAT" at bounding box center [114, 626] width 42 height 17
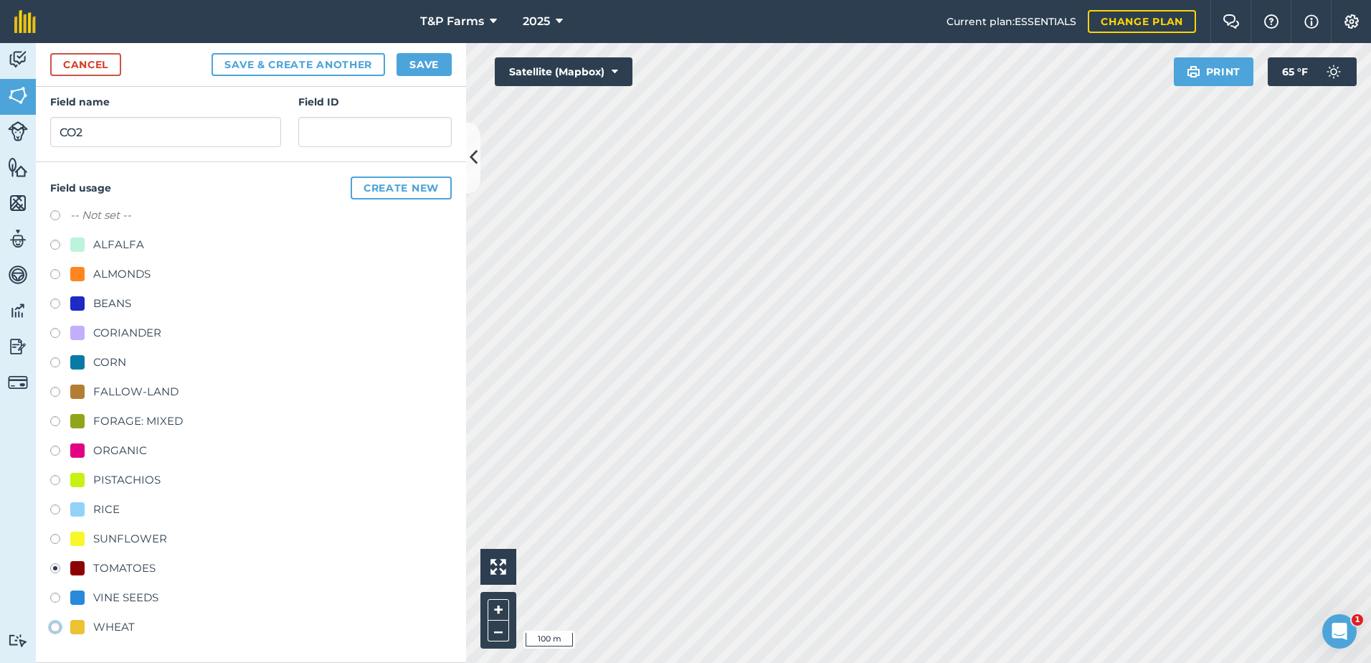
radio input "true"
click at [424, 58] on button "Save" at bounding box center [424, 64] width 55 height 23
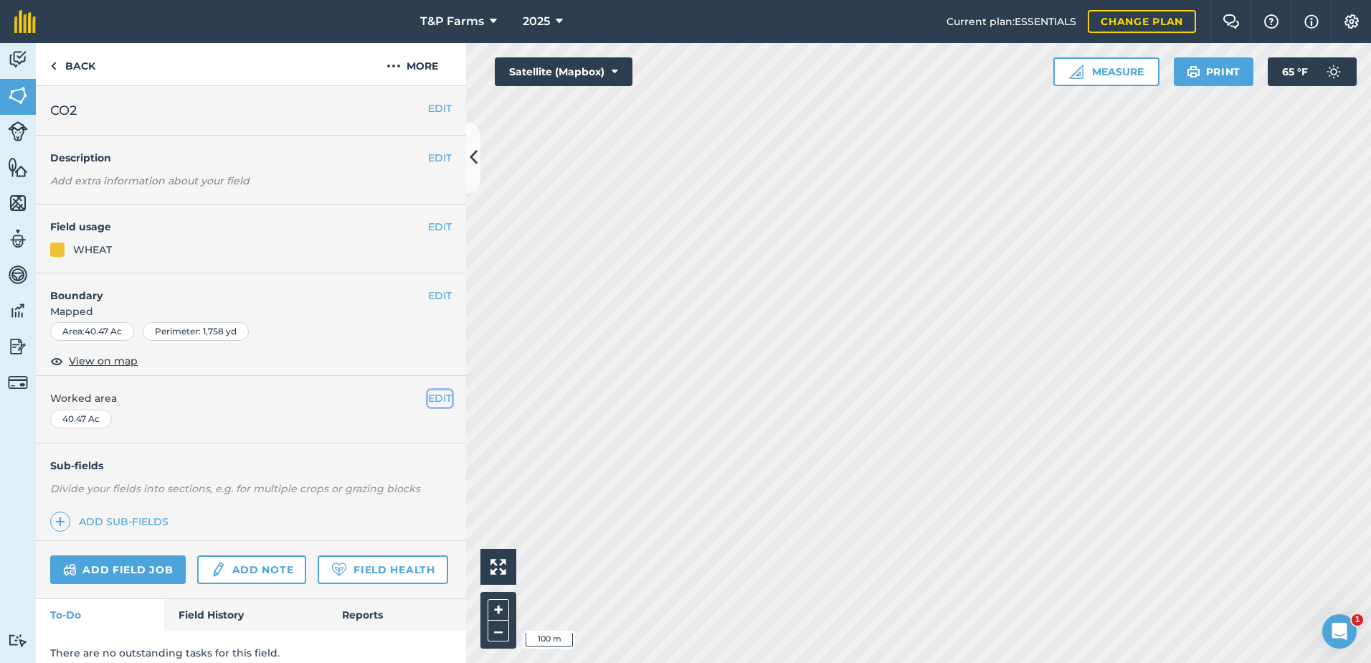
click at [428, 404] on button "EDIT" at bounding box center [440, 398] width 24 height 16
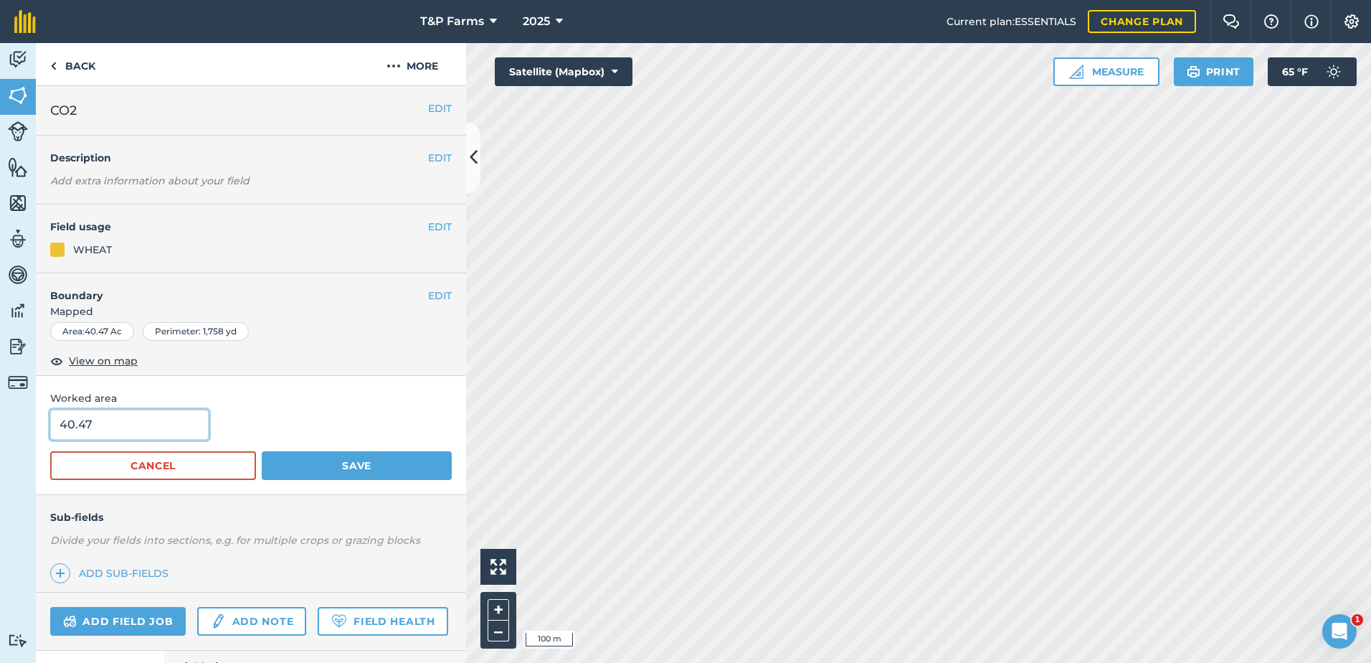
click at [0, 437] on html "T&P Farms 2025 Current plan : ESSENTIALS Change plan Farm Chat Help Info Settin…" at bounding box center [685, 331] width 1371 height 663
type input "38.8"
click at [262, 451] on button "Save" at bounding box center [357, 465] width 190 height 29
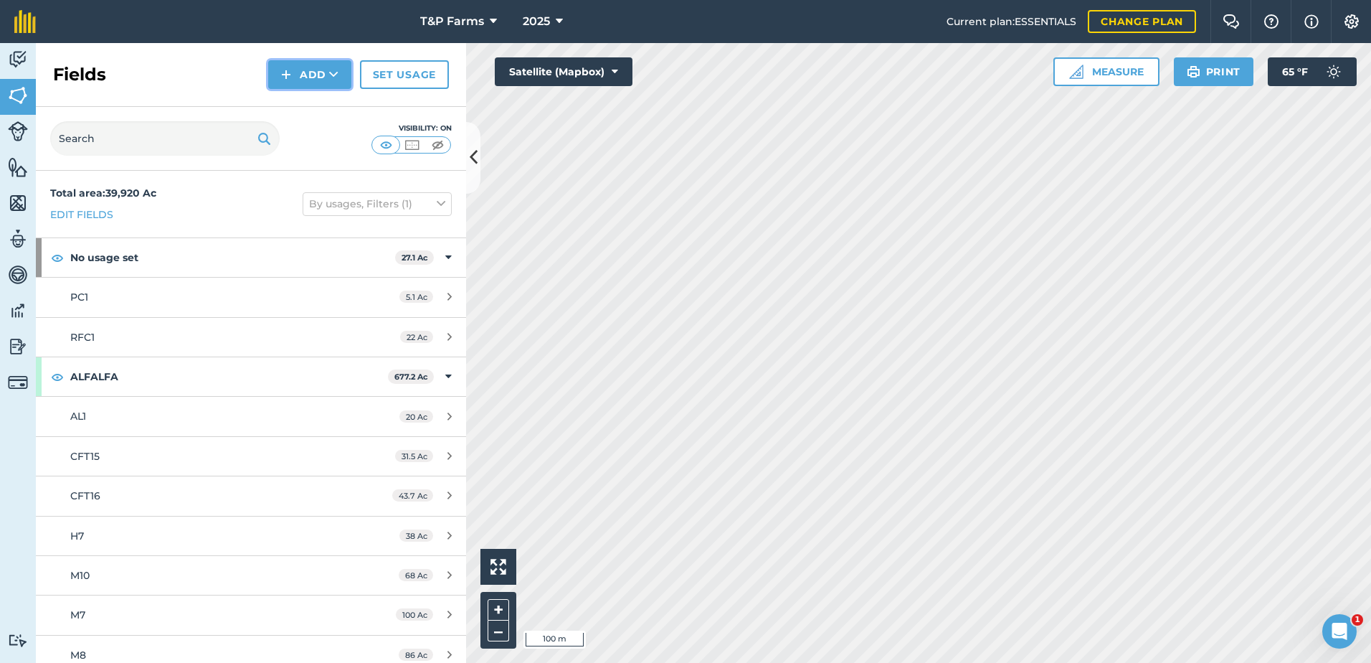
click at [317, 75] on button "Add" at bounding box center [309, 74] width 83 height 29
click at [315, 103] on link "Draw" at bounding box center [309, 107] width 79 height 32
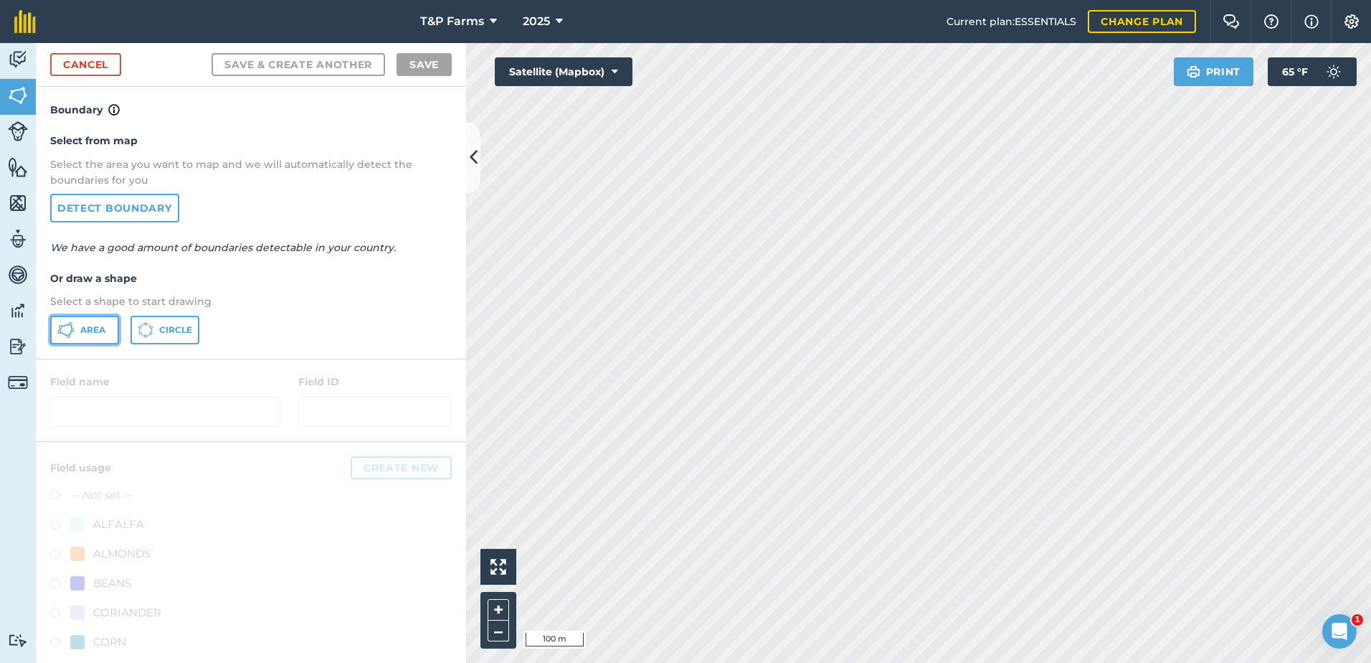
click at [95, 326] on span "Area" at bounding box center [92, 329] width 25 height 11
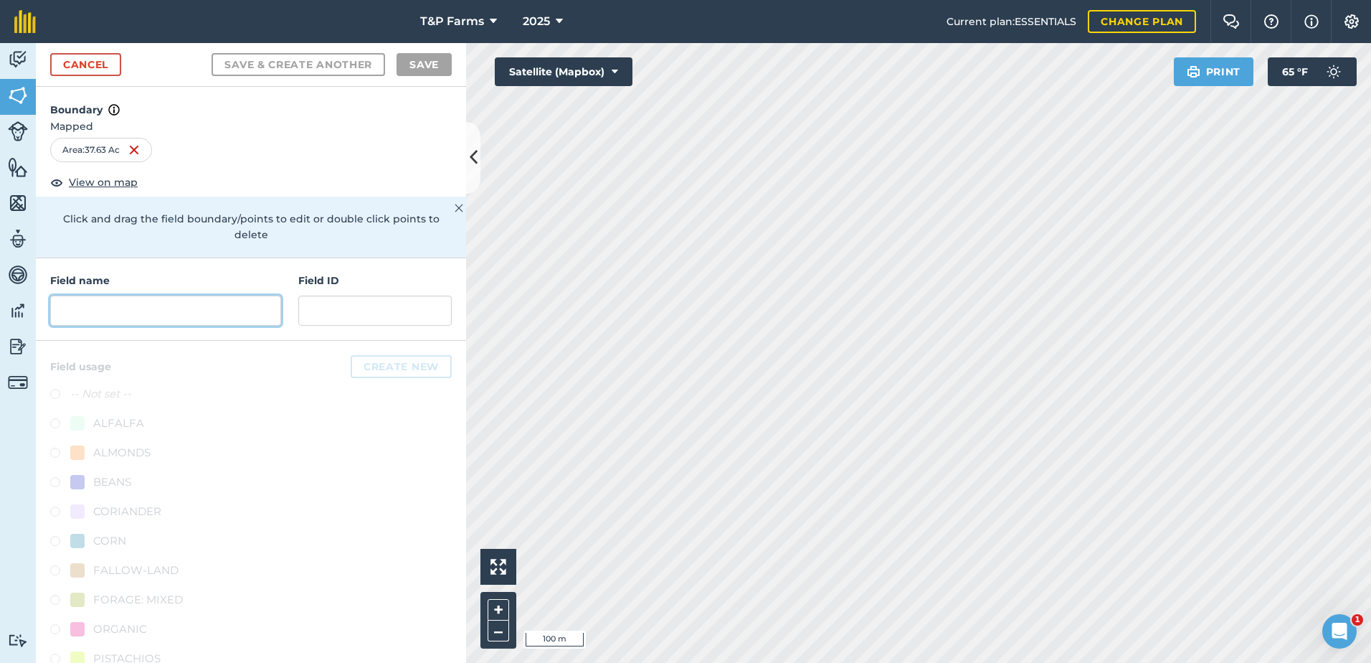
click at [136, 303] on input "text" at bounding box center [165, 310] width 231 height 30
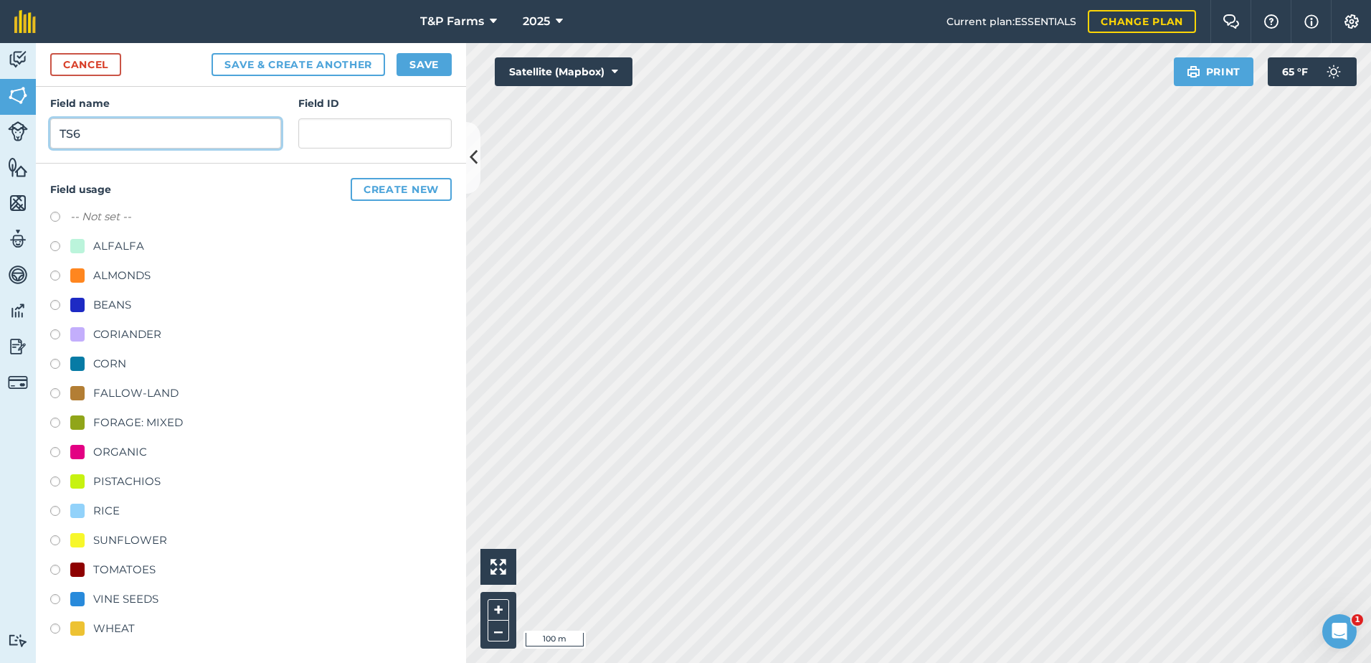
scroll to position [179, 0]
type input "TS6"
click at [105, 267] on div "ALMONDS" at bounding box center [121, 273] width 57 height 17
radio input "true"
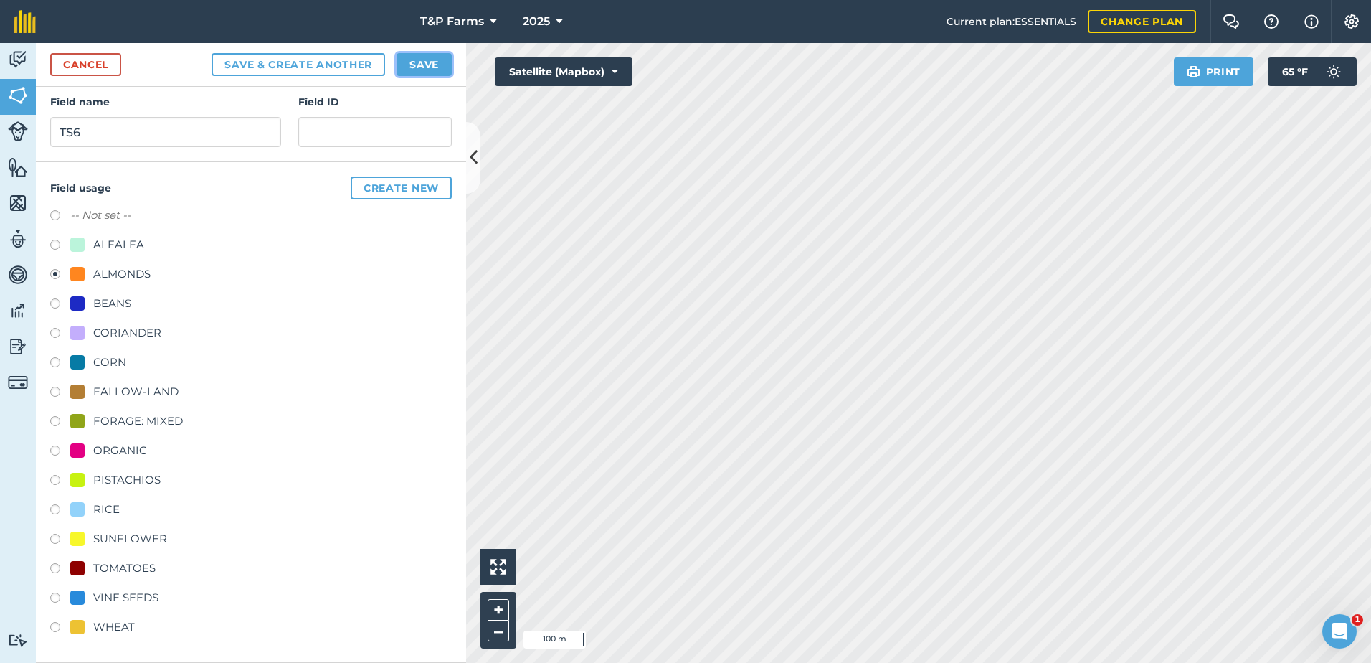
click at [424, 67] on button "Save" at bounding box center [424, 64] width 55 height 23
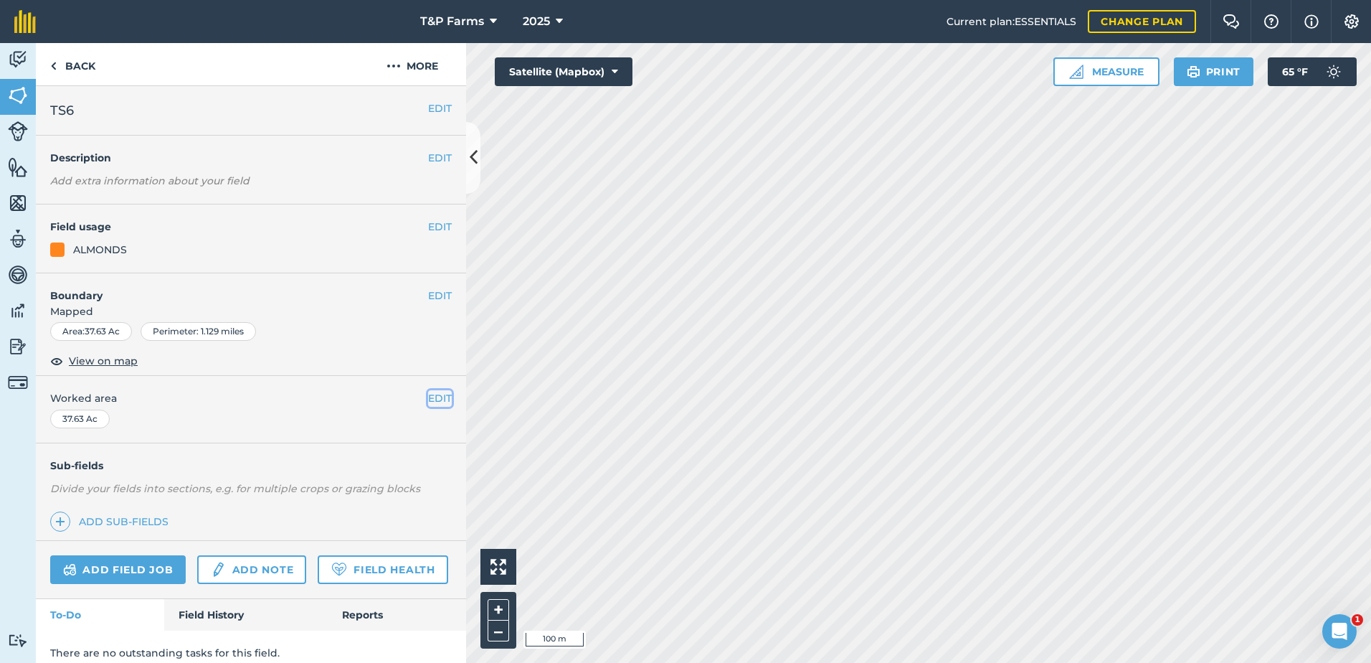
drag, startPoint x: 426, startPoint y: 397, endPoint x: 397, endPoint y: 407, distance: 31.1
click at [428, 399] on button "EDIT" at bounding box center [440, 398] width 24 height 16
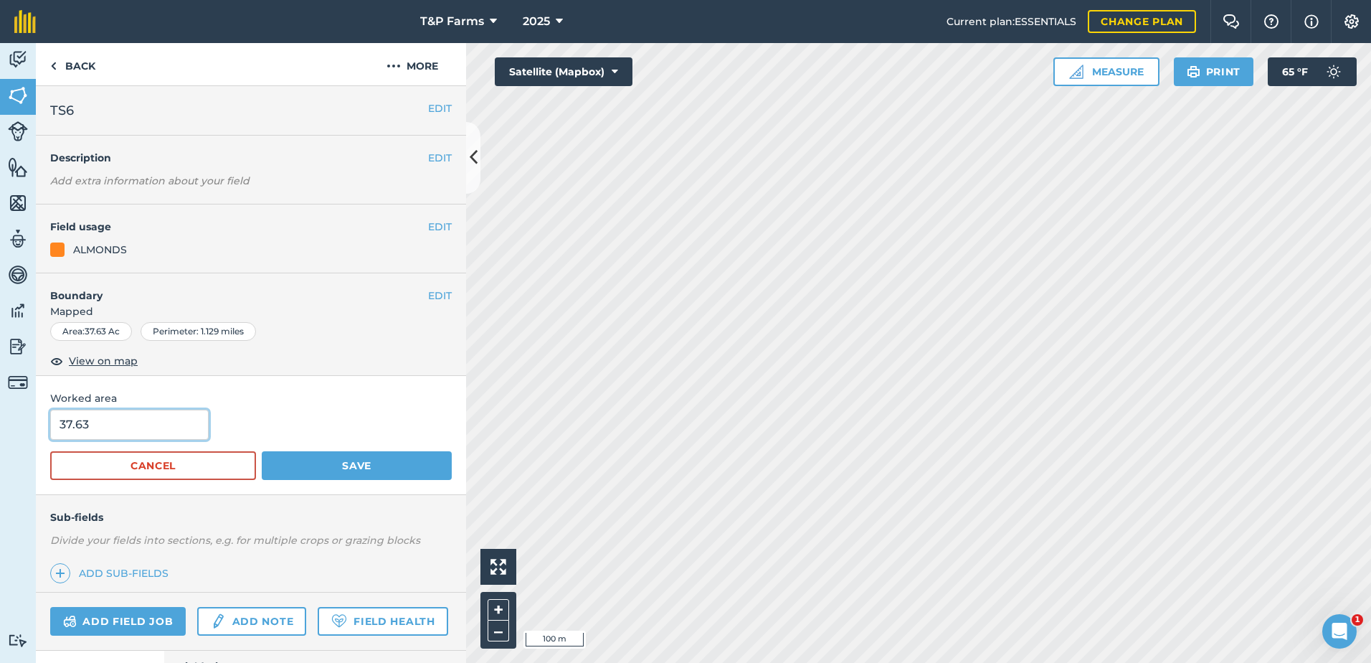
click at [189, 415] on input "37.63" at bounding box center [129, 424] width 158 height 30
type input "37"
click at [262, 451] on button "Save" at bounding box center [357, 465] width 190 height 29
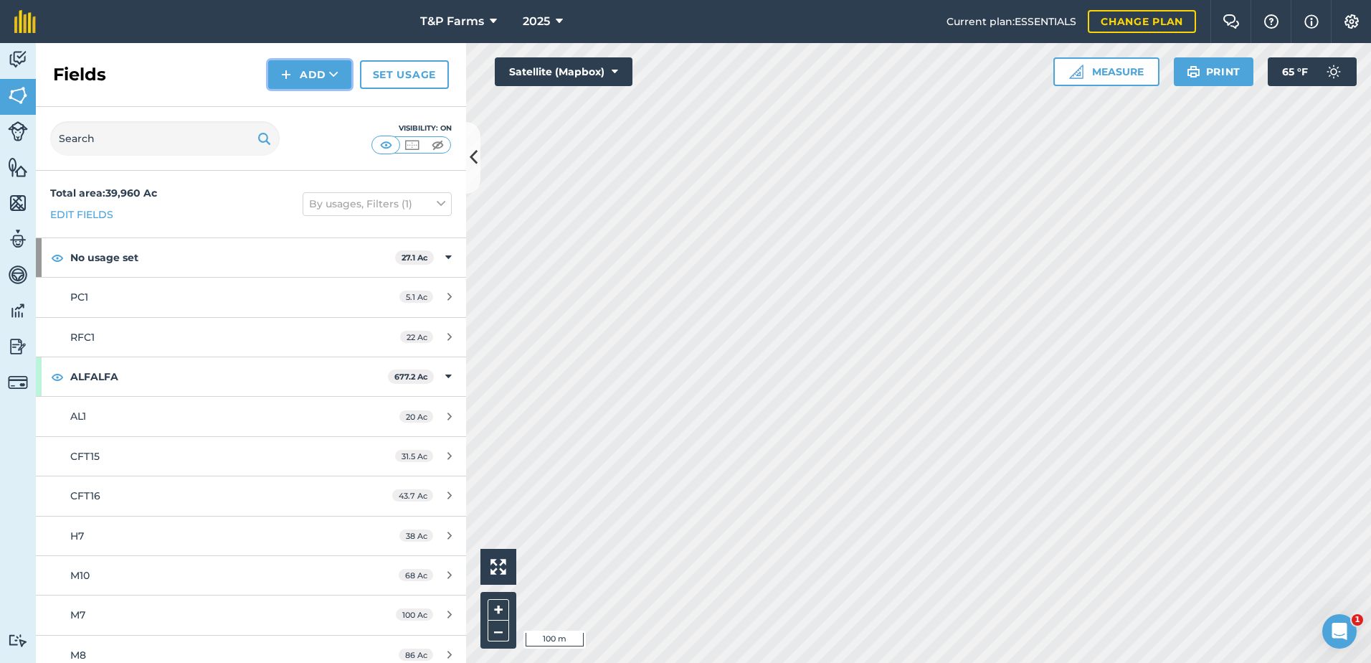
click at [297, 67] on button "Add" at bounding box center [309, 74] width 83 height 29
drag, startPoint x: 300, startPoint y: 88, endPoint x: 305, endPoint y: 113, distance: 24.9
click at [305, 113] on link "Draw" at bounding box center [309, 107] width 79 height 32
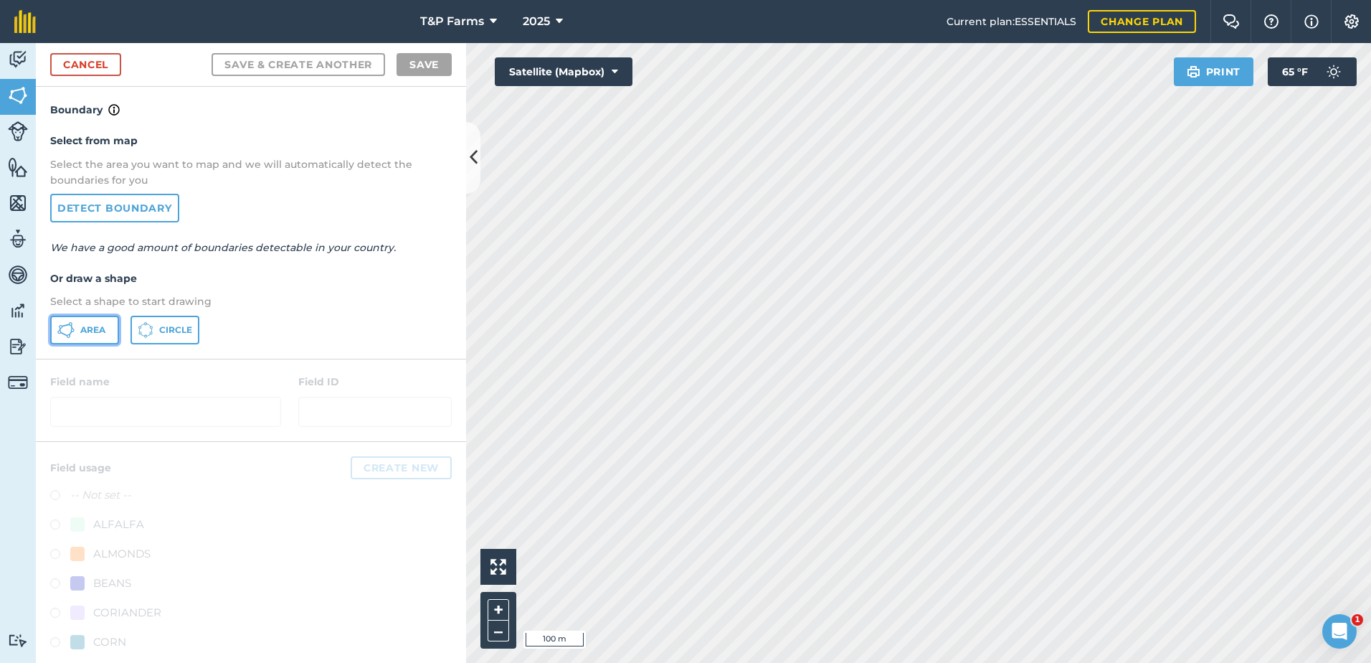
drag, startPoint x: 75, startPoint y: 338, endPoint x: 455, endPoint y: 366, distance: 381.1
click at [88, 340] on button "Area" at bounding box center [84, 330] width 69 height 29
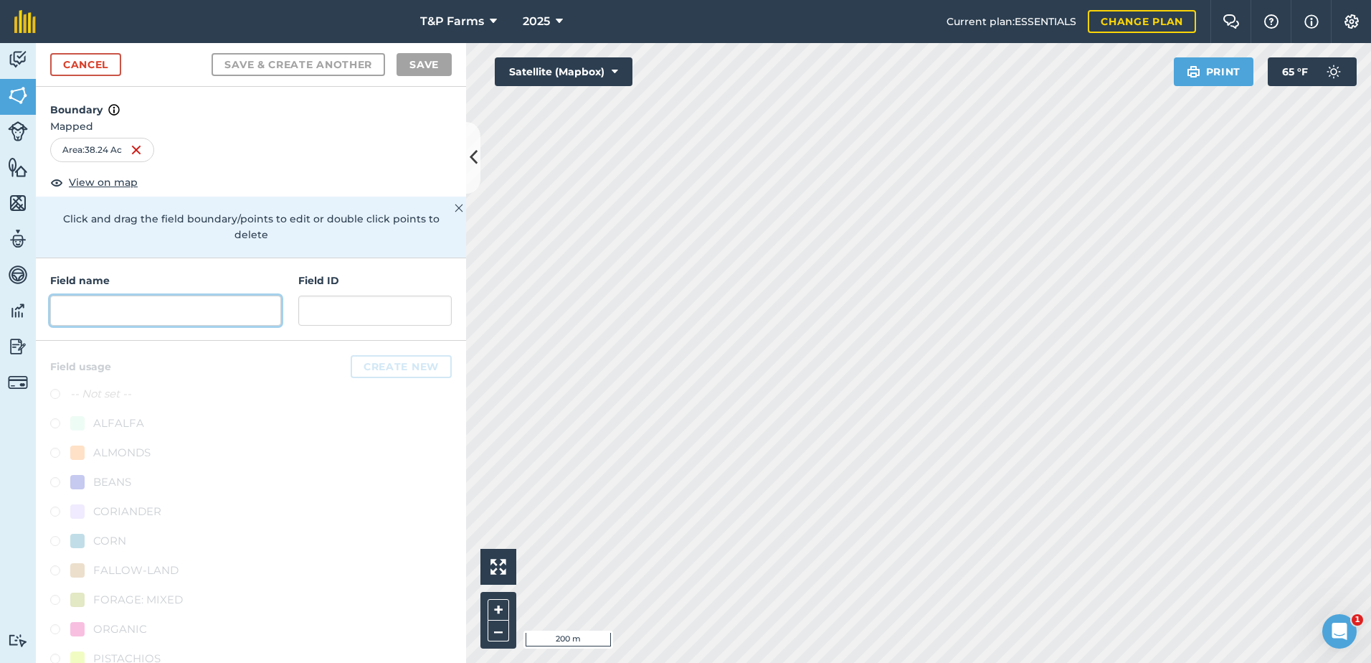
click at [245, 311] on input "text" at bounding box center [165, 310] width 231 height 30
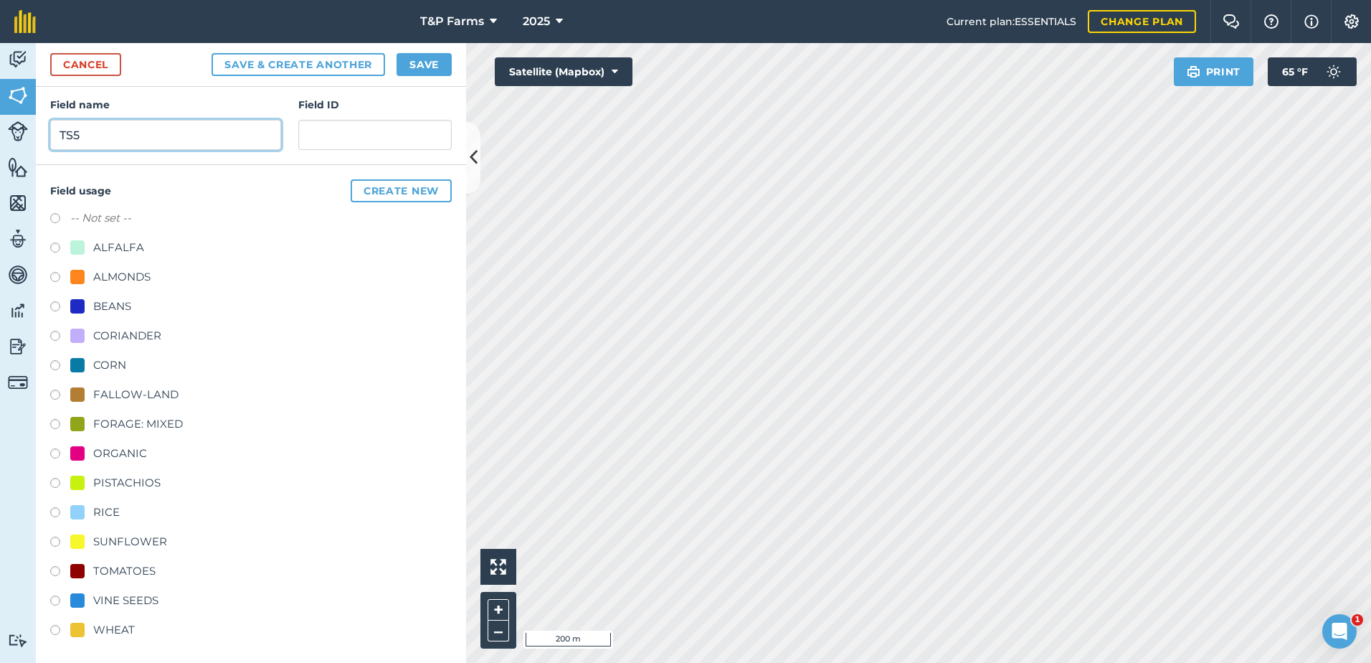
scroll to position [179, 0]
type input "TS5"
click at [117, 264] on div "-- Not set -- ALFALFA ALMONDS BEANS CORIANDER CORN FALLOW-LAND FORAGE: MIXED OR…" at bounding box center [251, 423] width 402 height 432
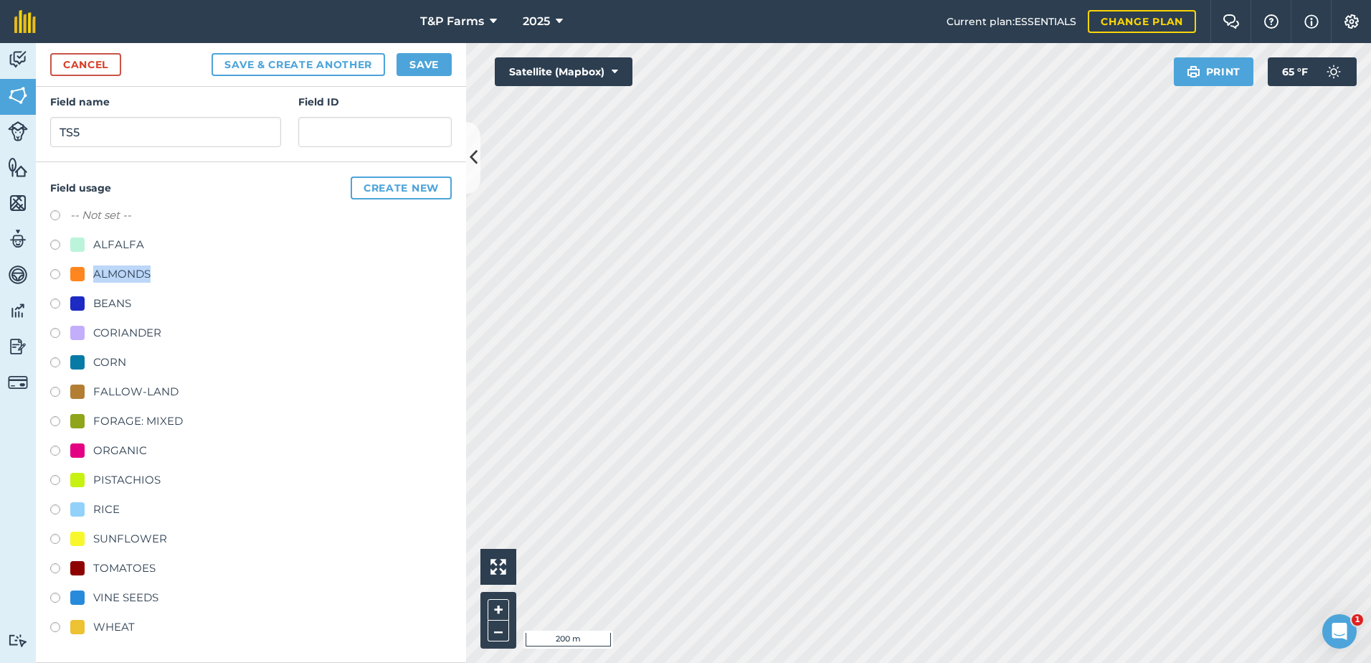
click at [118, 264] on div "-- Not set -- ALFALFA ALMONDS BEANS CORIANDER CORN FALLOW-LAND FORAGE: MIXED OR…" at bounding box center [251, 423] width 402 height 432
drag, startPoint x: 118, startPoint y: 264, endPoint x: 182, endPoint y: 305, distance: 76.8
click at [232, 296] on div "-- Not set -- ALFALFA ALMONDS BEANS CORIANDER CORN FALLOW-LAND FORAGE: MIXED OR…" at bounding box center [251, 423] width 402 height 432
click at [75, 278] on div at bounding box center [77, 274] width 14 height 14
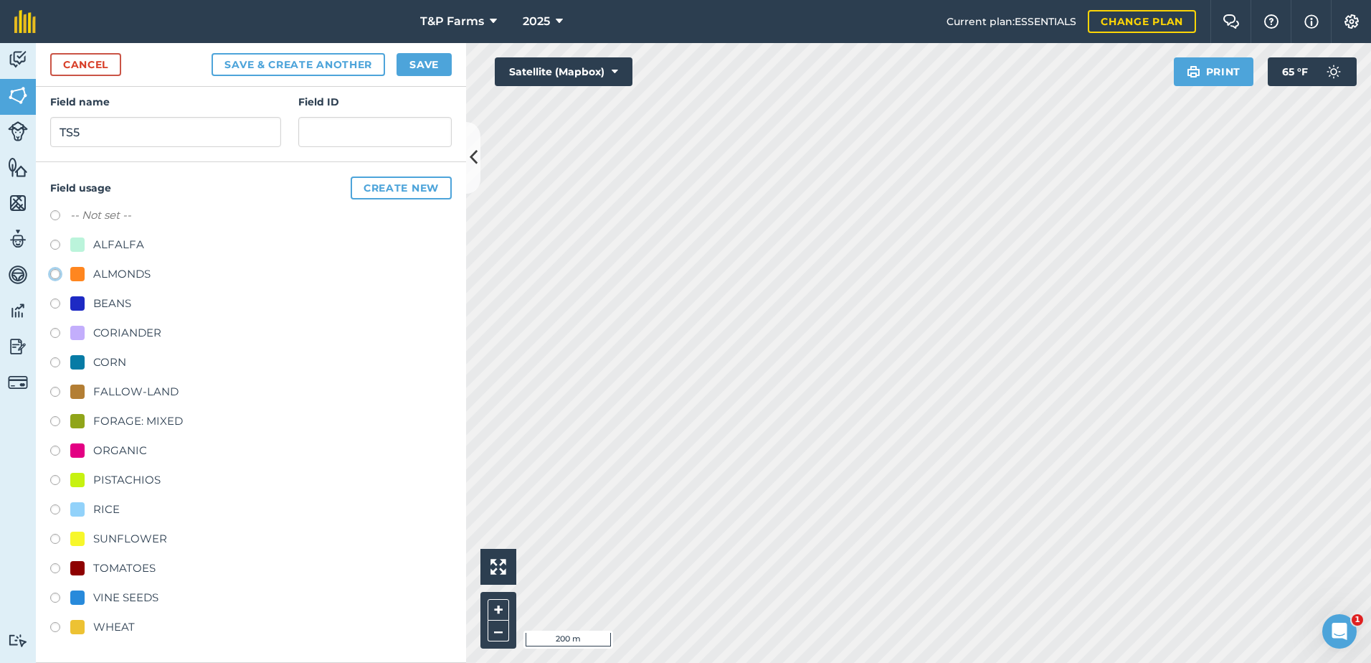
radio input "true"
click at [425, 63] on button "Save" at bounding box center [424, 64] width 55 height 23
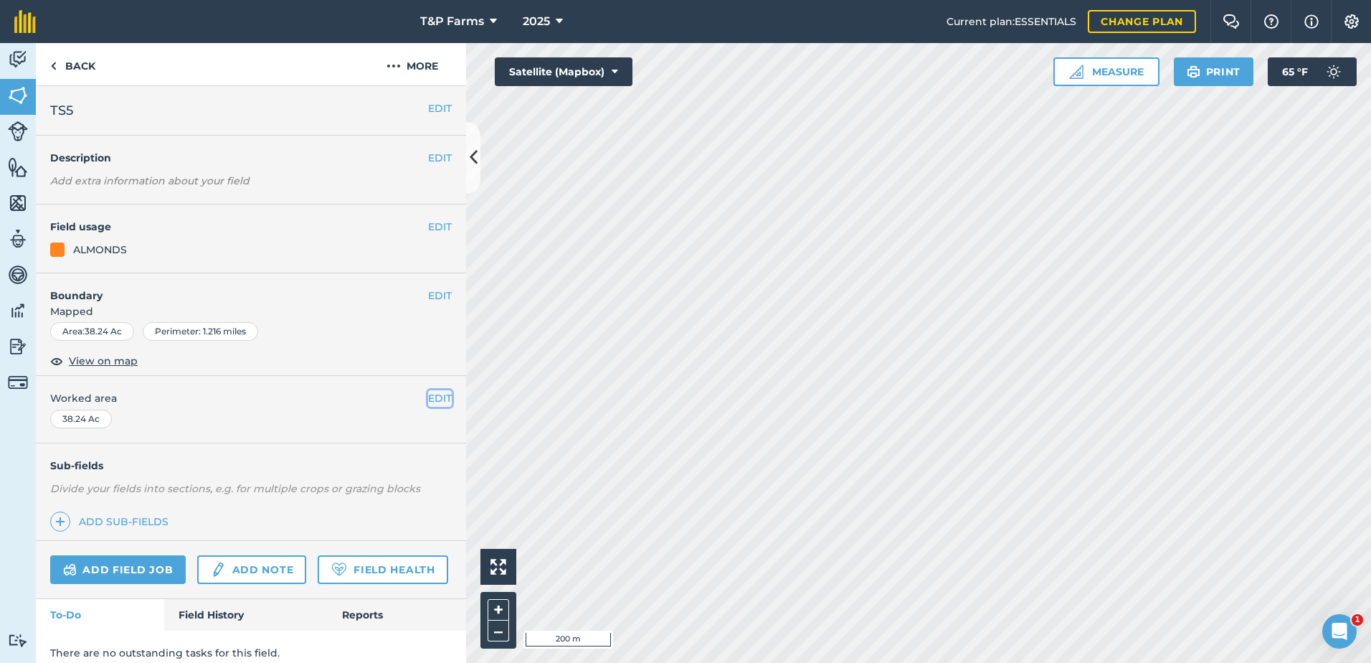
click at [428, 394] on button "EDIT" at bounding box center [440, 398] width 24 height 16
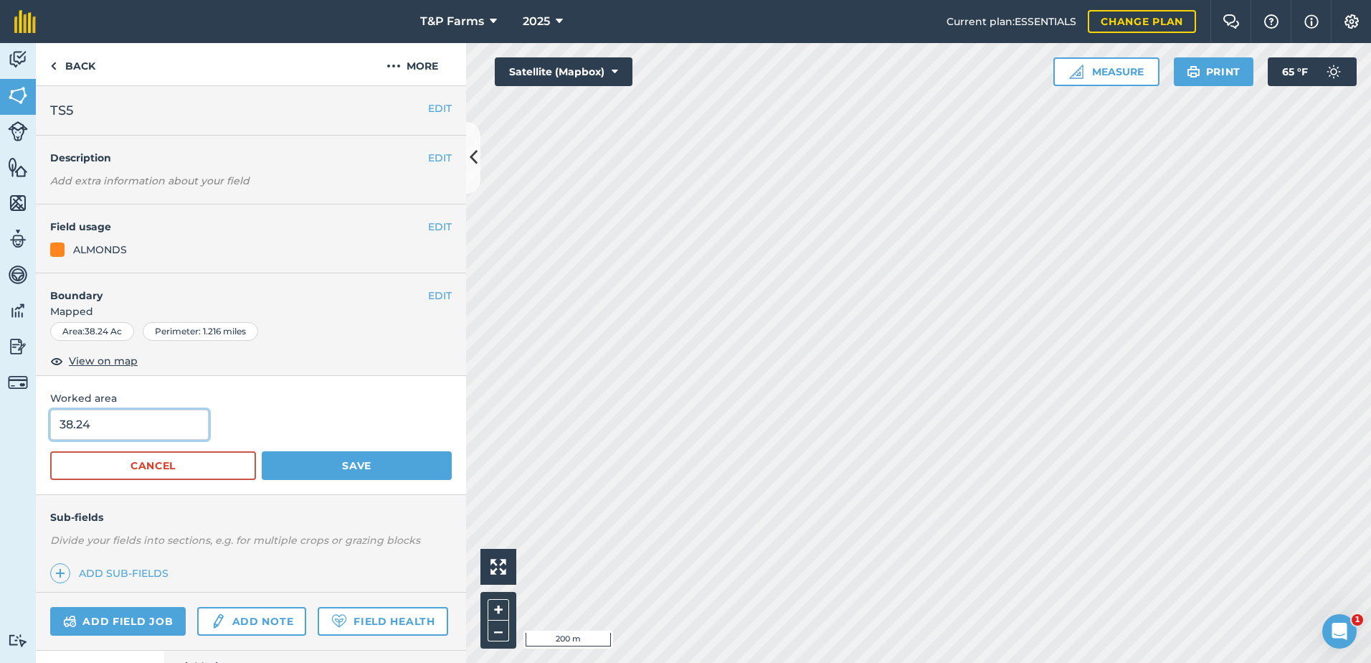
click at [112, 435] on input "38.24" at bounding box center [129, 424] width 158 height 30
type input "38"
click at [262, 451] on button "Save" at bounding box center [357, 465] width 190 height 29
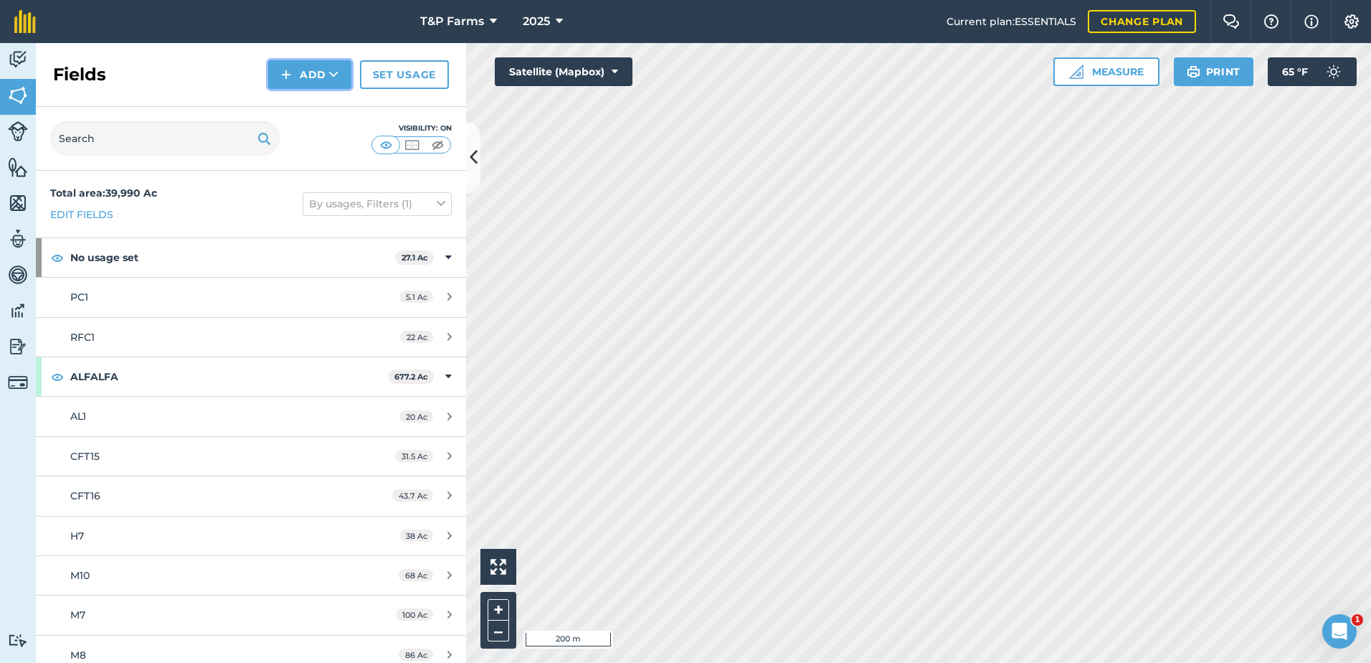
click at [314, 77] on button "Add" at bounding box center [309, 74] width 83 height 29
click at [299, 101] on link "Draw" at bounding box center [309, 107] width 79 height 32
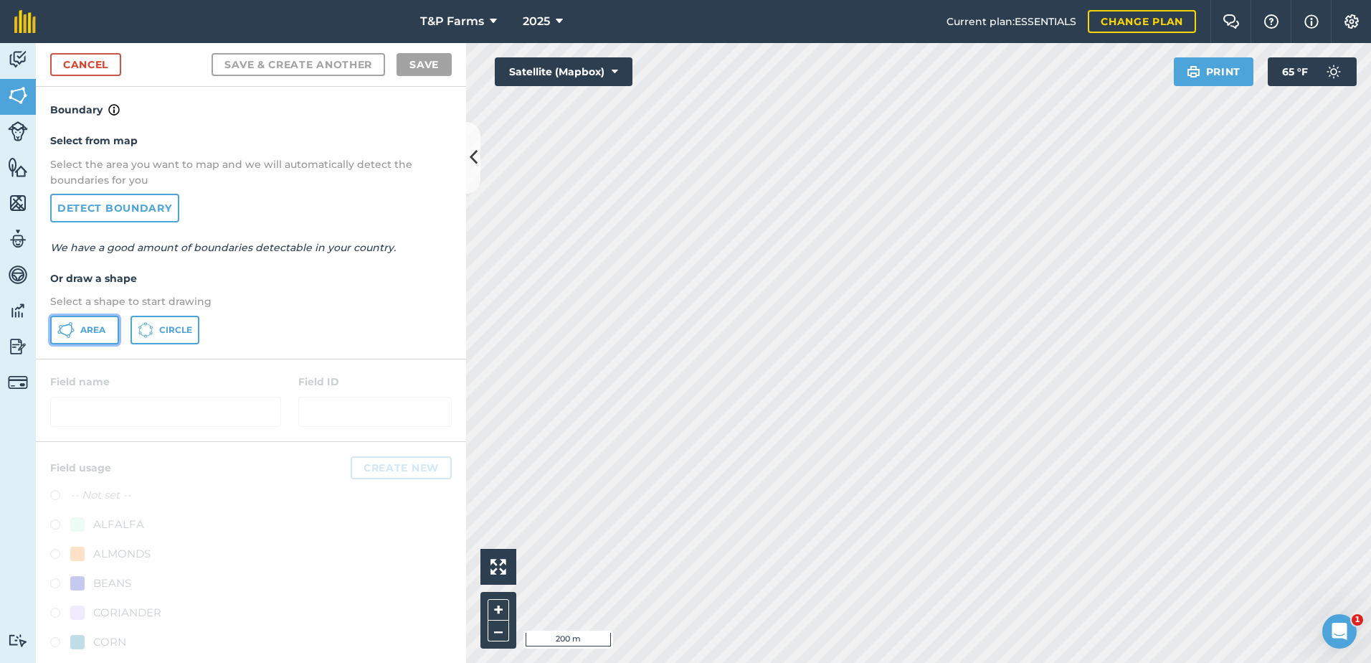
click at [72, 335] on icon at bounding box center [65, 329] width 17 height 17
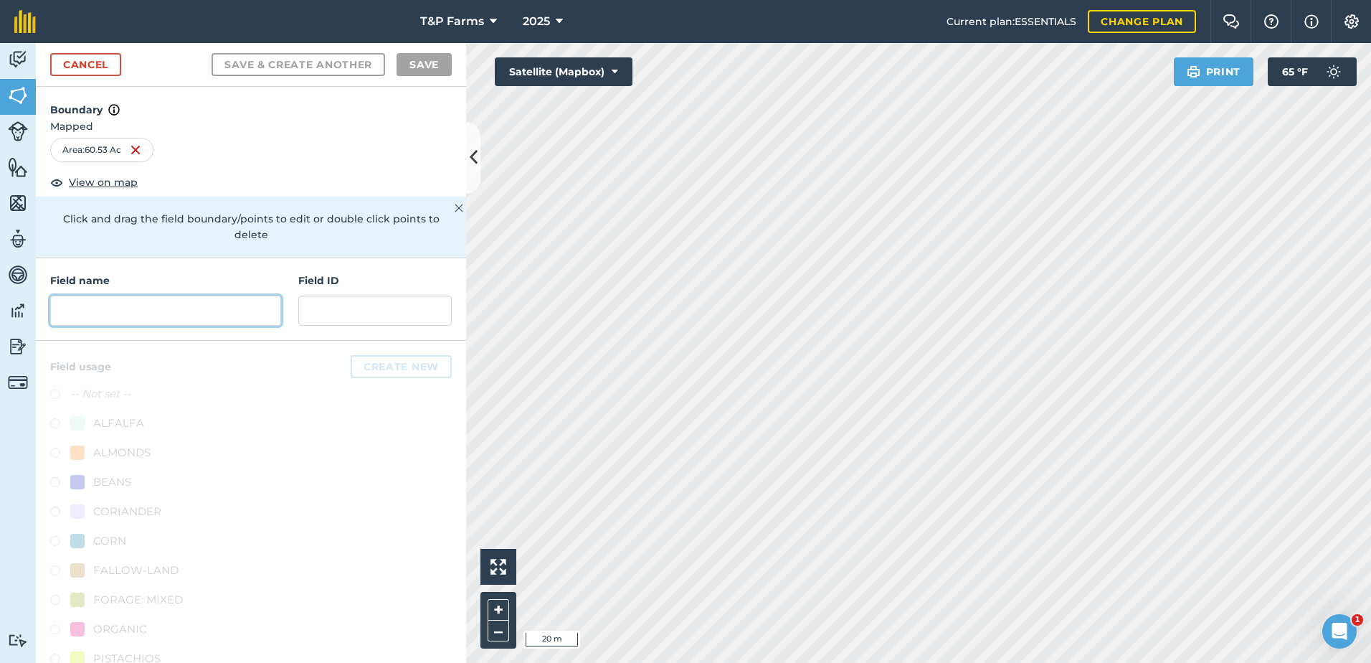
click at [219, 323] on input "text" at bounding box center [165, 310] width 231 height 30
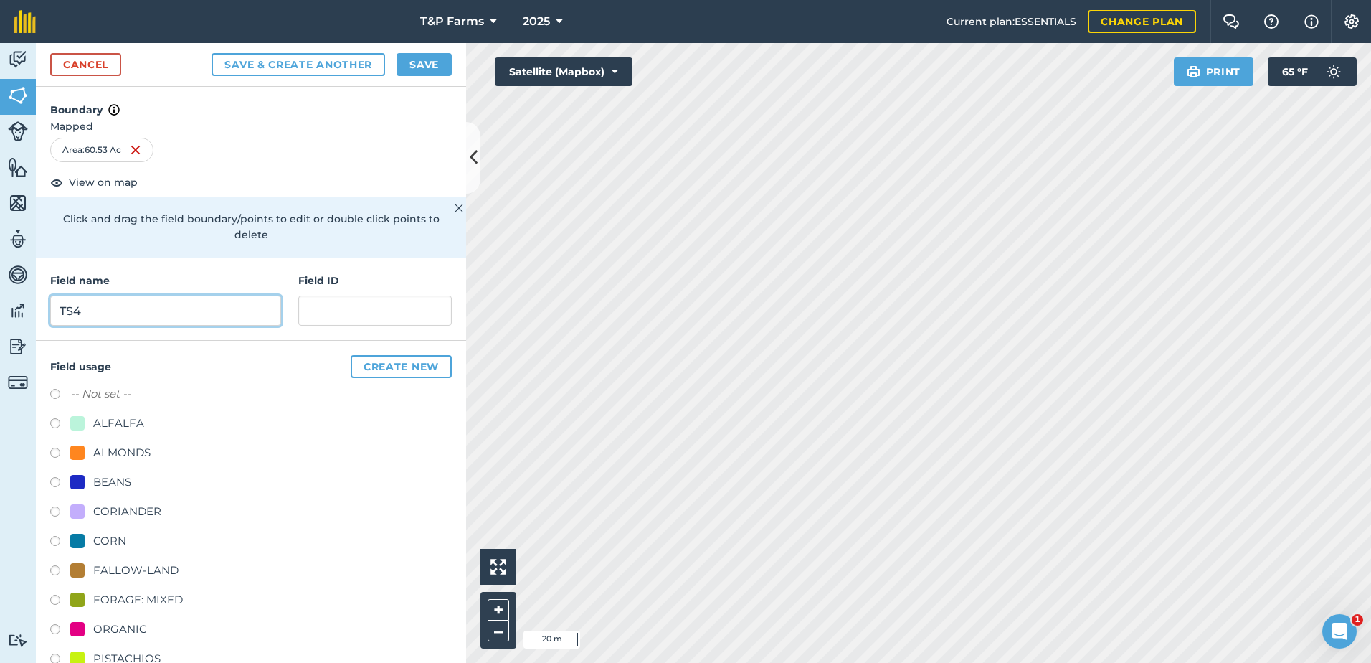
type input "TS4"
click at [118, 450] on div "ALMONDS" at bounding box center [121, 452] width 57 height 17
radio input "true"
click at [443, 60] on button "Save" at bounding box center [424, 64] width 55 height 23
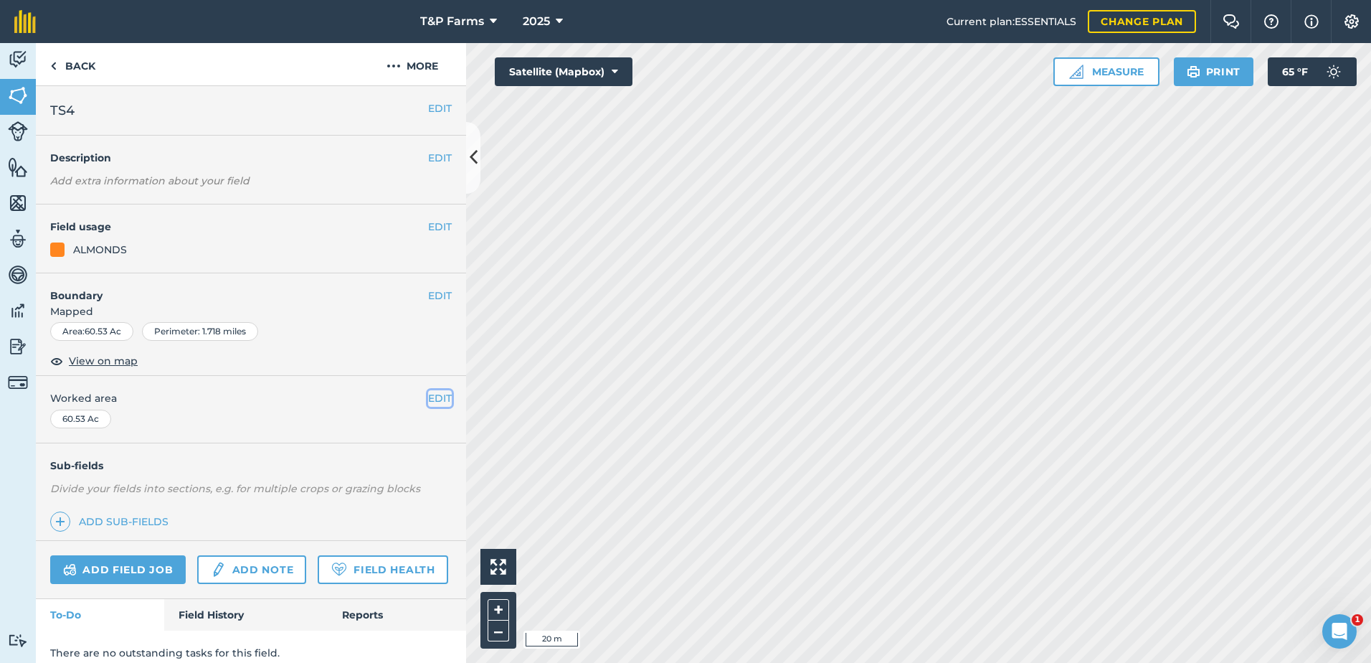
click at [440, 399] on button "EDIT" at bounding box center [440, 398] width 24 height 16
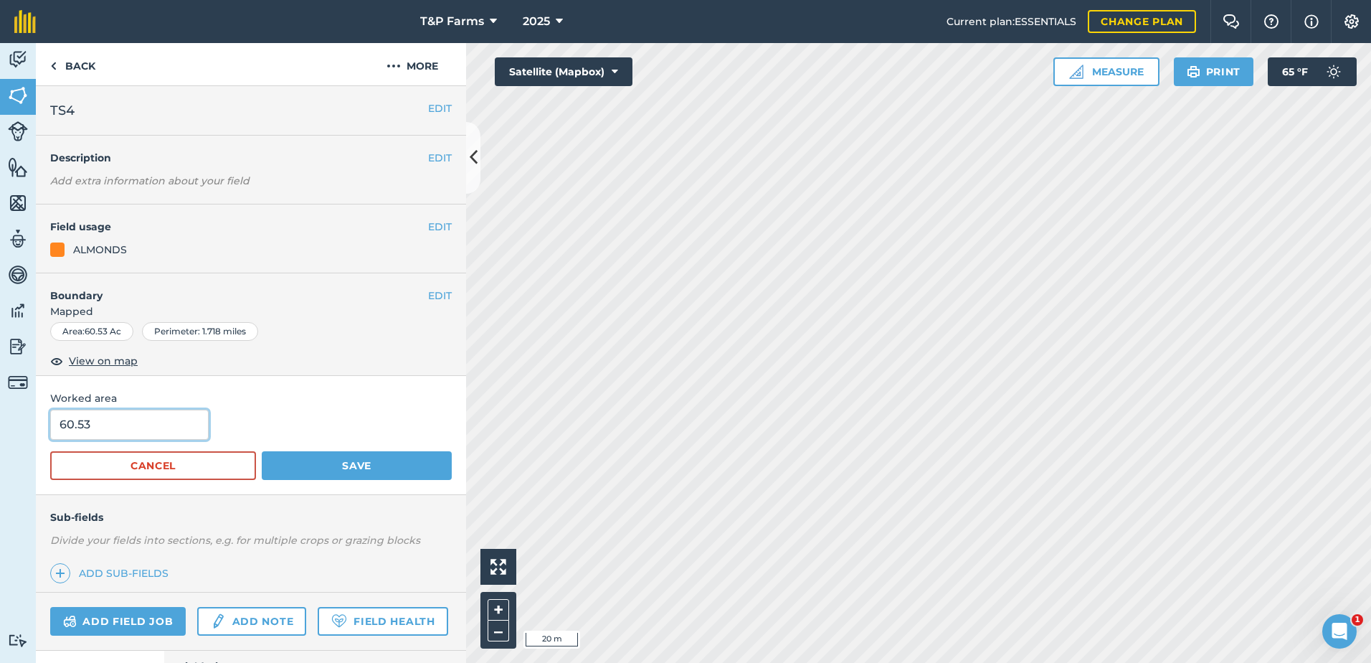
drag, startPoint x: 162, startPoint y: 431, endPoint x: 0, endPoint y: 434, distance: 162.1
click at [0, 434] on html "T&P Farms 2025 Current plan : ESSENTIALS Change plan Farm Chat Help Info Settin…" at bounding box center [685, 331] width 1371 height 663
type input "61"
click at [262, 451] on button "Save" at bounding box center [357, 465] width 190 height 29
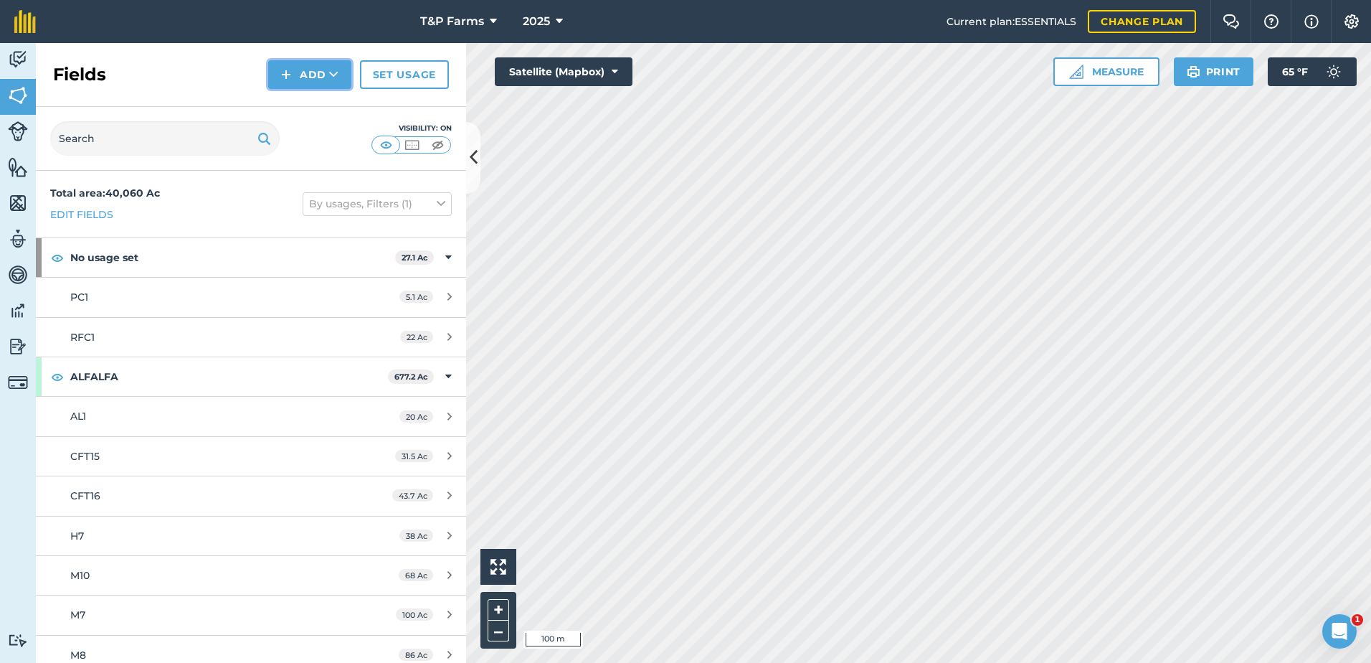
click at [311, 68] on button "Add" at bounding box center [309, 74] width 83 height 29
click at [317, 108] on link "Draw" at bounding box center [309, 107] width 79 height 32
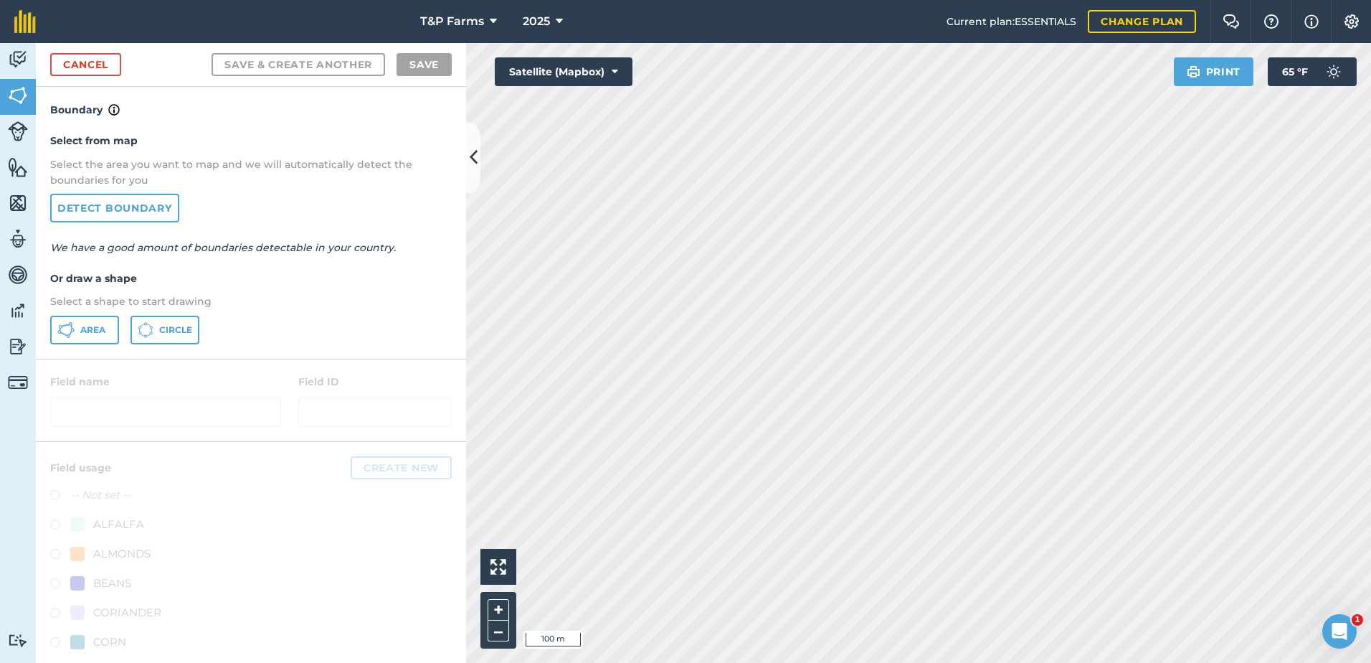
click at [83, 351] on div "Select from map Select the area you want to map and we will automatically detec…" at bounding box center [251, 238] width 430 height 240
drag, startPoint x: 96, startPoint y: 331, endPoint x: 119, endPoint y: 331, distance: 23.0
click at [97, 331] on span "Area" at bounding box center [92, 329] width 25 height 11
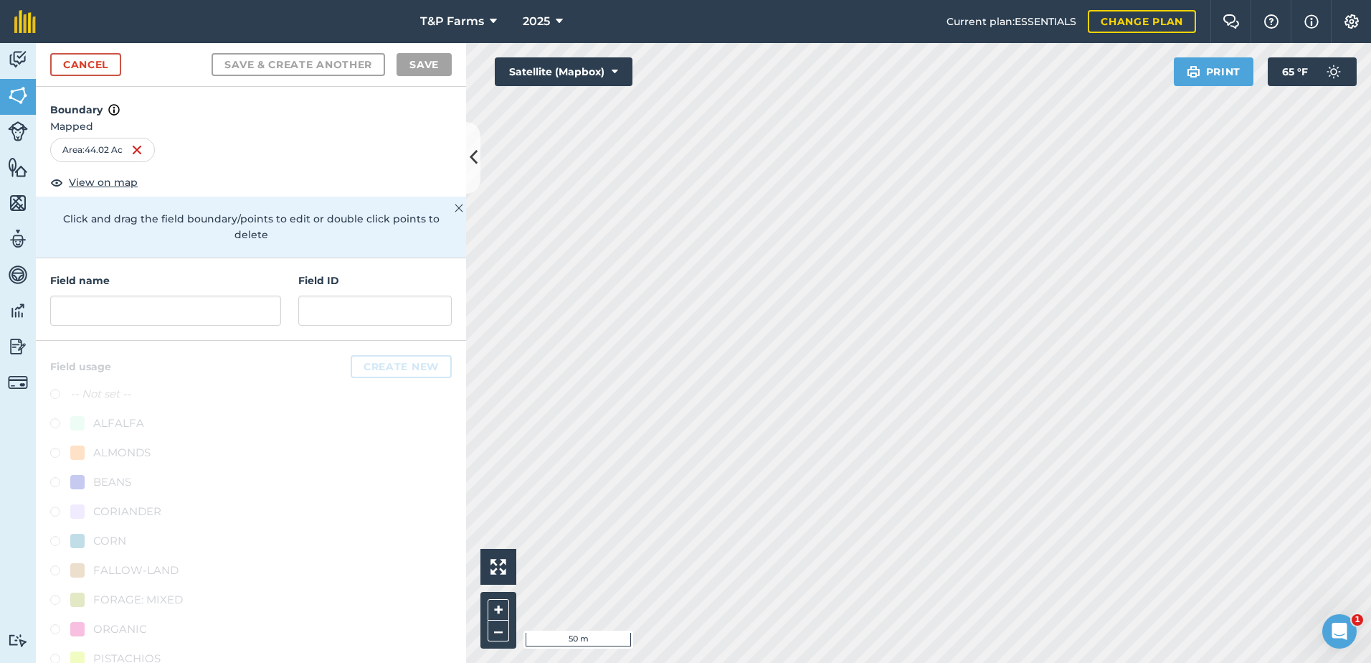
click at [1370, 468] on html "T&P Farms 2025 Current plan : ESSENTIALS Change plan Farm Chat Help Info Settin…" at bounding box center [685, 331] width 1371 height 663
click at [166, 311] on input "text" at bounding box center [165, 310] width 231 height 30
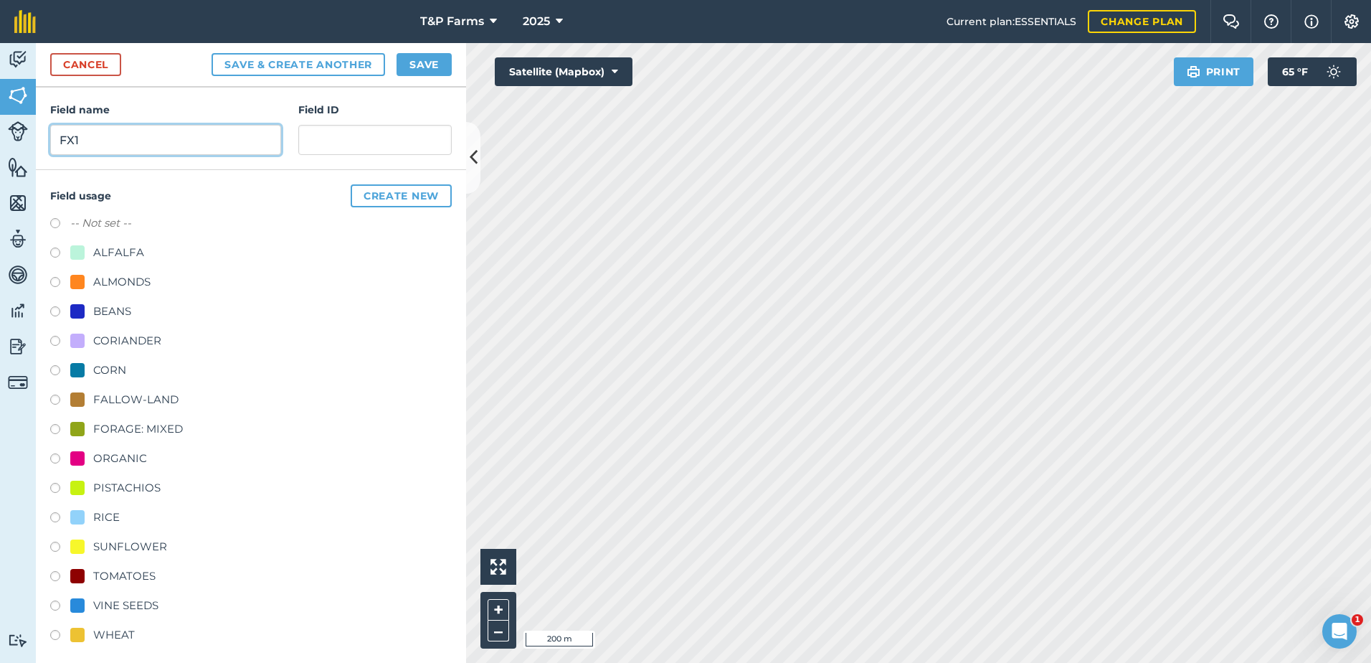
scroll to position [179, 0]
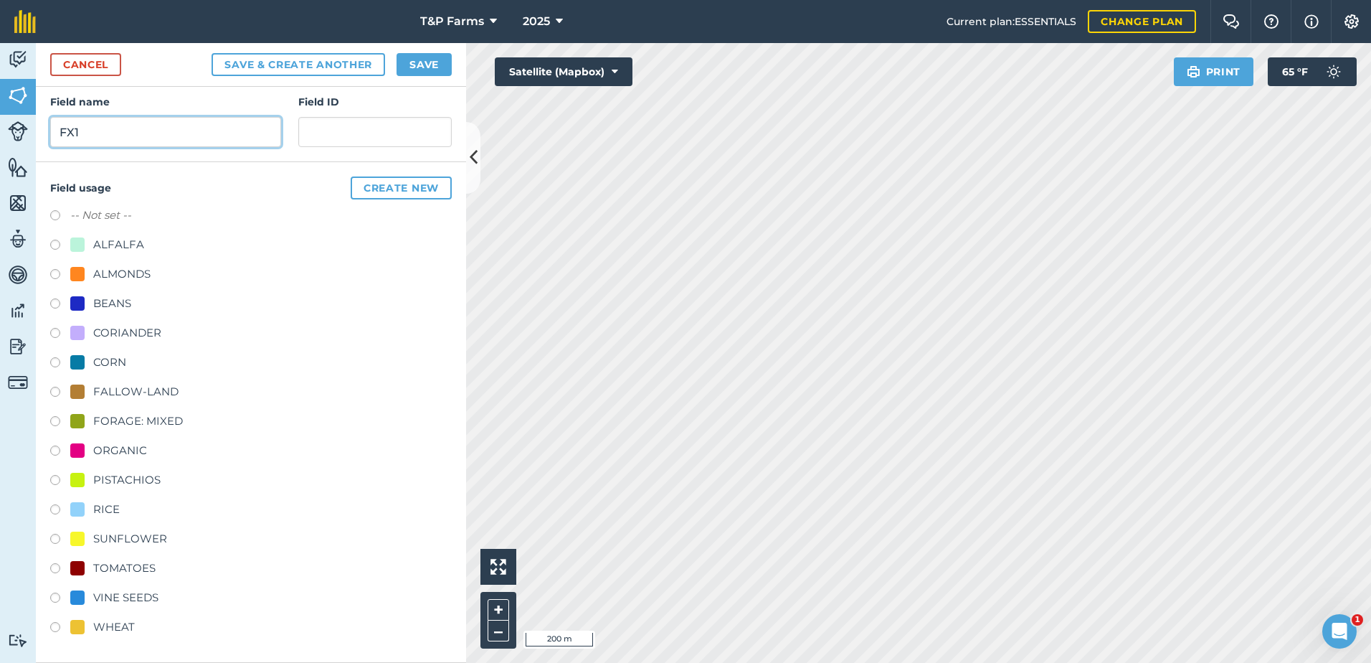
type input "FX1"
click at [147, 273] on div "ALMONDS" at bounding box center [121, 273] width 57 height 17
radio input "true"
click at [436, 62] on button "Save" at bounding box center [424, 64] width 55 height 23
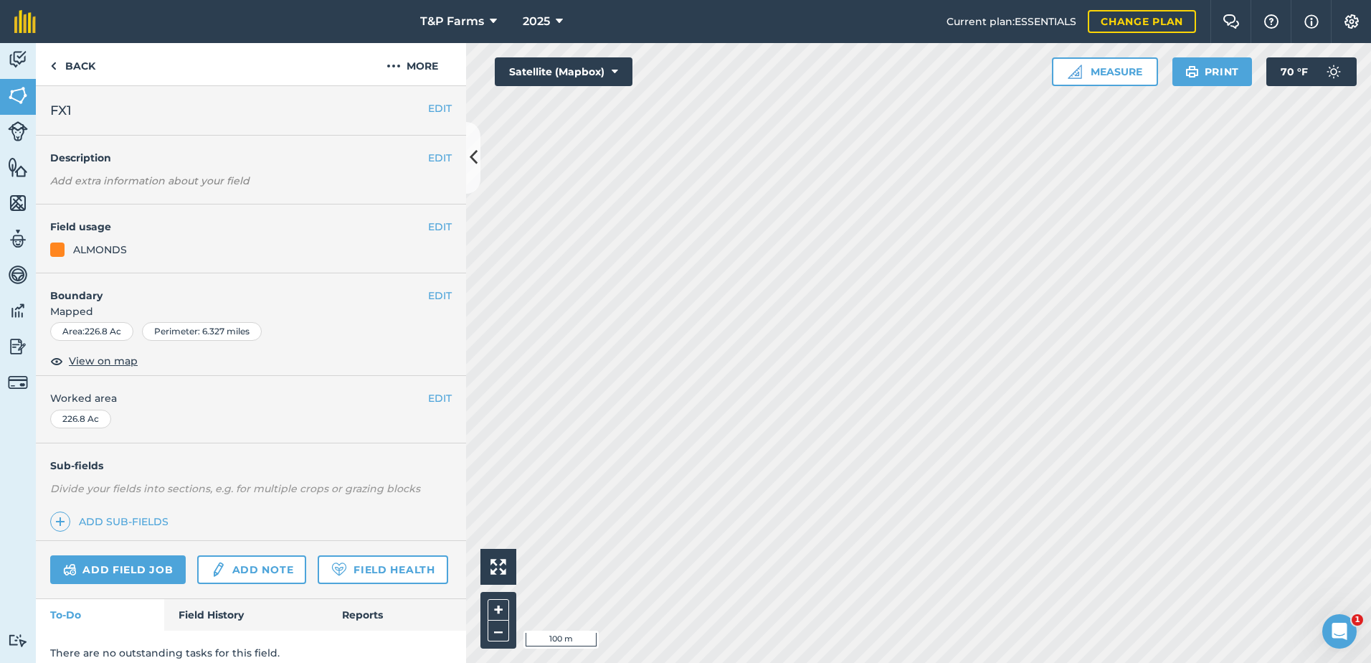
drag, startPoint x: 420, startPoint y: 284, endPoint x: 429, endPoint y: 293, distance: 12.7
click at [423, 285] on div "EDIT Boundary Mapped Area : 226.8 Ac Perimeter : 6.327 miles View on map" at bounding box center [251, 324] width 430 height 103
click at [430, 293] on button "EDIT" at bounding box center [440, 296] width 24 height 16
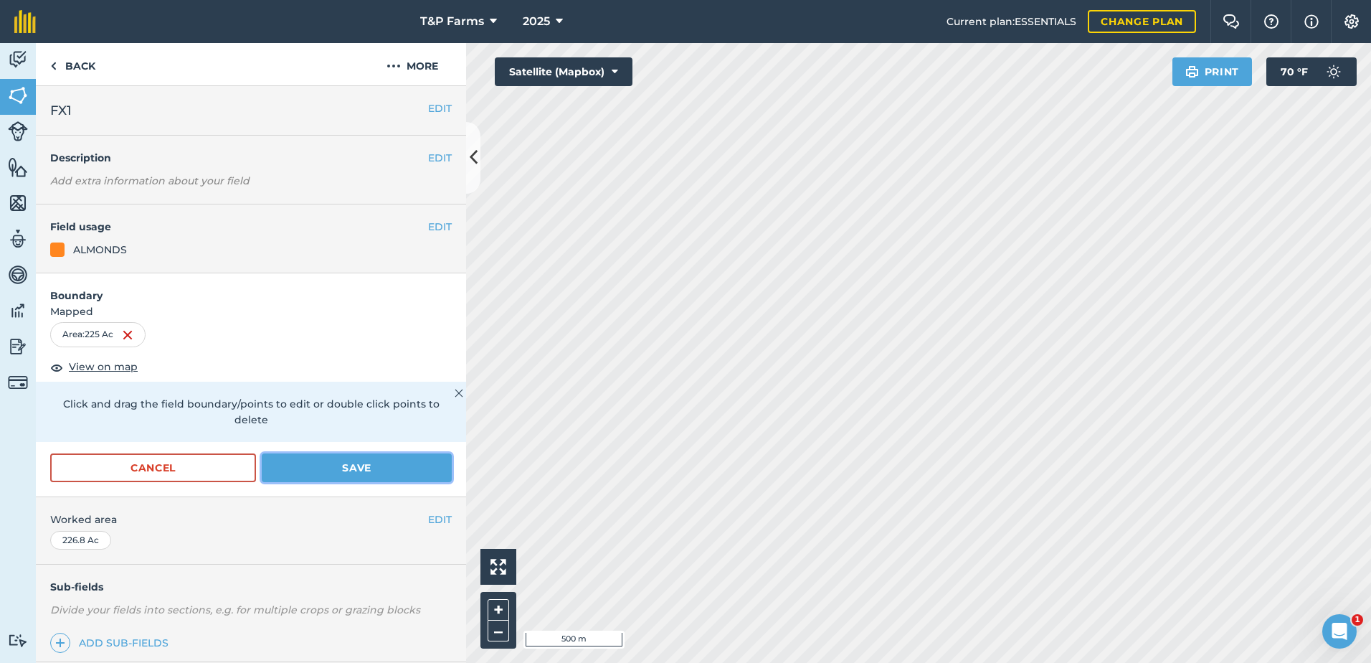
click at [366, 476] on button "Save" at bounding box center [357, 467] width 190 height 29
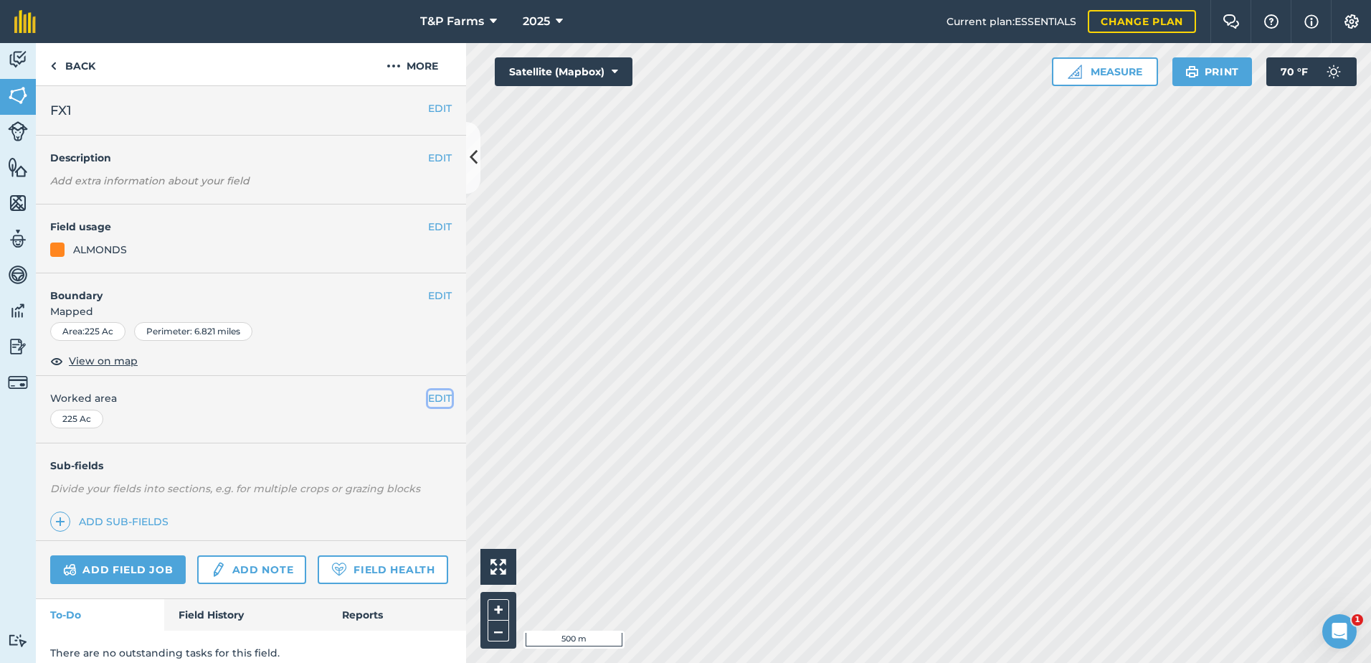
drag, startPoint x: 426, startPoint y: 396, endPoint x: 398, endPoint y: 407, distance: 30.2
click at [428, 395] on button "EDIT" at bounding box center [440, 398] width 24 height 16
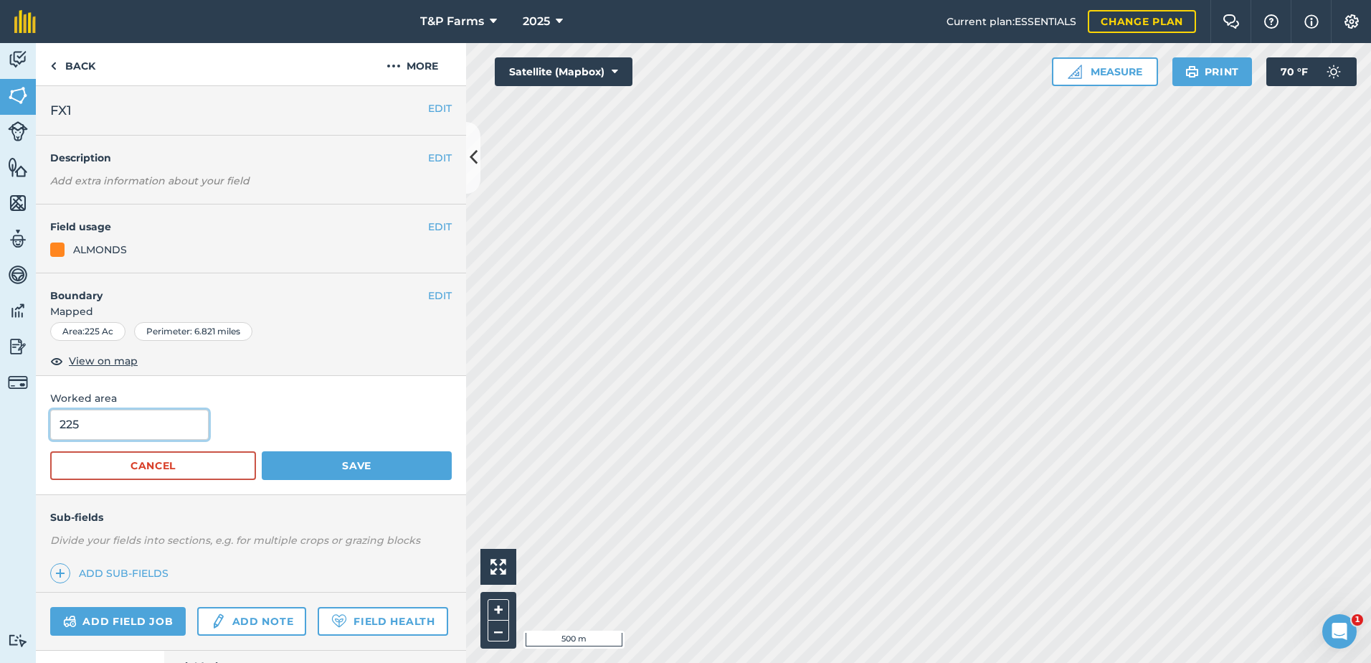
drag, startPoint x: 113, startPoint y: 421, endPoint x: -3, endPoint y: 427, distance: 115.6
click at [0, 427] on html "T&P Farms 2025 Current plan : ESSENTIALS Change plan Farm Chat Help Info Settin…" at bounding box center [685, 331] width 1371 height 663
type input "216"
click at [262, 451] on button "Save" at bounding box center [357, 465] width 190 height 29
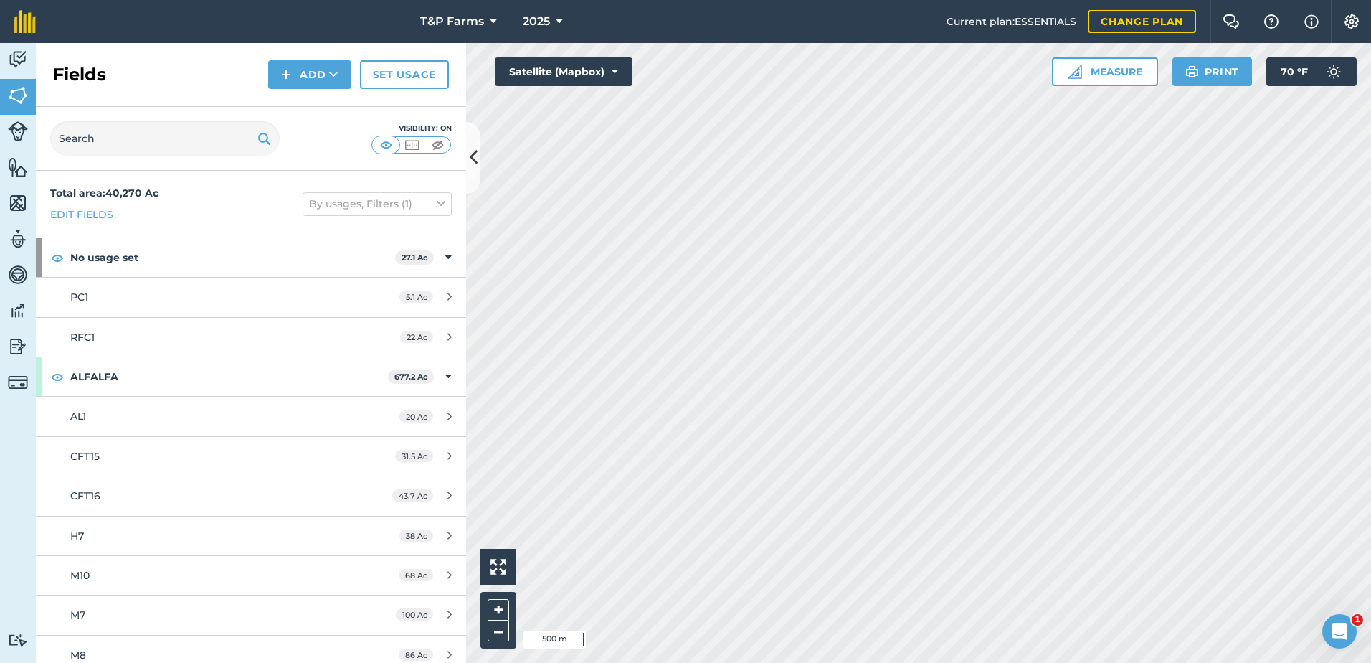
click at [843, 18] on div "T&P Farms 2025 Current plan : ESSENTIALS Change plan Farm Chat Help Info Settin…" at bounding box center [685, 331] width 1371 height 663
click at [299, 72] on button "Add" at bounding box center [309, 74] width 83 height 29
click at [320, 120] on link "Draw" at bounding box center [309, 107] width 79 height 32
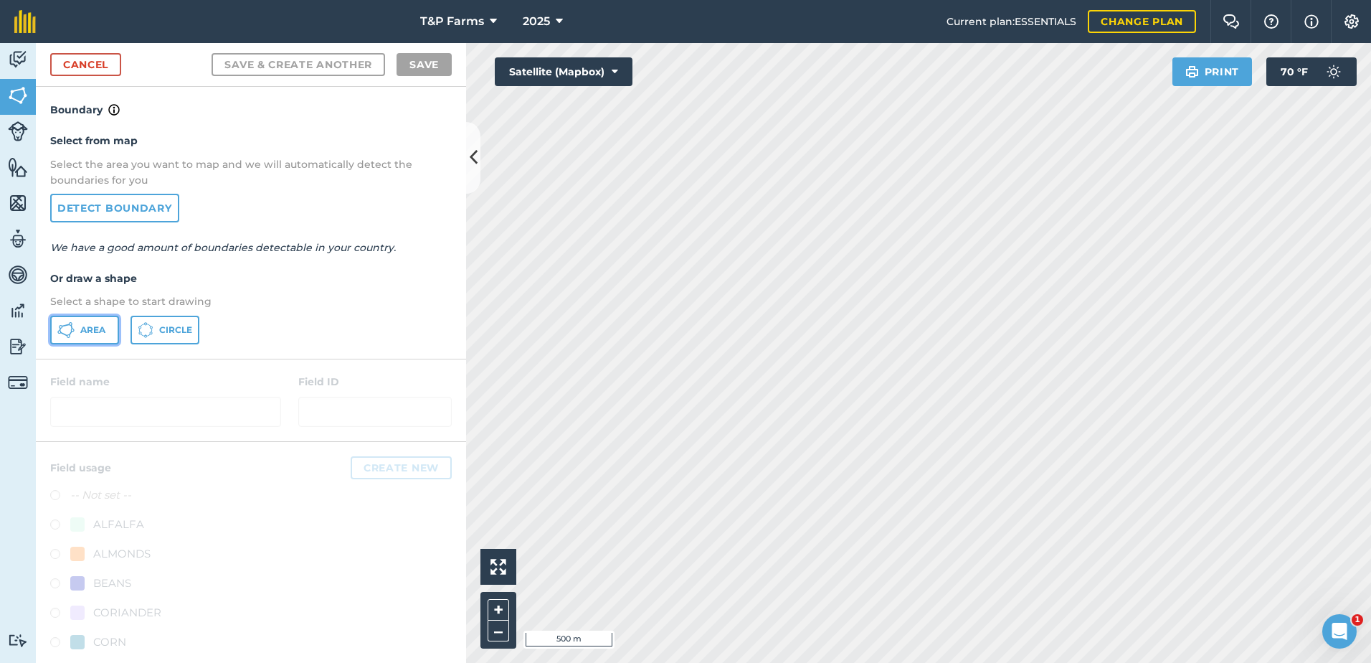
drag, startPoint x: 100, startPoint y: 342, endPoint x: 382, endPoint y: 342, distance: 281.8
click at [100, 342] on button "Area" at bounding box center [84, 330] width 69 height 29
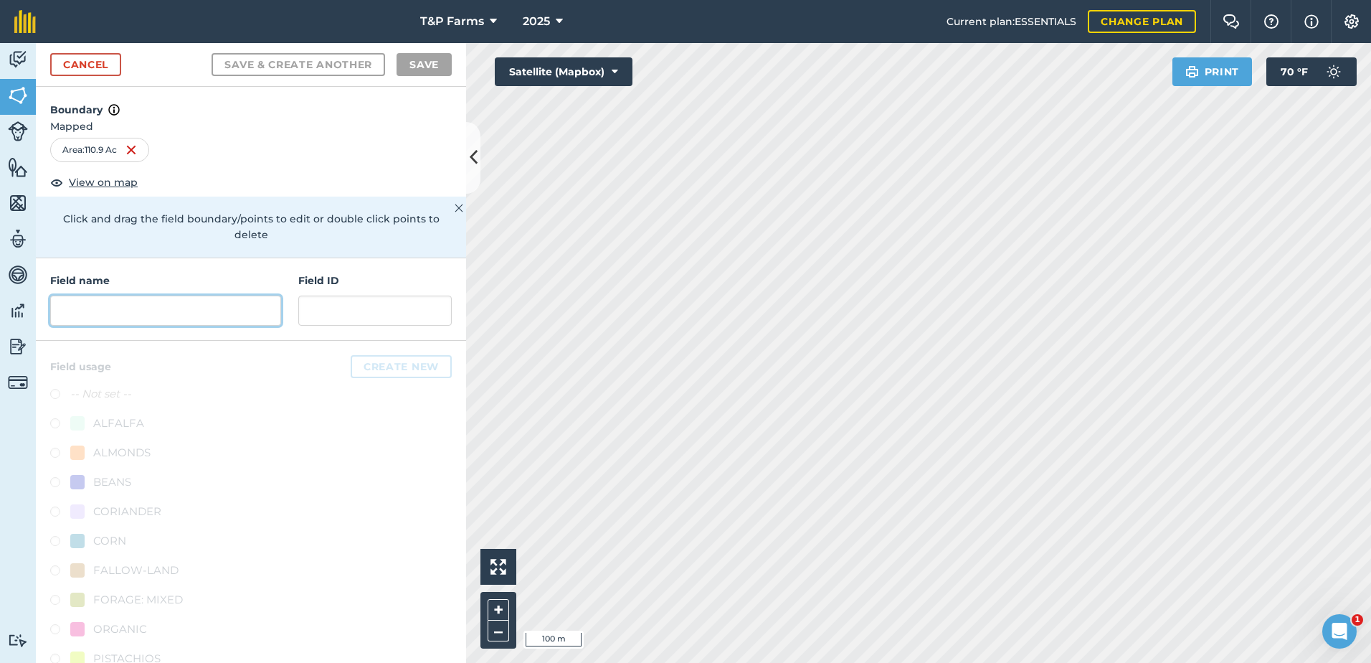
click at [237, 317] on input "text" at bounding box center [165, 310] width 231 height 30
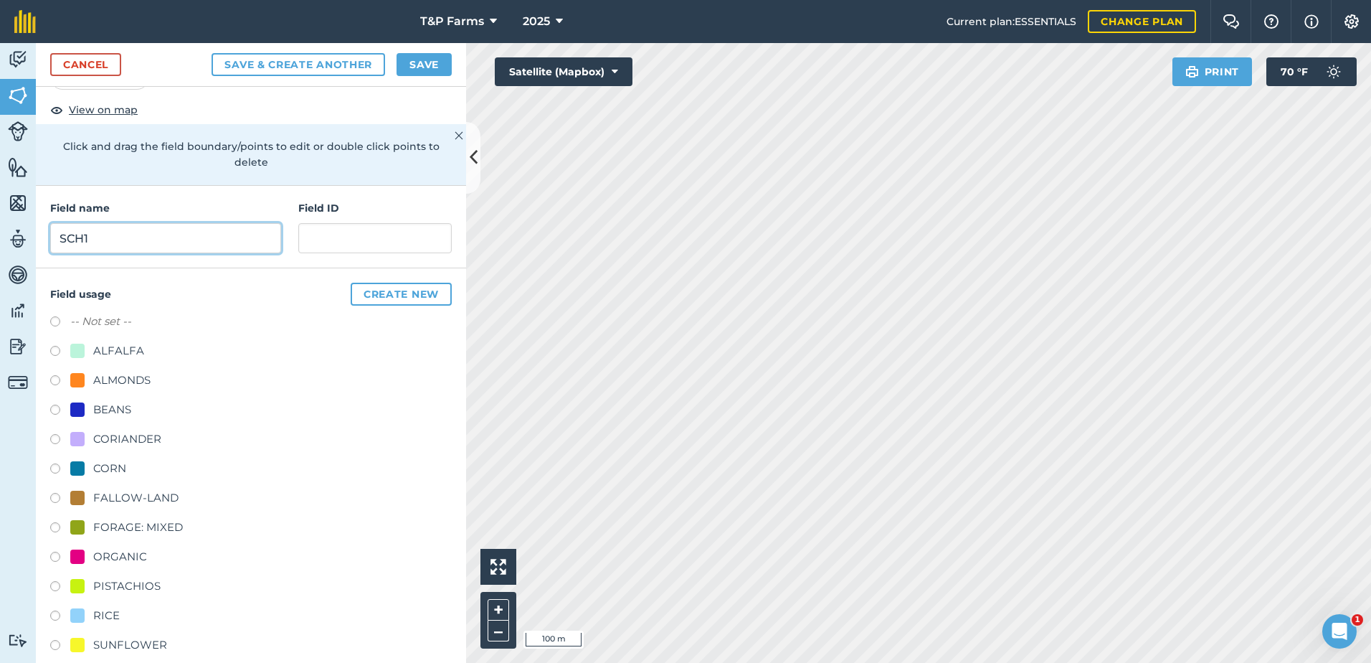
scroll to position [179, 0]
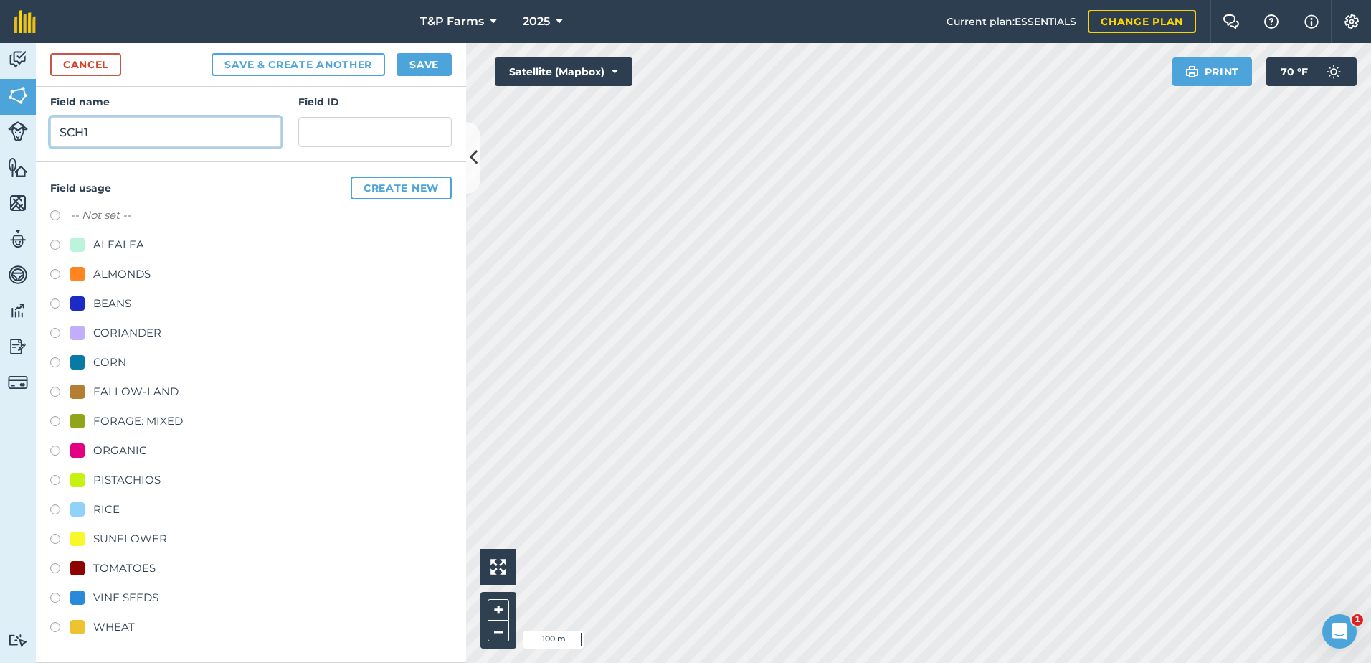
type input "SCH1"
click at [129, 564] on div "TOMATOES" at bounding box center [124, 567] width 62 height 17
radio input "true"
click at [440, 65] on button "Save" at bounding box center [424, 64] width 55 height 23
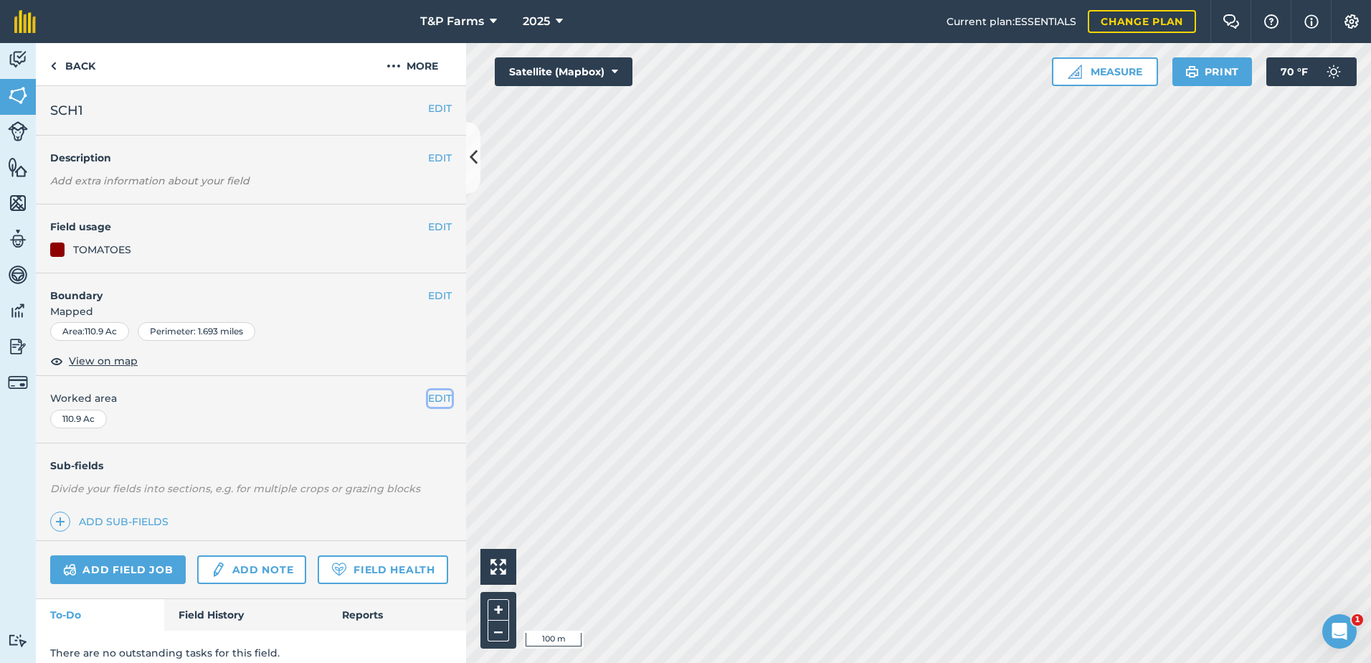
click at [428, 396] on button "EDIT" at bounding box center [440, 398] width 24 height 16
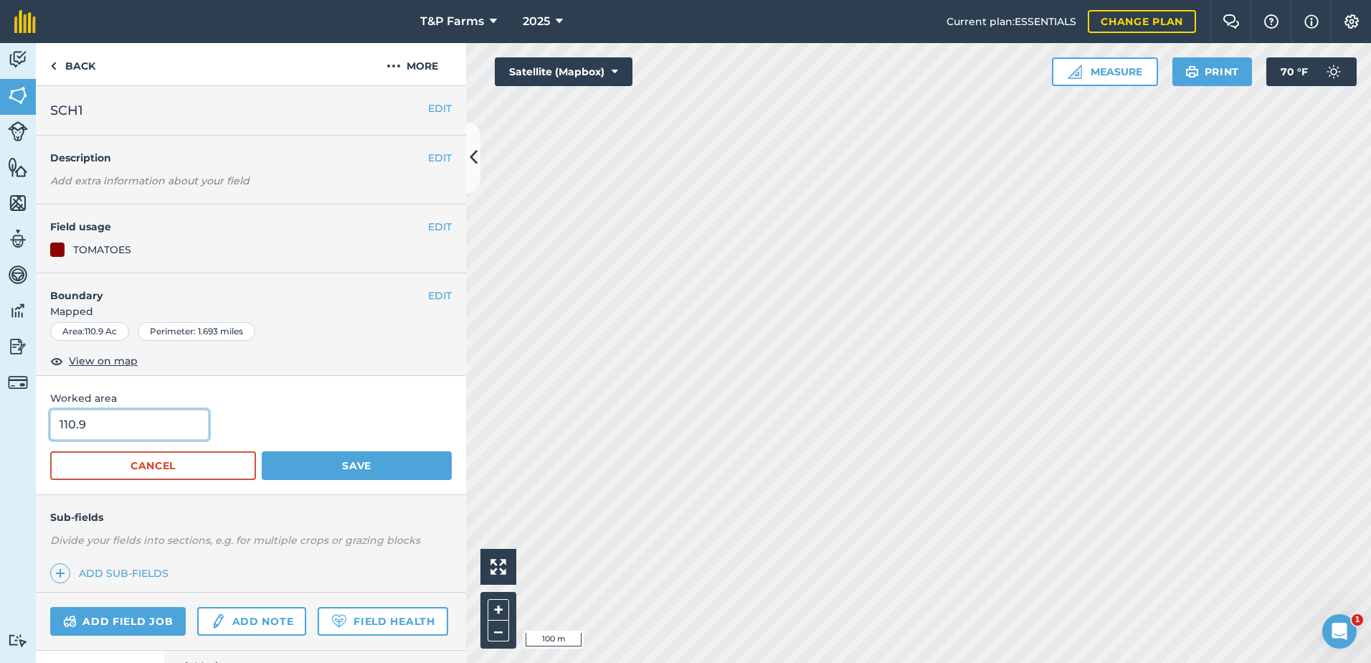
click at [209, 429] on input "110.9" at bounding box center [129, 424] width 158 height 30
type input "110"
click at [262, 451] on button "Save" at bounding box center [357, 465] width 190 height 29
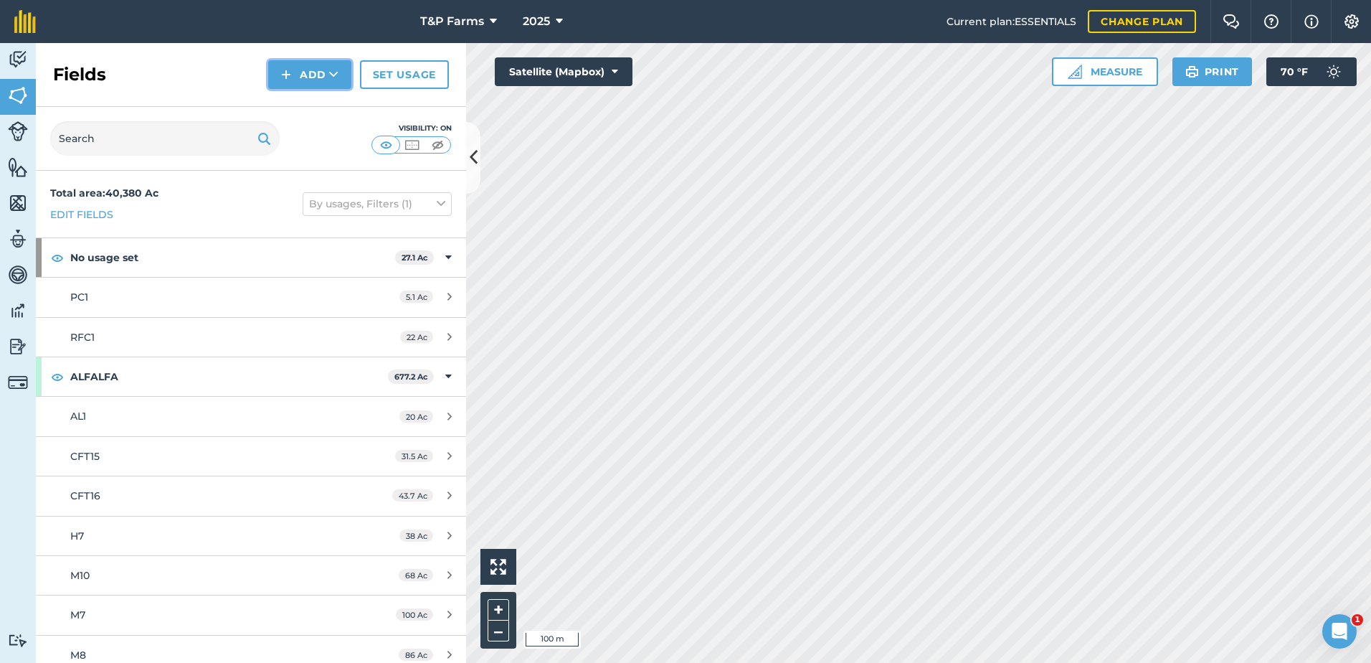
click at [293, 77] on button "Add" at bounding box center [309, 74] width 83 height 29
click at [317, 109] on link "Draw" at bounding box center [309, 107] width 79 height 32
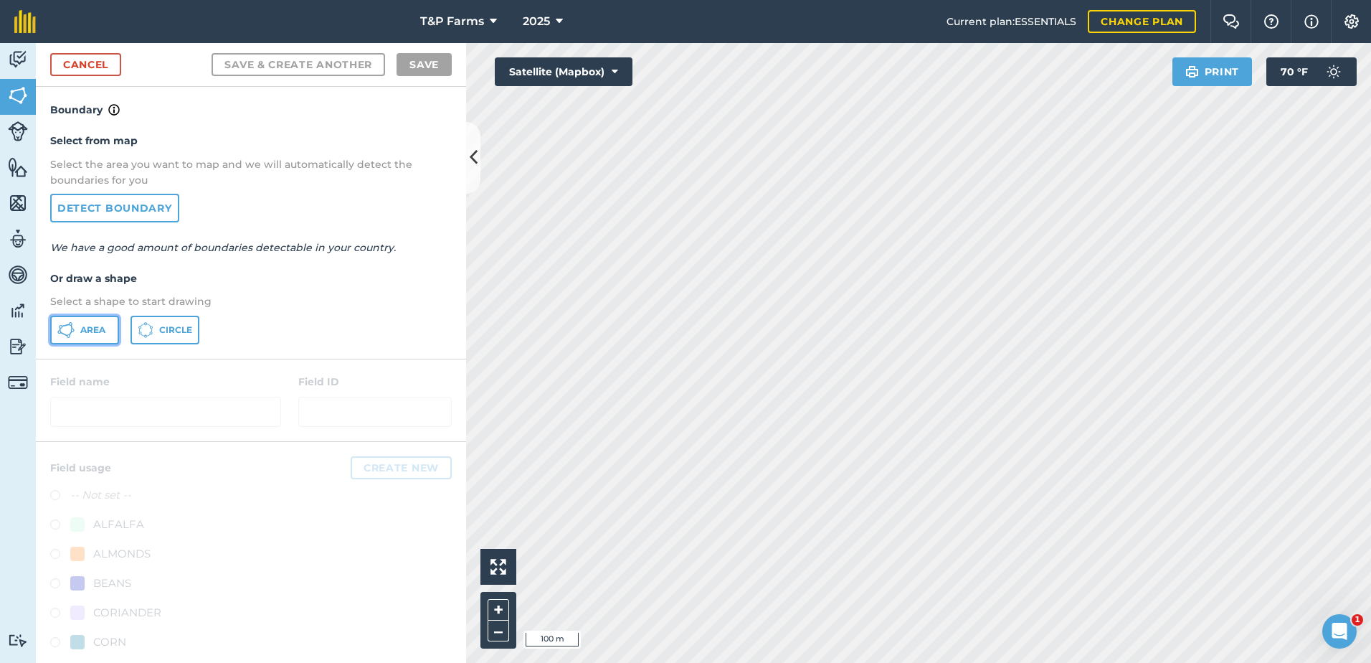
drag, startPoint x: 92, startPoint y: 336, endPoint x: 319, endPoint y: 298, distance: 230.4
click at [93, 335] on button "Area" at bounding box center [84, 330] width 69 height 29
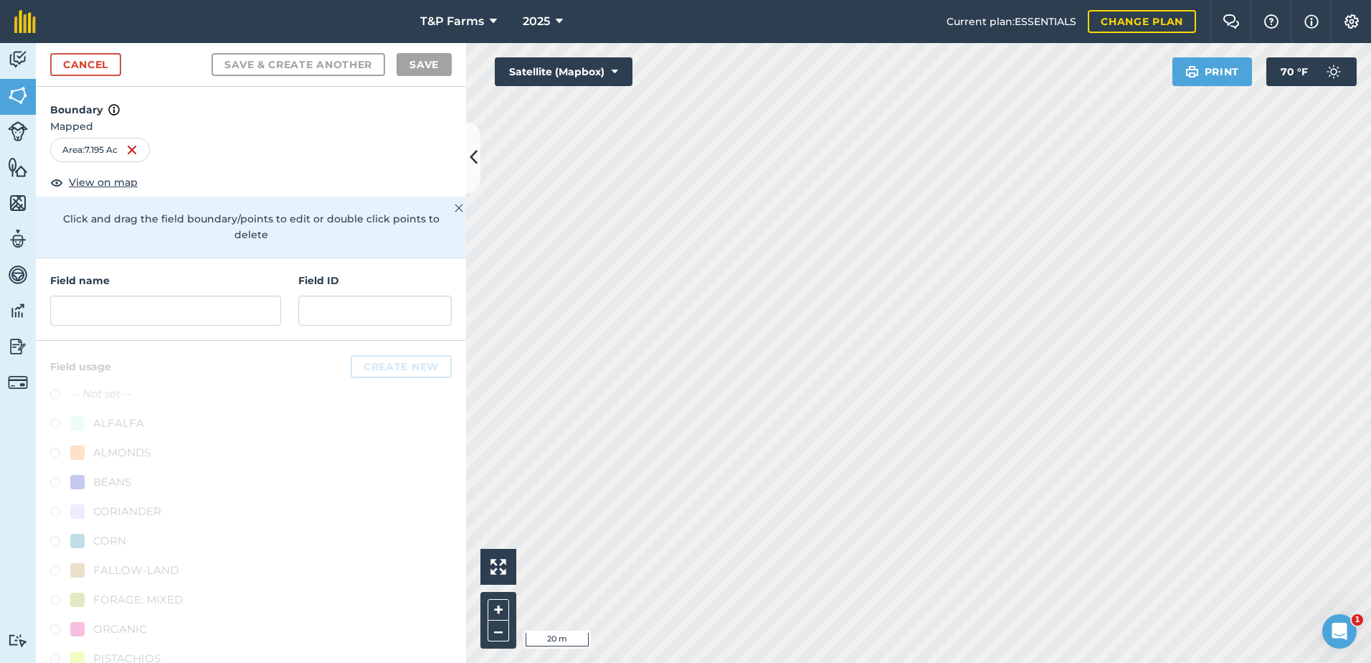
click at [316, 210] on div "Activity Fields Livestock Features Maps Team Vehicles Data Reporting Billing Tu…" at bounding box center [685, 353] width 1371 height 620
click at [204, 320] on input "text" at bounding box center [165, 310] width 231 height 30
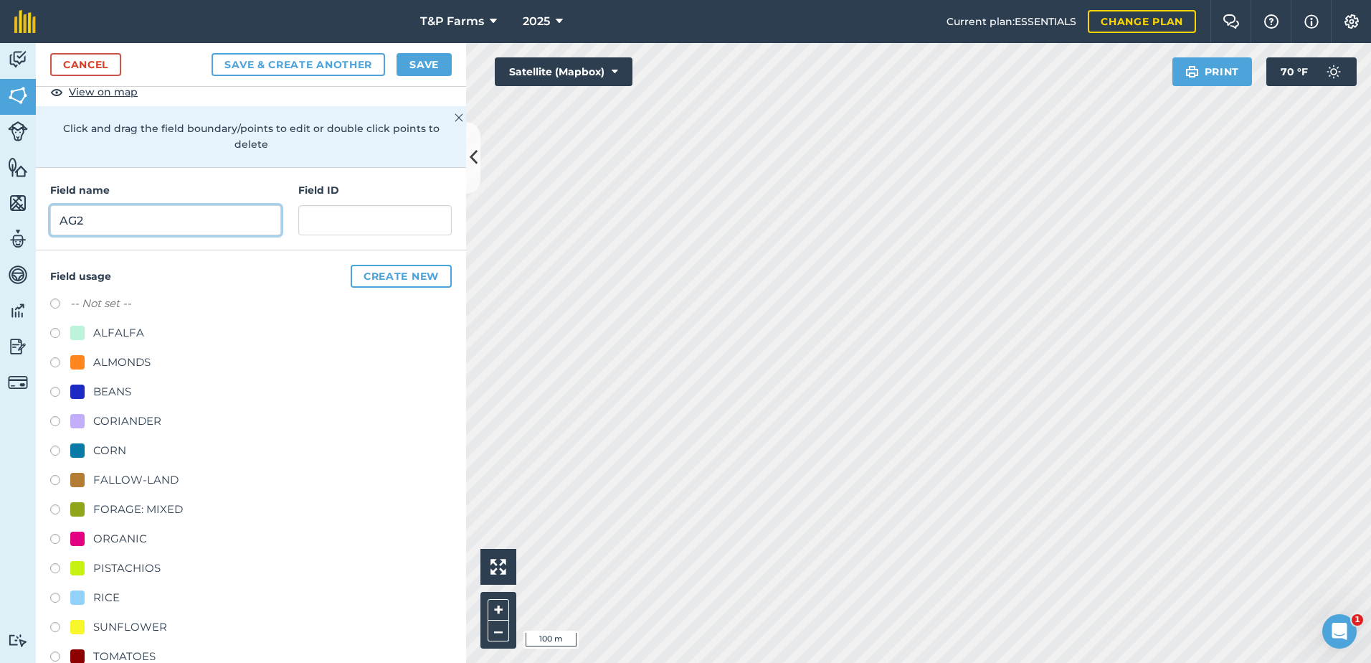
scroll to position [179, 0]
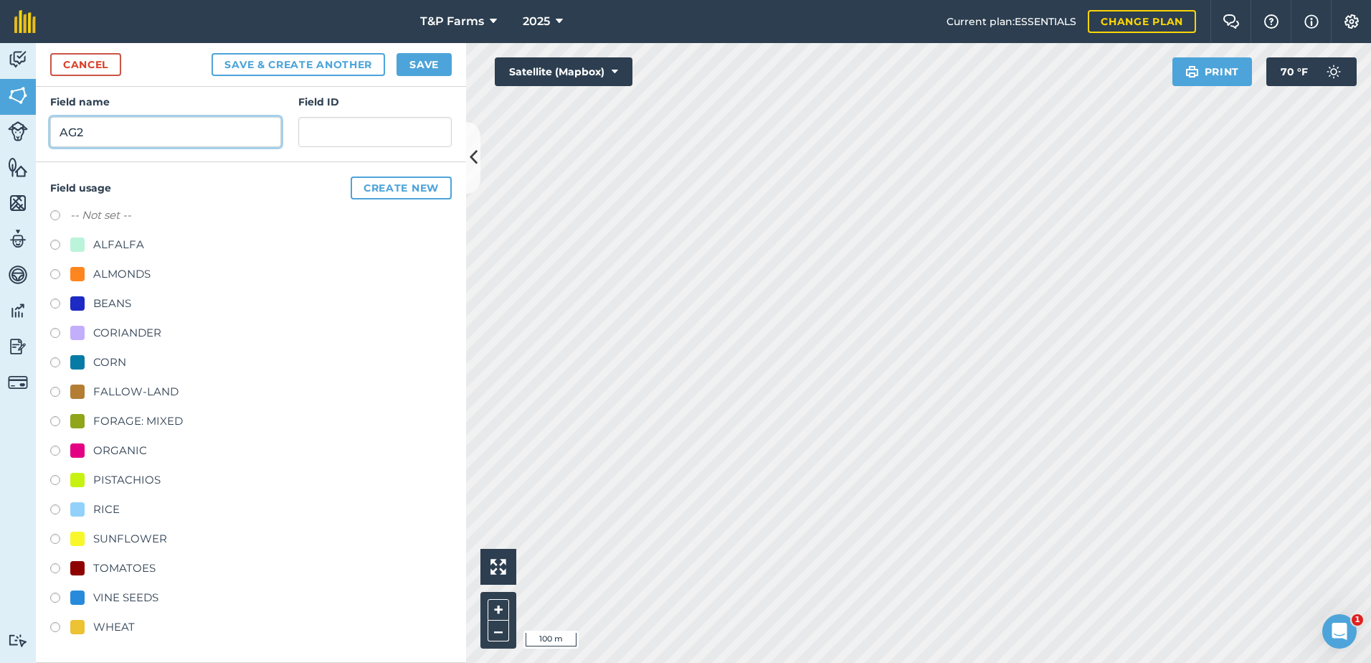
type input "AG2"
click at [112, 627] on div "WHEAT" at bounding box center [114, 626] width 42 height 17
radio input "true"
click at [417, 70] on button "Save" at bounding box center [424, 64] width 55 height 23
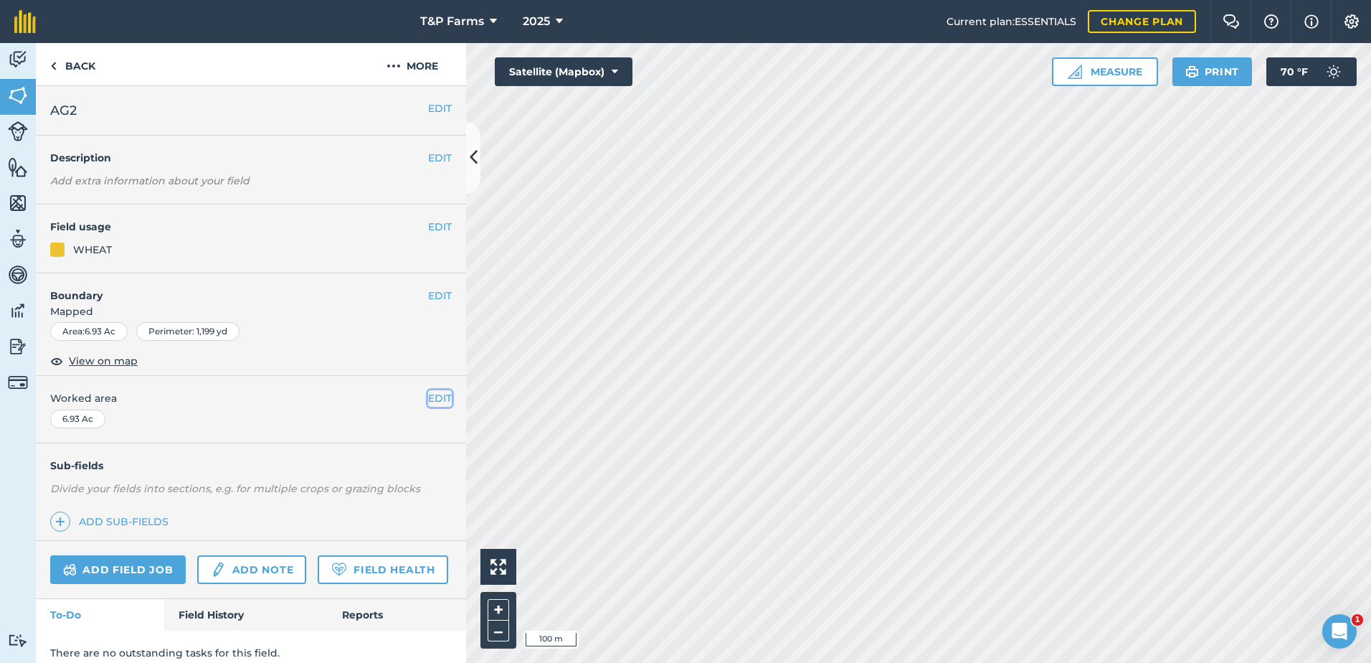
click at [428, 402] on button "EDIT" at bounding box center [440, 398] width 24 height 16
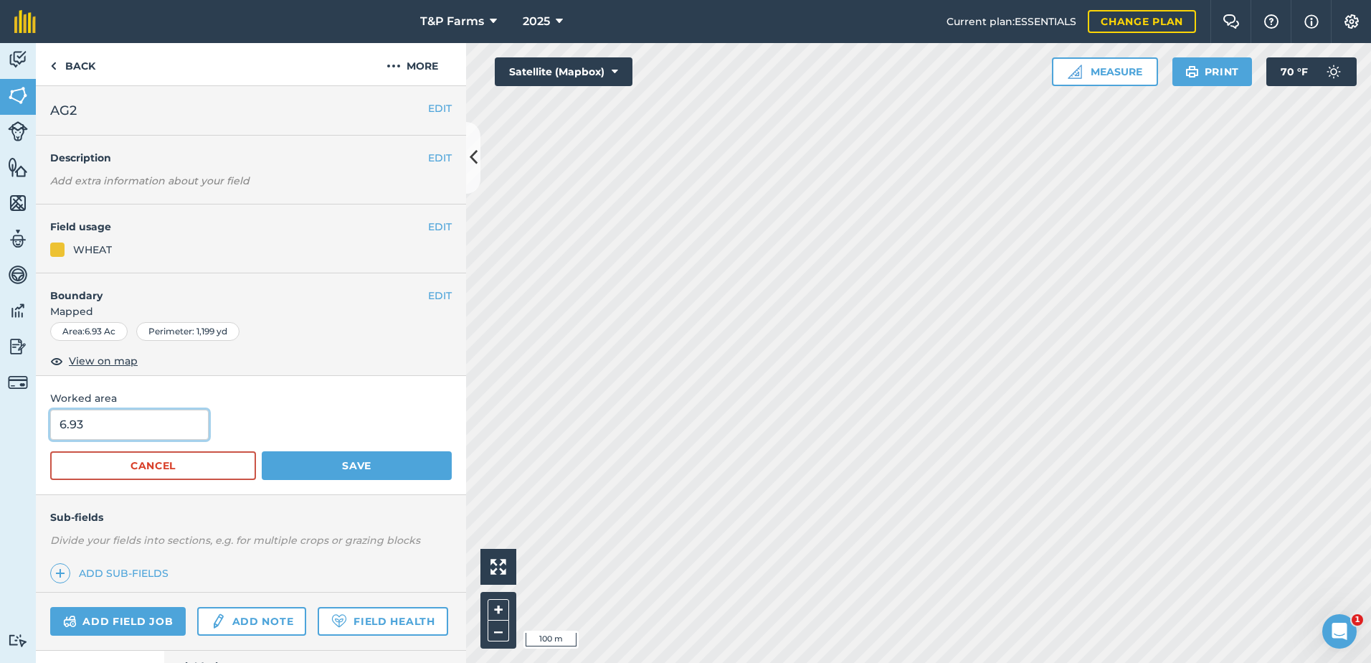
click at [0, 429] on html "T&P Farms 2025 Current plan : ESSENTIALS Change plan Farm Chat Help Info Settin…" at bounding box center [685, 331] width 1371 height 663
type input "8"
click at [262, 451] on button "Save" at bounding box center [357, 465] width 190 height 29
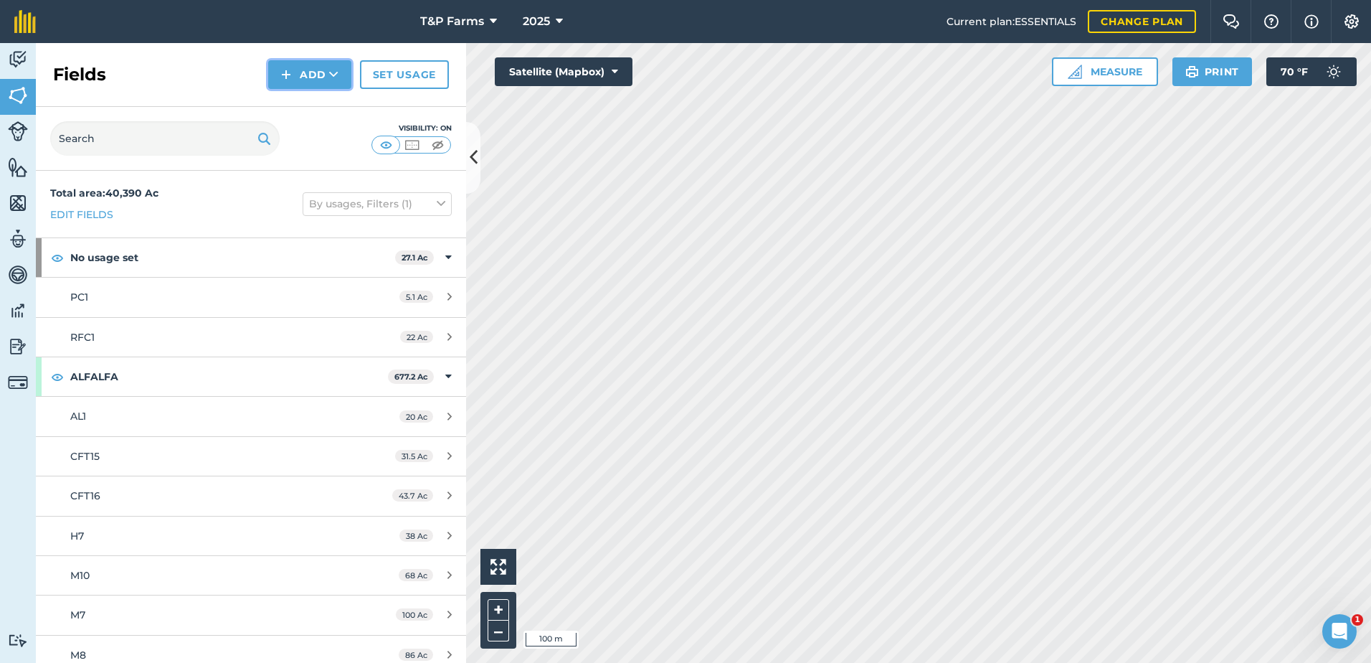
drag, startPoint x: 306, startPoint y: 73, endPoint x: 306, endPoint y: 84, distance: 10.8
click at [306, 73] on button "Add" at bounding box center [309, 74] width 83 height 29
click at [305, 104] on link "Draw" at bounding box center [309, 107] width 79 height 32
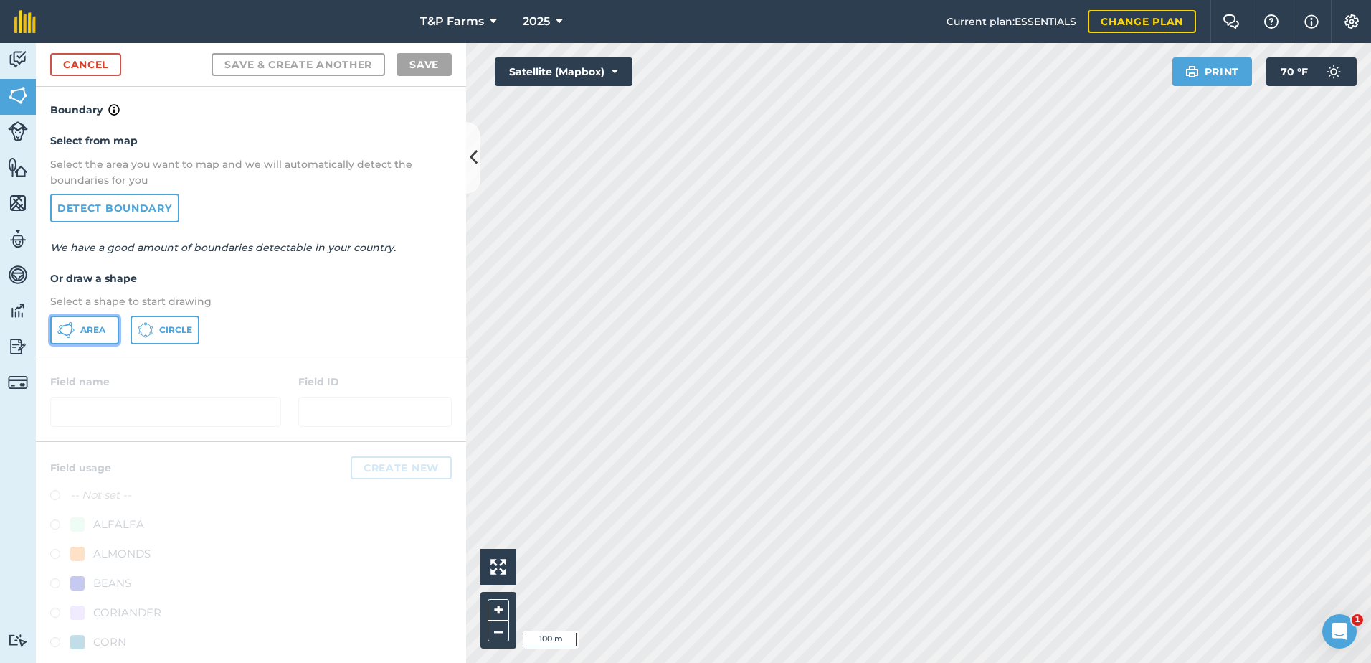
drag, startPoint x: 95, startPoint y: 339, endPoint x: 203, endPoint y: 354, distance: 109.2
click at [95, 338] on button "Area" at bounding box center [84, 330] width 69 height 29
click at [1370, 326] on html "T&P Farms 2025 Current plan : ESSENTIALS Change plan Farm Chat Help Info Settin…" at bounding box center [685, 331] width 1371 height 663
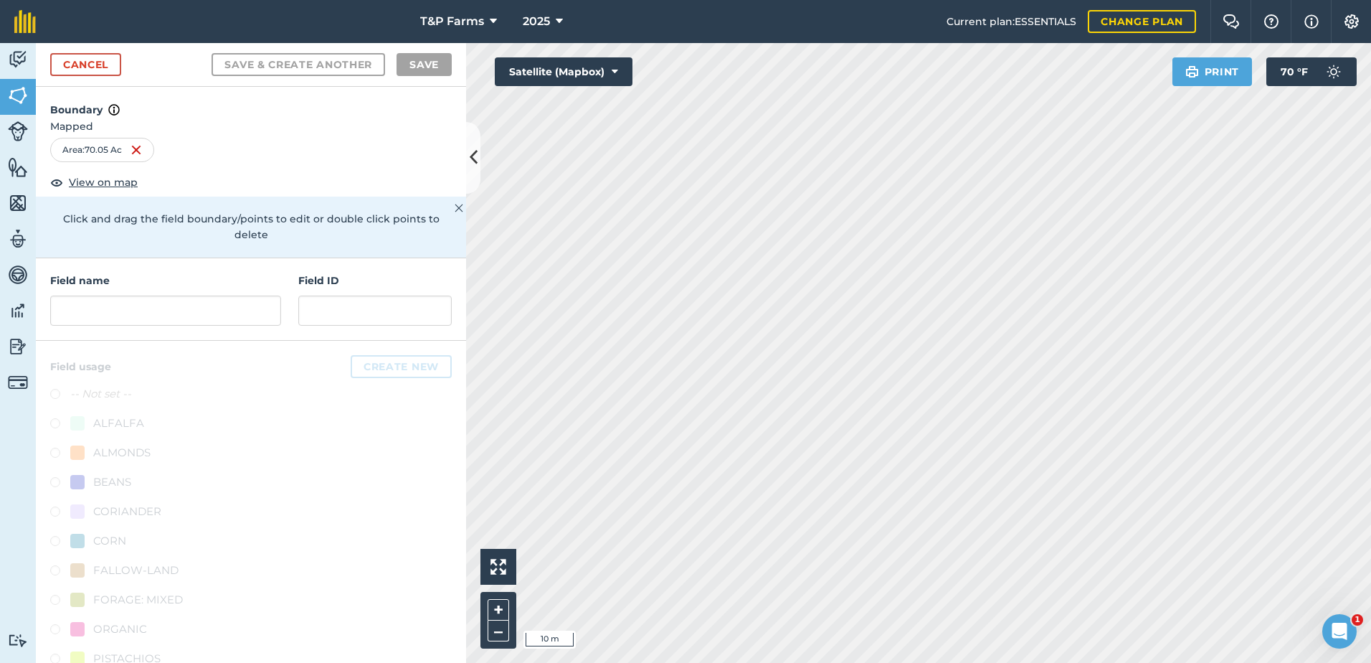
click at [1370, 597] on html "T&P Farms 2025 Current plan : ESSENTIALS Change plan Farm Chat Help Info Settin…" at bounding box center [685, 331] width 1371 height 663
click at [901, 0] on html "T&P Farms 2025 Current plan : ESSENTIALS Change plan Farm Chat Help Info Settin…" at bounding box center [685, 331] width 1371 height 663
click at [654, 662] on html "T&P Farms 2025 Current plan : ESSENTIALS Change plan Farm Chat Help Info Settin…" at bounding box center [685, 331] width 1371 height 663
click at [1027, 662] on html "T&P Farms 2025 Current plan : ESSENTIALS Change plan Farm Chat Help Info Settin…" at bounding box center [685, 331] width 1371 height 663
click at [100, 308] on input "text" at bounding box center [165, 310] width 231 height 30
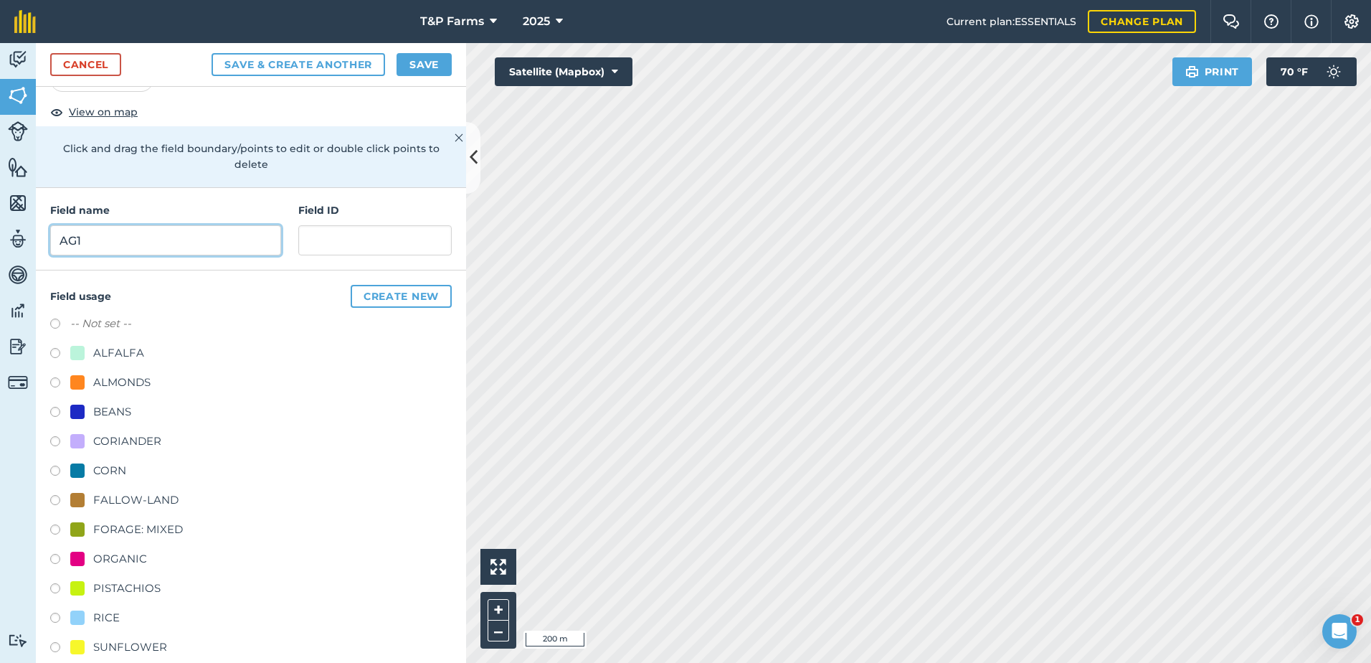
scroll to position [179, 0]
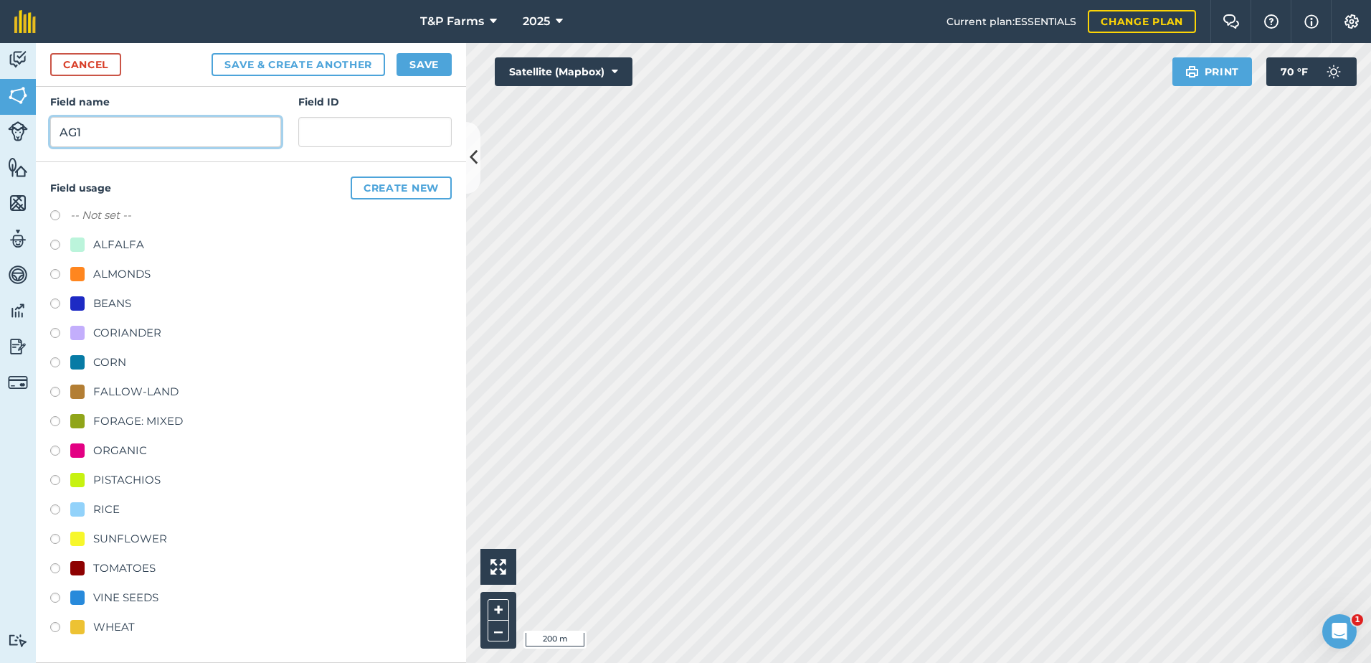
type input "AG1"
click at [118, 626] on div "WHEAT" at bounding box center [114, 626] width 42 height 17
radio input "true"
click at [432, 68] on button "Save" at bounding box center [424, 64] width 55 height 23
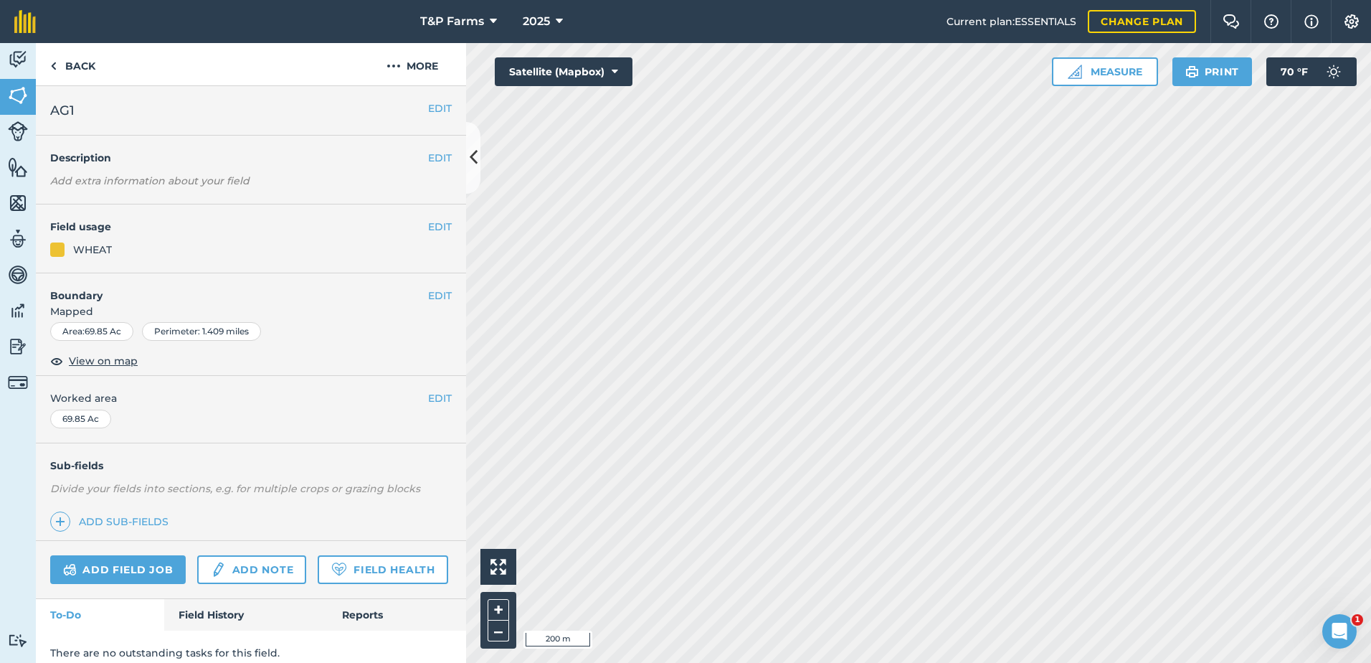
click at [413, 398] on span "Worked area" at bounding box center [251, 398] width 402 height 16
click at [435, 398] on button "EDIT" at bounding box center [440, 398] width 24 height 16
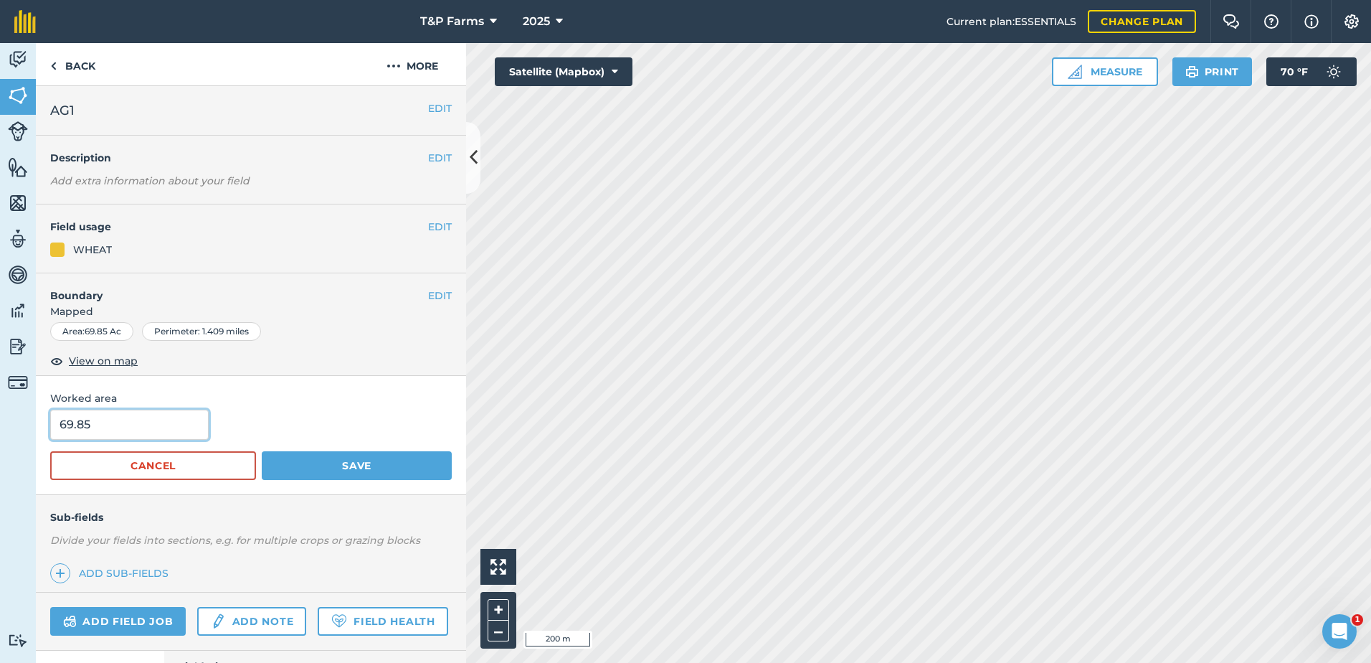
drag, startPoint x: 179, startPoint y: 430, endPoint x: -3, endPoint y: 402, distance: 184.4
click at [0, 402] on html "T&P Farms 2025 Current plan : ESSENTIALS Change plan Farm Chat Help Info Settin…" at bounding box center [685, 331] width 1371 height 663
type input "70"
click at [262, 451] on button "Save" at bounding box center [357, 465] width 190 height 29
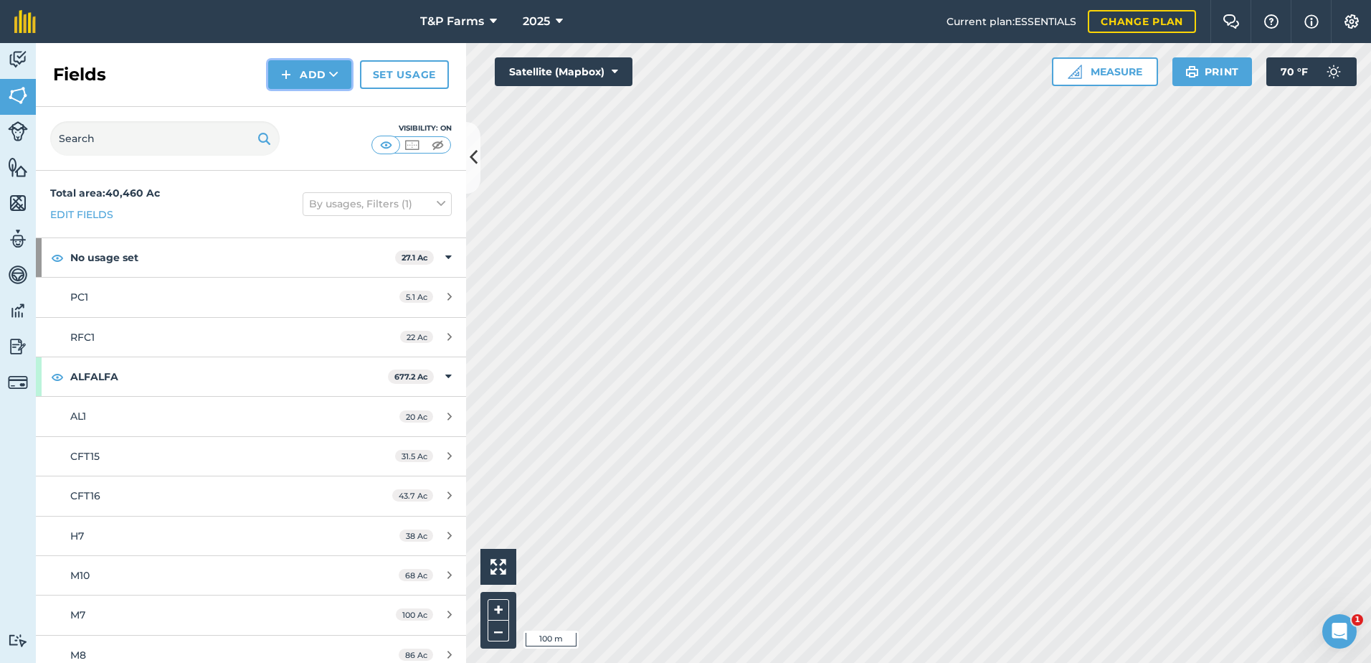
click at [323, 81] on button "Add" at bounding box center [309, 74] width 83 height 29
click at [321, 107] on link "Draw" at bounding box center [309, 107] width 79 height 32
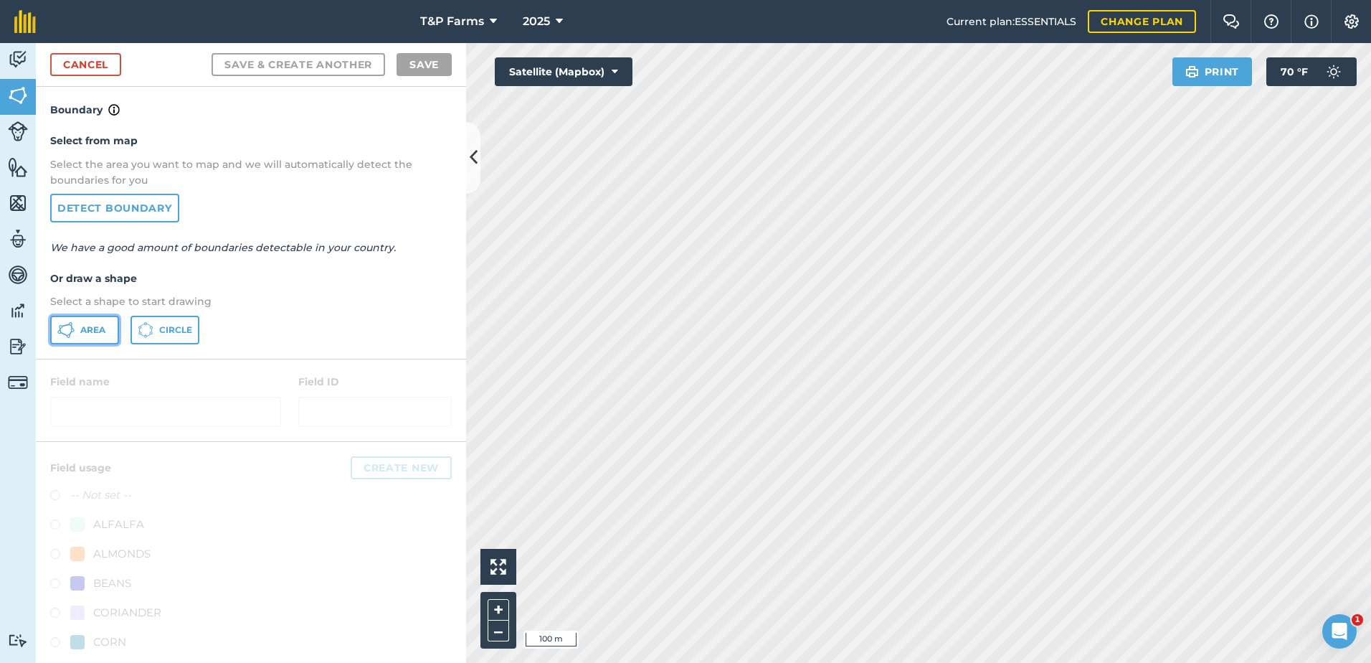
drag, startPoint x: 98, startPoint y: 337, endPoint x: 105, endPoint y: 336, distance: 7.2
click at [99, 336] on button "Area" at bounding box center [84, 330] width 69 height 29
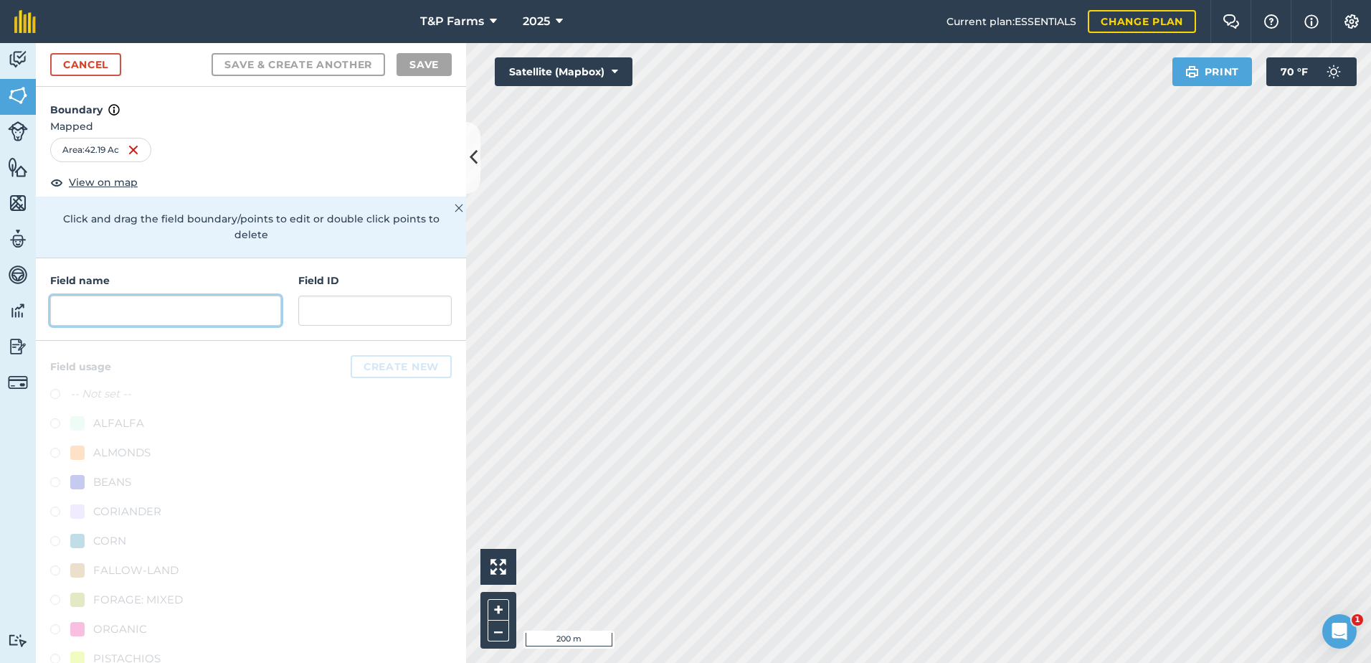
click at [225, 304] on input "text" at bounding box center [165, 310] width 231 height 30
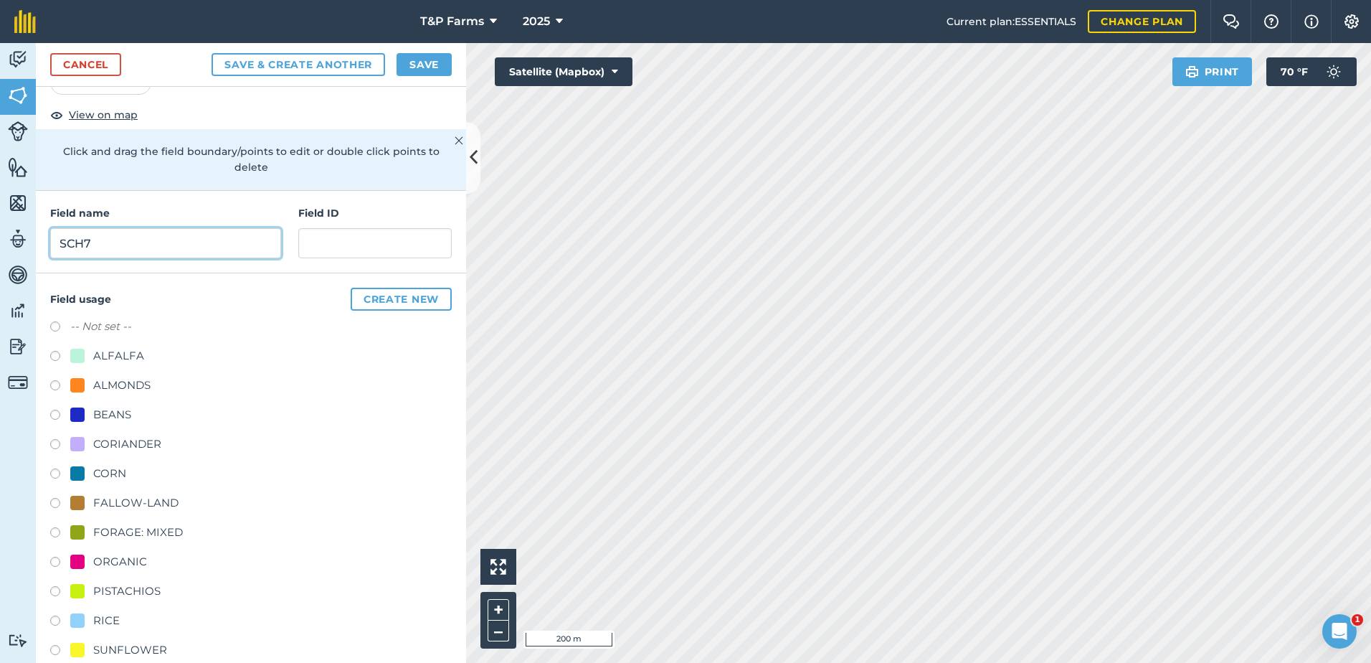
scroll to position [179, 0]
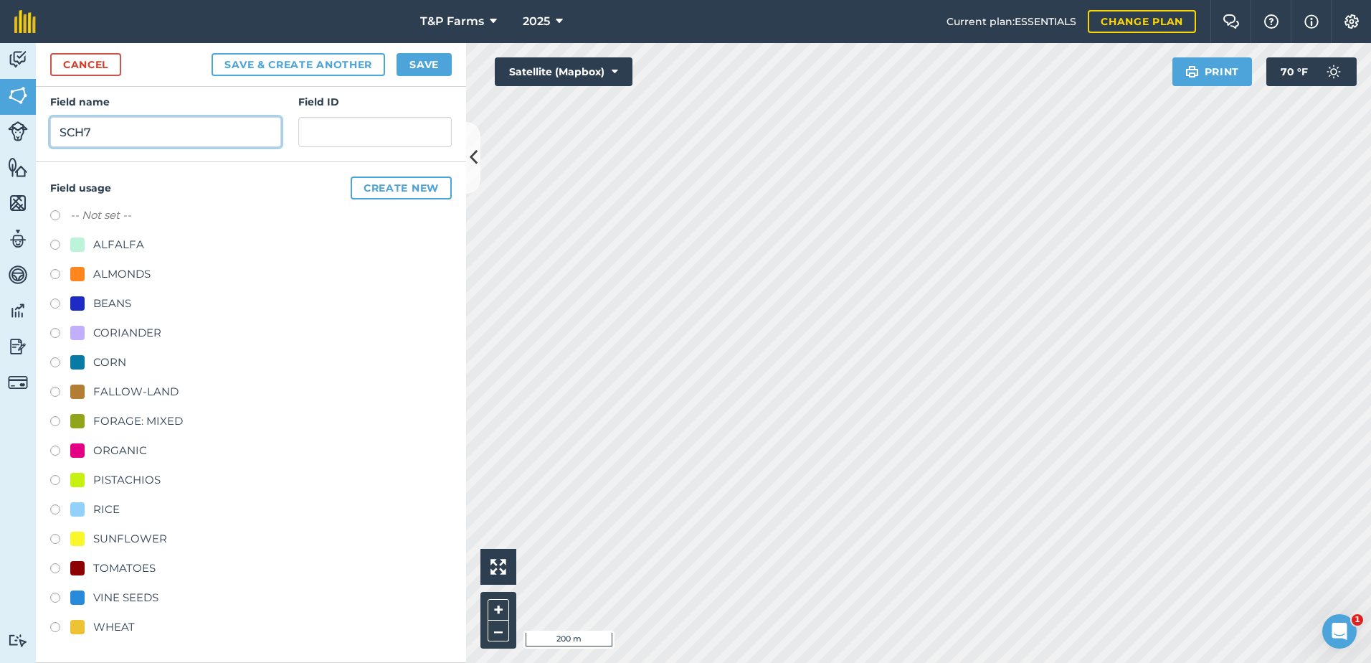
type input "SCH7"
drag, startPoint x: 128, startPoint y: 567, endPoint x: 227, endPoint y: 435, distance: 164.9
click at [128, 566] on div "TOMATOES" at bounding box center [124, 567] width 62 height 17
radio input "true"
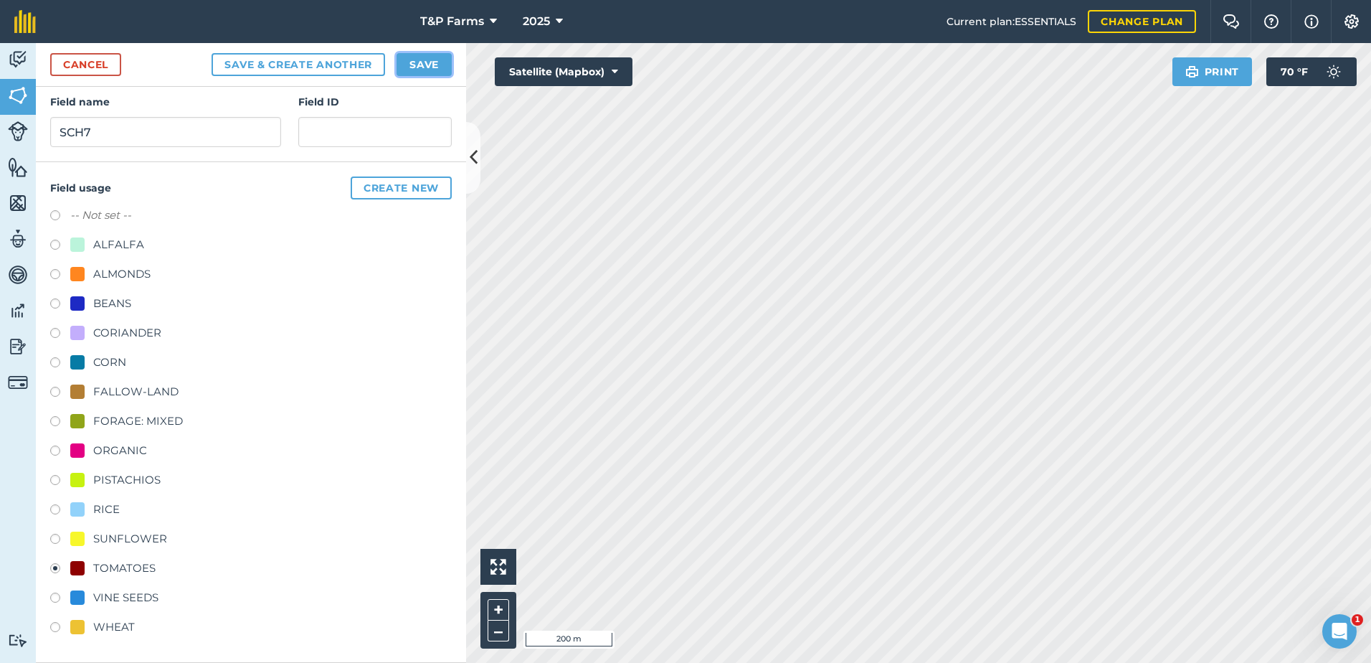
click at [429, 56] on button "Save" at bounding box center [424, 64] width 55 height 23
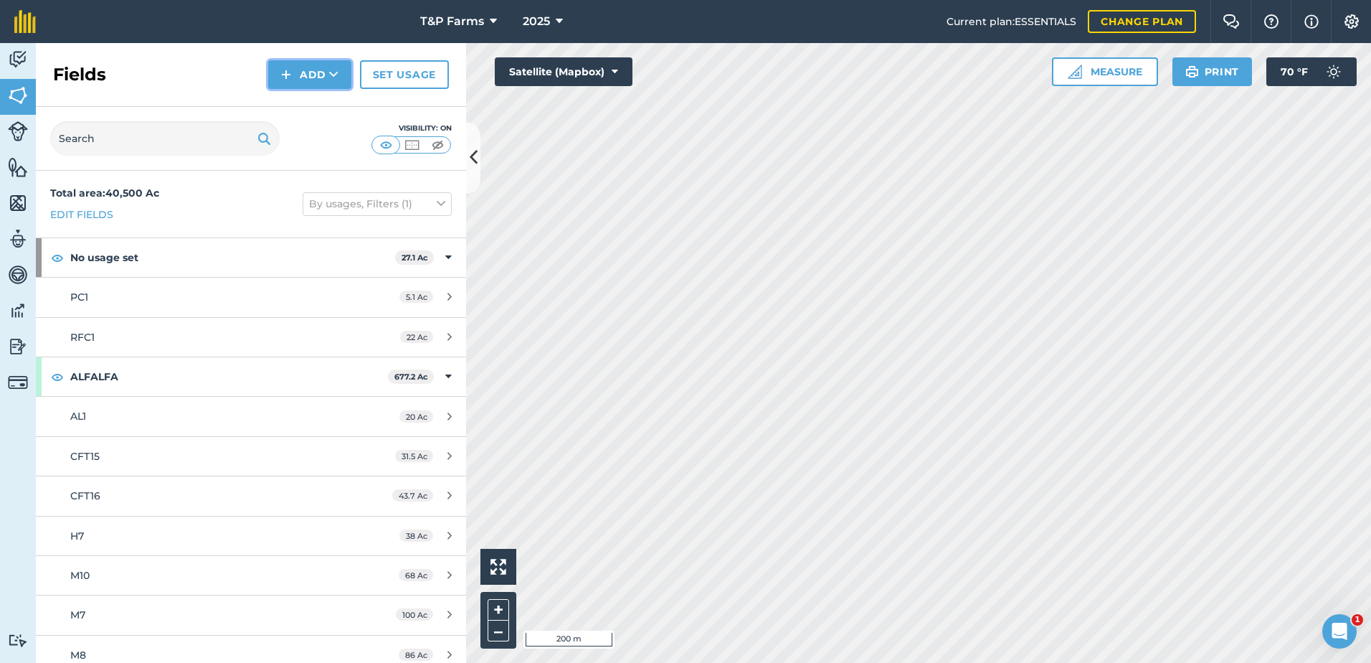
click at [290, 82] on img at bounding box center [286, 74] width 10 height 17
click at [320, 100] on link "Draw" at bounding box center [309, 107] width 79 height 32
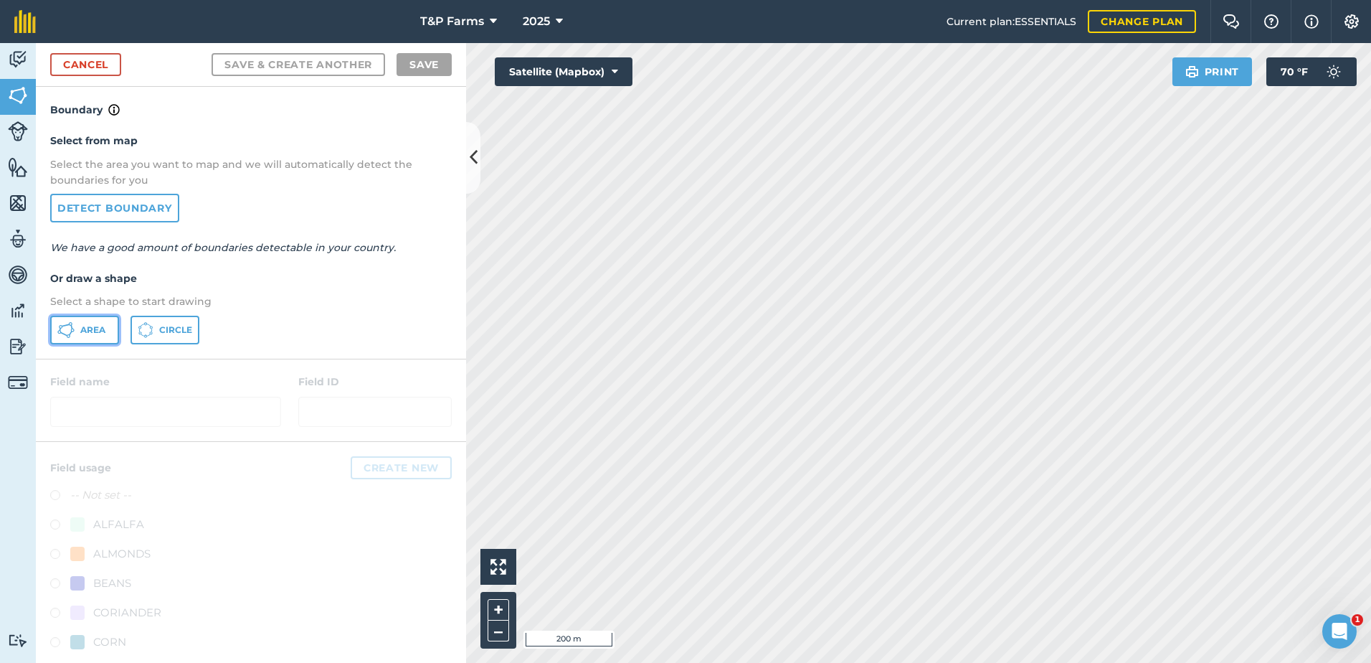
click at [106, 321] on button "Area" at bounding box center [84, 330] width 69 height 29
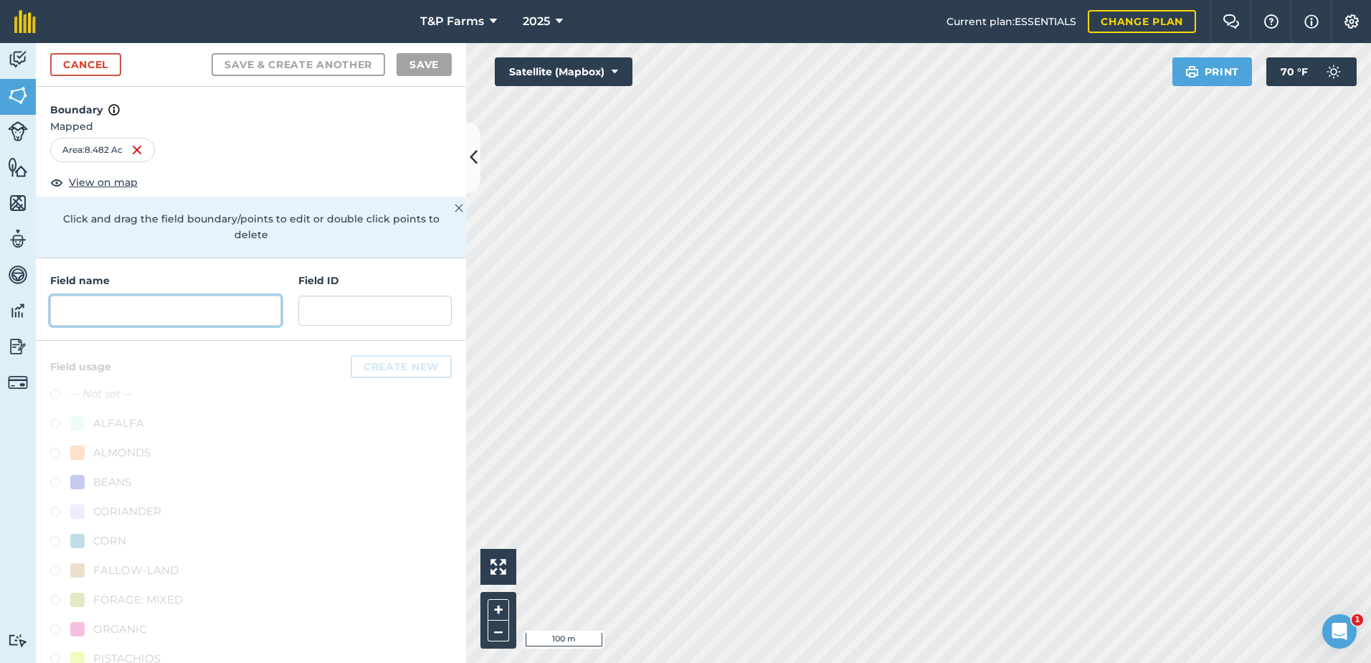
click at [161, 305] on input "text" at bounding box center [165, 310] width 231 height 30
click at [163, 318] on input "text" at bounding box center [165, 310] width 231 height 30
click at [196, 317] on input "text" at bounding box center [165, 310] width 231 height 30
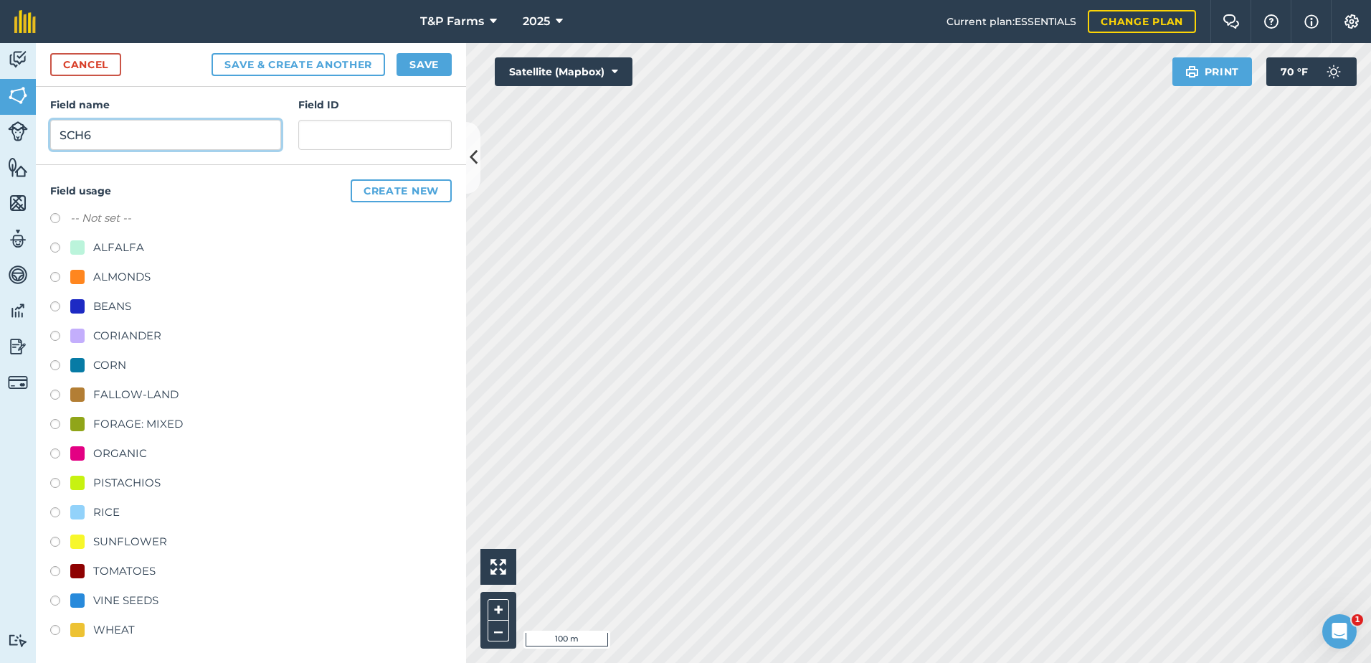
scroll to position [179, 0]
type input "SCH6"
click at [139, 595] on div "VINE SEEDS" at bounding box center [125, 597] width 65 height 17
radio input "true"
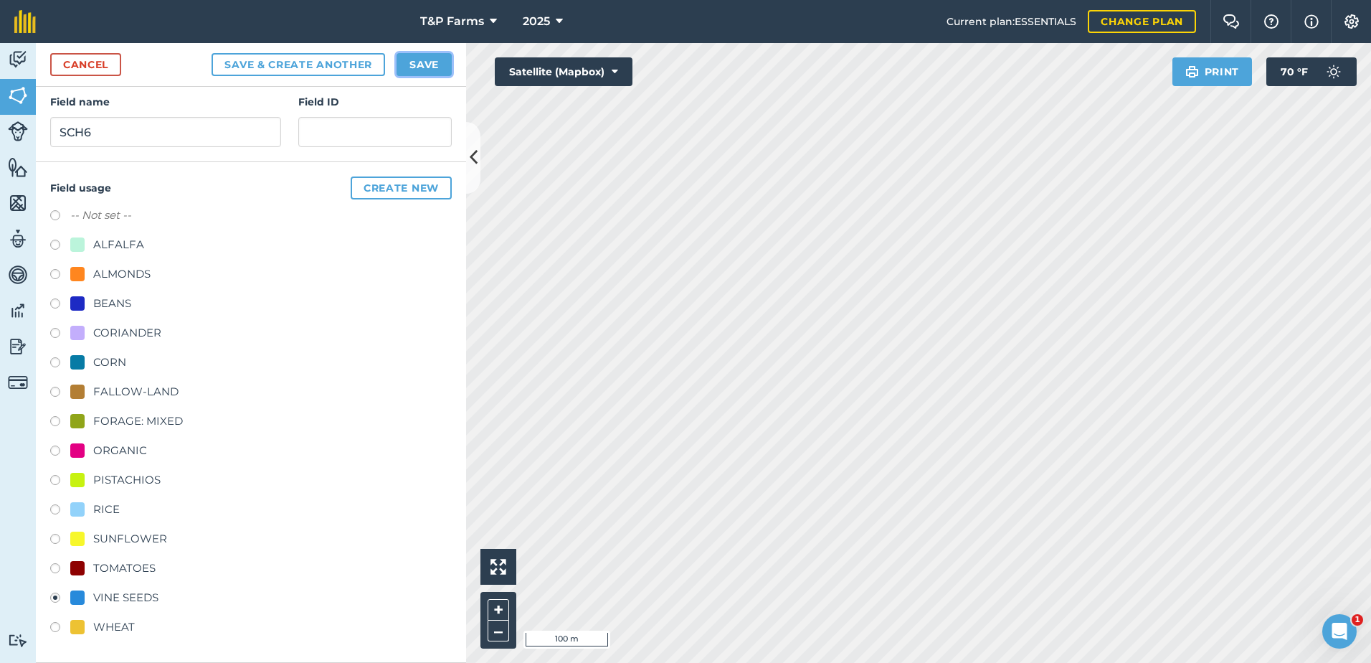
click at [432, 65] on button "Save" at bounding box center [424, 64] width 55 height 23
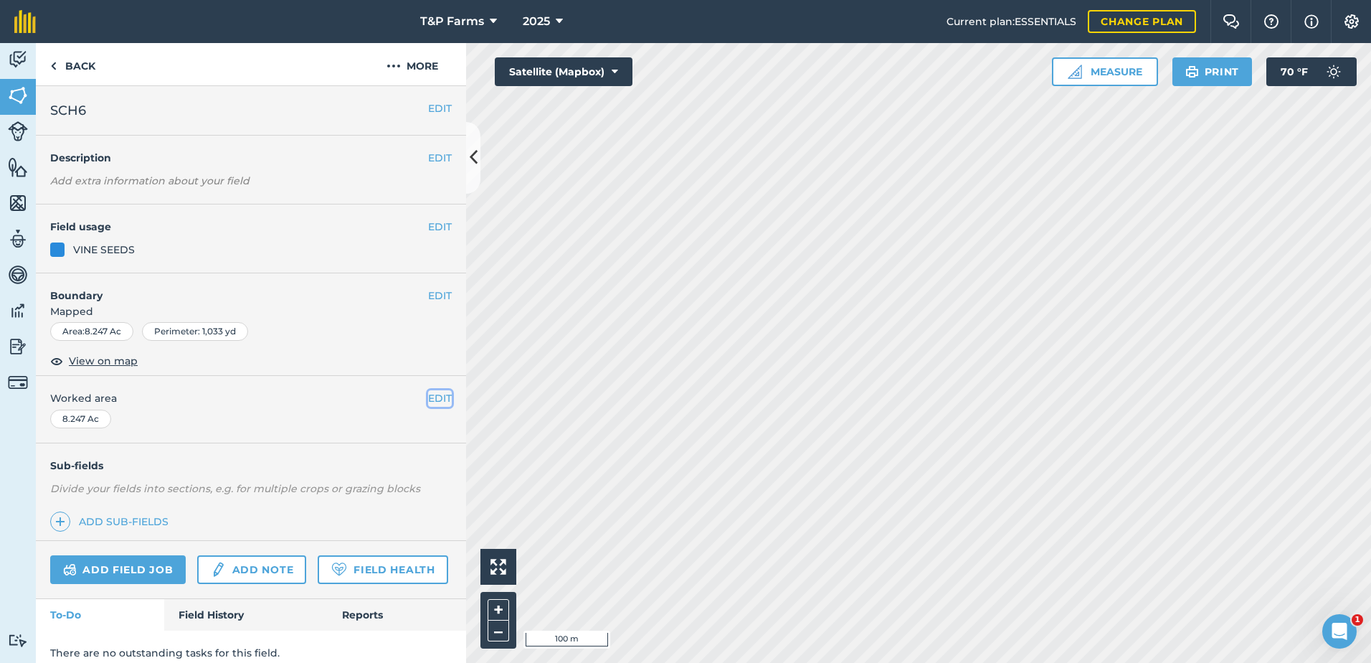
click at [428, 406] on button "EDIT" at bounding box center [440, 398] width 24 height 16
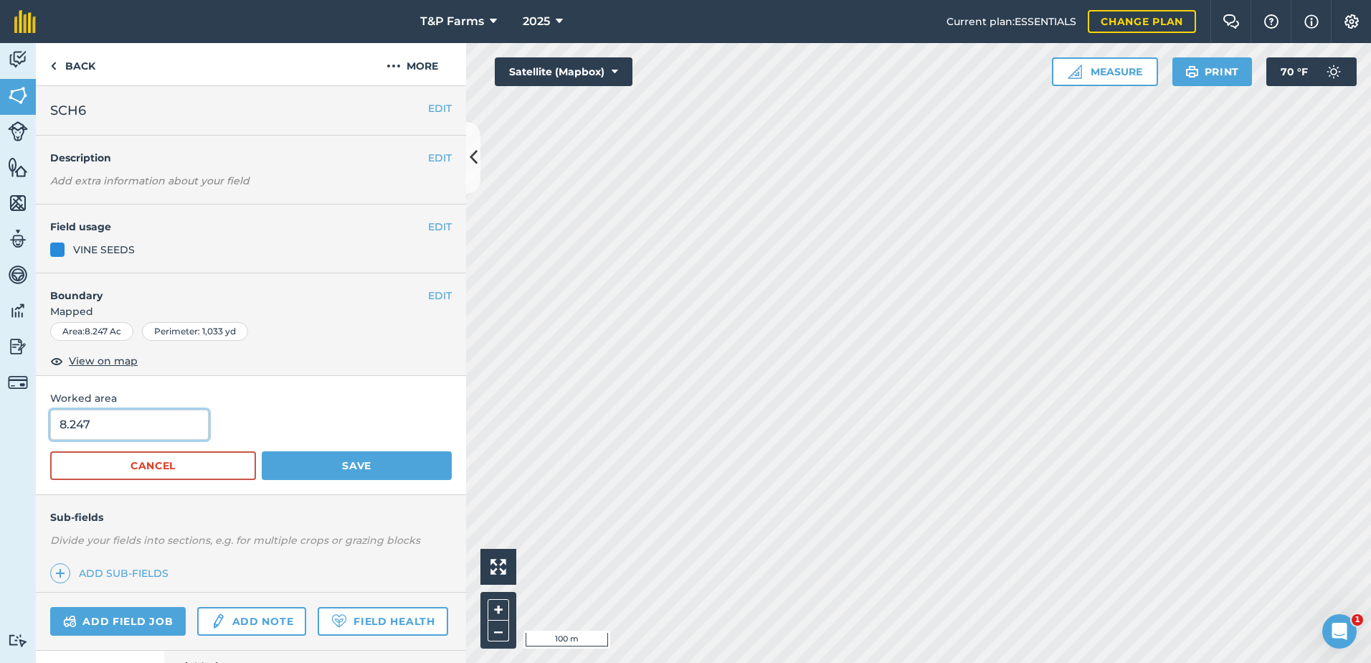
drag, startPoint x: 180, startPoint y: 427, endPoint x: 0, endPoint y: 411, distance: 180.7
click at [9, 427] on div "Activity Fields Livestock Features Maps Team Vehicles Data Reporting Billing Tu…" at bounding box center [685, 353] width 1371 height 620
type input "6"
click at [262, 451] on button "Save" at bounding box center [357, 465] width 190 height 29
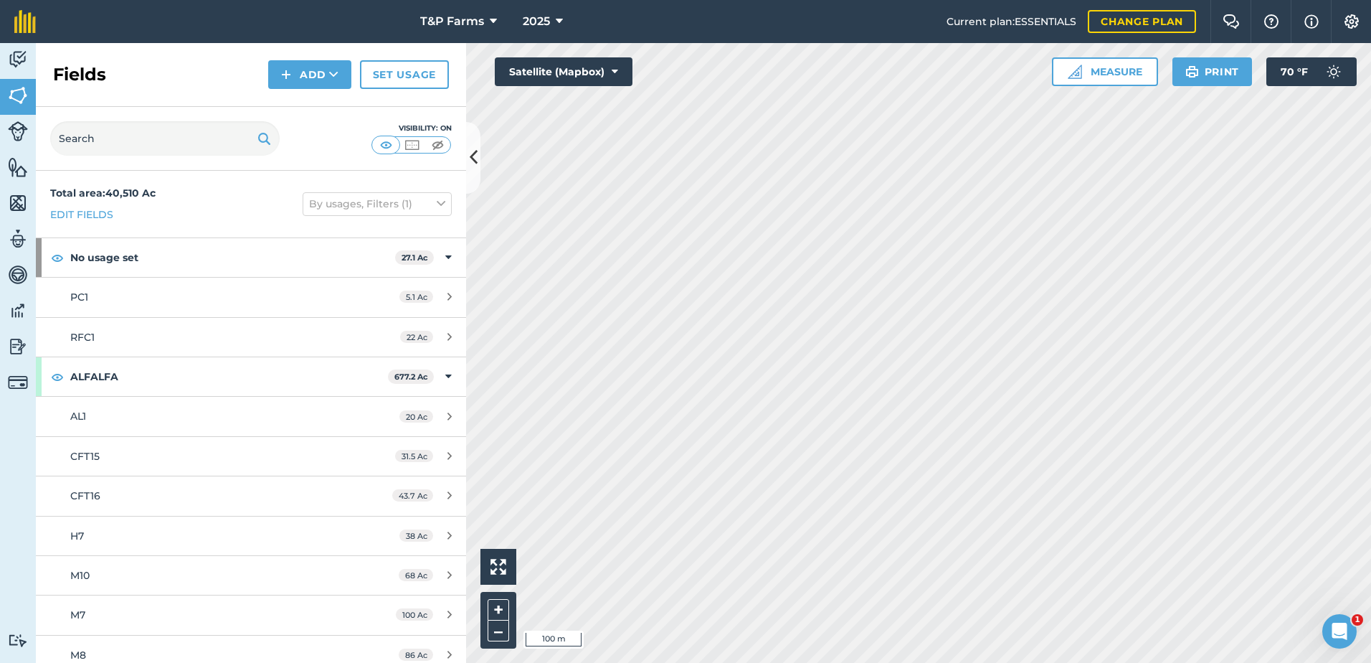
click at [332, 89] on div "Fields Add Set usage" at bounding box center [251, 75] width 430 height 64
click at [331, 82] on button "Add" at bounding box center [309, 74] width 83 height 29
click at [324, 110] on link "Draw" at bounding box center [309, 107] width 79 height 32
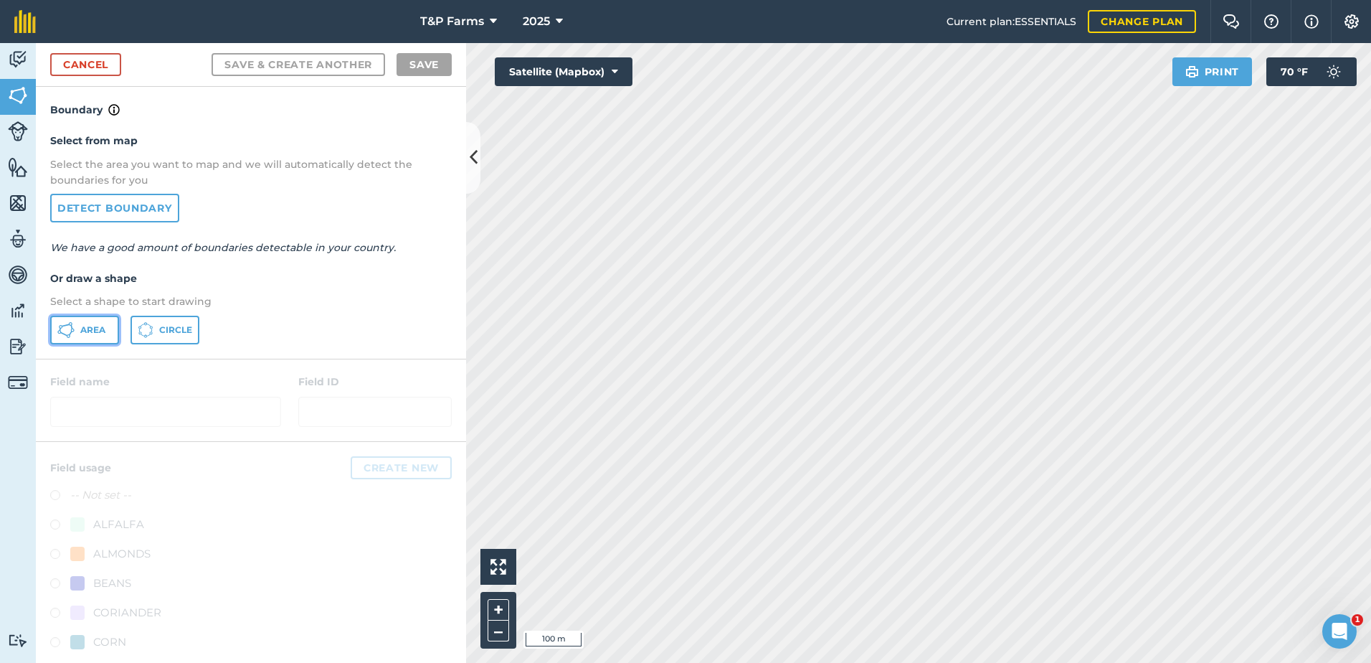
drag, startPoint x: 87, startPoint y: 325, endPoint x: 352, endPoint y: 348, distance: 265.6
click at [91, 325] on span "Area" at bounding box center [92, 329] width 25 height 11
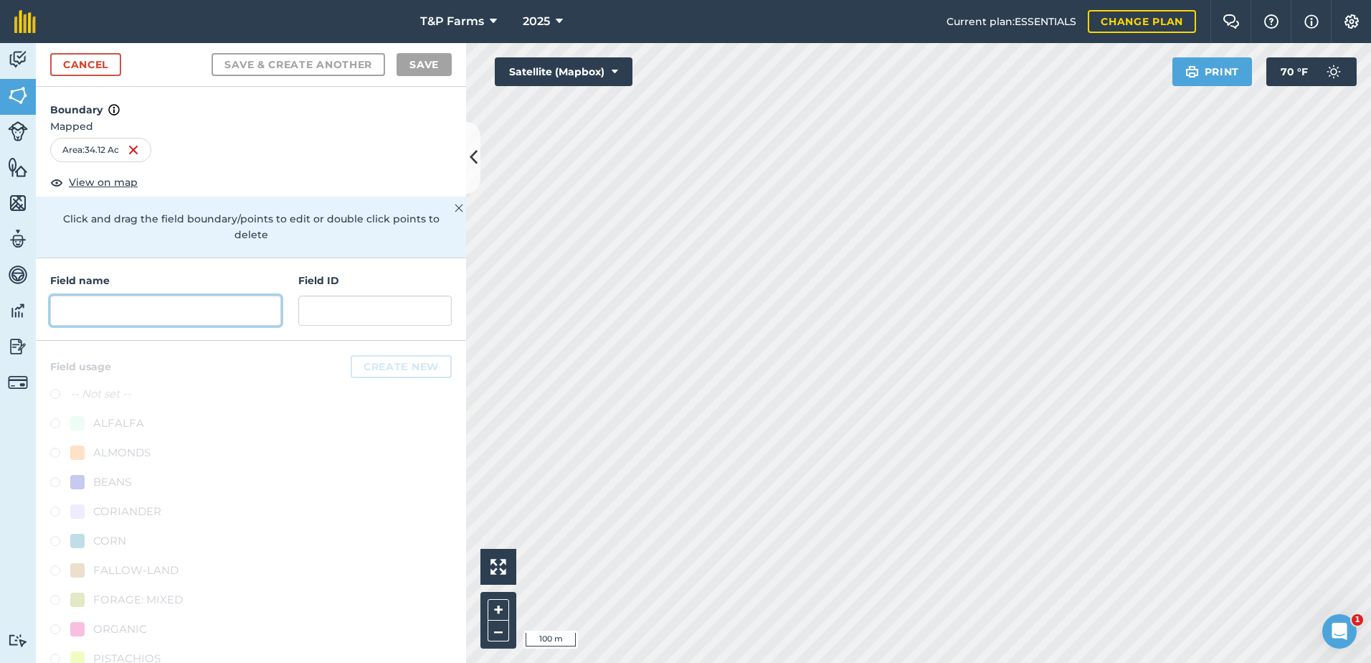
click at [179, 307] on input "text" at bounding box center [165, 310] width 231 height 30
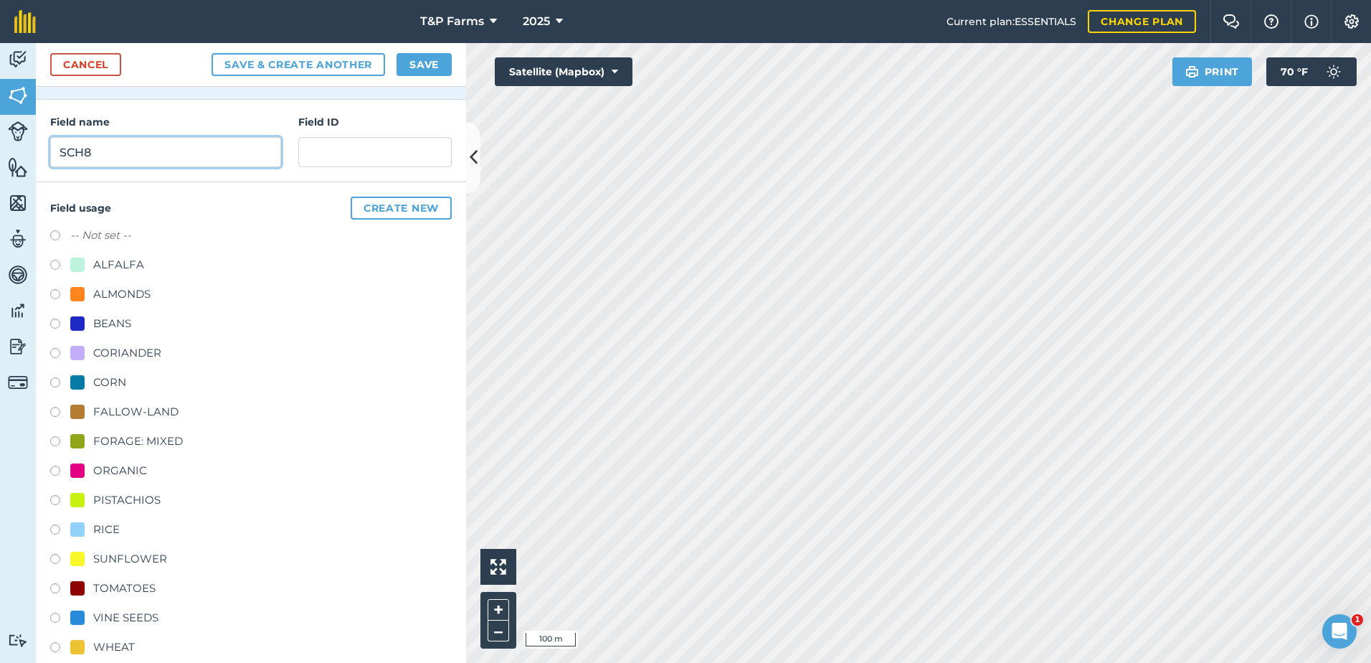
scroll to position [179, 0]
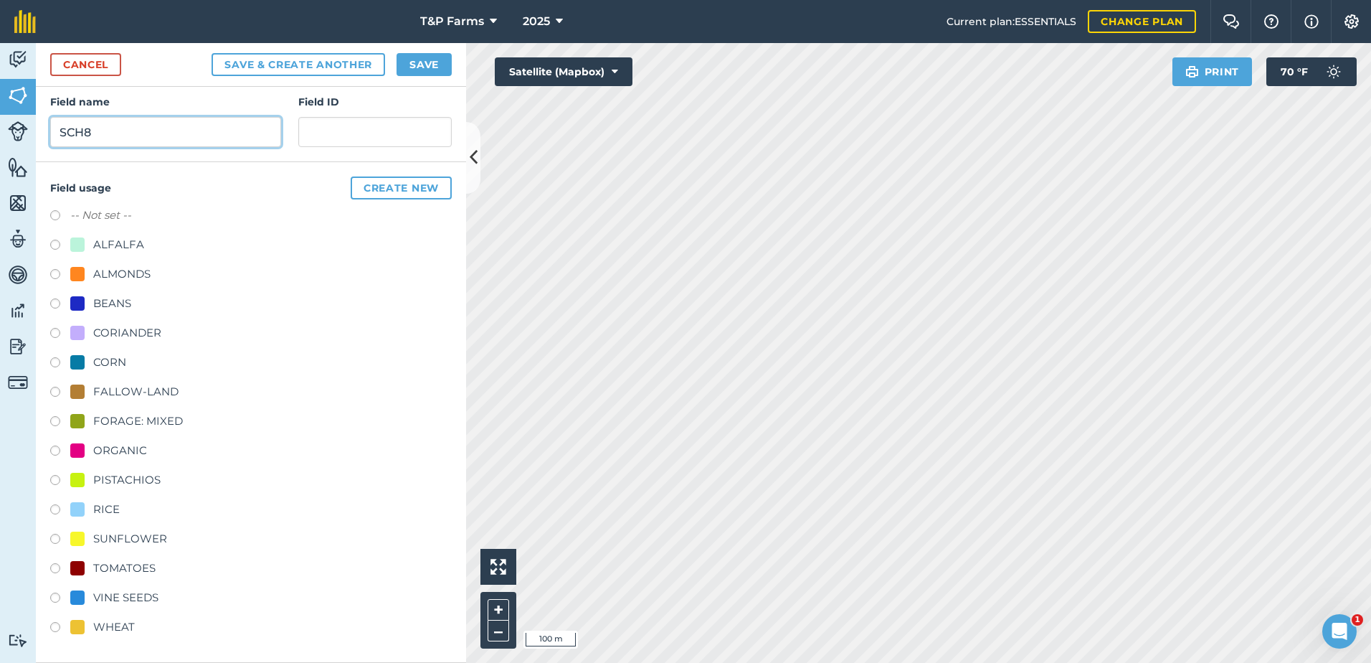
type input "SCH8"
click at [138, 568] on div "TOMATOES" at bounding box center [124, 567] width 62 height 17
radio input "true"
click at [435, 63] on button "Save" at bounding box center [424, 64] width 55 height 23
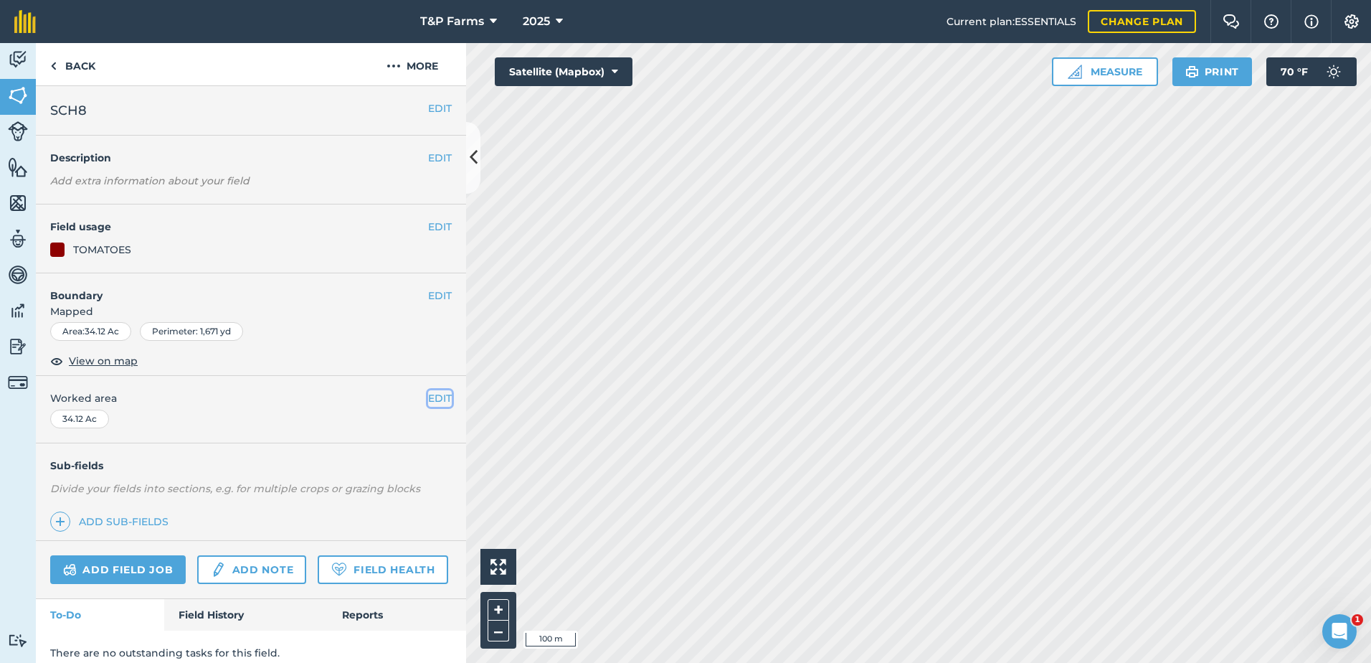
click at [440, 395] on button "EDIT" at bounding box center [440, 398] width 24 height 16
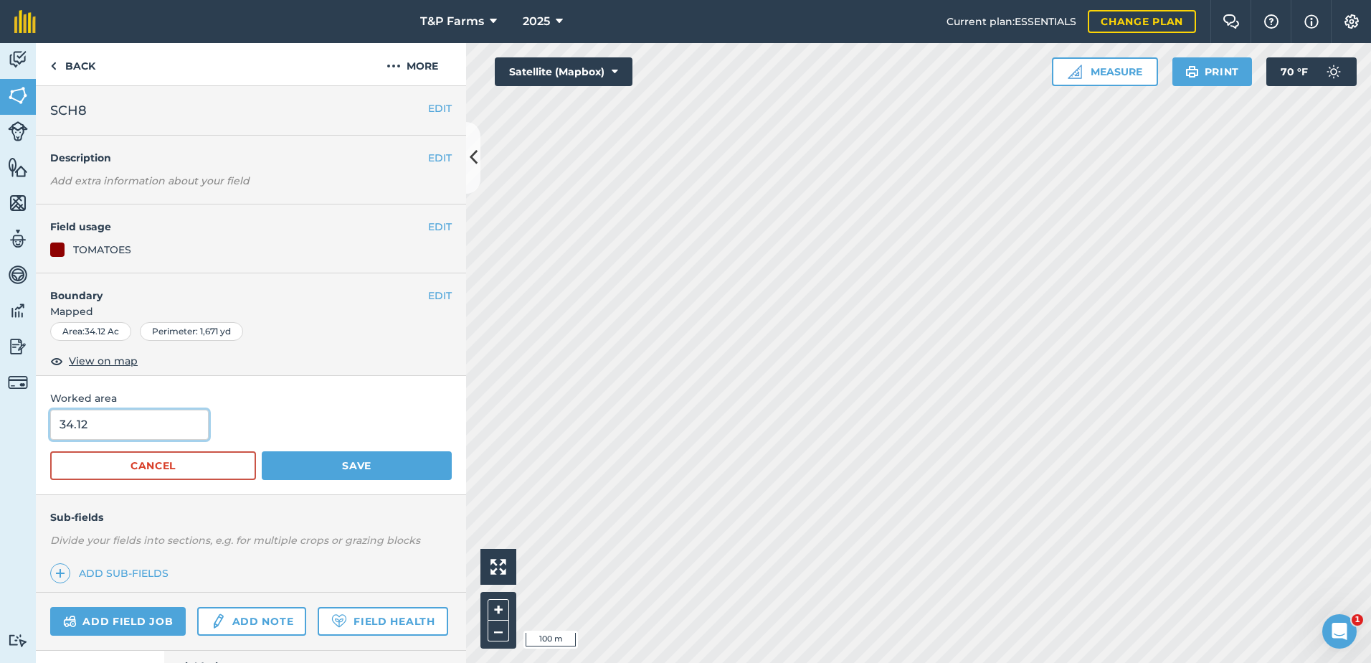
drag, startPoint x: -3, startPoint y: 426, endPoint x: -3, endPoint y: 442, distance: 15.8
click at [0, 442] on html "T&P Farms 2025 Current plan : ESSENTIALS Change plan Farm Chat Help Info Settin…" at bounding box center [685, 331] width 1371 height 663
type input "36"
click at [262, 451] on button "Save" at bounding box center [357, 465] width 190 height 29
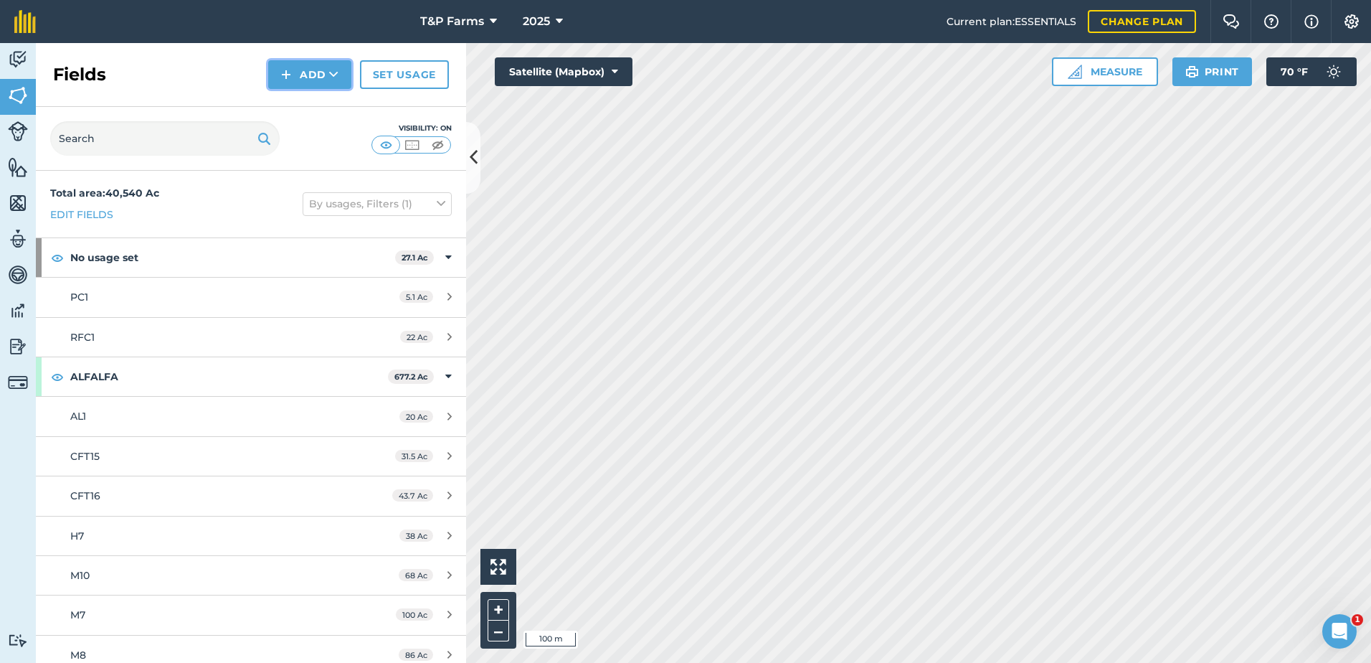
click at [276, 83] on button "Add" at bounding box center [309, 74] width 83 height 29
click at [293, 120] on link "Draw" at bounding box center [309, 107] width 79 height 32
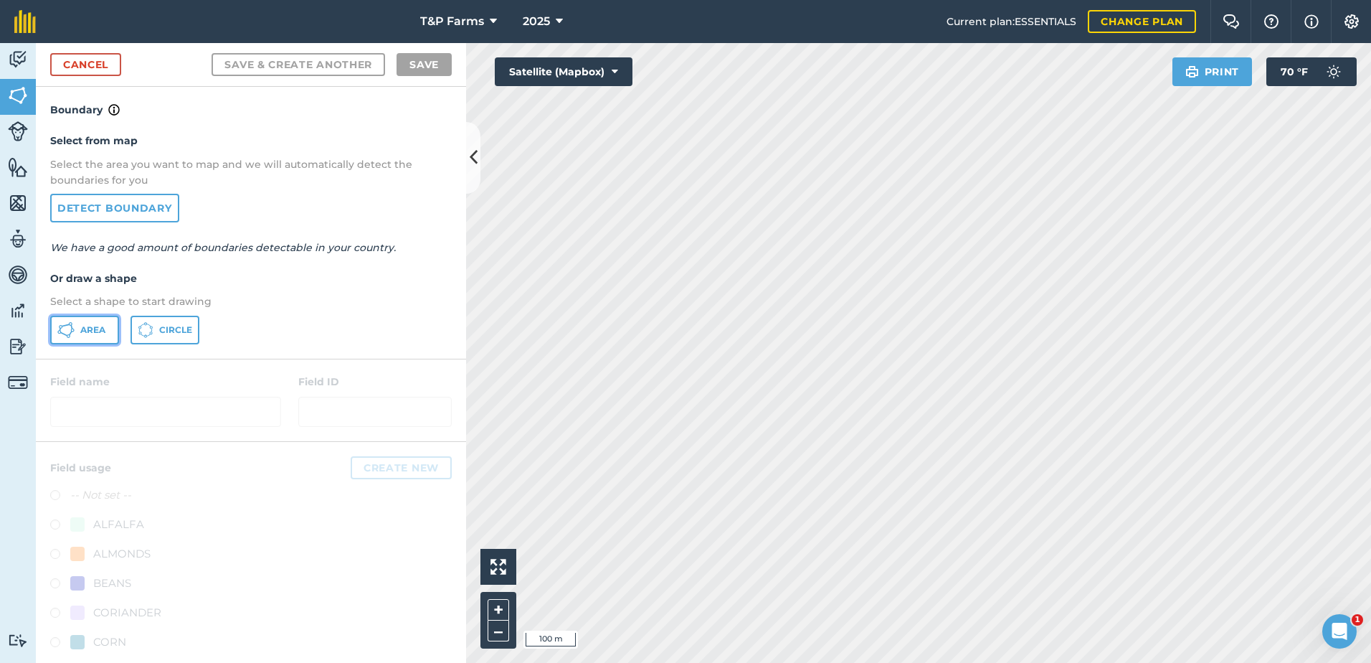
click at [104, 333] on span "Area" at bounding box center [92, 329] width 25 height 11
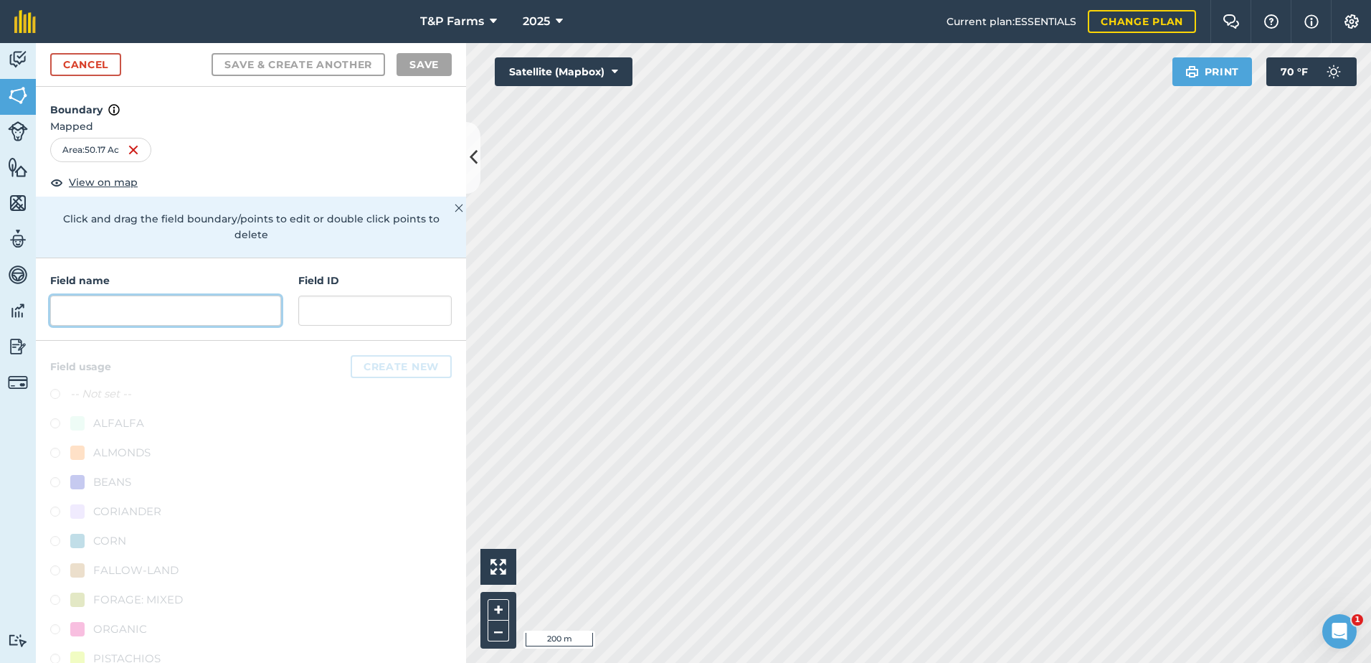
click at [189, 301] on input "text" at bounding box center [165, 310] width 231 height 30
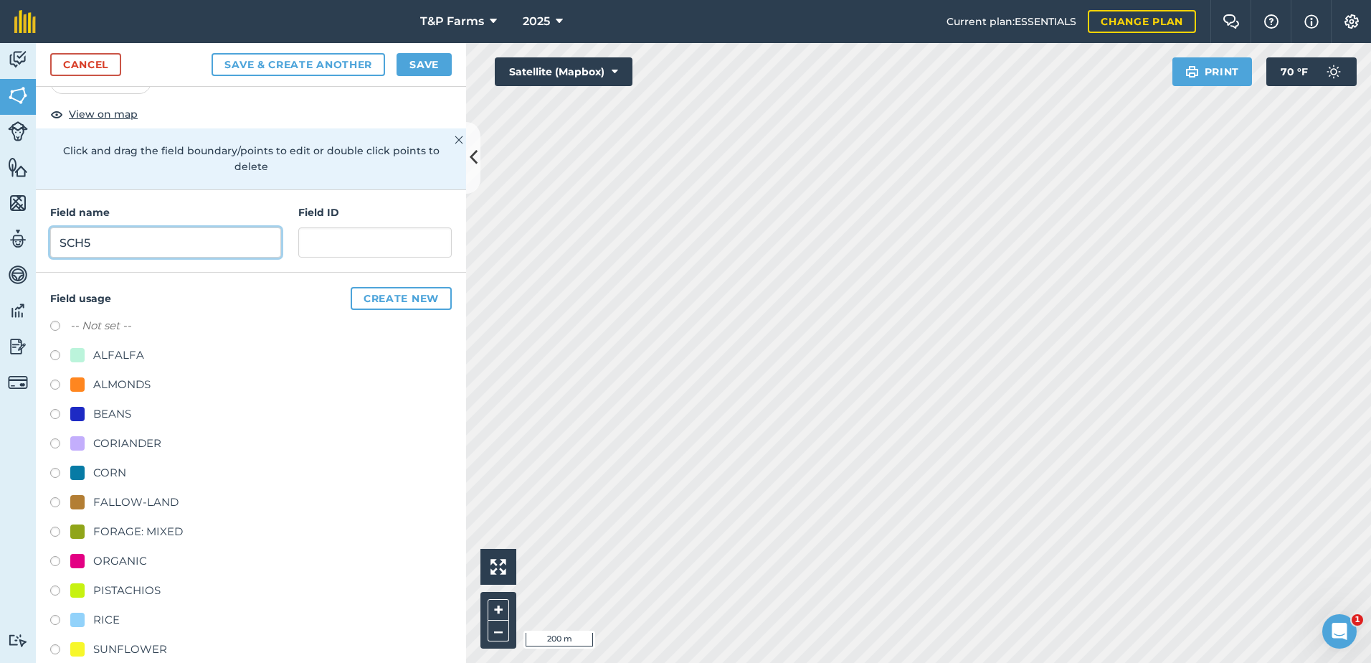
scroll to position [179, 0]
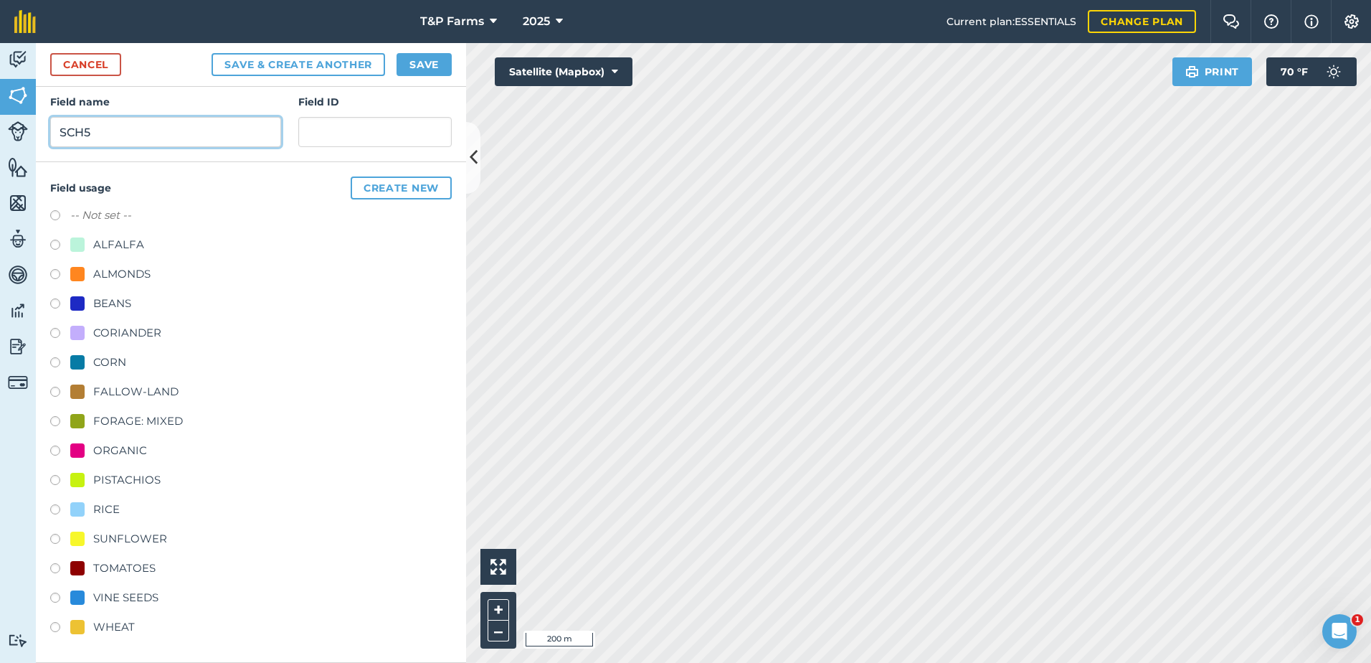
type input "SCH5"
drag, startPoint x: 118, startPoint y: 600, endPoint x: 137, endPoint y: 572, distance: 33.6
click at [118, 600] on div "VINE SEEDS" at bounding box center [125, 597] width 65 height 17
radio input "true"
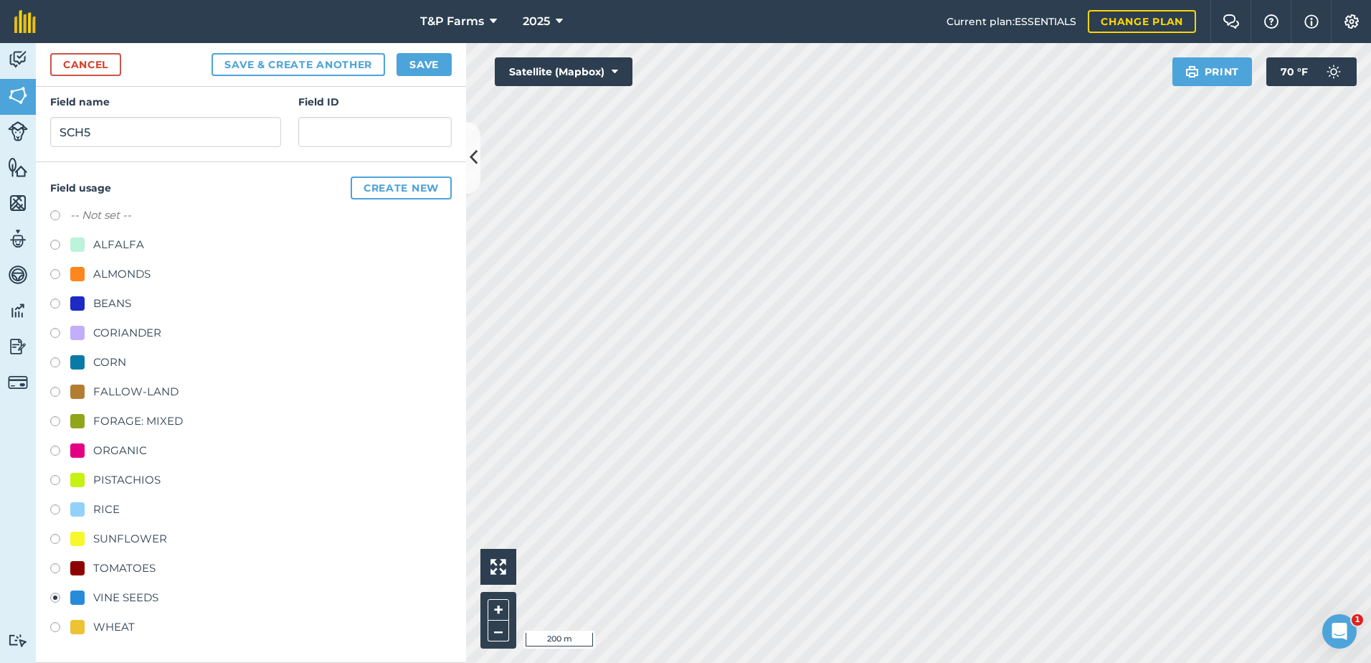
click at [432, 51] on div "Cancel Save & Create Another Save" at bounding box center [251, 65] width 430 height 44
click at [434, 63] on button "Save" at bounding box center [424, 64] width 55 height 23
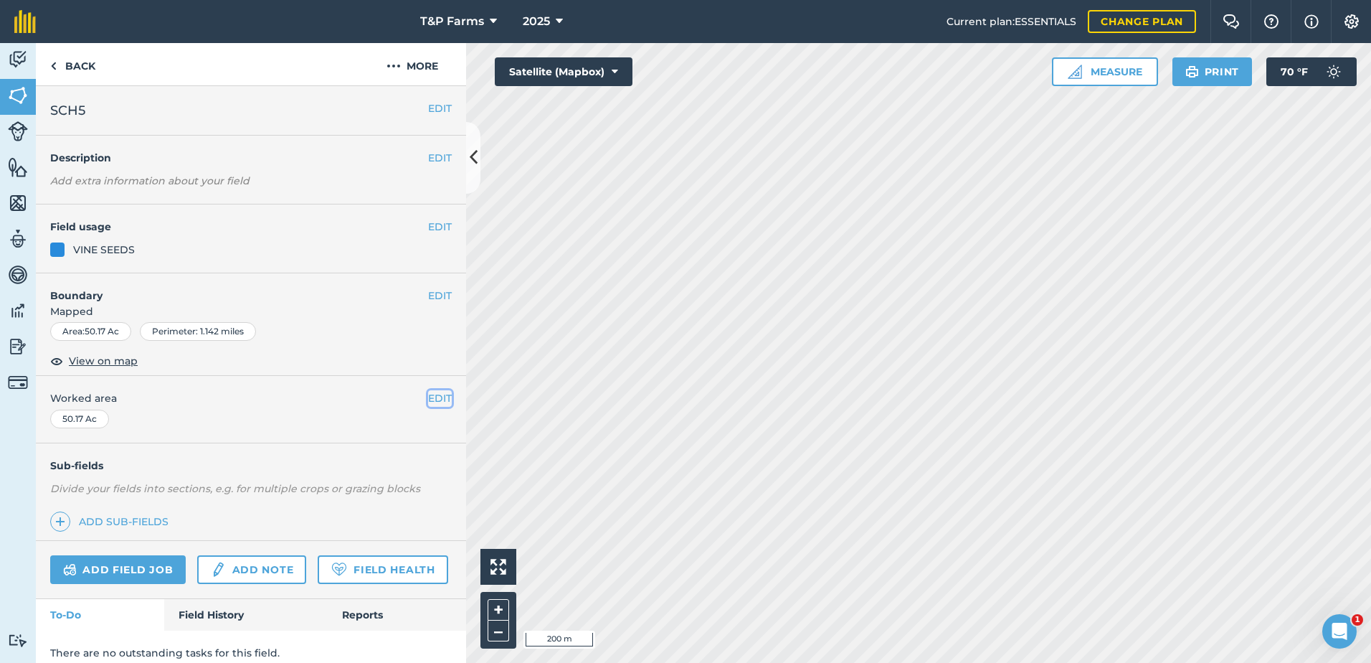
drag, startPoint x: 436, startPoint y: 397, endPoint x: 415, endPoint y: 404, distance: 22.2
click at [433, 399] on button "EDIT" at bounding box center [440, 398] width 24 height 16
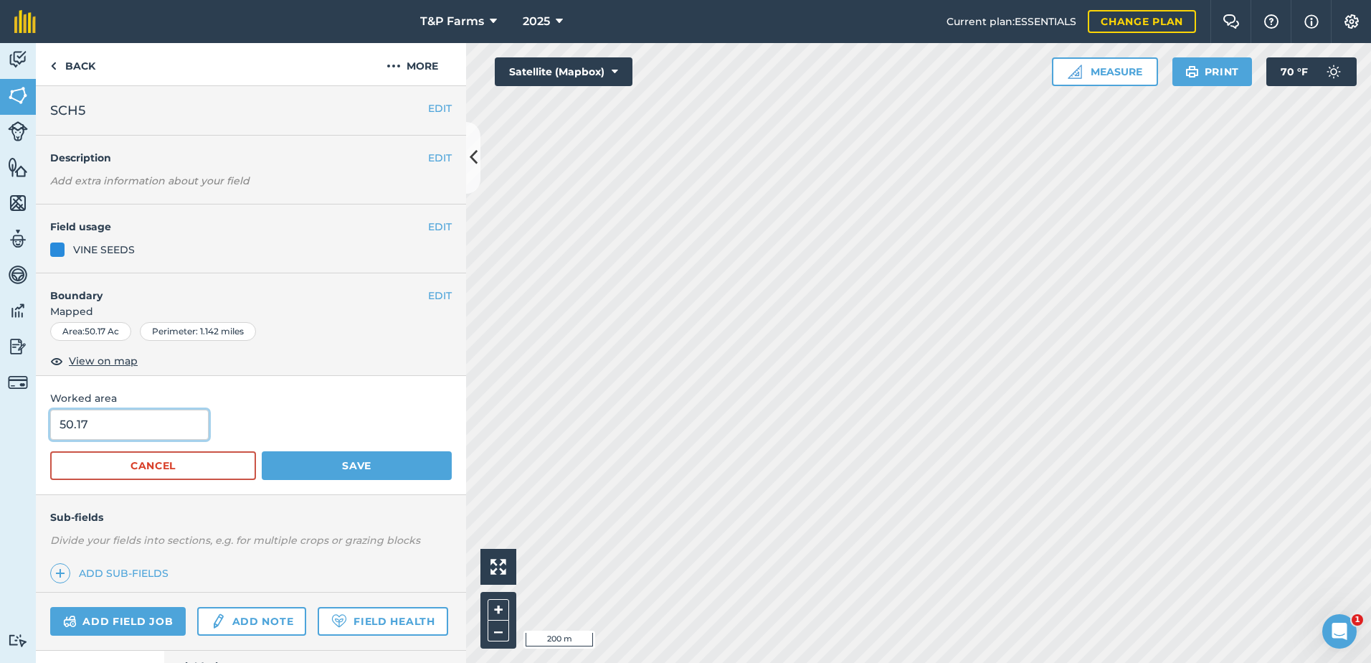
drag, startPoint x: 125, startPoint y: 436, endPoint x: 0, endPoint y: 416, distance: 126.4
click at [0, 417] on html "T&P Farms 2025 Current plan : ESSENTIALS Change plan Farm Chat Help Info Settin…" at bounding box center [685, 331] width 1371 height 663
type input "51.4"
click at [262, 451] on button "Save" at bounding box center [357, 465] width 190 height 29
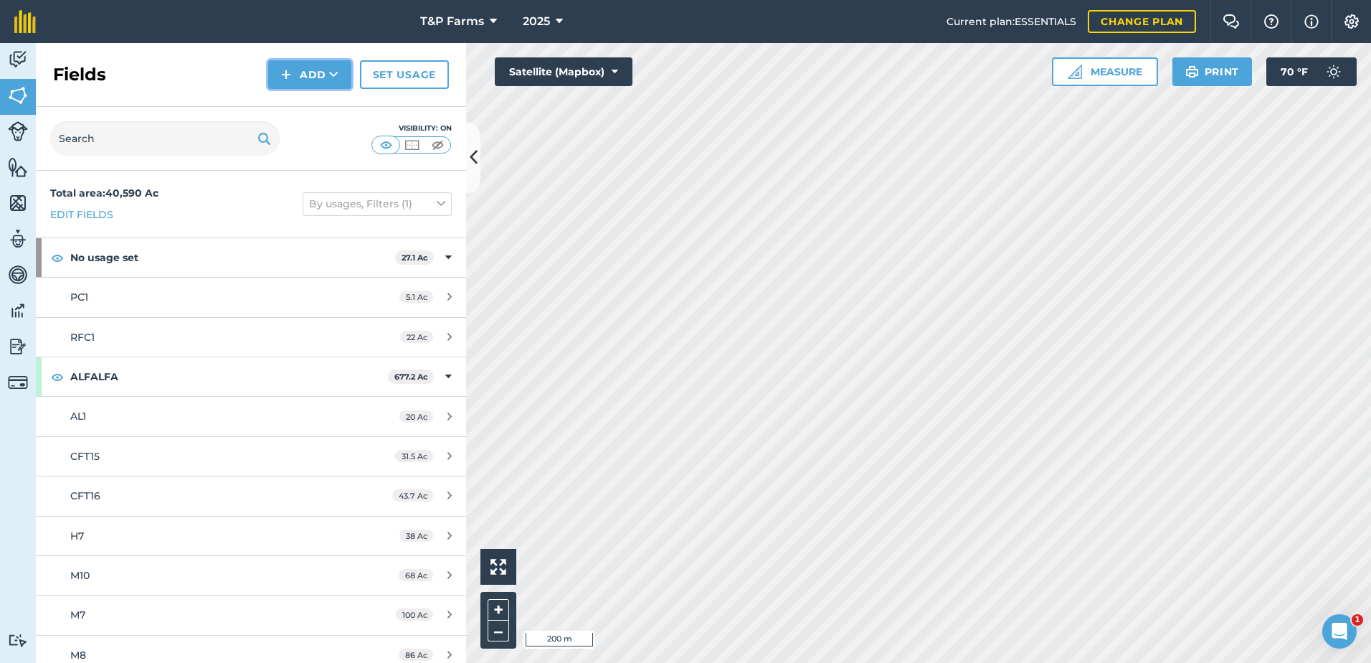
click at [301, 77] on button "Add" at bounding box center [309, 74] width 83 height 29
click at [293, 94] on link "Draw" at bounding box center [309, 107] width 79 height 32
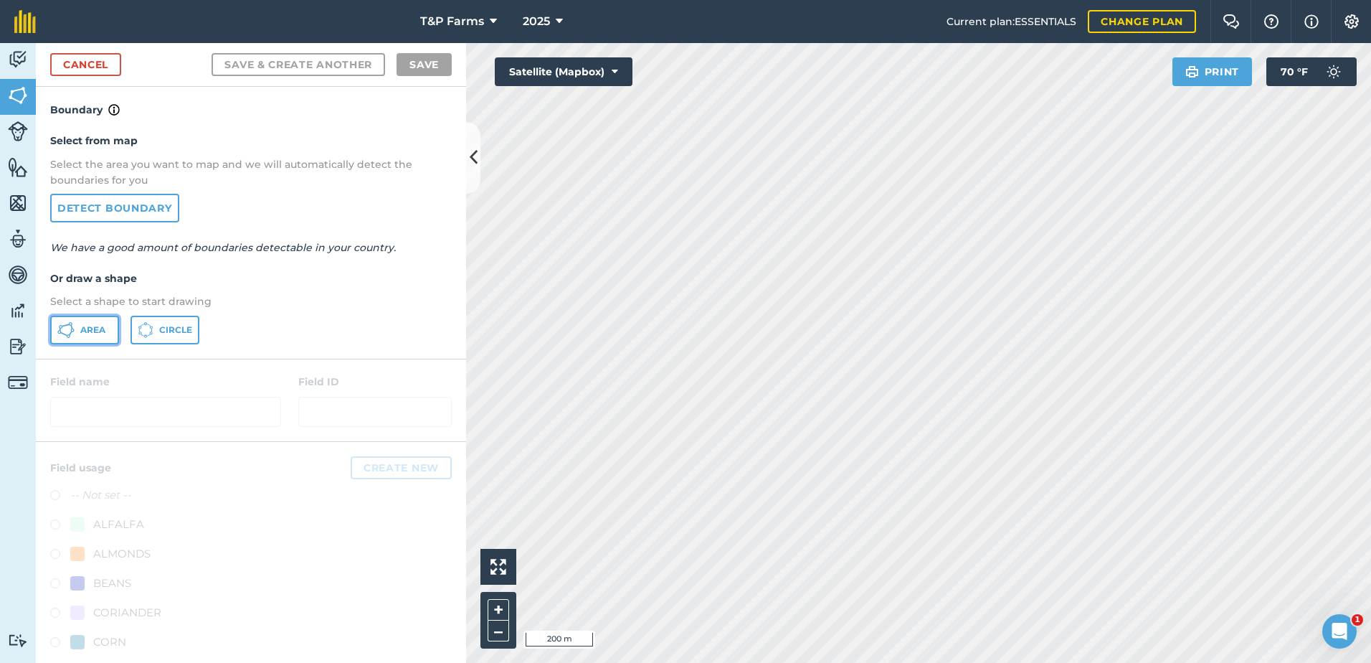
drag, startPoint x: 59, startPoint y: 336, endPoint x: 465, endPoint y: 312, distance: 407.3
click at [61, 336] on icon at bounding box center [65, 329] width 17 height 17
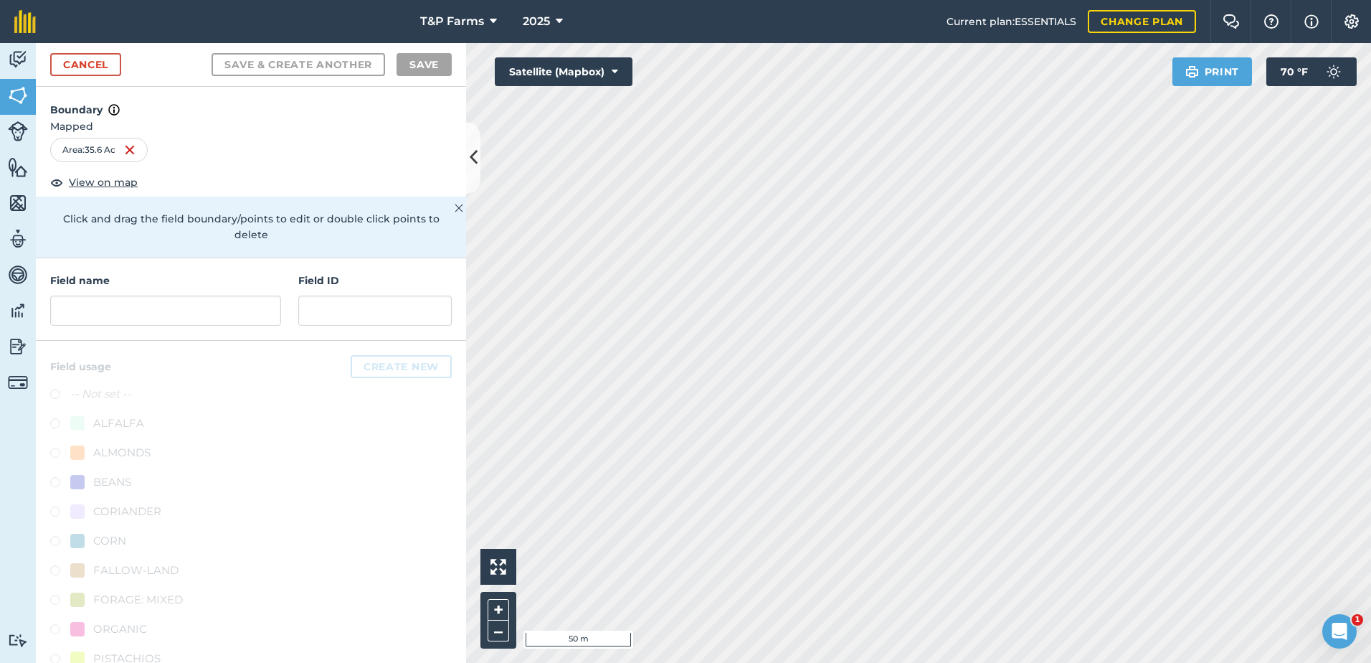
click at [250, 345] on div "Activity Fields Livestock Features Maps Team Vehicles Data Reporting Billing Tu…" at bounding box center [685, 353] width 1371 height 620
click at [131, 311] on input "text" at bounding box center [165, 310] width 231 height 30
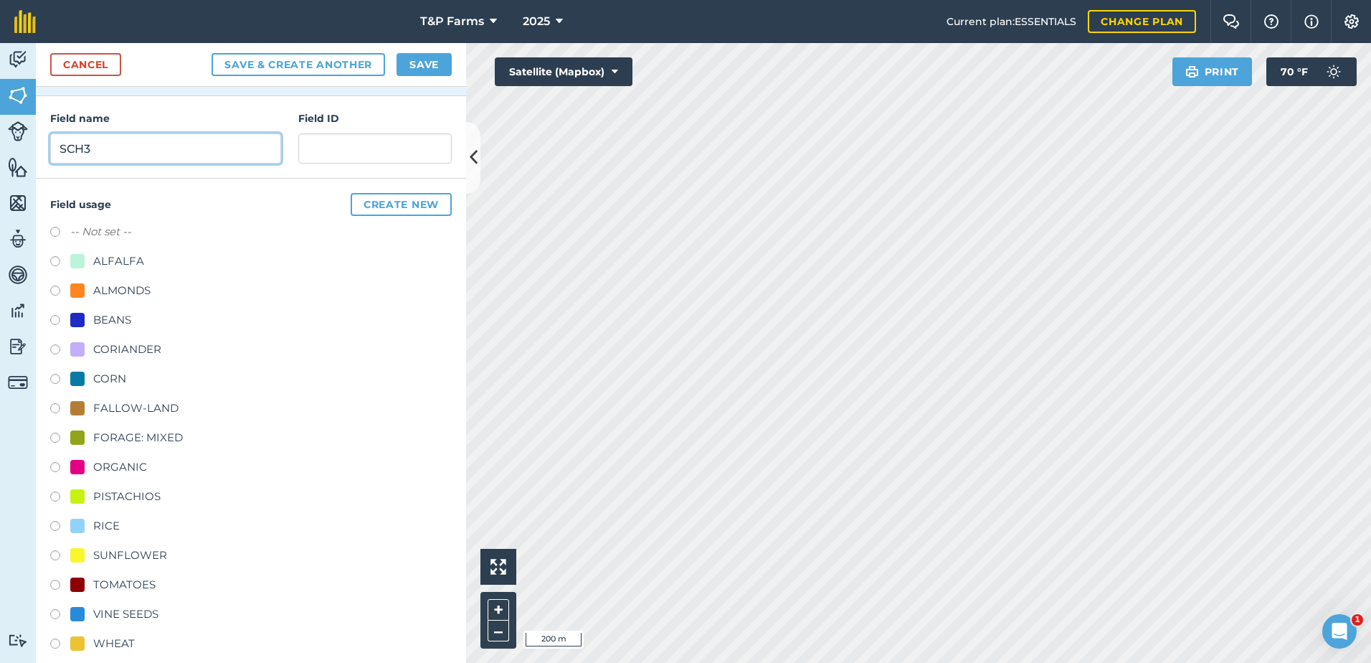
scroll to position [179, 0]
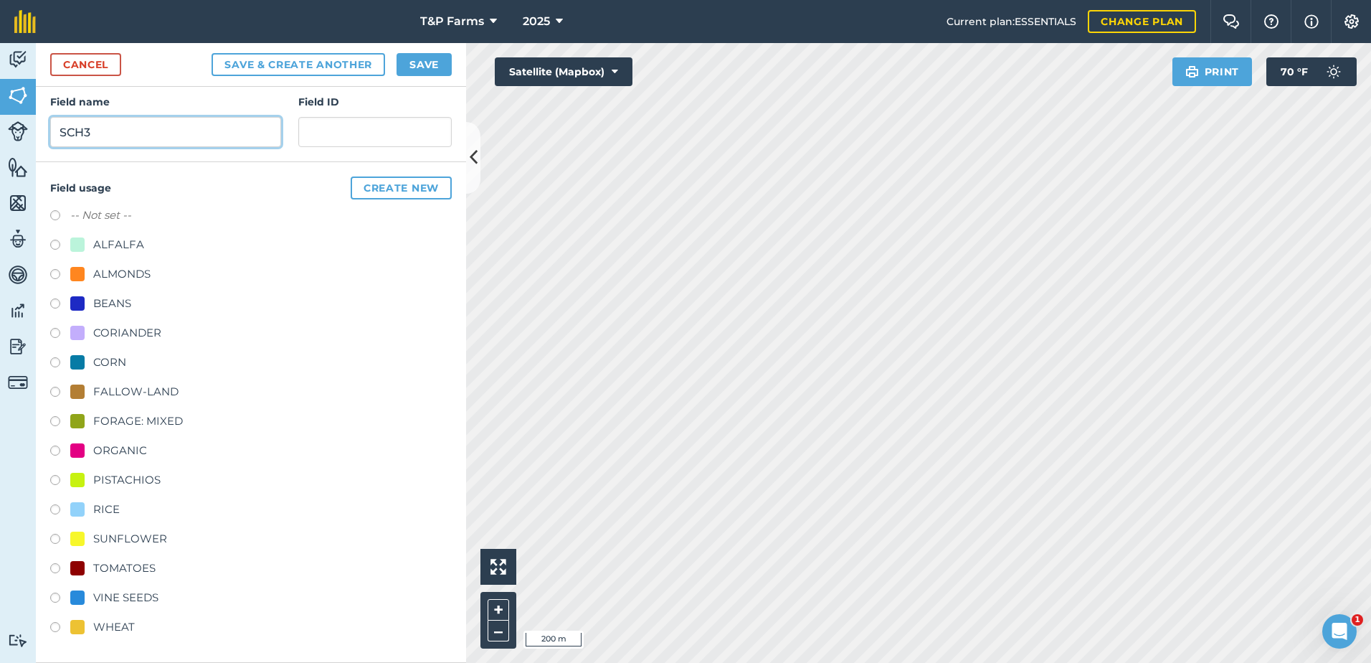
type input "SCH3"
click at [128, 599] on div "VINE SEEDS" at bounding box center [125, 597] width 65 height 17
radio input "true"
click at [442, 62] on button "Save" at bounding box center [424, 64] width 55 height 23
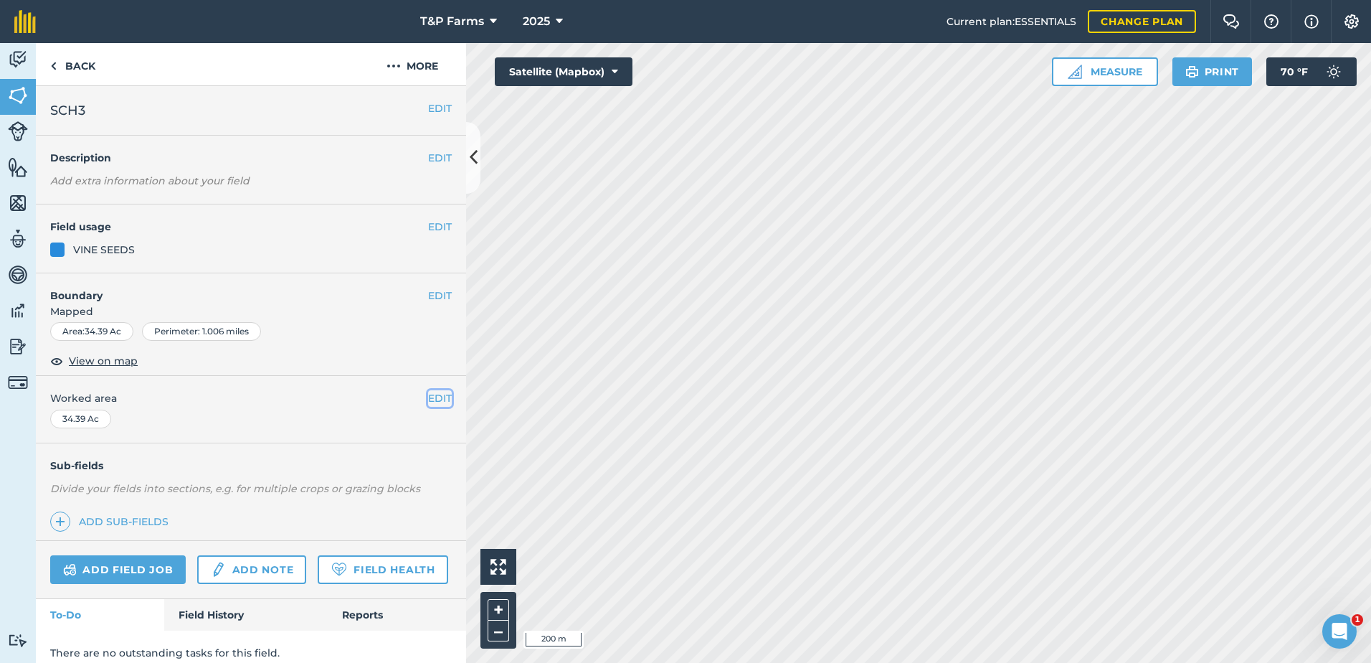
click at [429, 397] on button "EDIT" at bounding box center [440, 398] width 24 height 16
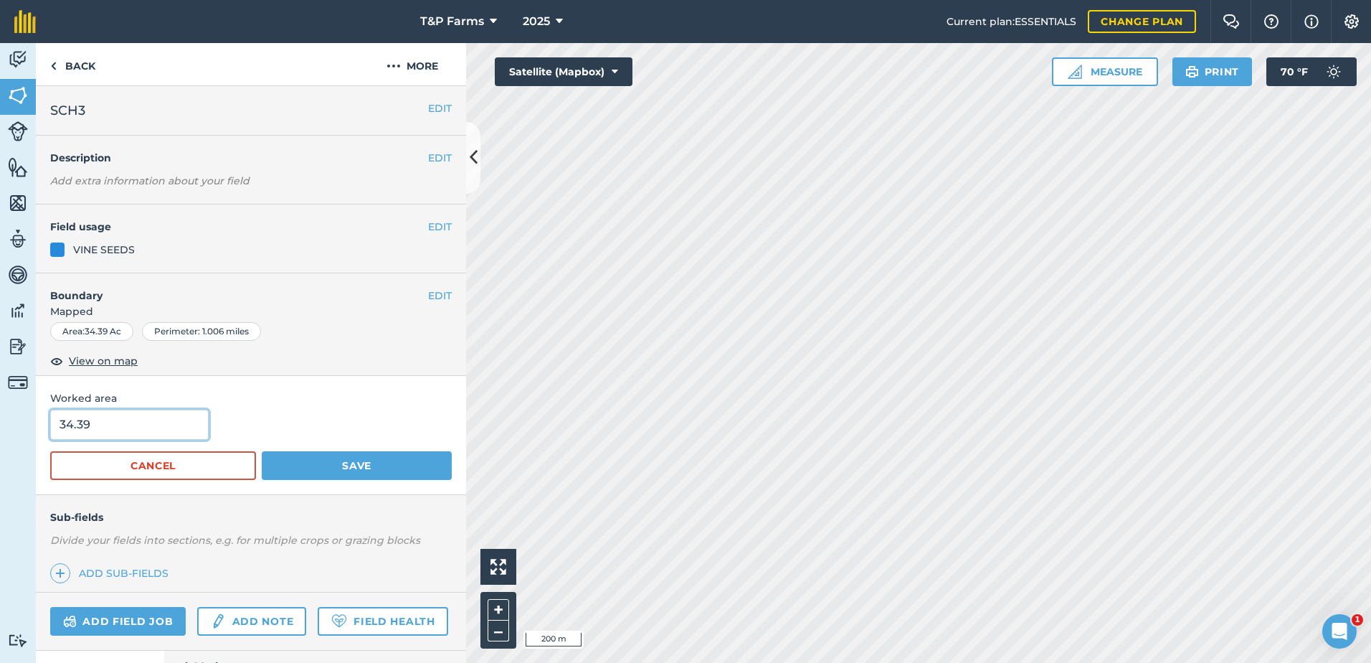
drag, startPoint x: 206, startPoint y: 417, endPoint x: -3, endPoint y: 427, distance: 208.9
click at [0, 427] on html "T&P Farms 2025 Current plan : ESSENTIALS Change plan Farm Chat Help Info Settin…" at bounding box center [685, 331] width 1371 height 663
type input "36.9"
click at [262, 451] on button "Save" at bounding box center [357, 465] width 190 height 29
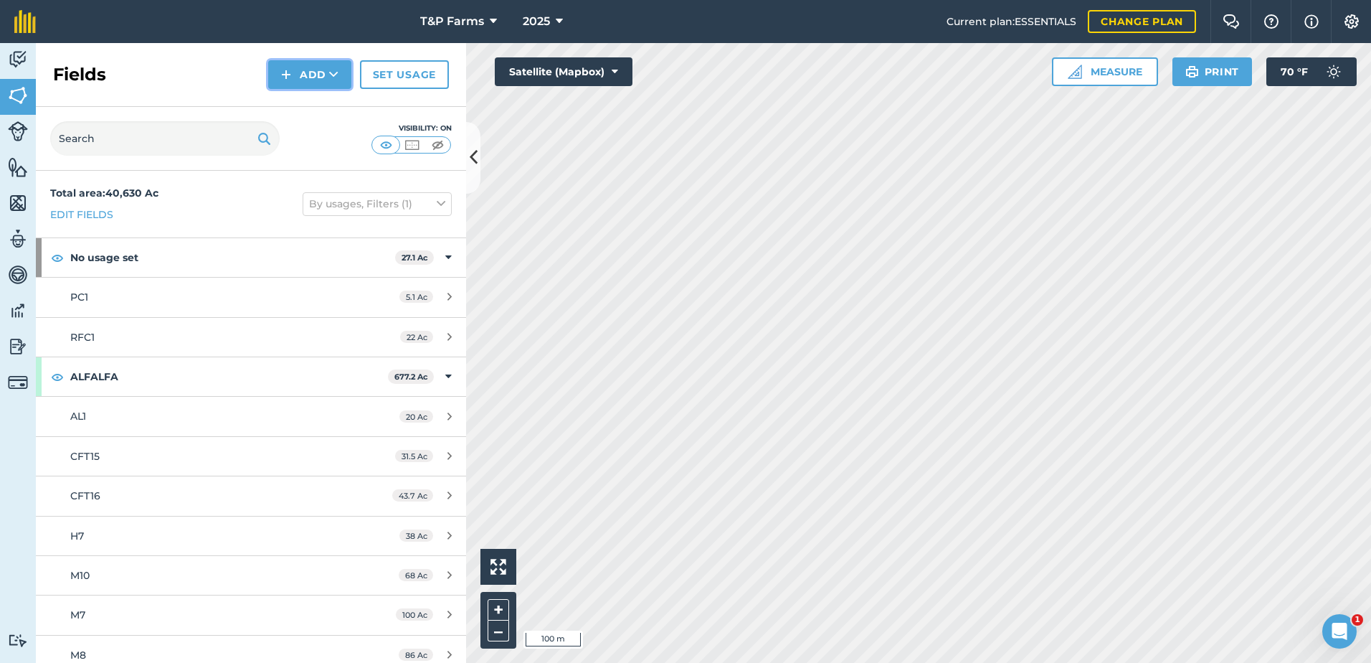
click at [304, 84] on button "Add" at bounding box center [309, 74] width 83 height 29
click at [282, 112] on link "Draw" at bounding box center [309, 107] width 79 height 32
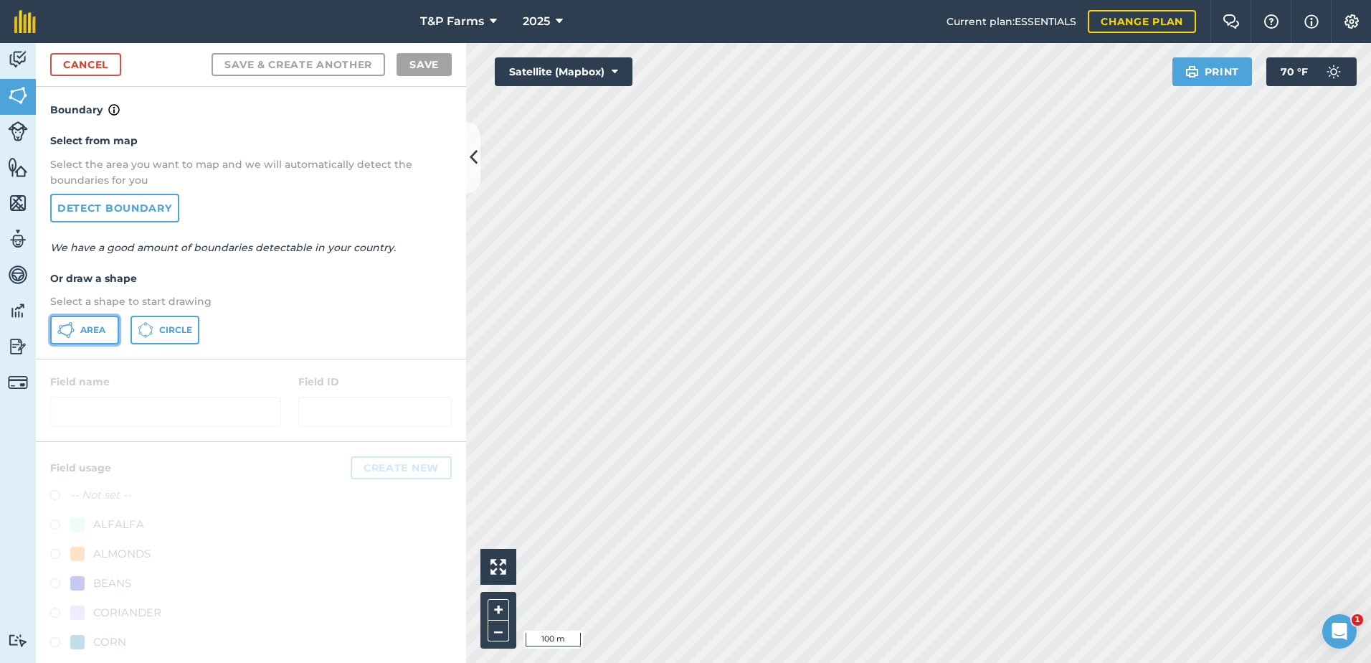
drag, startPoint x: 98, startPoint y: 331, endPoint x: 430, endPoint y: 358, distance: 332.4
click at [105, 333] on span "Area" at bounding box center [92, 329] width 25 height 11
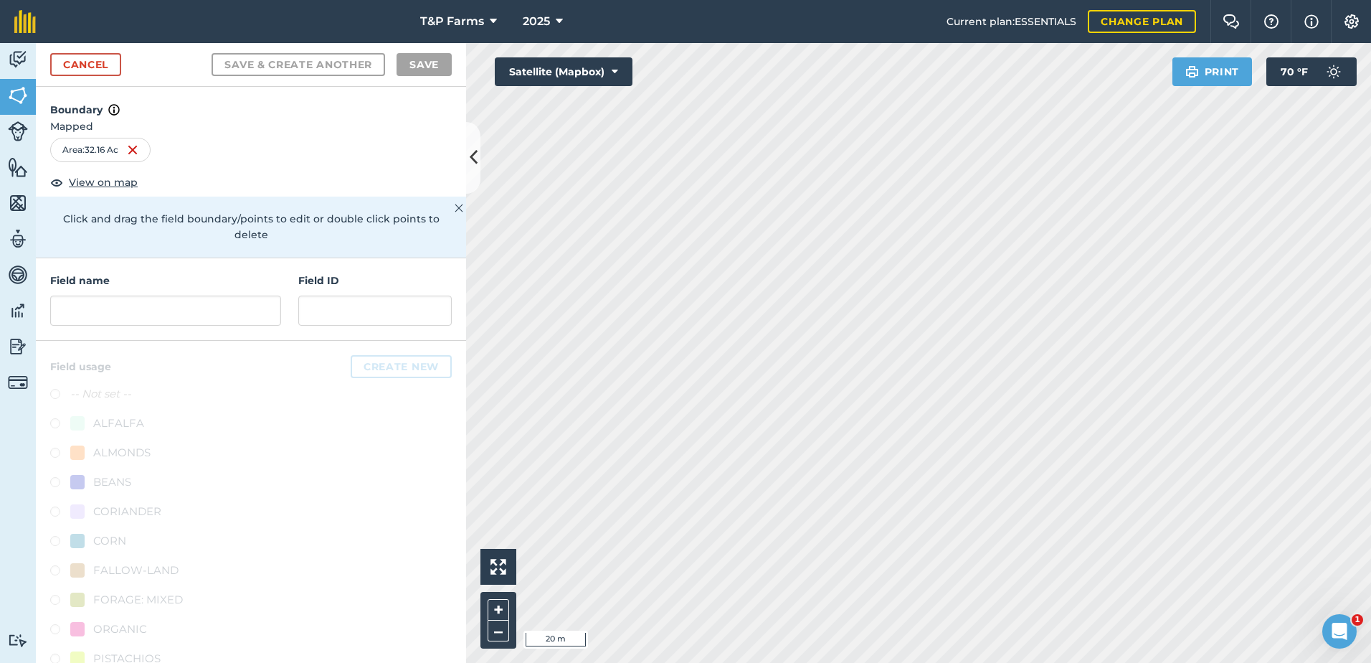
click at [1253, 662] on html "T&P Farms 2025 Current plan : ESSENTIALS Change plan Farm Chat Help Info Settin…" at bounding box center [685, 331] width 1371 height 663
click at [242, 323] on input "text" at bounding box center [165, 310] width 231 height 30
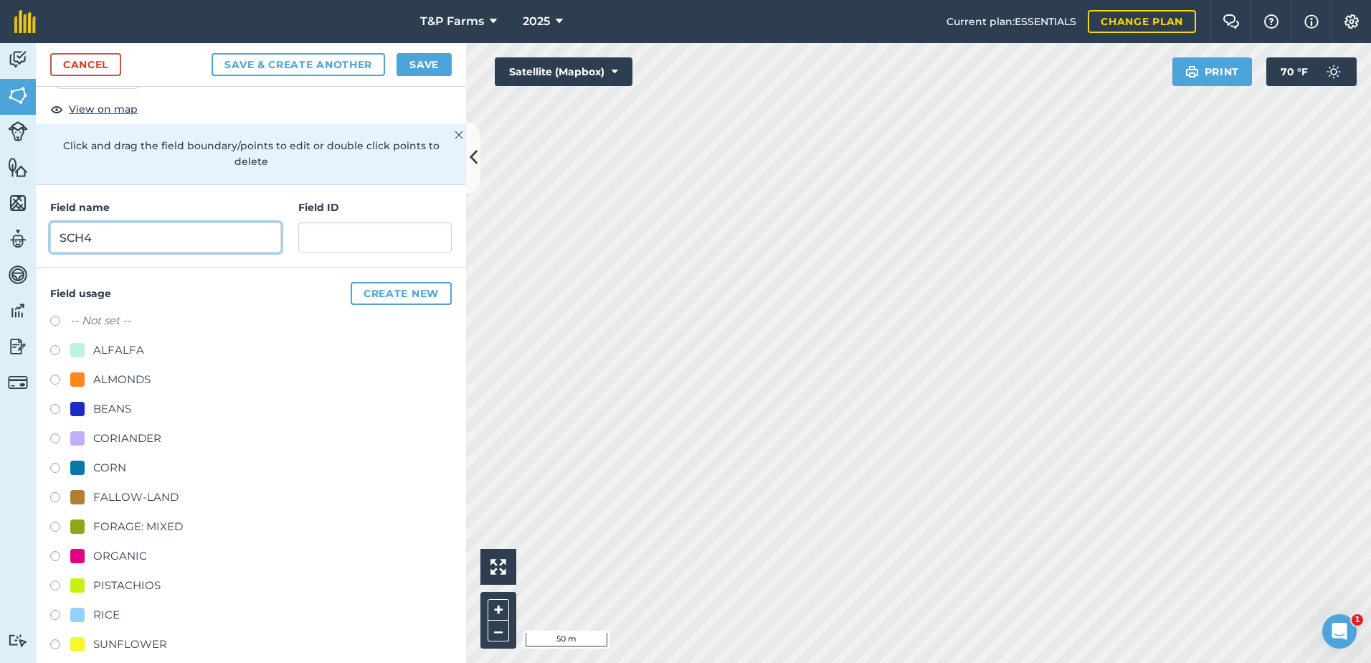
scroll to position [179, 0]
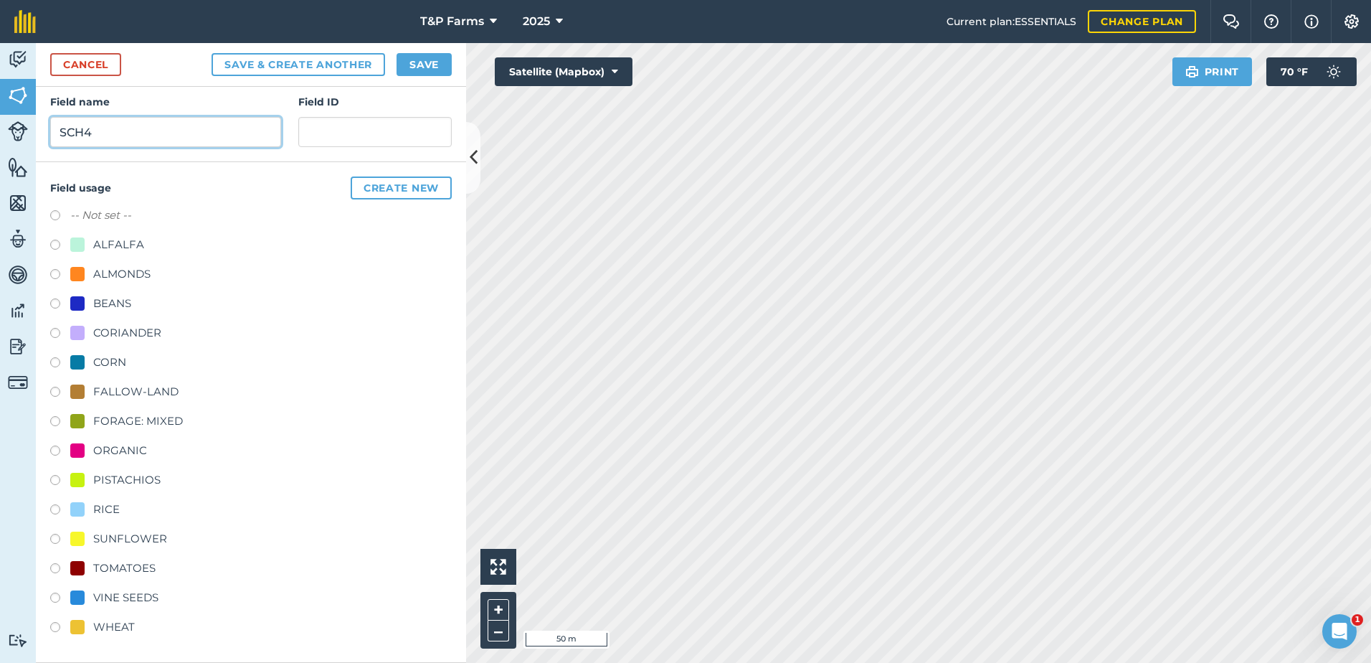
type input "SCH4"
click at [125, 627] on div "WHEAT" at bounding box center [114, 626] width 42 height 17
radio input "true"
click at [407, 59] on button "Save" at bounding box center [424, 64] width 55 height 23
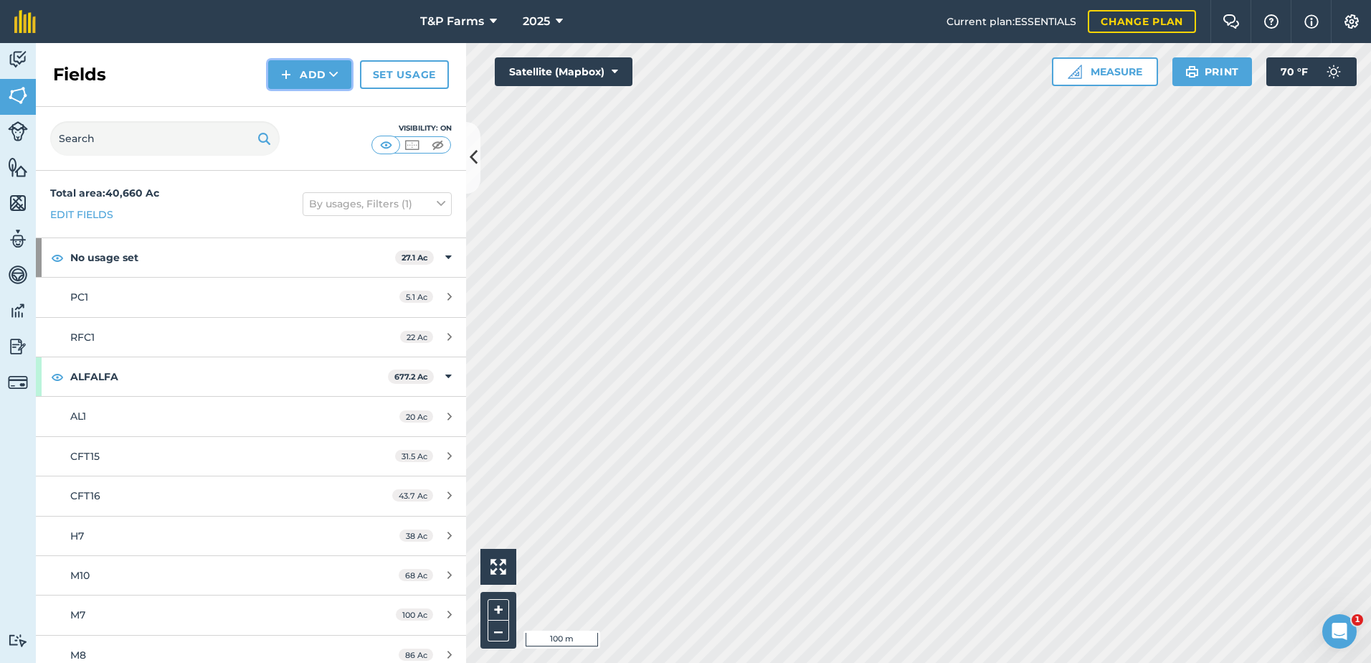
click at [281, 74] on button "Add" at bounding box center [309, 74] width 83 height 29
click at [297, 112] on link "Draw" at bounding box center [309, 107] width 79 height 32
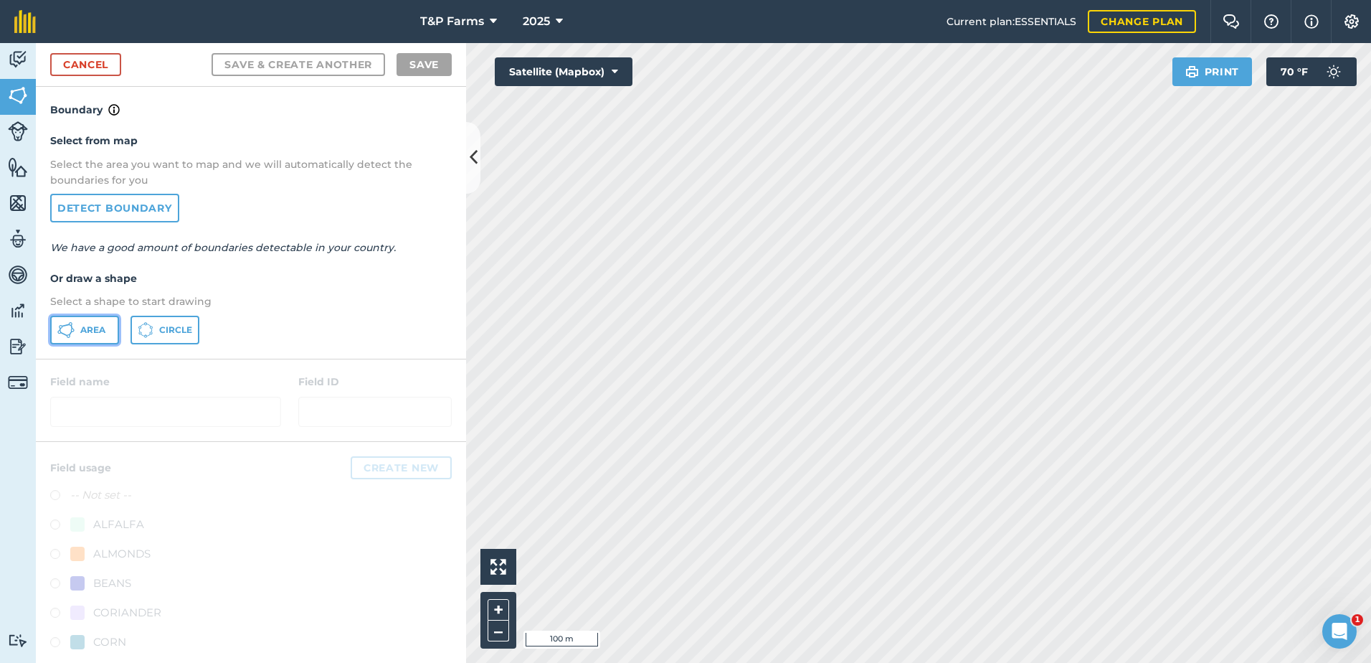
click at [95, 336] on button "Area" at bounding box center [84, 330] width 69 height 29
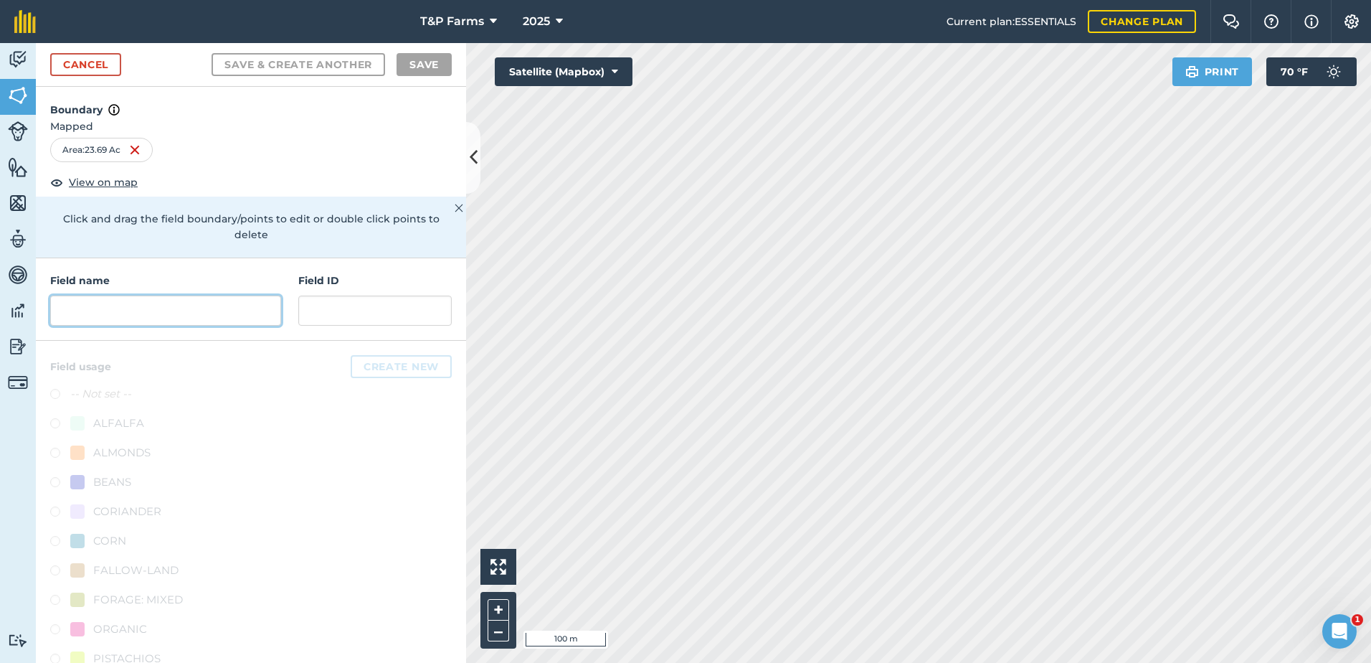
click at [199, 303] on input "text" at bounding box center [165, 310] width 231 height 30
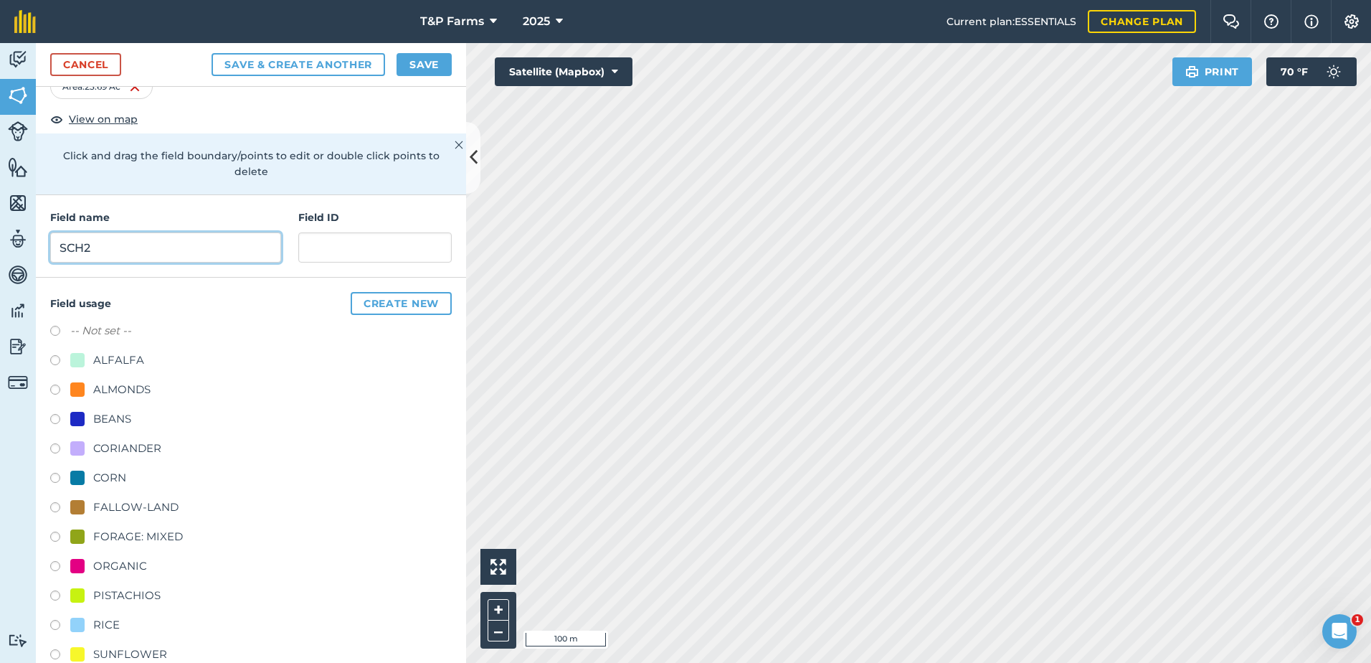
scroll to position [179, 0]
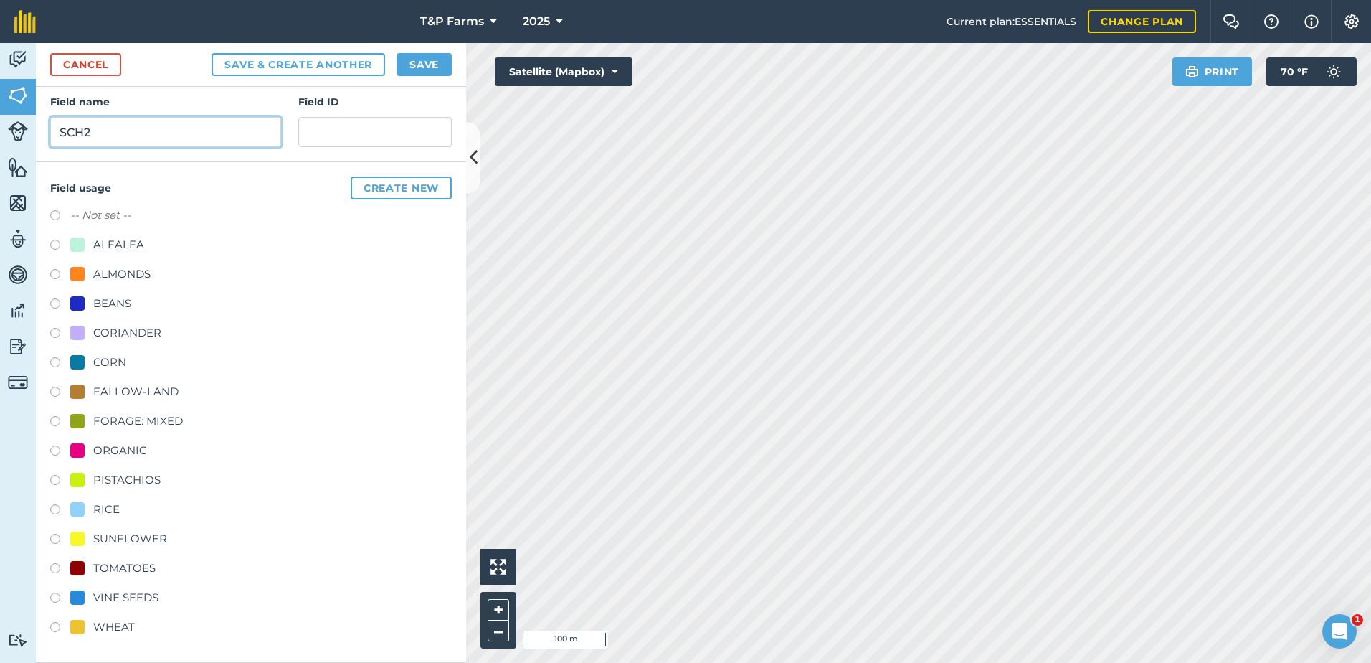
type input "SCH2"
click at [134, 559] on div "-- Not set -- ALFALFA ALMONDS BEANS CORIANDER CORN FALLOW-LAND FORAGE: MIXED OR…" at bounding box center [251, 423] width 402 height 432
click at [119, 570] on div "TOMATOES" at bounding box center [124, 567] width 62 height 17
radio input "true"
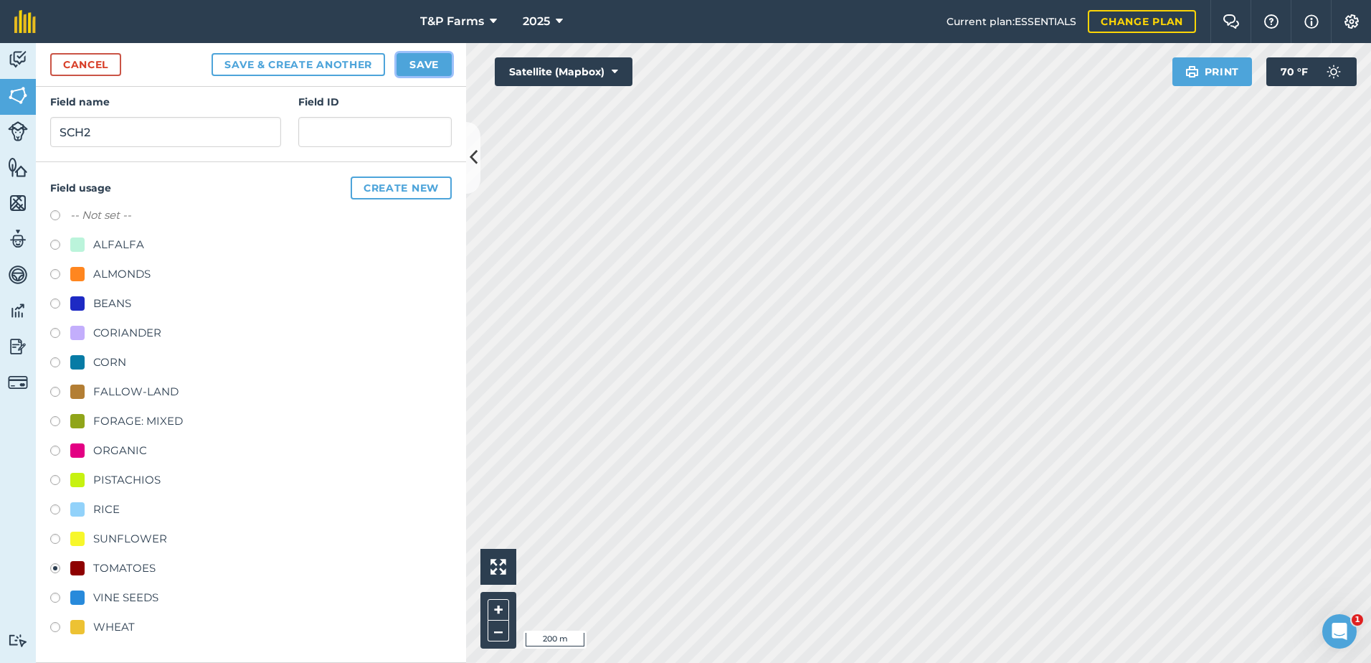
click at [428, 62] on button "Save" at bounding box center [424, 64] width 55 height 23
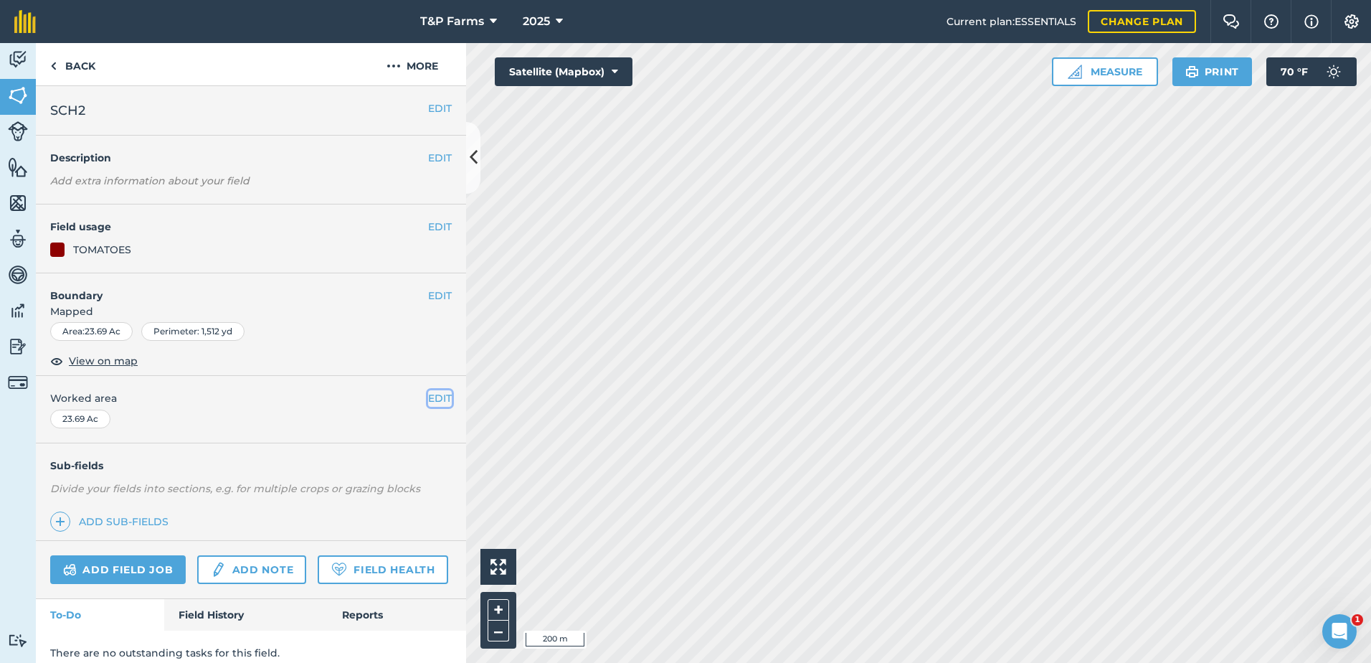
click at [437, 398] on button "EDIT" at bounding box center [440, 398] width 24 height 16
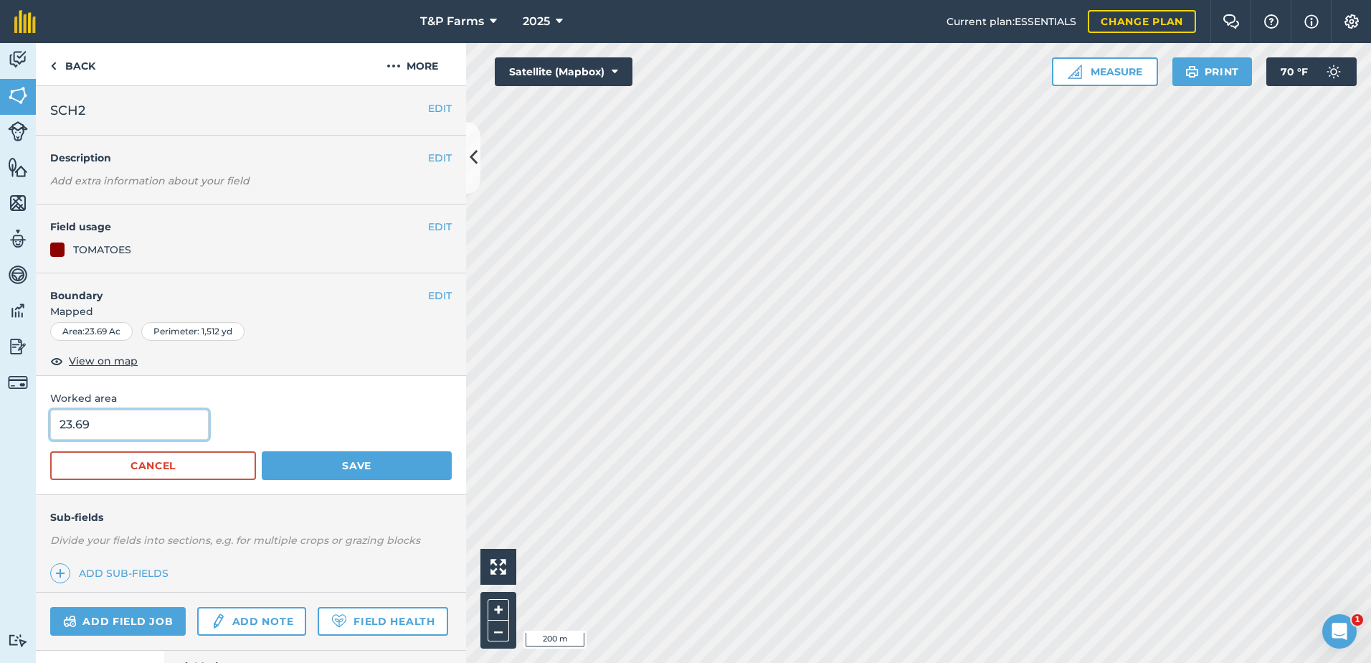
click at [164, 432] on input "23.69" at bounding box center [129, 424] width 158 height 30
type input "23"
click at [262, 451] on button "Save" at bounding box center [357, 465] width 190 height 29
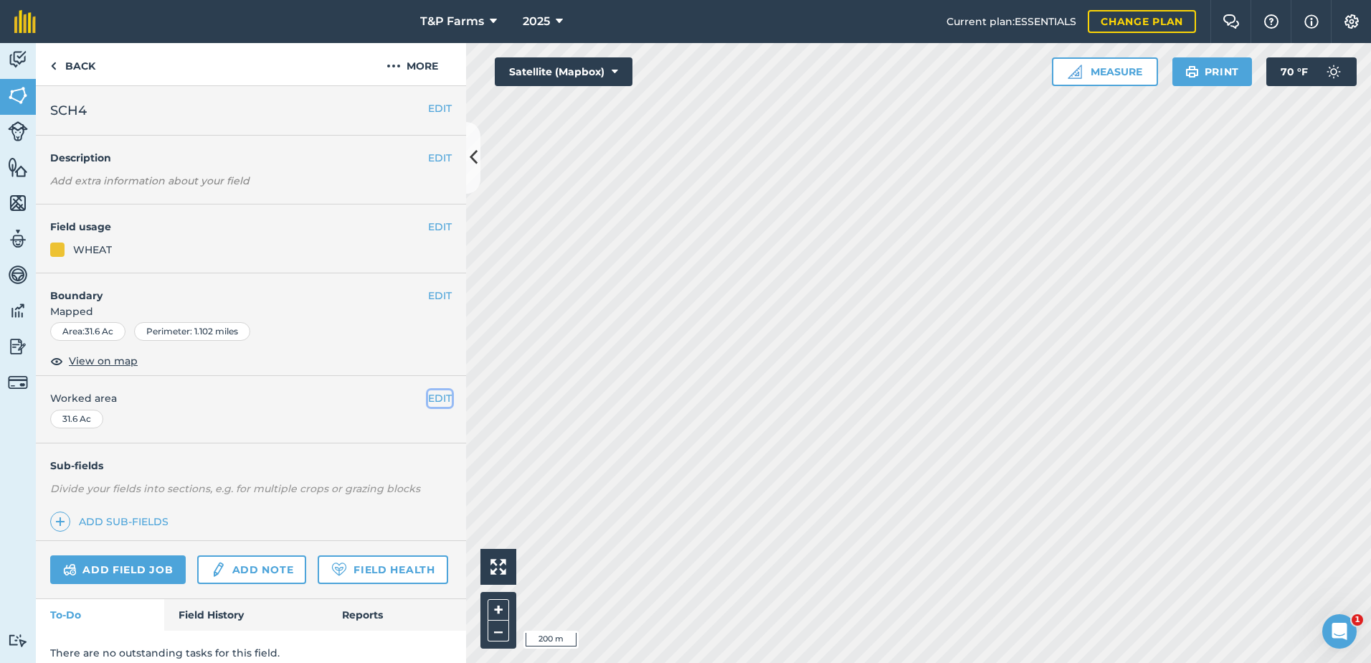
click at [428, 398] on button "EDIT" at bounding box center [440, 398] width 24 height 16
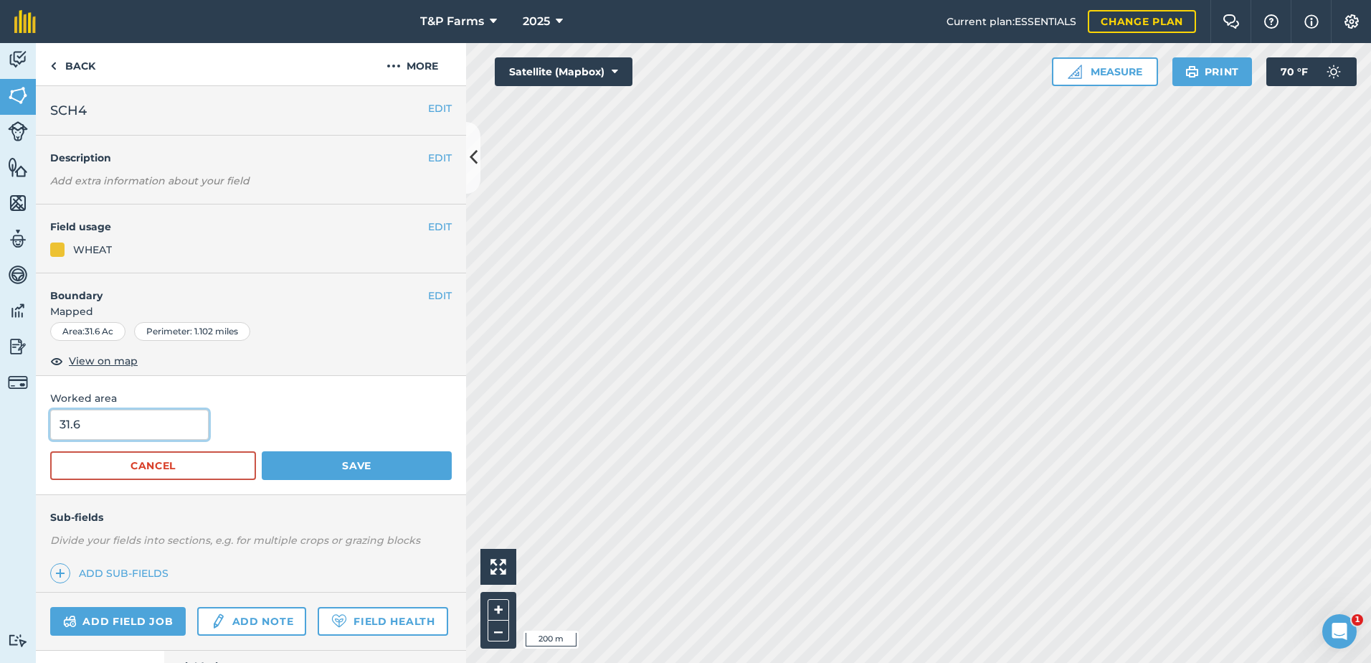
drag, startPoint x: 166, startPoint y: 427, endPoint x: 16, endPoint y: 425, distance: 149.9
click at [0, 403] on html "T&P Farms 2025 Current plan : ESSENTIALS Change plan Farm Chat Help Info Settin…" at bounding box center [685, 331] width 1371 height 663
type input "30"
click at [262, 451] on button "Save" at bounding box center [357, 465] width 190 height 29
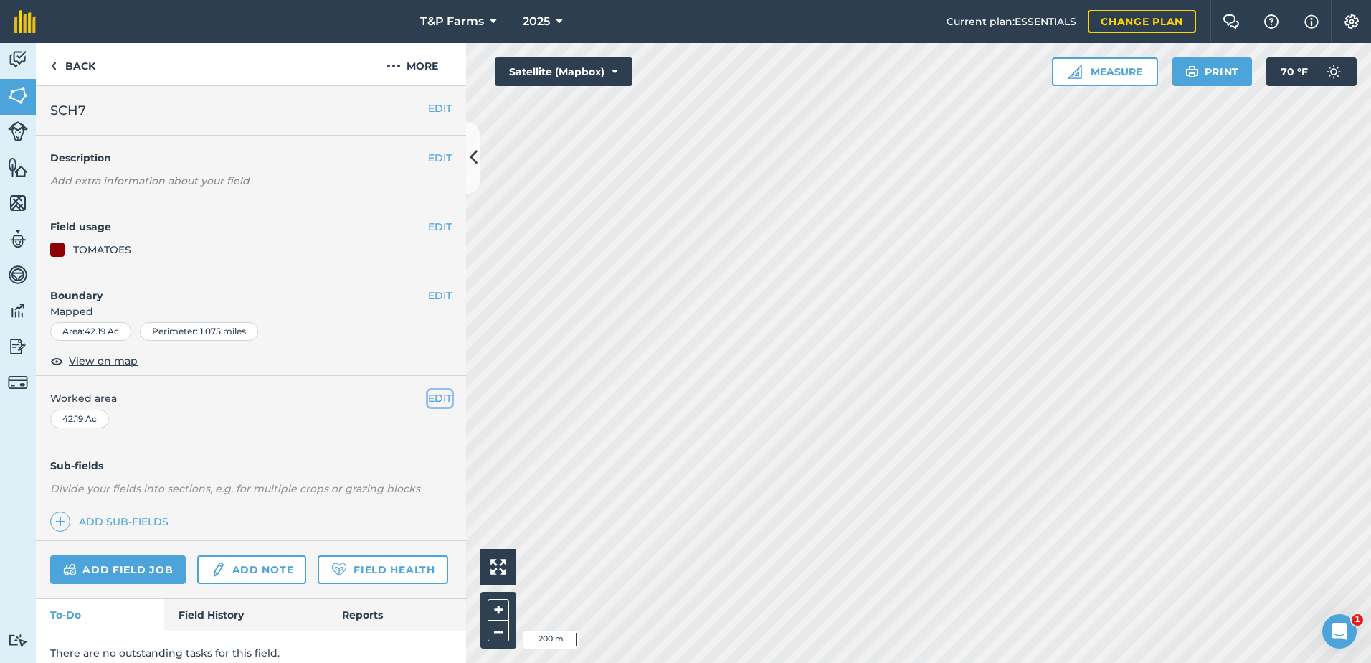
click at [434, 402] on button "EDIT" at bounding box center [440, 398] width 24 height 16
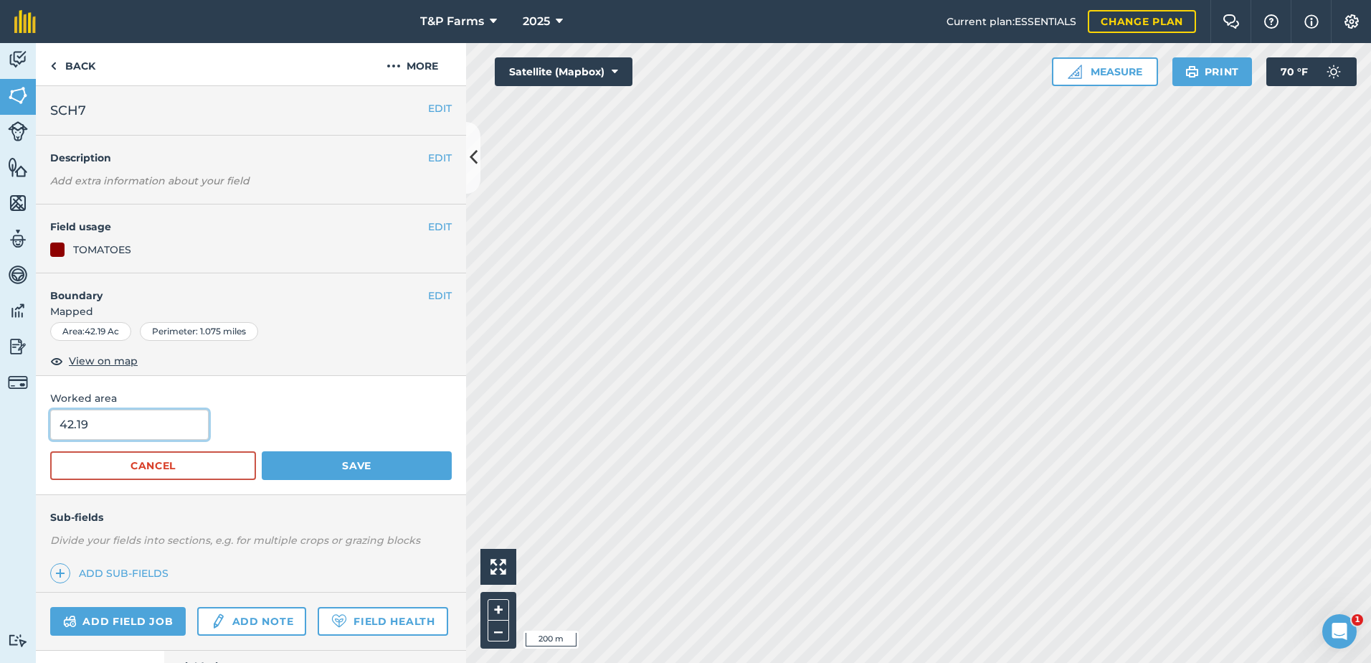
drag, startPoint x: 158, startPoint y: 417, endPoint x: -3, endPoint y: 427, distance: 160.9
click at [0, 427] on html "T&P Farms 2025 Current plan : ESSENTIALS Change plan Farm Chat Help Info Settin…" at bounding box center [685, 331] width 1371 height 663
type input "43"
click at [262, 451] on button "Save" at bounding box center [357, 465] width 190 height 29
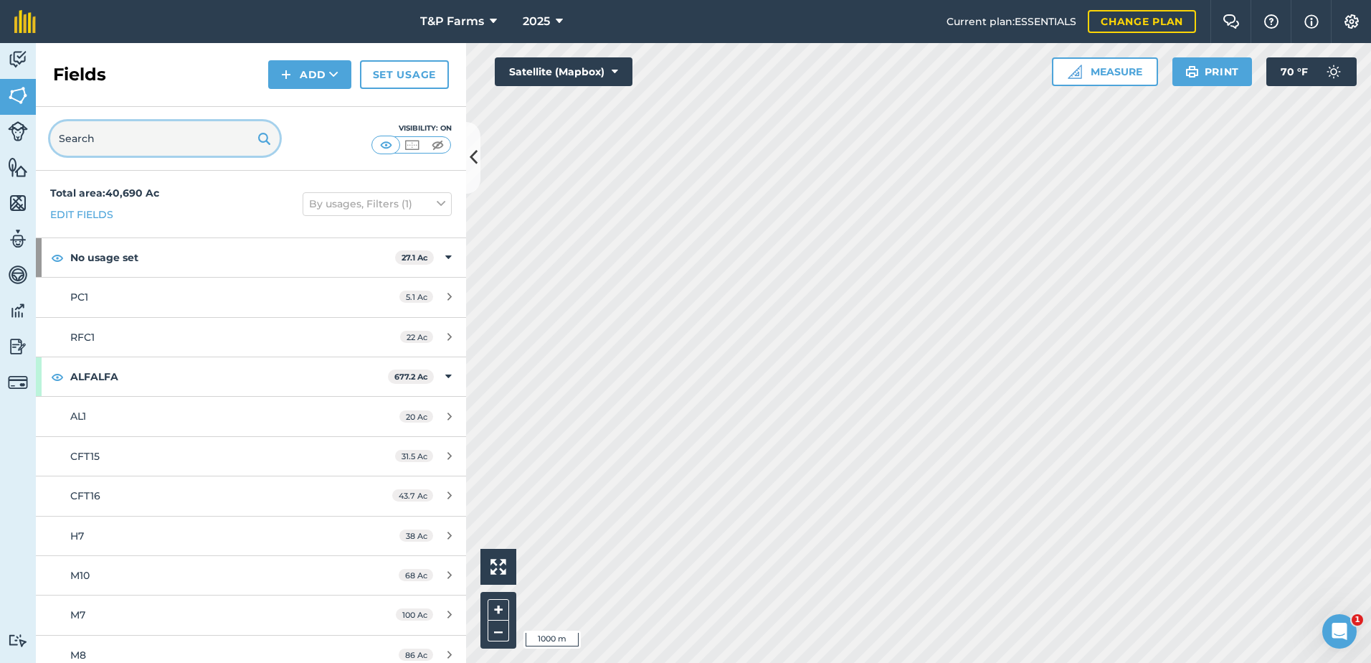
click at [133, 126] on input "text" at bounding box center [164, 138] width 229 height 34
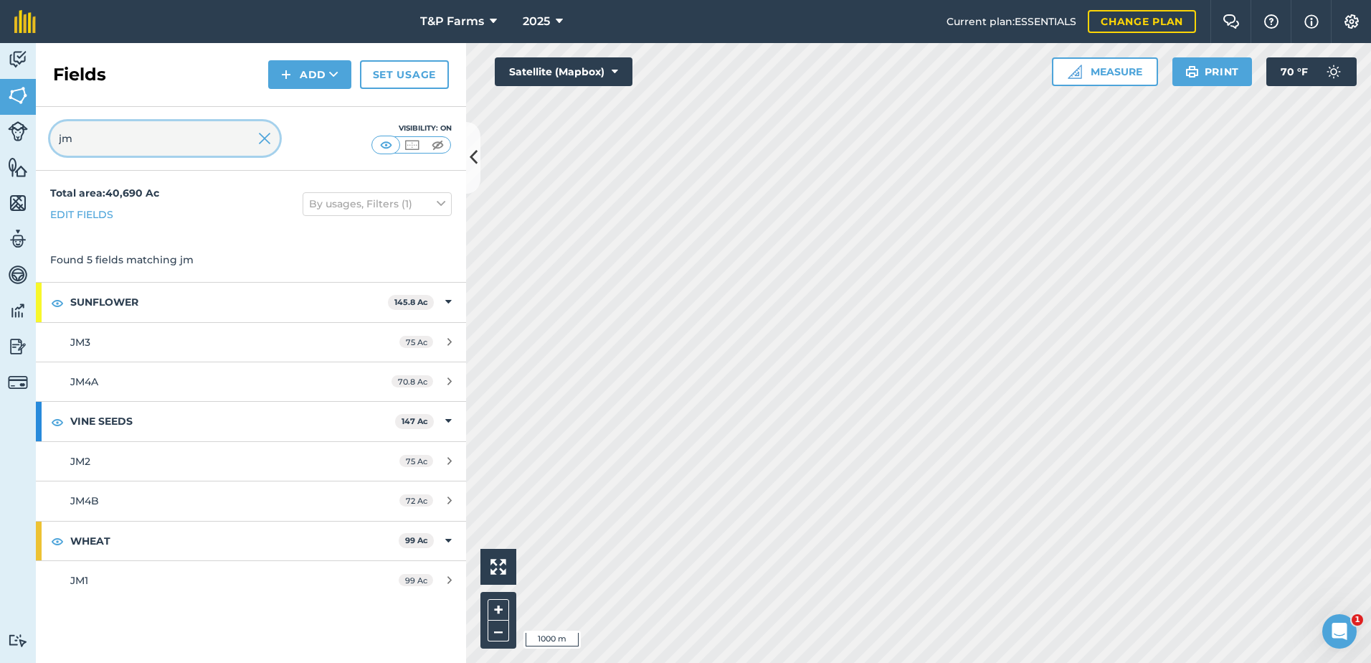
type input "jm"
click at [260, 140] on img at bounding box center [264, 138] width 13 height 17
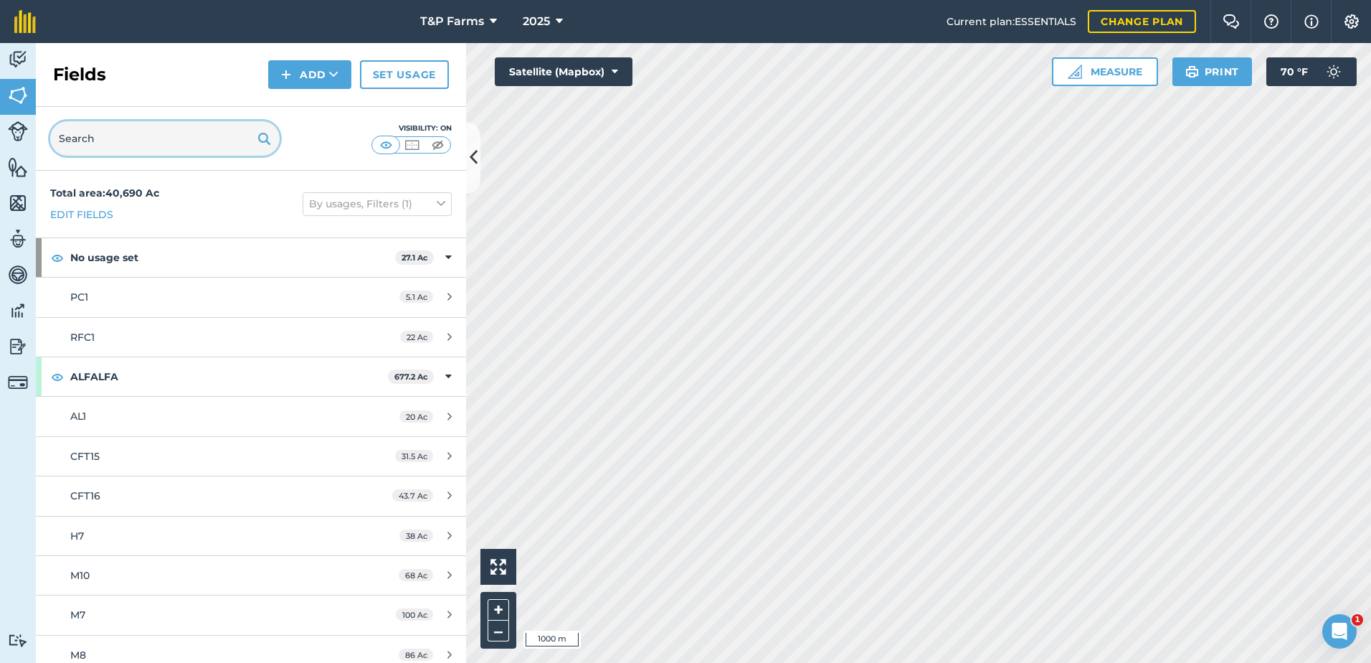
click at [197, 141] on input "text" at bounding box center [164, 138] width 229 height 34
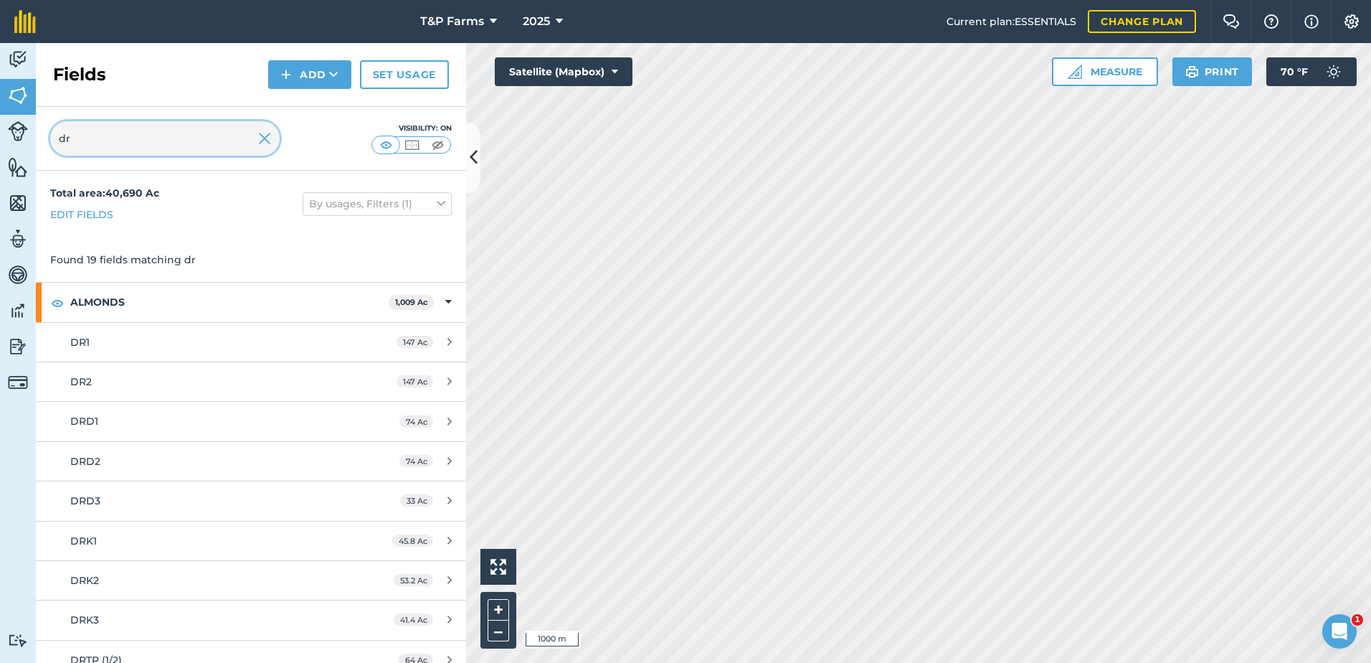
type input "dr"
click at [261, 140] on img at bounding box center [264, 138] width 13 height 17
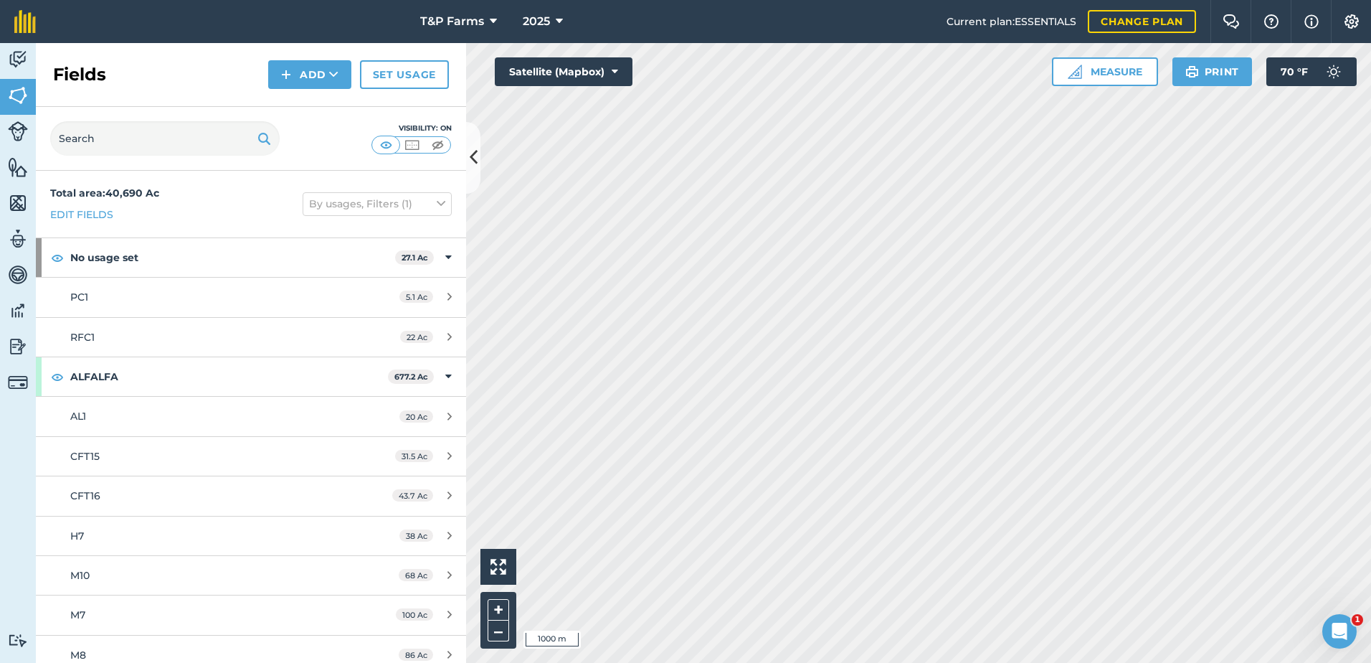
click at [160, 164] on div "Visibility: On" at bounding box center [251, 139] width 430 height 64
click at [171, 152] on input "text" at bounding box center [164, 138] width 229 height 34
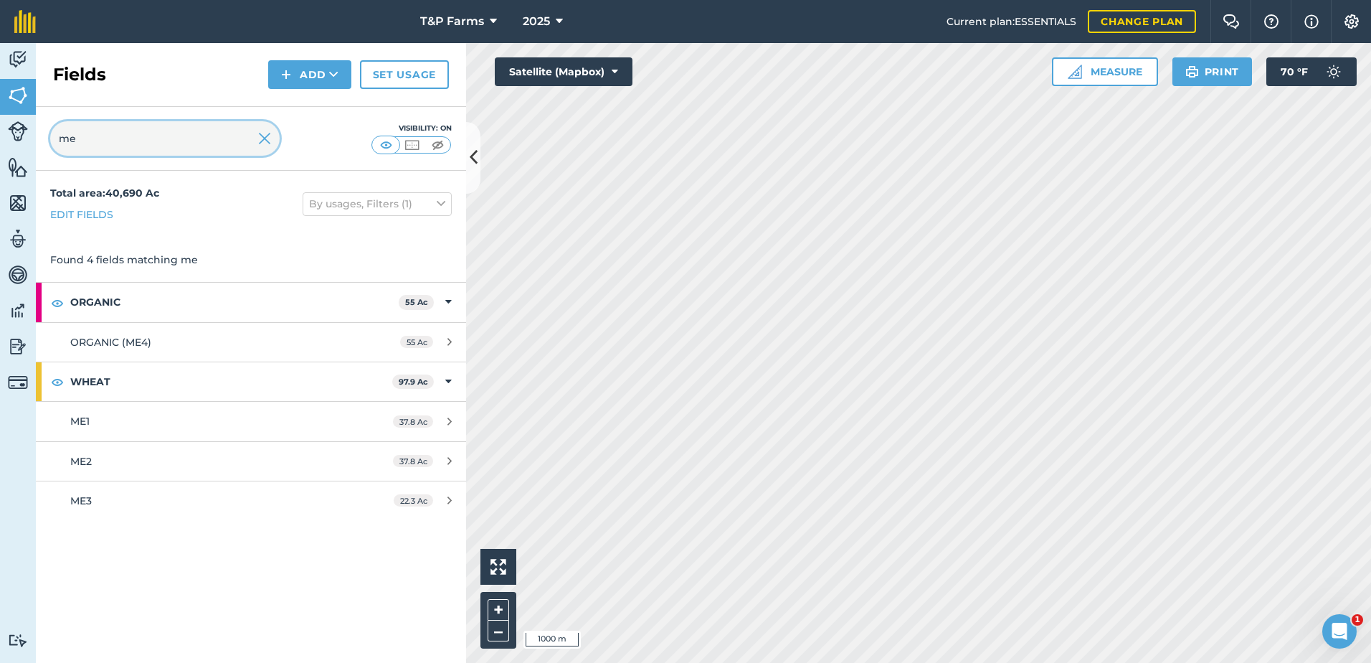
type input "me"
click at [268, 133] on img at bounding box center [264, 138] width 13 height 17
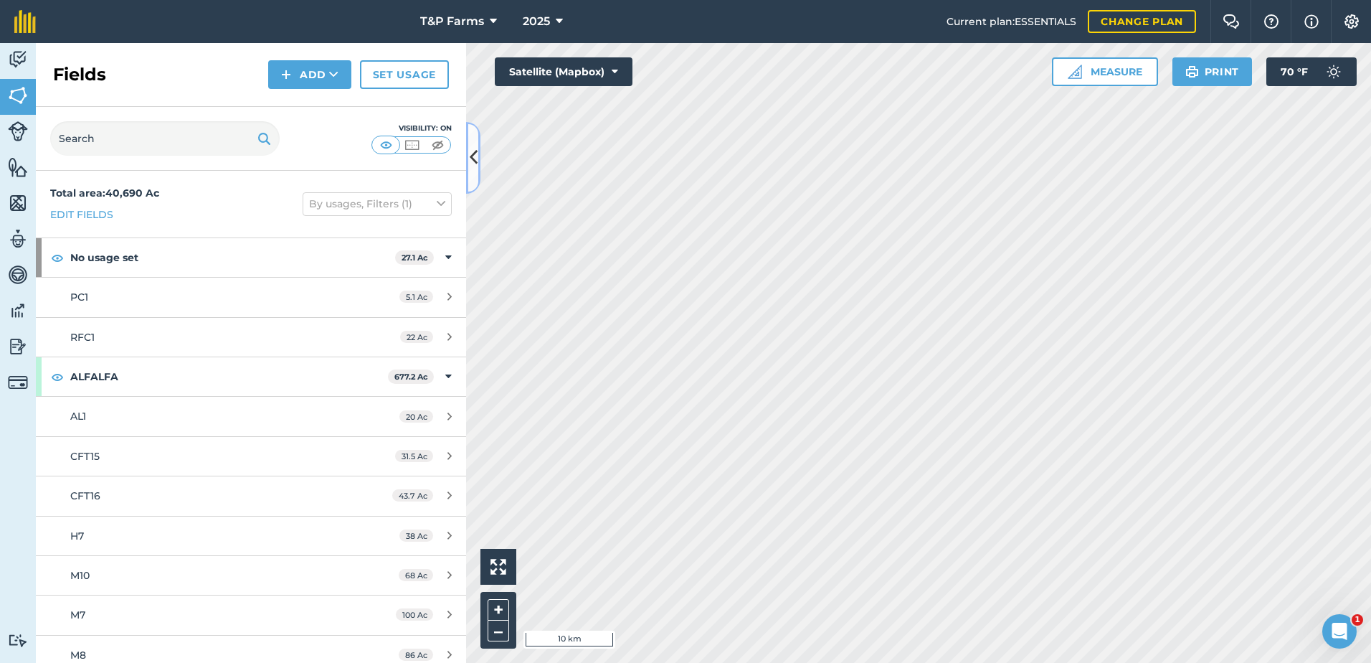
click at [474, 158] on icon at bounding box center [474, 157] width 8 height 25
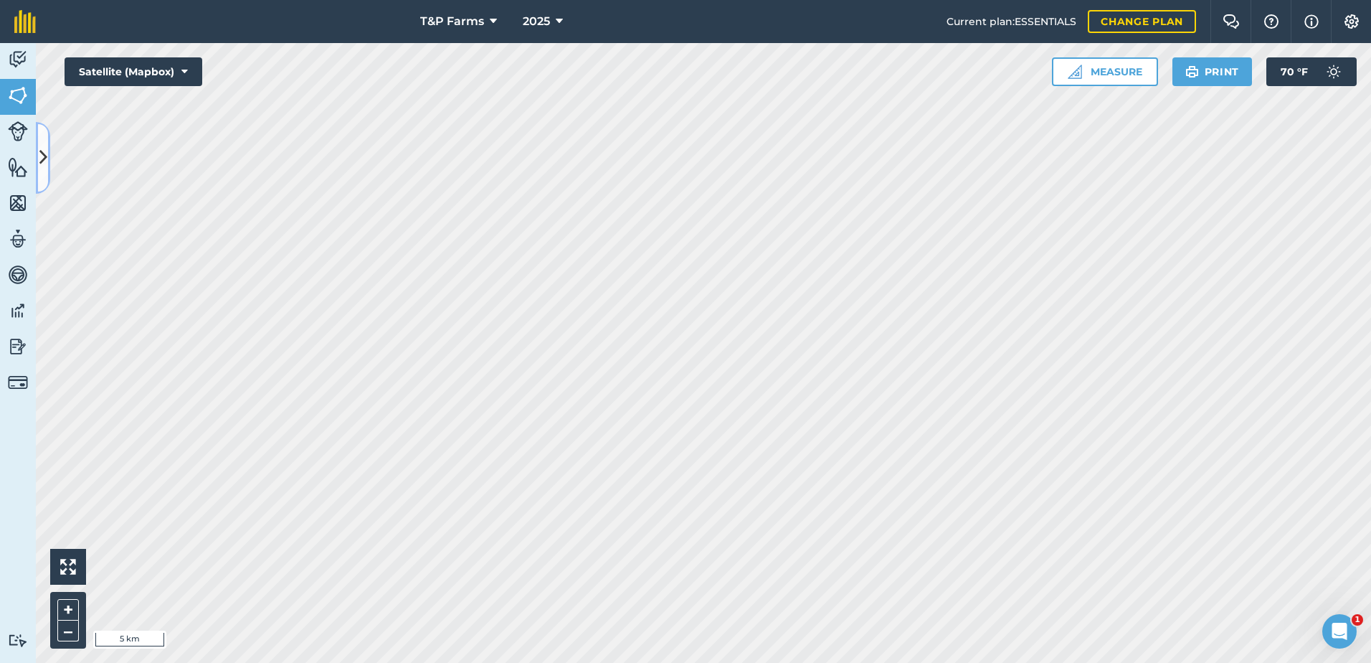
click at [45, 152] on icon at bounding box center [43, 157] width 8 height 25
